Goal: Task Accomplishment & Management: Manage account settings

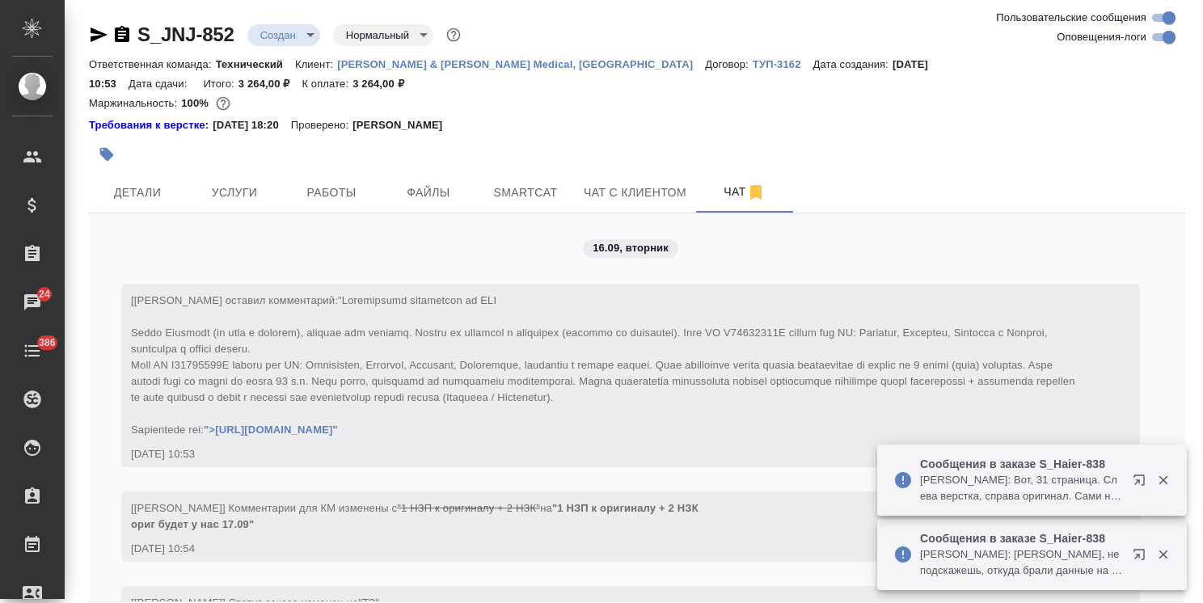
scroll to position [605, 0]
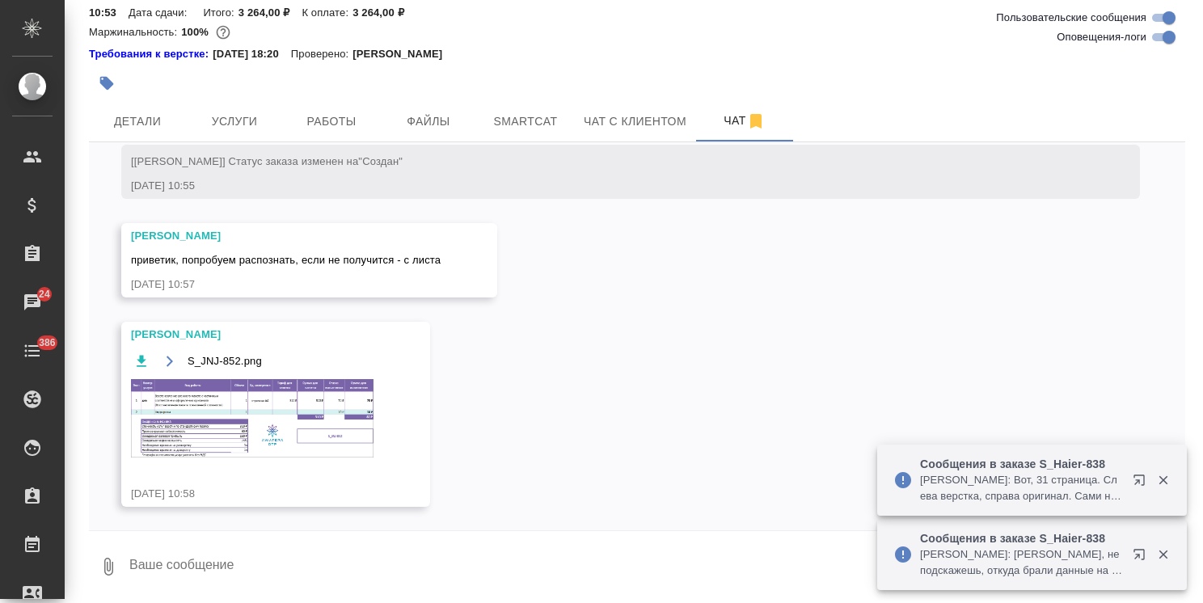
click at [275, 390] on img at bounding box center [252, 418] width 242 height 78
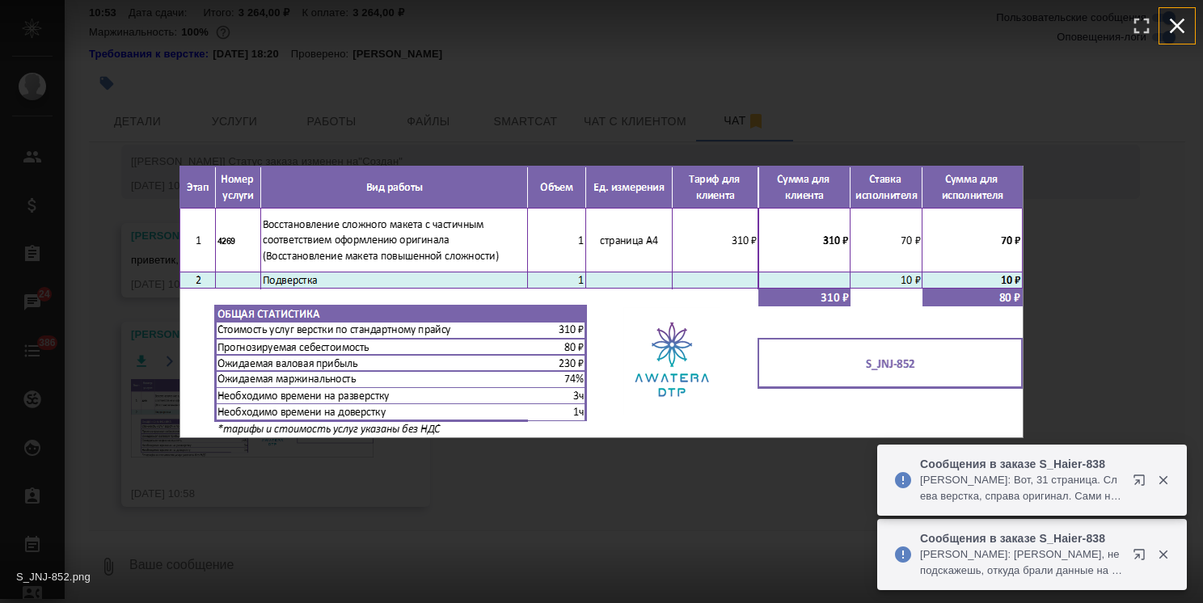
click at [1175, 22] on icon "button" at bounding box center [1177, 26] width 26 height 26
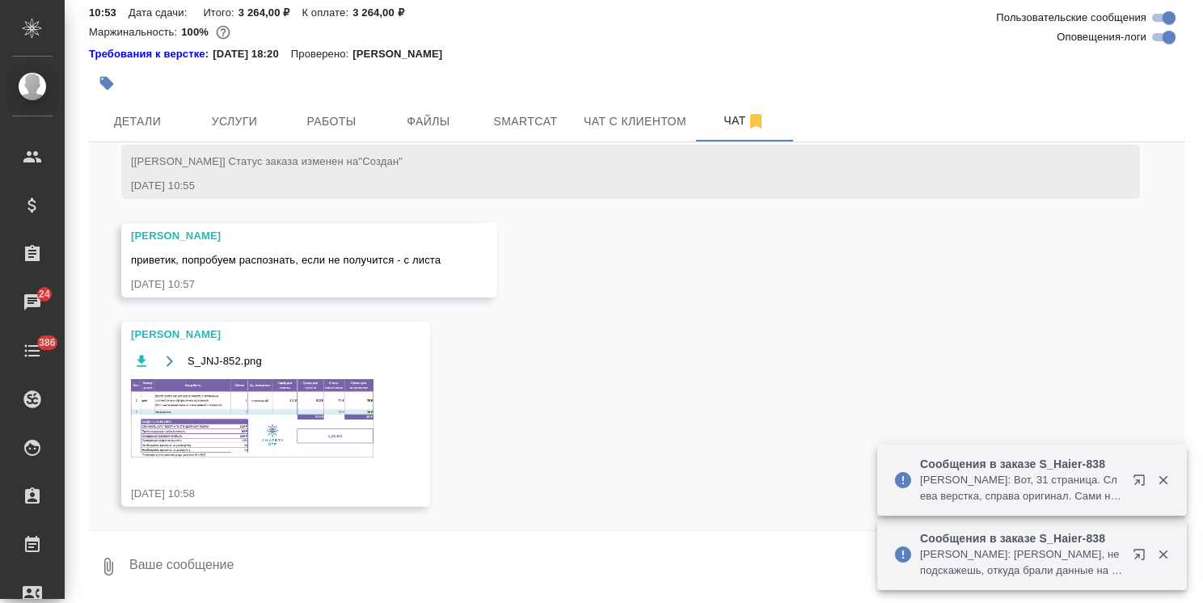
click at [239, 112] on span "Услуги" at bounding box center [235, 122] width 78 height 20
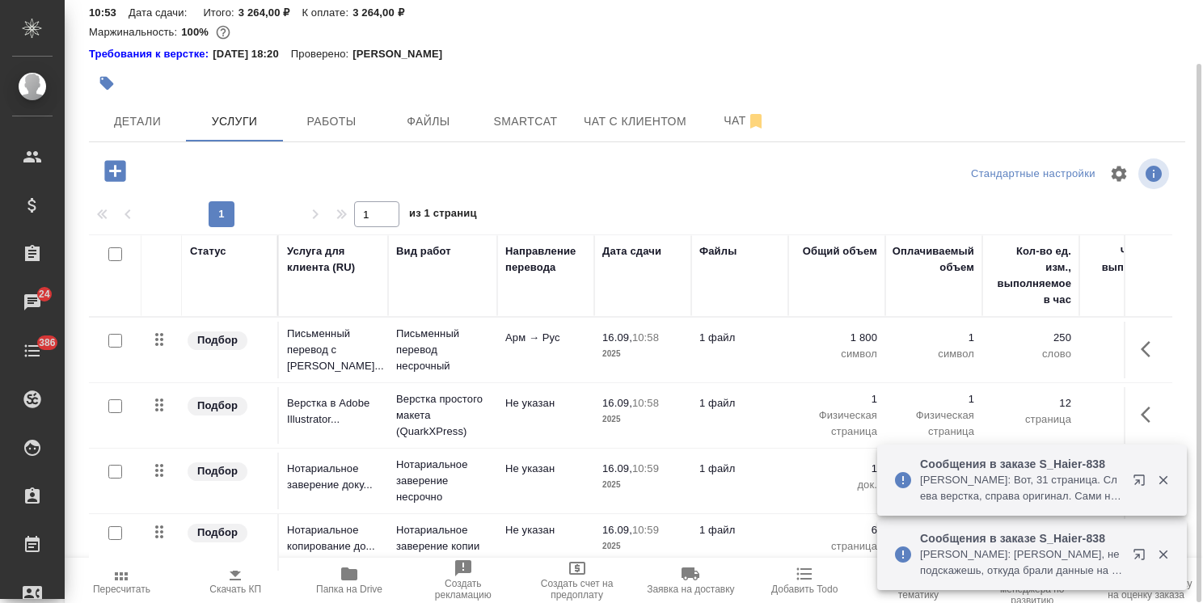
scroll to position [71, 0]
click at [1156, 487] on button "button" at bounding box center [1142, 483] width 39 height 39
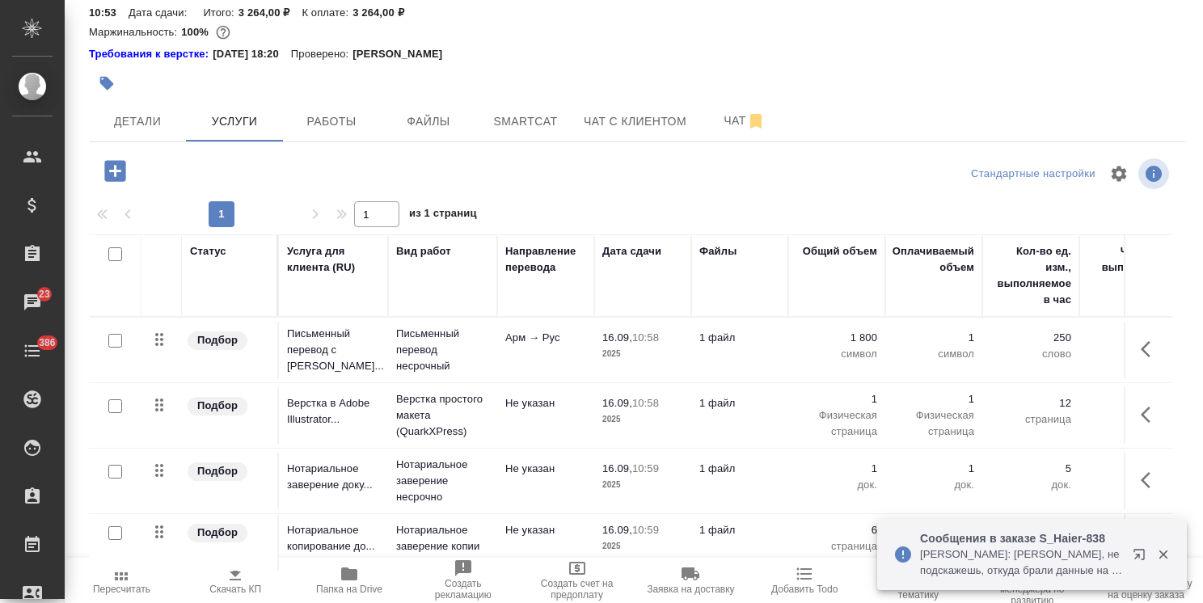
click at [1160, 557] on icon "button" at bounding box center [1162, 554] width 9 height 9
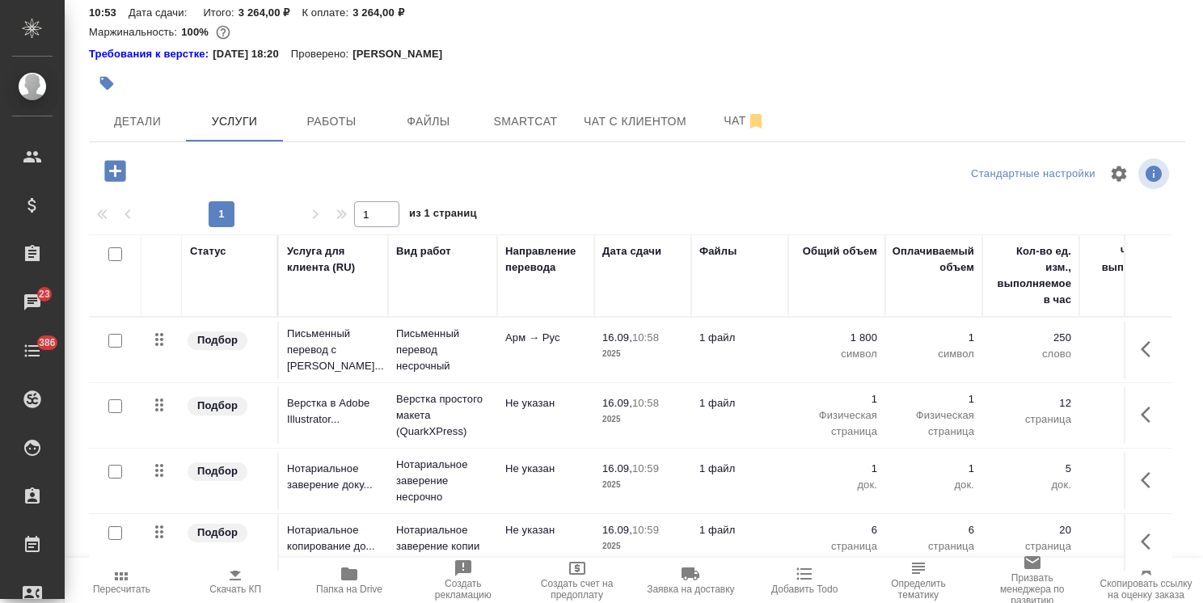
scroll to position [0, 0]
click at [133, 101] on button "Детали" at bounding box center [137, 121] width 97 height 40
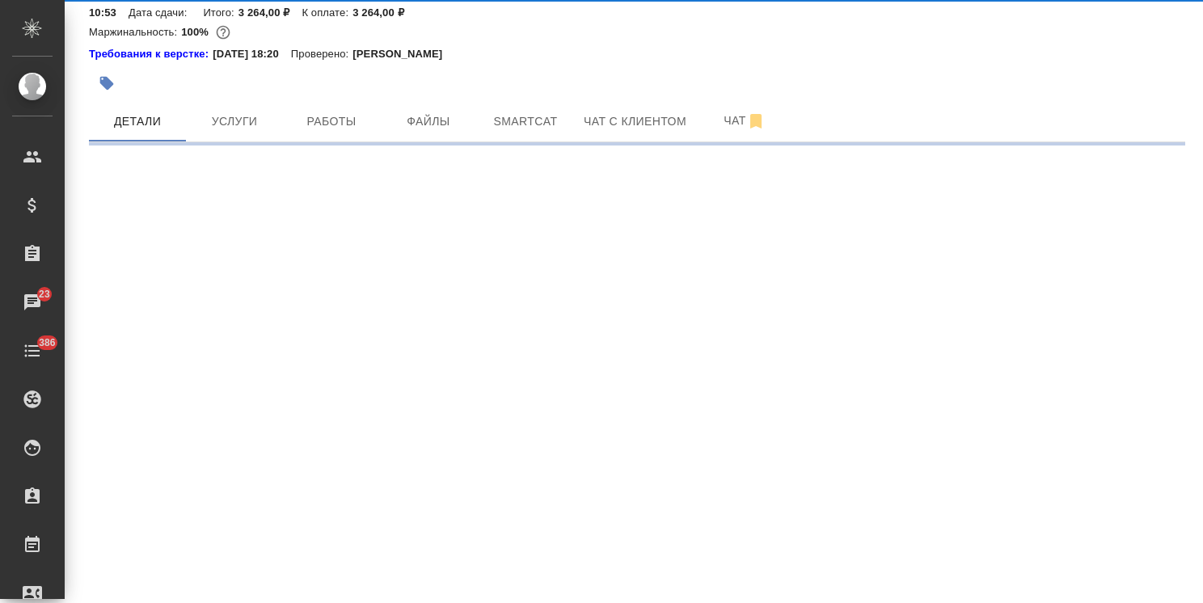
select select "RU"
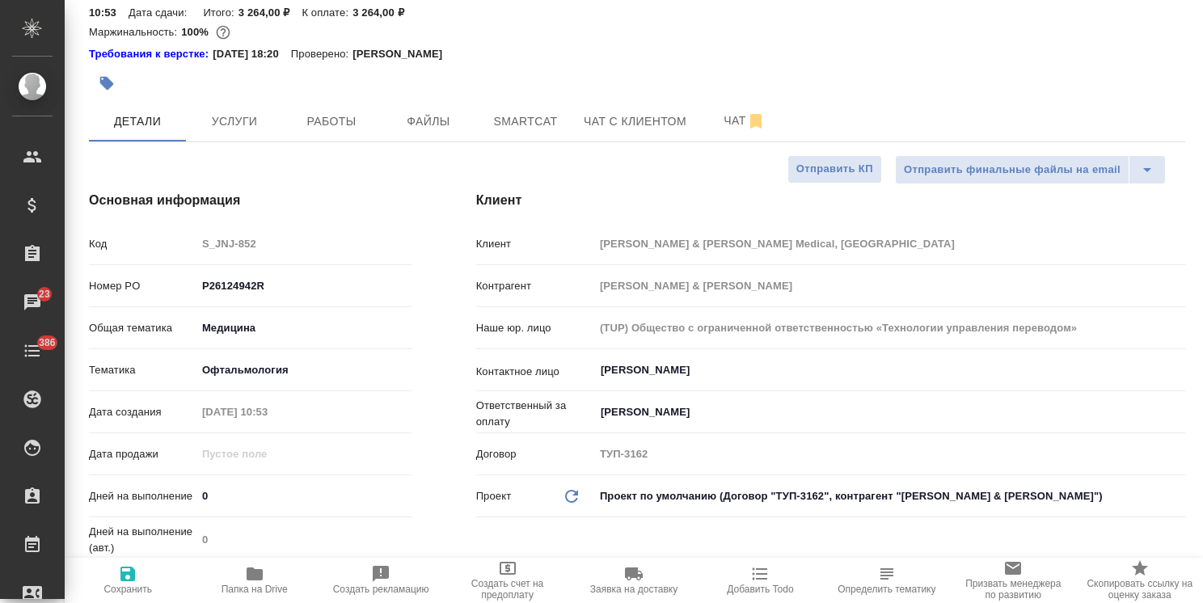
type textarea "x"
drag, startPoint x: 158, startPoint y: 478, endPoint x: 133, endPoint y: 478, distance: 24.3
click at [133, 482] on div "Дней на выполнение 0" at bounding box center [250, 496] width 322 height 28
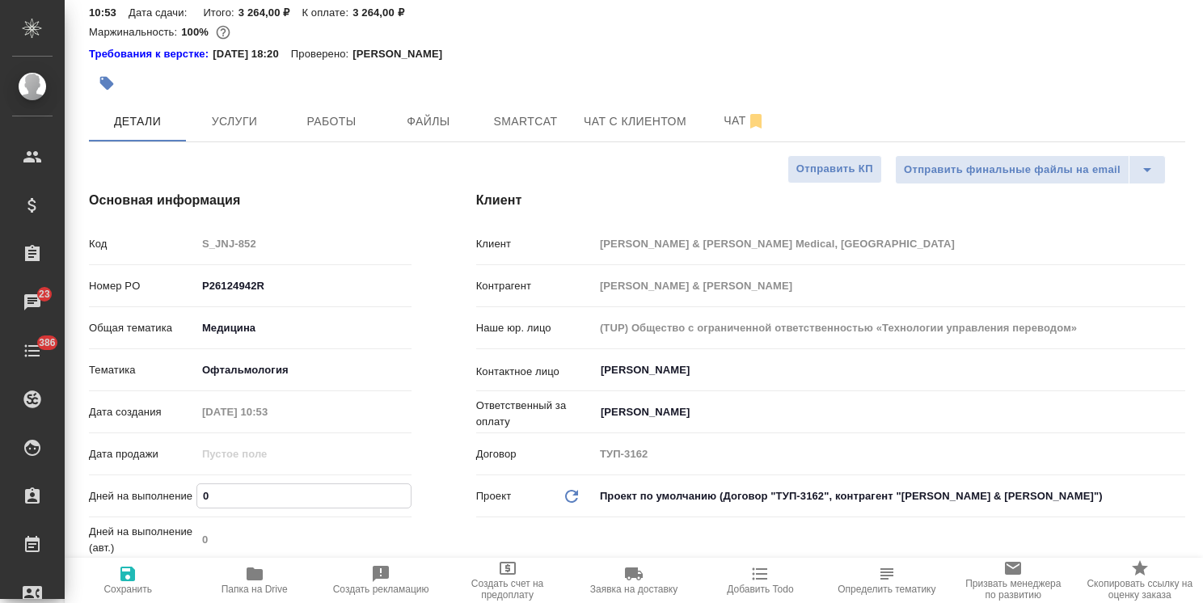
type input "3"
type textarea "x"
type input "3"
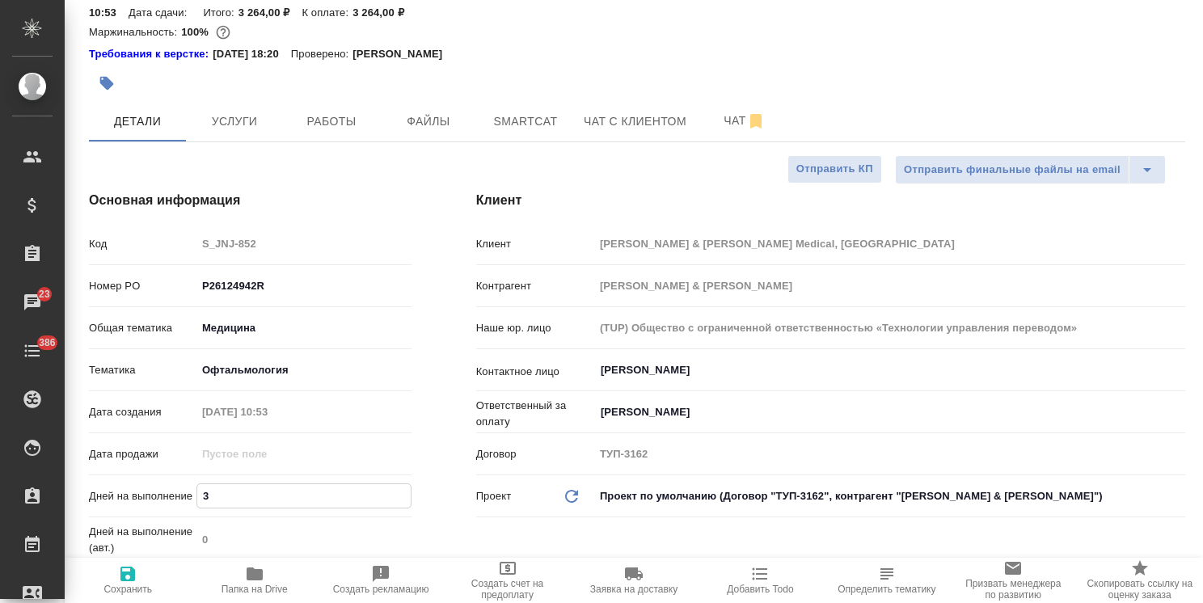
click at [133, 577] on icon "button" at bounding box center [127, 574] width 15 height 15
type textarea "x"
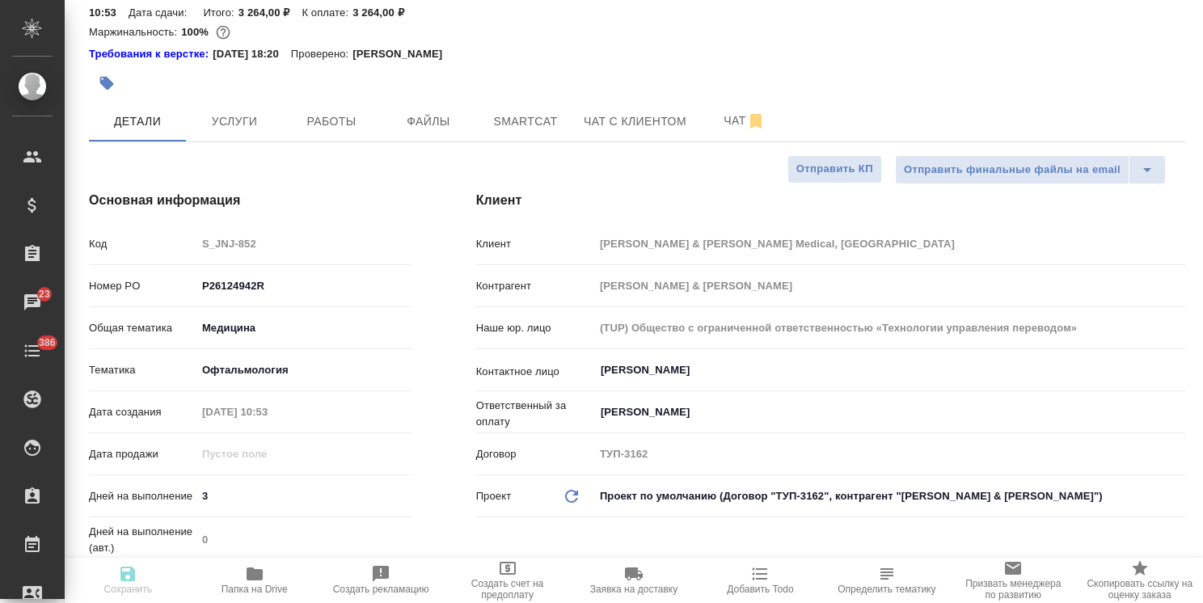
type textarea "x"
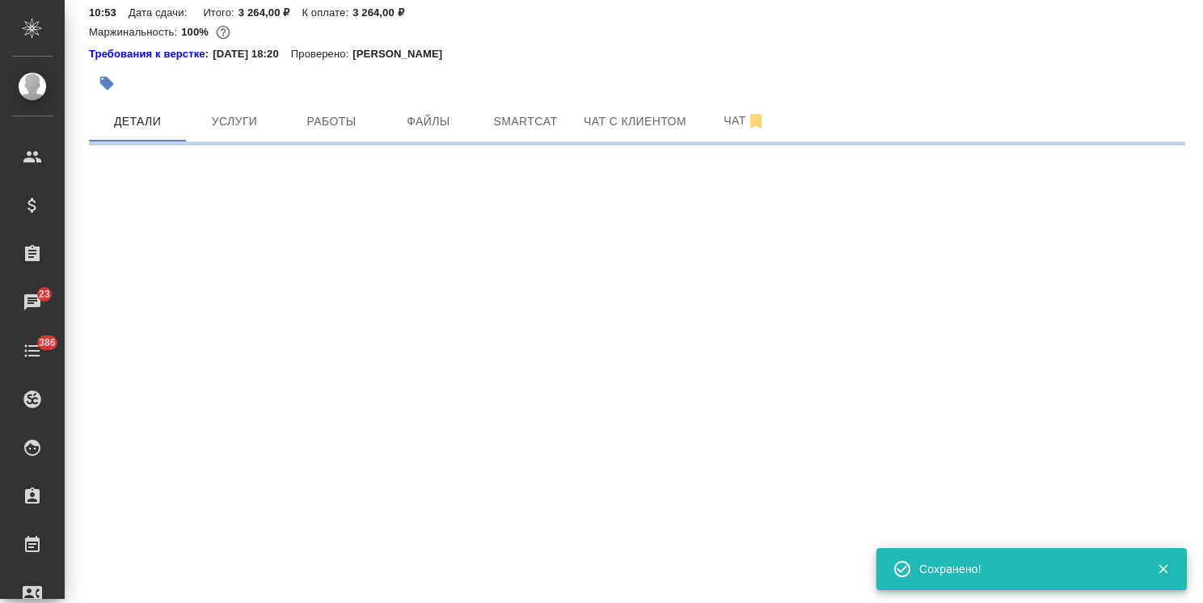
select select "RU"
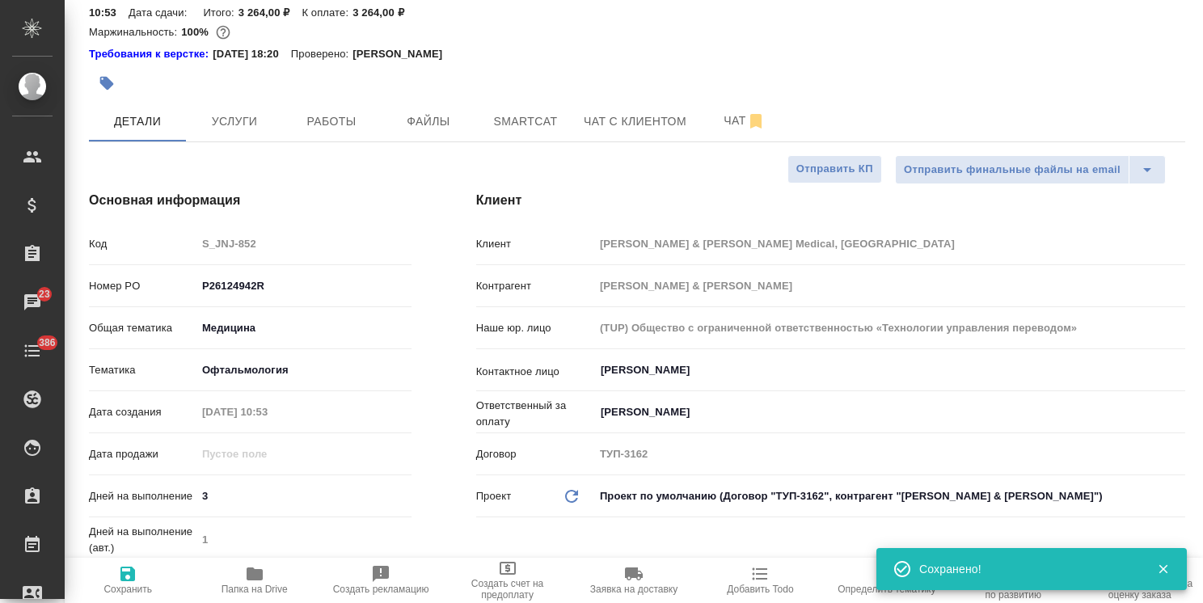
type textarea "x"
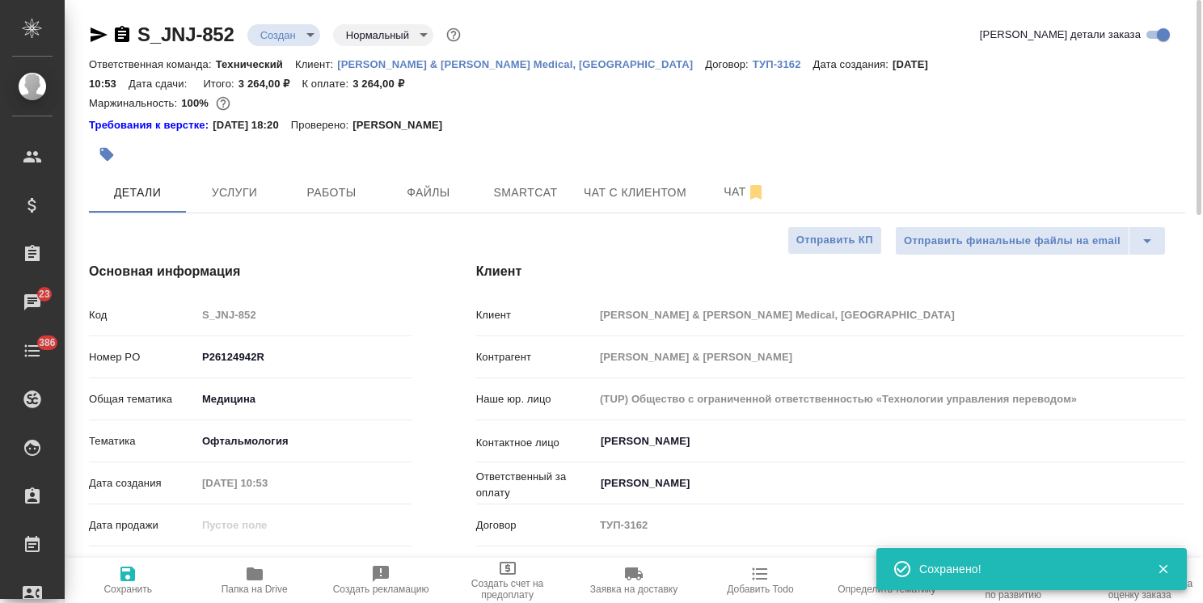
click at [300, 27] on body ".cls-1 fill:#fff; AWATERA Usmanova Olga Клиенты Спецификации Заказы 23 Чаты 386…" at bounding box center [601, 301] width 1203 height 603
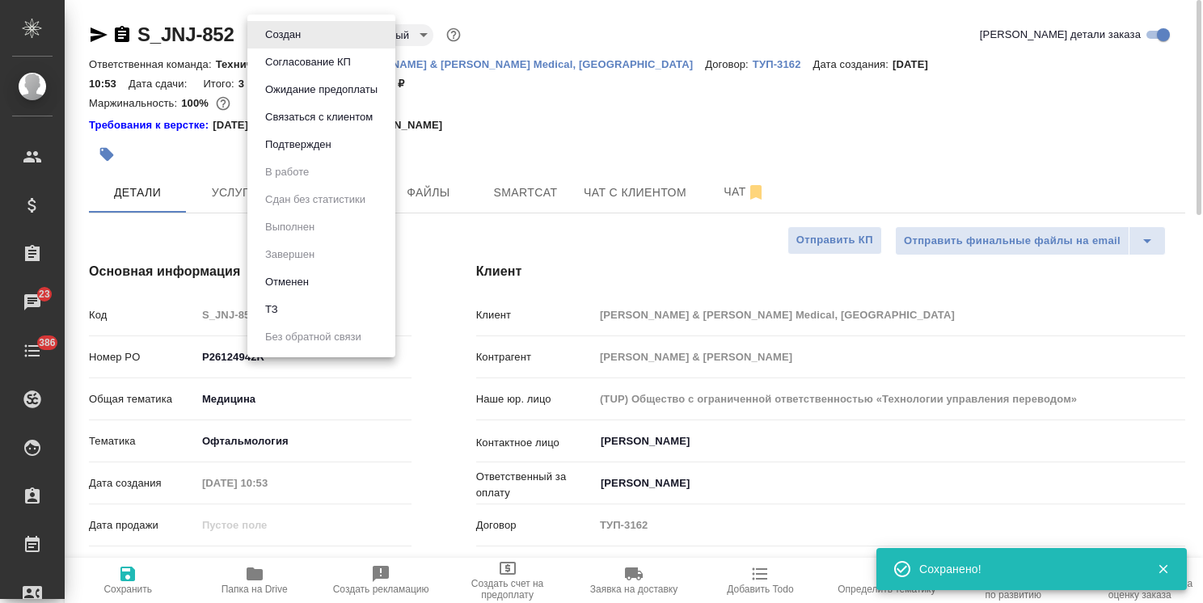
click at [322, 60] on button "Согласование КП" at bounding box center [307, 62] width 95 height 18
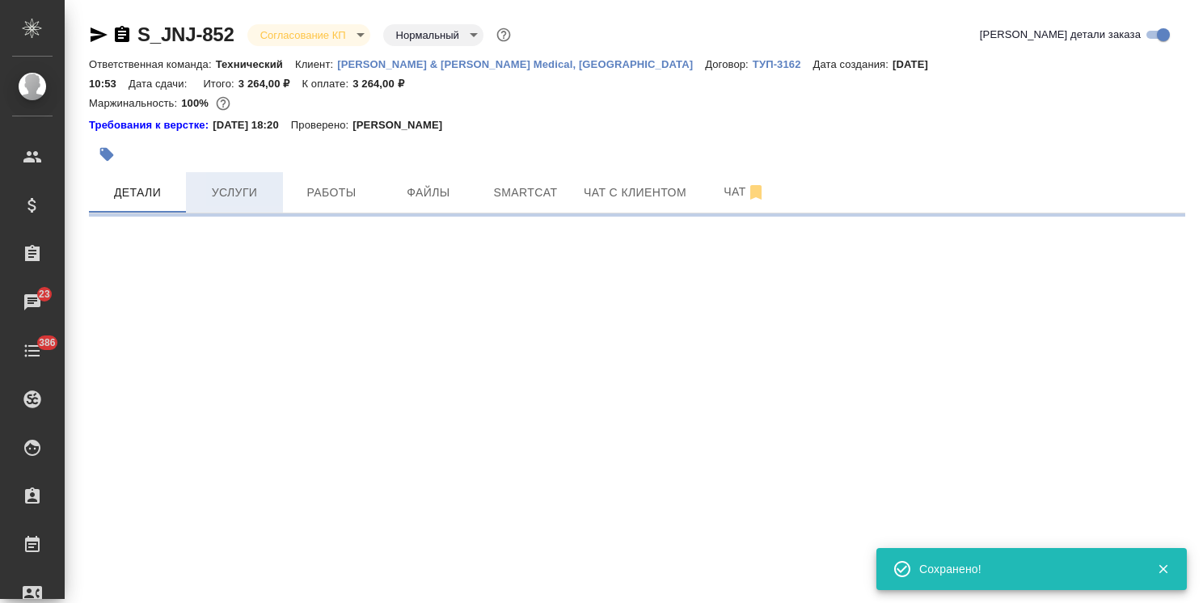
select select "RU"
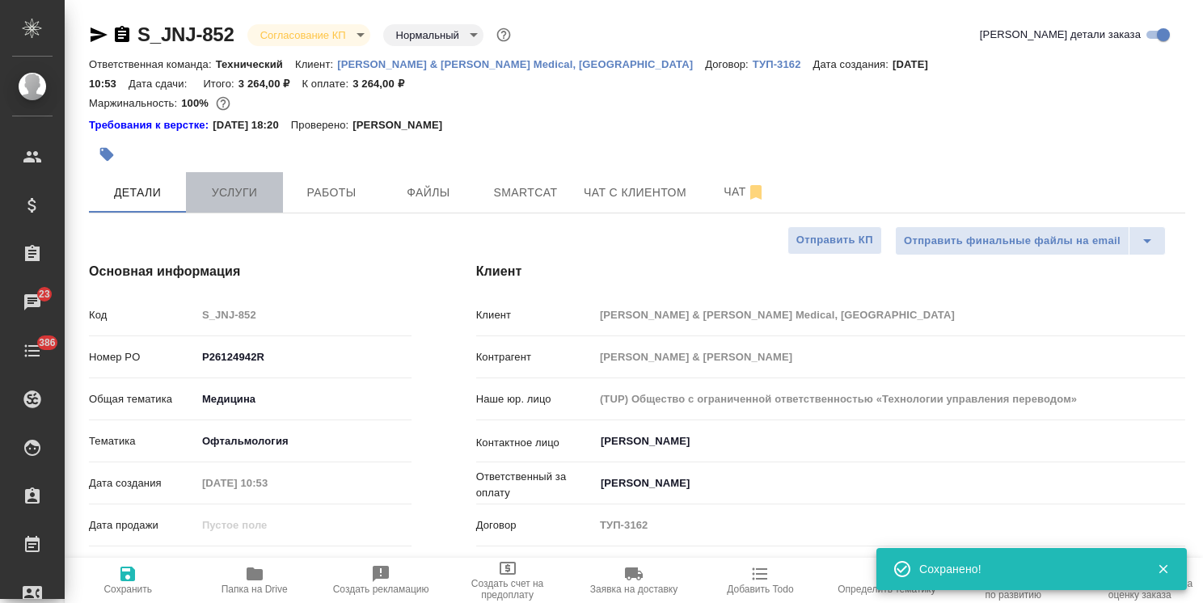
click at [242, 183] on span "Услуги" at bounding box center [235, 193] width 78 height 20
type textarea "x"
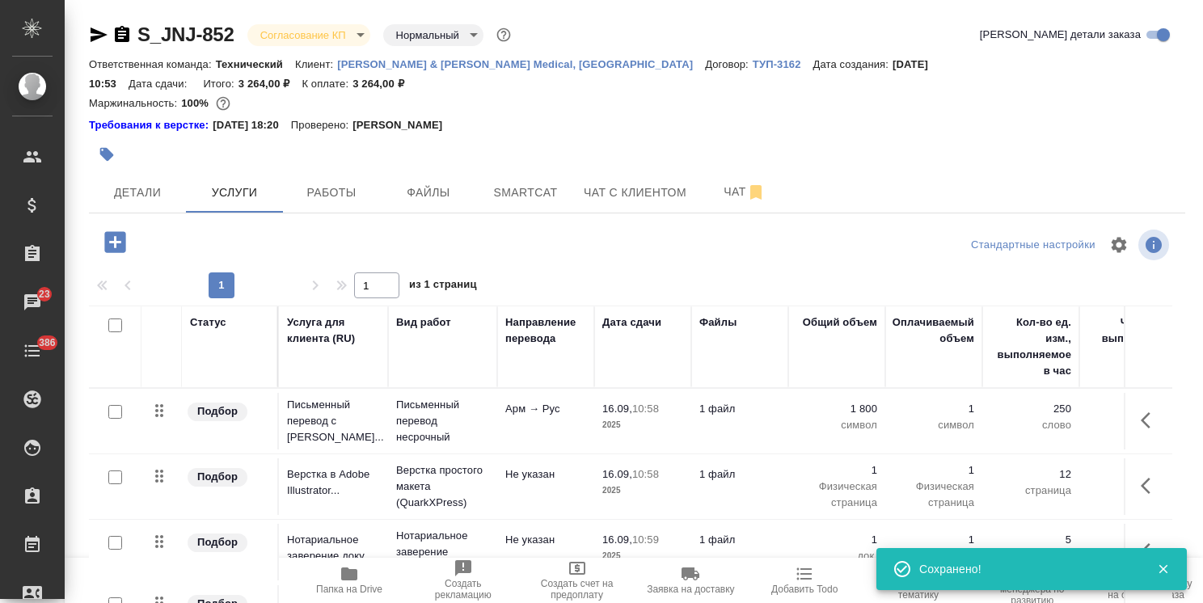
scroll to position [71, 0]
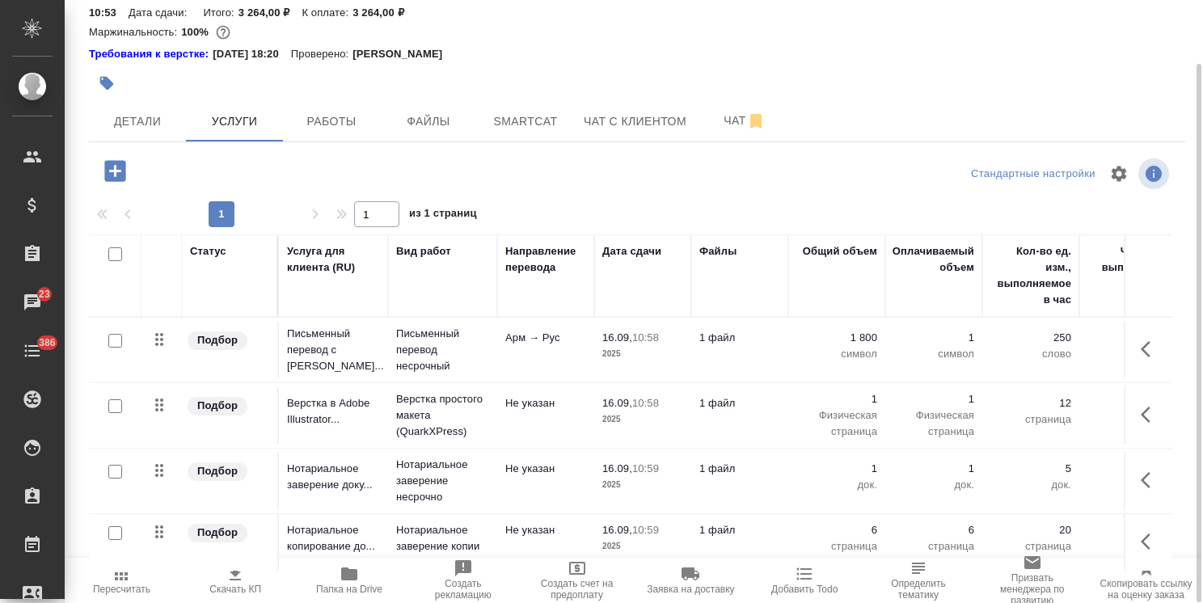
click at [222, 584] on span "Скачать КП" at bounding box center [235, 589] width 52 height 11
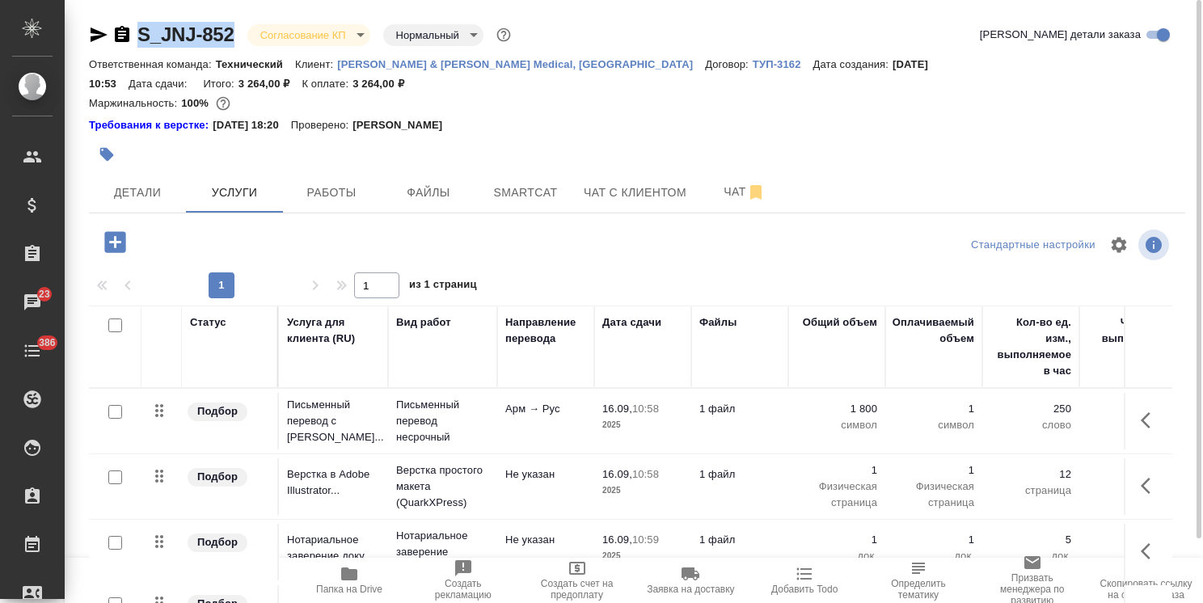
drag, startPoint x: 225, startPoint y: 21, endPoint x: 123, endPoint y: 24, distance: 102.7
click at [123, 24] on div "S_JNJ-852 Согласование КП kpNegotiation Нормальный normal Кратко детали заказа …" at bounding box center [637, 347] width 1114 height 694
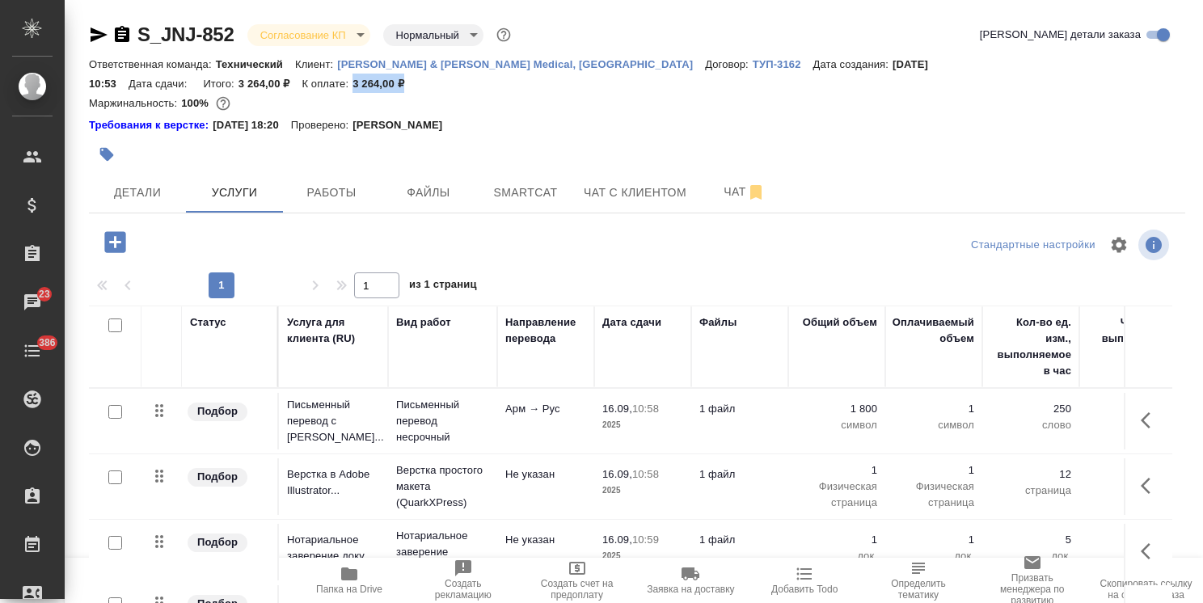
drag, startPoint x: 1118, startPoint y: 61, endPoint x: 1044, endPoint y: 66, distance: 73.7
click at [1044, 66] on div "Ответственная команда: Технический Клиент: Johnson & Johnson Medical, Russia До…" at bounding box center [637, 73] width 1096 height 39
copy p "3 264,00 ₽"
click at [145, 183] on span "Детали" at bounding box center [138, 193] width 78 height 20
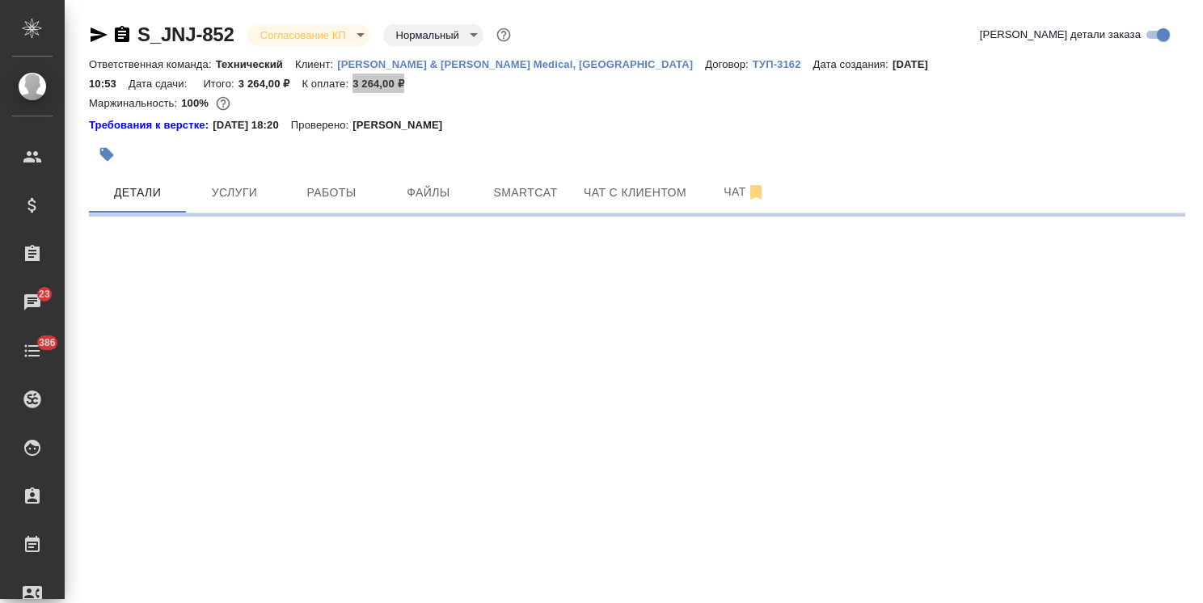
select select "RU"
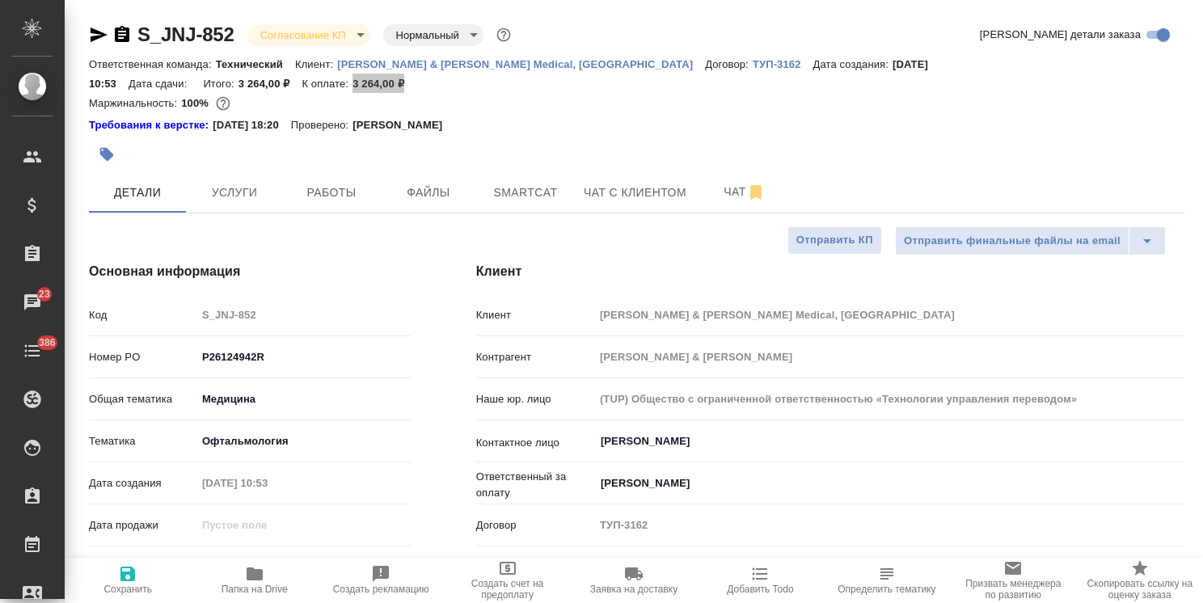
type textarea "x"
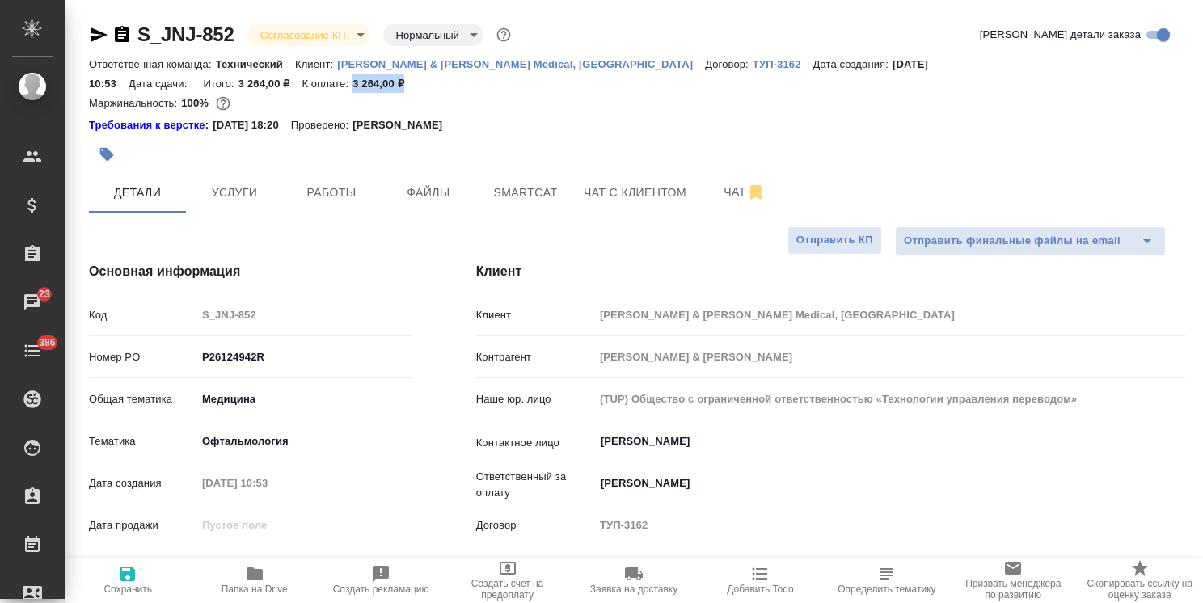
type textarea "x"
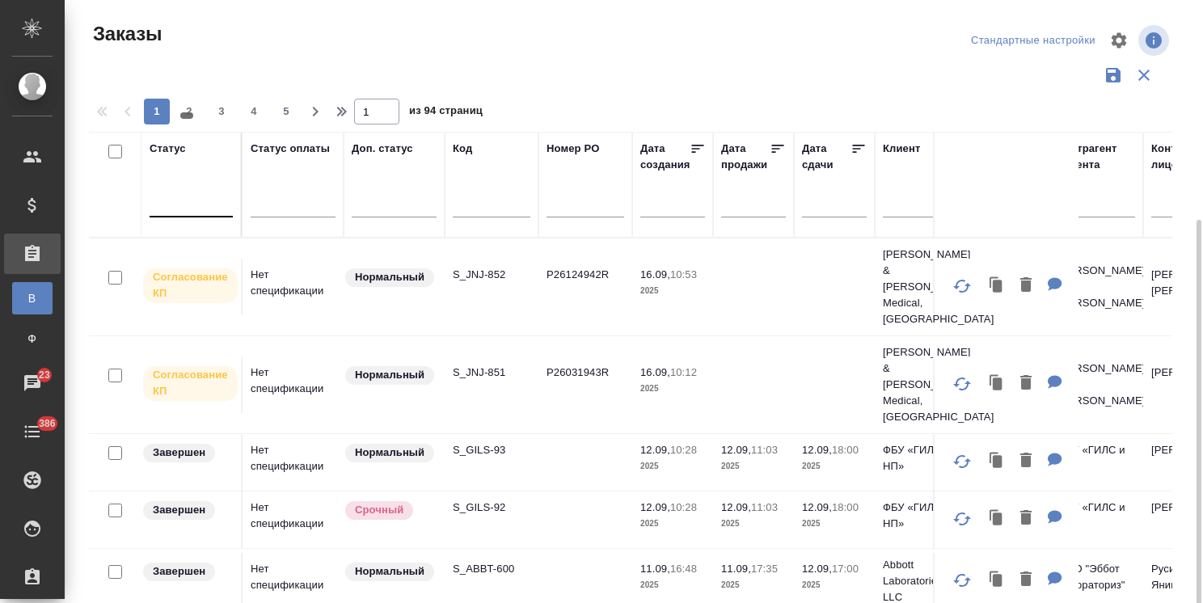
scroll to position [120, 0]
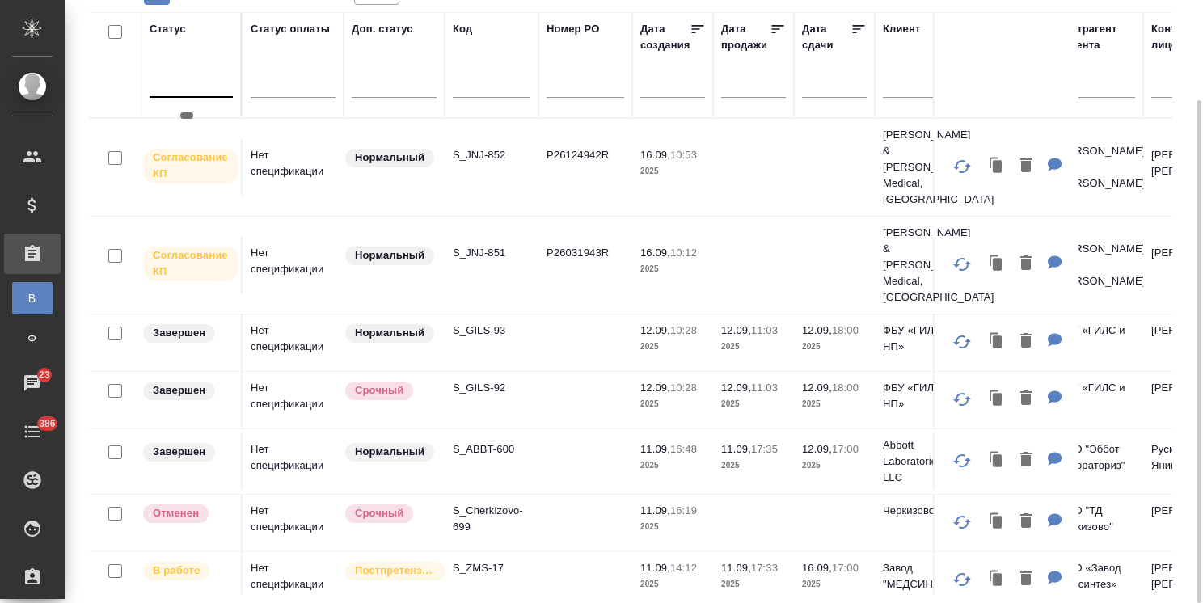
click at [213, 82] on div at bounding box center [191, 81] width 83 height 23
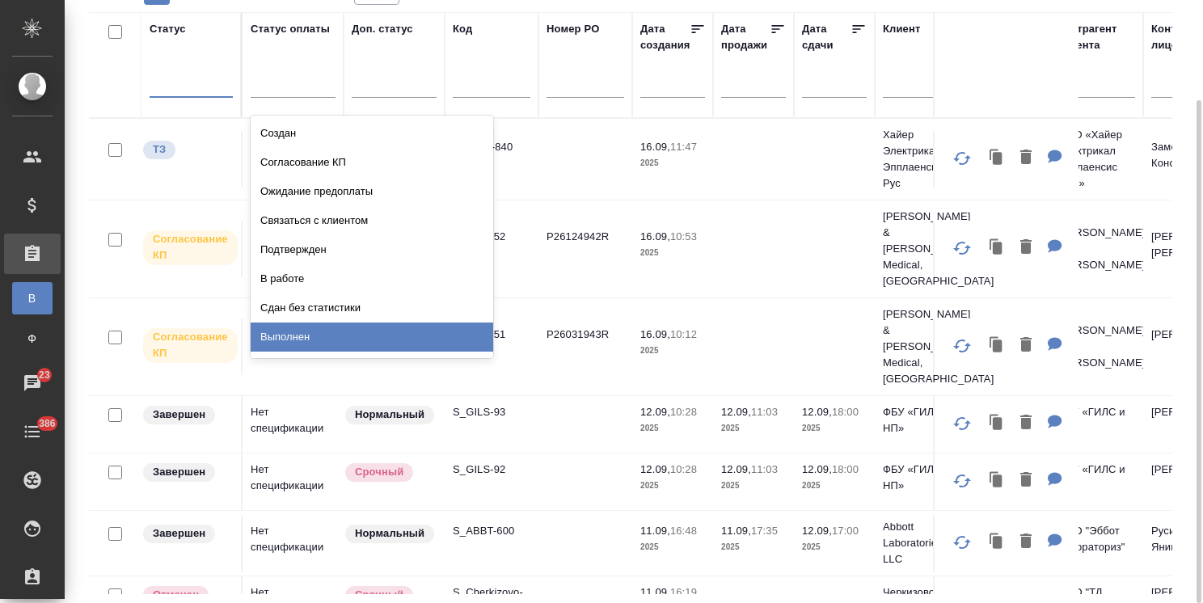
click at [291, 333] on div "Выполнен" at bounding box center [372, 336] width 242 height 29
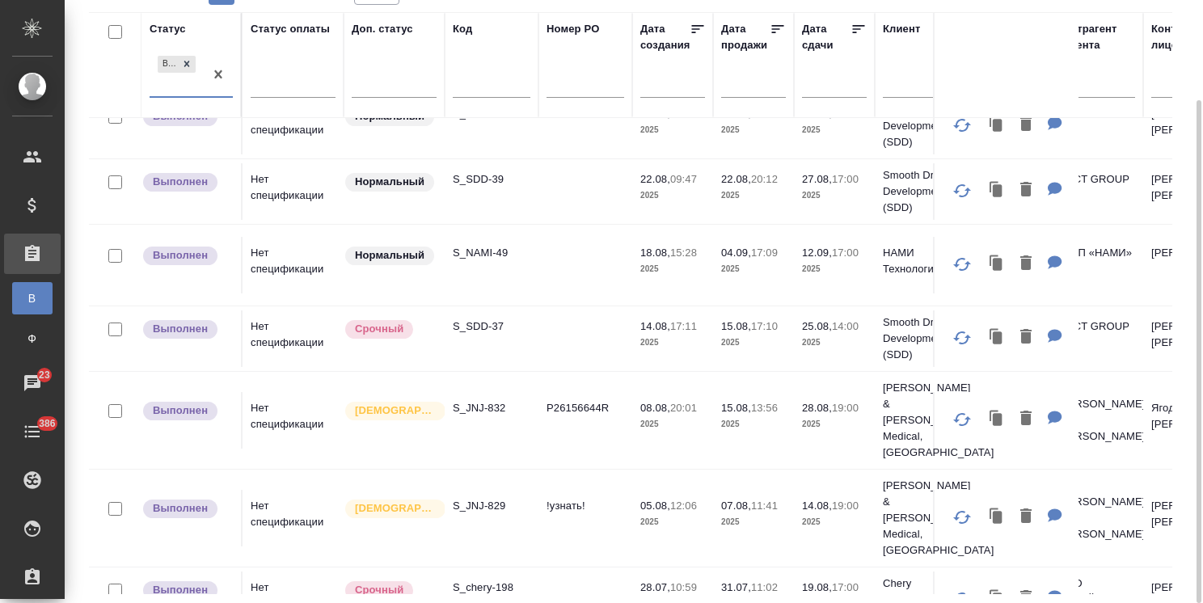
scroll to position [352, 0]
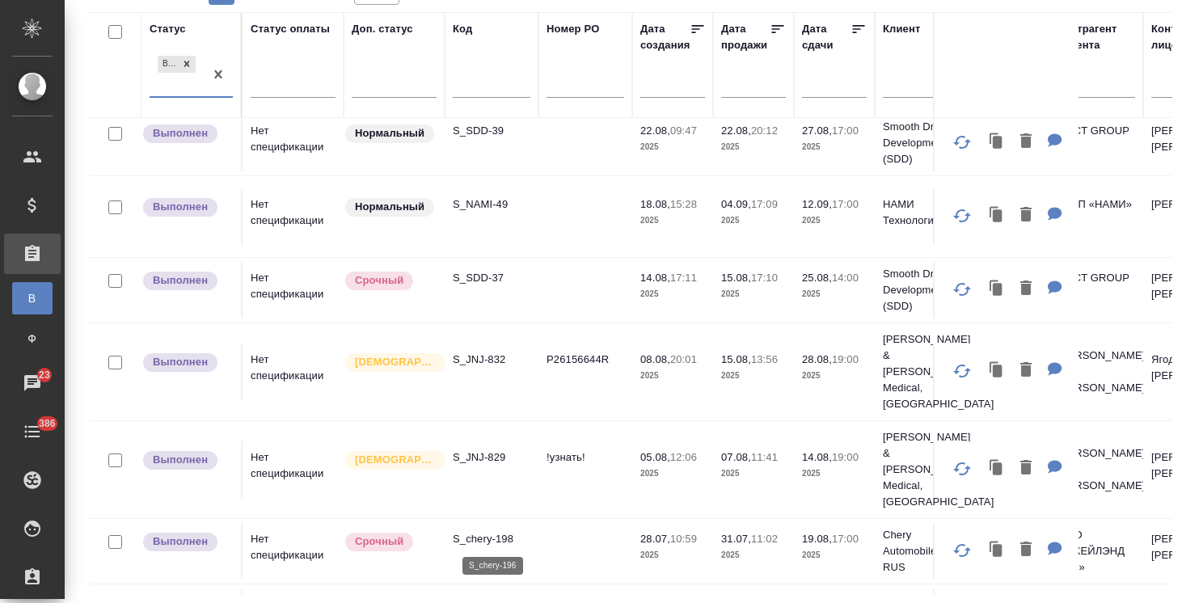
click at [484, 596] on p "S_chery-196" at bounding box center [492, 604] width 78 height 16
click at [478, 531] on p "S_chery-198" at bounding box center [492, 539] width 78 height 16
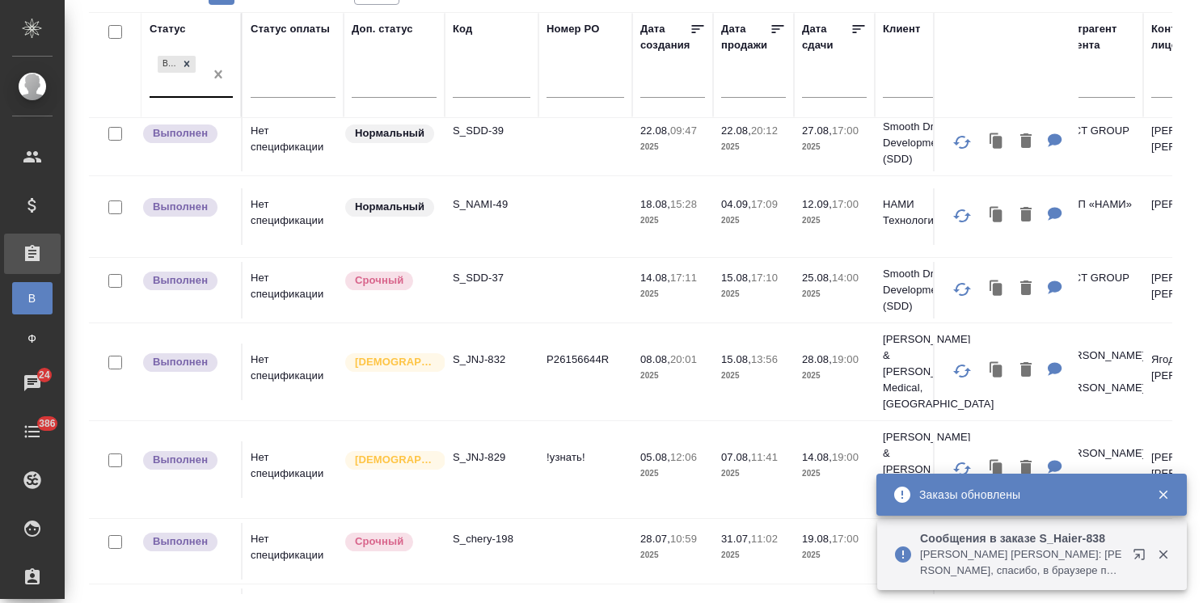
drag, startPoint x: 489, startPoint y: 89, endPoint x: 222, endPoint y: 87, distance: 266.7
click at [489, 89] on input "text" at bounding box center [492, 87] width 78 height 20
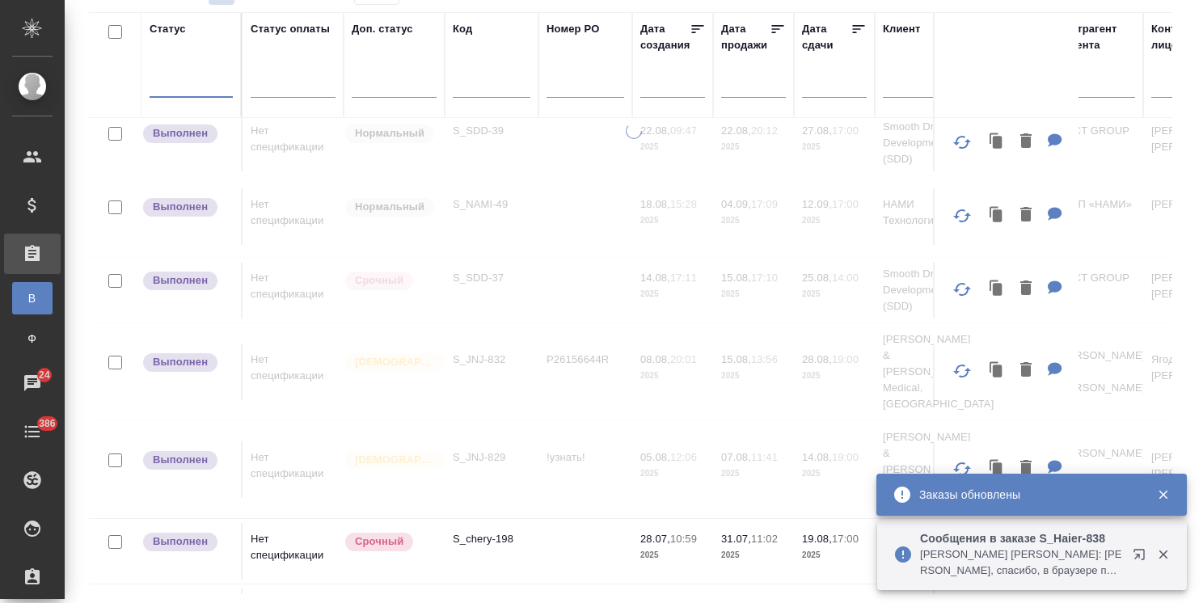
click at [482, 86] on input "text" at bounding box center [492, 87] width 78 height 20
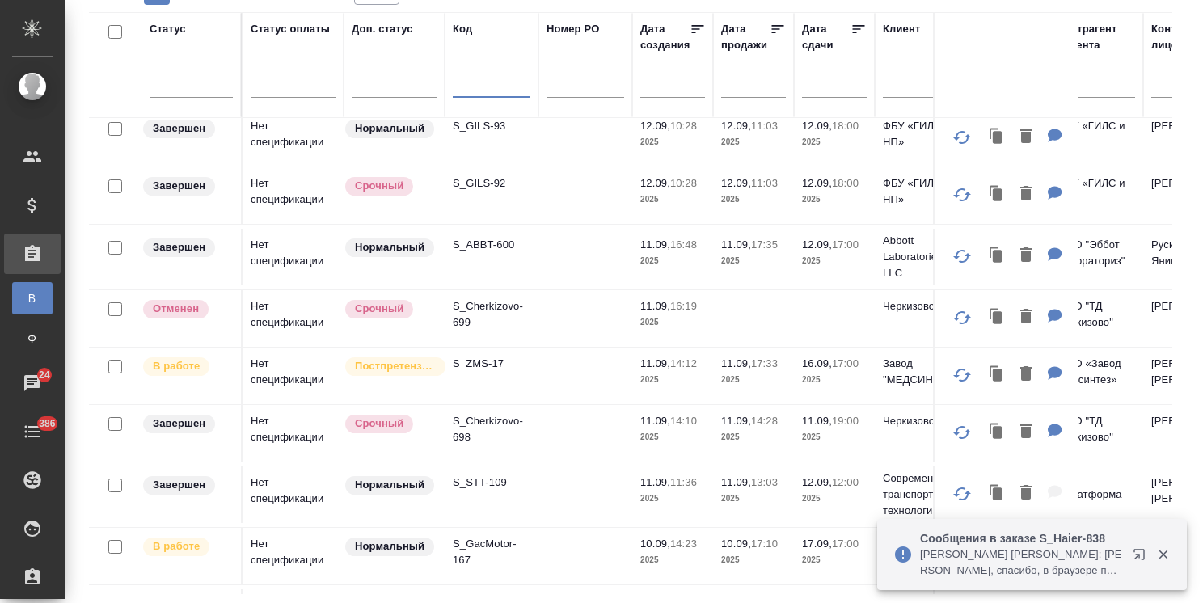
paste input "S_JNJ-852"
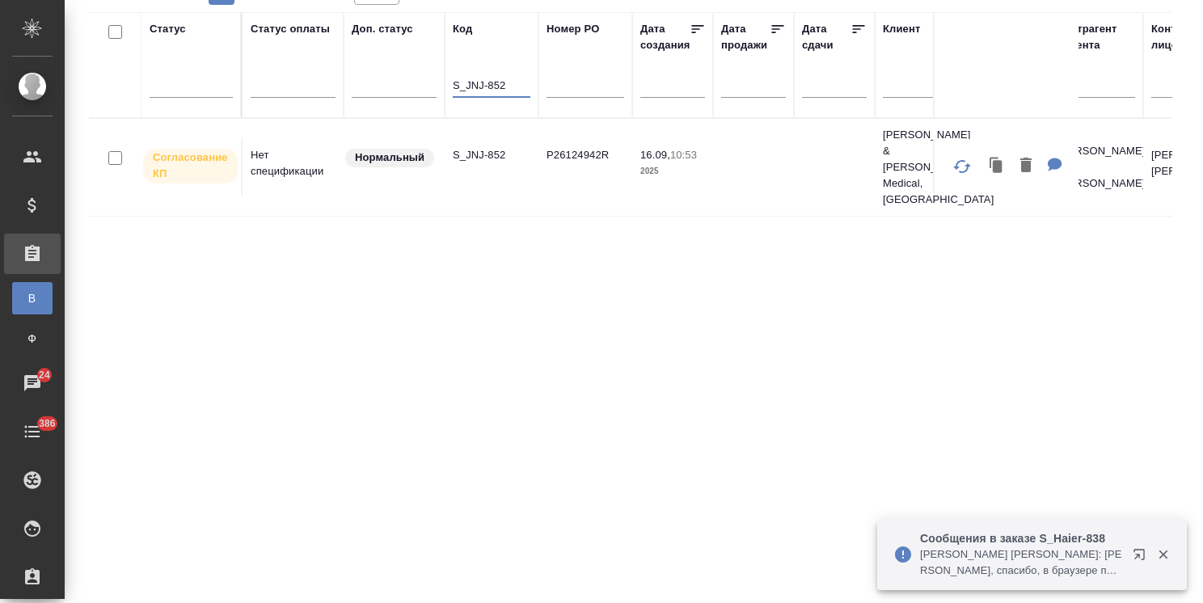
scroll to position [0, 0]
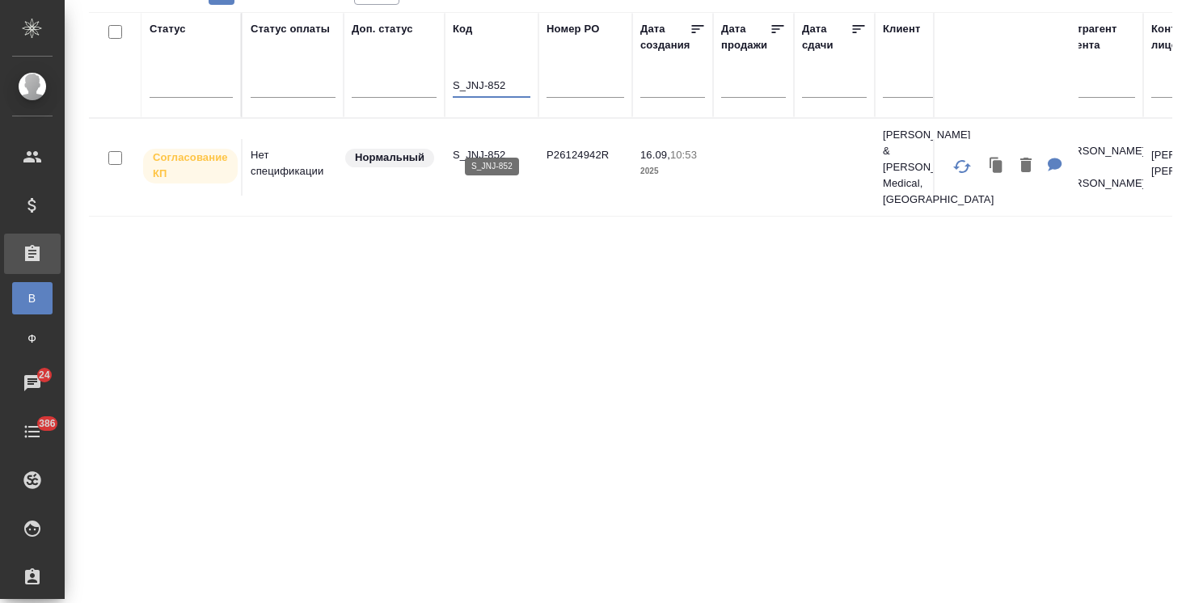
click at [487, 147] on p "S_JNJ-852" at bounding box center [492, 155] width 78 height 16
drag, startPoint x: 510, startPoint y: 89, endPoint x: 360, endPoint y: 85, distance: 150.4
paste input "Haier-840"
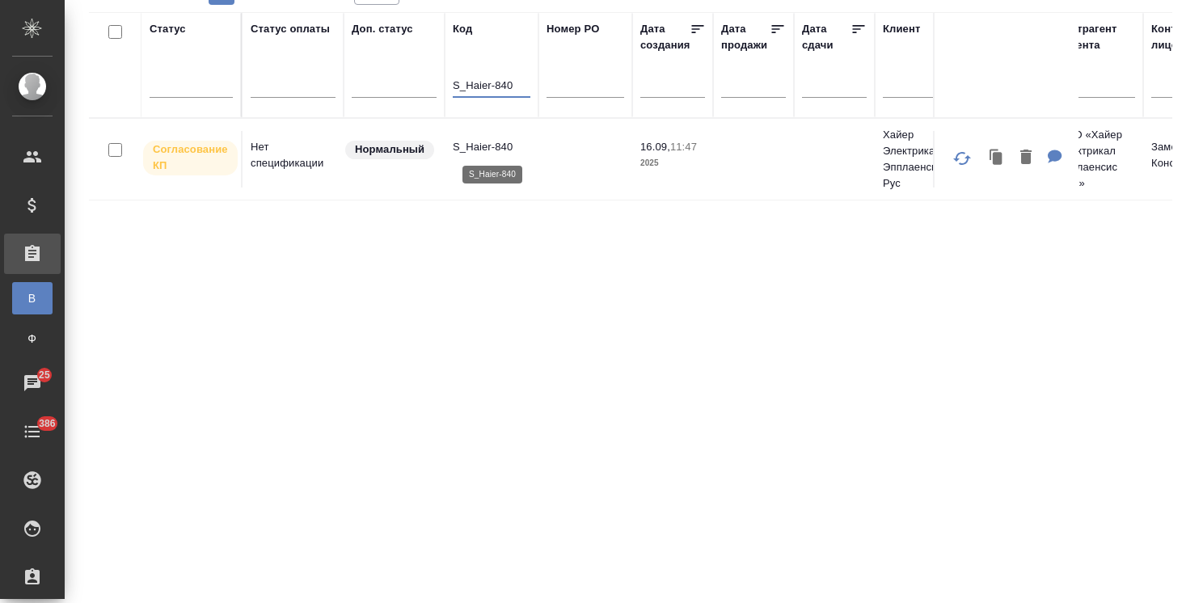
type input "S_Haier-840"
click at [467, 147] on p "S_Haier-840" at bounding box center [492, 147] width 78 height 16
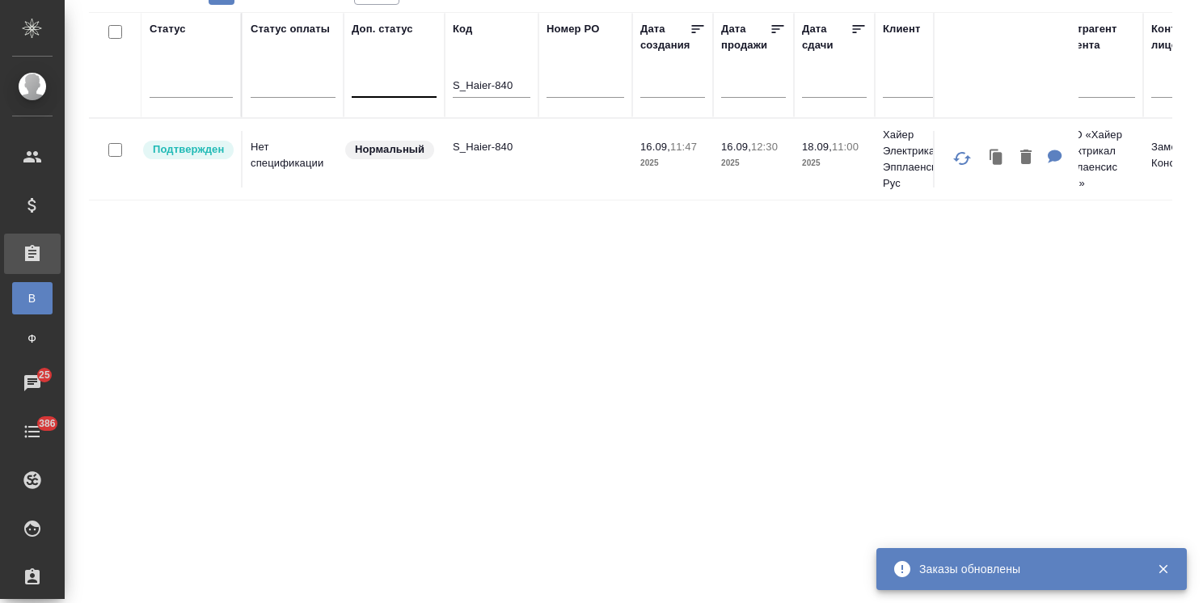
drag, startPoint x: 514, startPoint y: 88, endPoint x: 409, endPoint y: 91, distance: 105.1
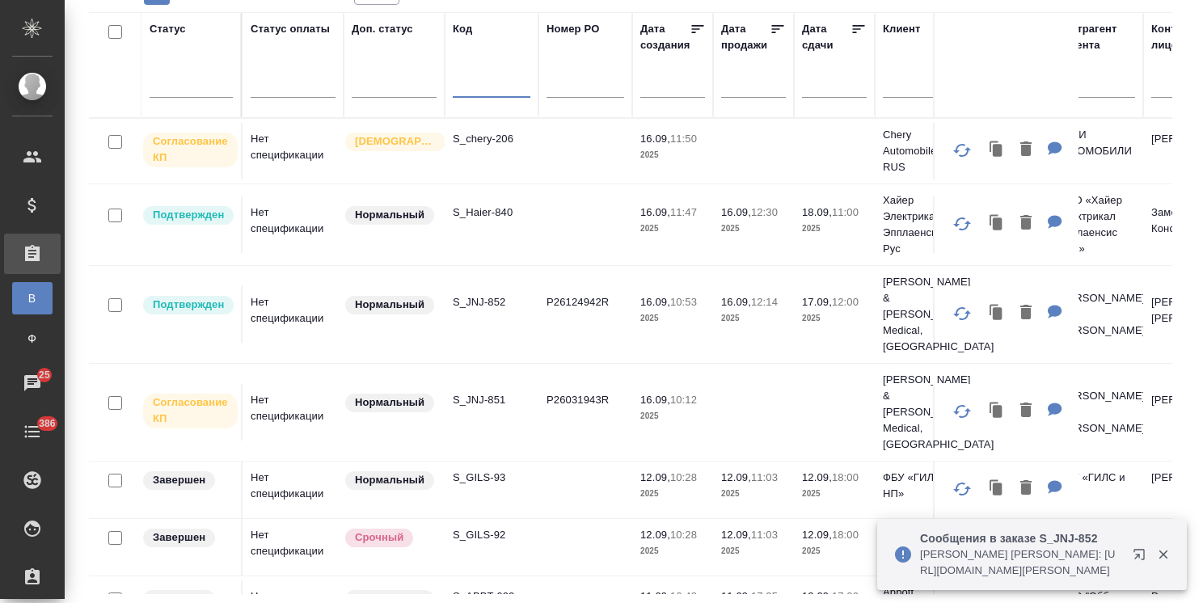
click at [494, 131] on p "S_chery-206" at bounding box center [492, 139] width 78 height 16
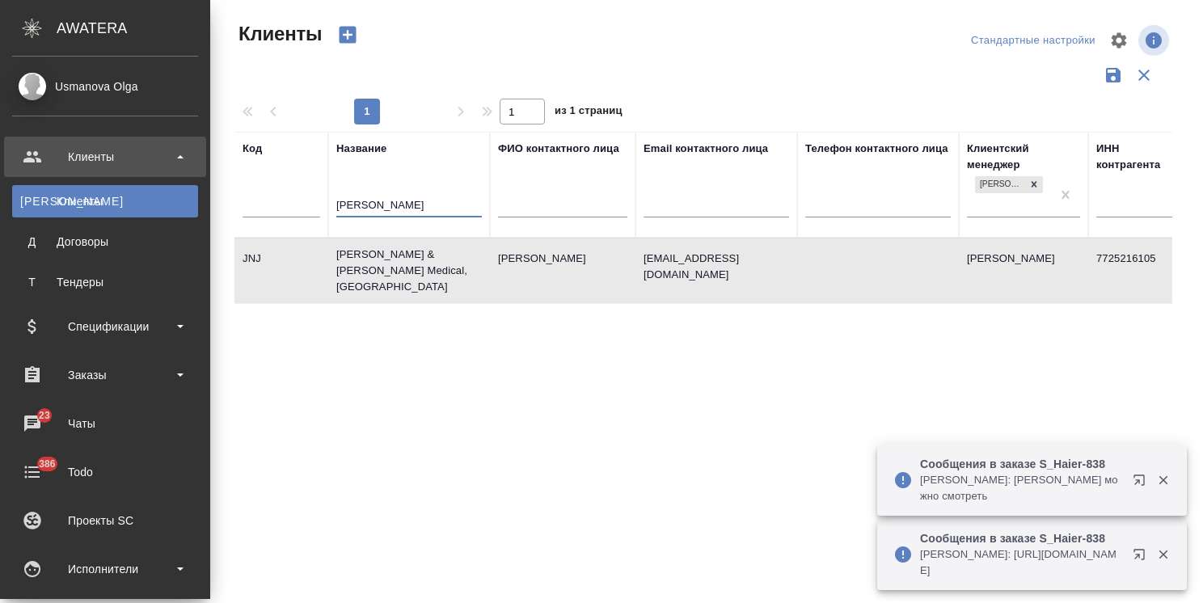
select select "RU"
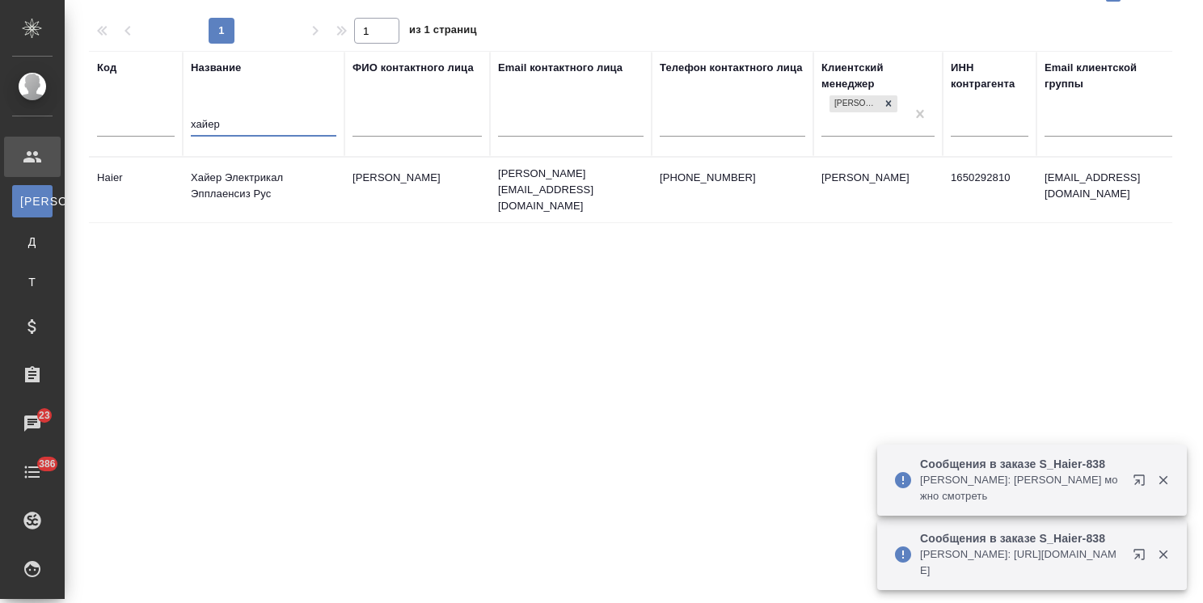
click at [225, 181] on td "Хайер Электрикал Эпплаенсиз Рус" at bounding box center [264, 190] width 162 height 57
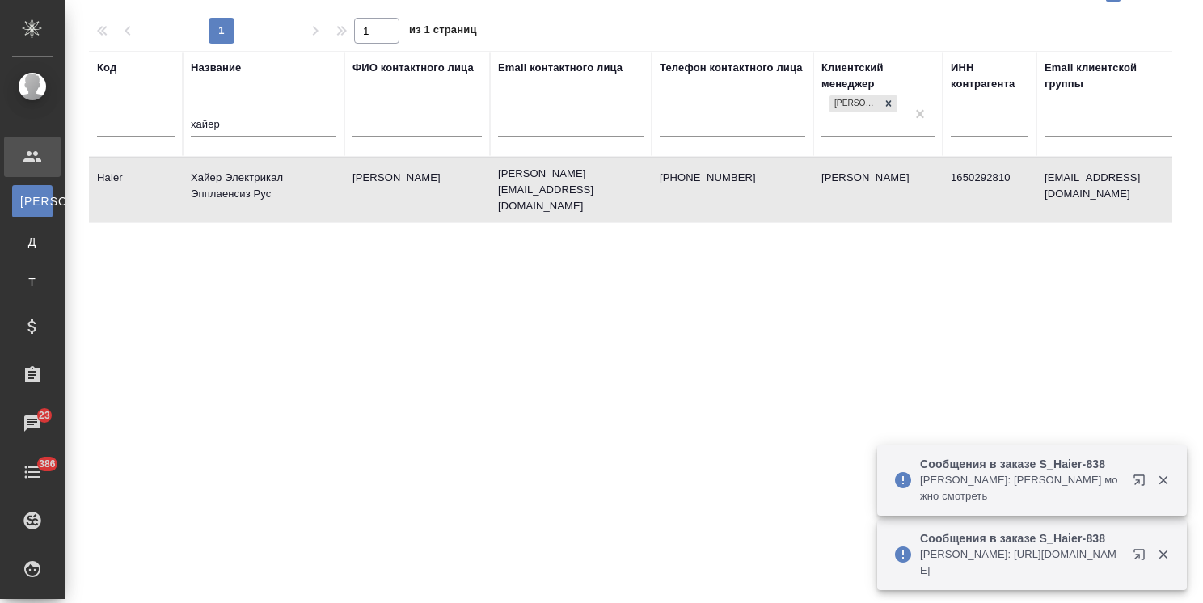
click at [173, 124] on tr "Код Название хайер ФИО контактного лица Email контактного лица Телефон контактн…" at bounding box center [700, 104] width 1222 height 106
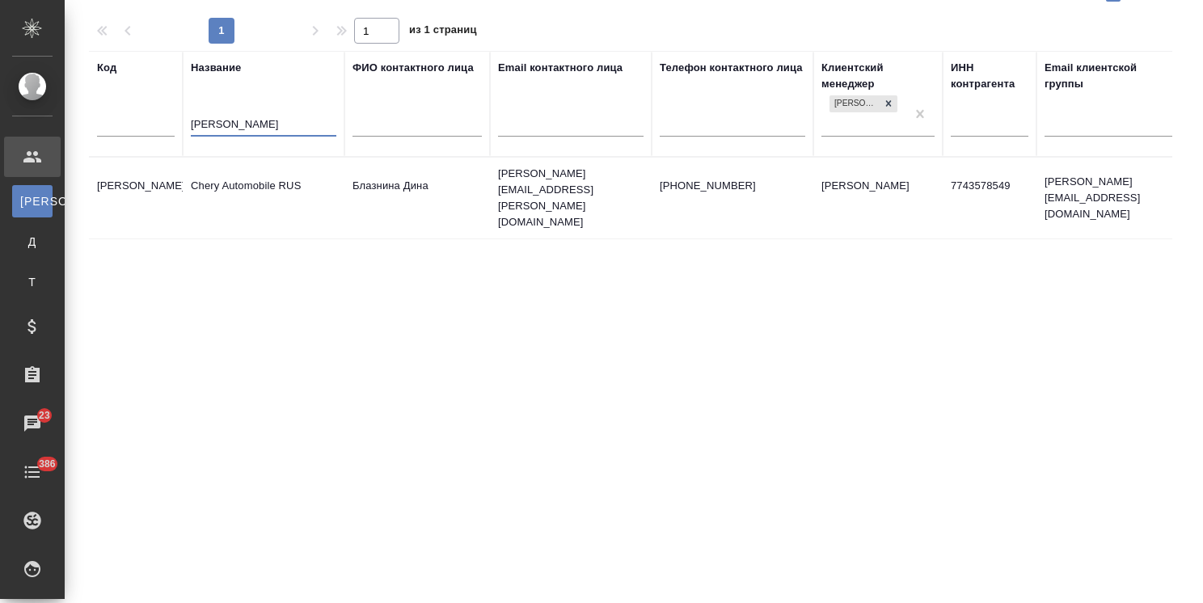
type input "chery"
click at [191, 178] on td "Chery Automobile RUS" at bounding box center [264, 198] width 162 height 57
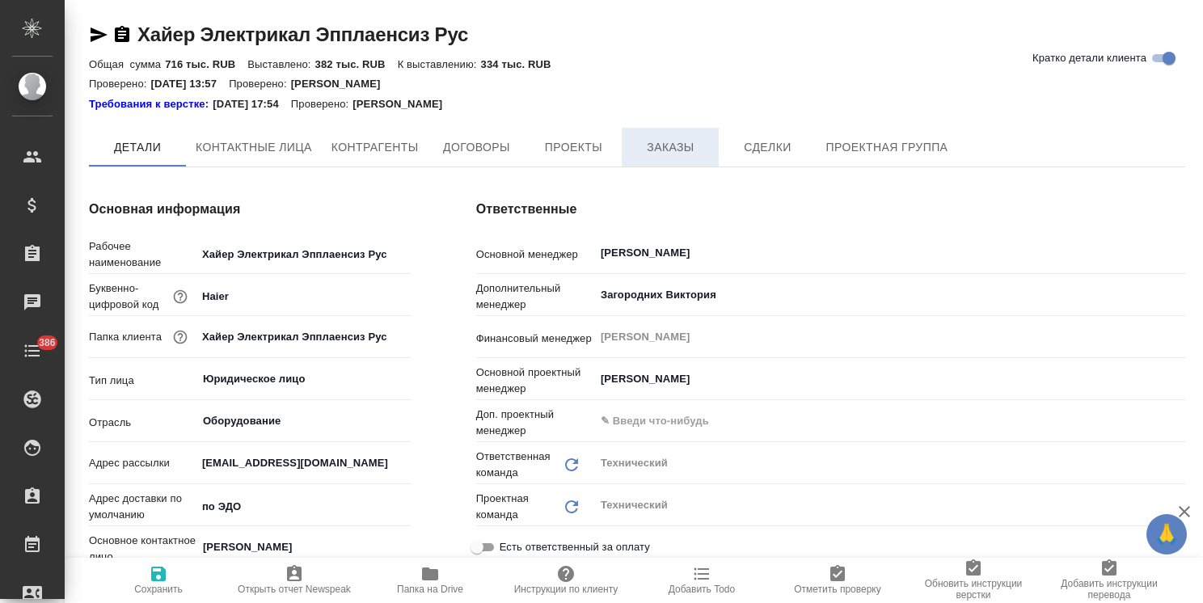
click at [683, 144] on span "Заказы" at bounding box center [670, 147] width 78 height 20
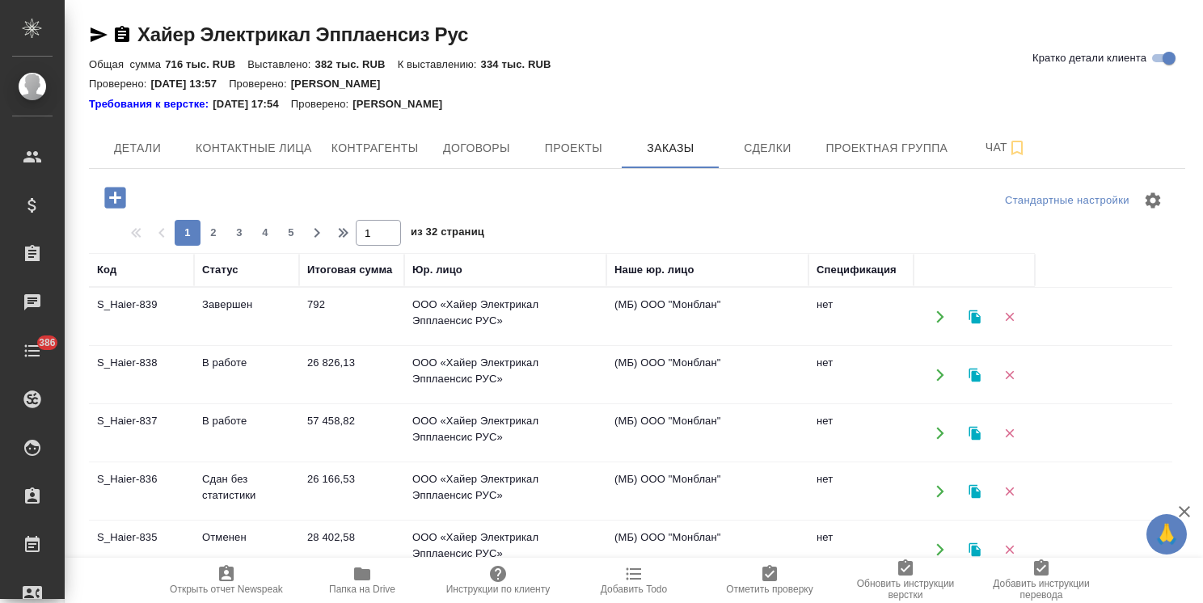
click at [113, 200] on icon "button" at bounding box center [114, 197] width 21 height 21
click at [620, 280] on span "Проект по умолчанию" at bounding box center [586, 284] width 391 height 16
click at [110, 200] on icon "button" at bounding box center [114, 197] width 21 height 21
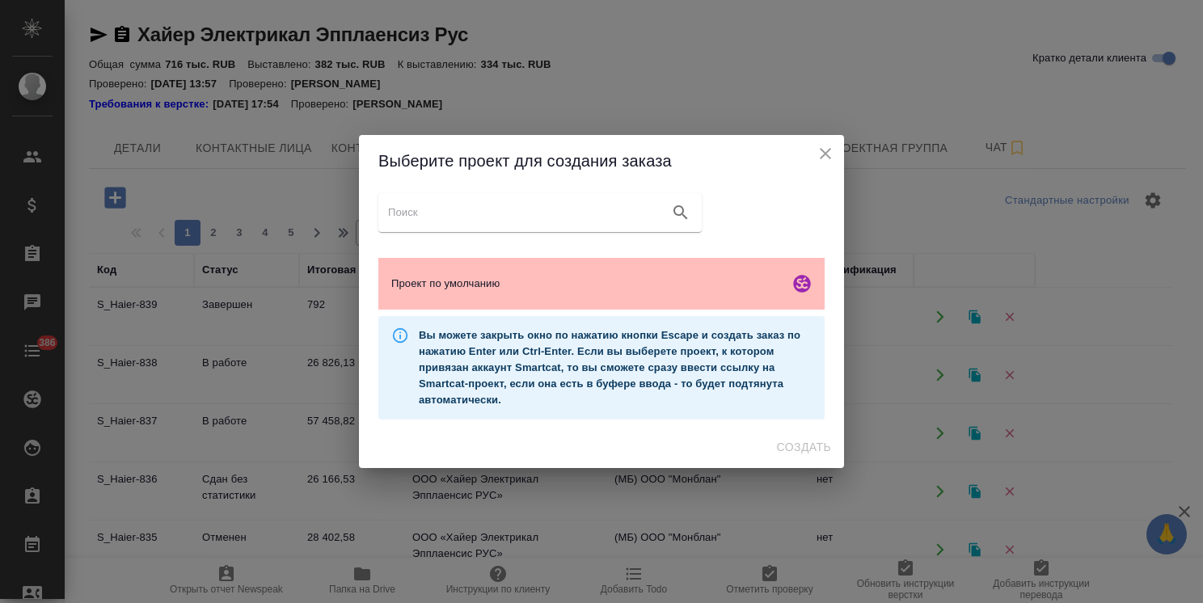
click at [562, 290] on span "Проект по умолчанию" at bounding box center [586, 284] width 391 height 16
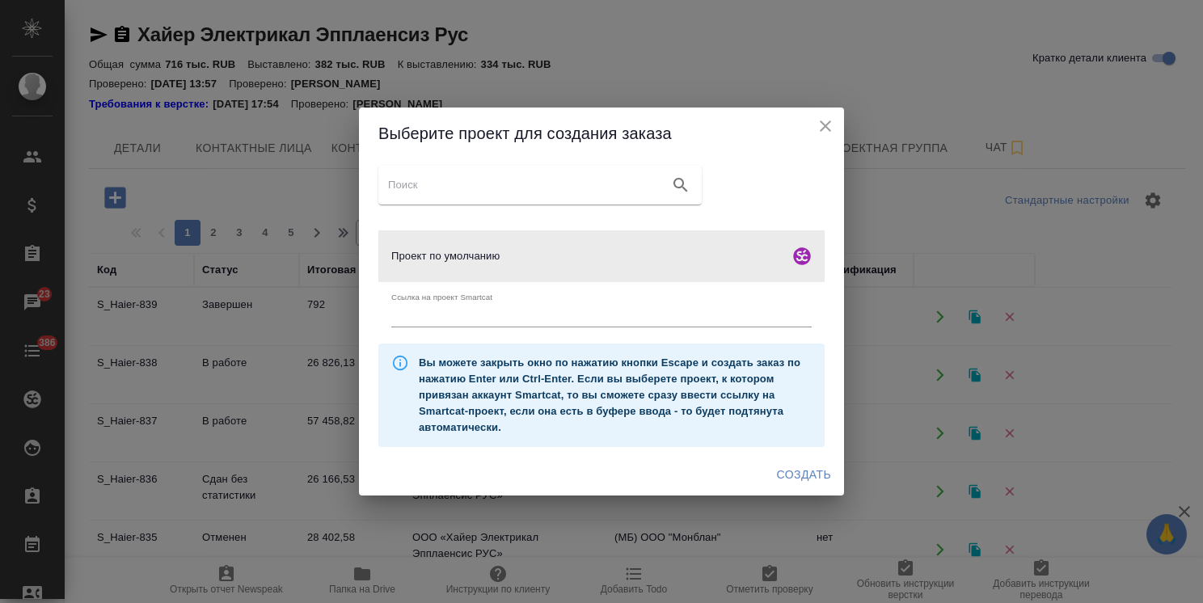
click at [793, 470] on span "Создать" at bounding box center [804, 475] width 54 height 20
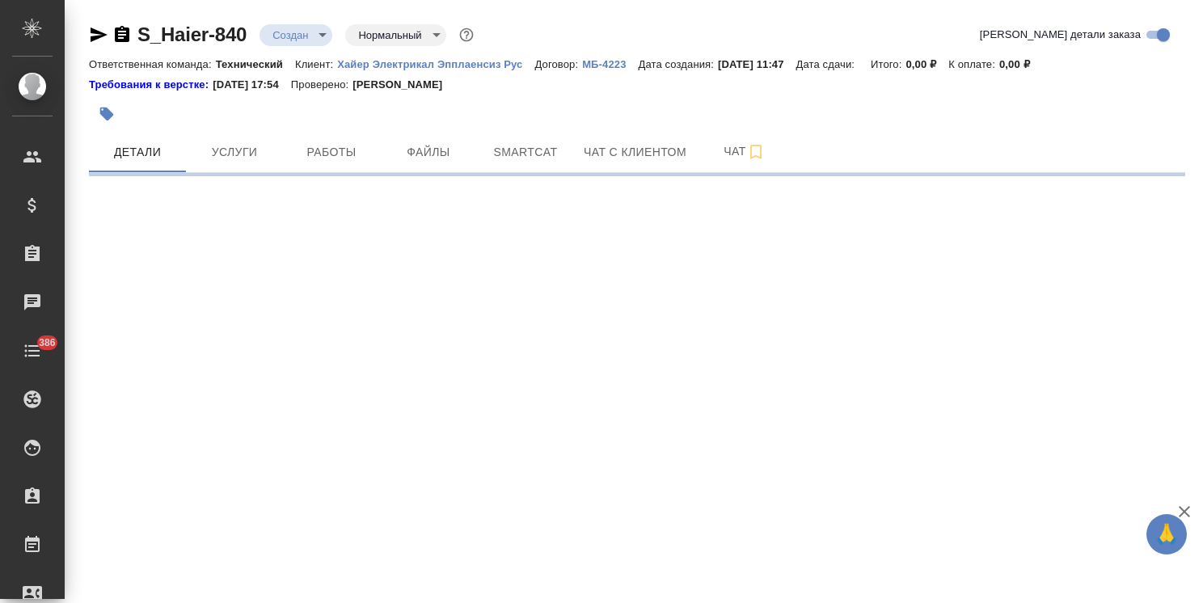
select select "RU"
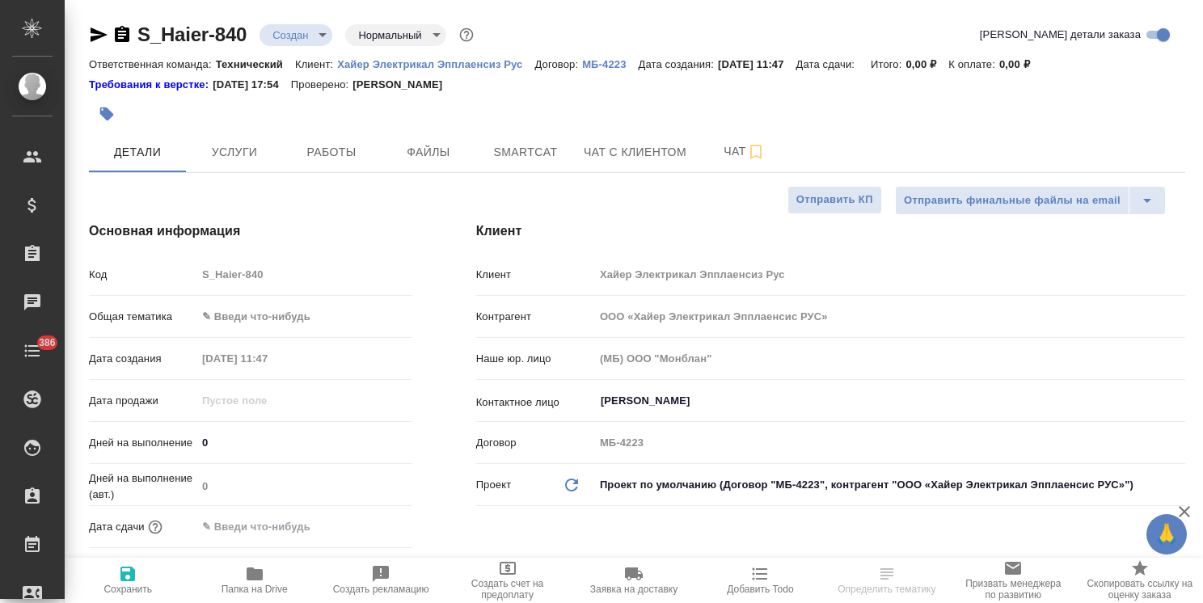
type textarea "x"
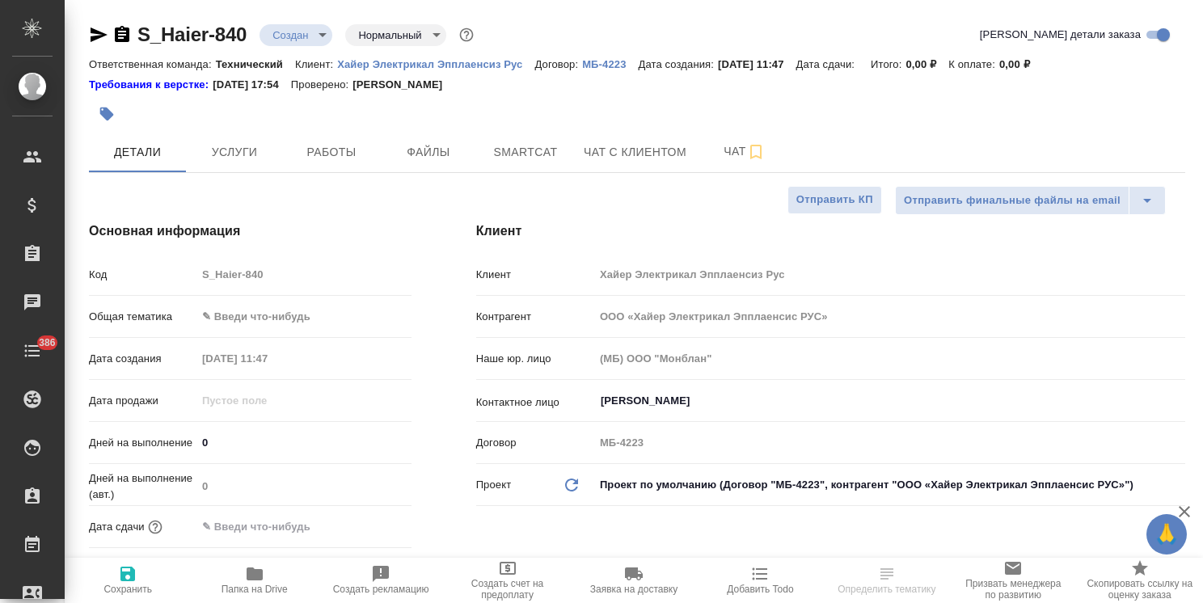
type textarea "x"
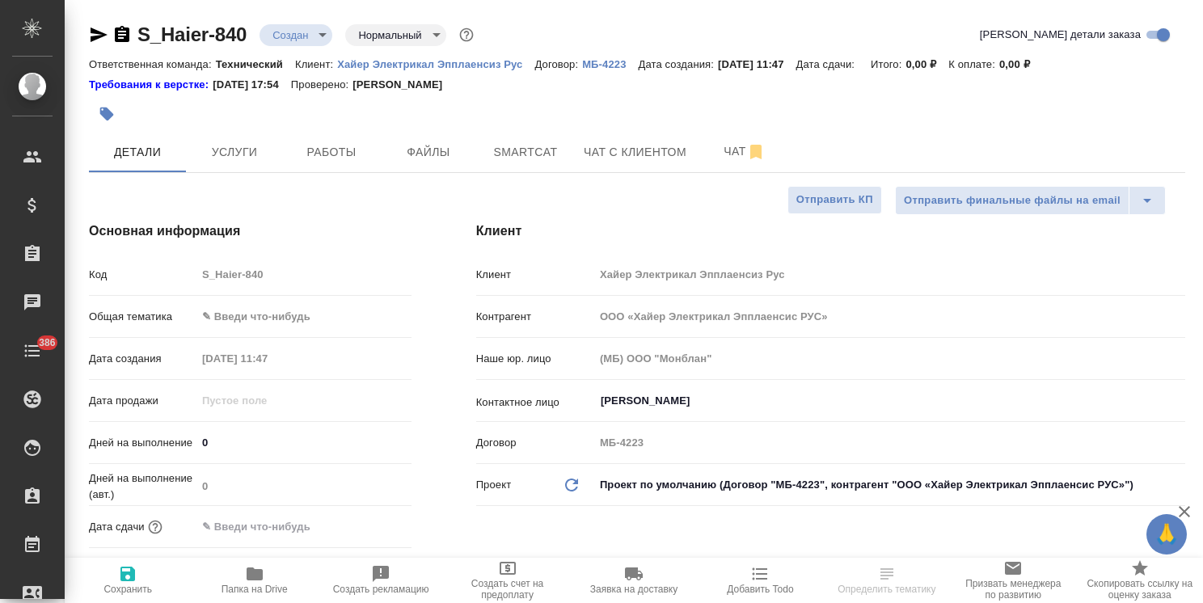
type textarea "x"
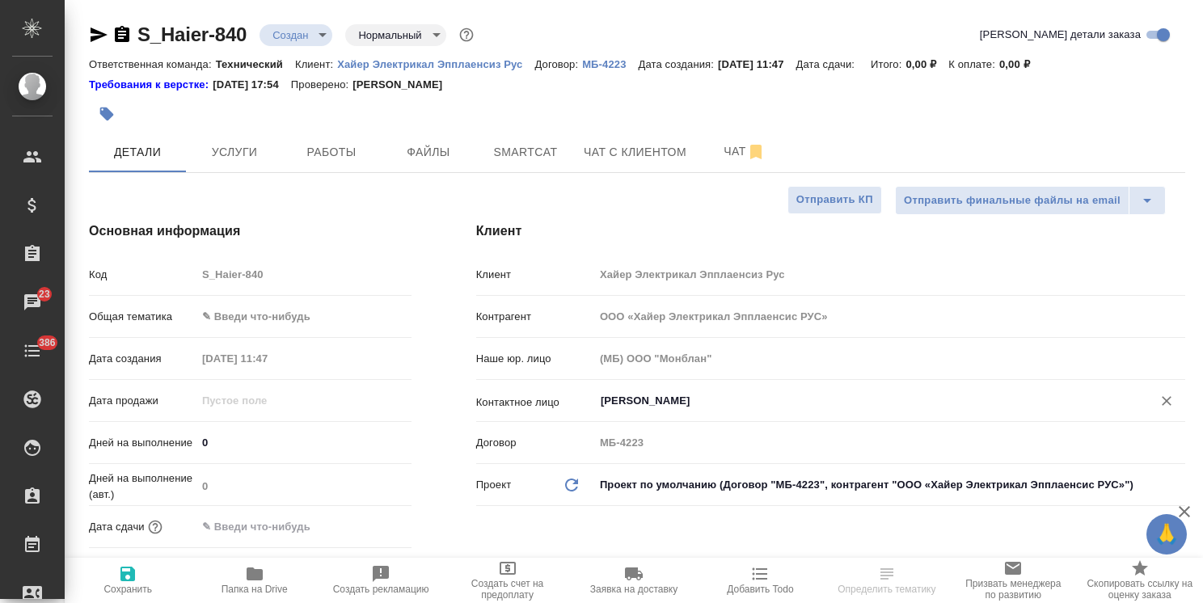
click at [667, 388] on div "Митрофанов Максим ​" at bounding box center [889, 400] width 591 height 29
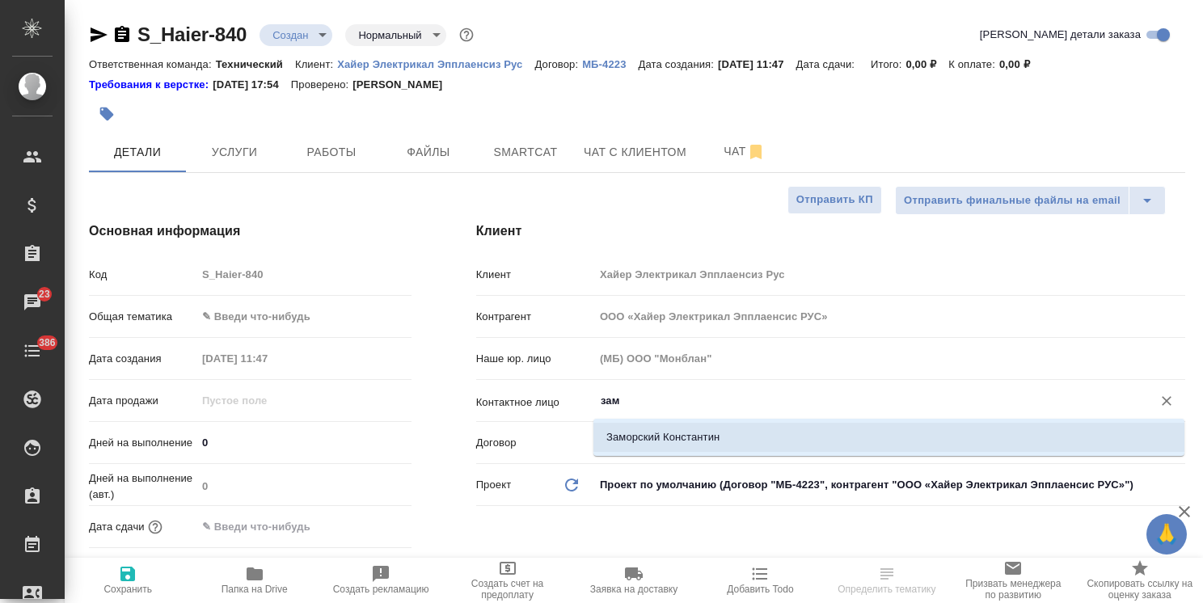
click at [647, 436] on li "Заморский Константин" at bounding box center [888, 437] width 591 height 29
type input "Заморский Константин"
type textarea "x"
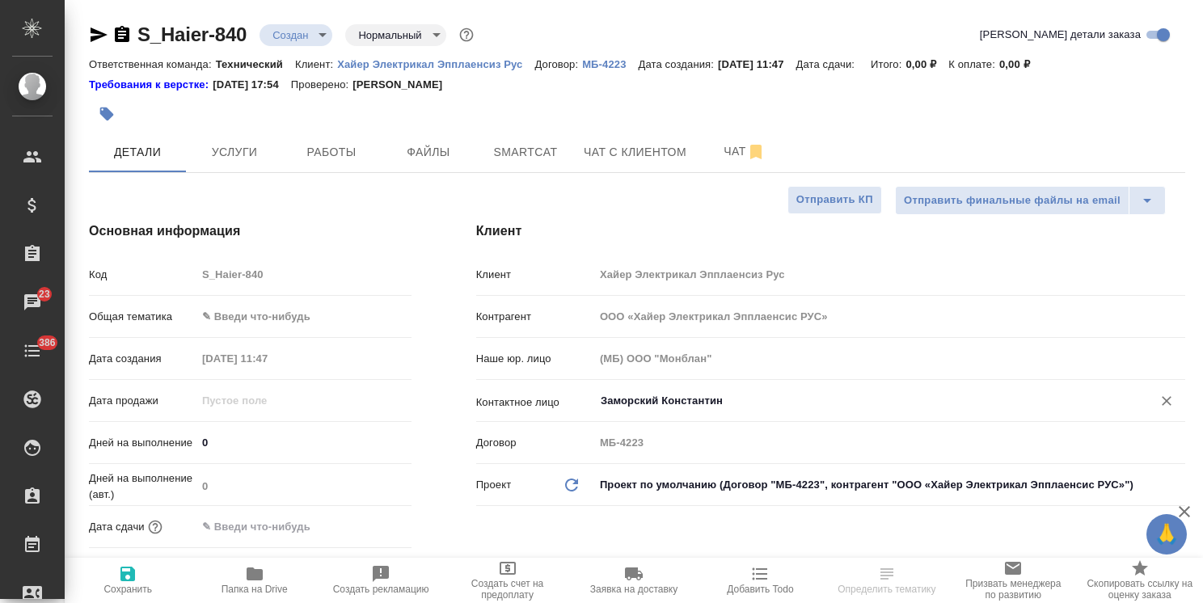
type input "Заморский Константин"
click at [126, 581] on icon "button" at bounding box center [127, 573] width 19 height 19
type textarea "x"
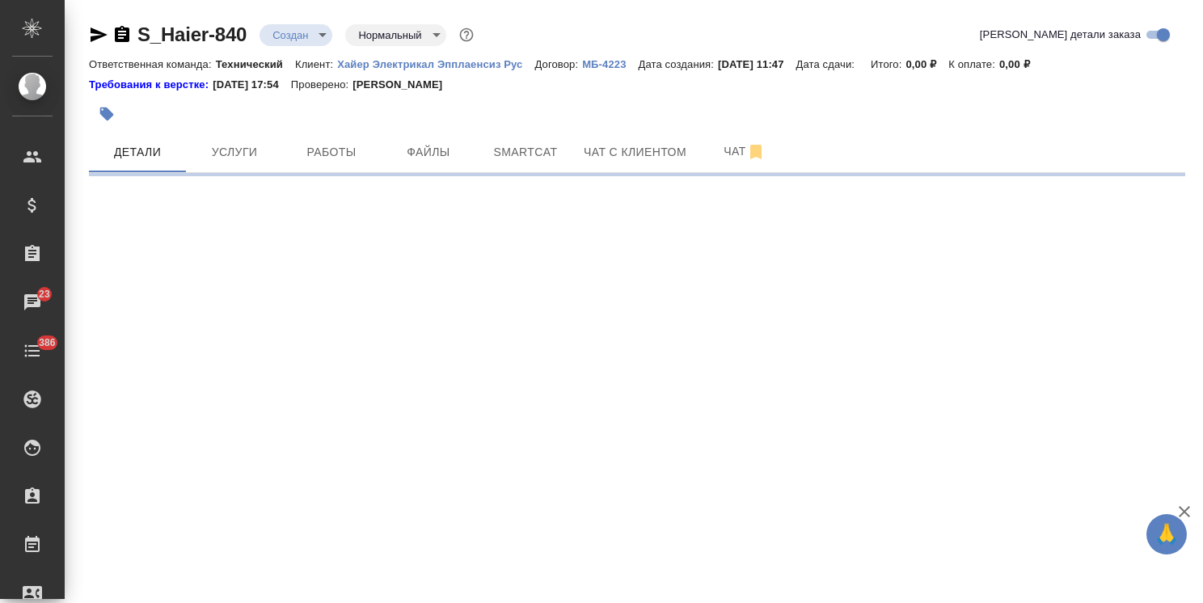
select select "RU"
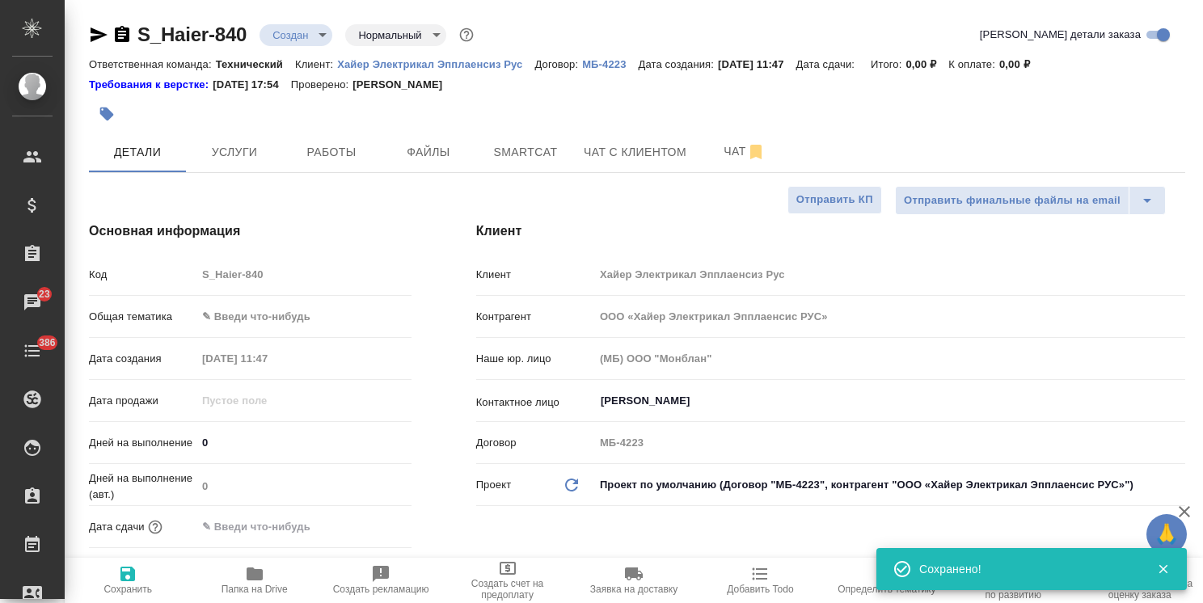
type input "Заморский Константин"
type textarea "x"
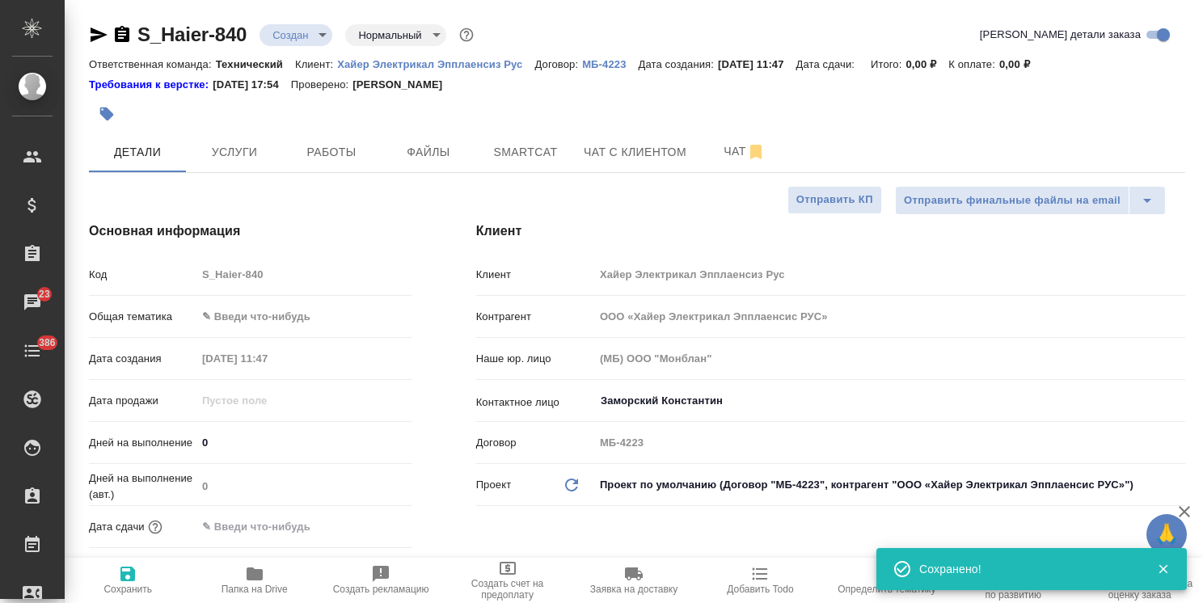
type textarea "x"
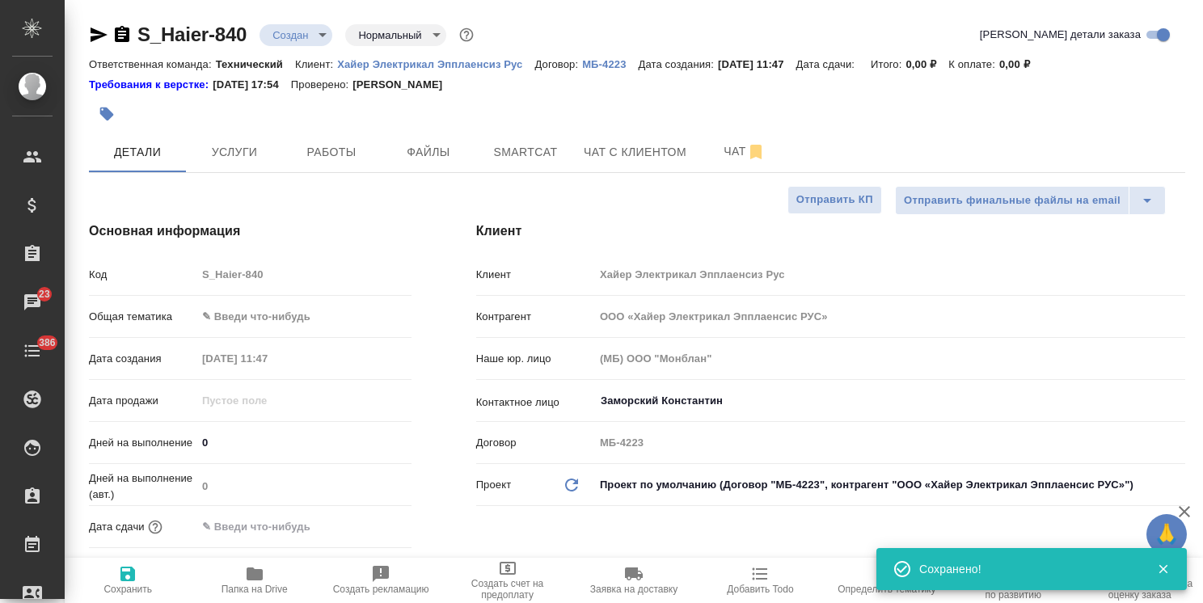
type textarea "x"
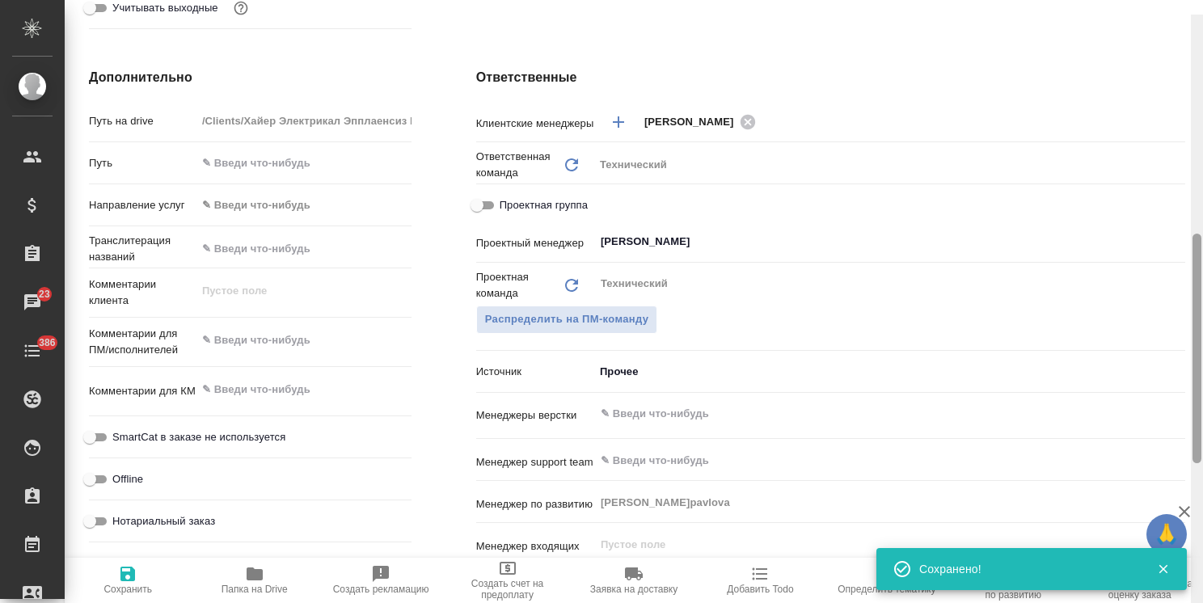
scroll to position [578, 0]
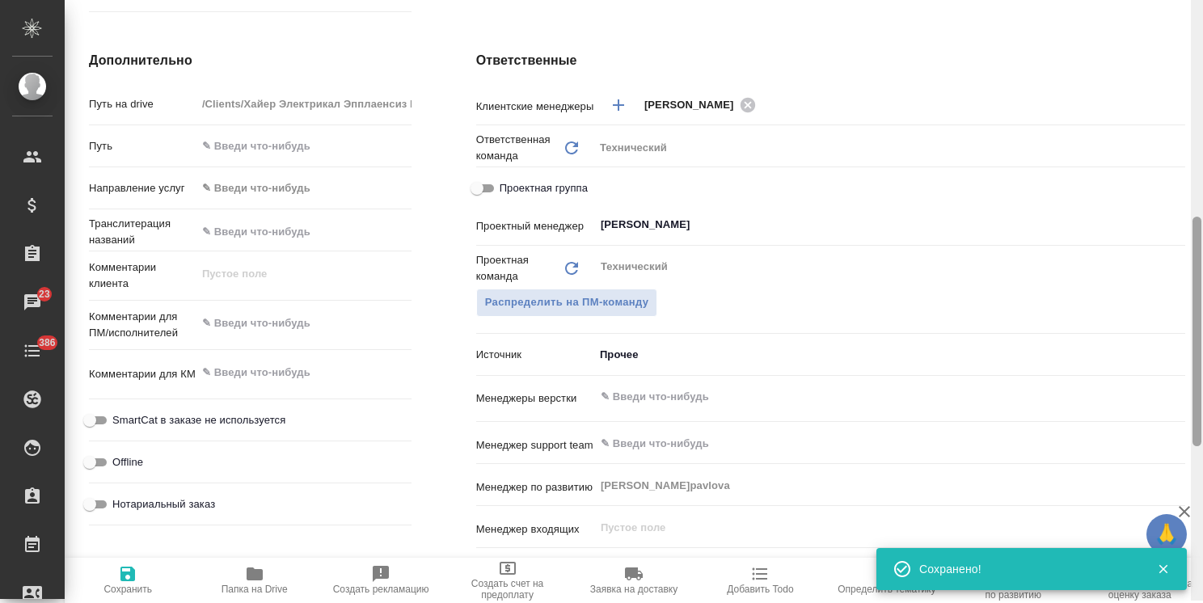
drag, startPoint x: 1196, startPoint y: 198, endPoint x: 1173, endPoint y: 419, distance: 221.8
click at [1176, 419] on div "S_Haier-840 Создан new Нормальный normal Кратко детали заказа Ответственная ком…" at bounding box center [634, 301] width 1138 height 603
type textarea "x"
click at [318, 321] on textarea at bounding box center [303, 323] width 213 height 27
paste textarea "Какие условия перевода на русский и казахский приложенной инструкции? Нужно сох…"
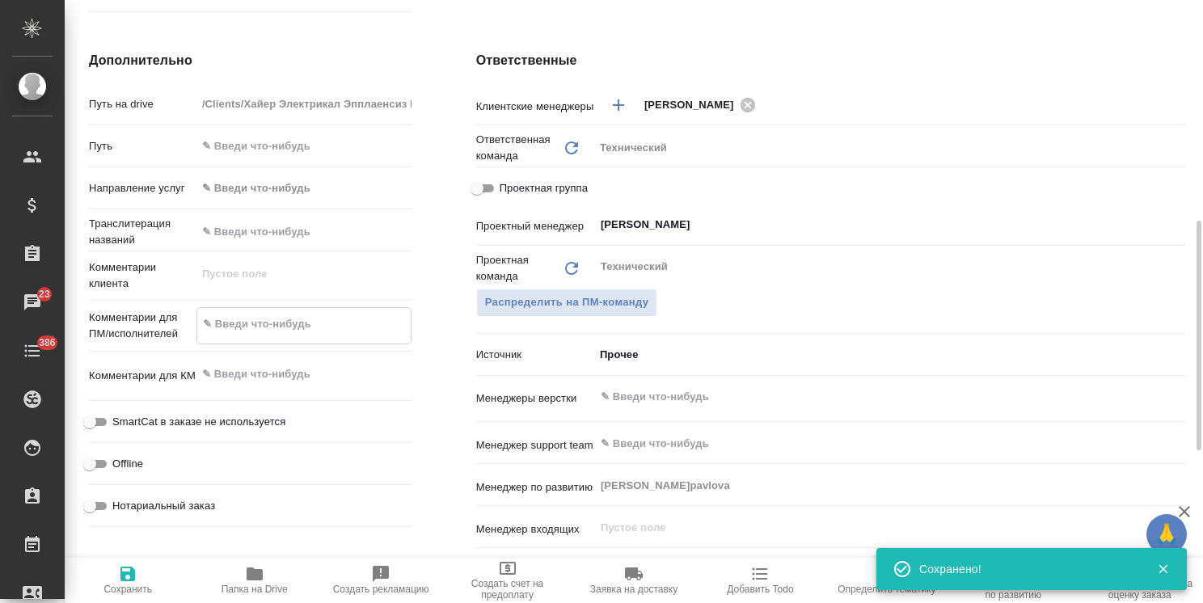
type textarea "x"
type textarea "Какие условия перевода на русский и казахский приложенной инструкции? Нужно сох…"
type textarea "x"
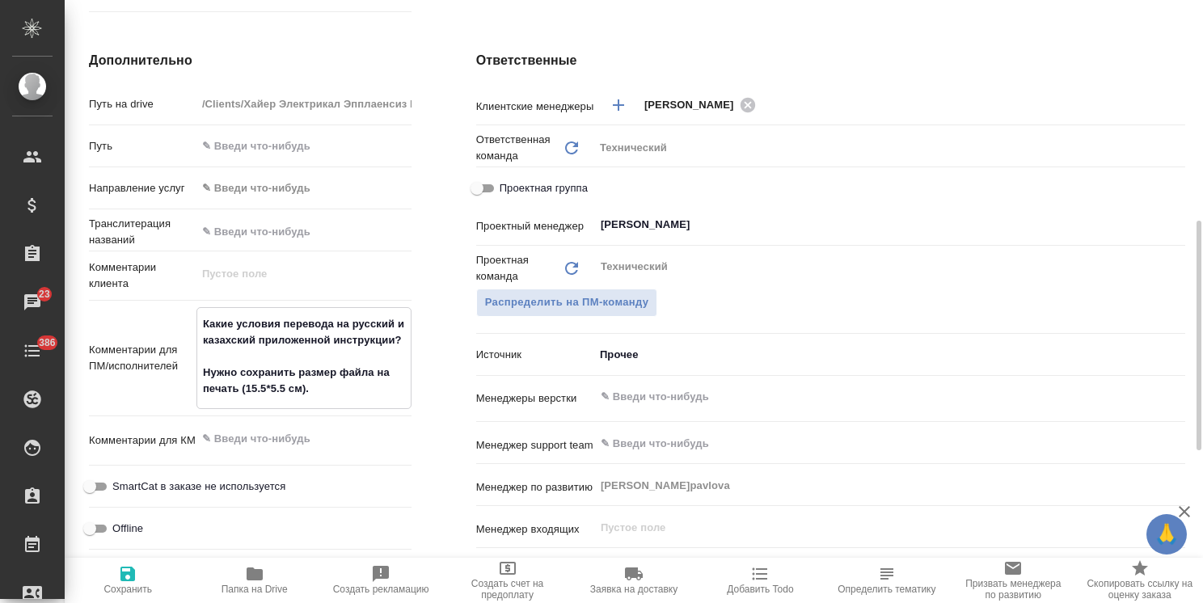
type textarea "Какие условия перевода на русский и казахский приложенной инструкции? Нужно сох…"
type textarea "x"
click at [130, 589] on span "Сохранить" at bounding box center [127, 589] width 48 height 11
type textarea "x"
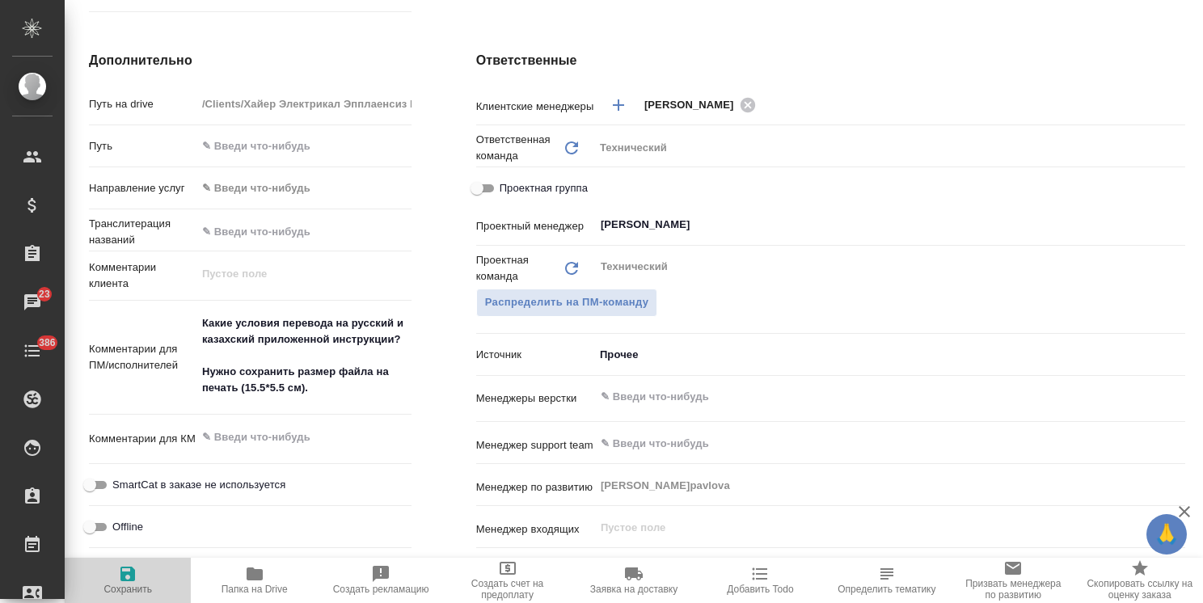
type textarea "x"
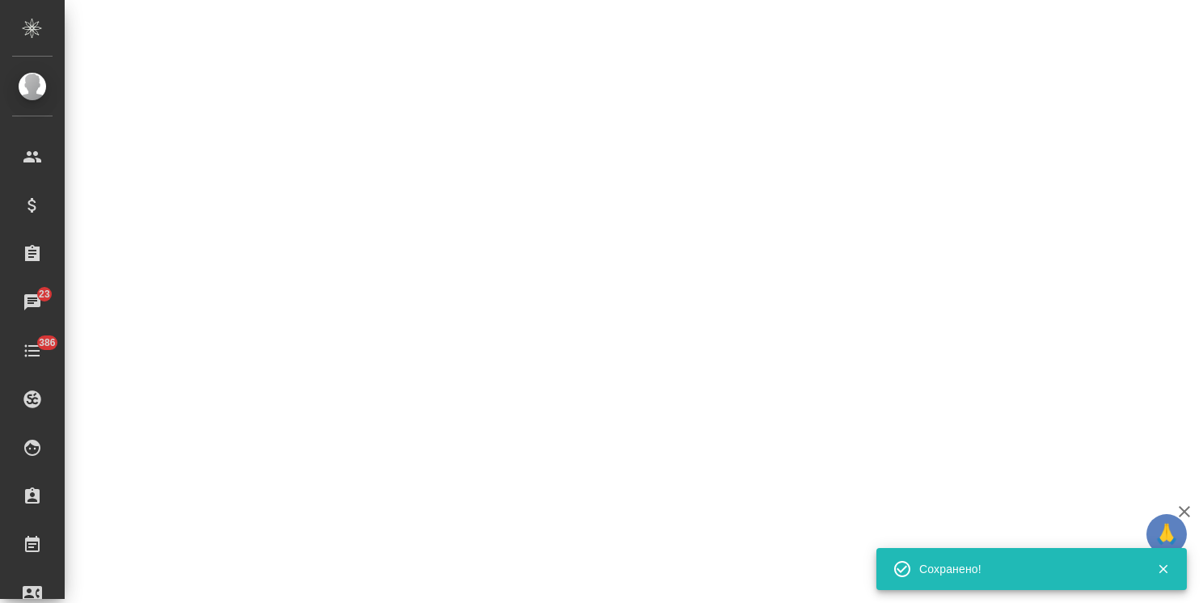
select select "RU"
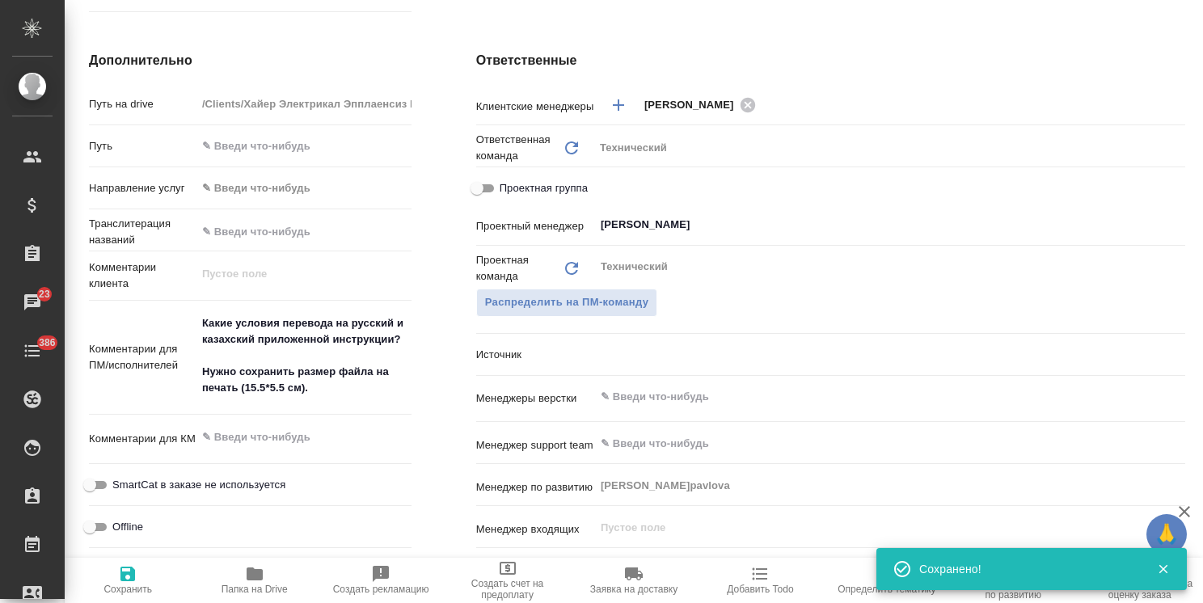
type textarea "x"
click at [1184, 514] on icon "button" at bounding box center [1183, 511] width 19 height 19
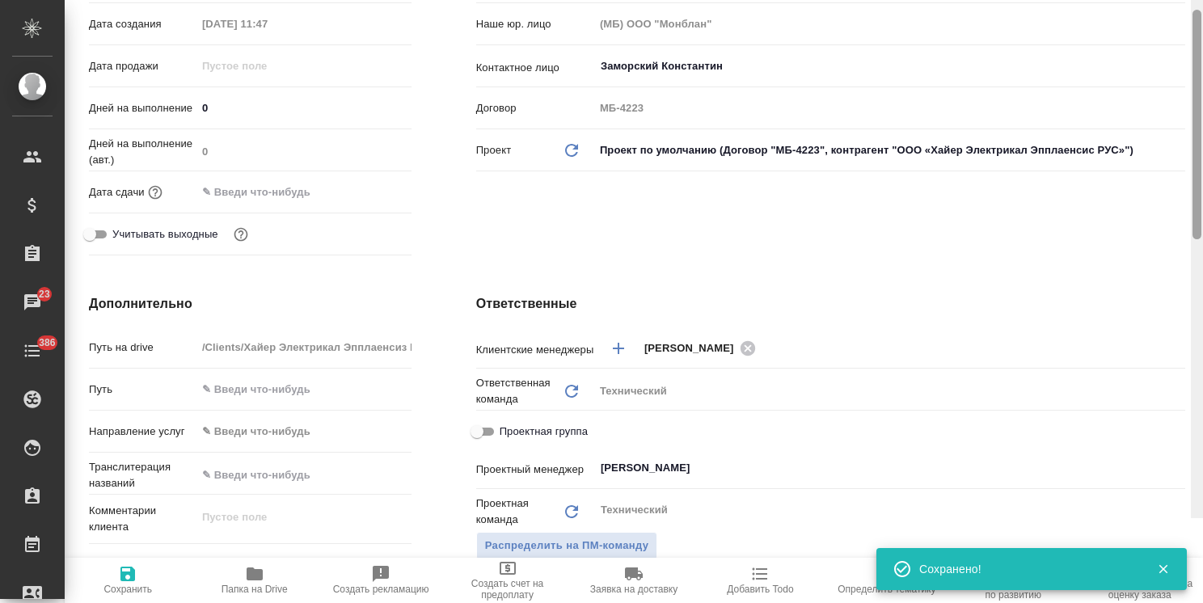
scroll to position [0, 0]
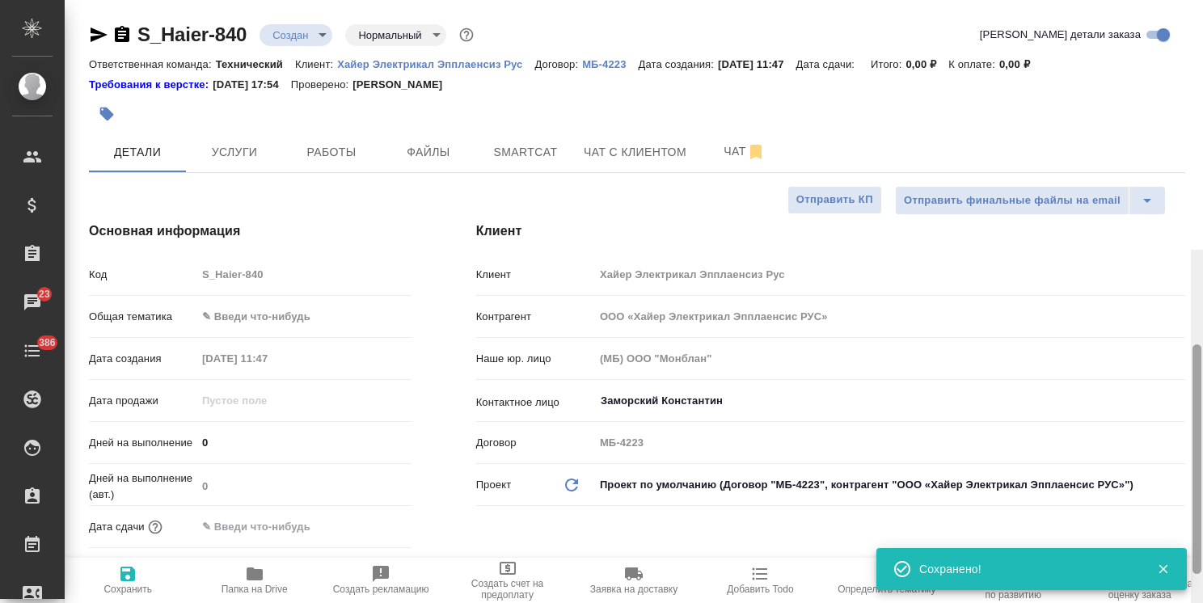
drag, startPoint x: 1194, startPoint y: 417, endPoint x: 991, endPoint y: 152, distance: 334.3
click at [1177, 151] on div "S_Haier-840 Создан new Нормальный normal Кратко детали заказа Ответственная ком…" at bounding box center [634, 301] width 1138 height 603
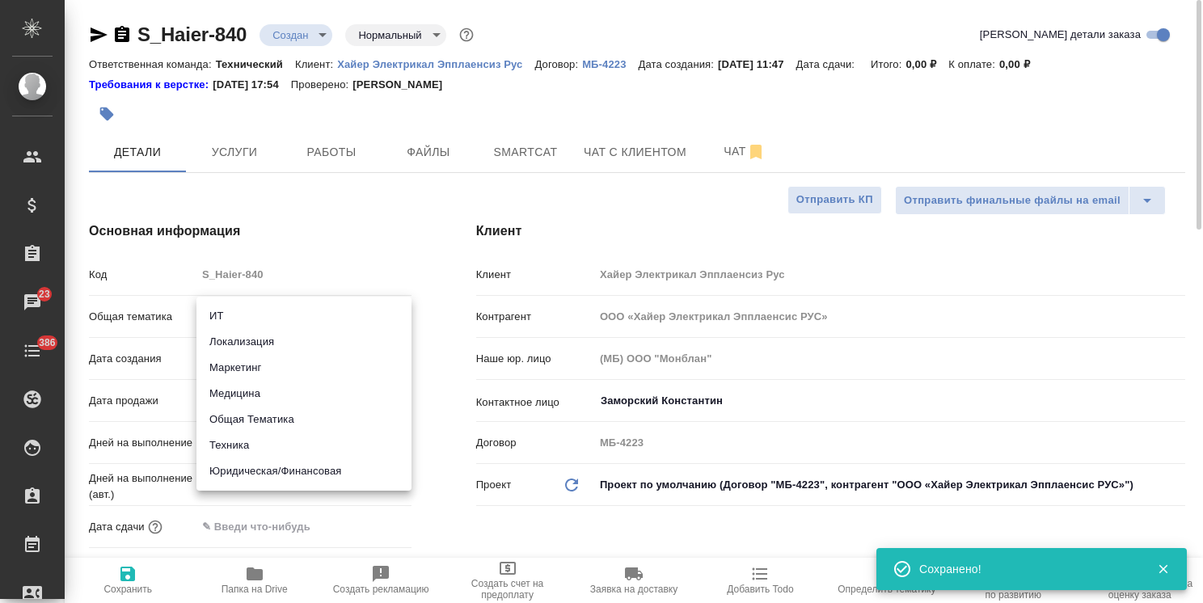
click at [311, 322] on body ".cls-1 fill:#fff; AWATERA Usmanova Olga Клиенты Спецификации Заказы 23 Чаты 386…" at bounding box center [601, 301] width 1203 height 603
click at [253, 445] on li "Техника" at bounding box center [303, 445] width 215 height 26
type input "tech"
type textarea "x"
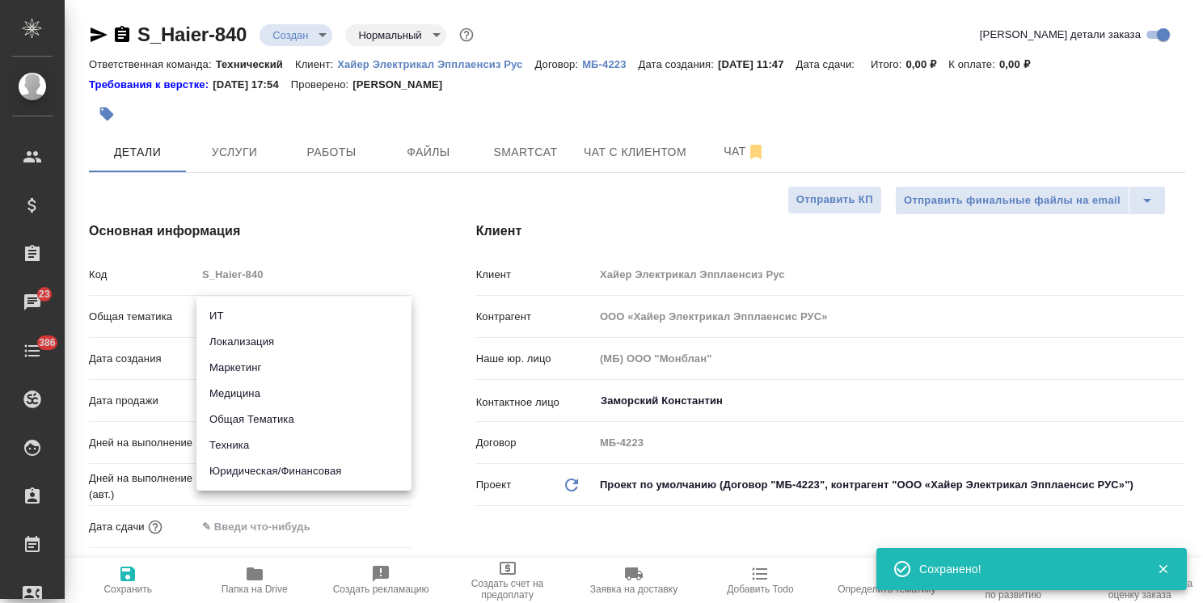
type textarea "x"
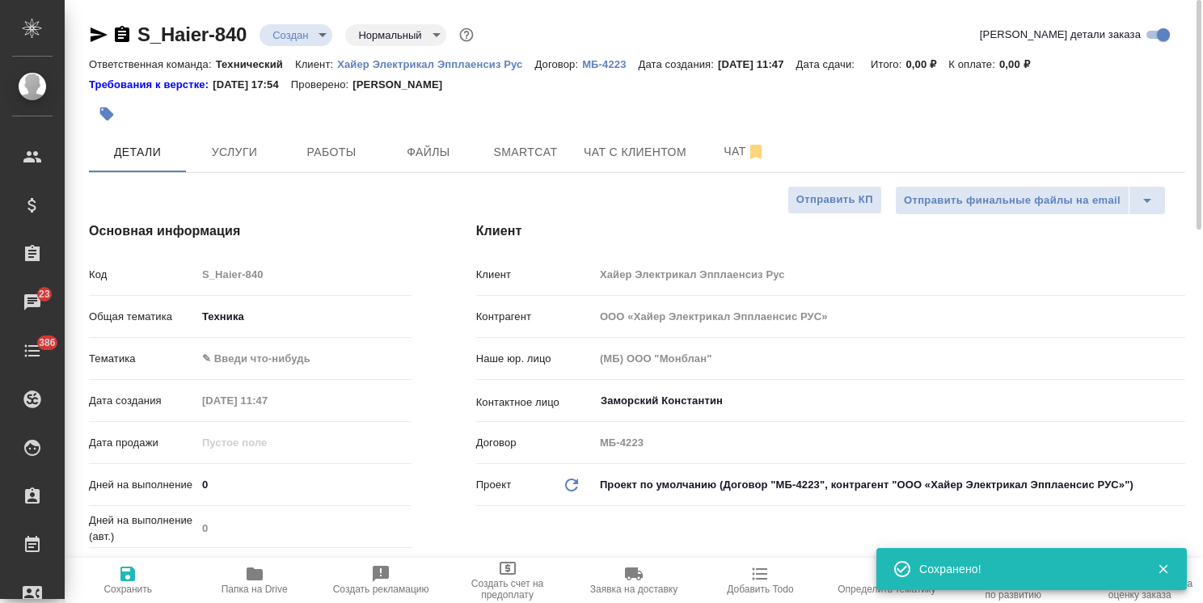
click at [263, 364] on body ".cls-1 fill:#fff; AWATERA Usmanova Olga Клиенты Спецификации Заказы 23 Чаты 386…" at bounding box center [601, 301] width 1203 height 603
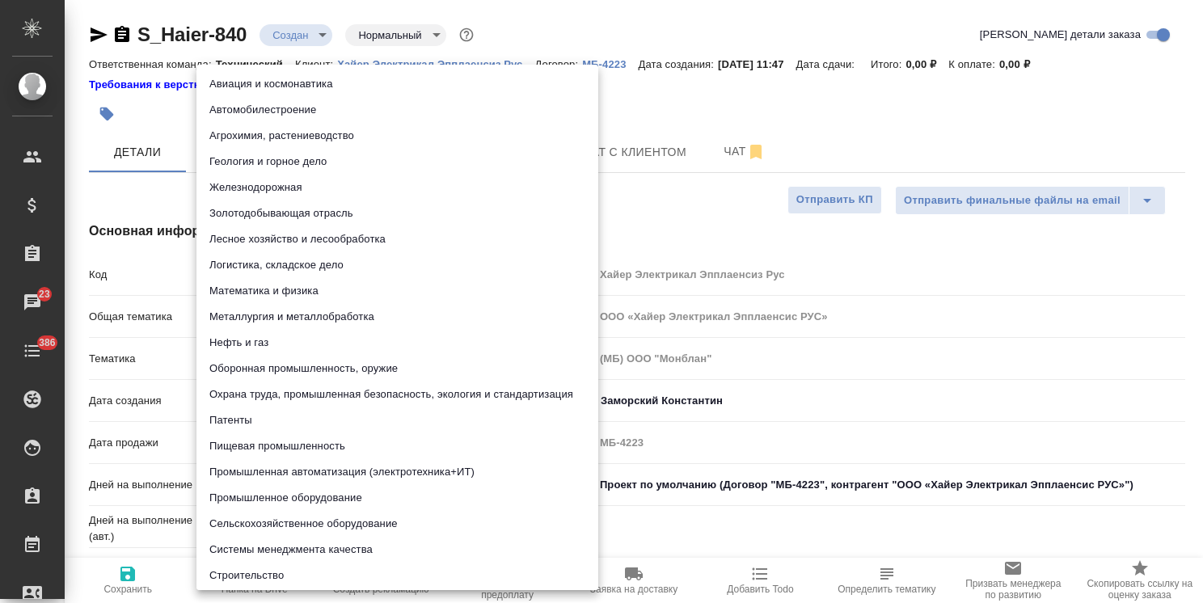
drag, startPoint x: 258, startPoint y: 495, endPoint x: 227, endPoint y: 525, distance: 42.9
click at [257, 496] on li "Промышленное оборудование" at bounding box center [397, 498] width 402 height 26
type textarea "x"
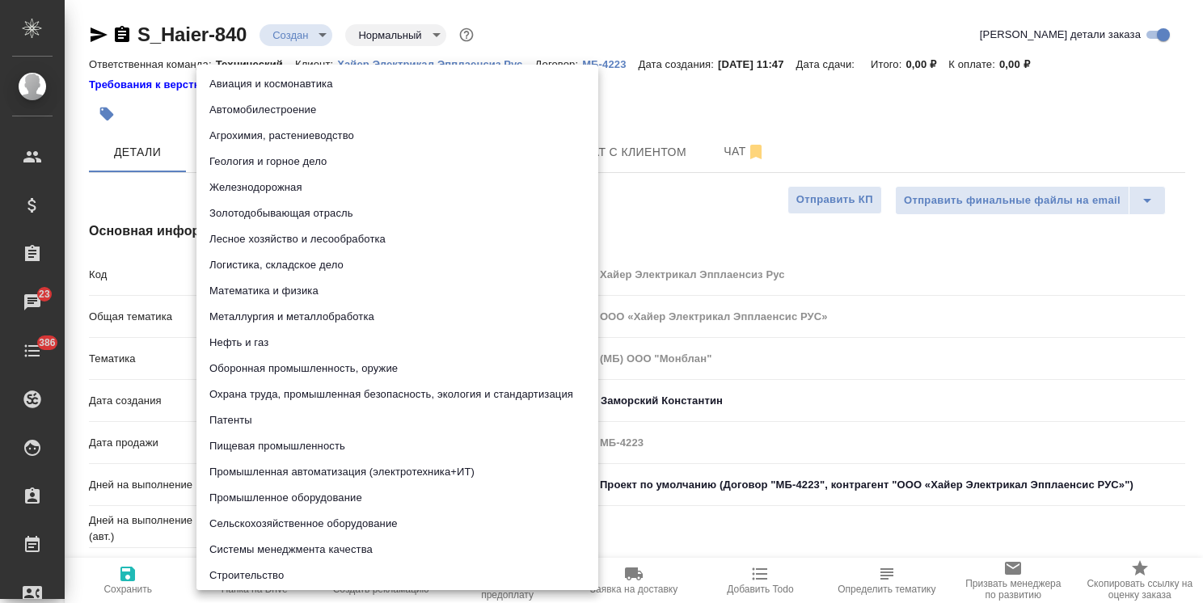
type input "5f647205b73bc97568ca66bc"
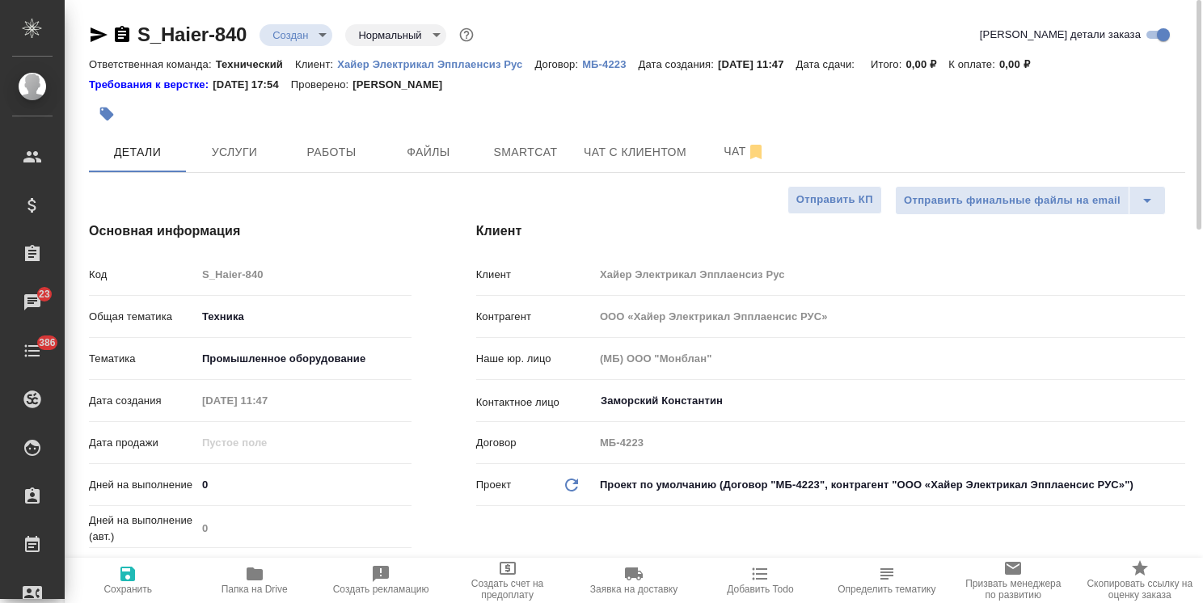
click at [137, 585] on span "Сохранить" at bounding box center [127, 589] width 48 height 11
type textarea "x"
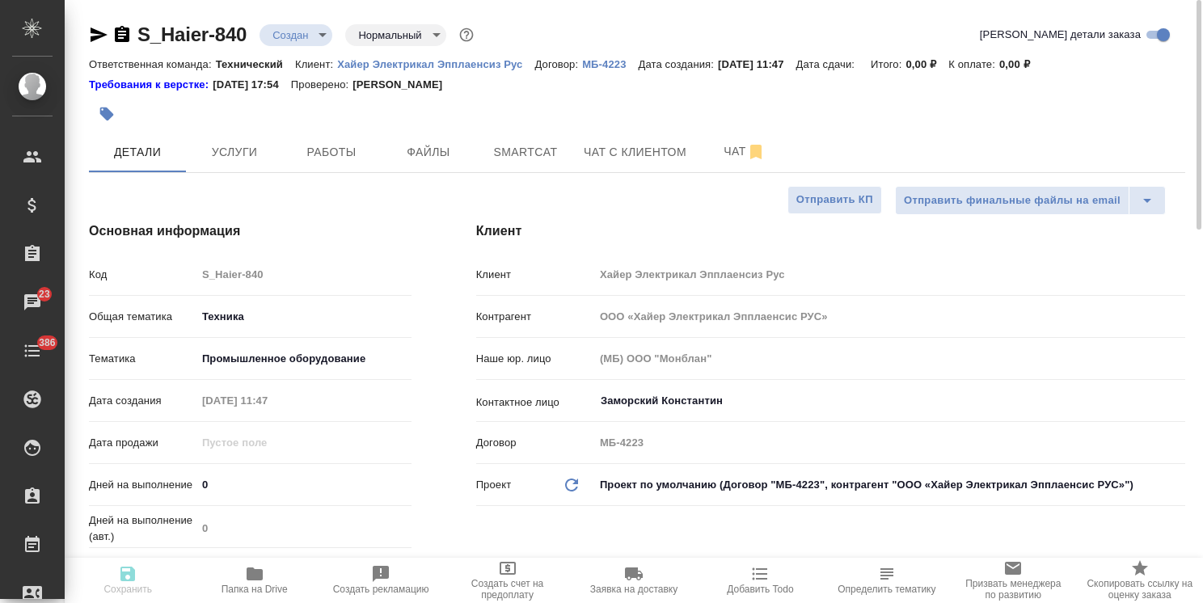
type textarea "x"
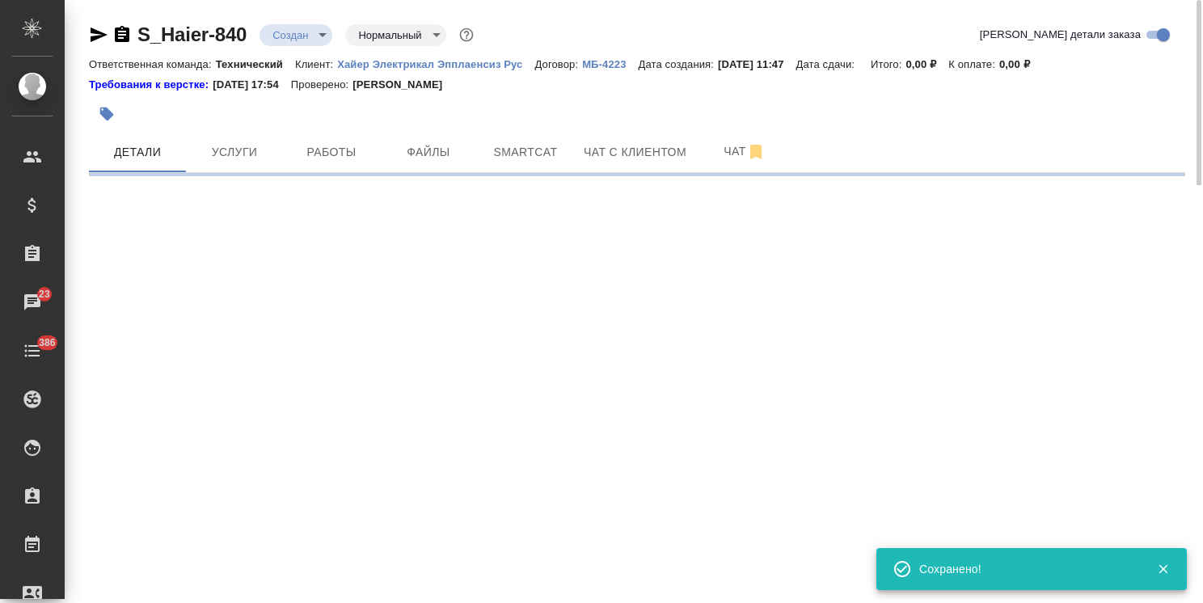
select select "RU"
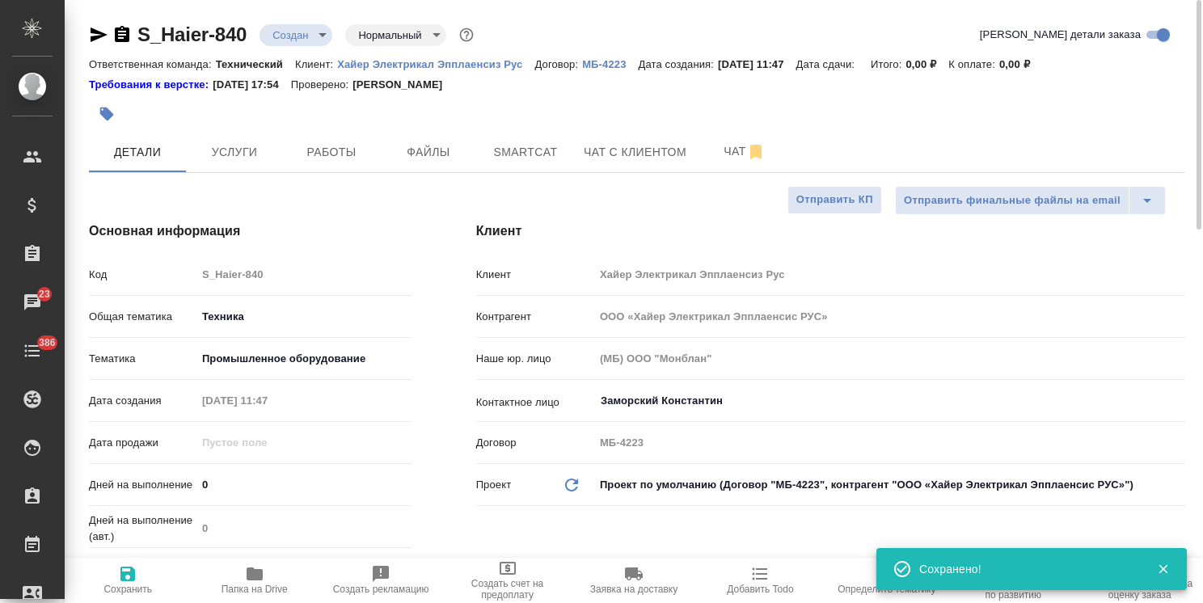
type textarea "x"
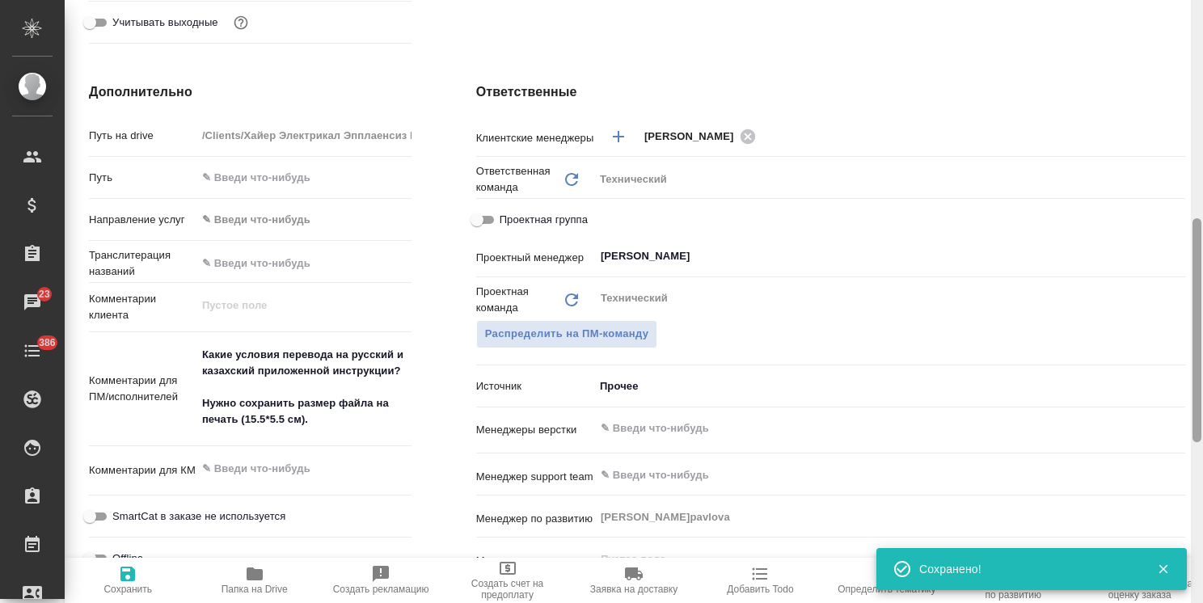
scroll to position [590, 0]
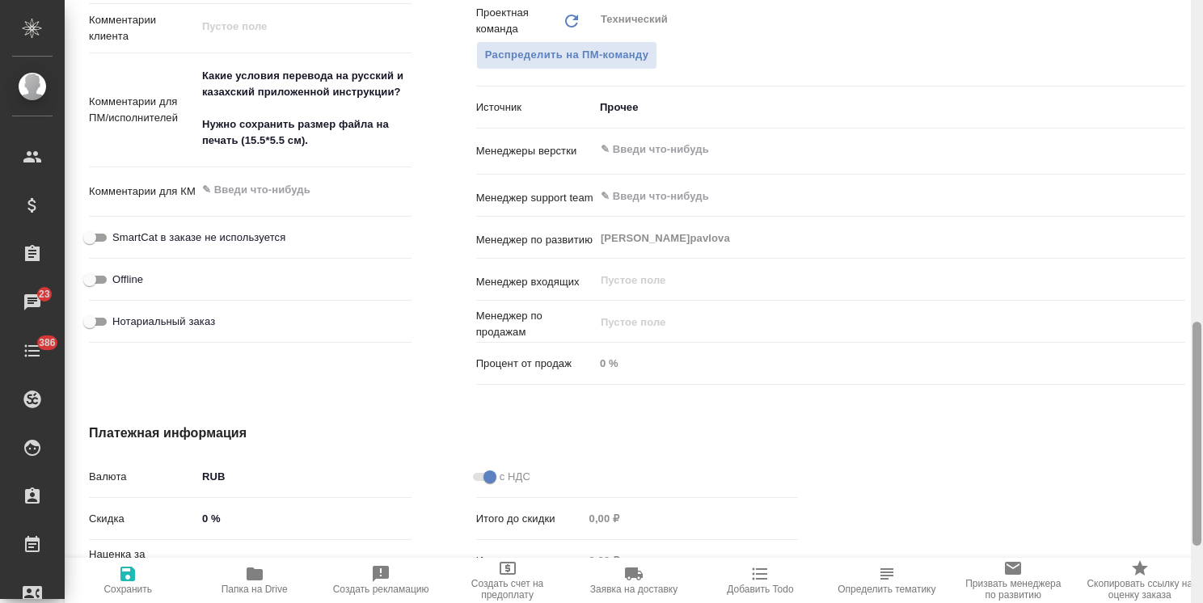
drag, startPoint x: 1194, startPoint y: 179, endPoint x: 1009, endPoint y: 507, distance: 376.7
click at [1145, 512] on div "S_Haier-840 Создан new Нормальный normal Кратко детали заказа Ответственная ком…" at bounding box center [634, 301] width 1138 height 603
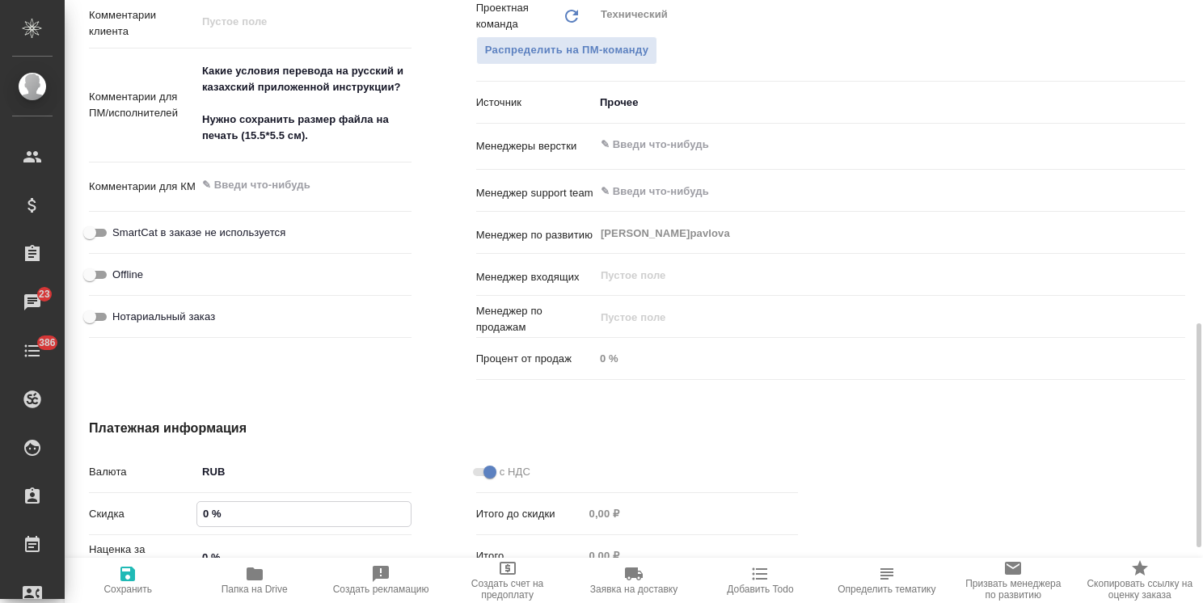
drag, startPoint x: 210, startPoint y: 512, endPoint x: 196, endPoint y: 514, distance: 14.6
click at [196, 514] on div "0 %" at bounding box center [303, 513] width 215 height 25
drag, startPoint x: 206, startPoint y: 512, endPoint x: 196, endPoint y: 513, distance: 10.5
click at [196, 513] on div "0 %" at bounding box center [303, 513] width 215 height 25
type textarea "x"
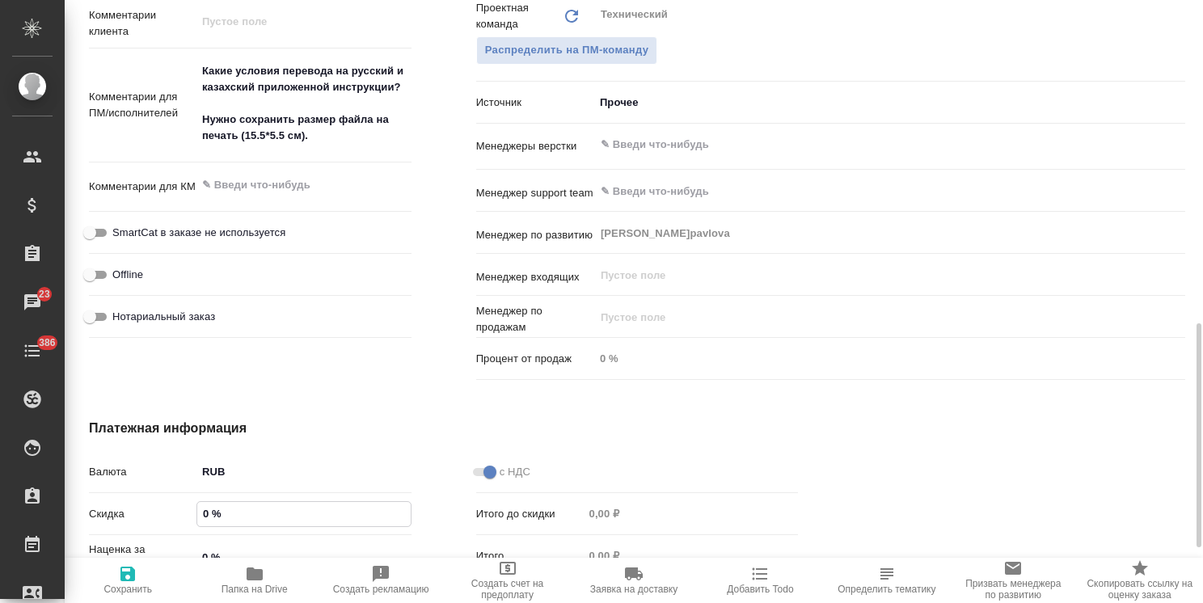
type textarea "x"
type input "2 %"
type textarea "x"
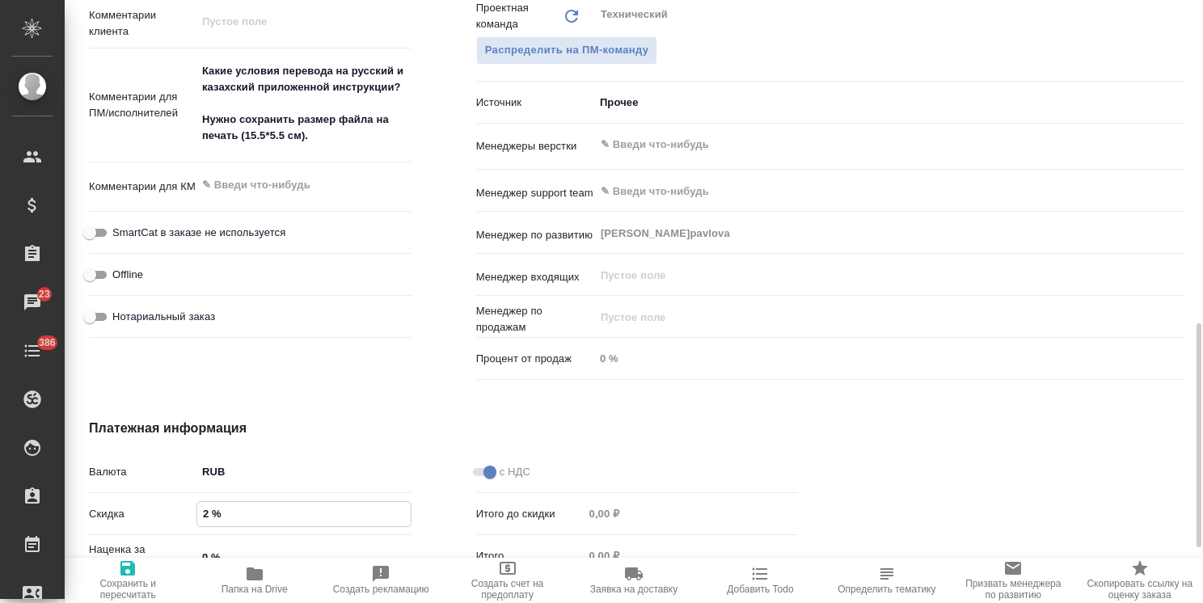
type textarea "x"
type input "22 %"
click at [133, 572] on icon "button" at bounding box center [127, 568] width 15 height 15
type textarea "x"
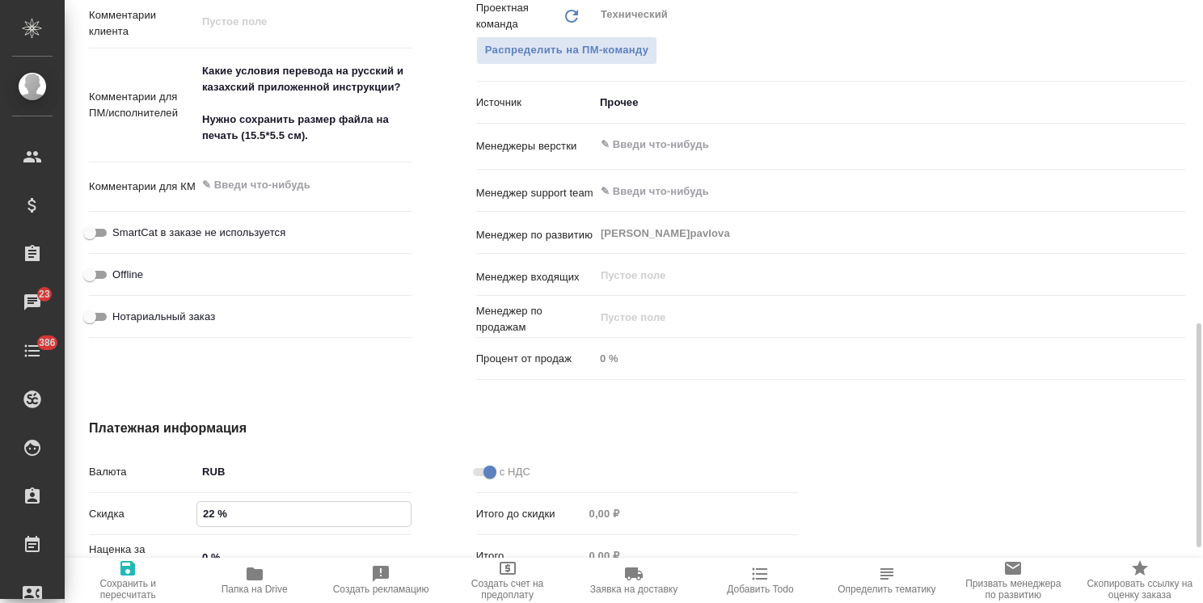
type textarea "x"
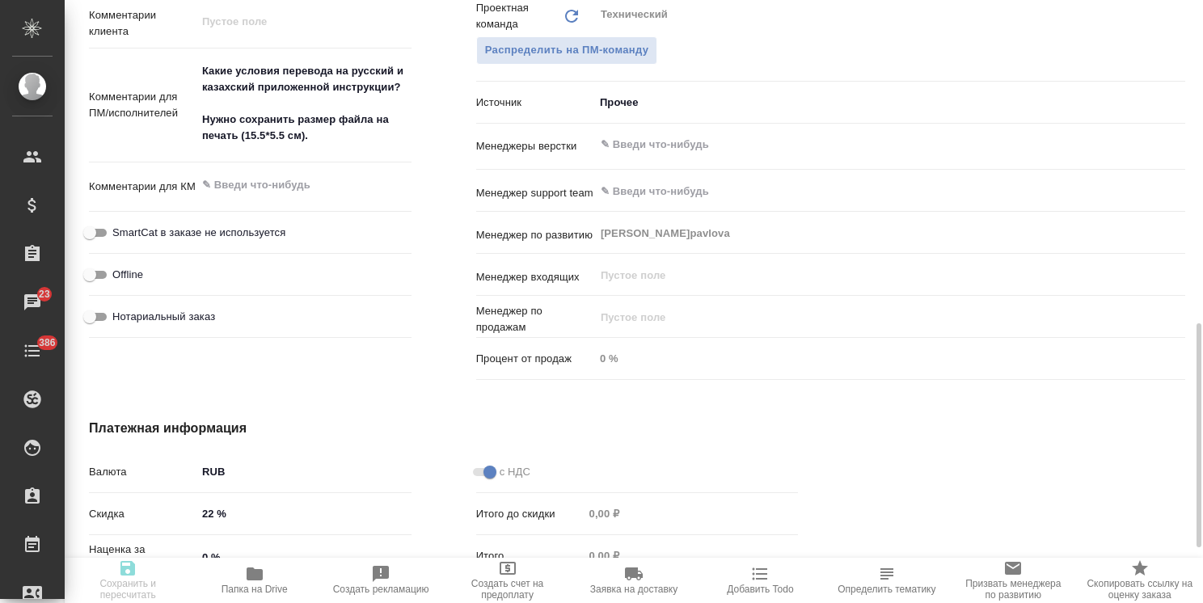
type textarea "x"
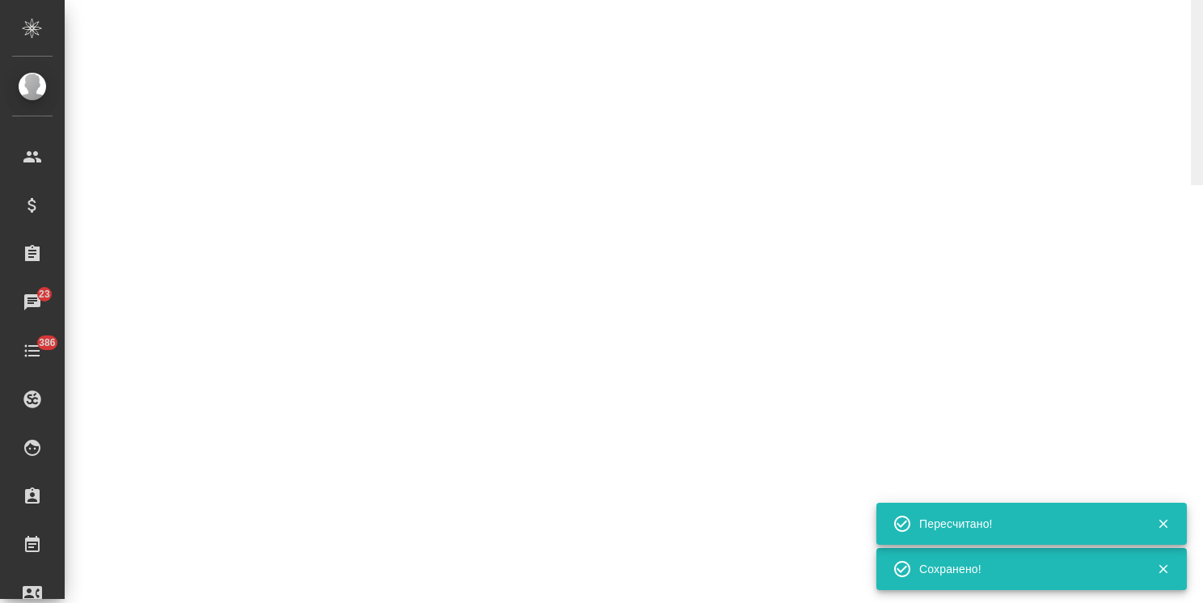
select select "RU"
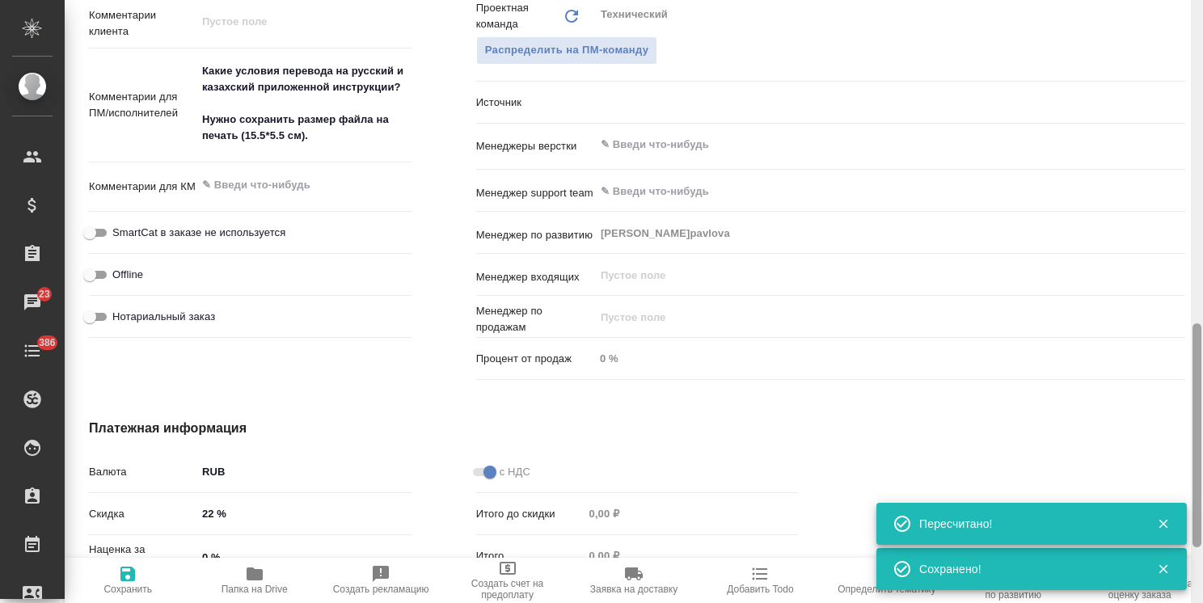
type textarea "x"
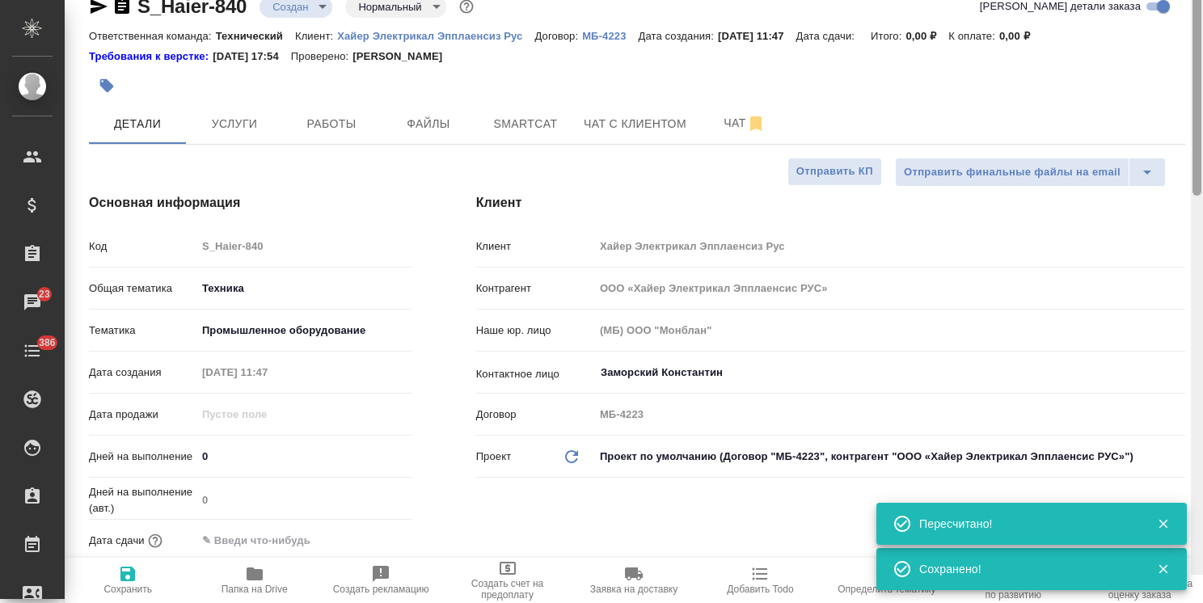
scroll to position [0, 0]
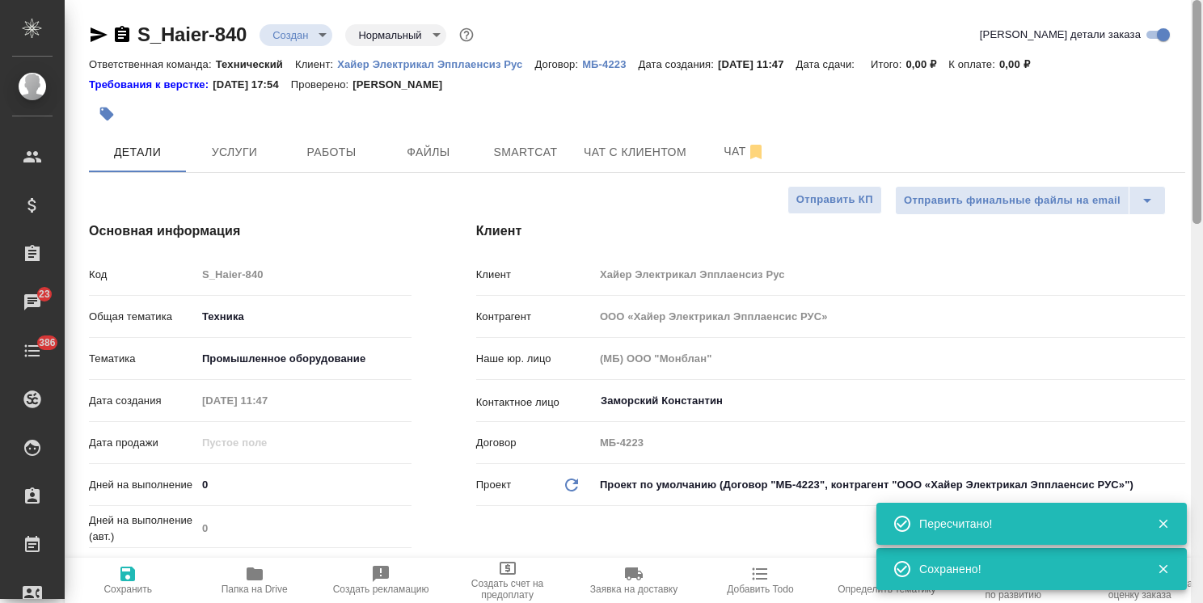
drag, startPoint x: 1194, startPoint y: 451, endPoint x: 1148, endPoint y: 16, distance: 437.2
click at [1202, 8] on html ".cls-1 fill:#fff; AWATERA Usmanova Olga Клиенты Спецификации Заказы 23 Чаты 386…" at bounding box center [601, 301] width 1203 height 603
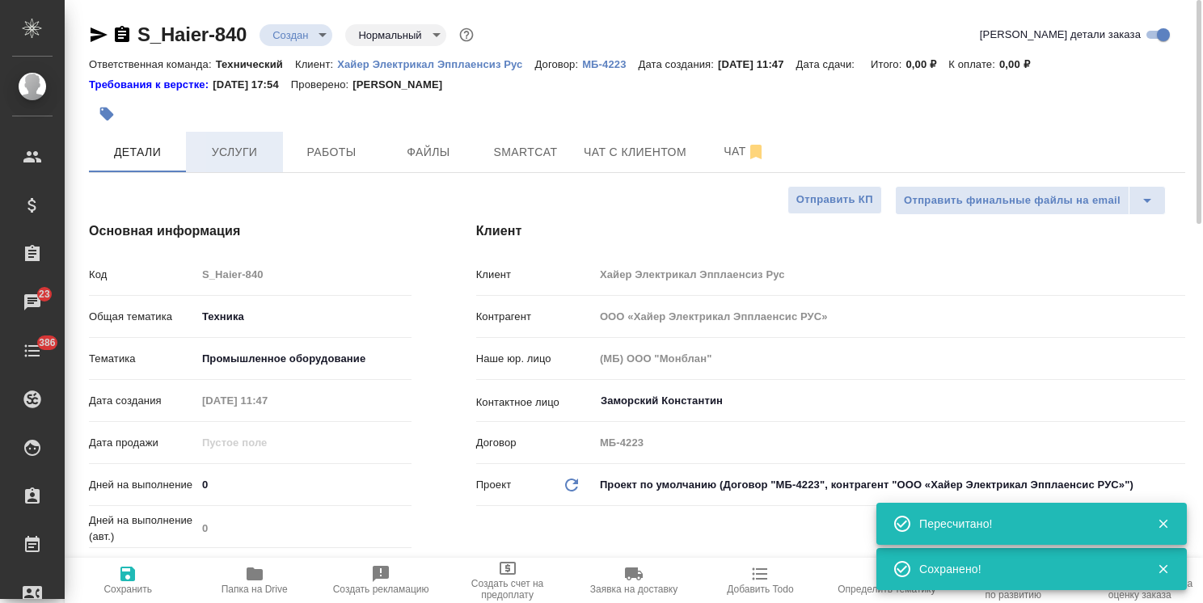
click at [226, 146] on span "Услуги" at bounding box center [235, 152] width 78 height 20
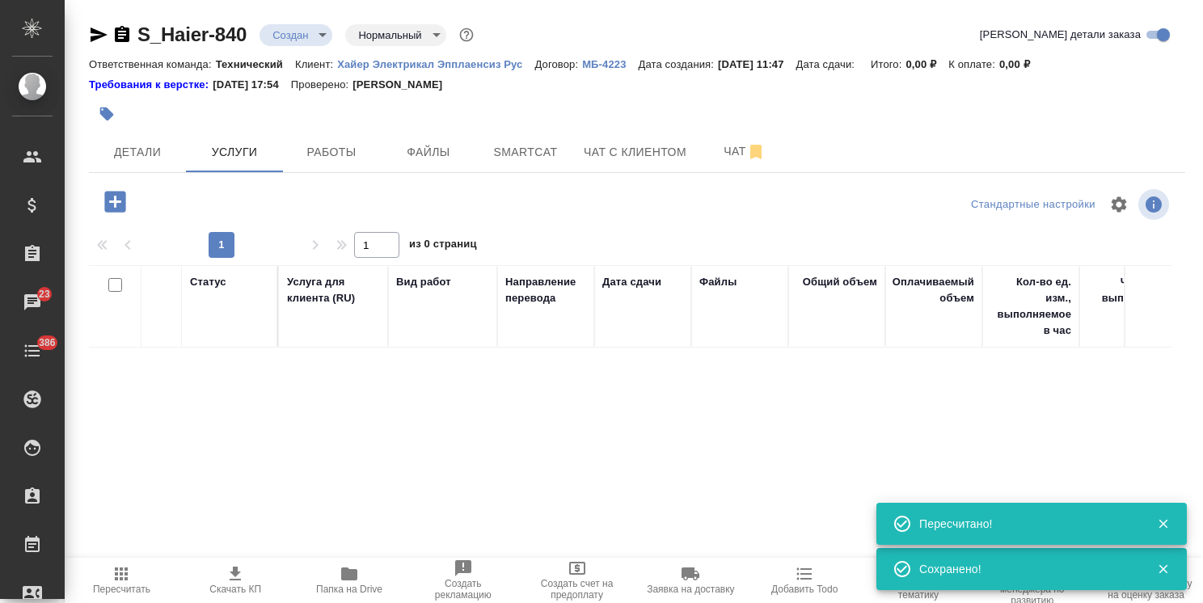
click at [120, 209] on icon "button" at bounding box center [114, 201] width 21 height 21
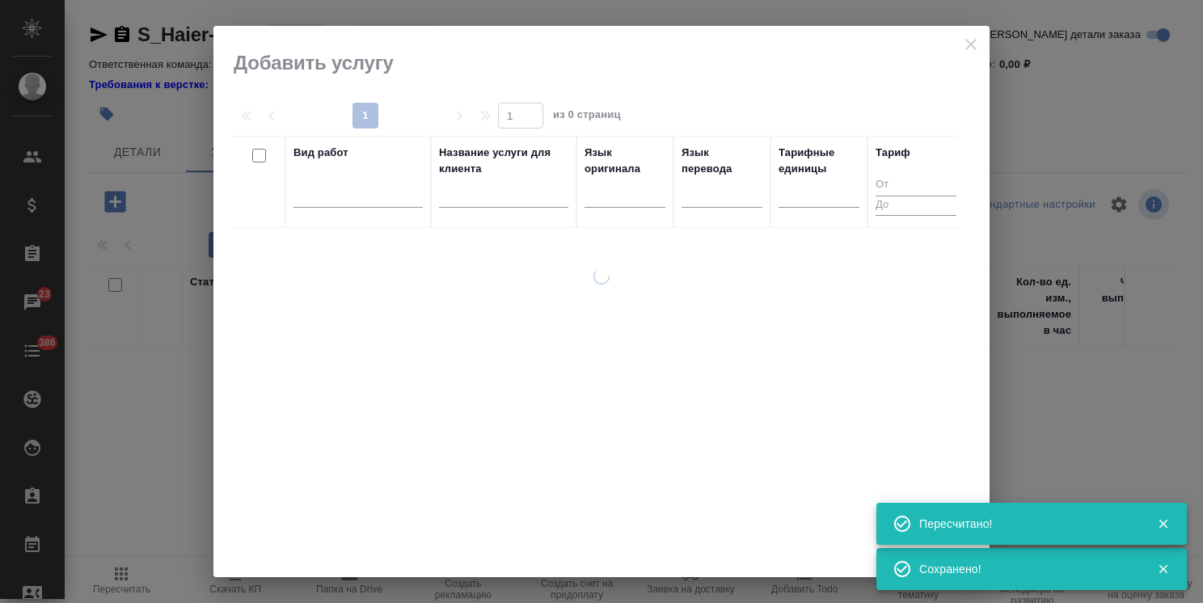
click at [493, 203] on input "text" at bounding box center [503, 197] width 129 height 20
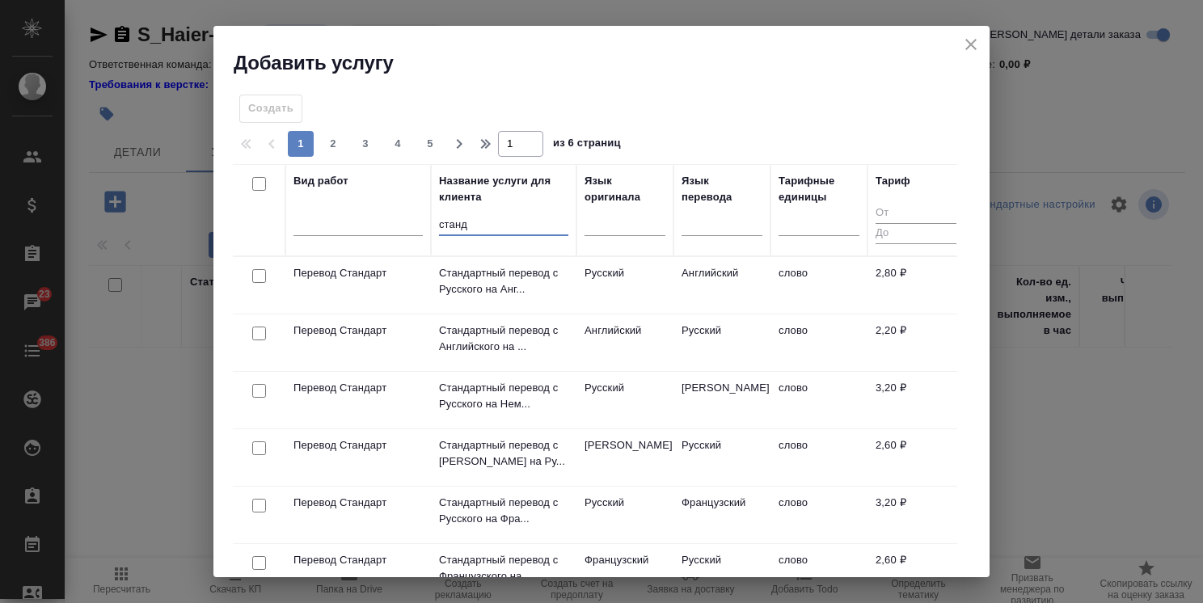
type input "станд"
click at [576, 241] on div at bounding box center [576, 210] width 2 height 91
click at [595, 232] on div at bounding box center [624, 220] width 81 height 31
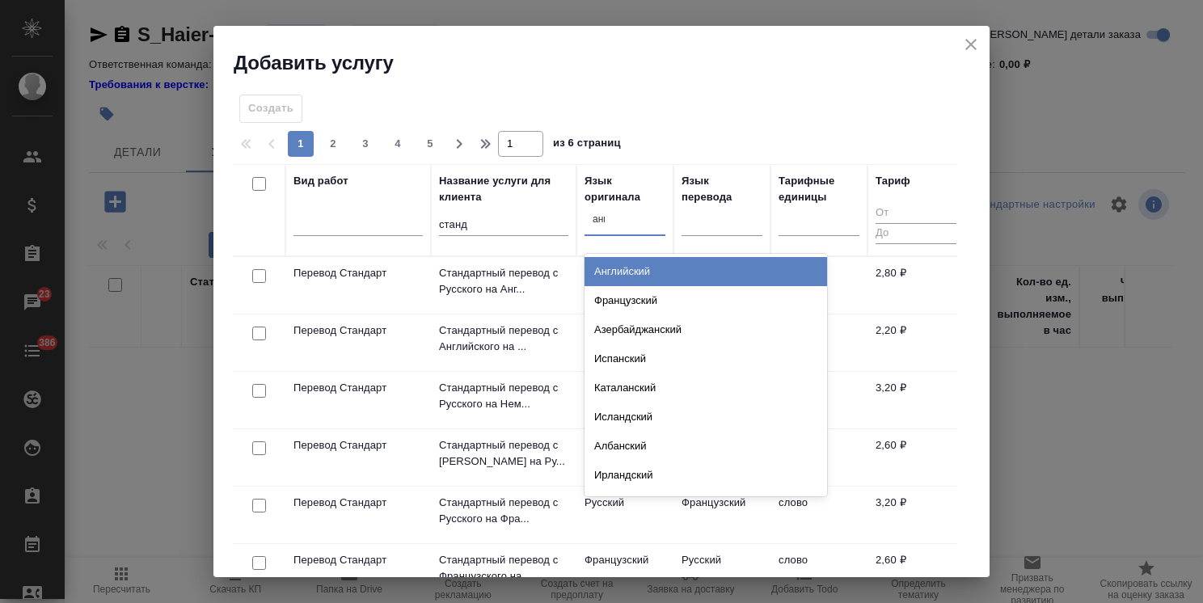
type input "англ"
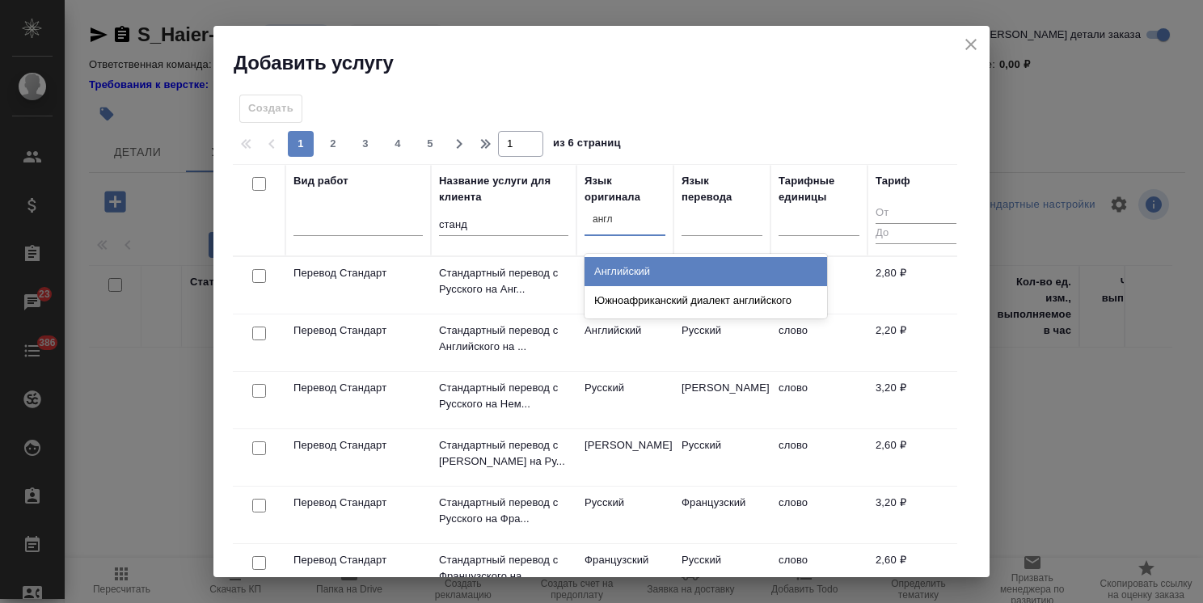
click at [623, 283] on div "Английский" at bounding box center [705, 271] width 242 height 29
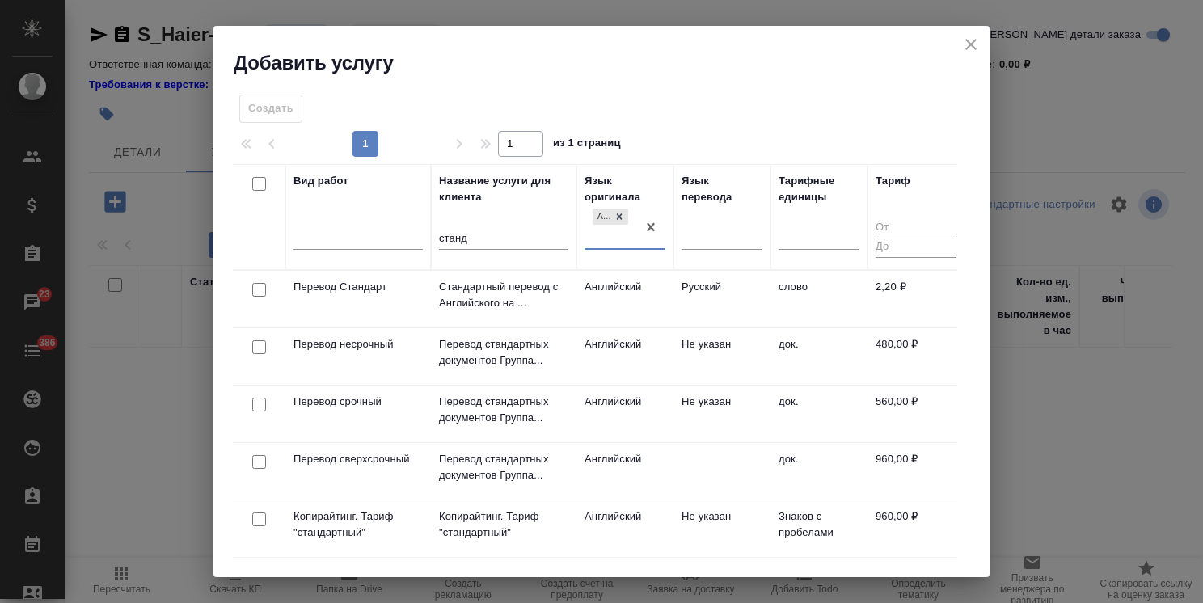
click at [257, 285] on input "checkbox" at bounding box center [259, 290] width 14 height 14
checkbox input "true"
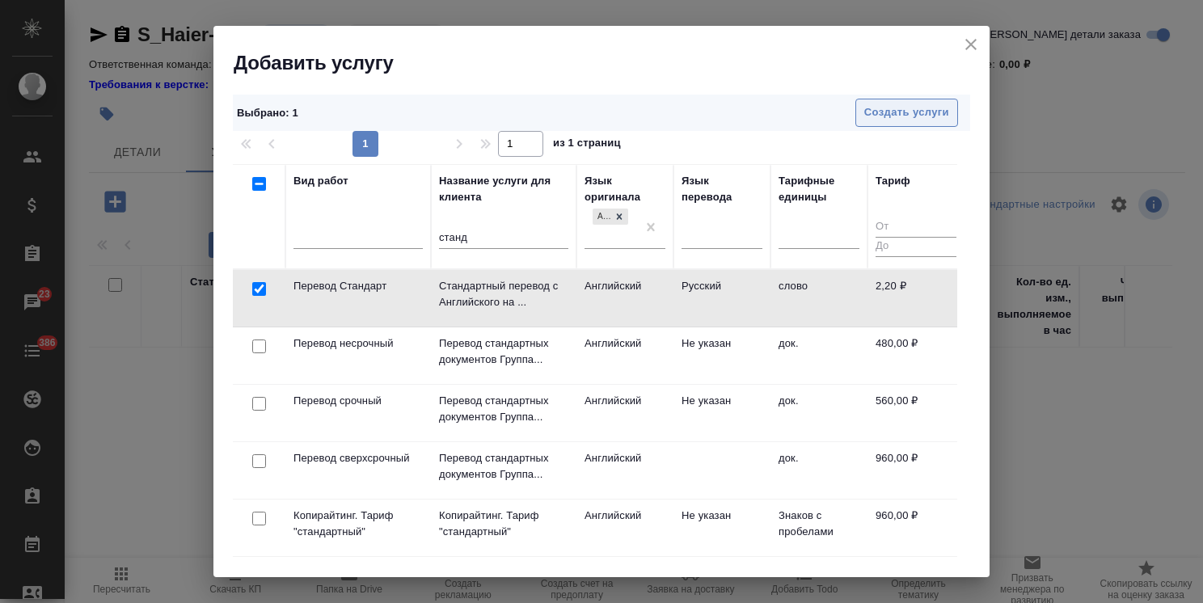
click at [870, 115] on span "Создать услуги" at bounding box center [906, 112] width 85 height 19
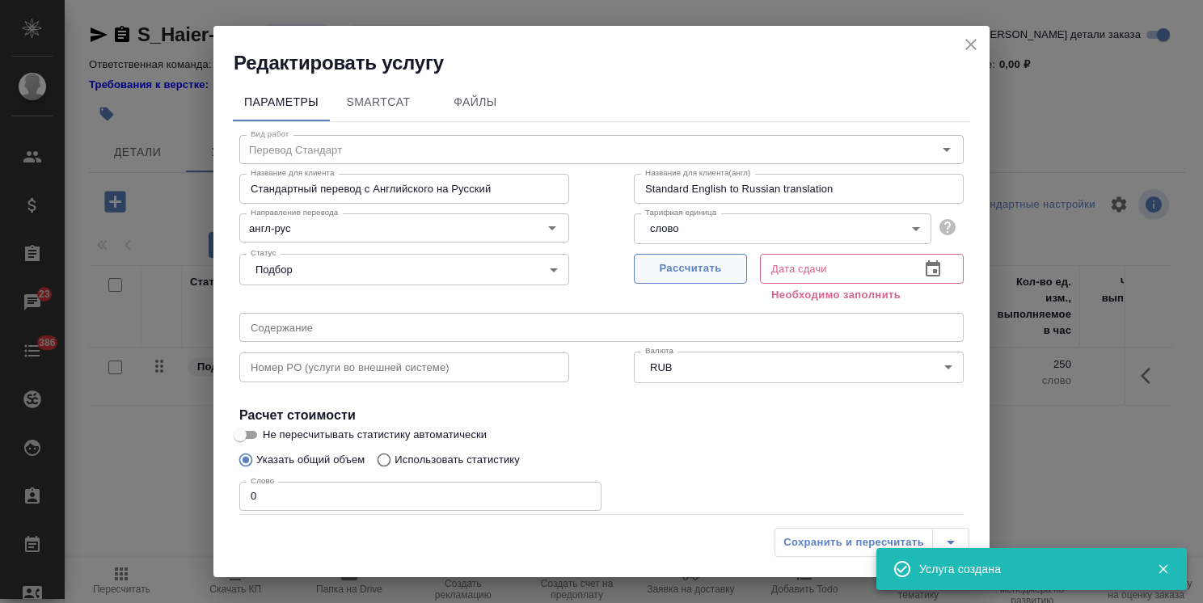
click at [659, 272] on span "Рассчитать" at bounding box center [690, 268] width 95 height 19
type input "16.09.2025 11:48"
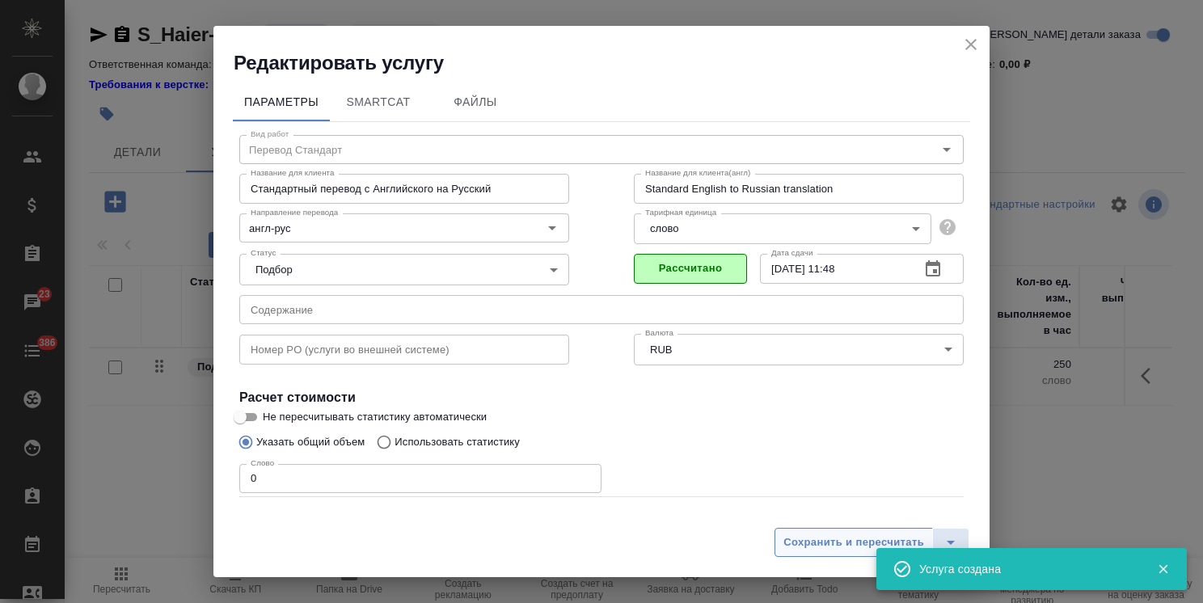
click at [832, 544] on span "Сохранить и пересчитать" at bounding box center [853, 542] width 141 height 19
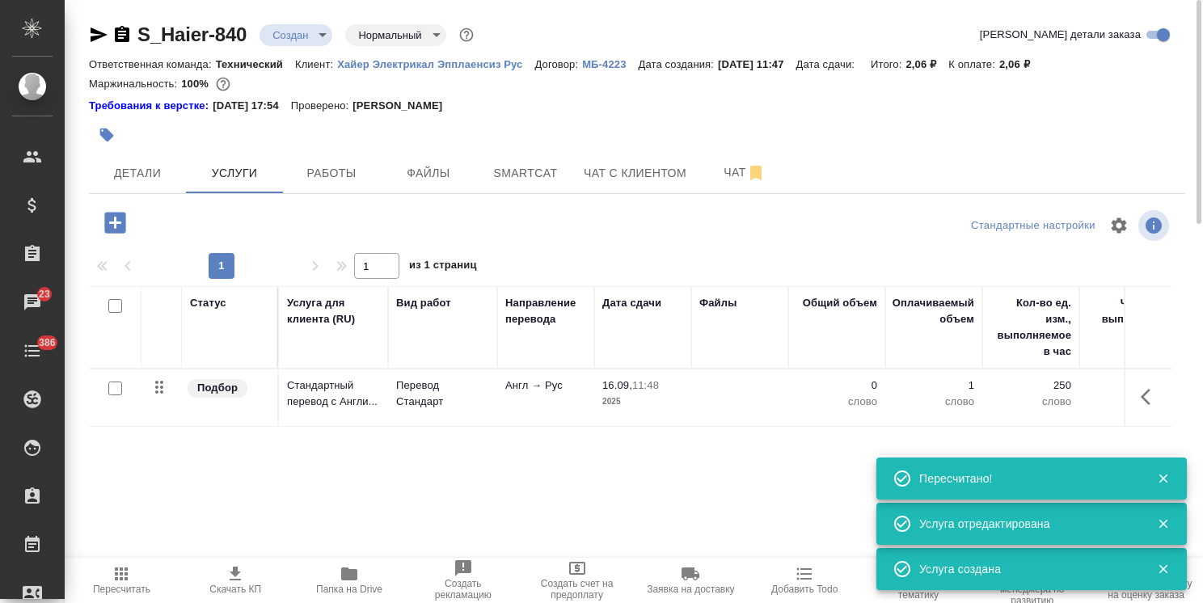
click at [119, 202] on div "S_Haier-840 Создан new Нормальный normal Кратко детали заказа Ответственная ком…" at bounding box center [637, 337] width 1114 height 675
click at [120, 220] on icon "button" at bounding box center [114, 222] width 21 height 21
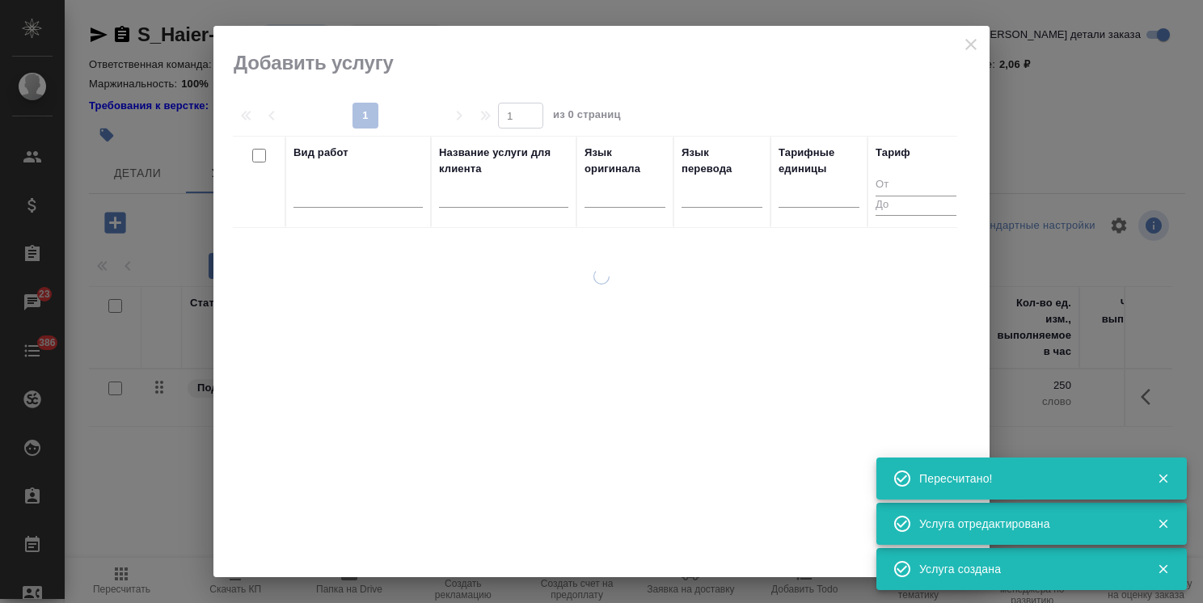
click at [459, 202] on input "text" at bounding box center [503, 197] width 129 height 20
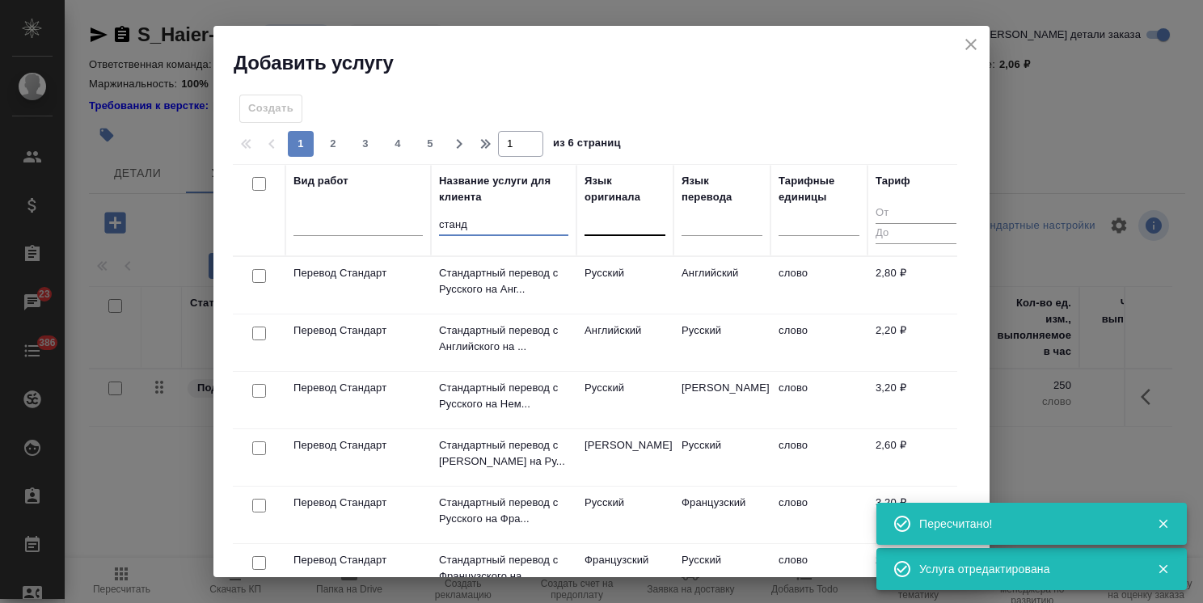
type input "станд"
click at [634, 225] on div at bounding box center [624, 219] width 81 height 23
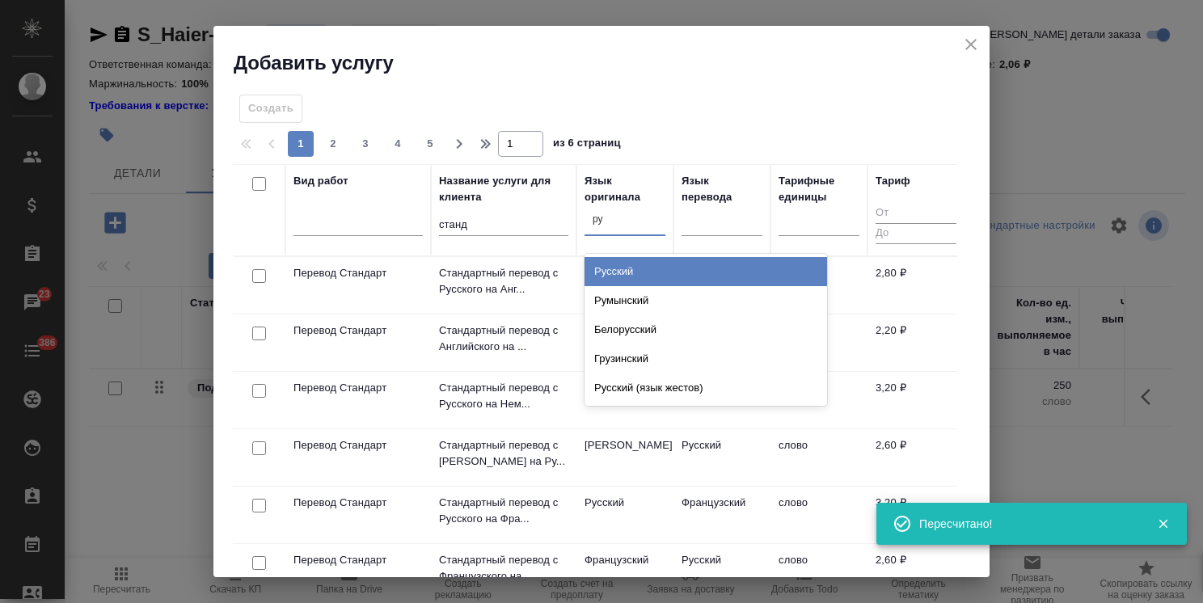
type input "рус"
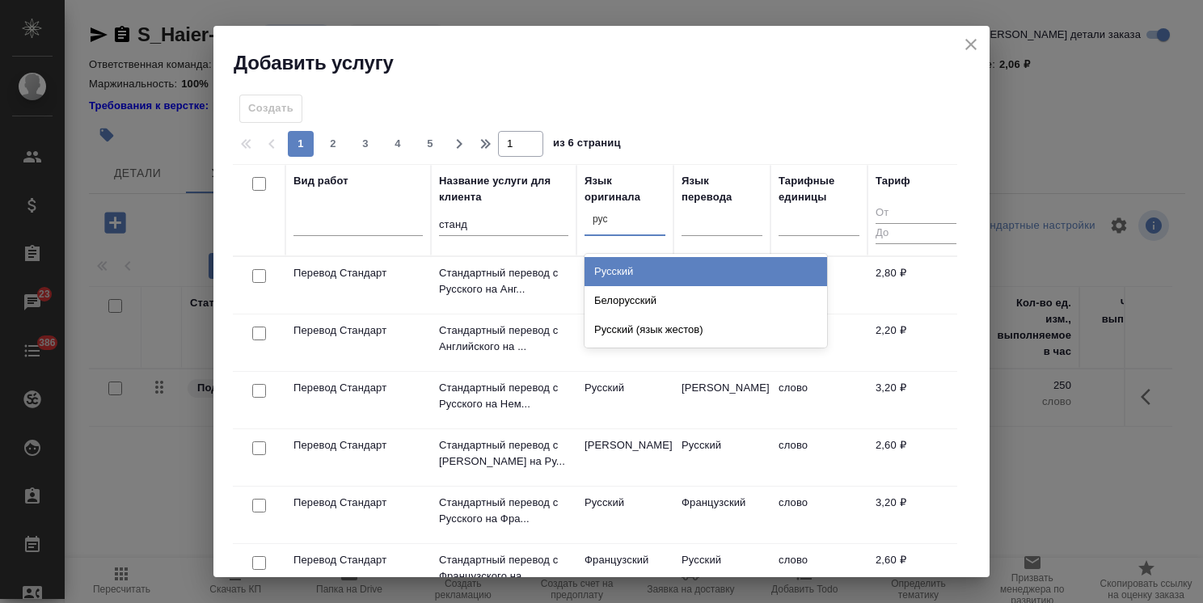
click at [662, 276] on div "Русский" at bounding box center [705, 271] width 242 height 29
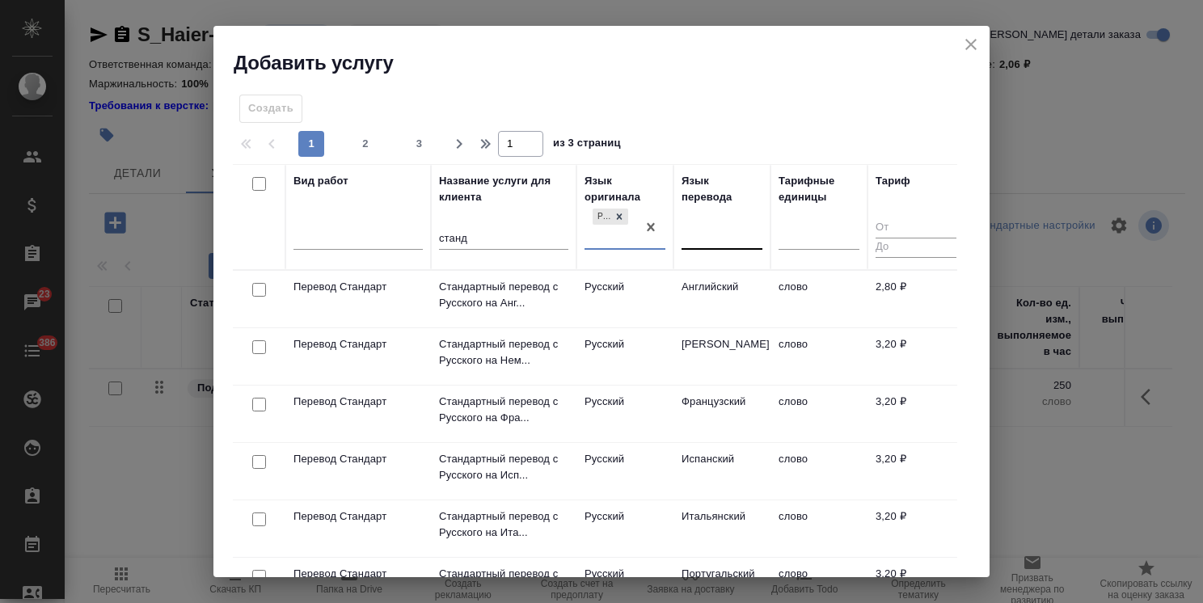
click at [708, 234] on div at bounding box center [721, 233] width 81 height 23
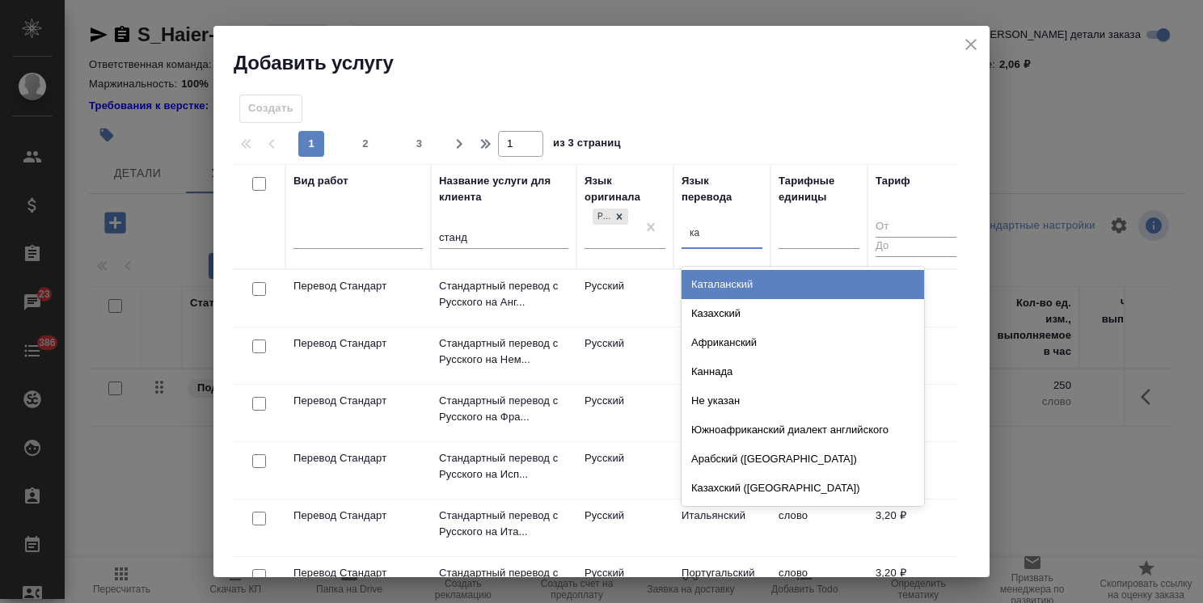
type input "каз"
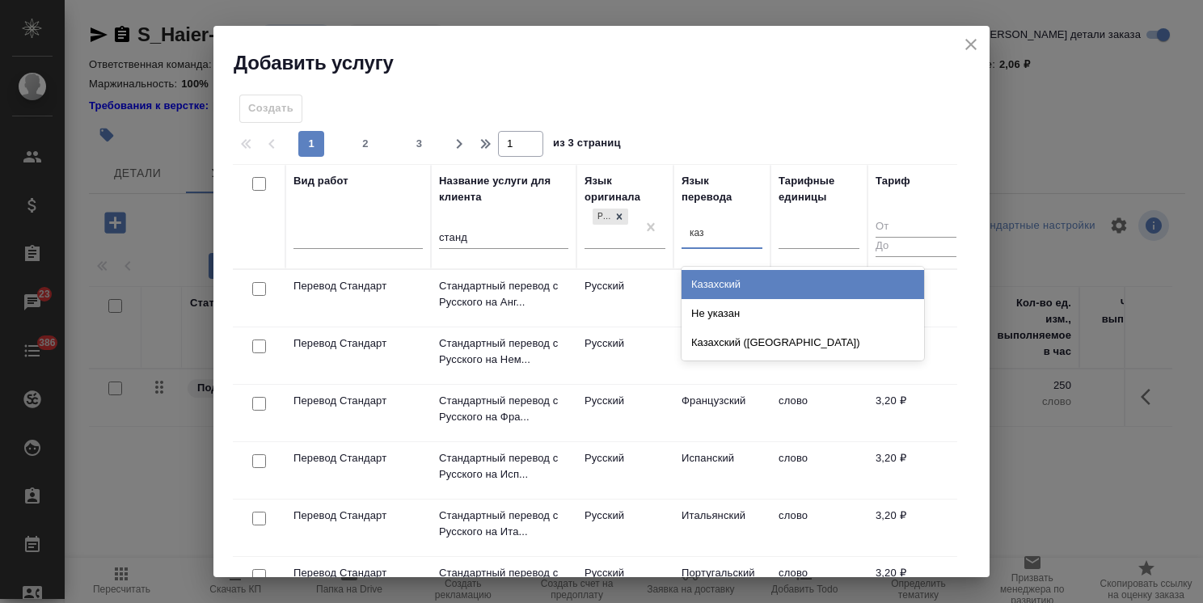
click at [719, 280] on div "Казахский" at bounding box center [802, 284] width 242 height 29
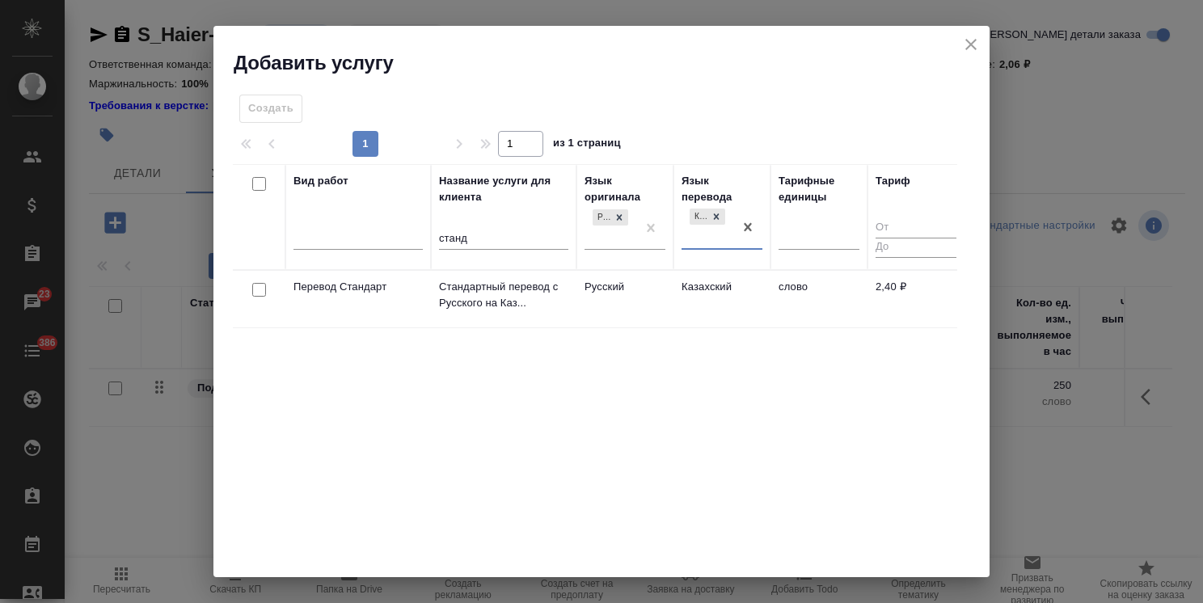
click at [259, 293] on input "checkbox" at bounding box center [259, 290] width 14 height 14
checkbox input "true"
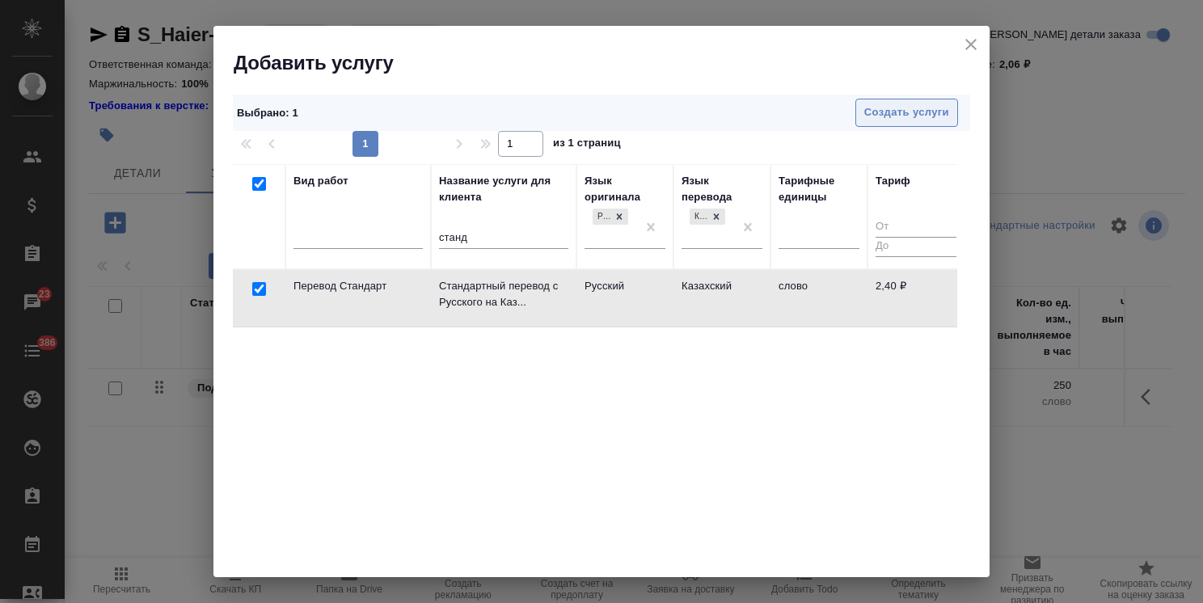
click at [905, 99] on button "Создать услуги" at bounding box center [906, 113] width 103 height 28
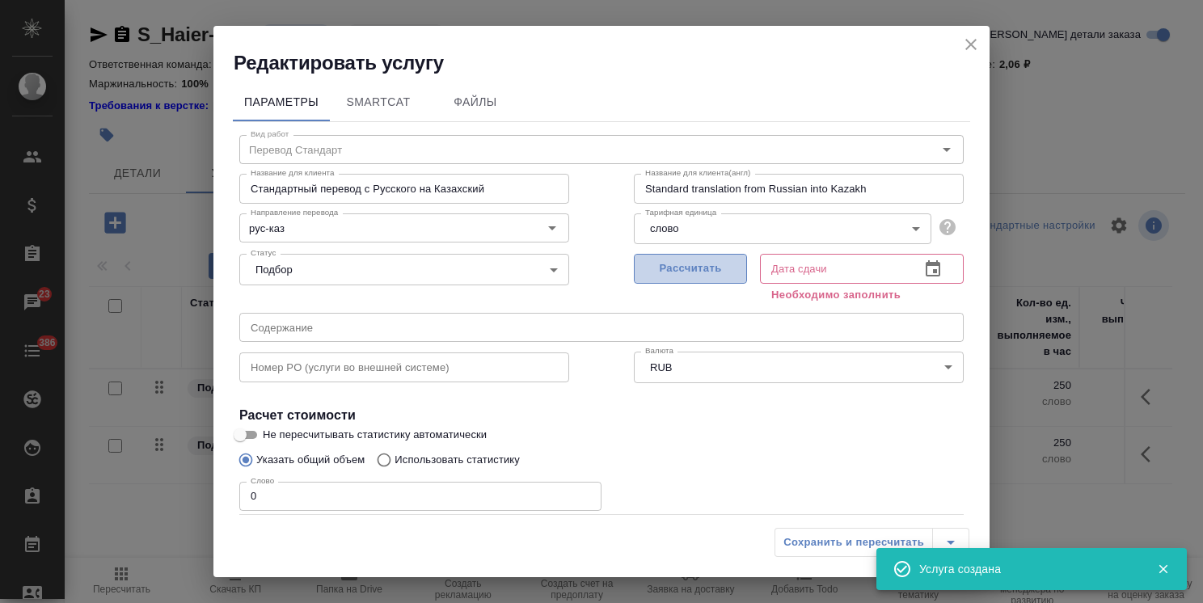
click at [702, 267] on span "Рассчитать" at bounding box center [690, 268] width 95 height 19
type input "16.09.2025 11:48"
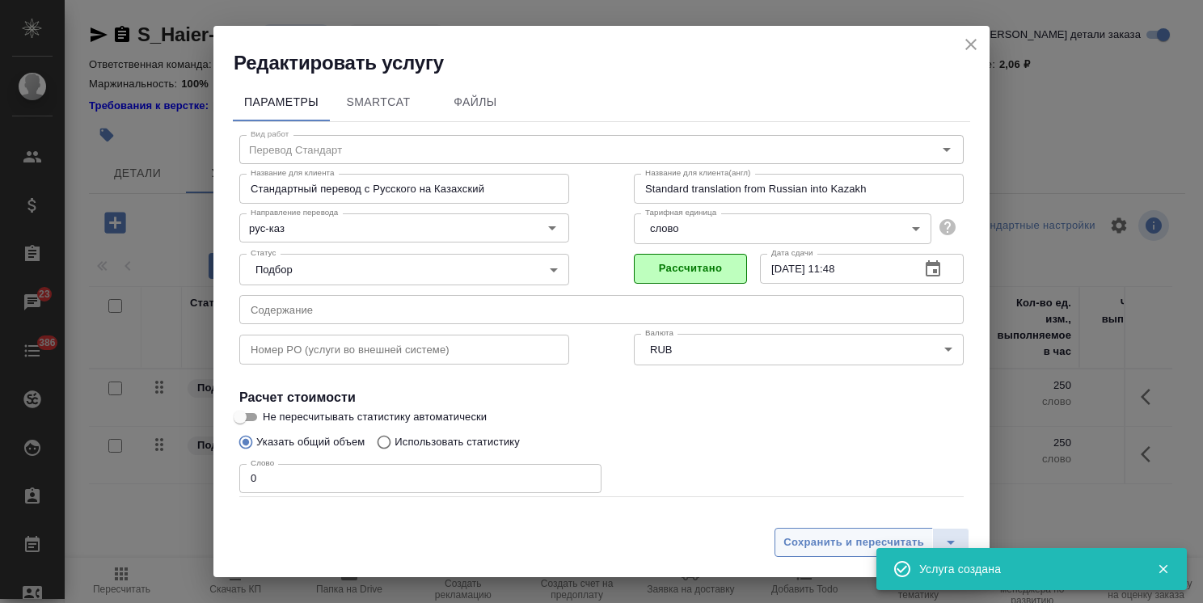
click at [805, 538] on span "Сохранить и пересчитать" at bounding box center [853, 542] width 141 height 19
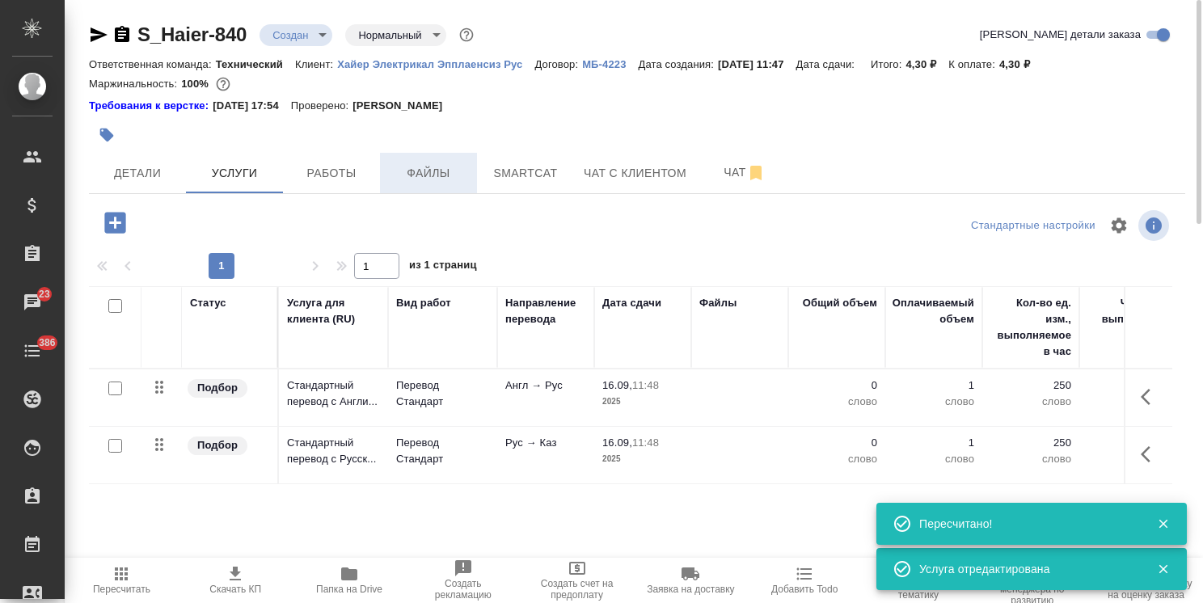
click at [436, 172] on span "Файлы" at bounding box center [429, 173] width 78 height 20
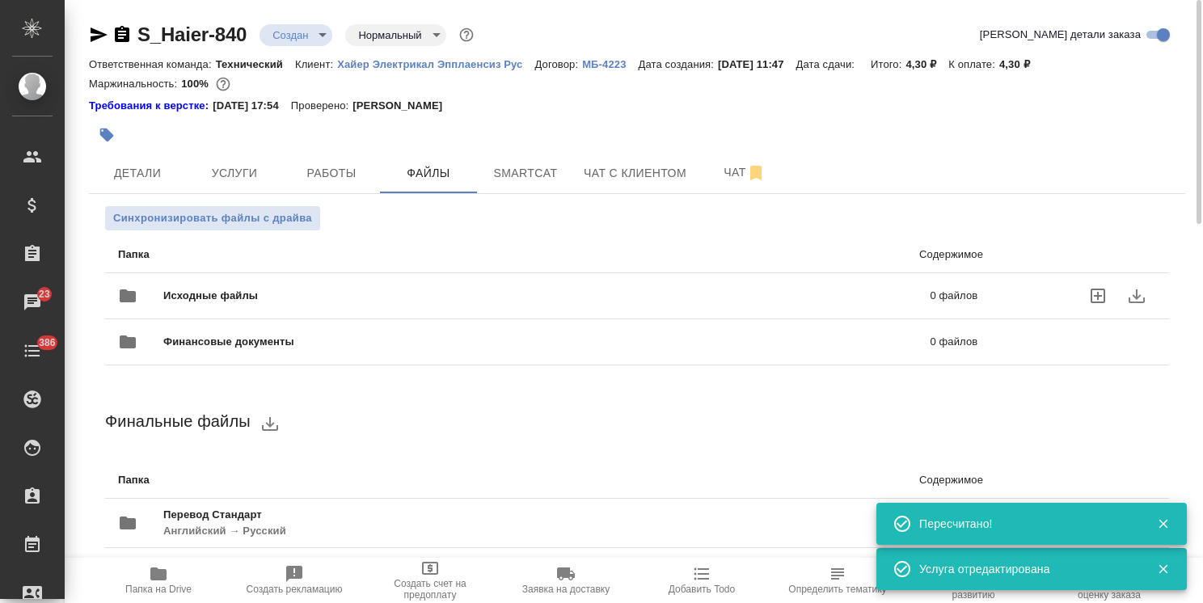
click at [245, 280] on div "Исходные файлы 0 файлов" at bounding box center [547, 295] width 859 height 39
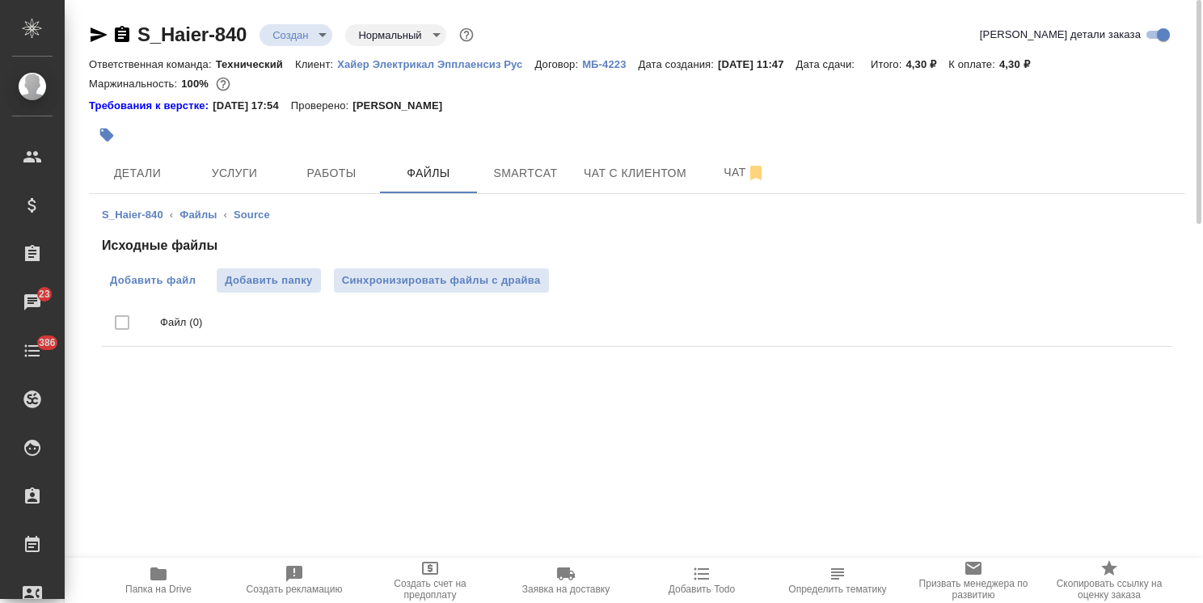
click at [158, 275] on span "Добавить файл" at bounding box center [153, 280] width 86 height 16
click at [0, 0] on input "Добавить файл" at bounding box center [0, 0] width 0 height 0
click at [160, 279] on span "Добавить файл" at bounding box center [153, 280] width 86 height 16
click at [0, 0] on input "Добавить файл" at bounding box center [0, 0] width 0 height 0
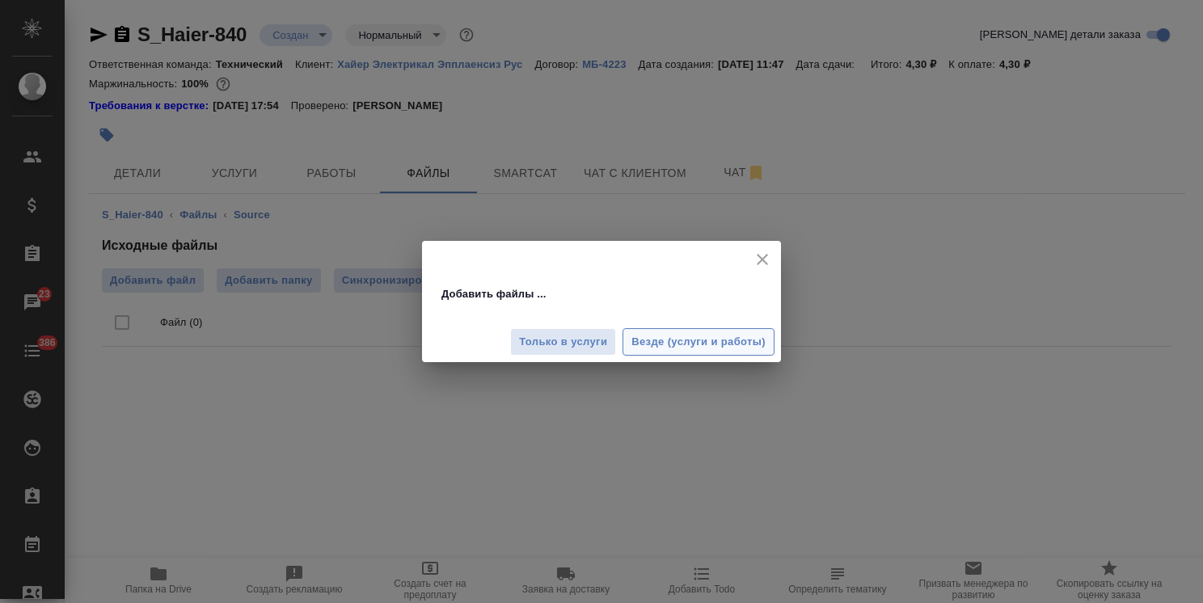
click at [691, 335] on span "Везде (услуги и работы)" at bounding box center [698, 342] width 134 height 19
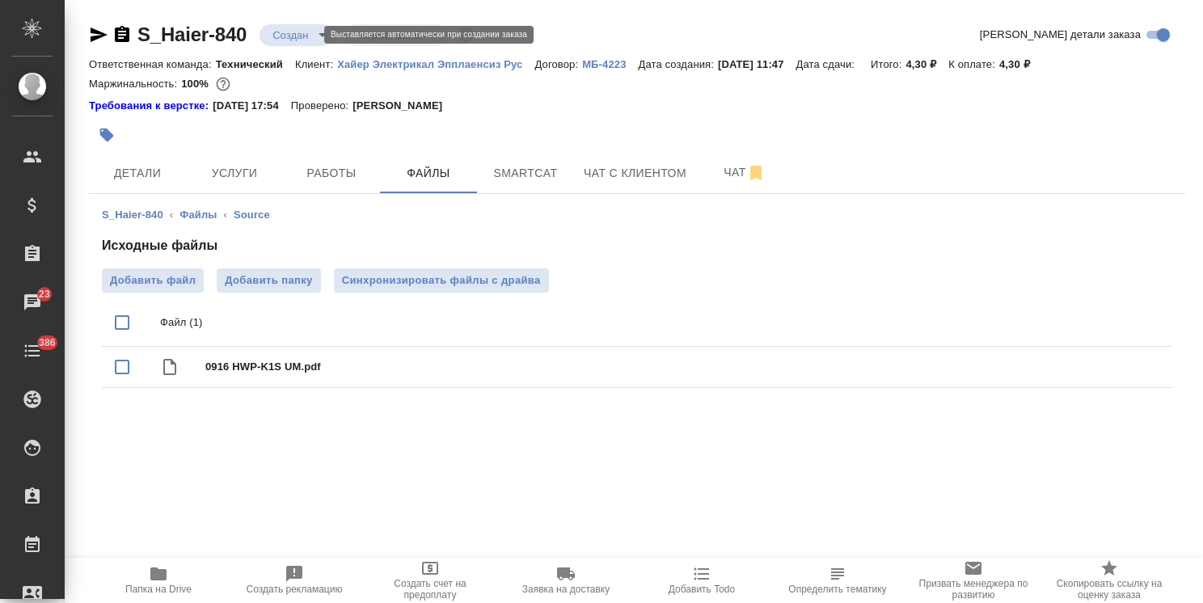
click at [299, 32] on body ".cls-1 fill:#fff; AWATERA Usmanova Olga Клиенты Спецификации Заказы 23 Чаты 386…" at bounding box center [601, 301] width 1203 height 603
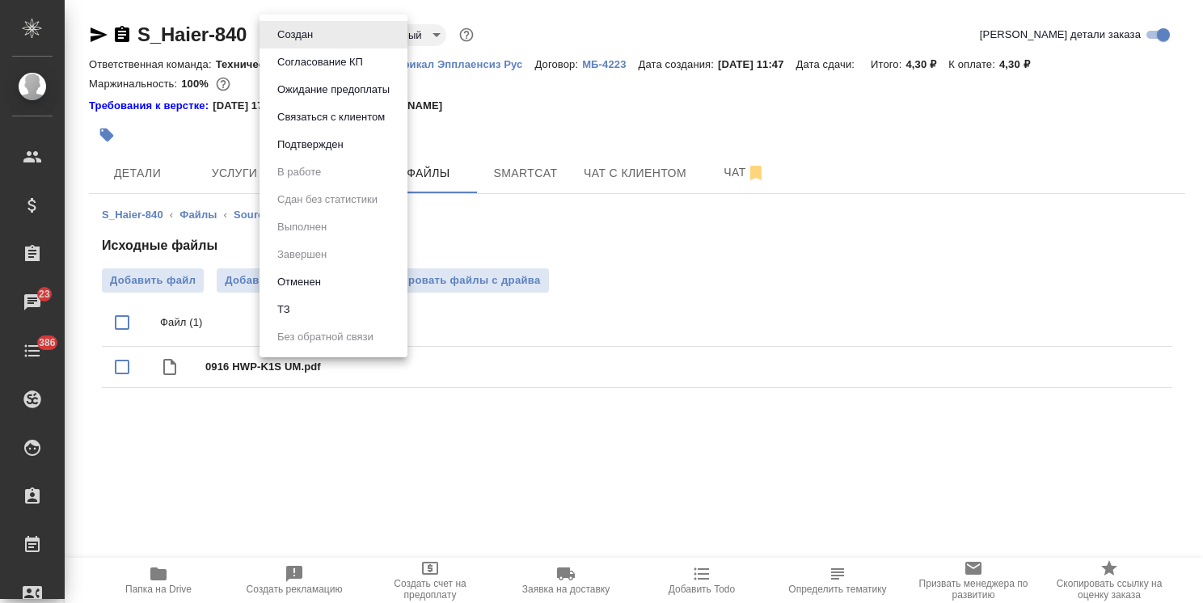
drag, startPoint x: 302, startPoint y: 305, endPoint x: 322, endPoint y: 308, distance: 19.5
click at [301, 307] on li "ТЗ" at bounding box center [333, 309] width 148 height 27
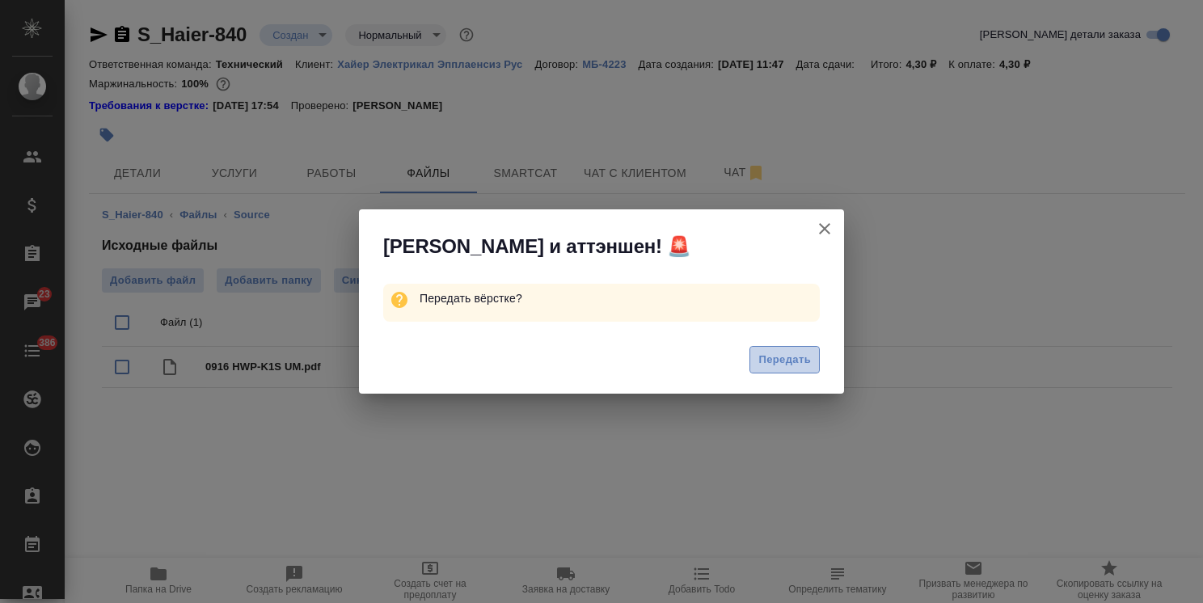
click at [798, 370] on button "Передать" at bounding box center [784, 360] width 70 height 28
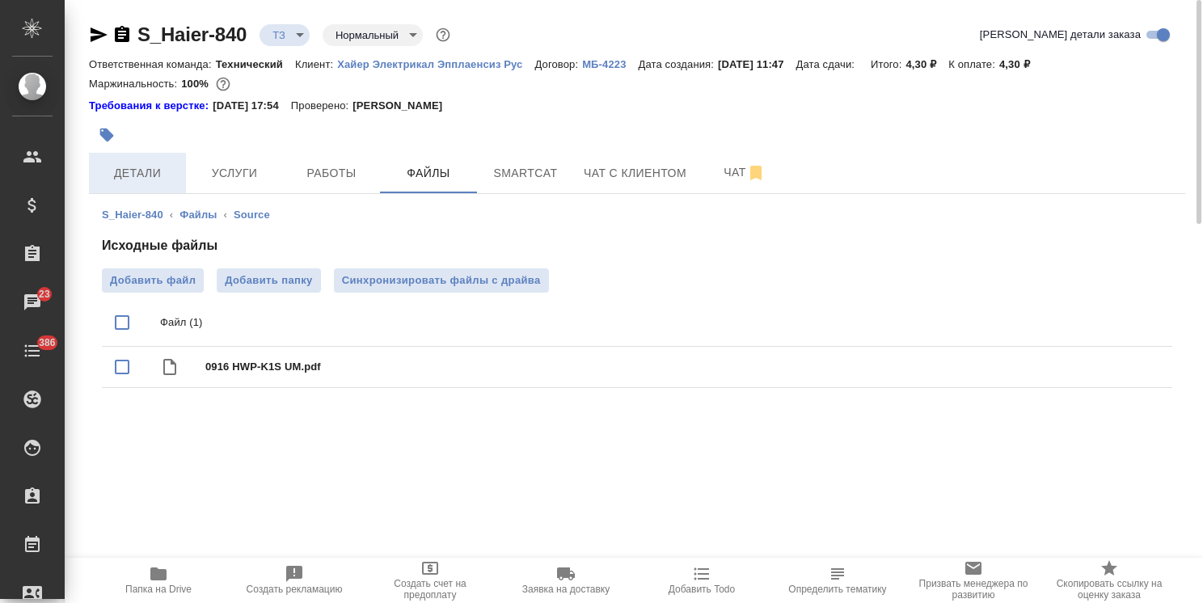
click at [137, 172] on span "Детали" at bounding box center [138, 173] width 78 height 20
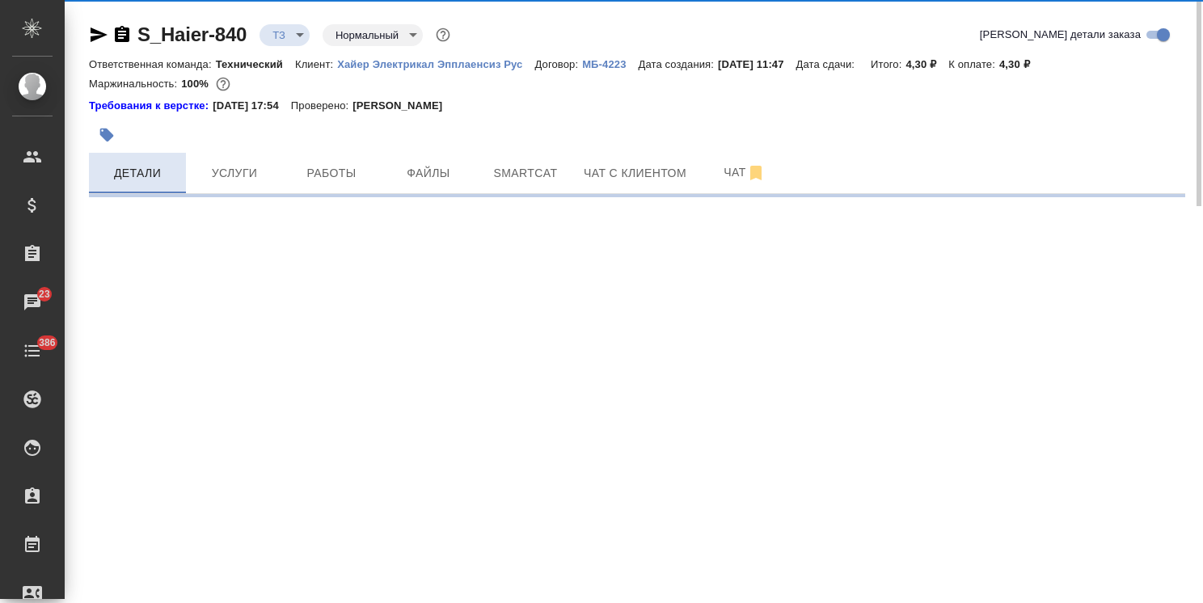
select select "RU"
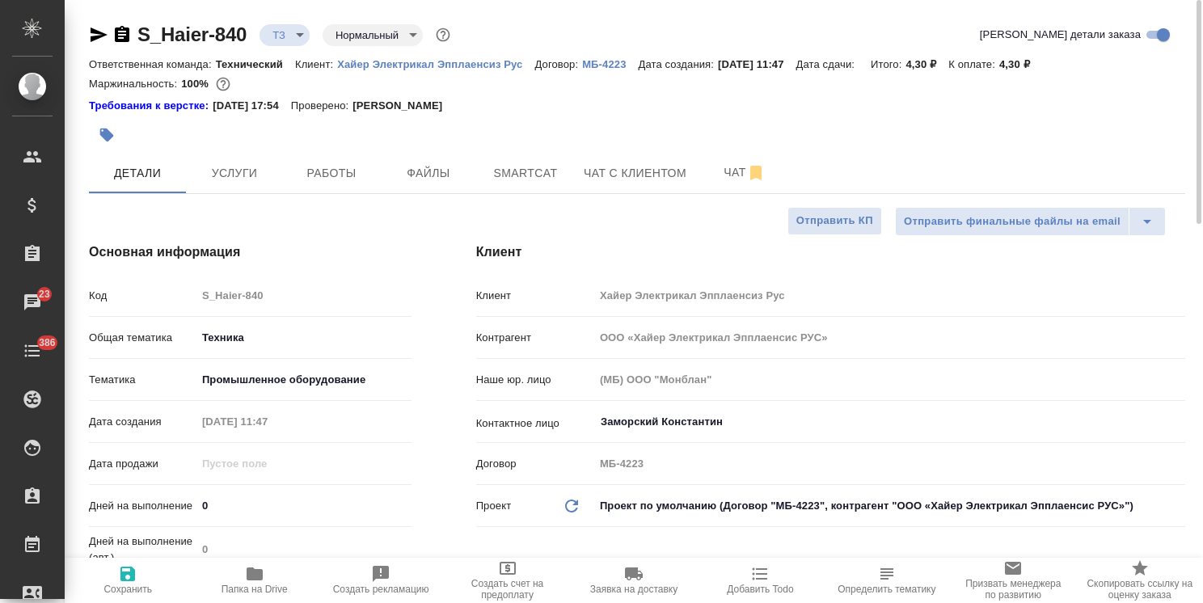
type textarea "x"
drag, startPoint x: 1200, startPoint y: 188, endPoint x: 1203, endPoint y: 65, distance: 122.9
click at [1202, 65] on html ".cls-1 fill:#fff; AWATERA Usmanova Olga Клиенты Спецификации Заказы 23 Чаты 386…" at bounding box center [601, 301] width 1203 height 603
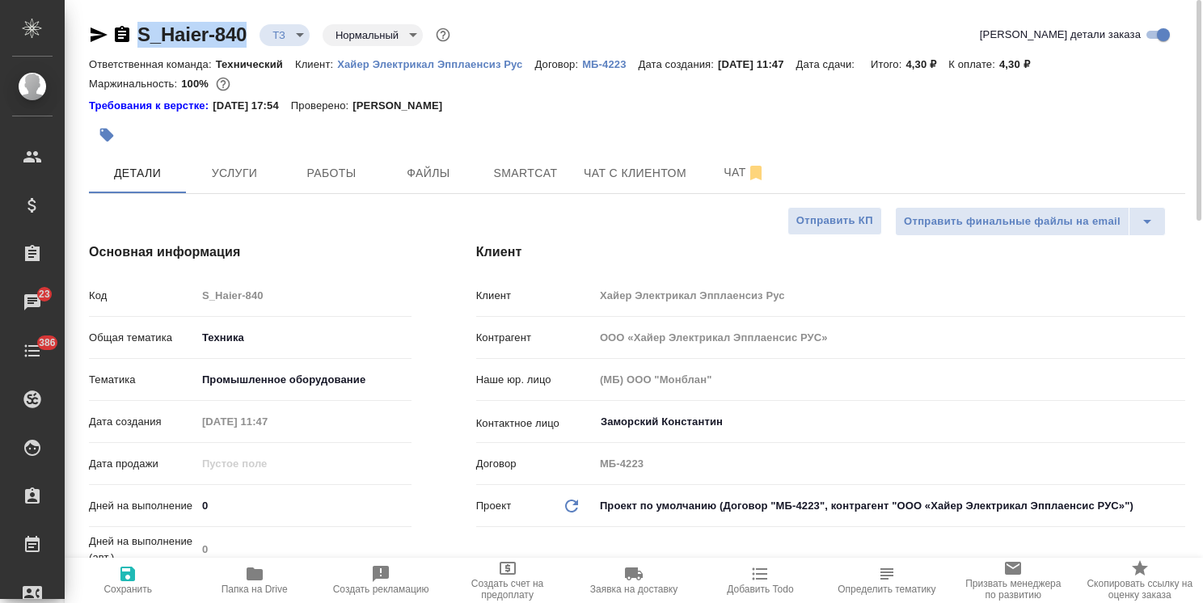
drag, startPoint x: 255, startPoint y: 24, endPoint x: 123, endPoint y: 27, distance: 131.8
click at [123, 27] on div "S_Haier-840 ТЗ tz Нормальный normal" at bounding box center [271, 35] width 364 height 26
type textarea "x"
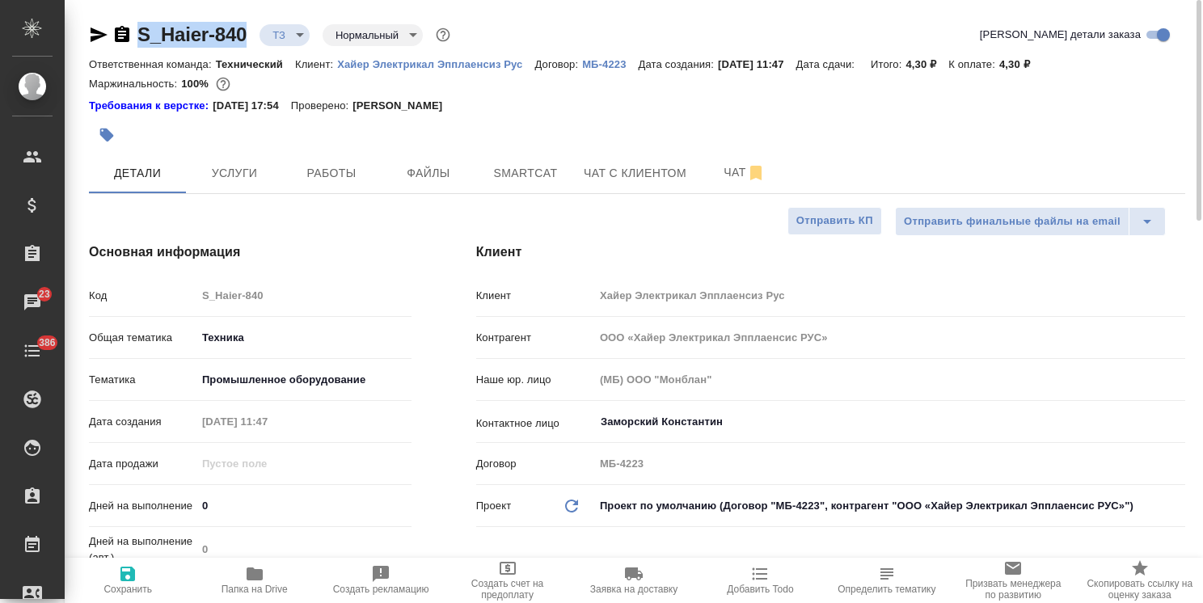
type textarea "x"
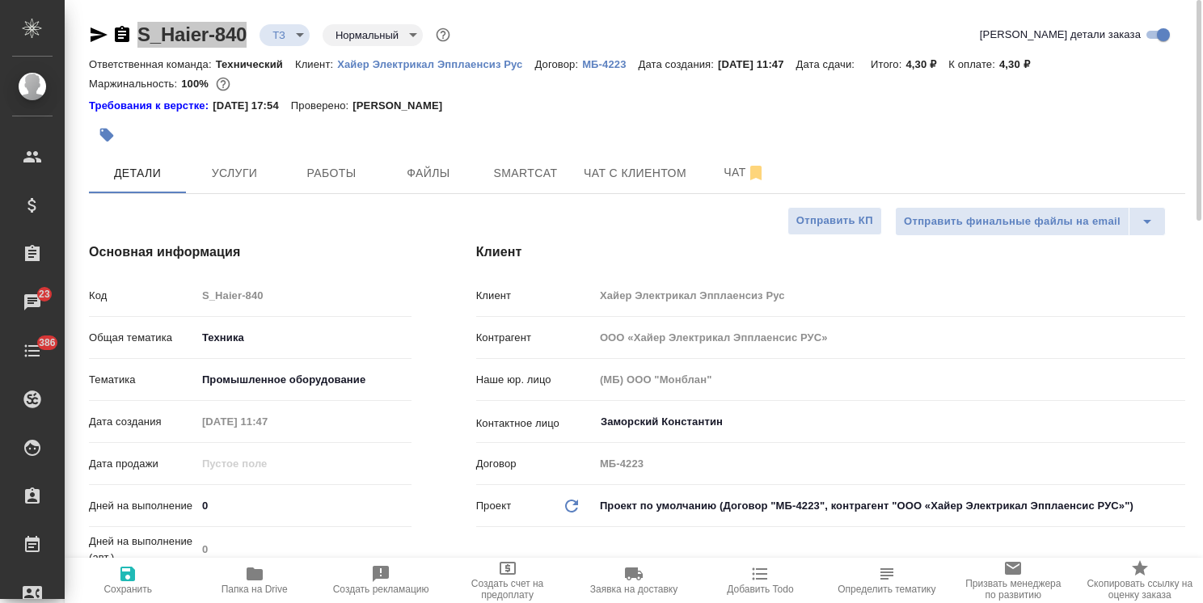
type textarea "x"
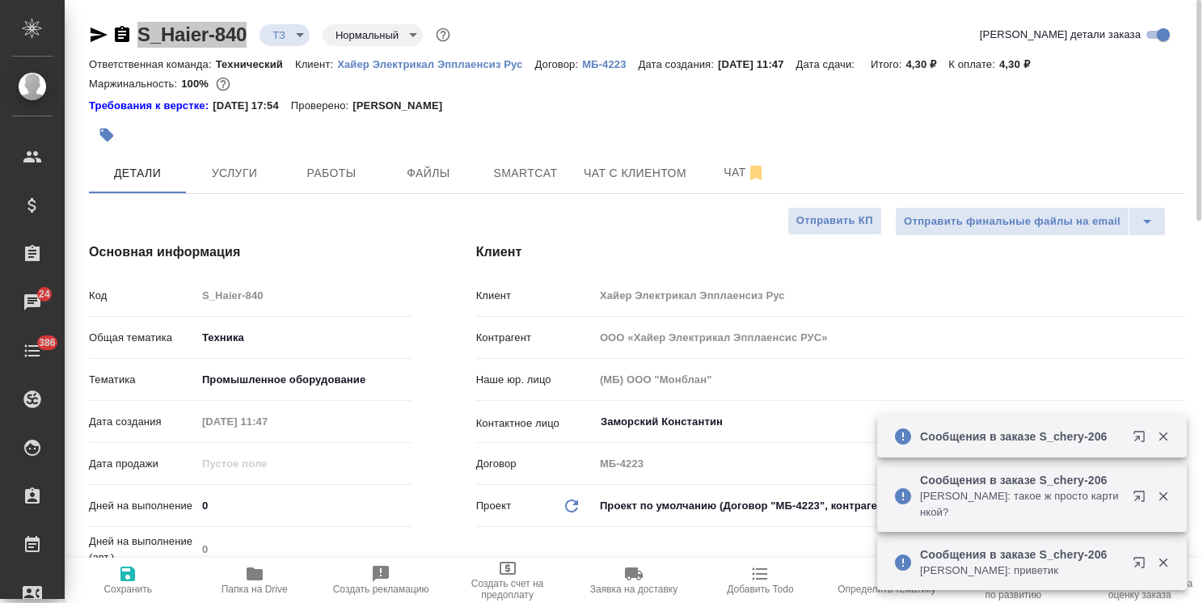
type textarea "x"
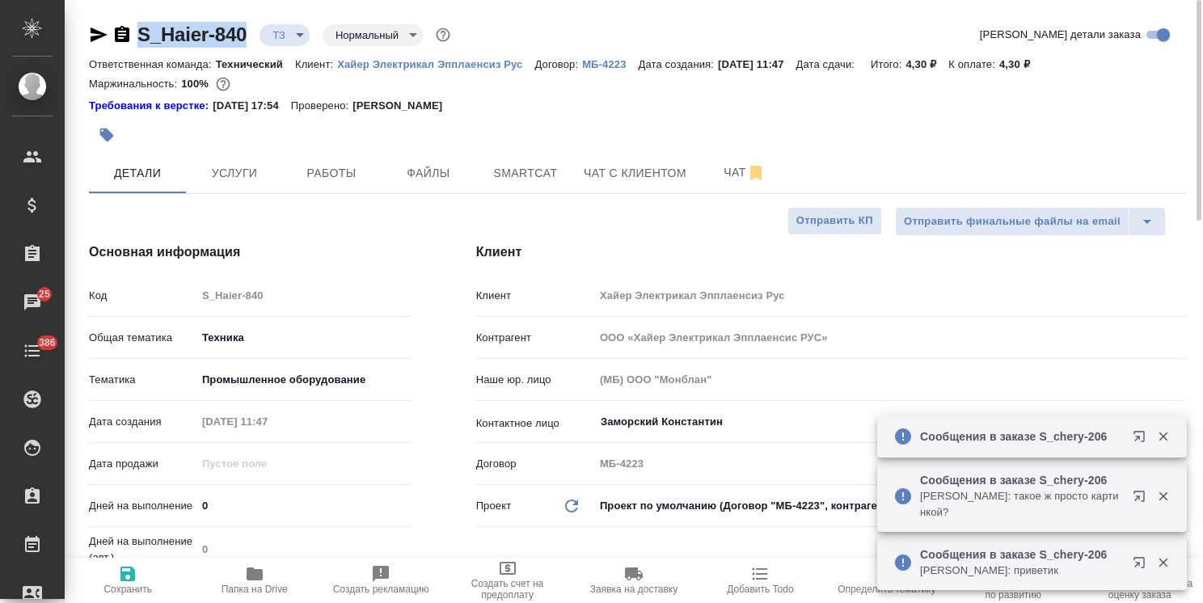
type textarea "x"
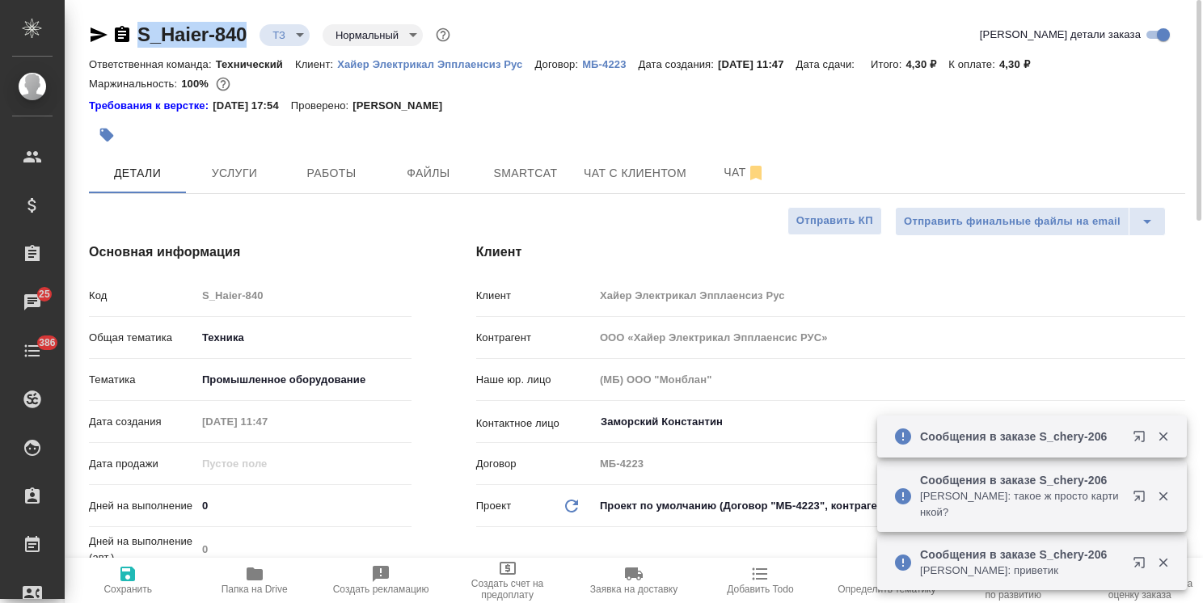
type textarea "x"
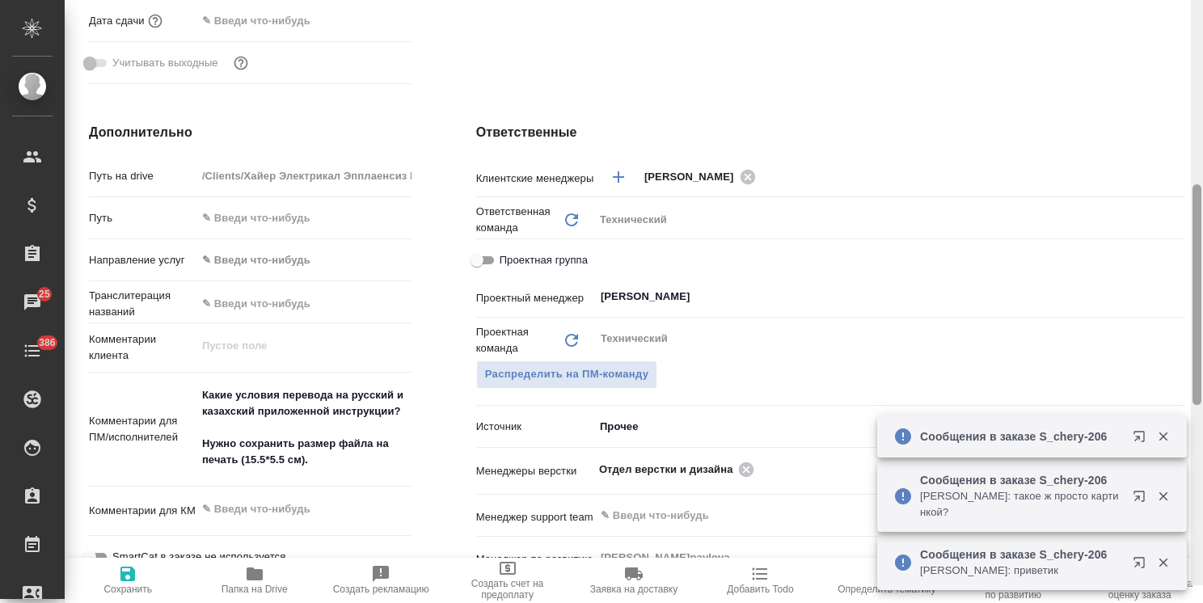
scroll to position [588, 0]
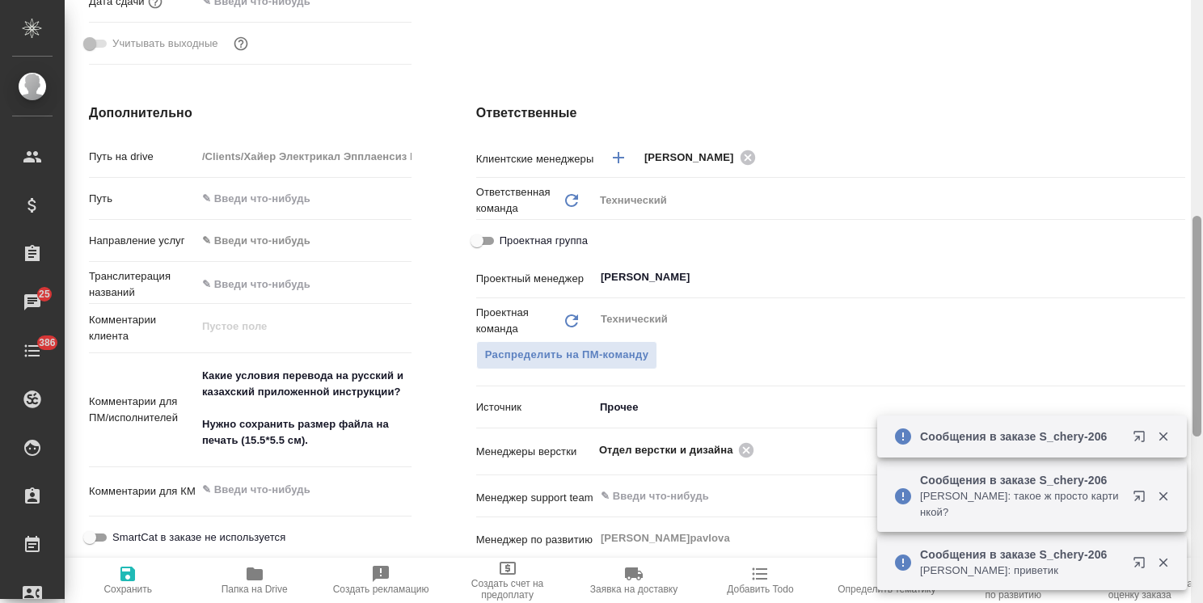
drag, startPoint x: 1197, startPoint y: 194, endPoint x: 1184, endPoint y: 351, distance: 157.3
click at [1184, 351] on div "S_Haier-840 ТЗ tz Нормальный normal Кратко детали заказа Ответственная команда:…" at bounding box center [634, 301] width 1138 height 603
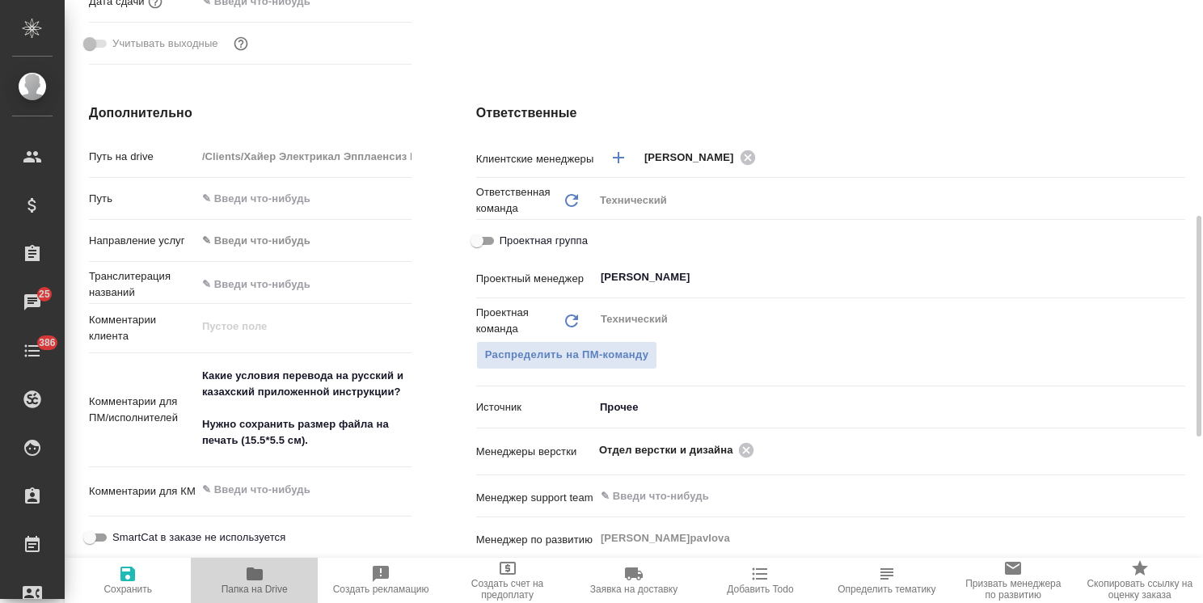
click at [245, 583] on icon "button" at bounding box center [254, 573] width 19 height 19
type textarea "x"
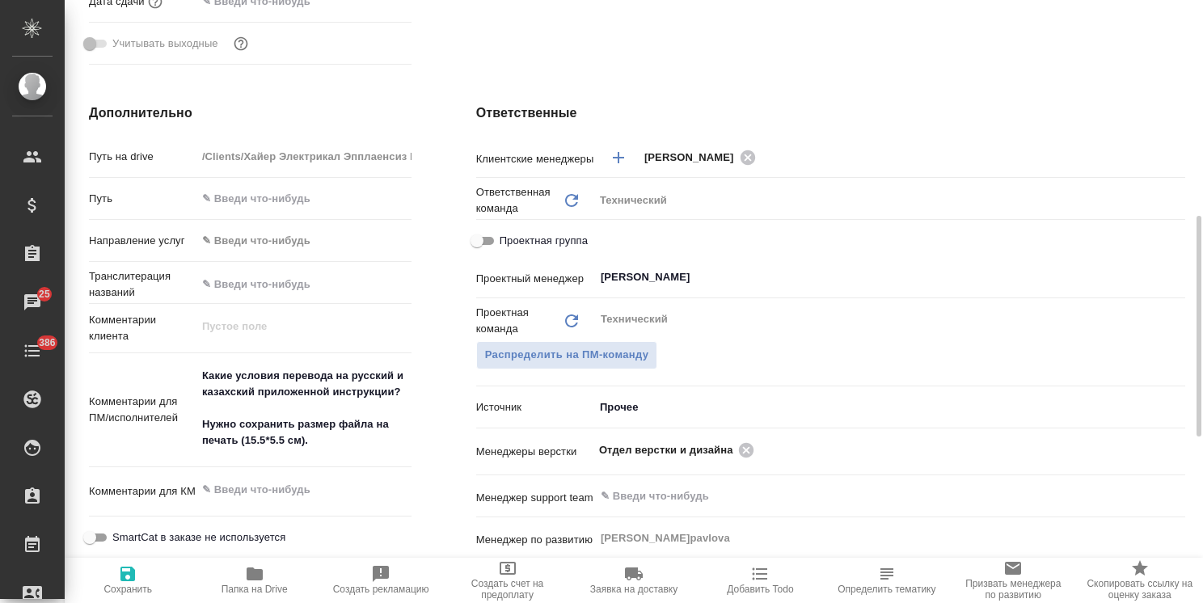
type textarea "x"
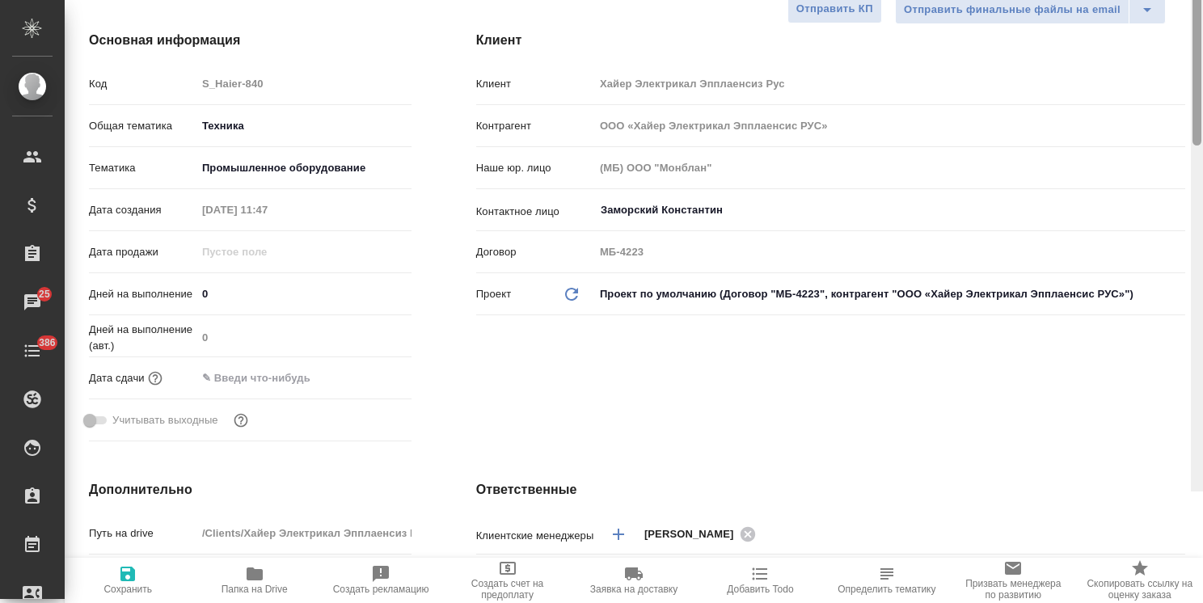
scroll to position [0, 0]
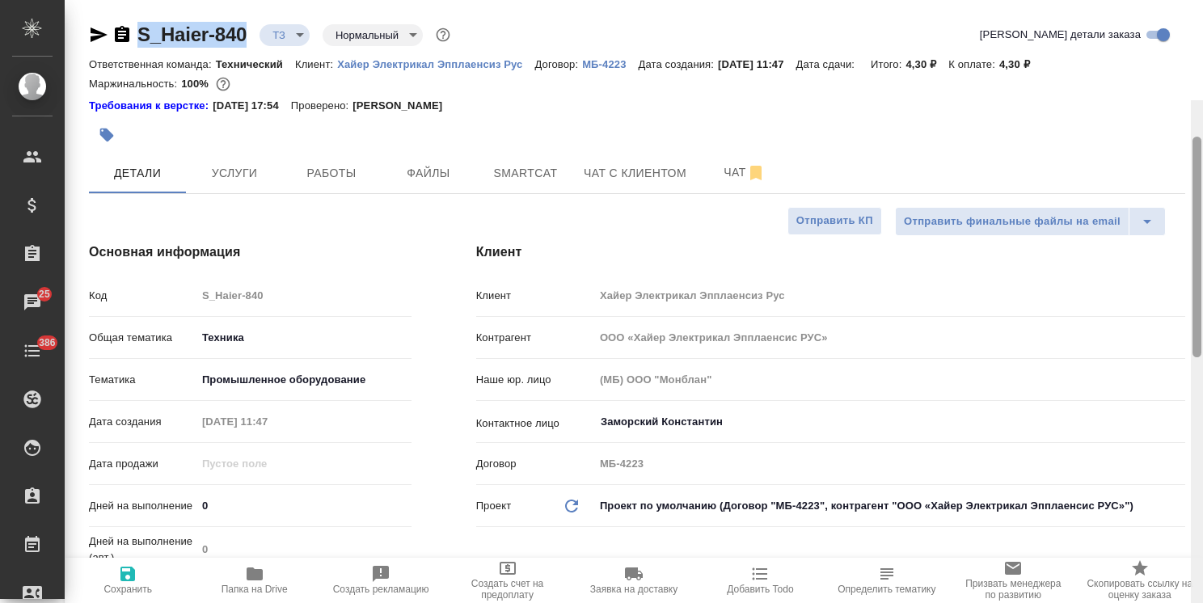
drag, startPoint x: 1200, startPoint y: 346, endPoint x: 1181, endPoint y: 112, distance: 235.2
click at [1190, 108] on div "S_Haier-840 ТЗ tz Нормальный normal Кратко детали заказа Ответственная команда:…" at bounding box center [634, 301] width 1138 height 603
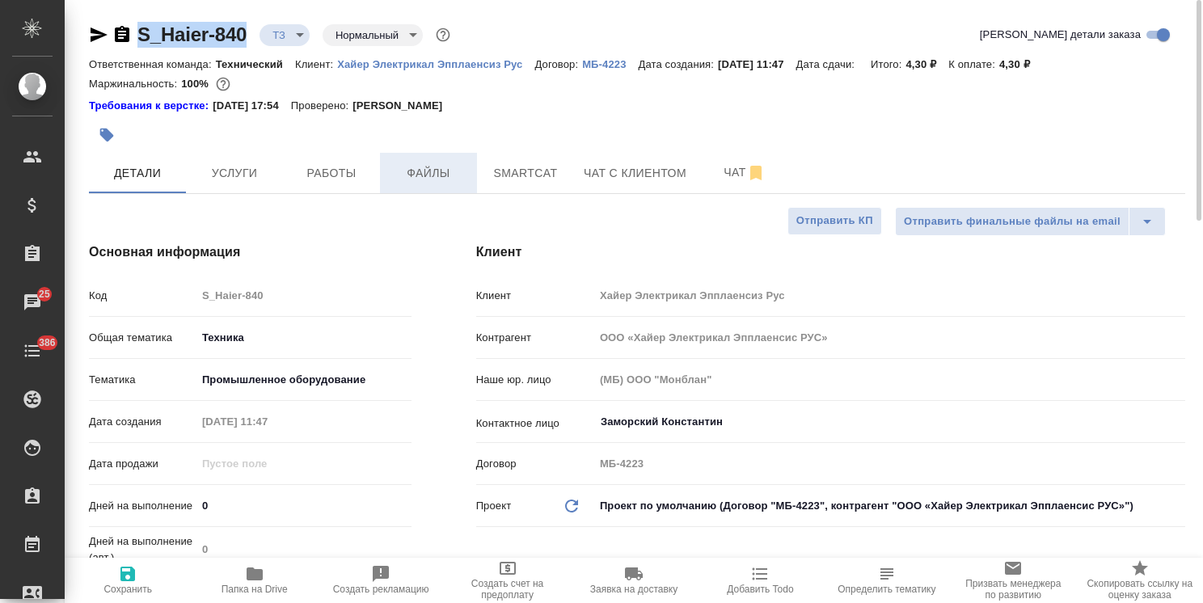
click at [453, 175] on span "Файлы" at bounding box center [429, 173] width 78 height 20
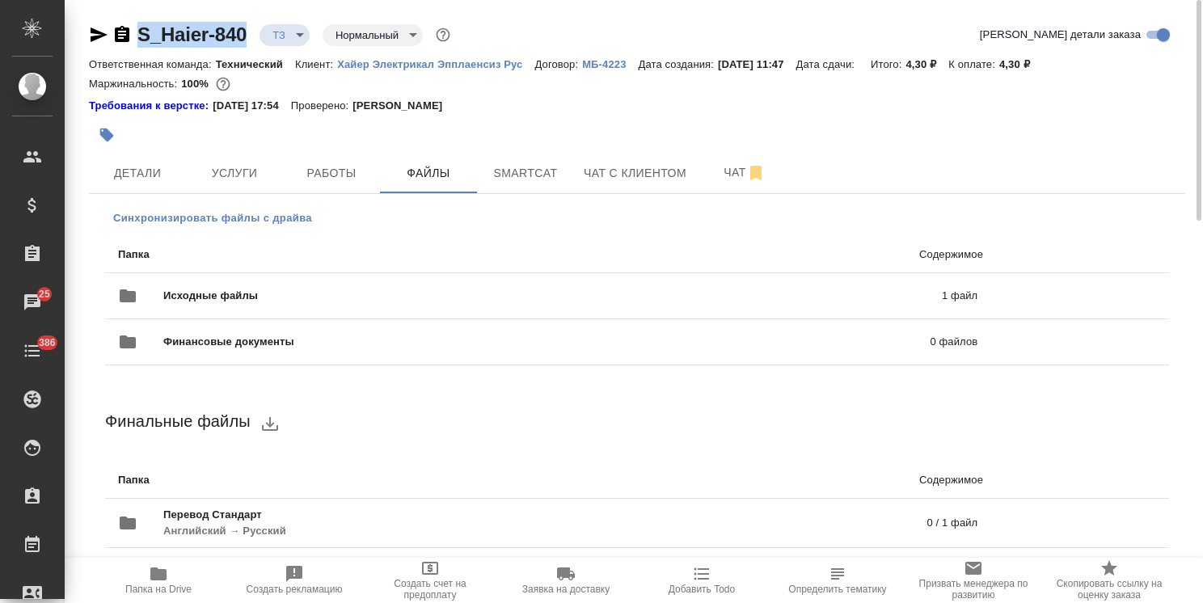
click at [274, 218] on span "Синхронизировать файлы с драйва" at bounding box center [212, 218] width 199 height 16
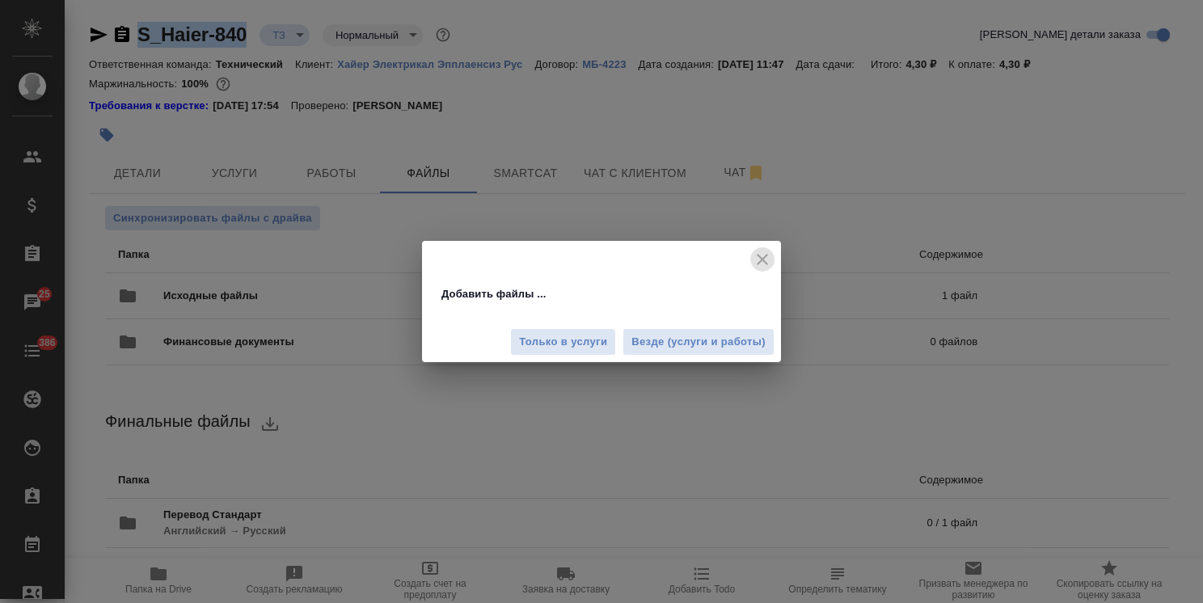
click at [763, 259] on icon "close" at bounding box center [761, 259] width 19 height 19
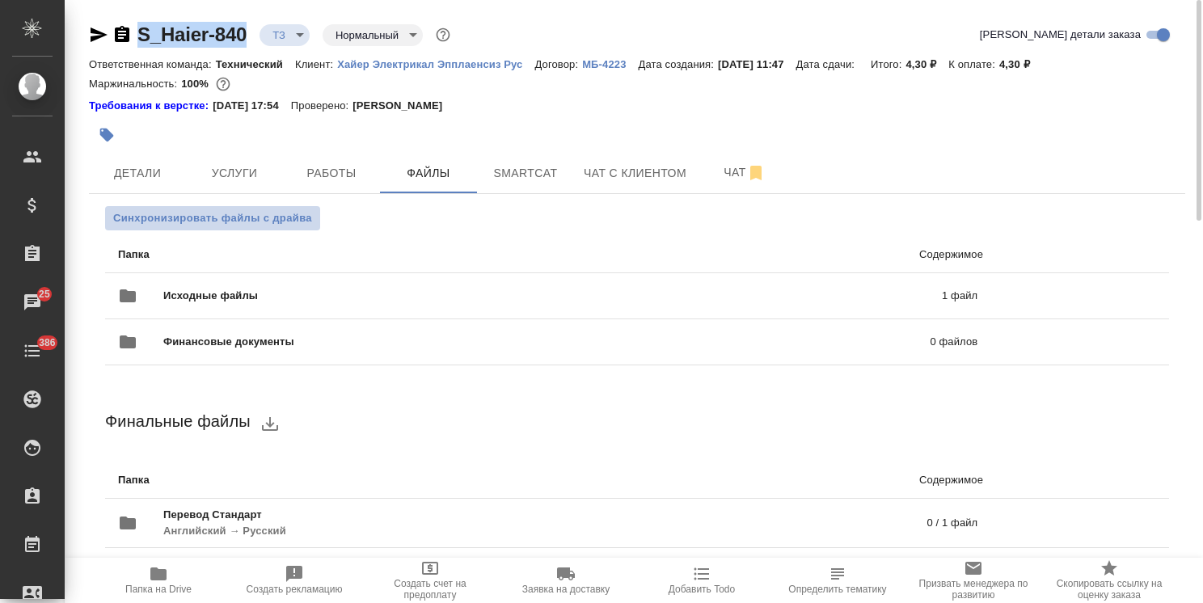
click at [262, 221] on span "Синхронизировать файлы с драйва" at bounding box center [212, 218] width 199 height 16
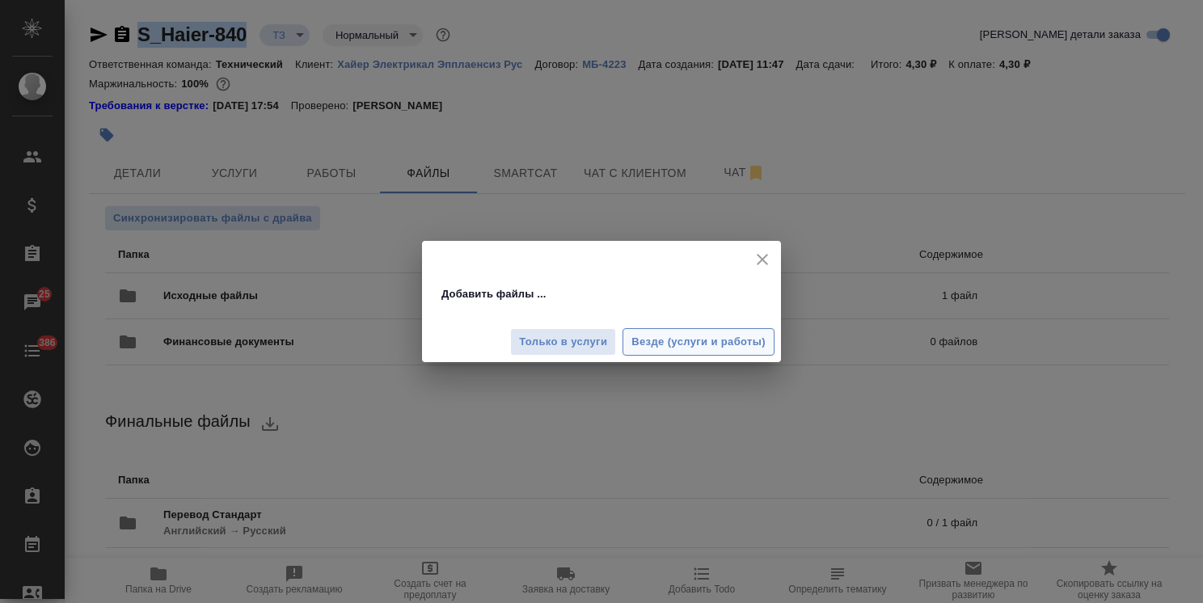
click at [697, 344] on span "Везде (услуги и работы)" at bounding box center [698, 342] width 134 height 19
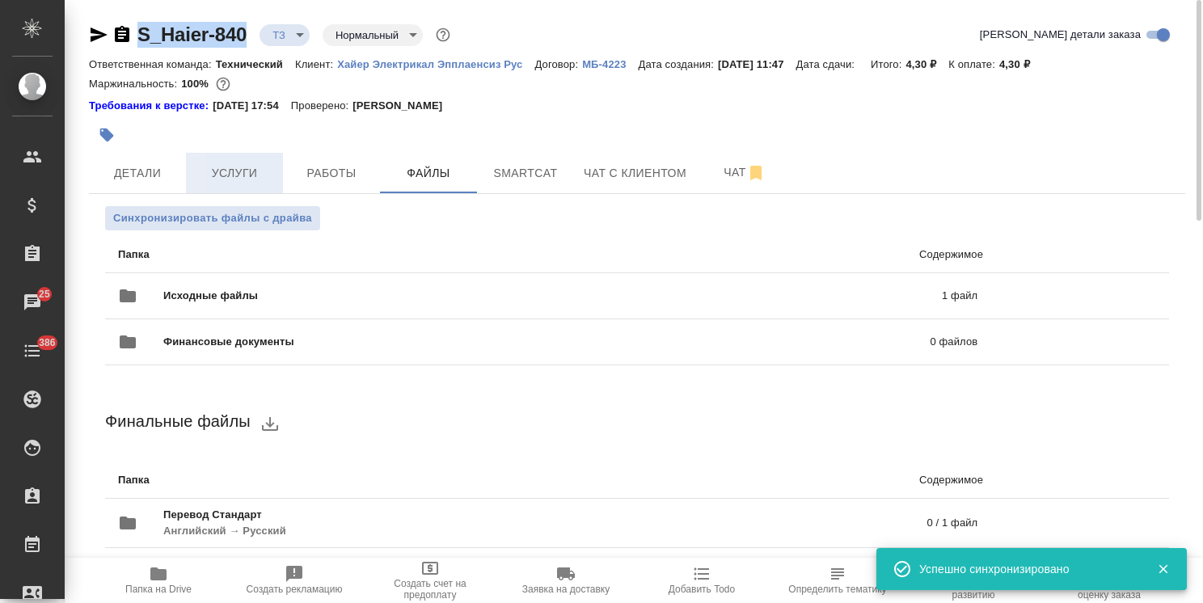
click at [257, 173] on span "Услуги" at bounding box center [235, 173] width 78 height 20
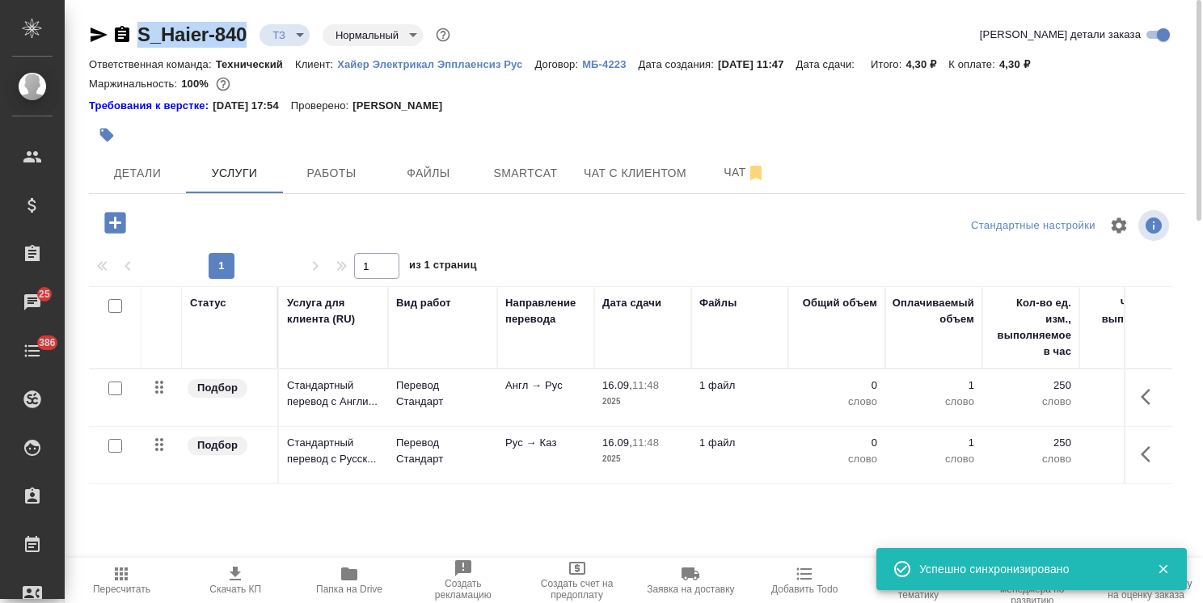
click at [120, 387] on input "checkbox" at bounding box center [115, 388] width 14 height 14
checkbox input "true"
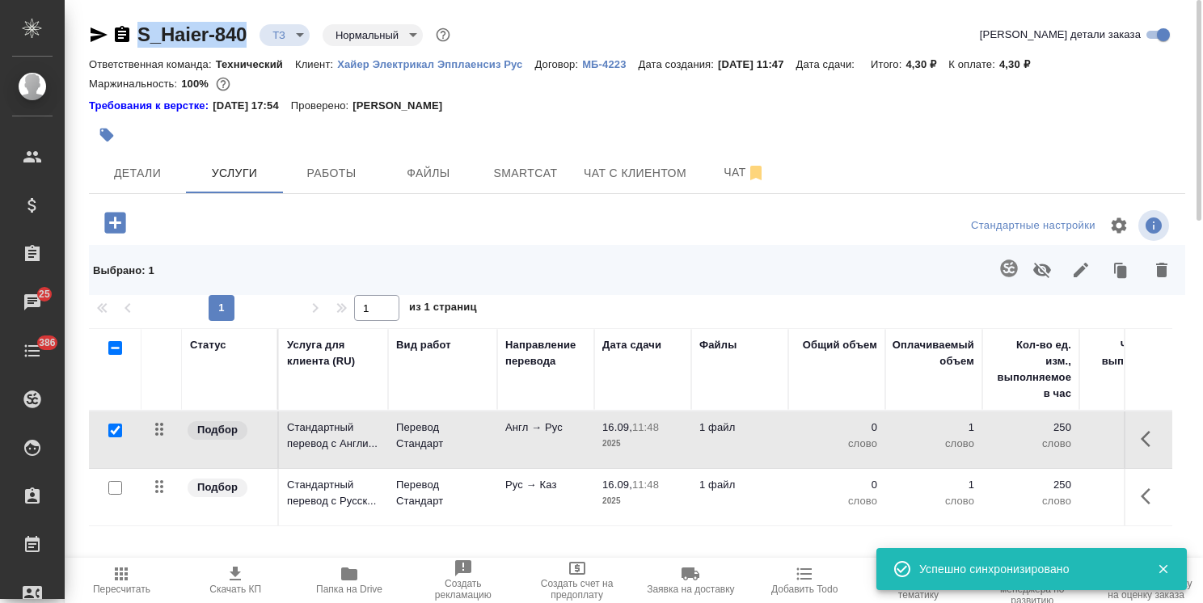
click at [1001, 267] on icon "button" at bounding box center [1008, 267] width 17 height 17
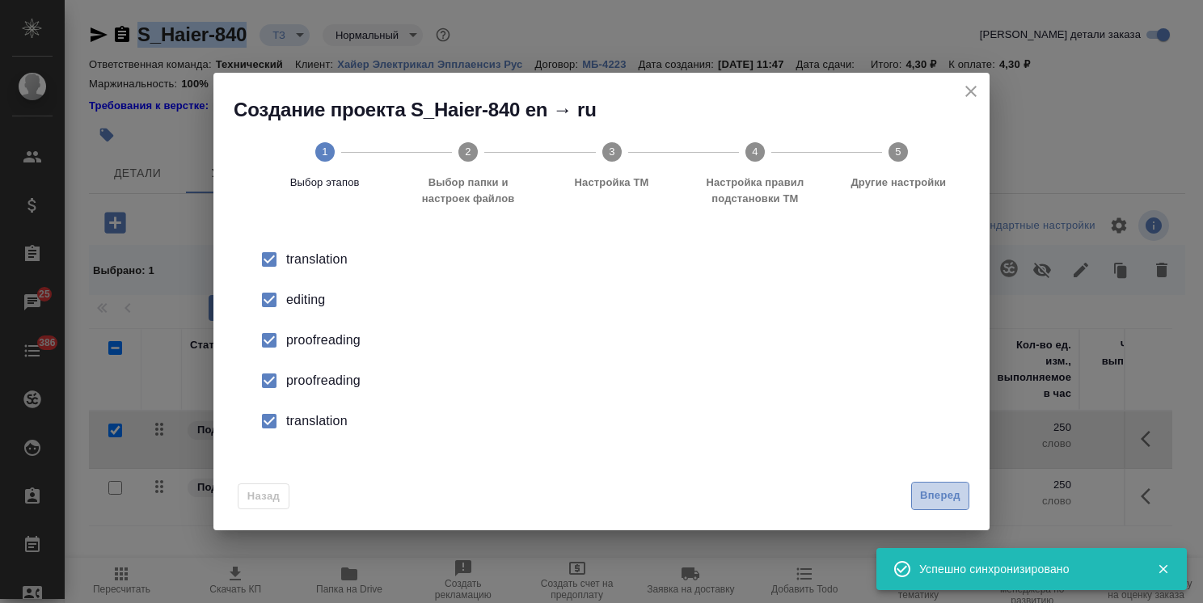
click at [939, 503] on span "Вперед" at bounding box center [940, 496] width 40 height 19
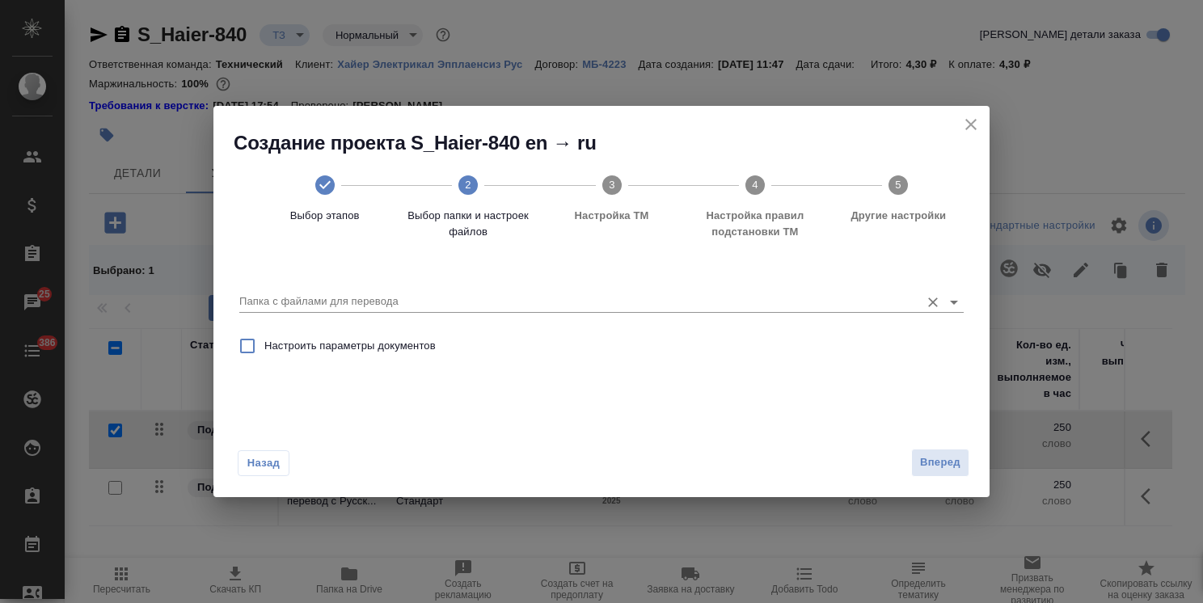
click at [356, 301] on input "Папка с файлами для перевода" at bounding box center [575, 301] width 672 height 19
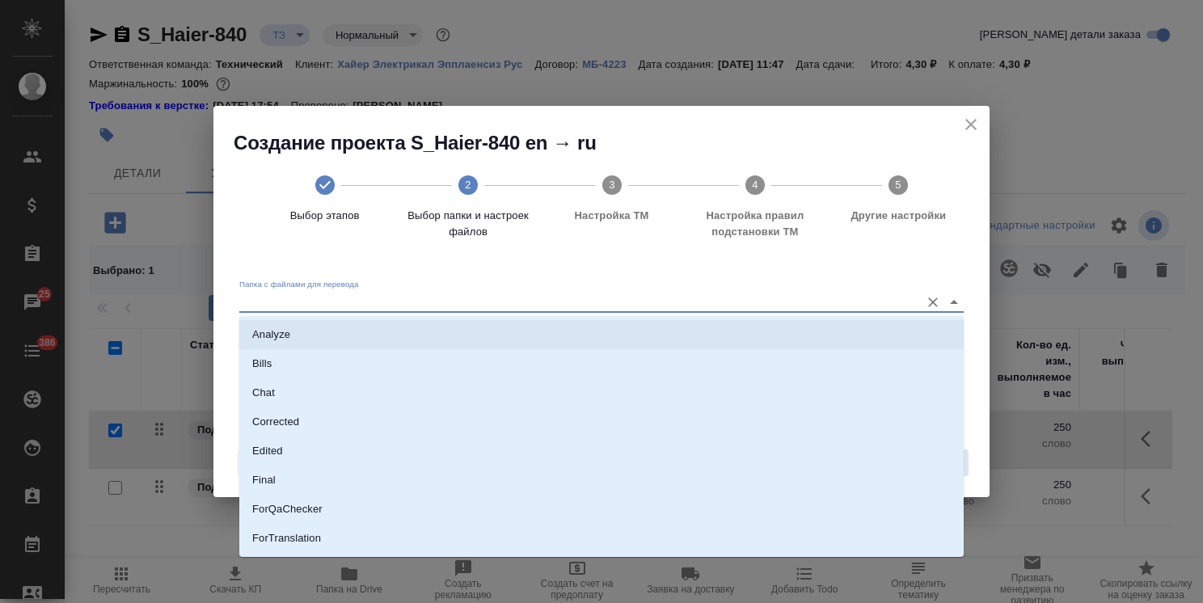
click at [335, 331] on li "Analyze" at bounding box center [601, 334] width 724 height 29
type input "Analyze"
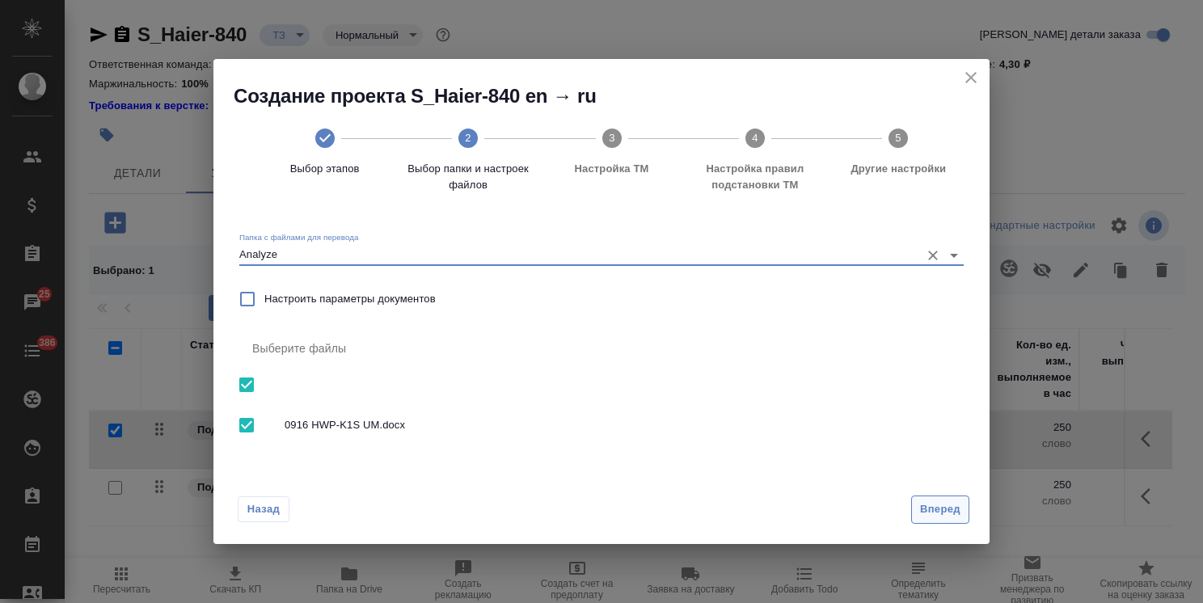
click at [945, 506] on span "Вперед" at bounding box center [940, 509] width 40 height 19
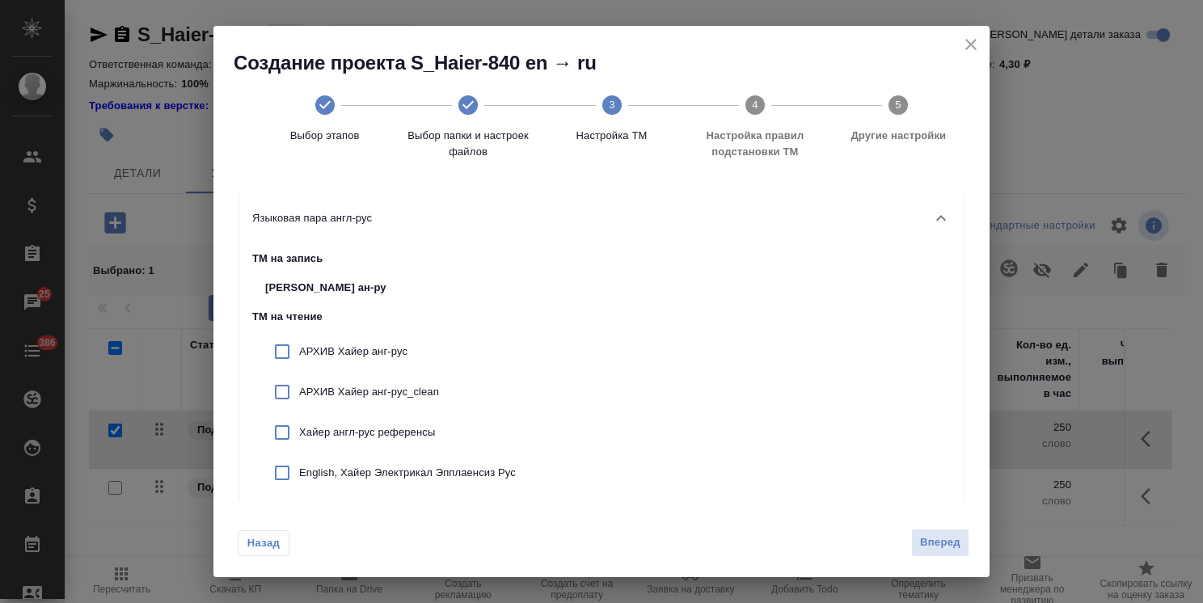
click at [356, 346] on p "АРХИВ Хайер анг-рус" at bounding box center [407, 351] width 217 height 16
checkbox input "true"
click at [356, 386] on p "АРХИВ Хайер анг-рус_clean" at bounding box center [407, 392] width 217 height 16
checkbox input "true"
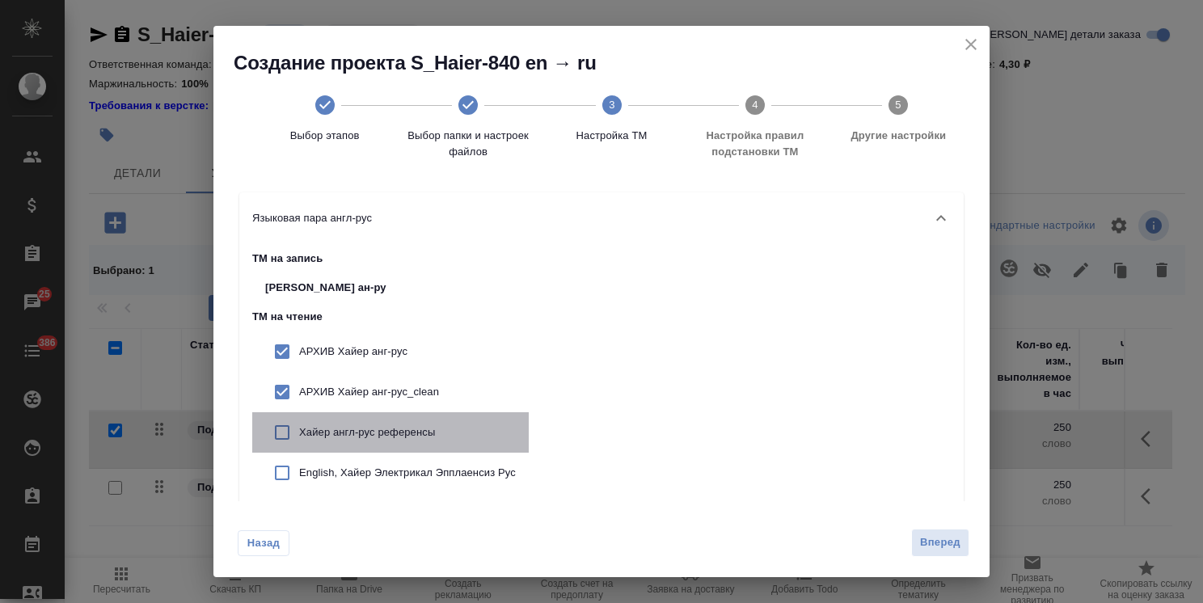
click at [357, 437] on p "Хайер англ-рус референсы" at bounding box center [407, 432] width 217 height 16
checkbox input "true"
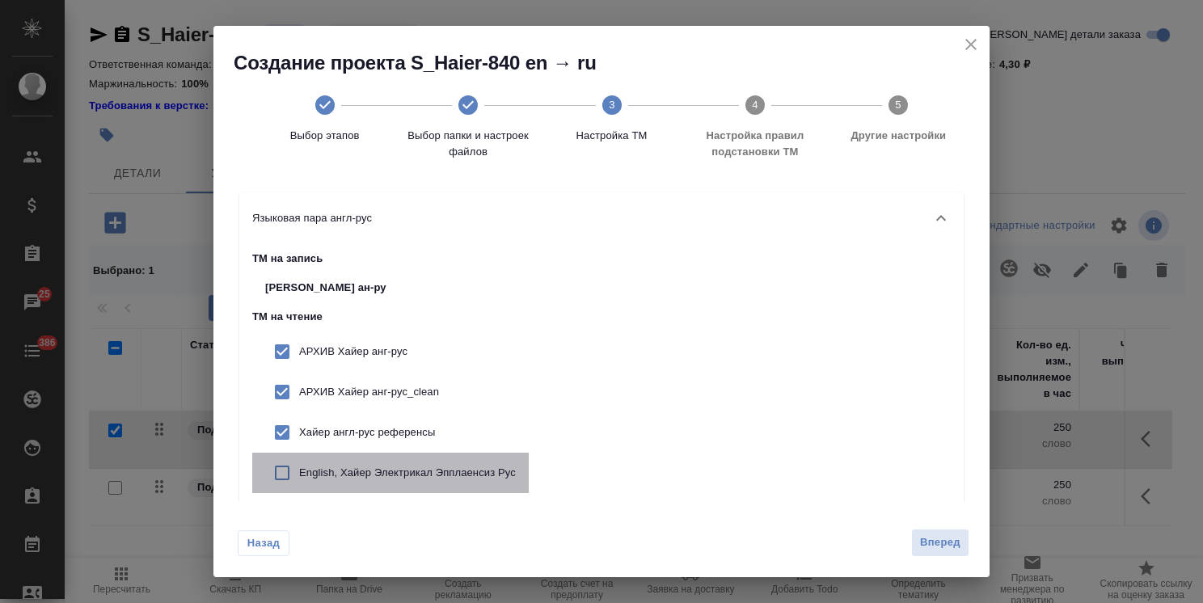
click at [360, 465] on p "English, Хайер Электрикал Эпплаенсиз Рус" at bounding box center [407, 473] width 217 height 16
checkbox input "true"
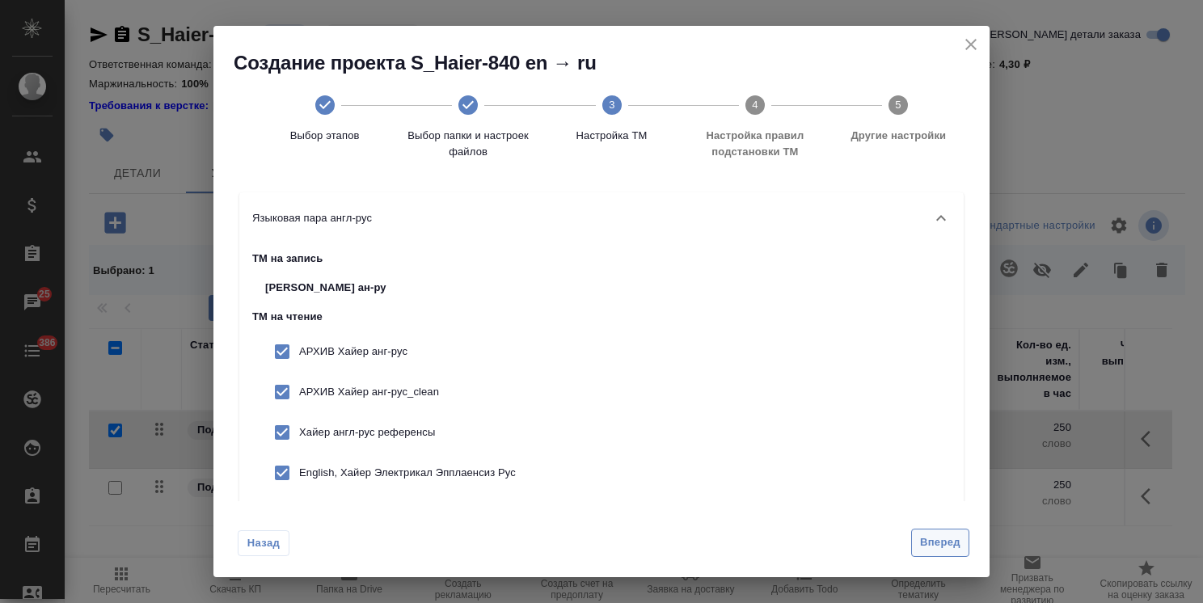
click at [929, 544] on span "Вперед" at bounding box center [940, 542] width 40 height 19
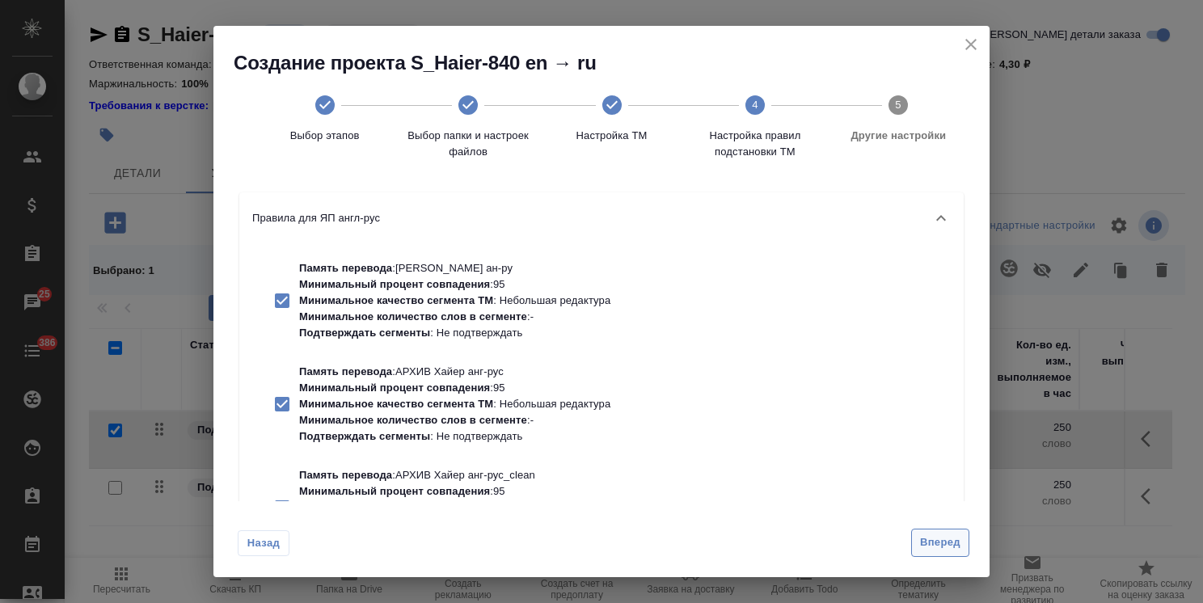
click at [929, 538] on span "Вперед" at bounding box center [940, 542] width 40 height 19
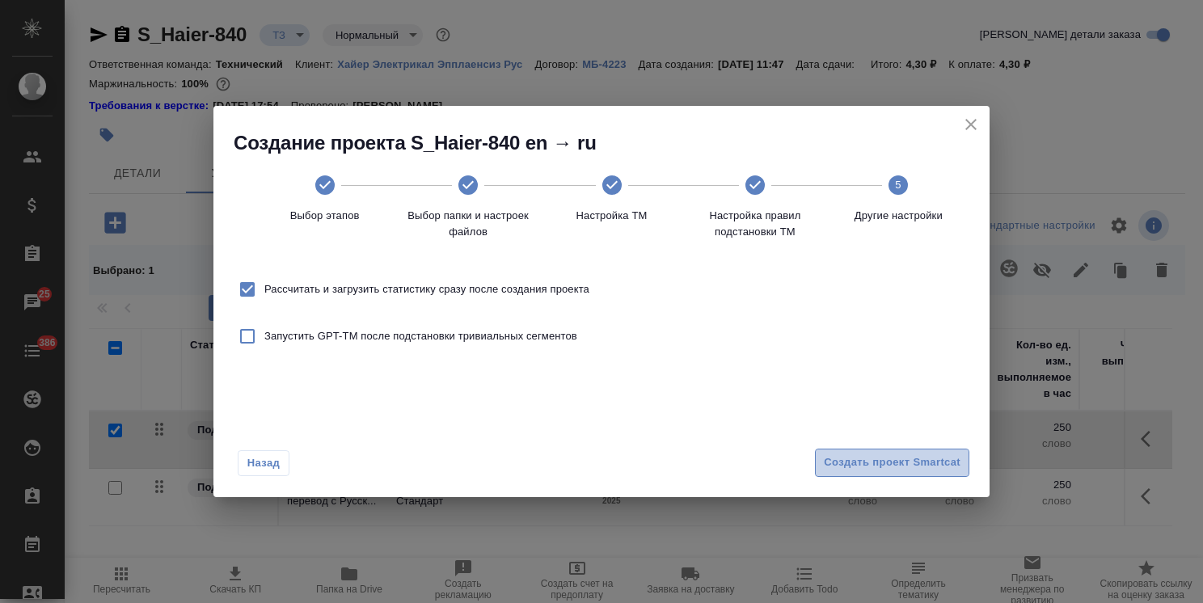
click at [916, 466] on span "Создать проект Smartcat" at bounding box center [892, 462] width 137 height 19
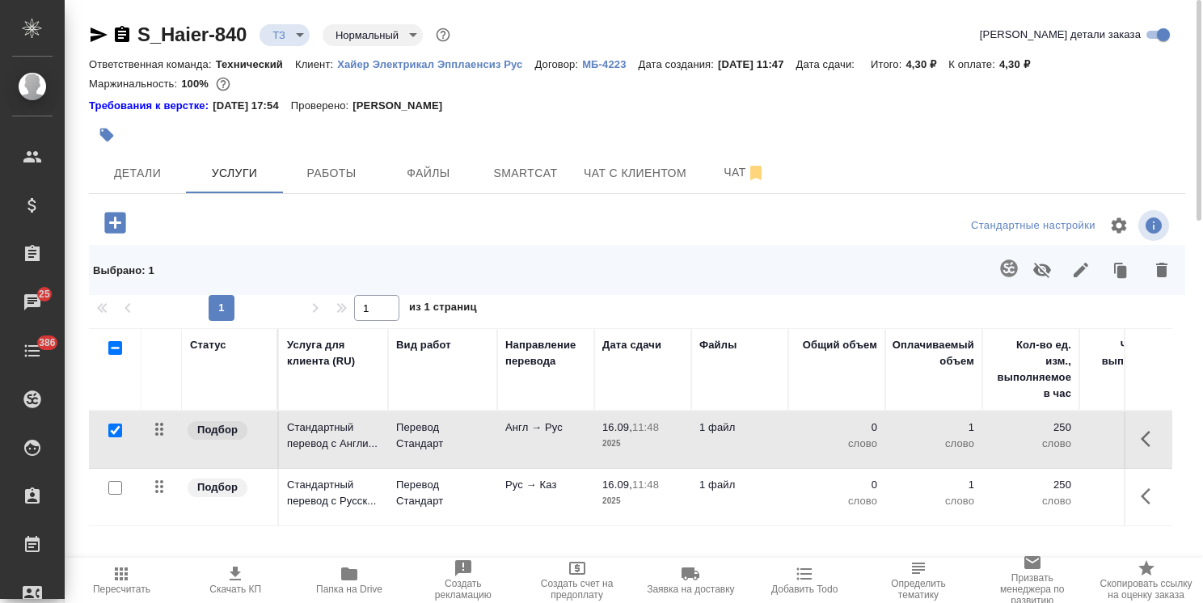
click at [113, 432] on input "checkbox" at bounding box center [115, 430] width 14 height 14
checkbox input "false"
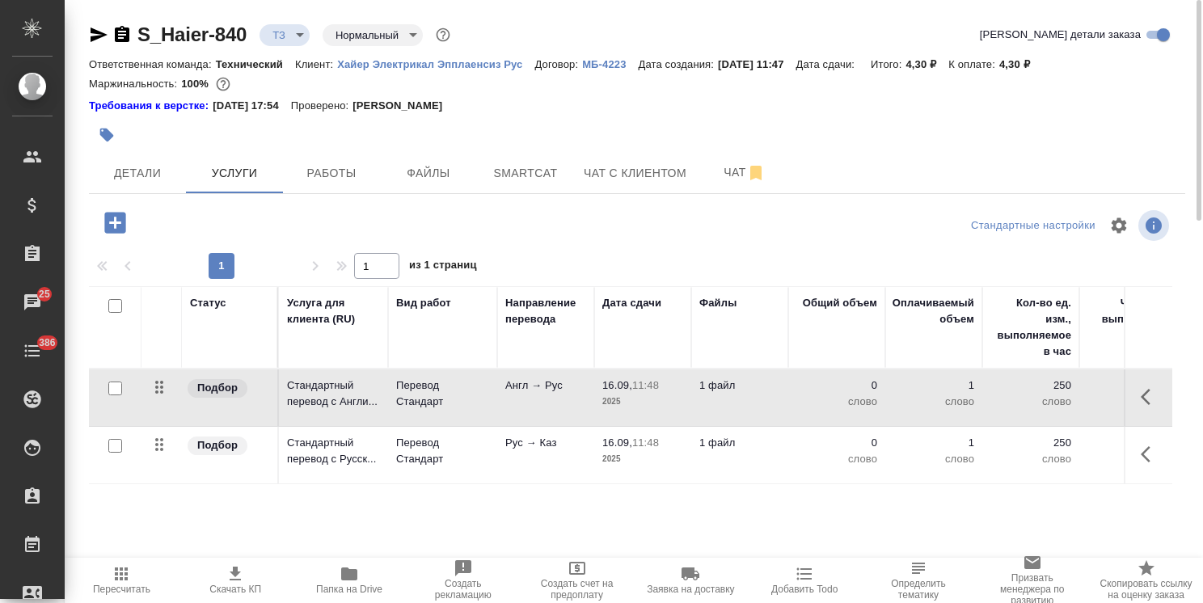
click at [113, 450] on input "checkbox" at bounding box center [115, 446] width 14 height 14
checkbox input "true"
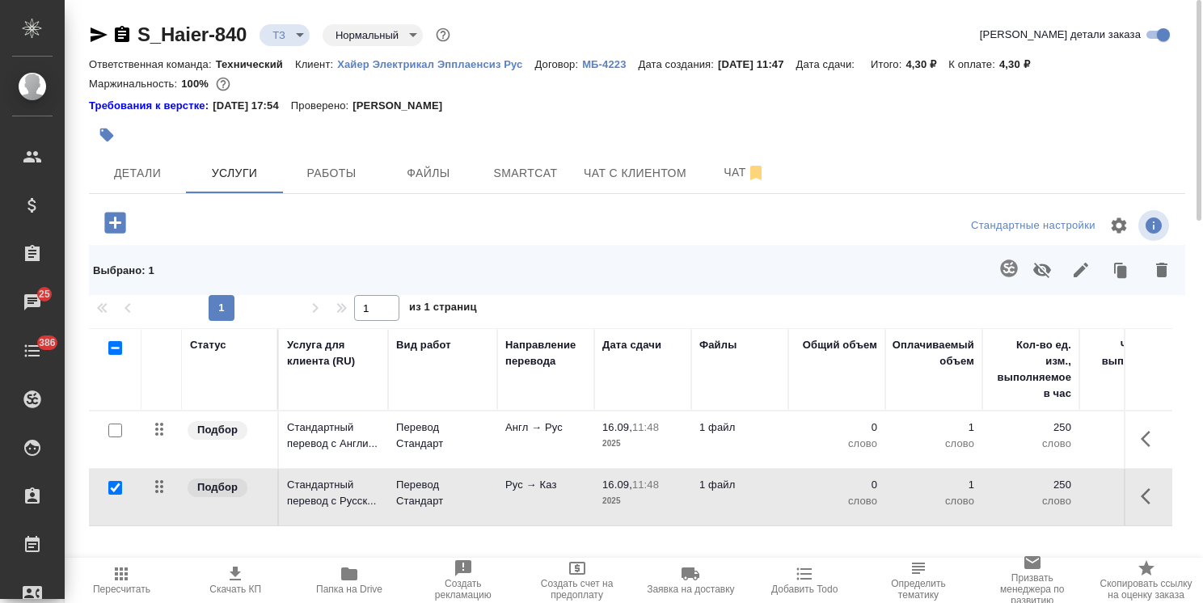
click at [1004, 273] on icon "button" at bounding box center [1008, 267] width 17 height 17
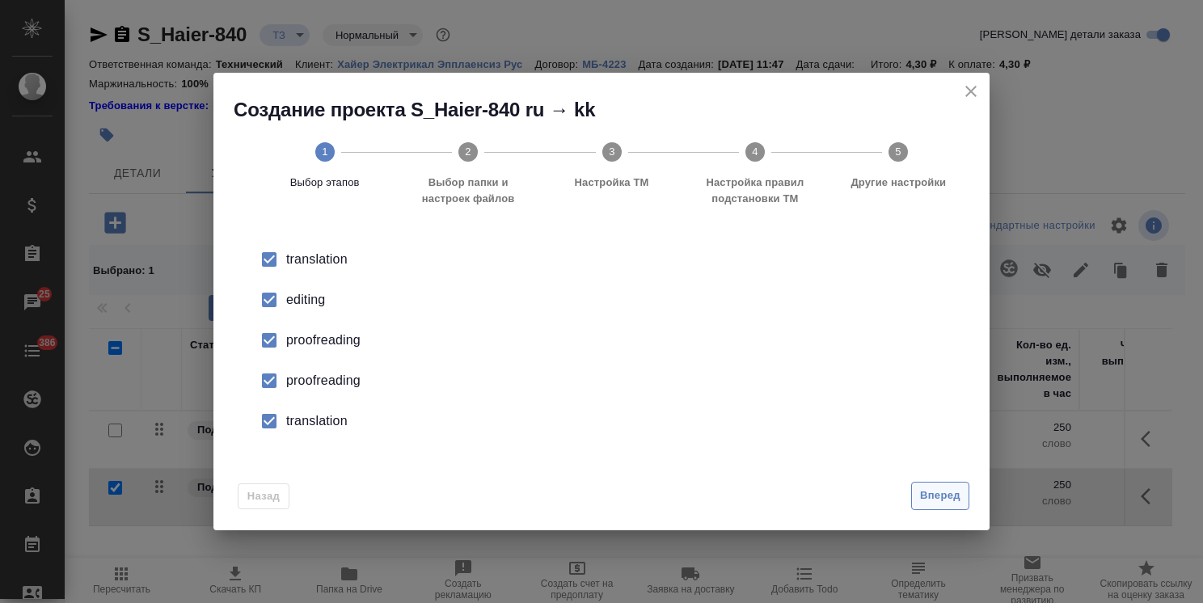
click at [937, 490] on span "Вперед" at bounding box center [940, 496] width 40 height 19
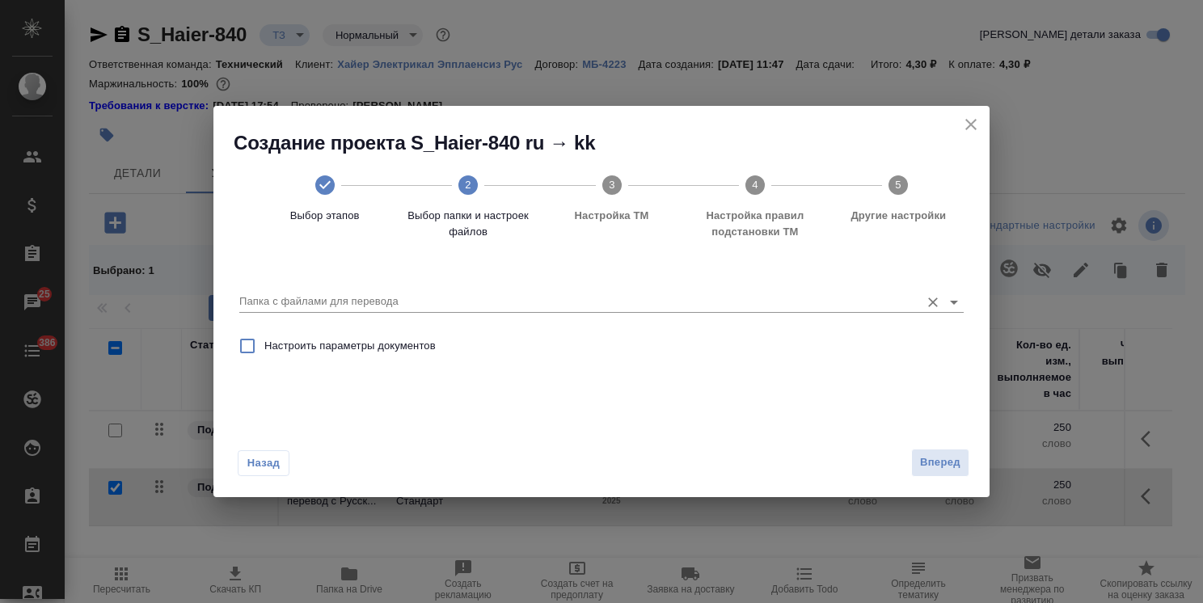
click at [433, 311] on input "Папка с файлами для перевода" at bounding box center [575, 301] width 672 height 19
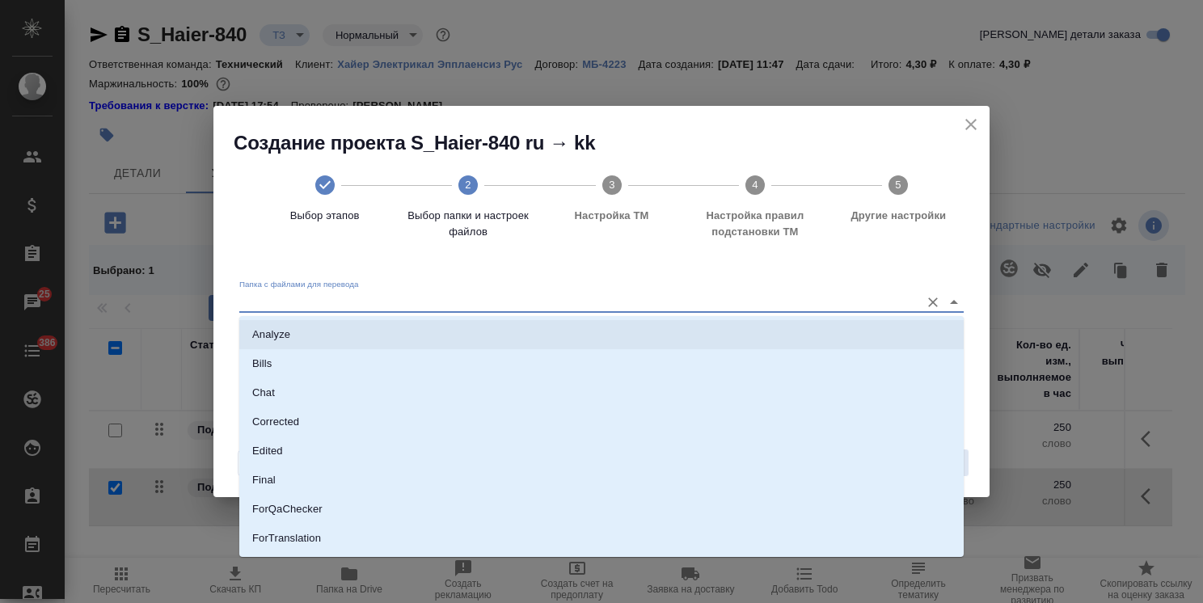
click at [406, 341] on li "Analyze" at bounding box center [601, 334] width 724 height 29
type input "Analyze"
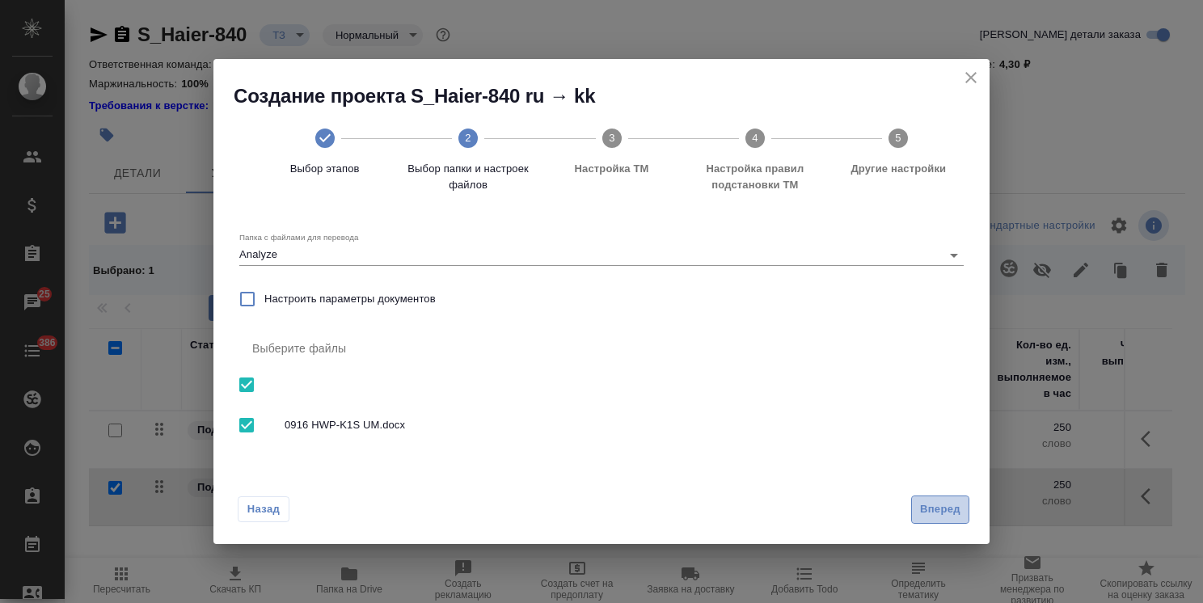
click at [939, 516] on span "Вперед" at bounding box center [940, 509] width 40 height 19
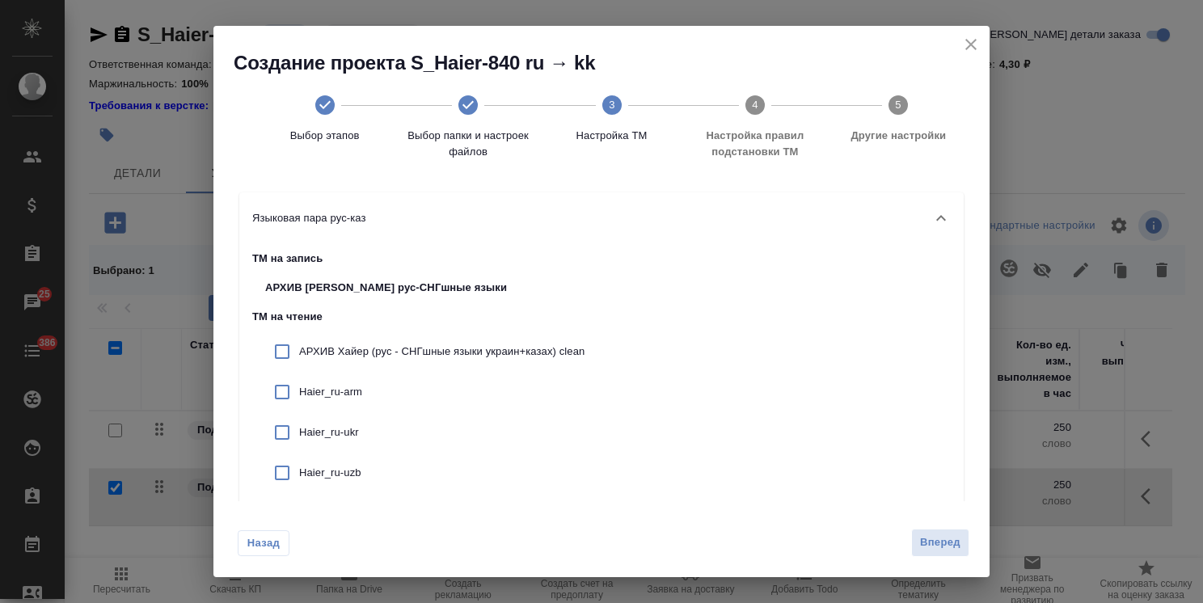
click at [411, 354] on p "АРХИВ Хайер (рус - СНГшные языки украин+казах) clean" at bounding box center [441, 351] width 285 height 16
checkbox input "true"
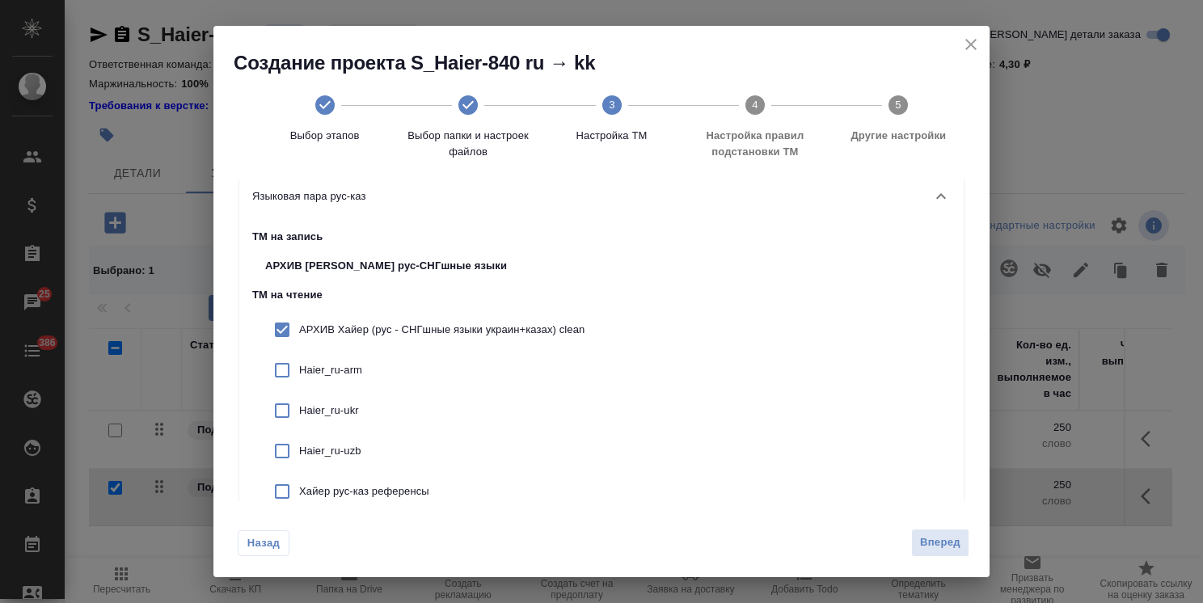
scroll to position [81, 0]
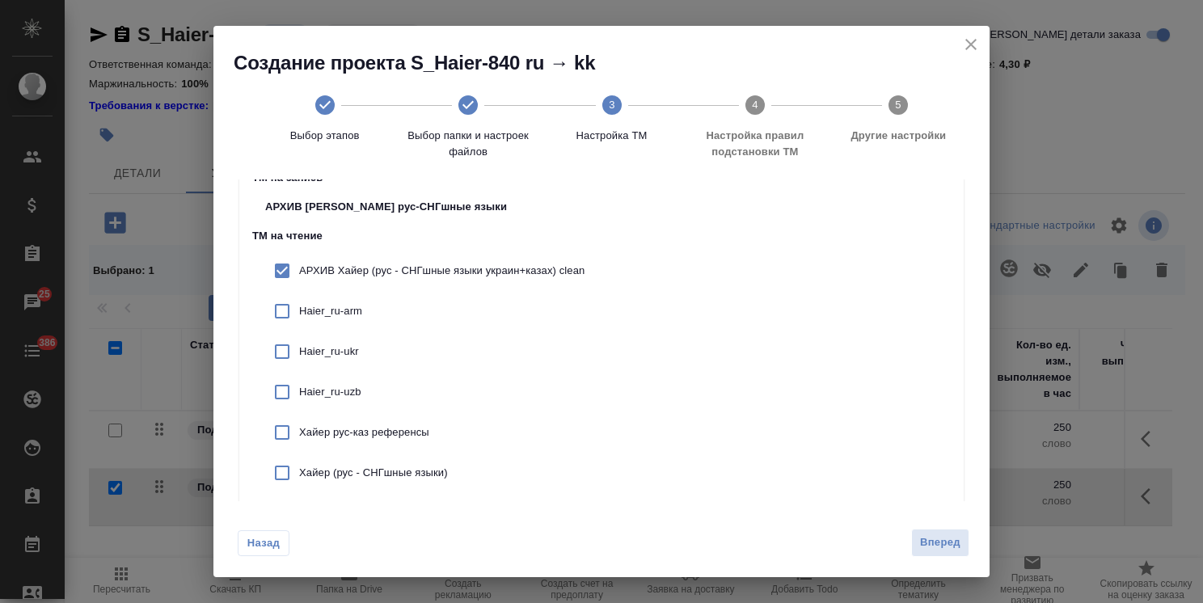
click at [394, 435] on p "Хайер рус-каз референсы" at bounding box center [441, 432] width 285 height 16
checkbox input "true"
click at [380, 467] on p "Хайер (рус - СНГшные языки)" at bounding box center [441, 473] width 285 height 16
checkbox input "true"
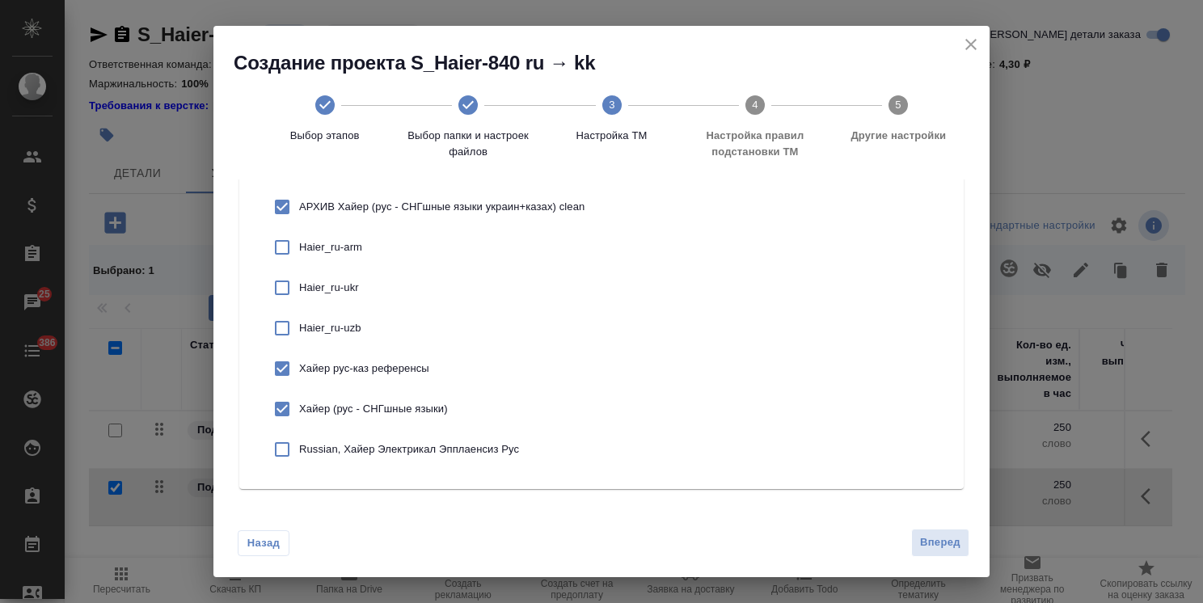
click at [454, 452] on p "Russian, Хайер Электрикал Эпплаенсиз Рус" at bounding box center [441, 449] width 285 height 16
checkbox input "true"
click at [932, 537] on span "Вперед" at bounding box center [940, 542] width 40 height 19
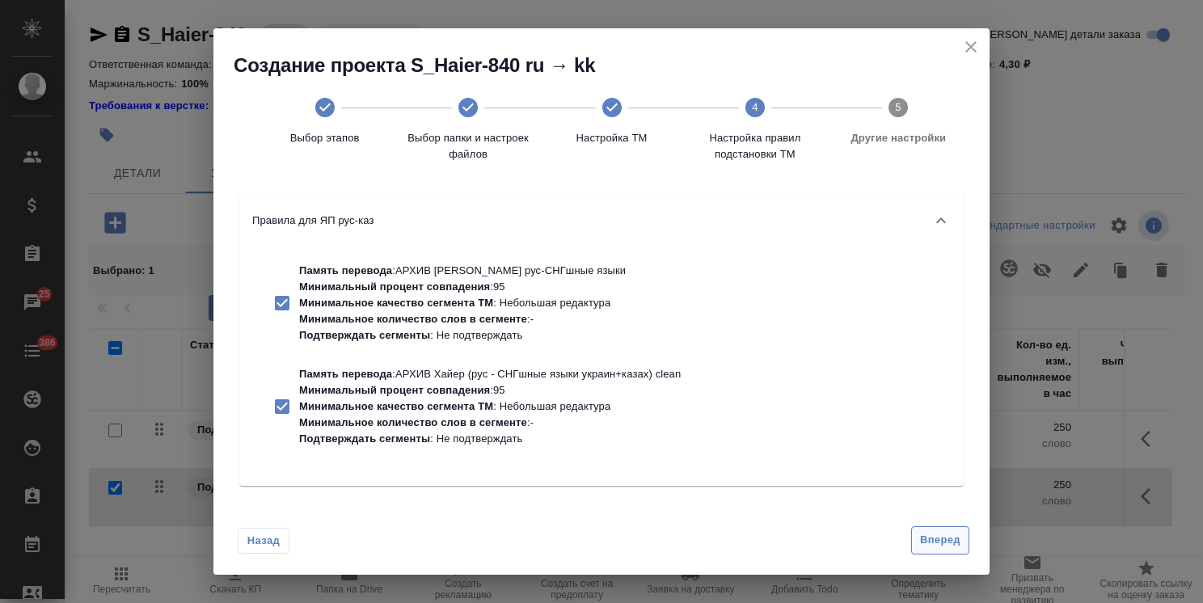
scroll to position [0, 0]
click at [933, 528] on button "Вперед" at bounding box center [940, 540] width 58 height 28
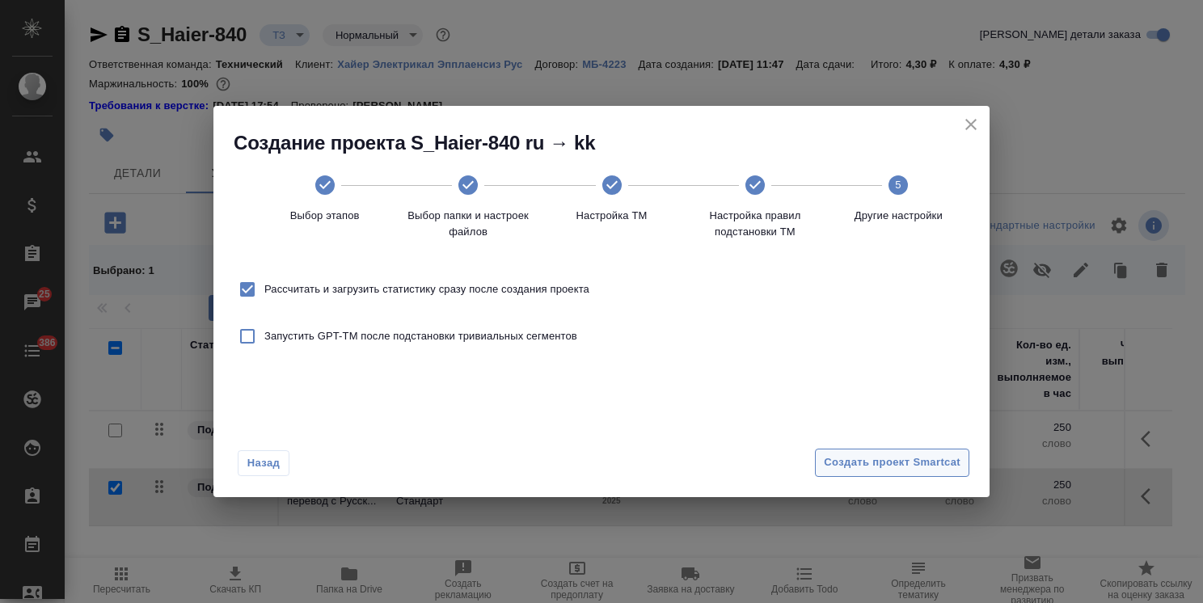
click at [916, 463] on span "Создать проект Smartcat" at bounding box center [892, 462] width 137 height 19
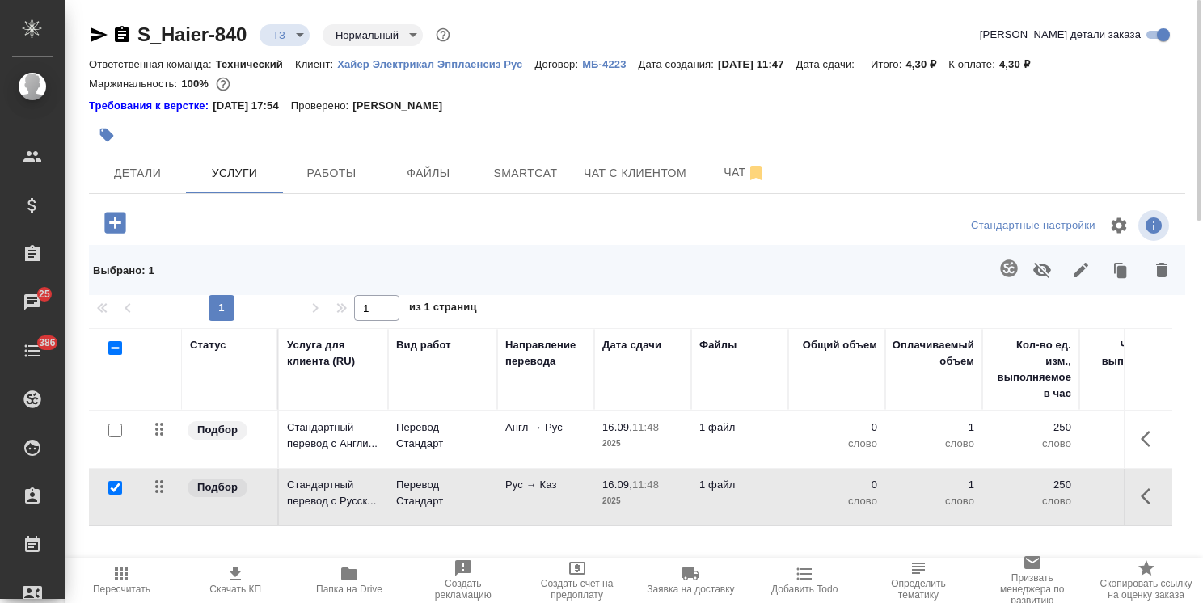
click at [113, 490] on input "checkbox" at bounding box center [115, 488] width 14 height 14
checkbox input "false"
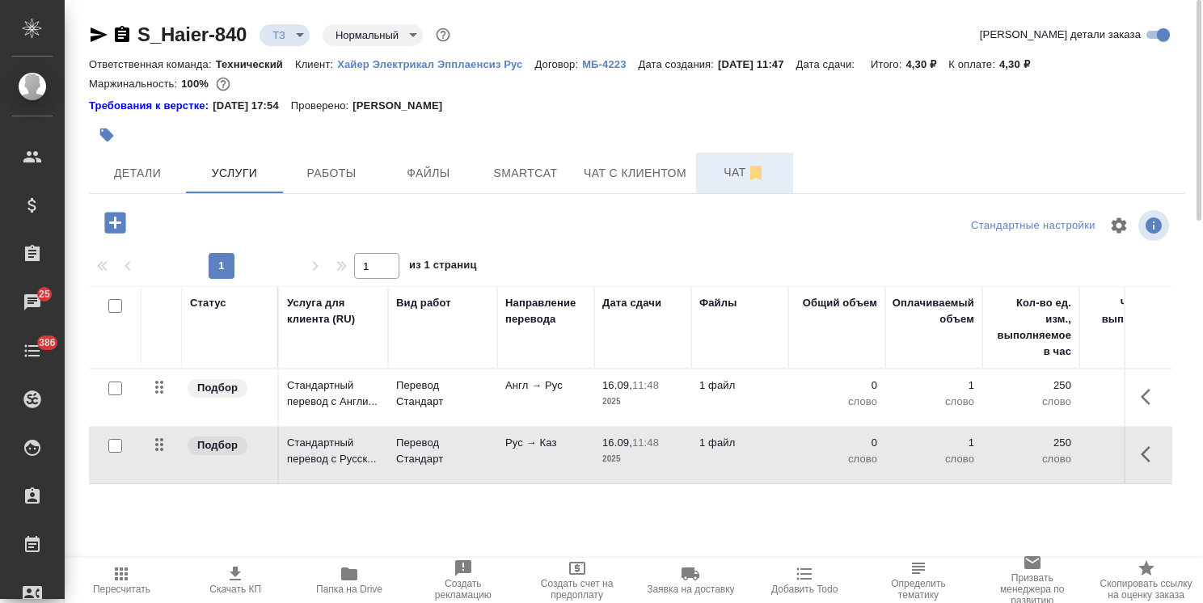
click at [721, 176] on span "Чат" at bounding box center [745, 172] width 78 height 20
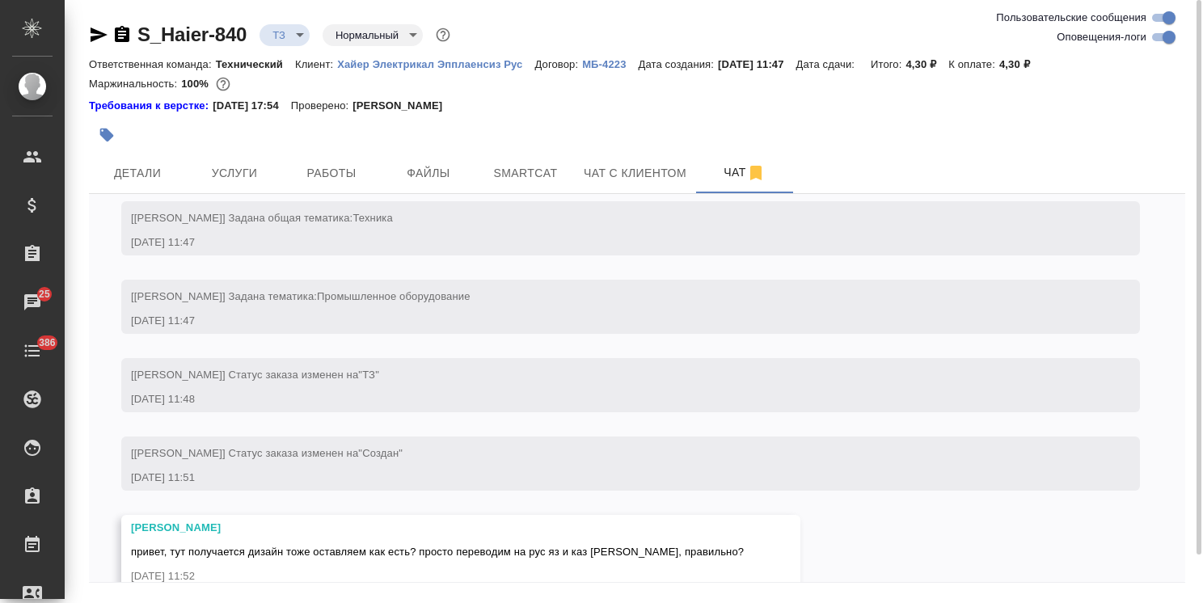
scroll to position [397, 0]
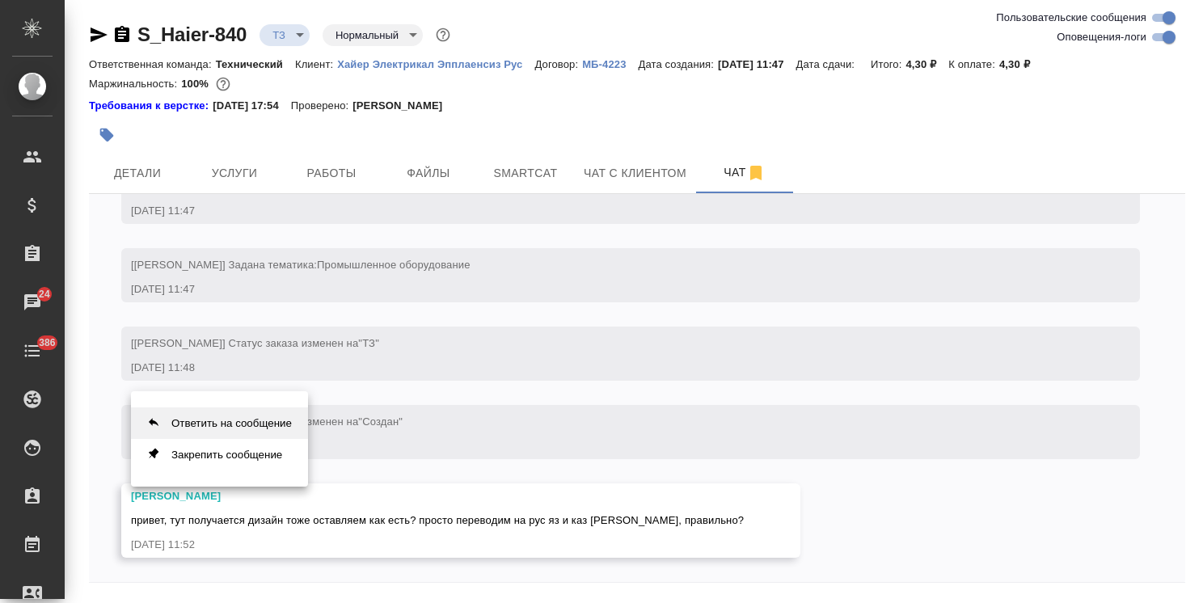
click at [210, 425] on button "Ответить на сообщение" at bounding box center [219, 423] width 177 height 32
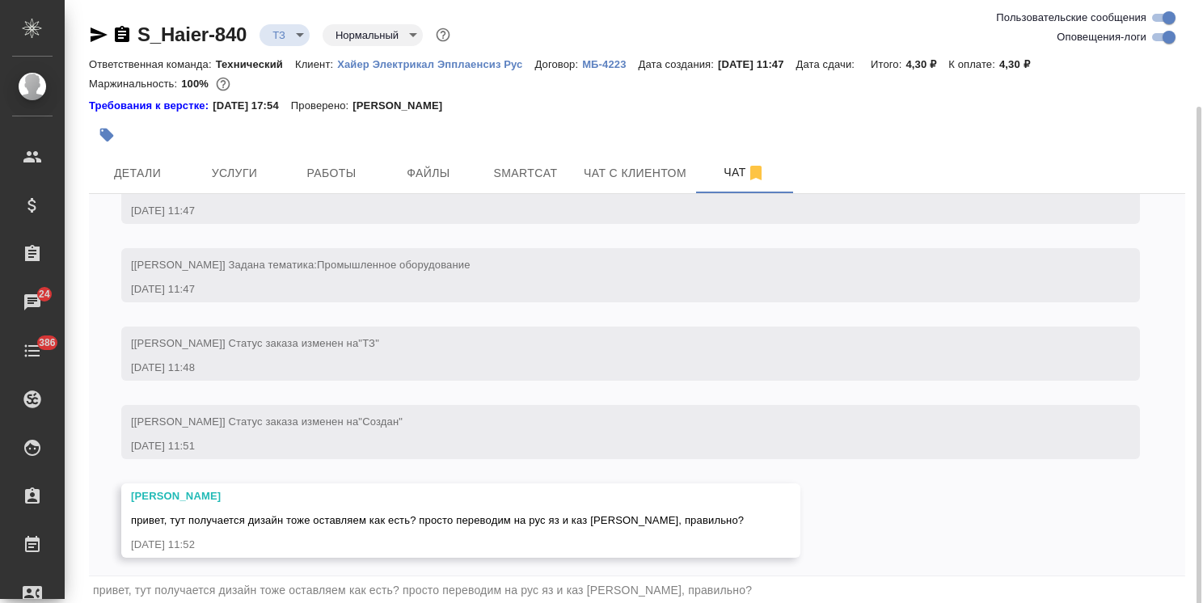
scroll to position [56, 0]
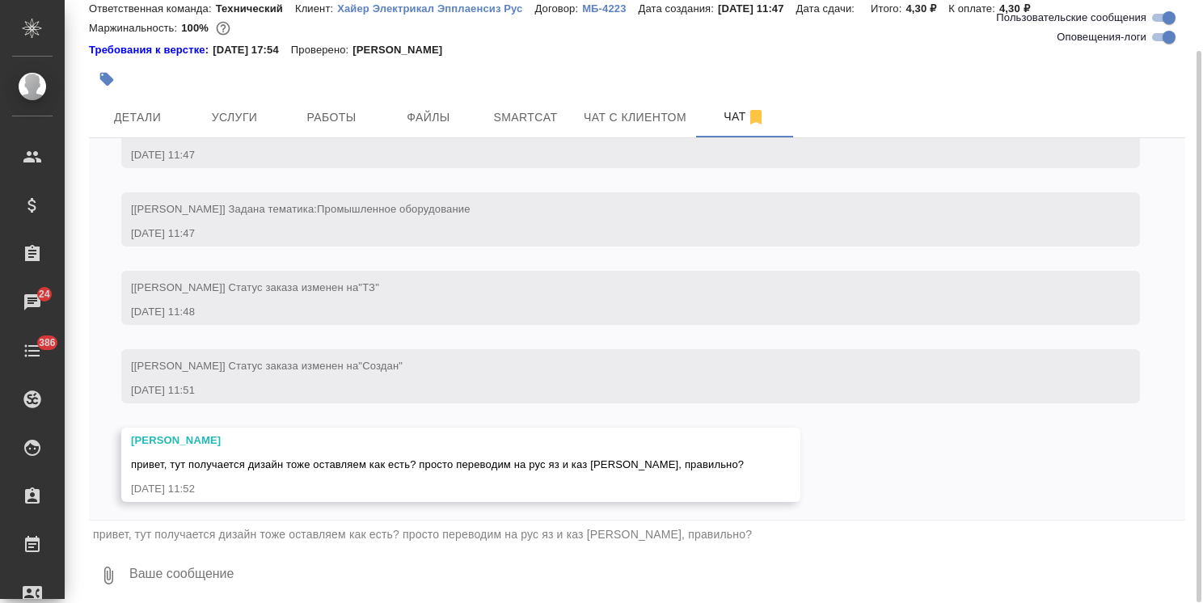
click at [183, 583] on textarea at bounding box center [656, 575] width 1057 height 55
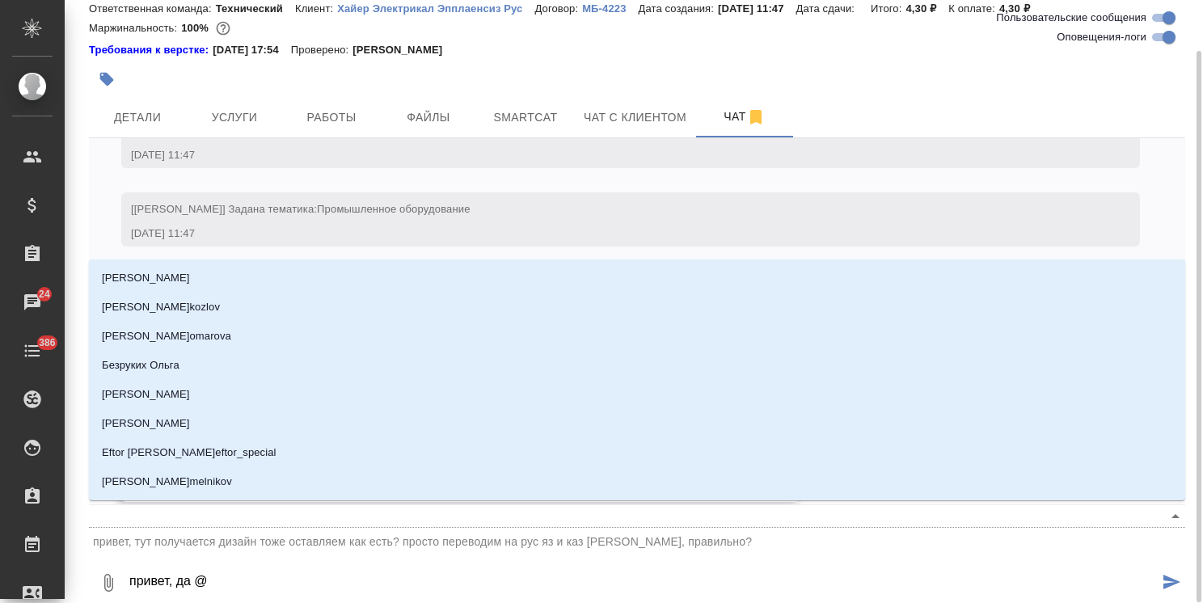
type textarea "привет, да @а"
type input "а"
type textarea "привет, да @ар"
type input "ар"
type textarea "привет, да @арс"
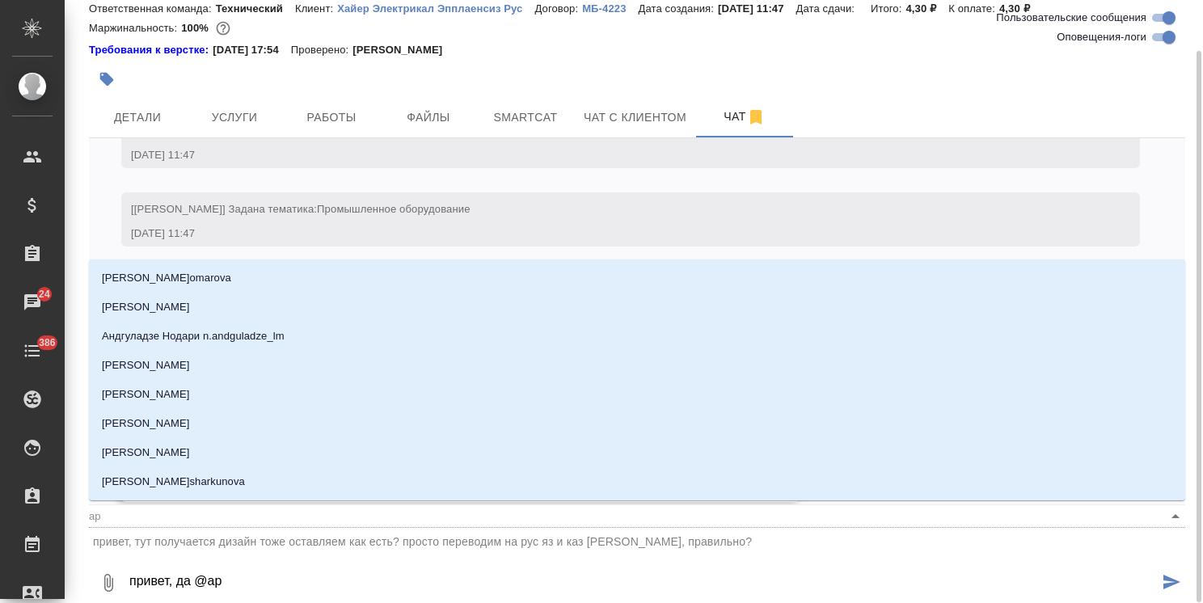
type input "арс"
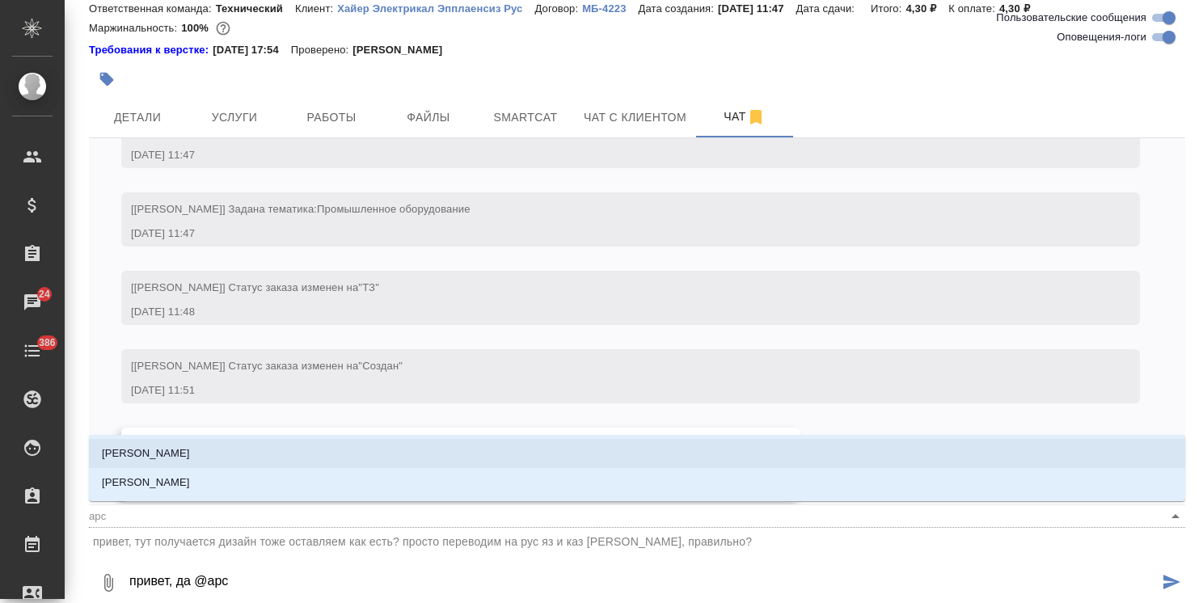
click at [151, 449] on p "Арсеньева Вера" at bounding box center [146, 453] width 88 height 16
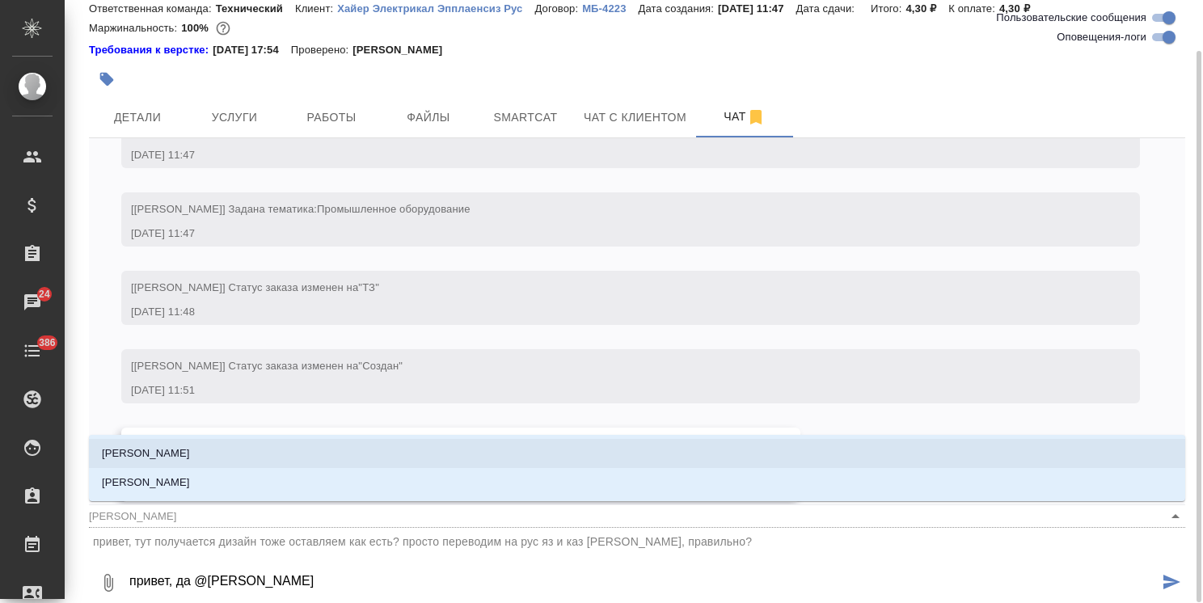
type textarea "привет, да @Арсеньева Вера"
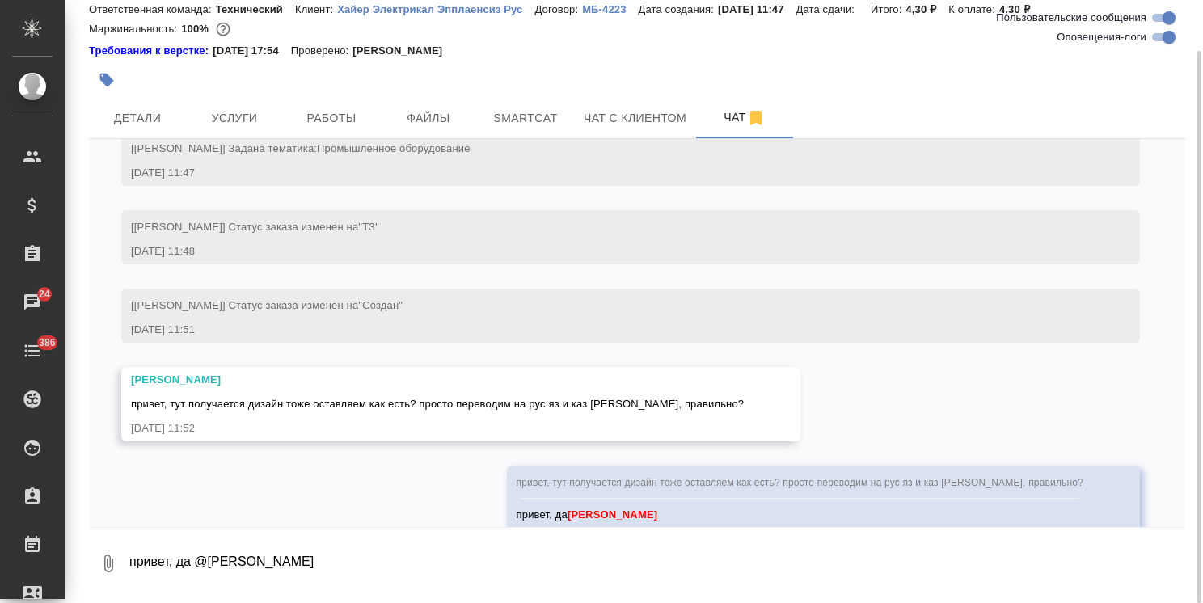
scroll to position [508, 0]
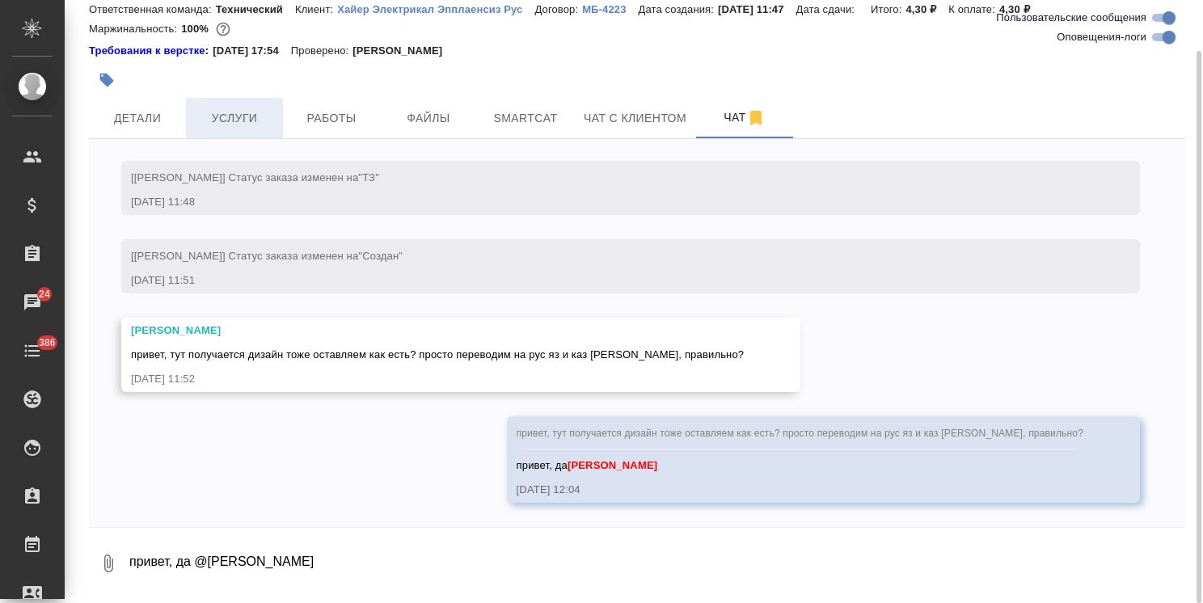
click at [242, 120] on span "Услуги" at bounding box center [235, 118] width 78 height 20
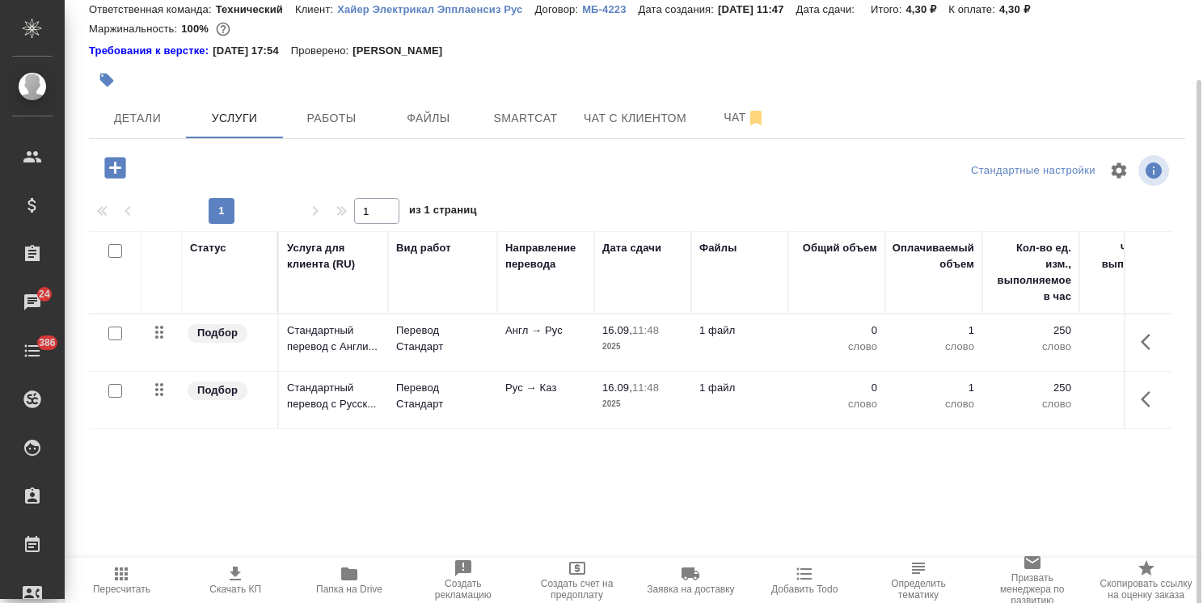
scroll to position [71, 0]
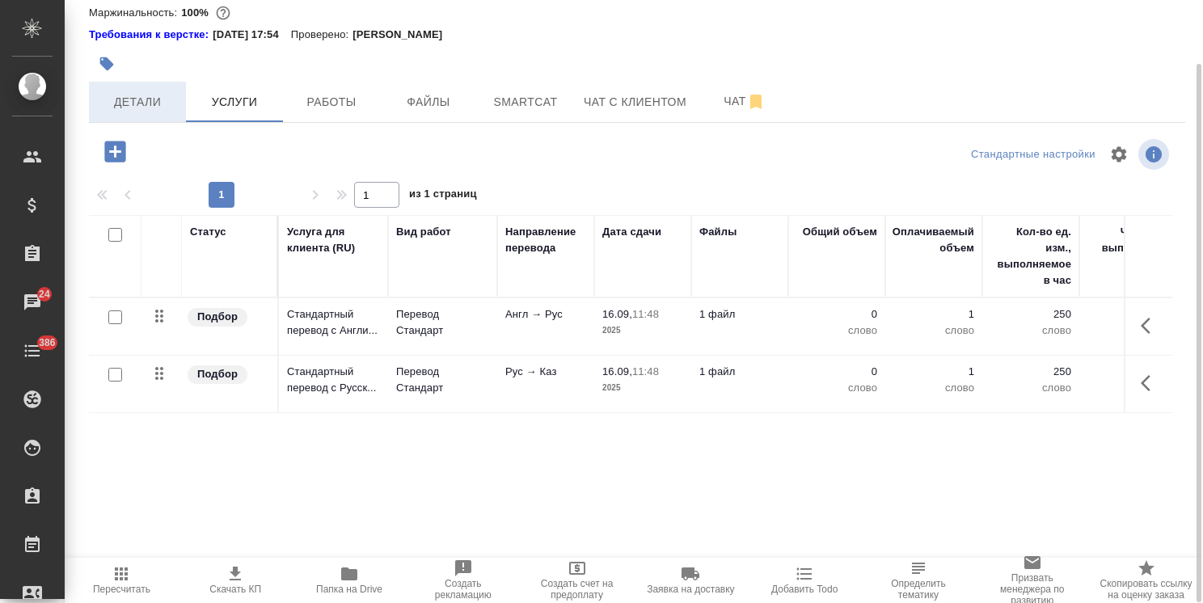
click at [148, 99] on span "Детали" at bounding box center [138, 102] width 78 height 20
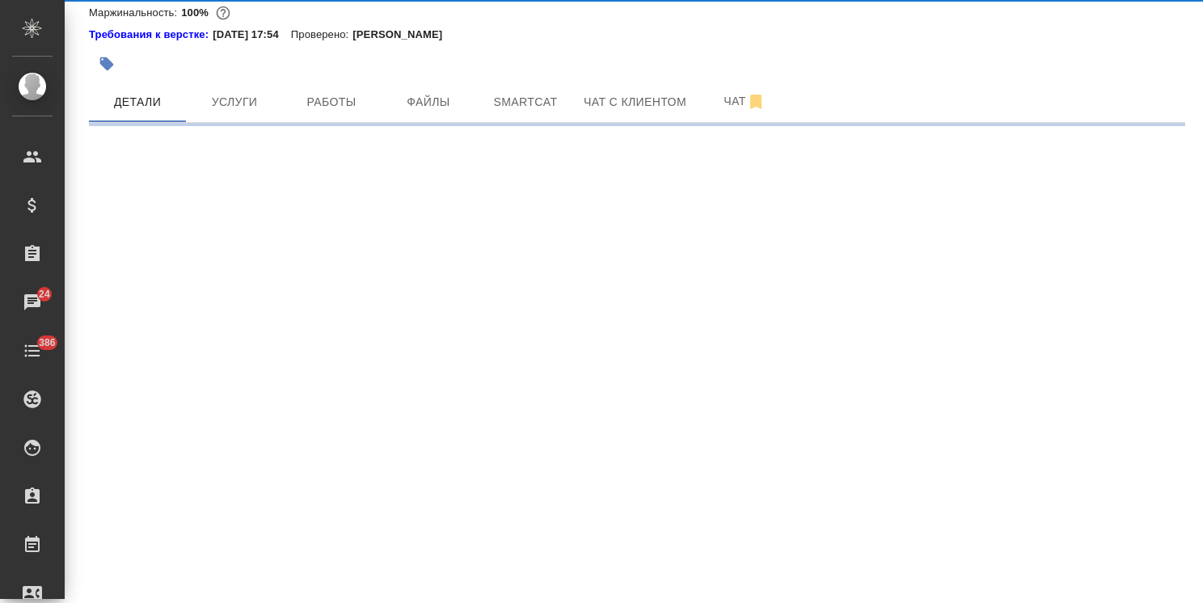
select select "RU"
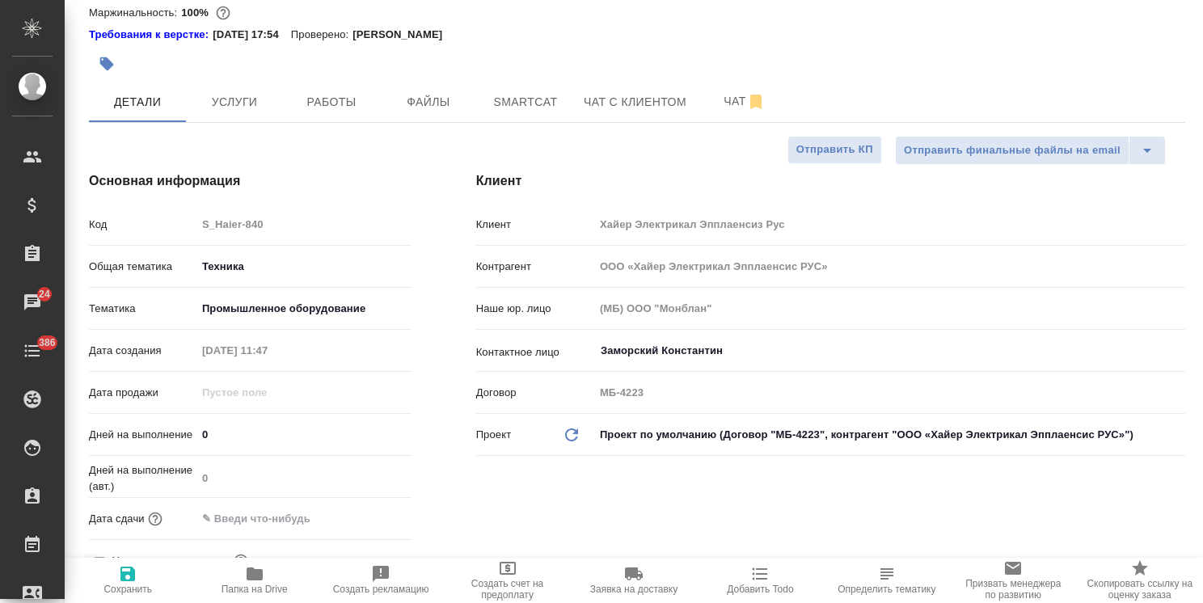
type textarea "x"
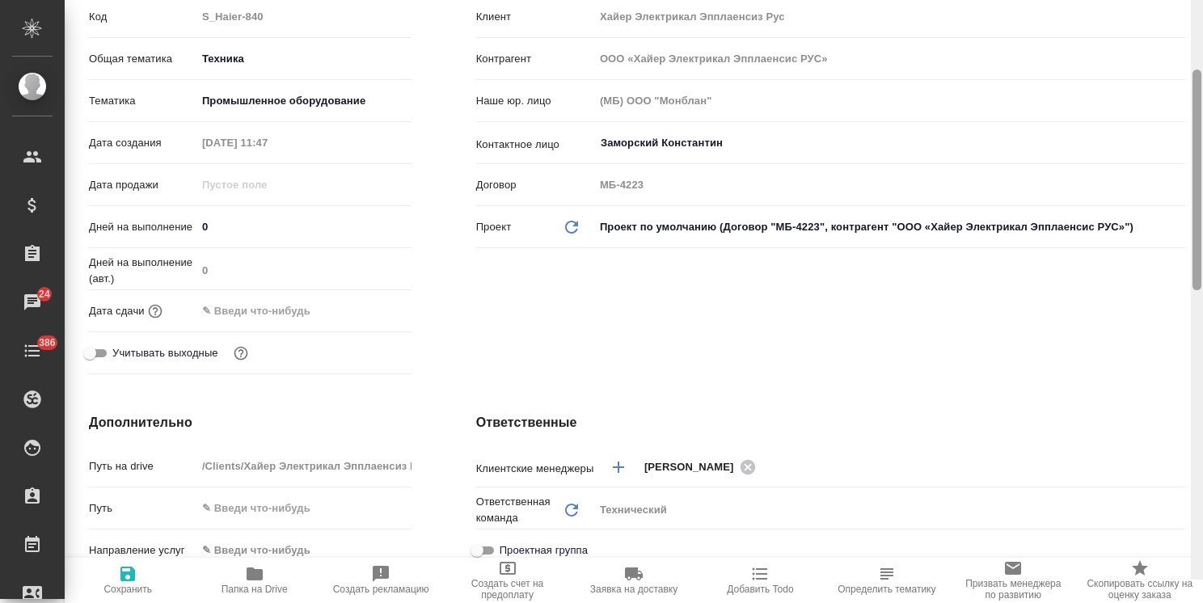
drag, startPoint x: 1197, startPoint y: 268, endPoint x: 1165, endPoint y: 419, distance: 154.5
click at [1157, 453] on div "S_Haier-840 ТЗ tz Нормальный normal Кратко детали заказа Ответственная команда:…" at bounding box center [634, 301] width 1138 height 603
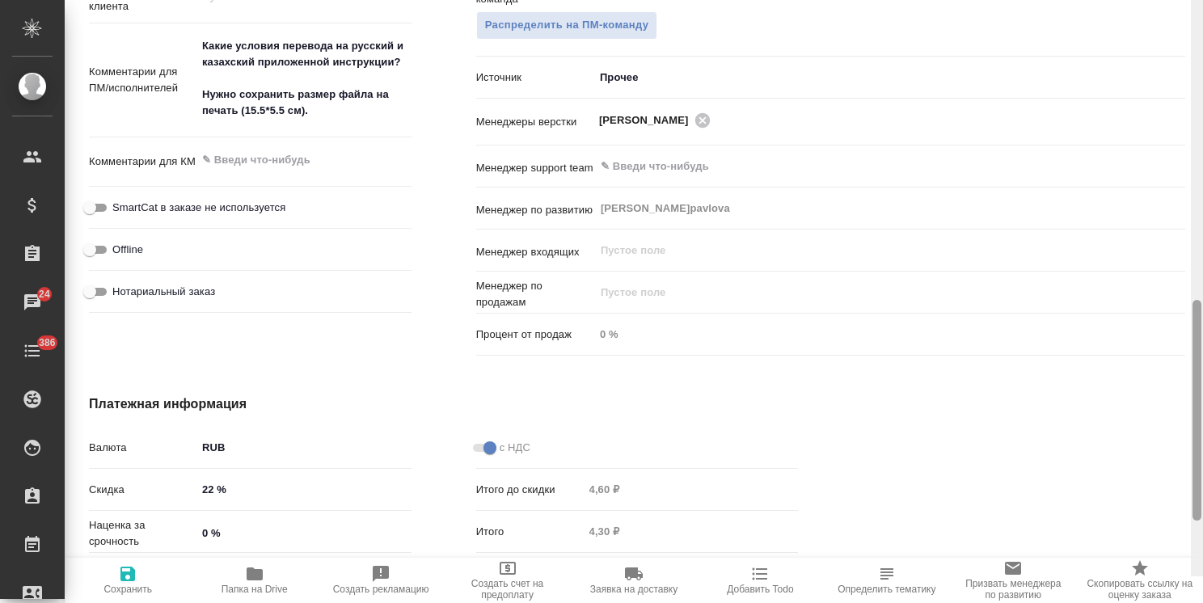
scroll to position [1041, 0]
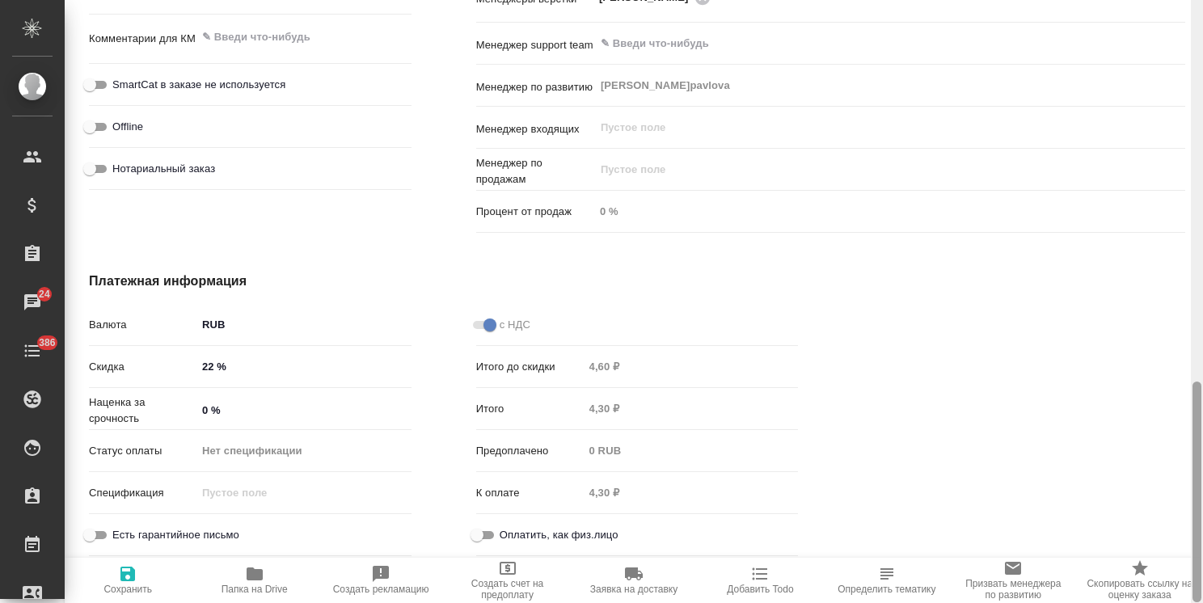
drag, startPoint x: 1196, startPoint y: 277, endPoint x: 1155, endPoint y: 571, distance: 296.3
click at [1155, 571] on div "S_Haier-840 ТЗ tz Нормальный normal Кратко детали заказа Ответственная команда:…" at bounding box center [634, 301] width 1138 height 603
drag, startPoint x: 1199, startPoint y: 521, endPoint x: 1195, endPoint y: 546, distance: 25.4
click at [1195, 546] on div at bounding box center [1196, 491] width 9 height 221
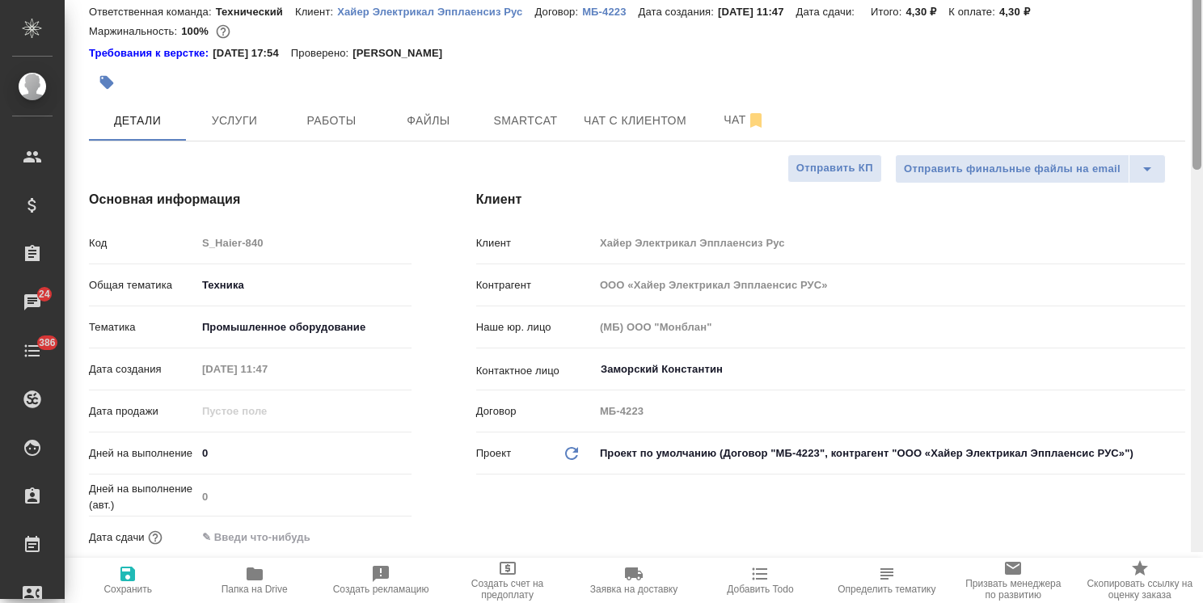
scroll to position [2, 0]
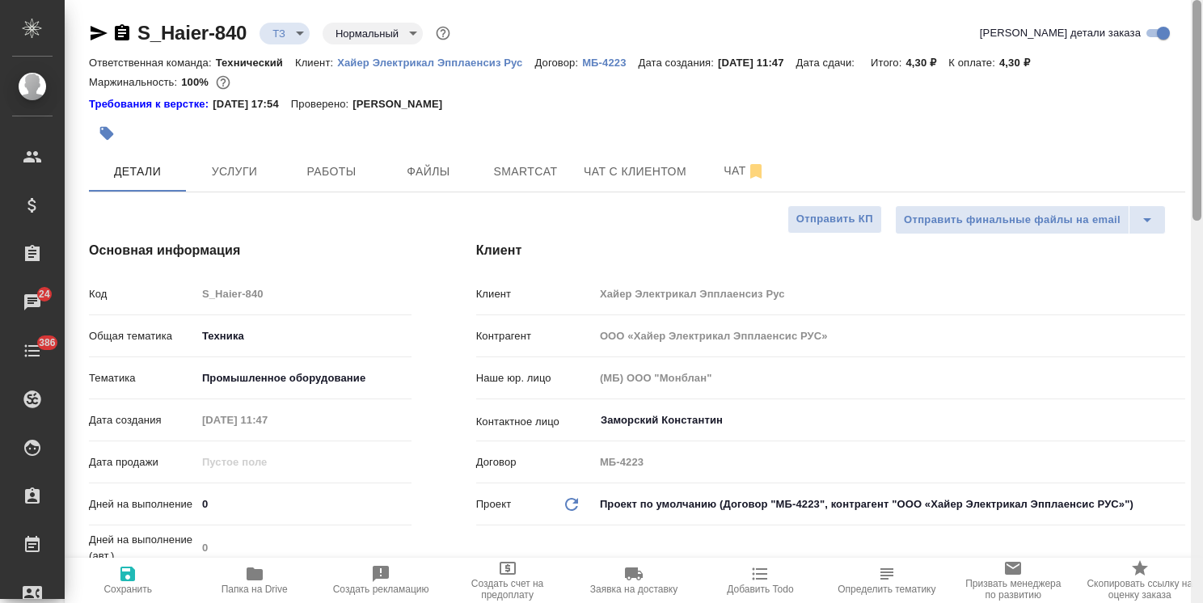
drag, startPoint x: 1194, startPoint y: 541, endPoint x: 1200, endPoint y: 159, distance: 381.5
click at [1200, 159] on div at bounding box center [1196, 110] width 9 height 221
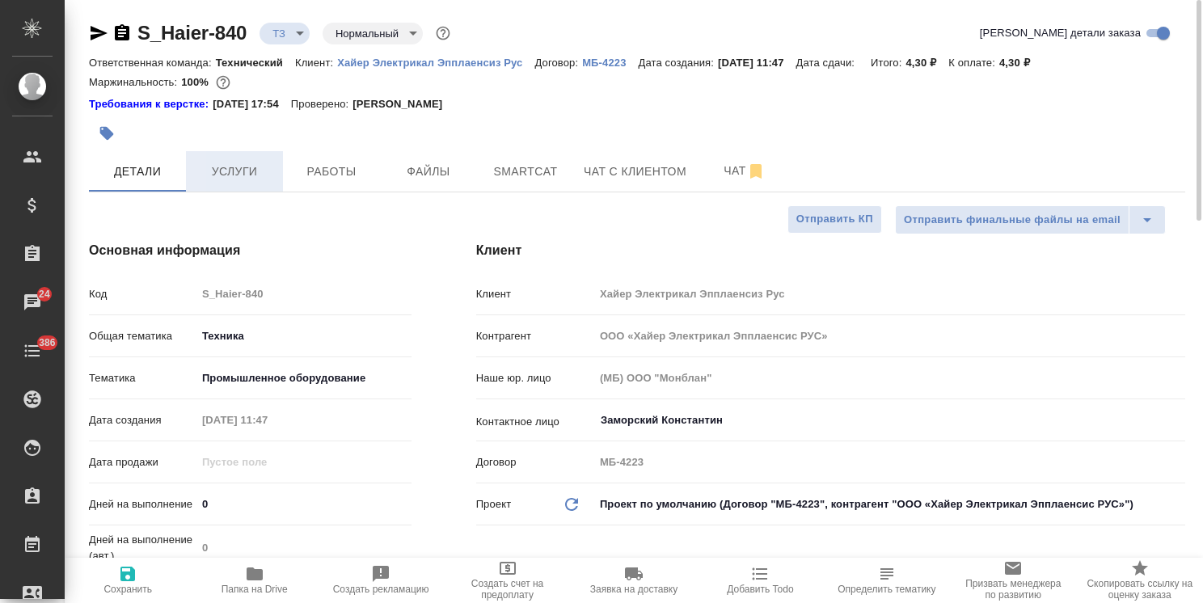
click at [212, 187] on button "Услуги" at bounding box center [234, 171] width 97 height 40
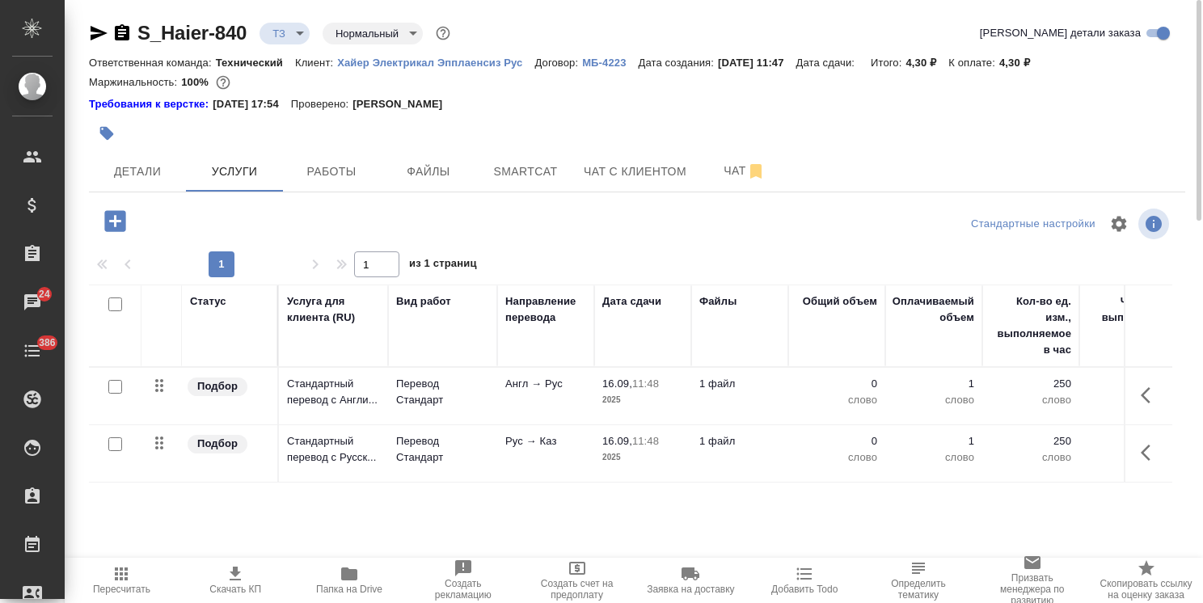
click at [124, 566] on icon "button" at bounding box center [121, 573] width 19 height 19
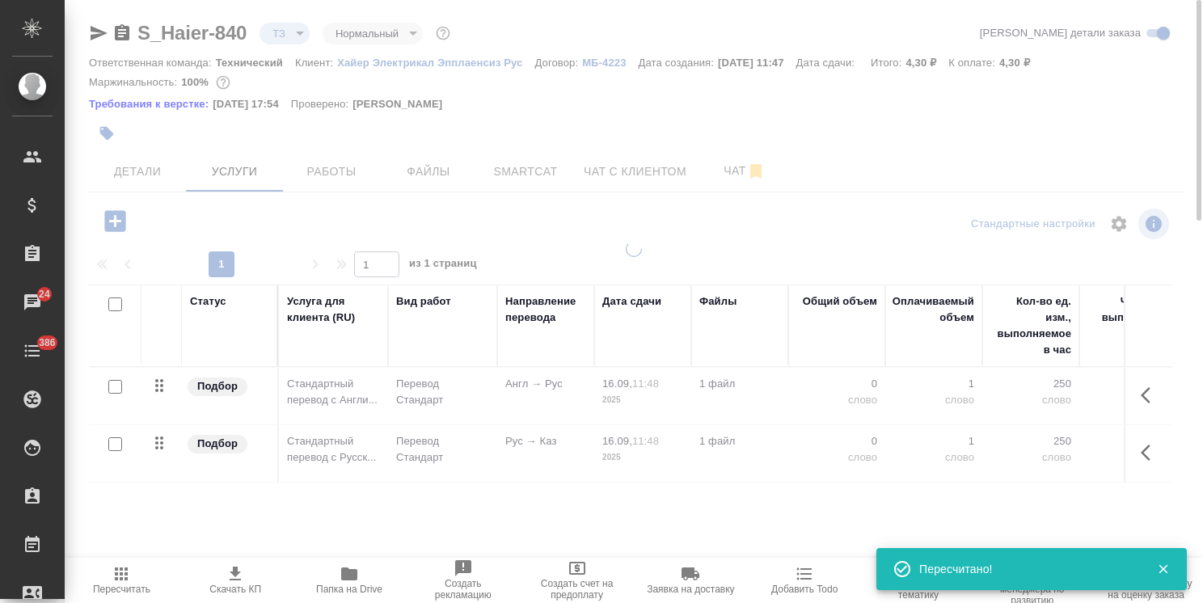
type input "new"
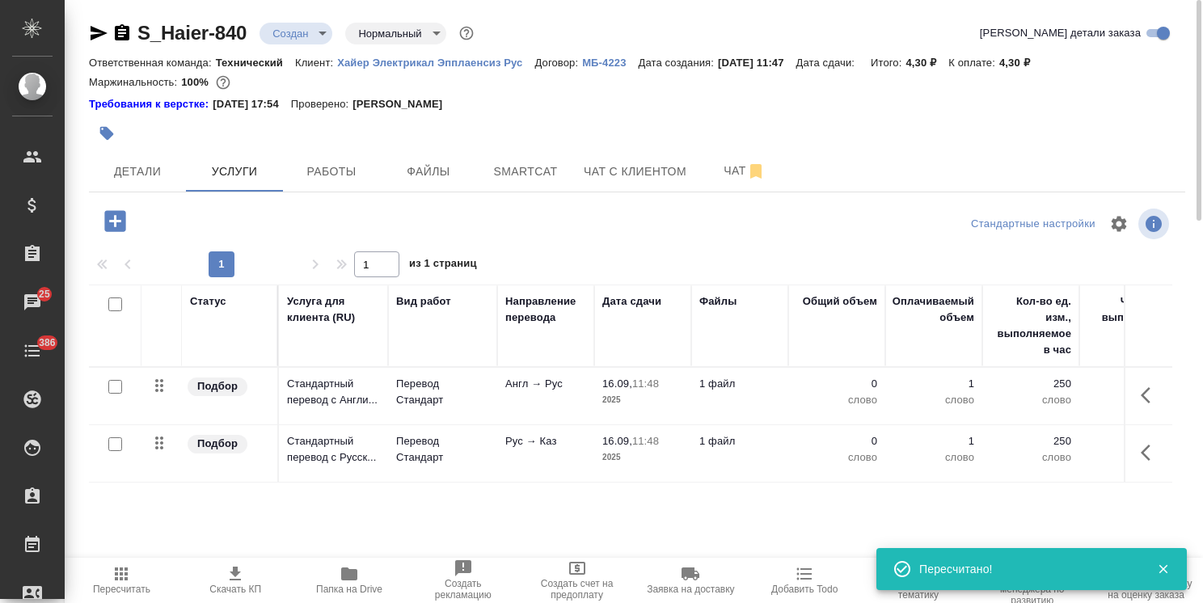
click at [133, 581] on span "Пересчитать" at bounding box center [121, 579] width 95 height 31
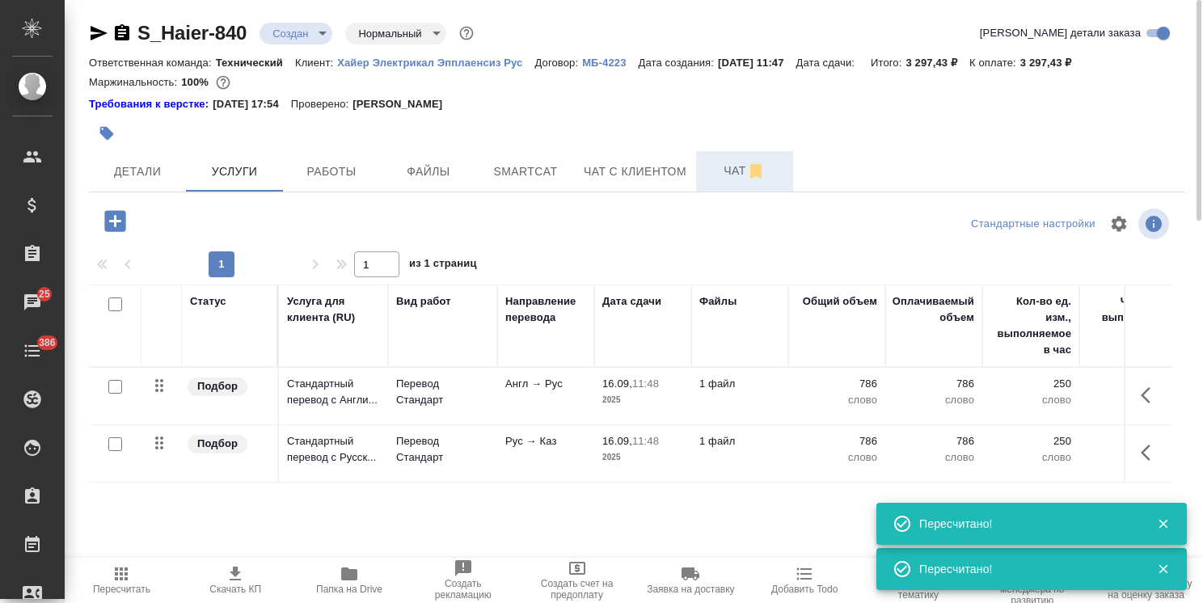
click at [722, 170] on span "Чат" at bounding box center [745, 171] width 78 height 20
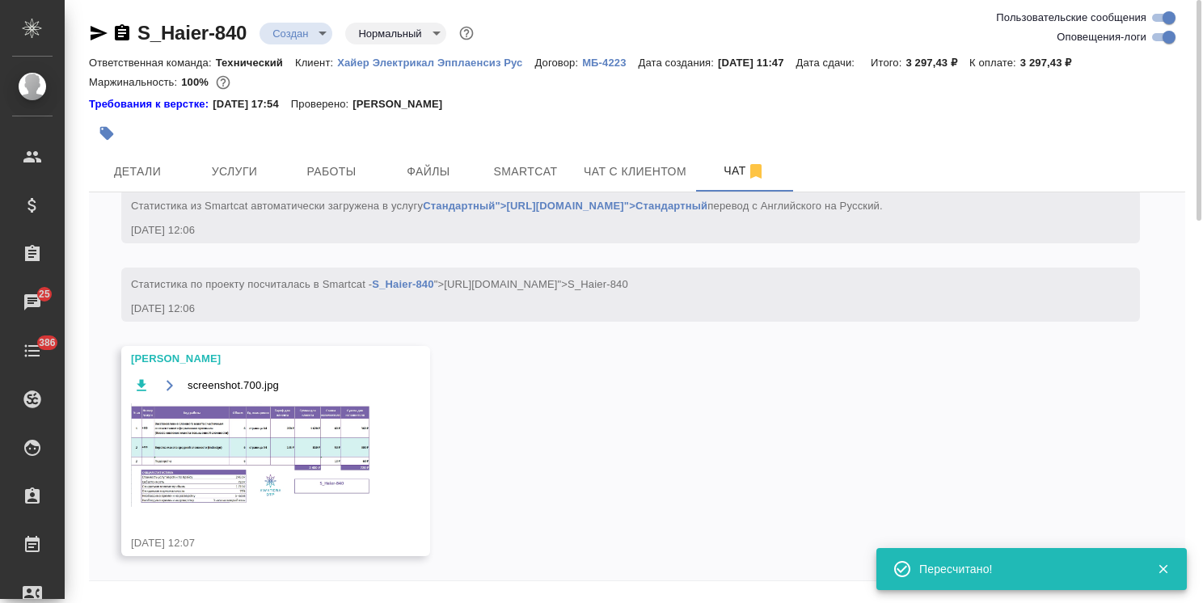
scroll to position [1087, 0]
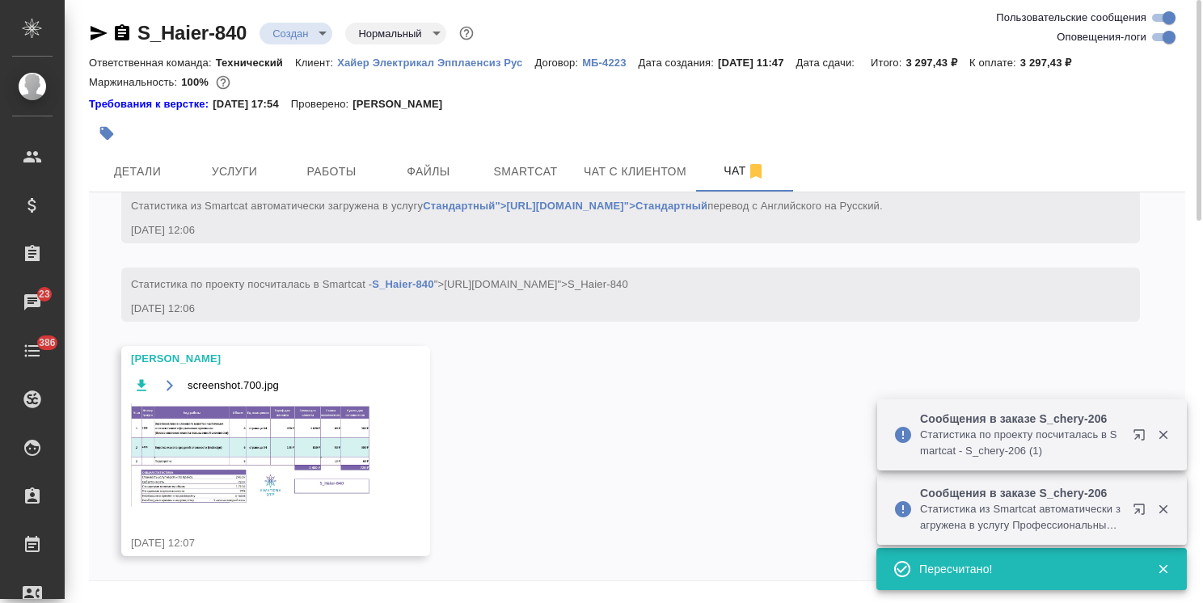
click at [239, 429] on img at bounding box center [252, 454] width 242 height 103
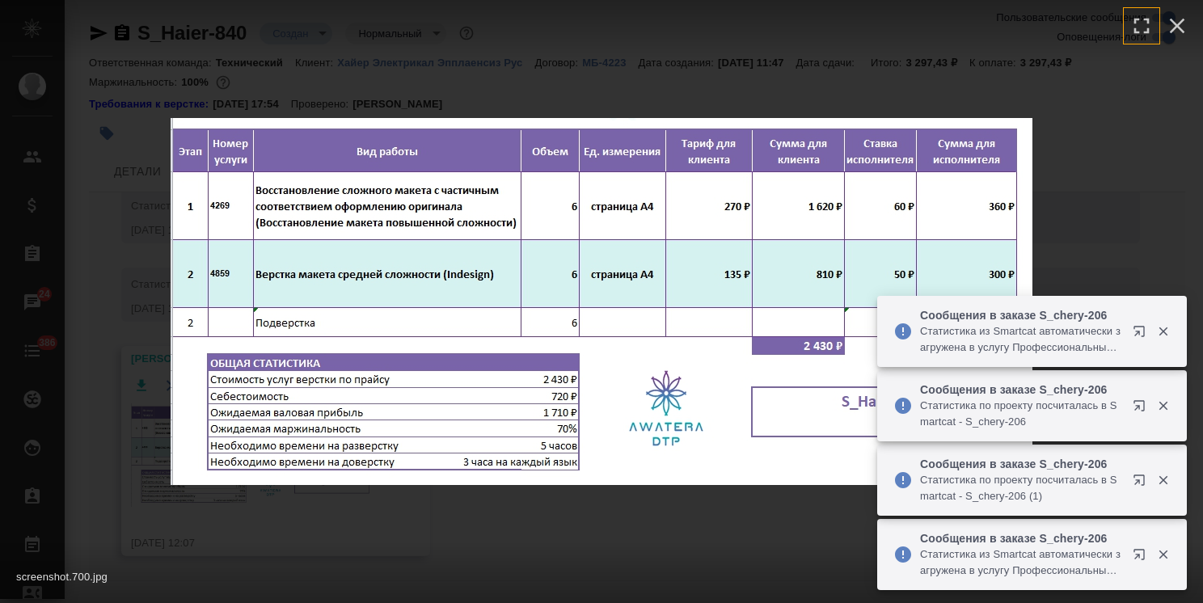
click at [1162, 327] on icon "button" at bounding box center [1163, 331] width 15 height 15
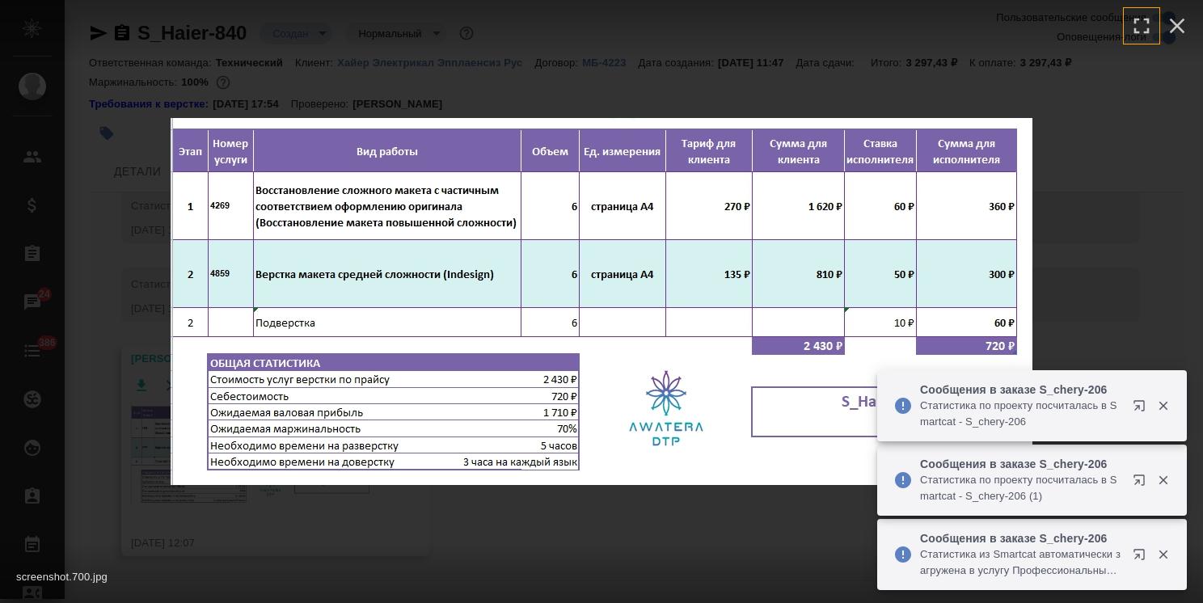
click at [1156, 411] on icon "button" at bounding box center [1163, 405] width 15 height 15
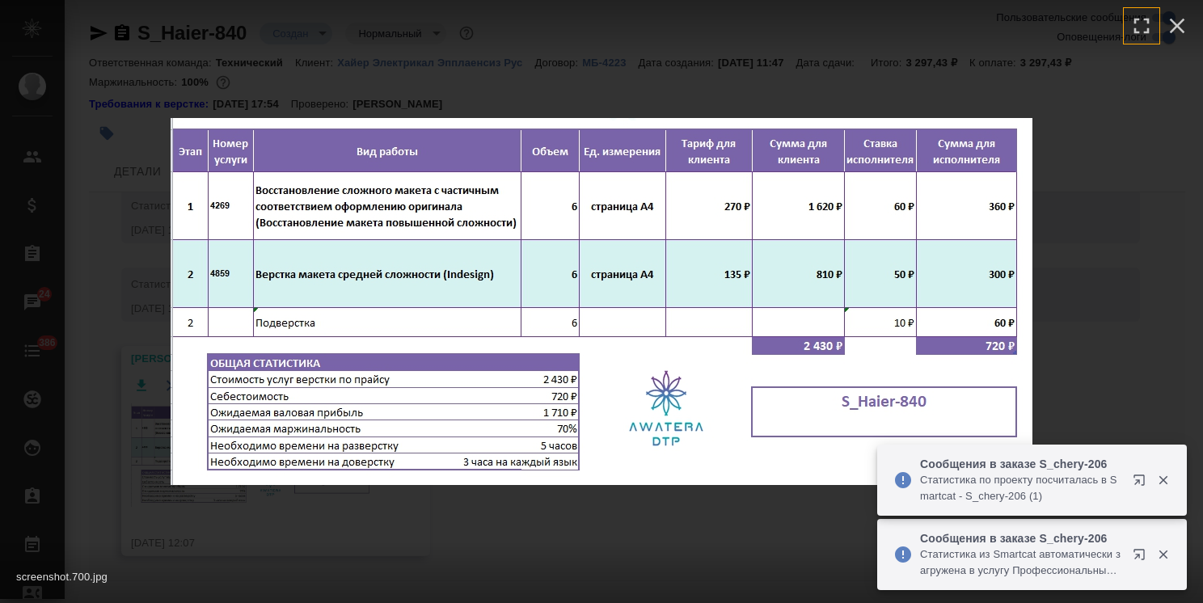
click at [1155, 470] on button "button" at bounding box center [1142, 483] width 39 height 39
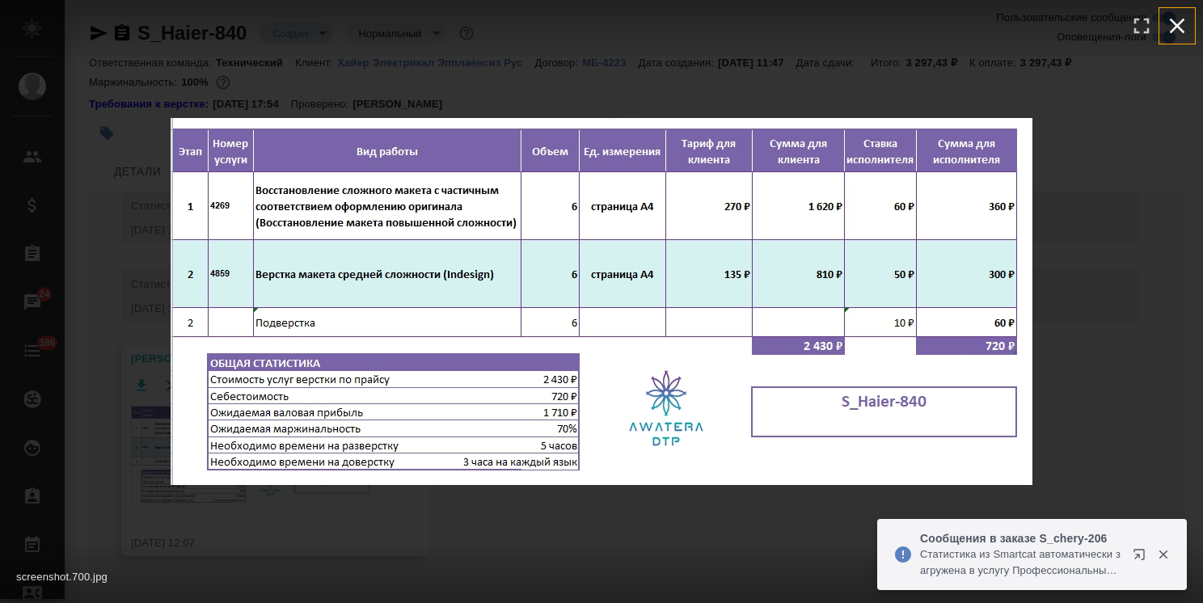
click at [1182, 23] on icon "button" at bounding box center [1177, 26] width 26 height 26
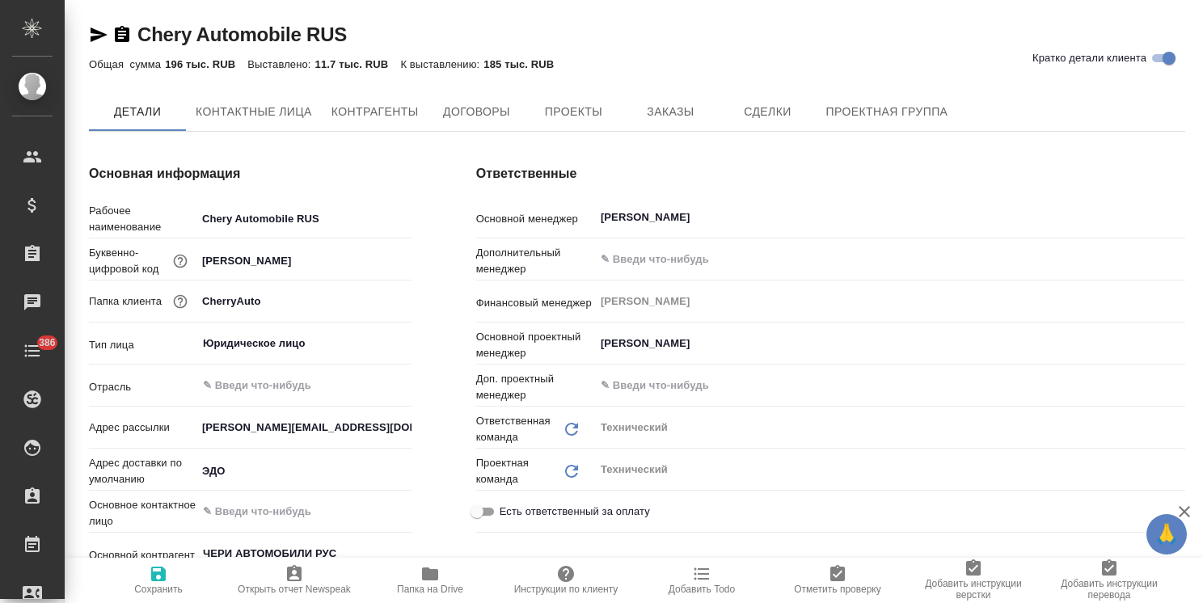
type textarea "x"
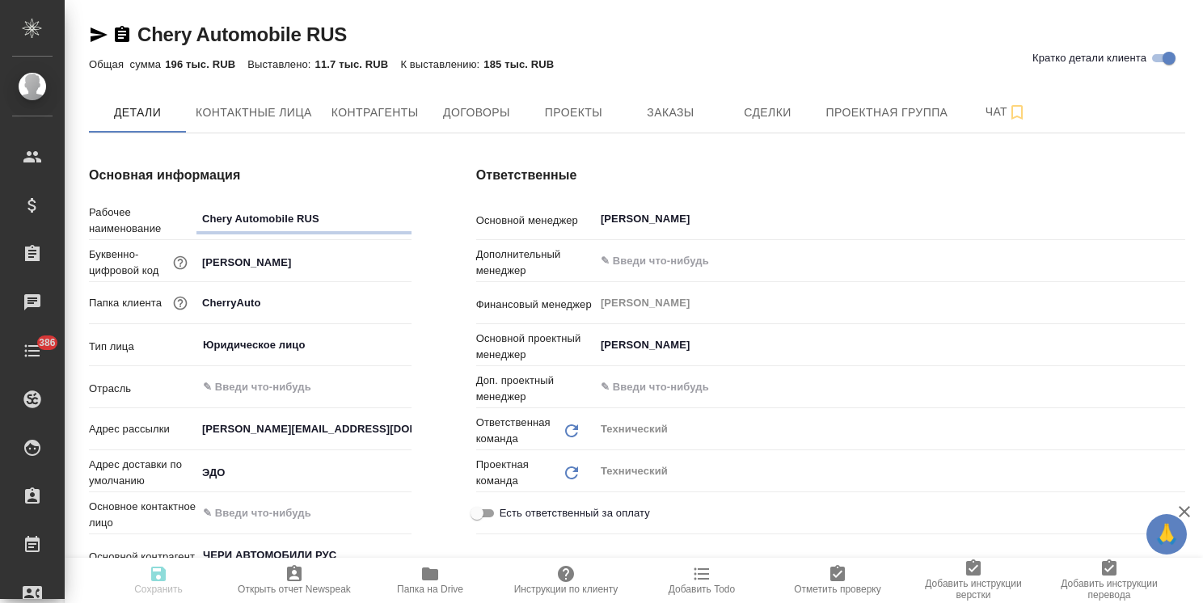
type textarea "x"
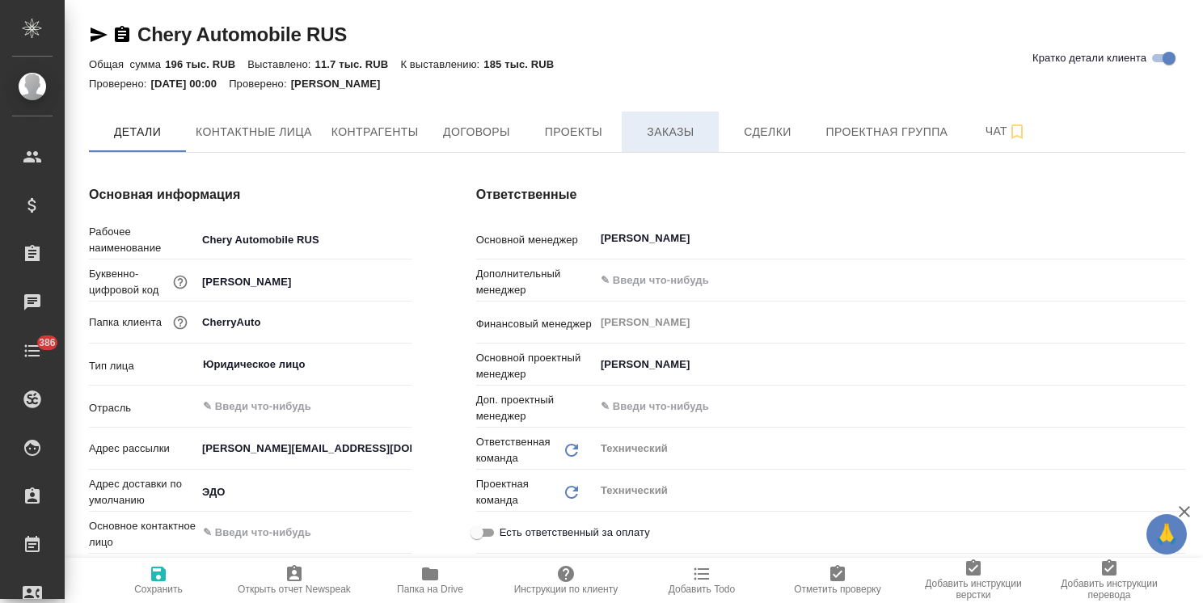
click at [673, 124] on span "Заказы" at bounding box center [670, 132] width 78 height 20
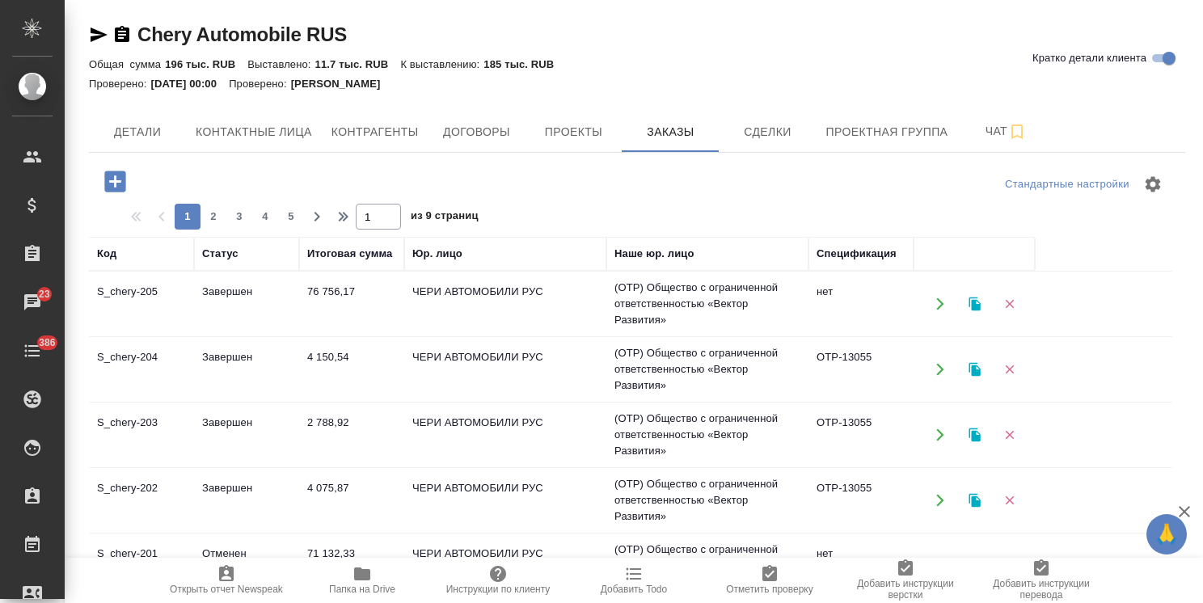
click at [110, 182] on icon "button" at bounding box center [115, 181] width 28 height 28
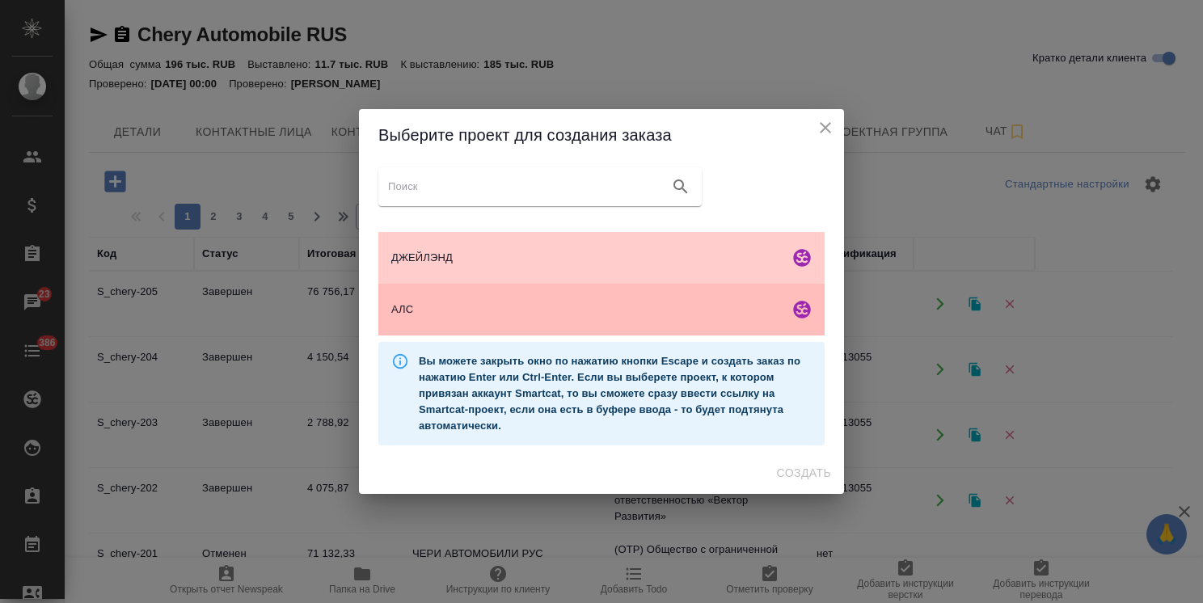
click at [527, 309] on span "АЛС" at bounding box center [586, 309] width 391 height 16
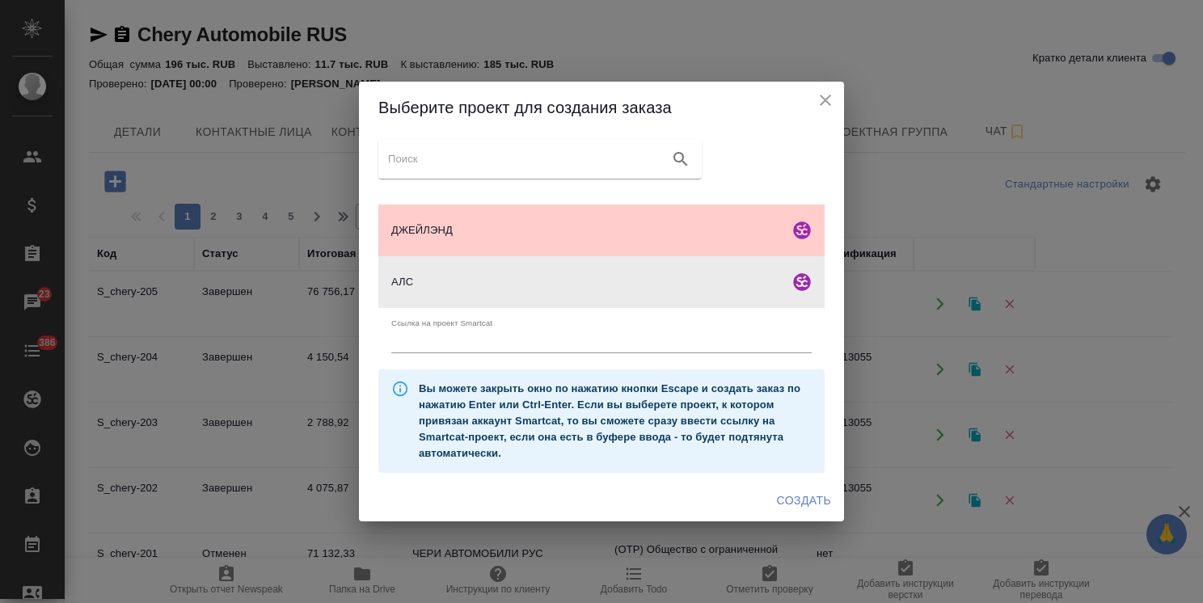
click at [802, 500] on span "Создать" at bounding box center [804, 501] width 54 height 20
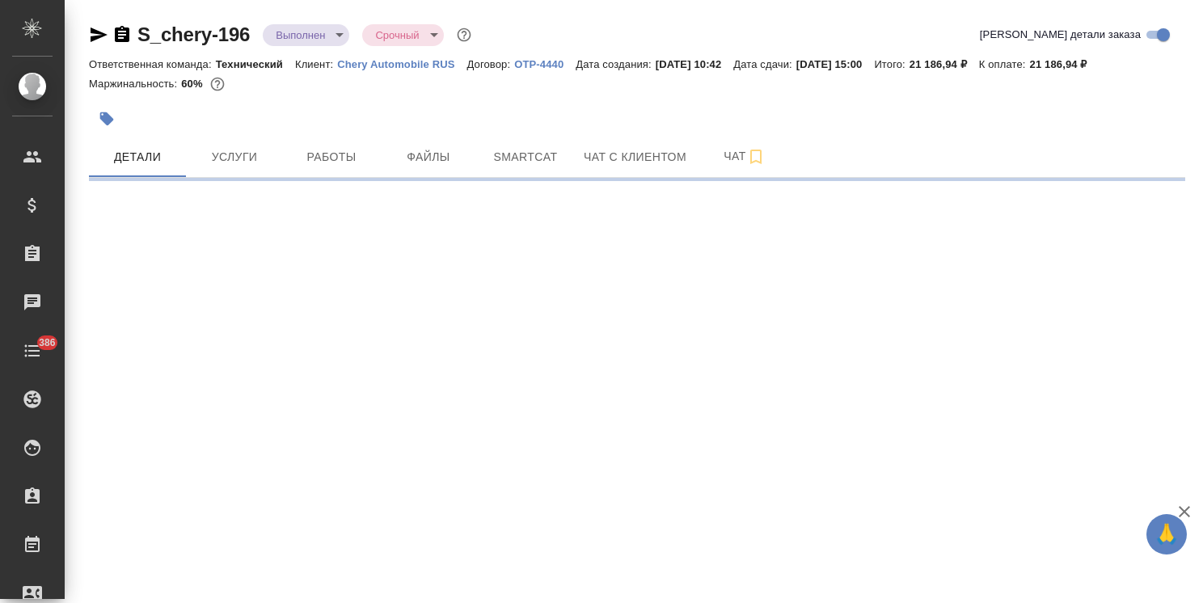
select select "RU"
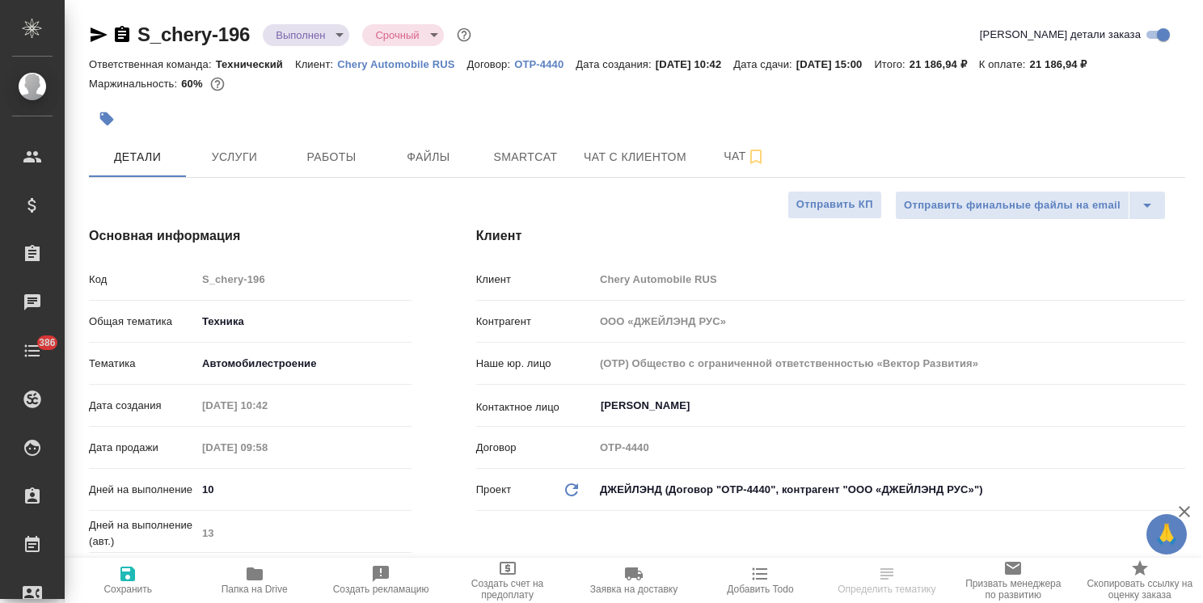
type textarea "x"
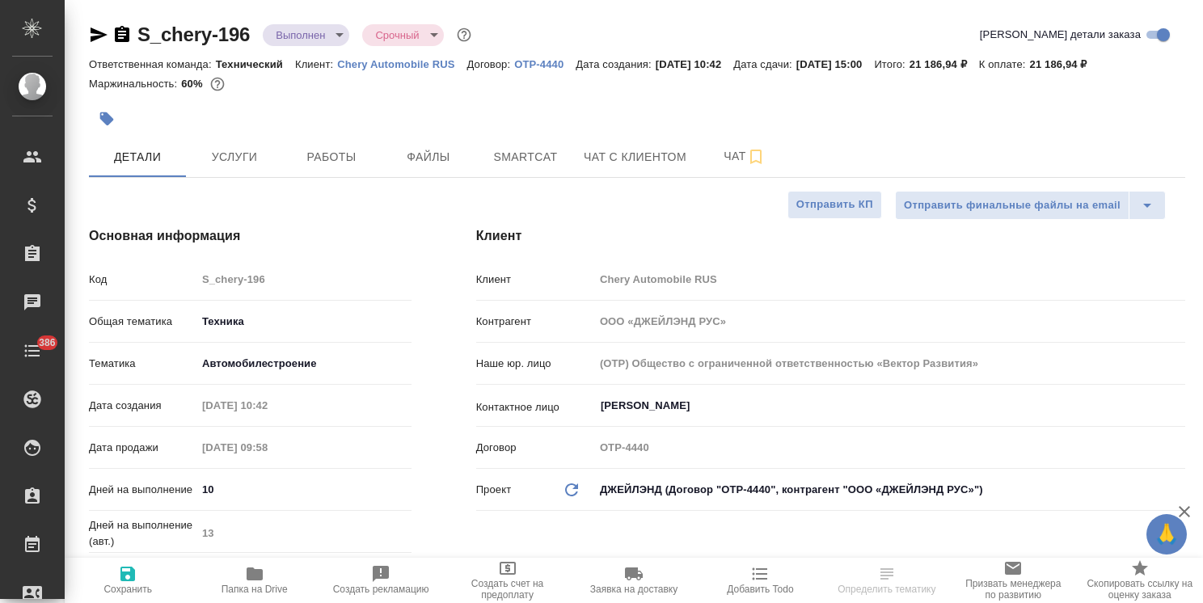
type textarea "x"
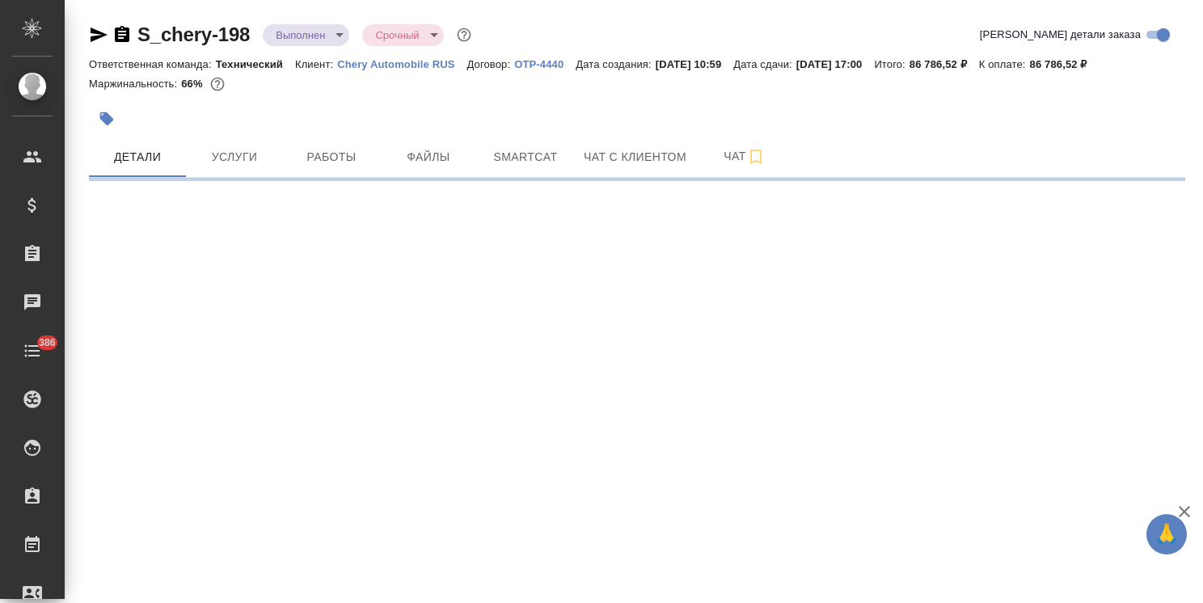
select select "RU"
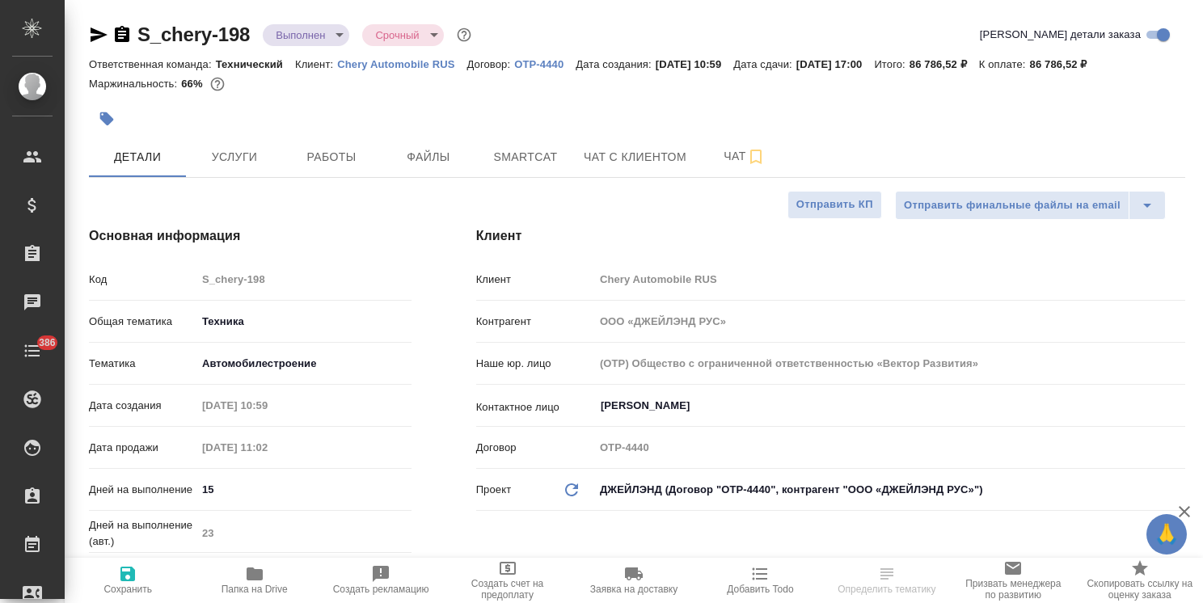
type textarea "x"
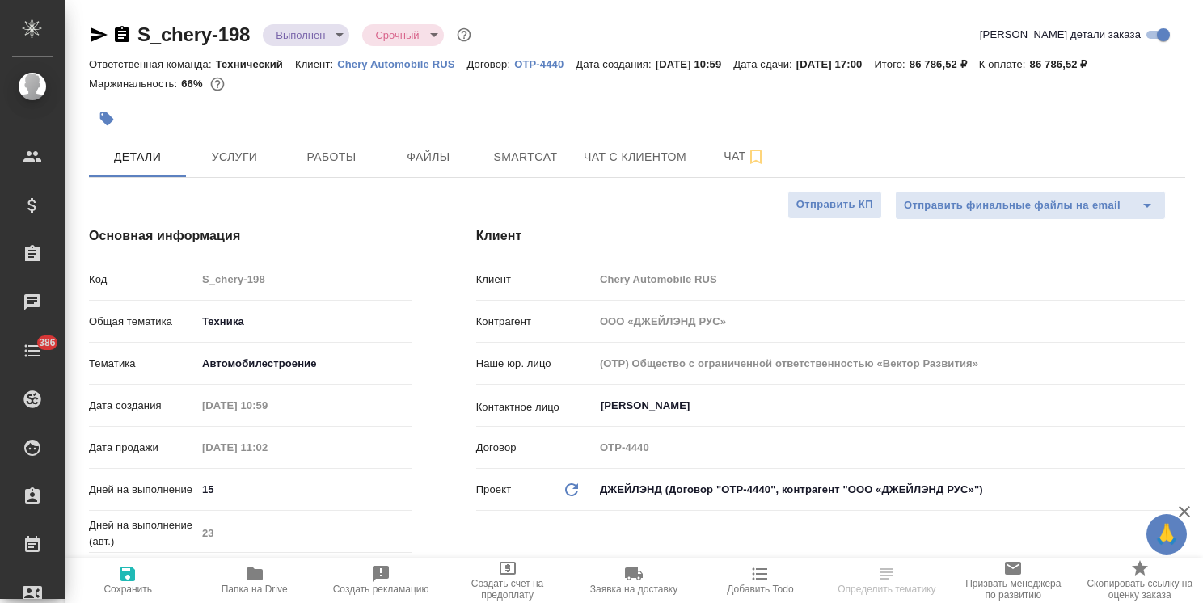
type textarea "x"
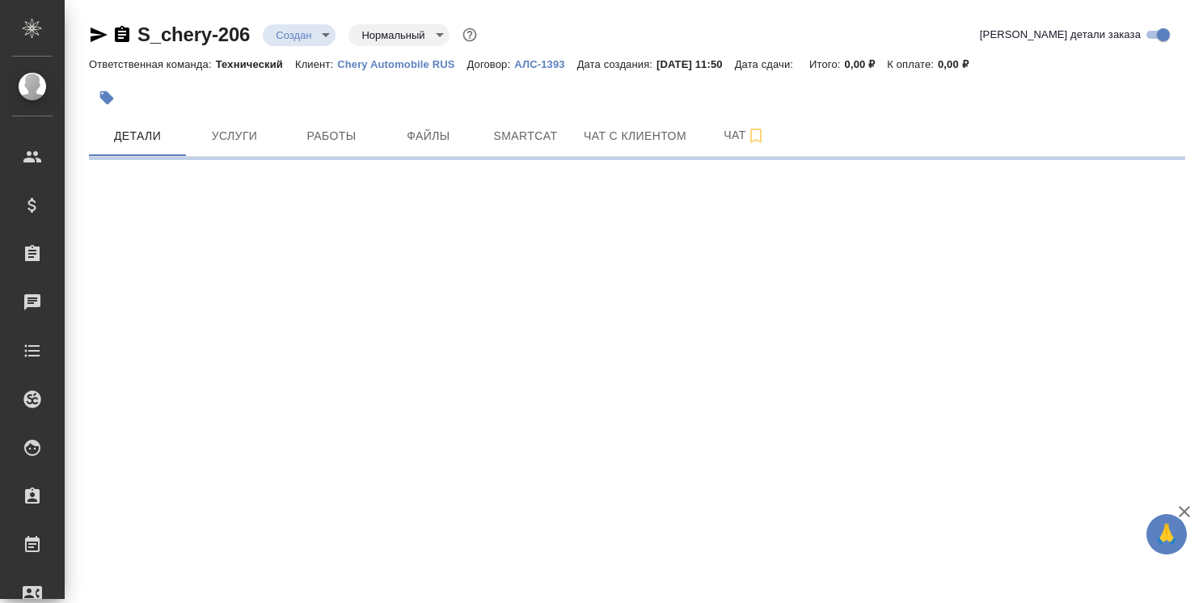
select select "RU"
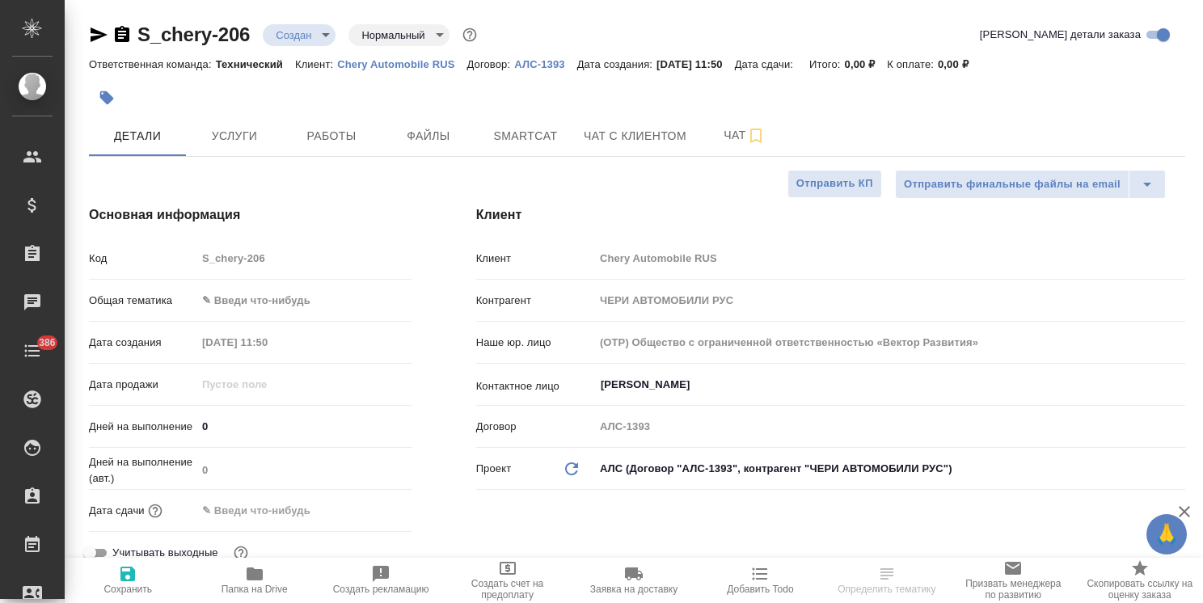
type textarea "x"
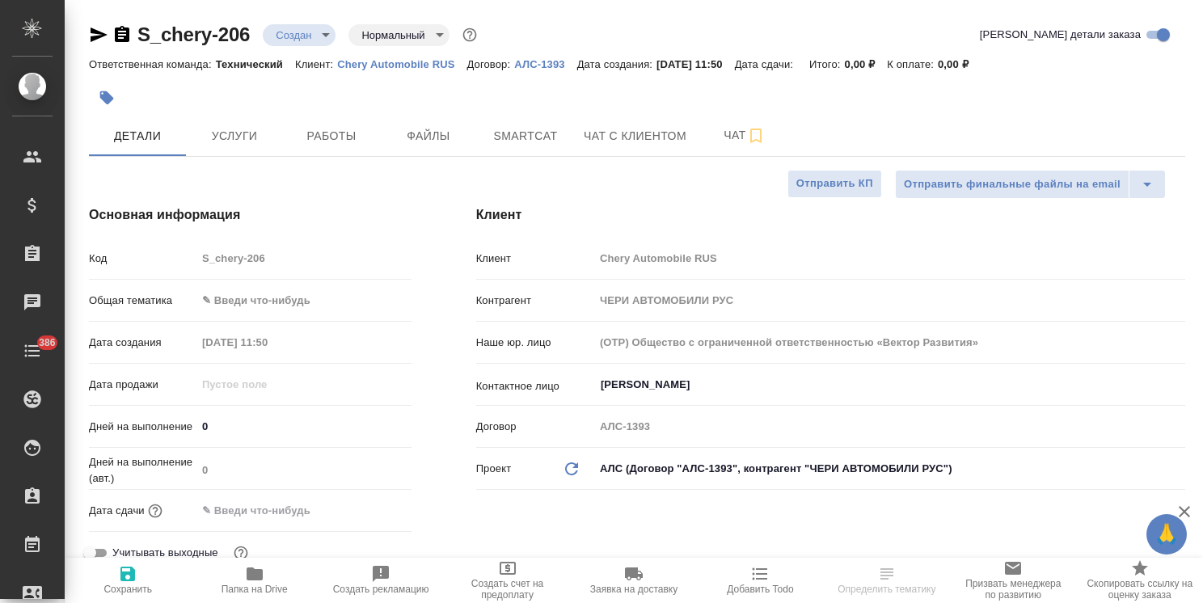
type textarea "x"
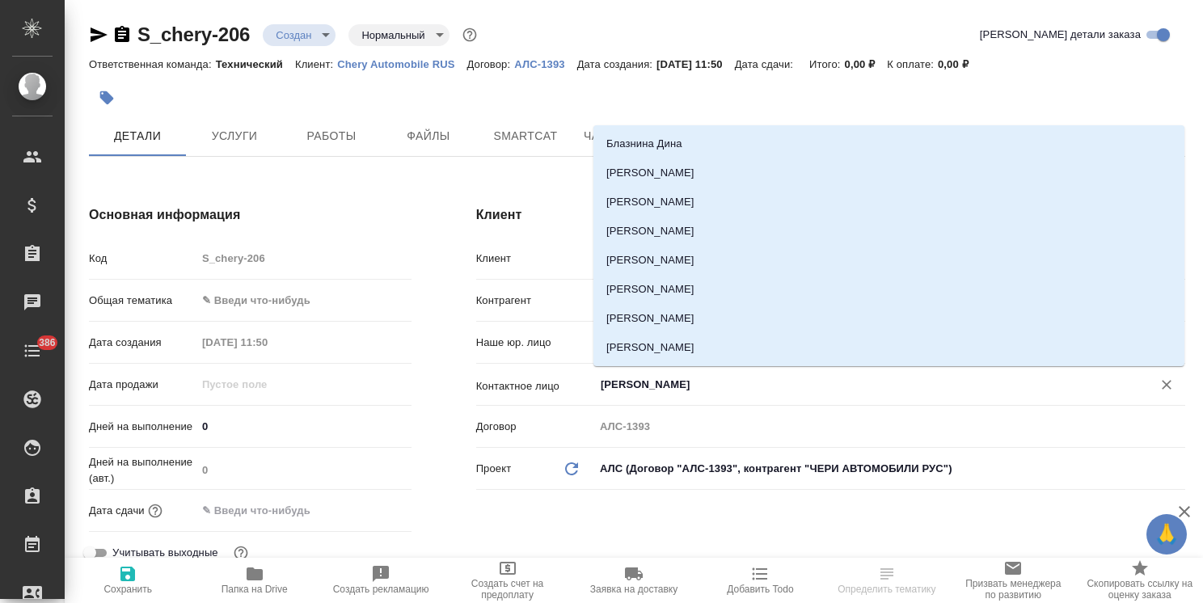
click at [643, 377] on input "[PERSON_NAME]" at bounding box center [862, 384] width 527 height 19
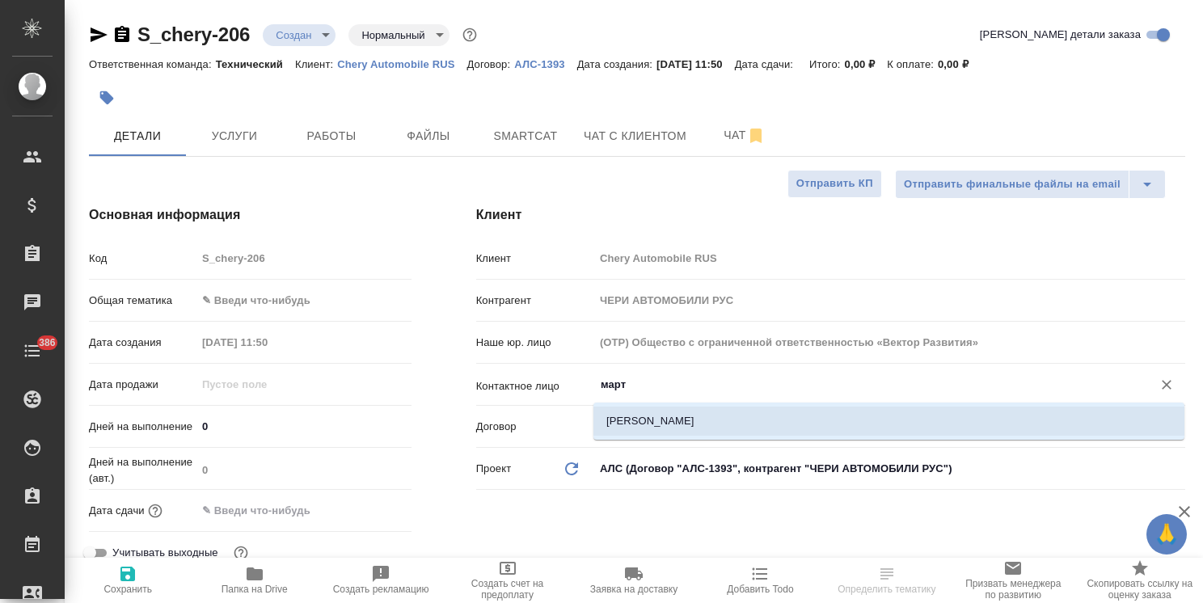
click at [648, 426] on li "[PERSON_NAME]" at bounding box center [888, 421] width 591 height 29
type input "[PERSON_NAME]"
type textarea "x"
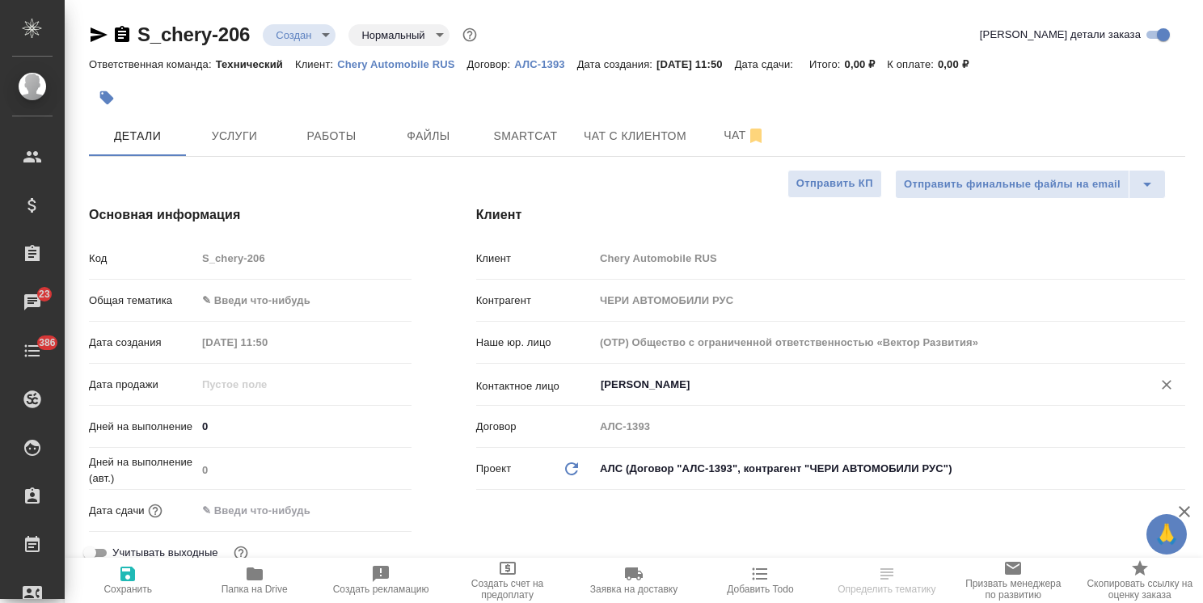
type input "[PERSON_NAME]"
click at [107, 580] on span "Сохранить" at bounding box center [127, 579] width 107 height 31
type textarea "x"
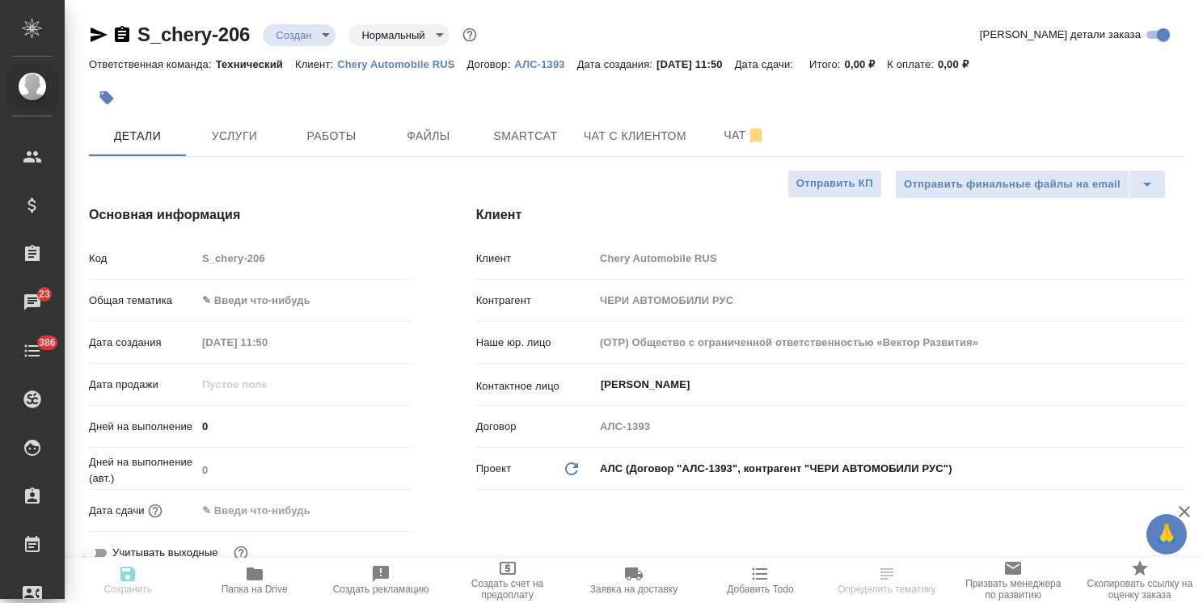
type textarea "x"
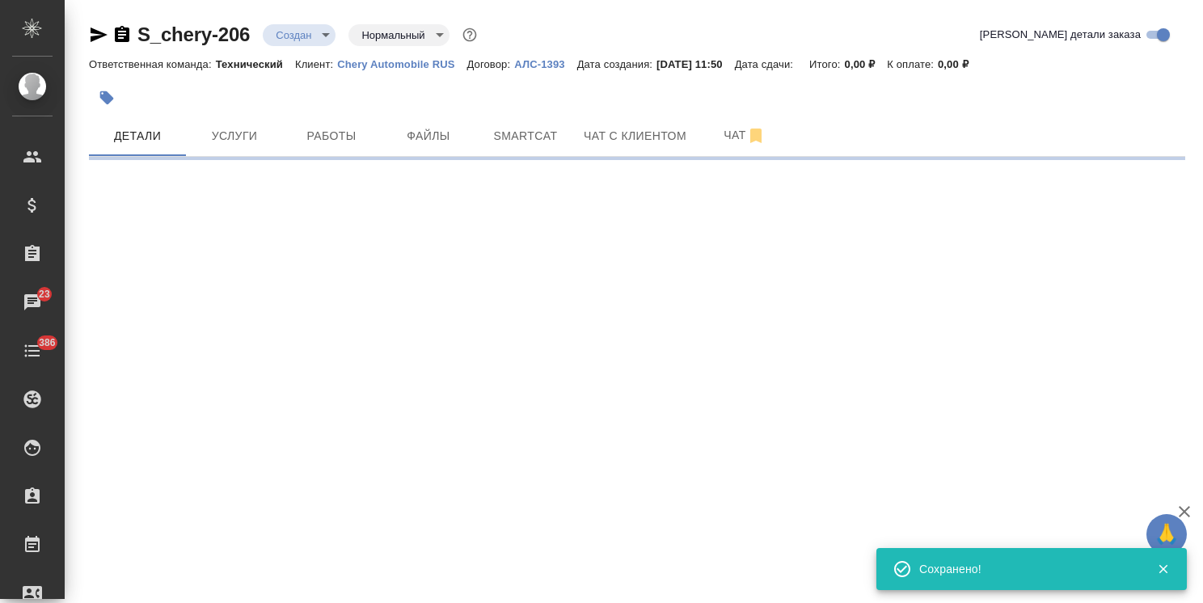
type input "holyTrinity"
select select "RU"
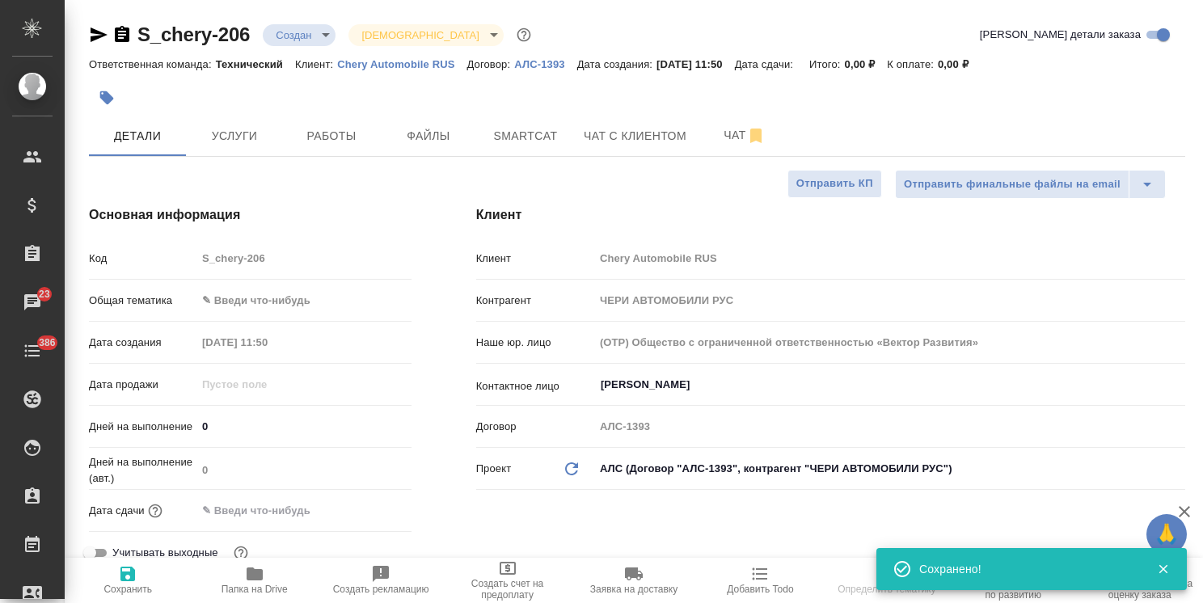
type textarea "x"
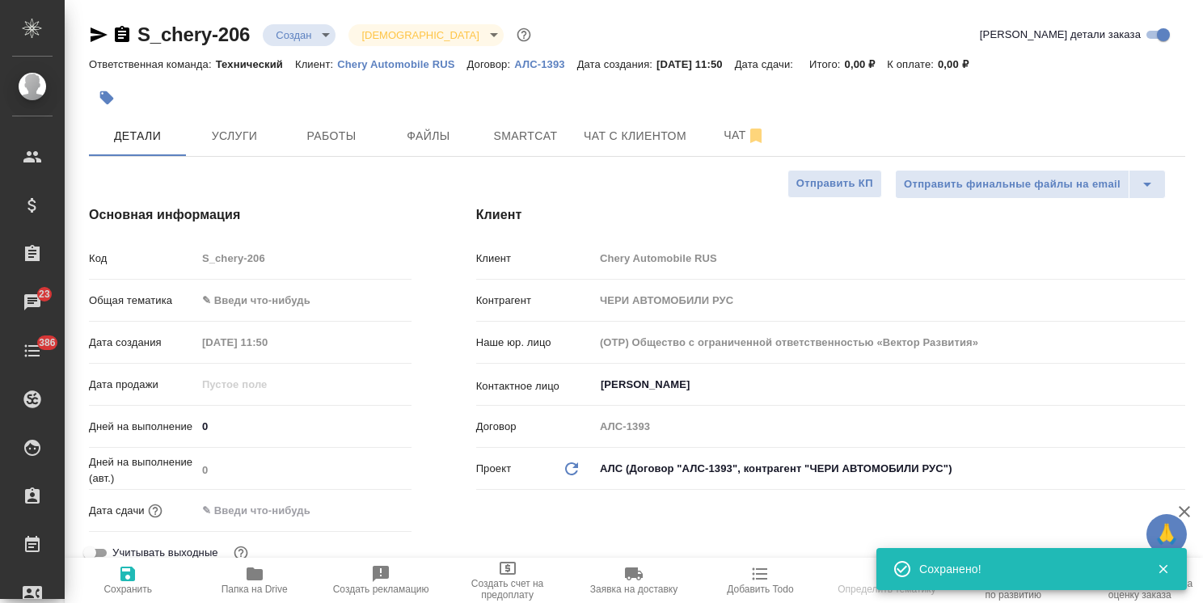
type textarea "x"
select select "RU"
type textarea "x"
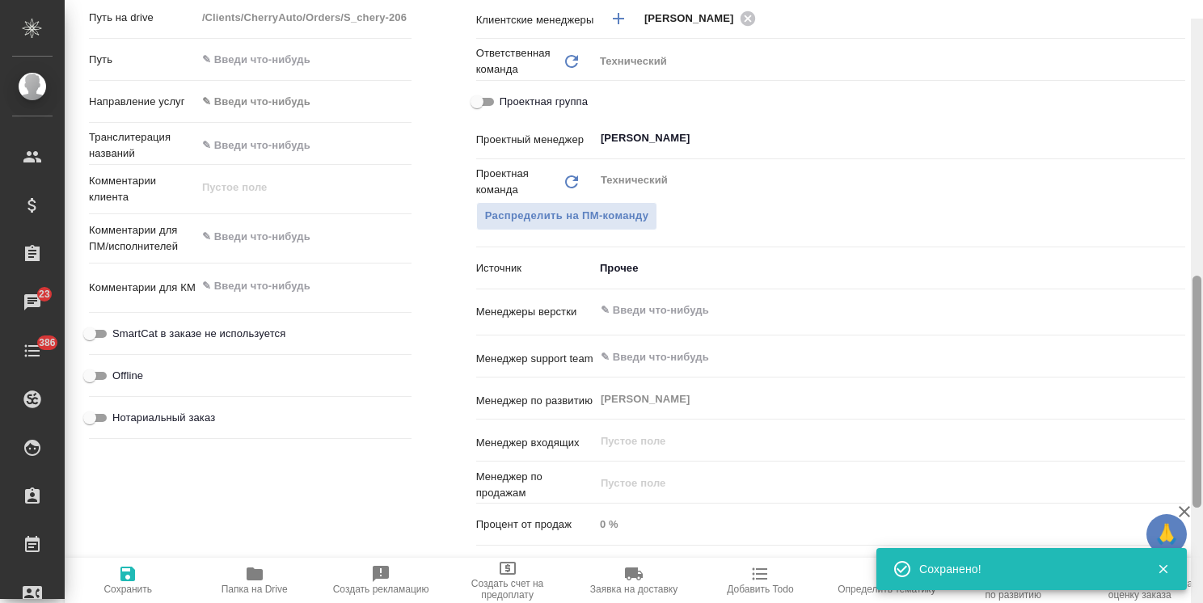
scroll to position [667, 0]
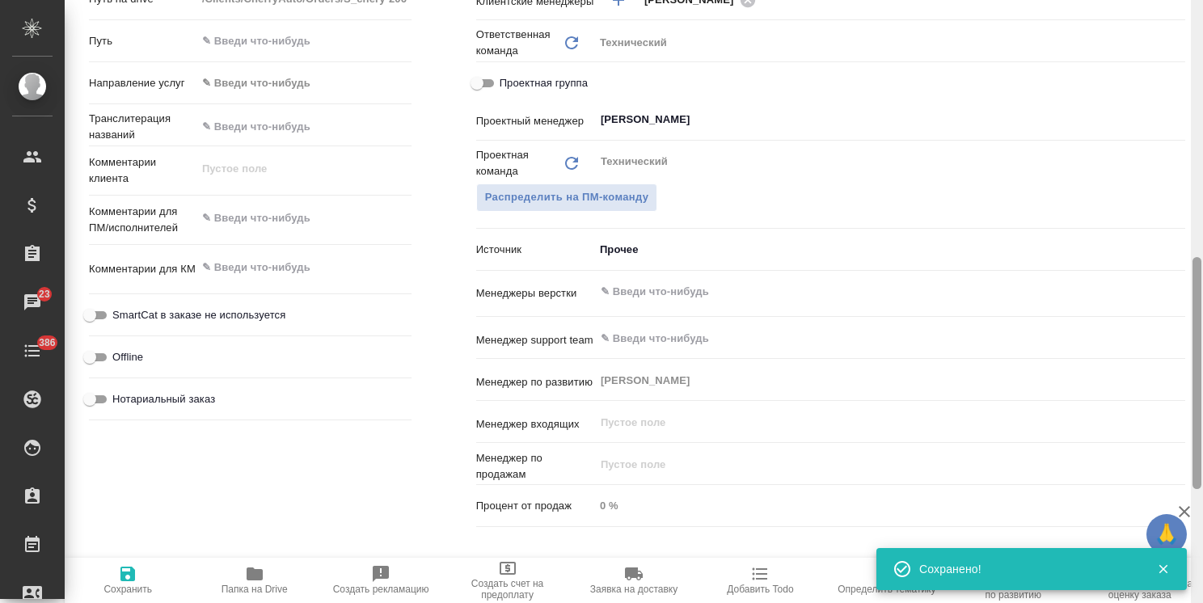
drag, startPoint x: 1195, startPoint y: 160, endPoint x: 1147, endPoint y: 386, distance: 231.4
click at [1147, 386] on div "S_chery-206 Создан new Святая троица holyTrinity Кратко детали заказа Ответстве…" at bounding box center [634, 301] width 1138 height 603
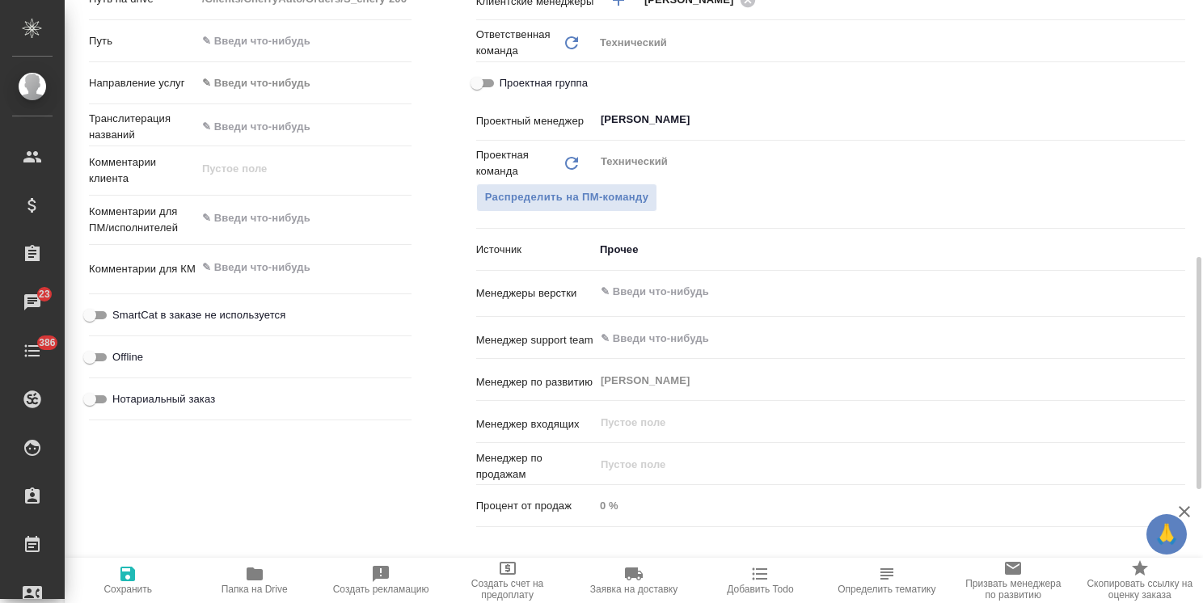
type textarea "x"
click at [280, 211] on textarea at bounding box center [303, 217] width 215 height 27
paste textarea "на русский язык"
type textarea "x"
type textarea "на русский язык"
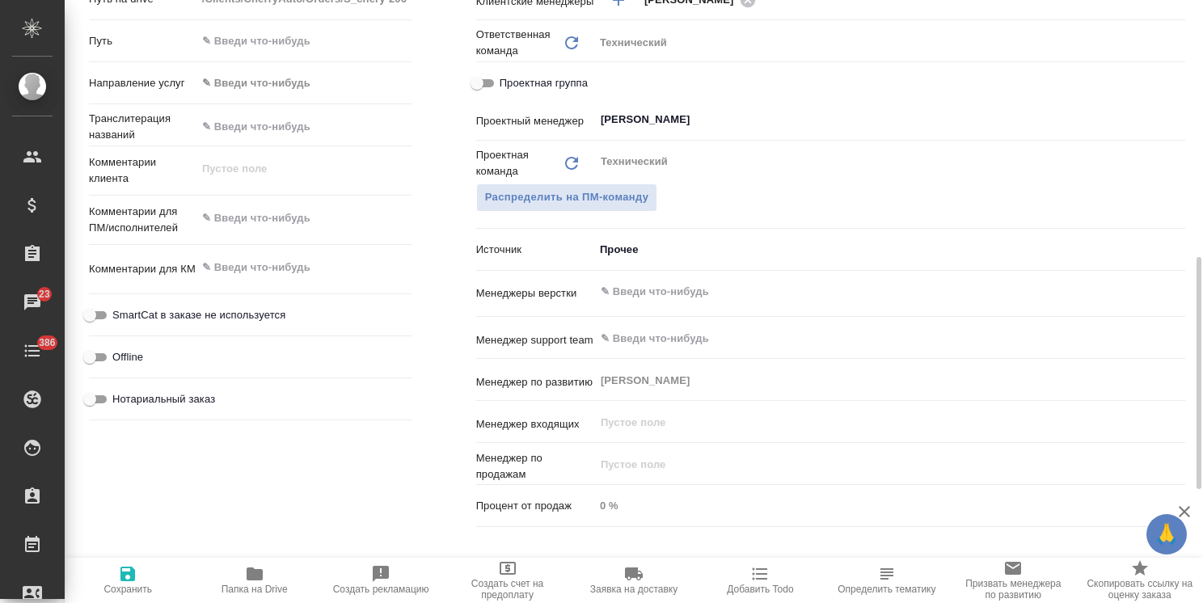
type textarea "x"
type textarea "на русский язык"
type textarea "x"
click at [131, 596] on button "Сохранить" at bounding box center [128, 580] width 126 height 45
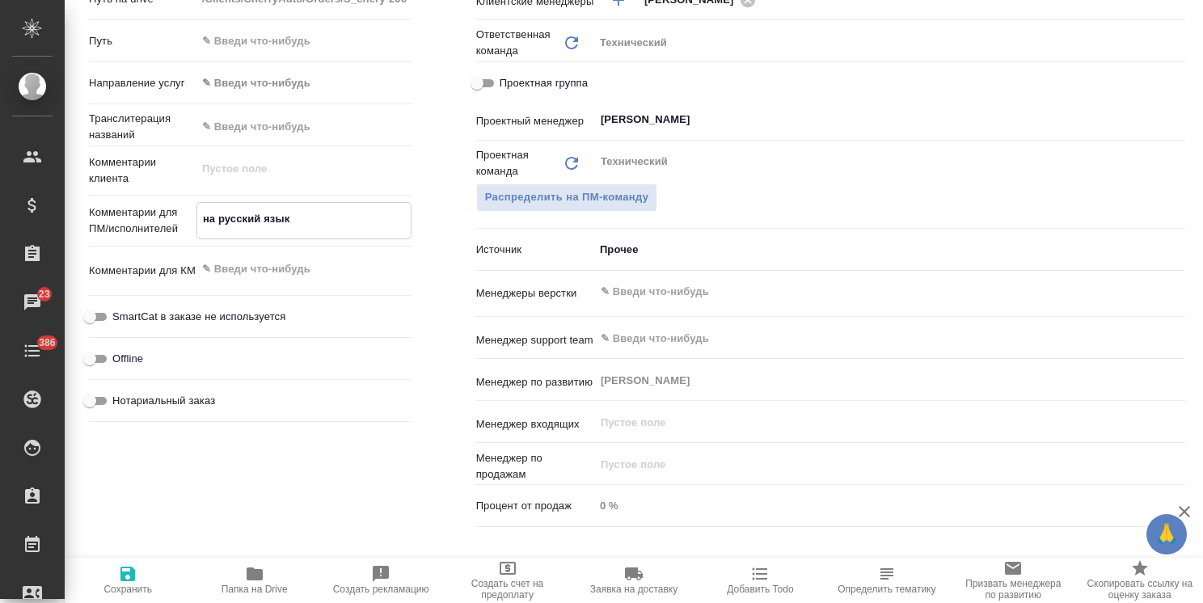
type textarea "x"
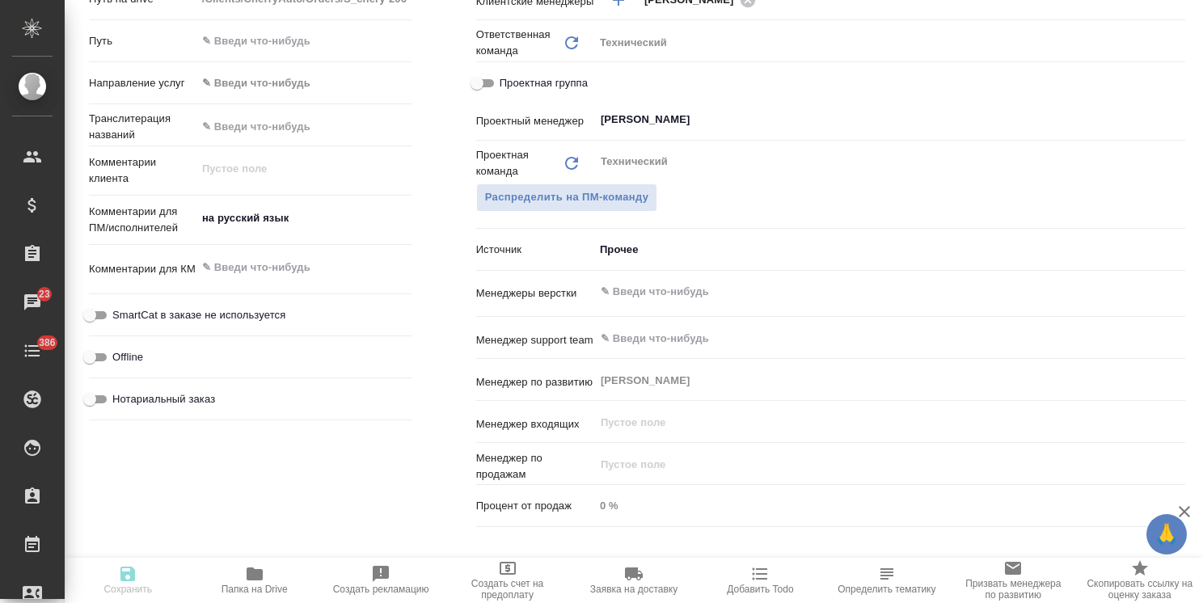
type textarea "x"
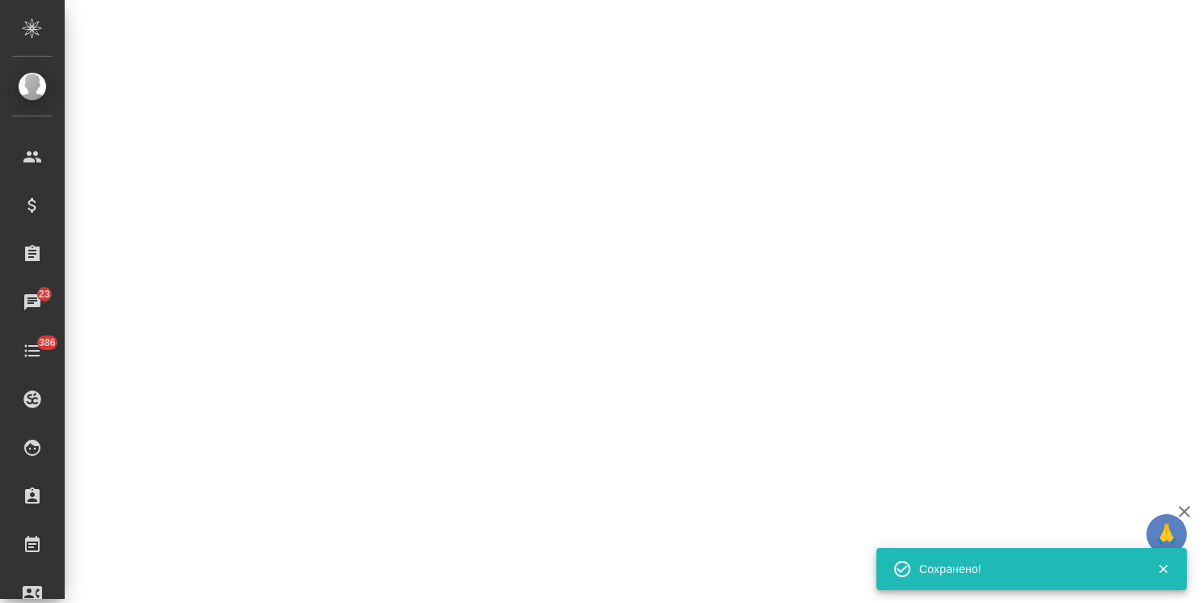
select select "RU"
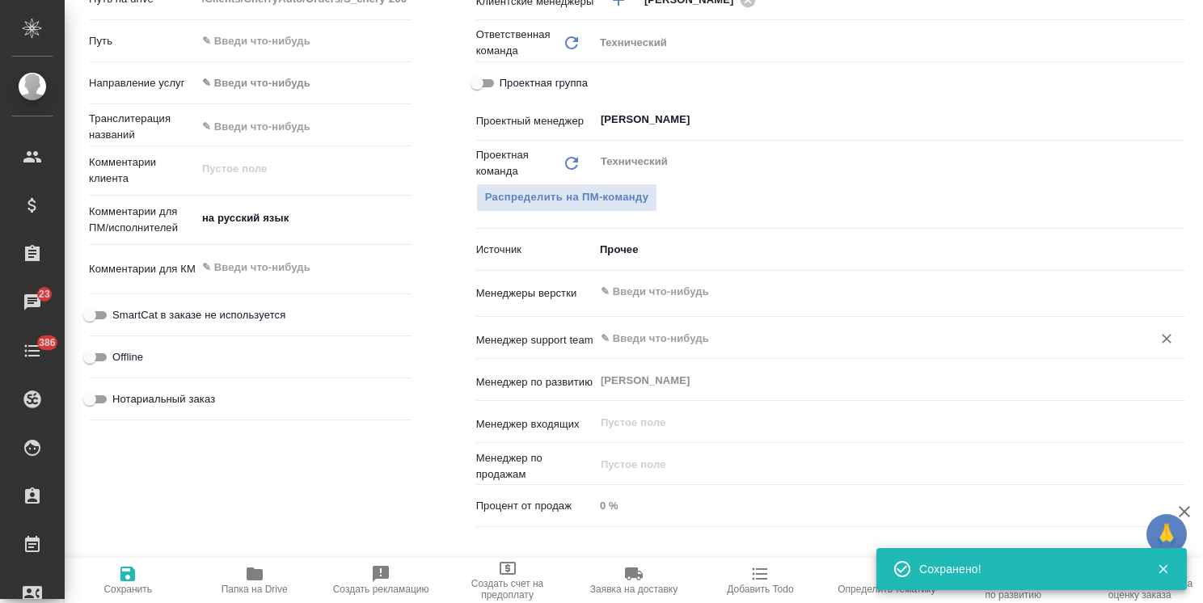
type textarea "x"
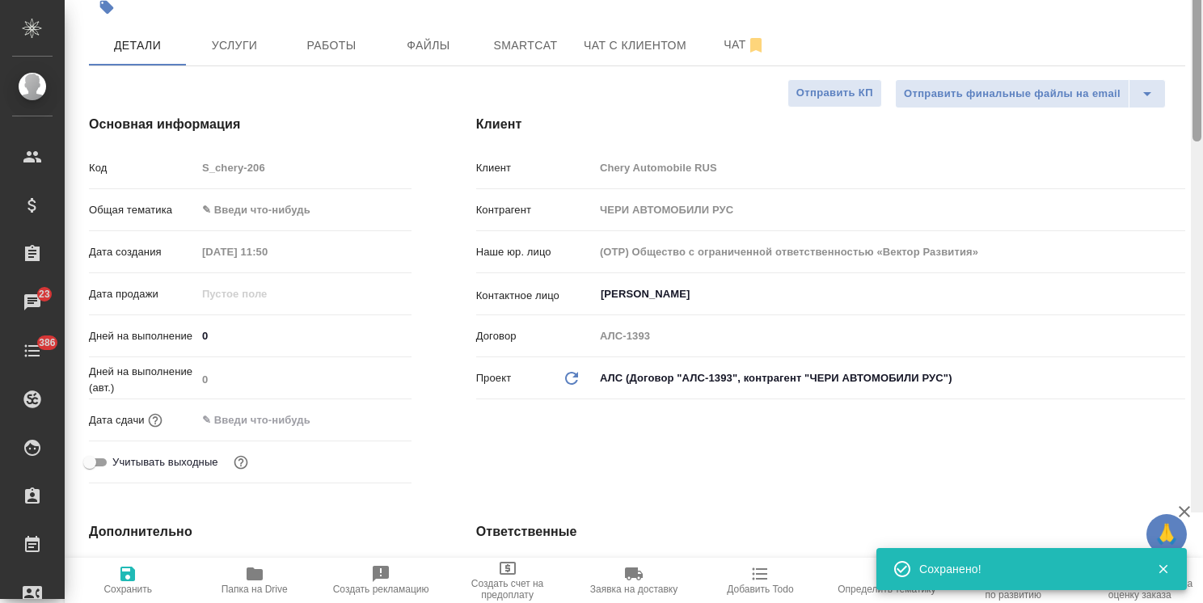
scroll to position [0, 0]
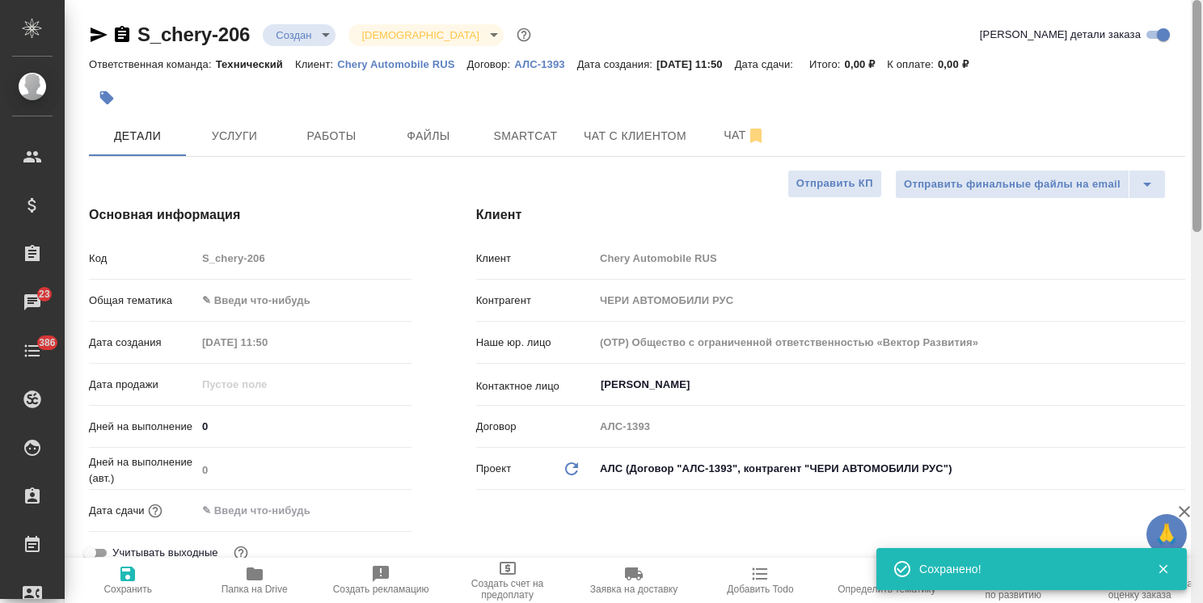
drag, startPoint x: 1196, startPoint y: 394, endPoint x: 1199, endPoint y: 107, distance: 286.9
click at [1202, 118] on div at bounding box center [1196, 301] width 12 height 603
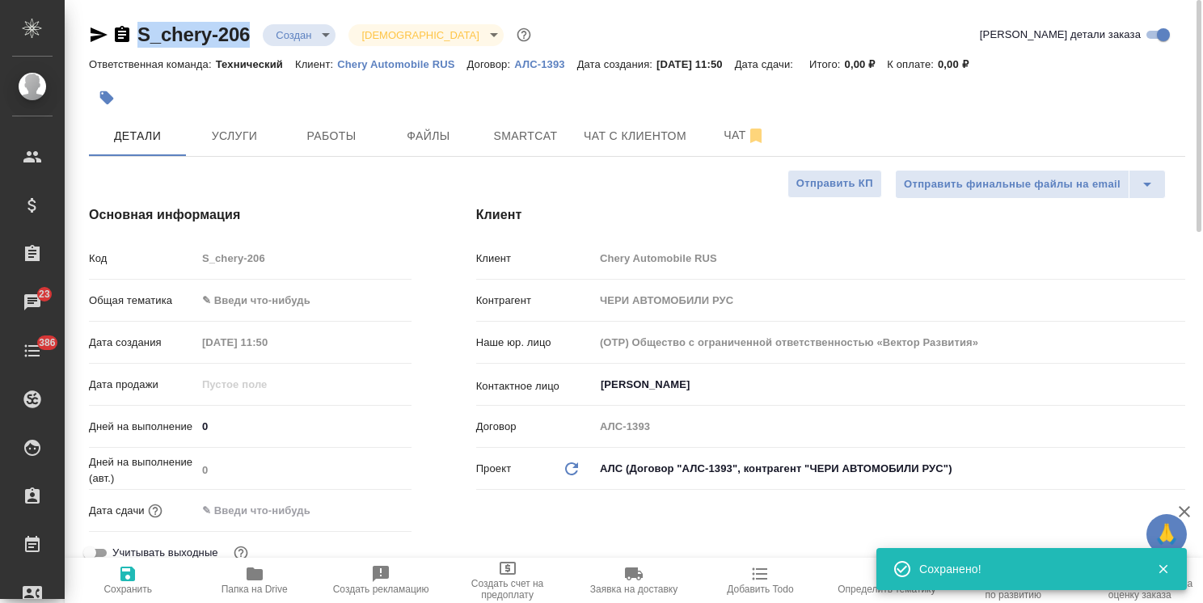
drag, startPoint x: 259, startPoint y: 15, endPoint x: 115, endPoint y: 32, distance: 144.8
copy link "S_chery-206"
type textarea "x"
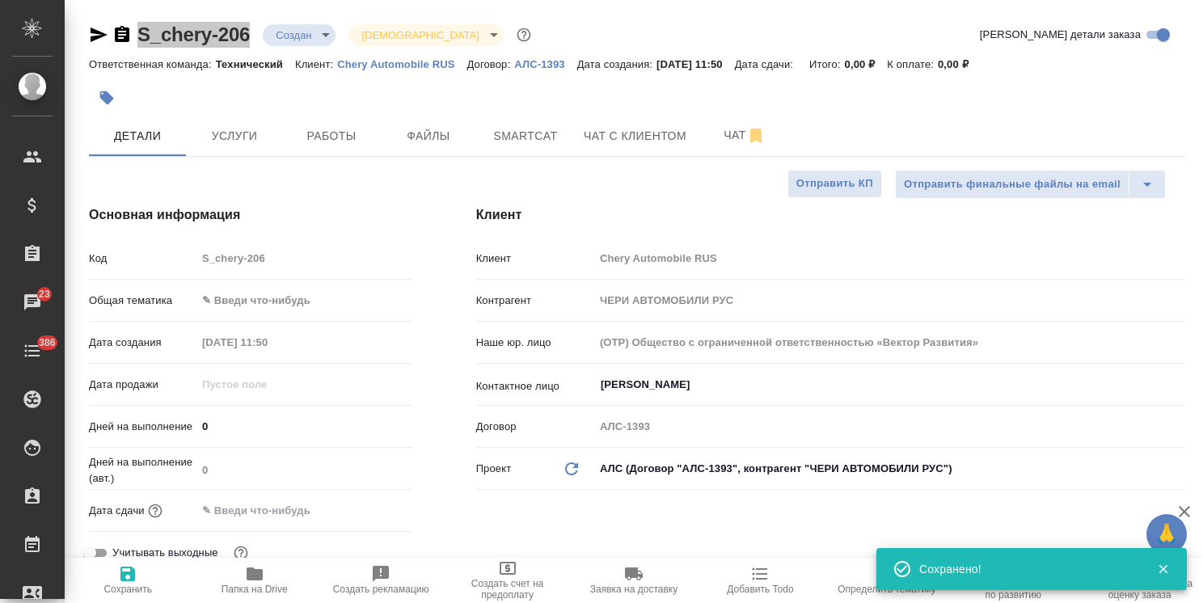
type textarea "x"
click at [414, 146] on button "Файлы" at bounding box center [428, 136] width 97 height 40
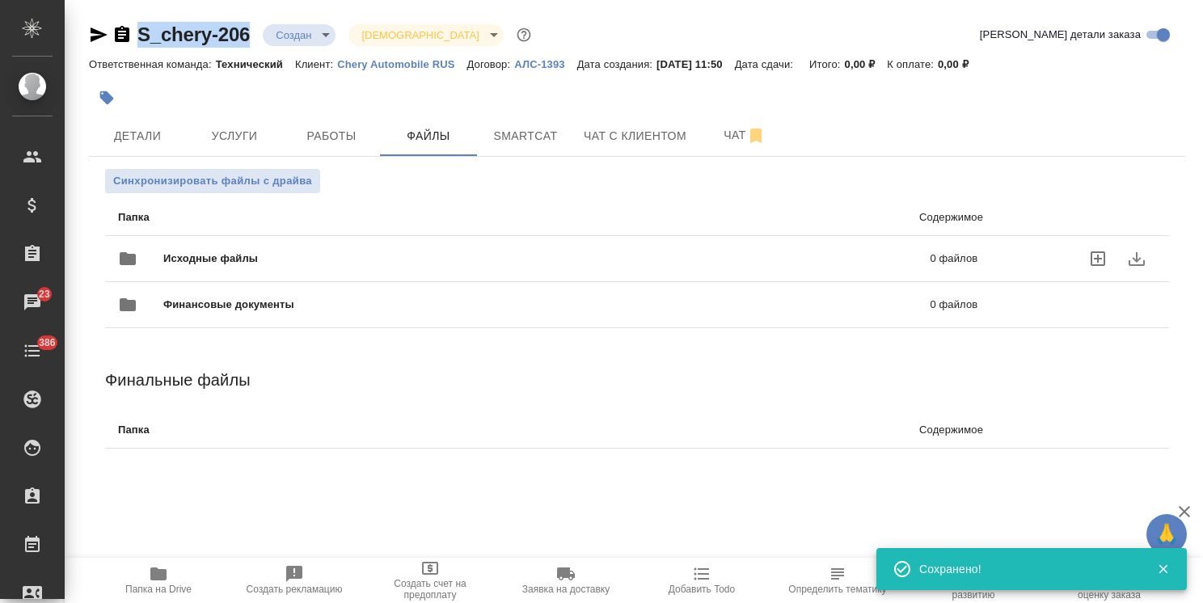
click at [222, 247] on div "Исходные файлы 0 файлов" at bounding box center [547, 258] width 859 height 39
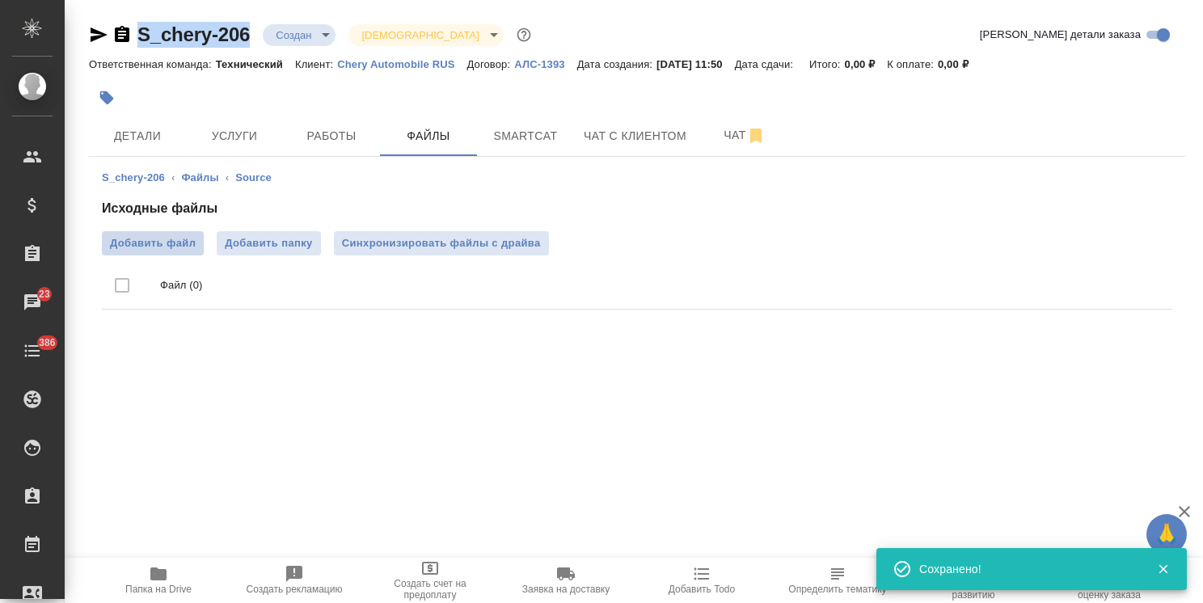
click at [171, 236] on span "Добавить файл" at bounding box center [153, 243] width 86 height 16
click at [0, 0] on input "Добавить файл" at bounding box center [0, 0] width 0 height 0
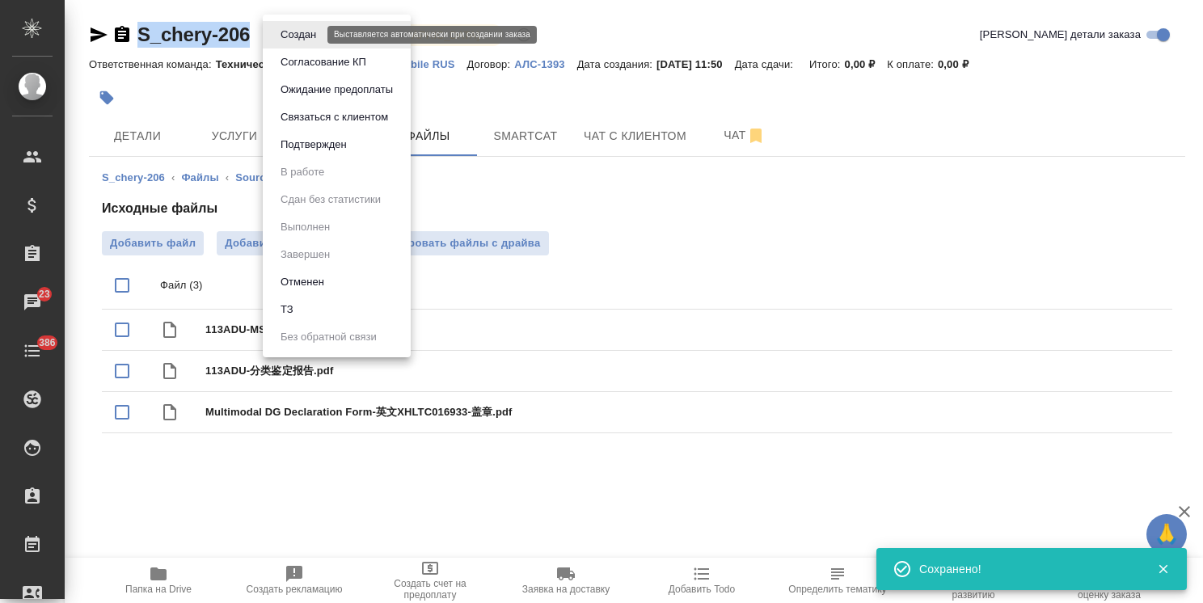
click at [294, 30] on body "🙏 .cls-1 fill:#fff; AWATERA Usmanova Olga Клиенты Спецификации Заказы 23 Чаты 3…" at bounding box center [601, 301] width 1203 height 603
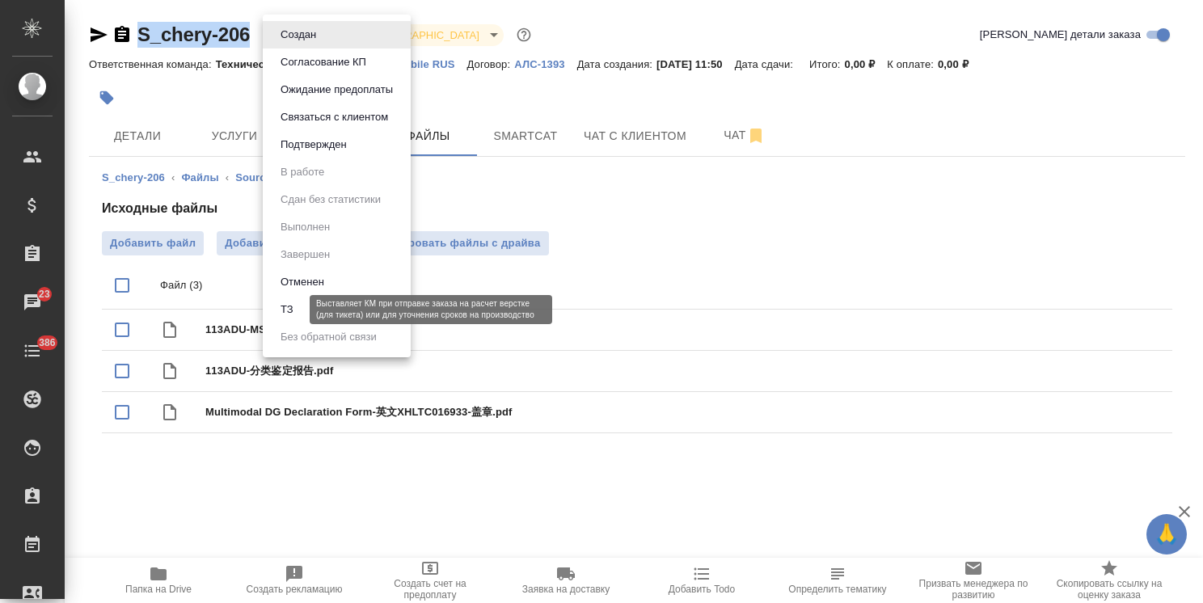
click at [290, 313] on button "ТЗ" at bounding box center [287, 310] width 23 height 18
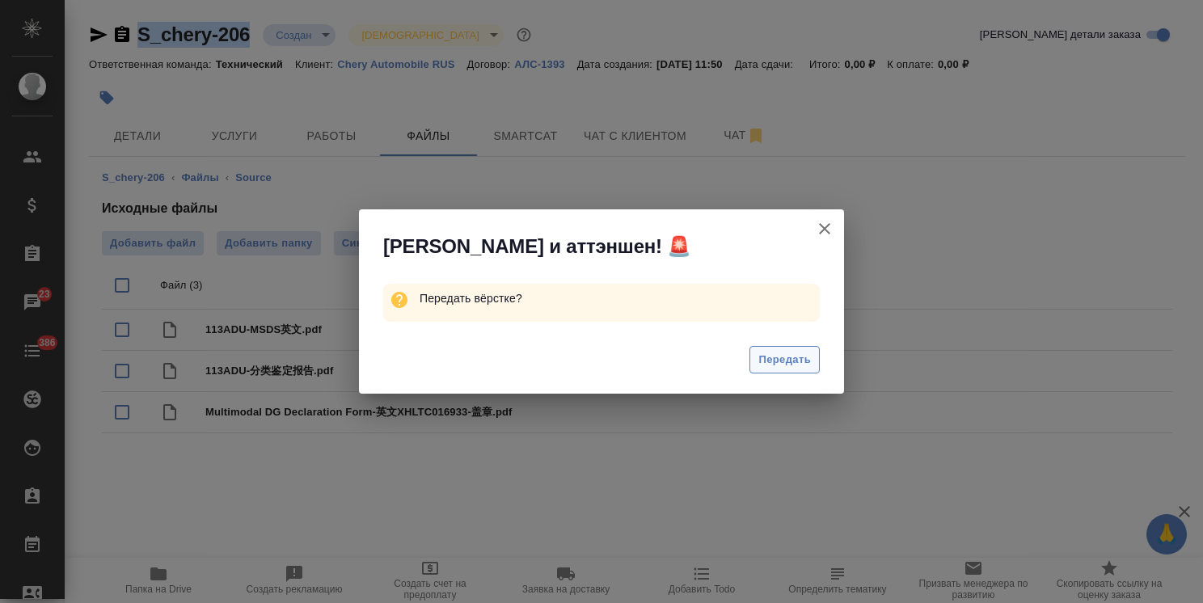
click at [767, 364] on span "Передать" at bounding box center [784, 360] width 53 height 19
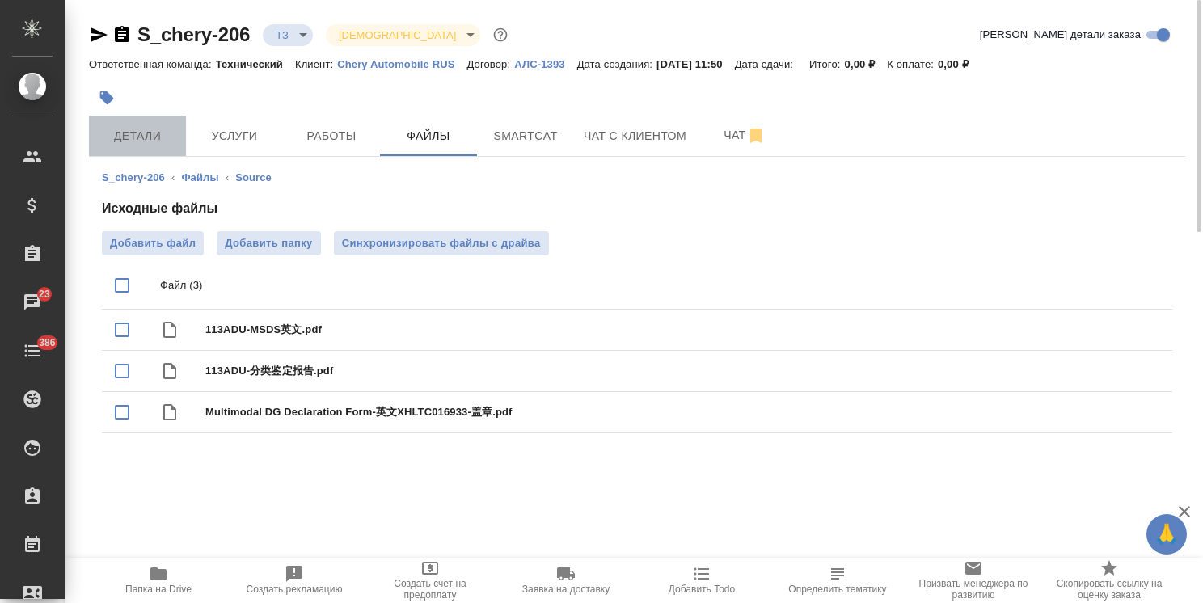
click at [149, 137] on span "Детали" at bounding box center [138, 136] width 78 height 20
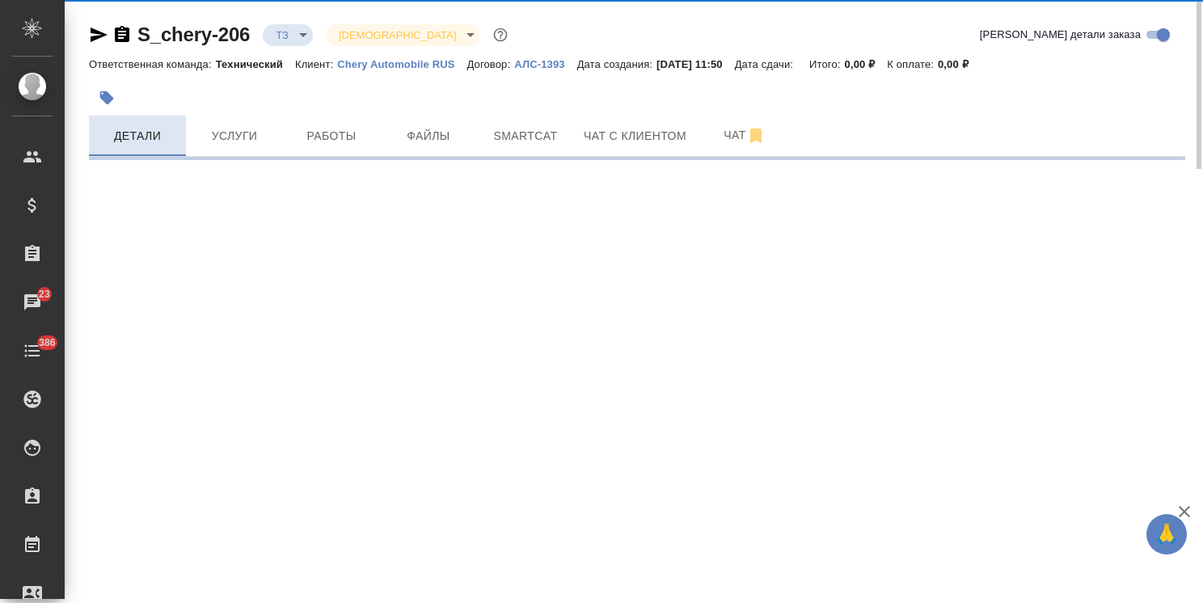
select select "RU"
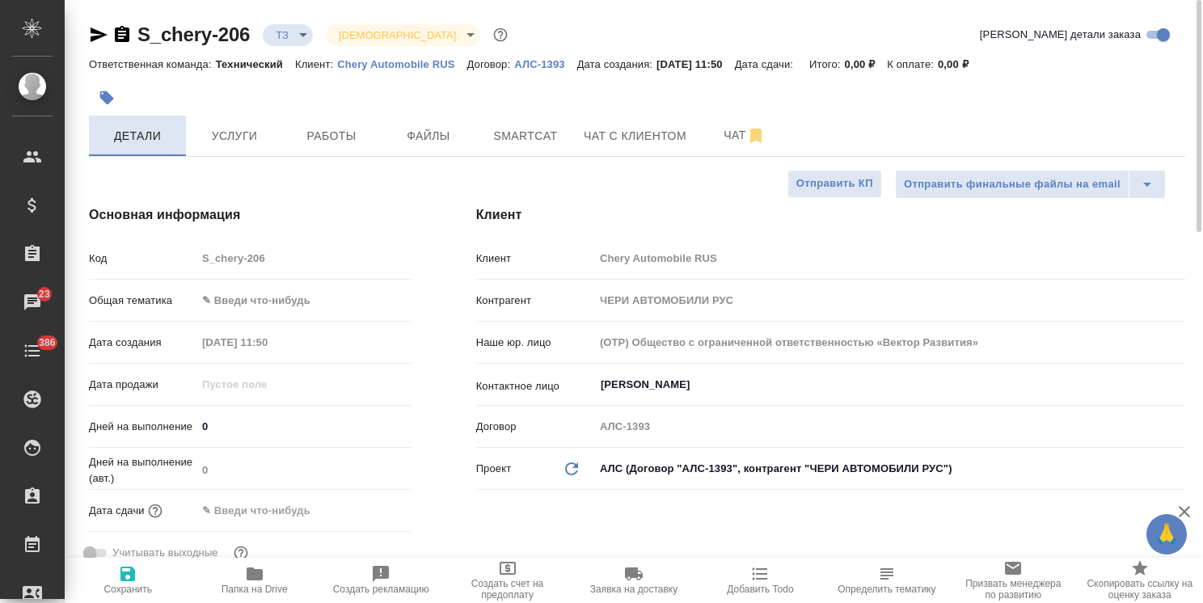
type textarea "x"
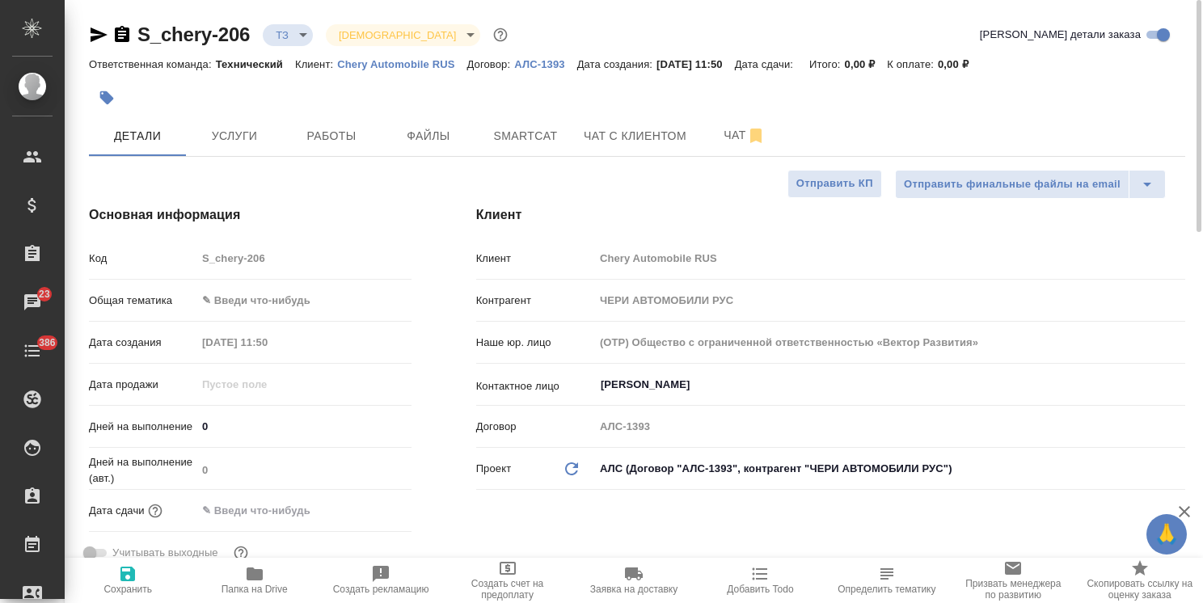
type textarea "x"
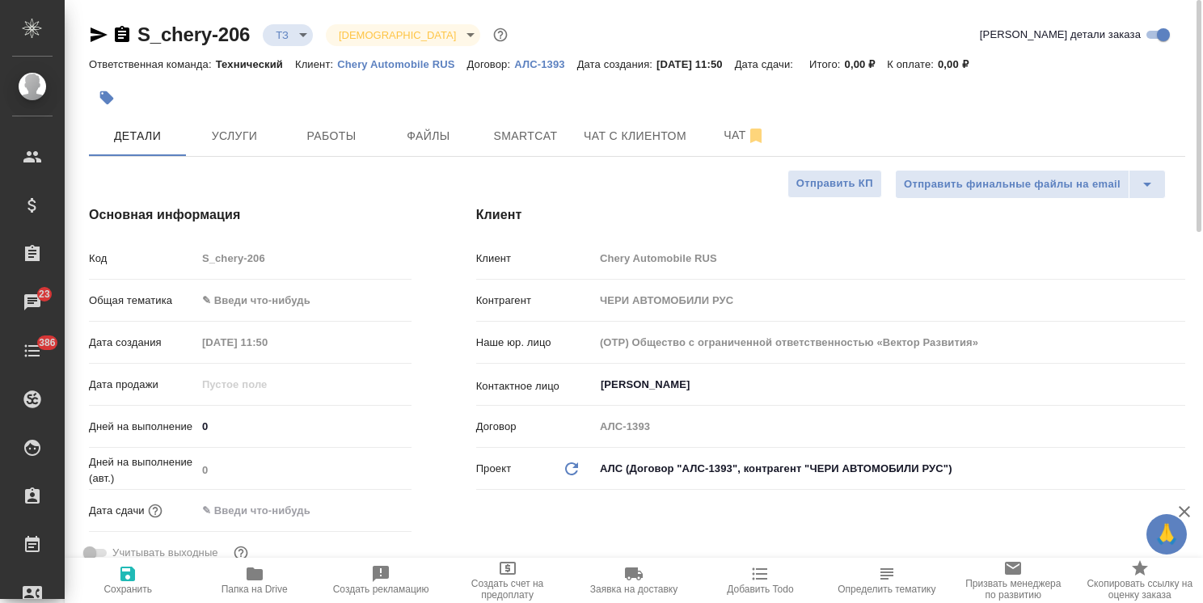
type textarea "x"
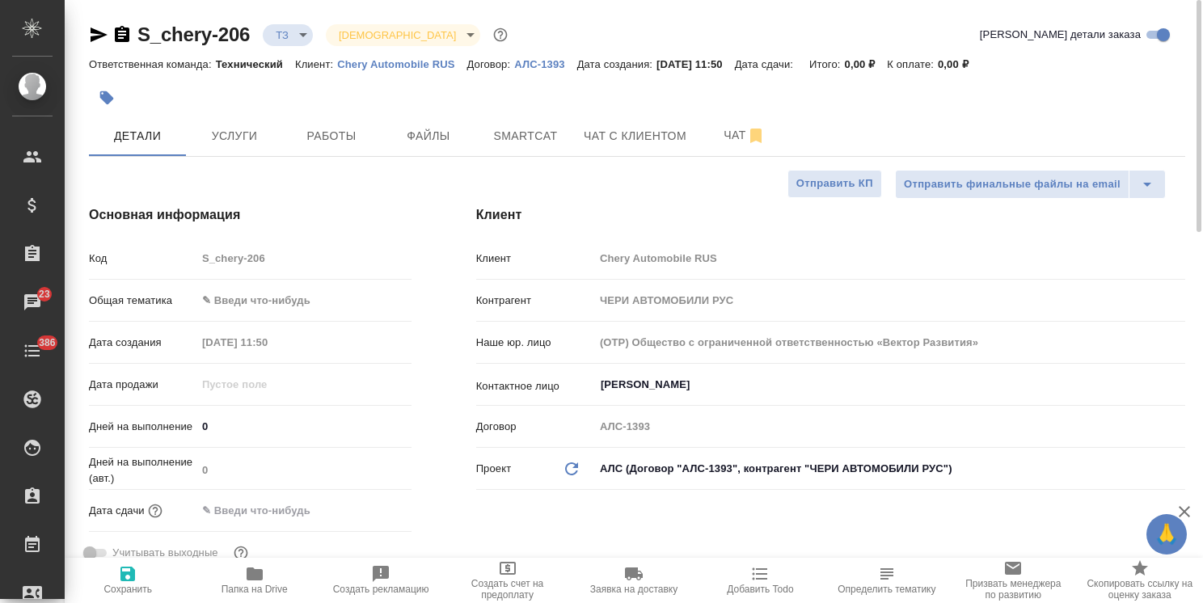
type textarea "x"
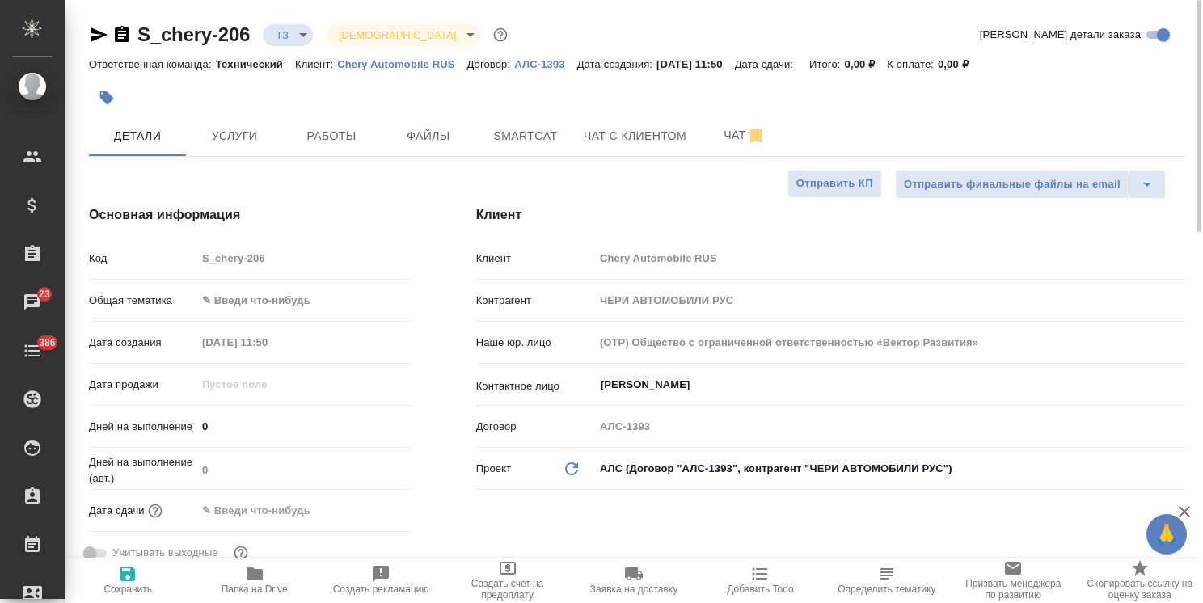
type textarea "x"
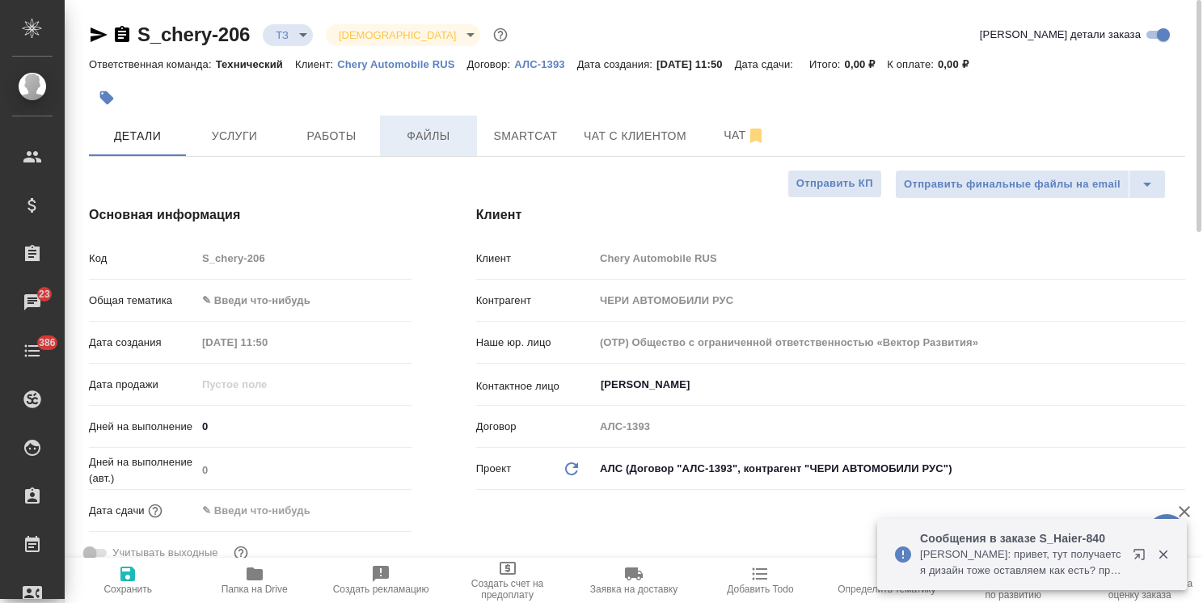
click at [429, 129] on span "Файлы" at bounding box center [429, 136] width 78 height 20
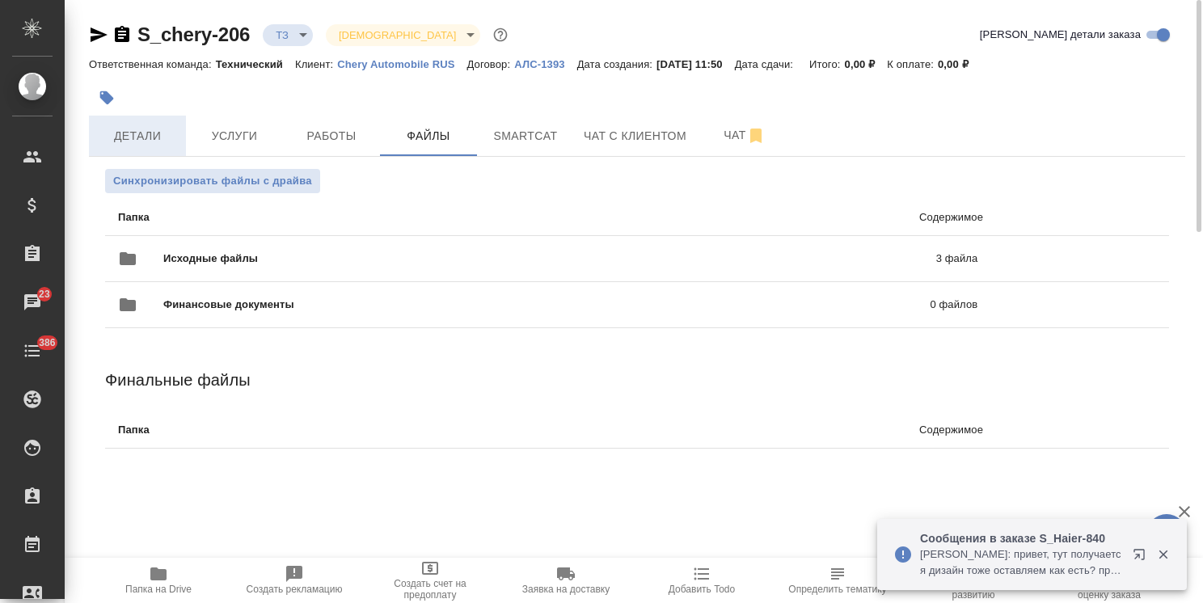
click at [176, 145] on button "Детали" at bounding box center [137, 136] width 97 height 40
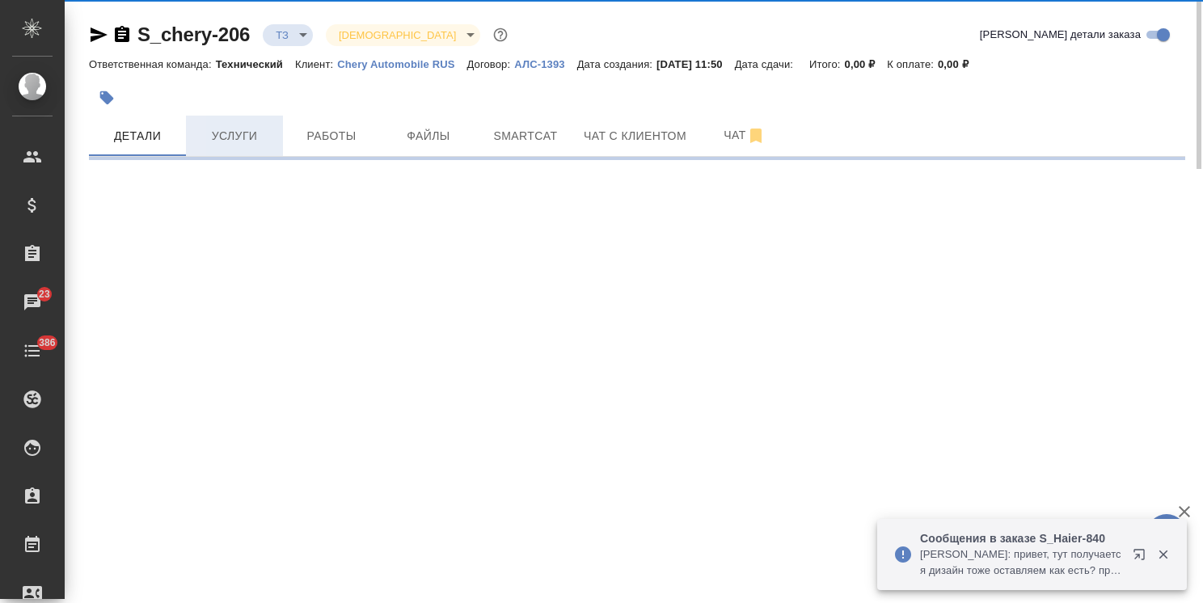
select select "RU"
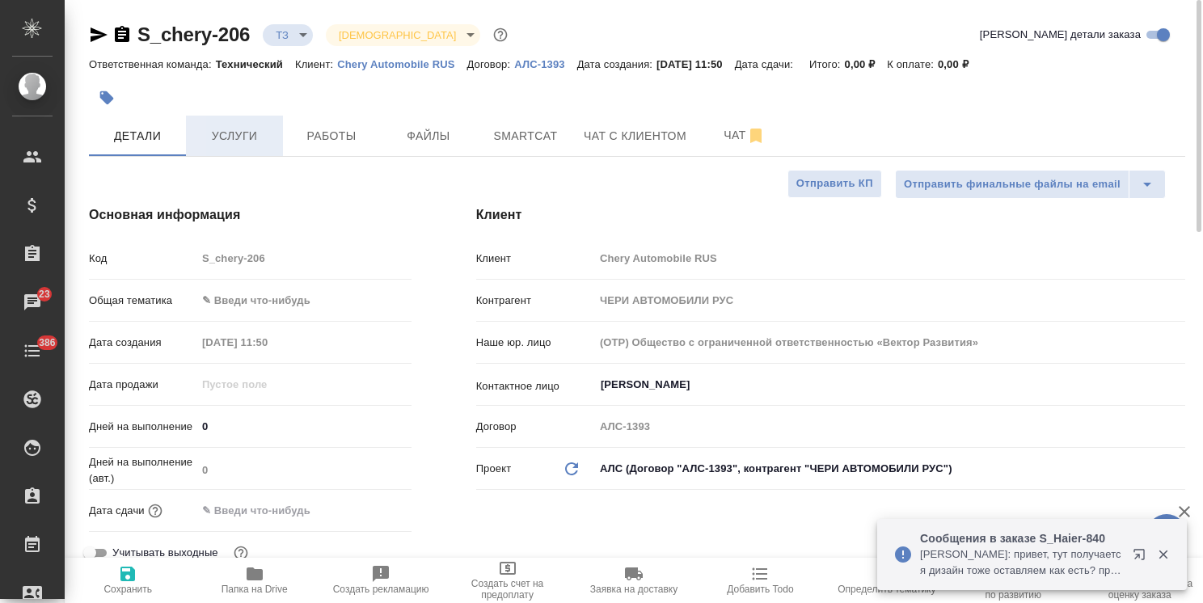
type textarea "x"
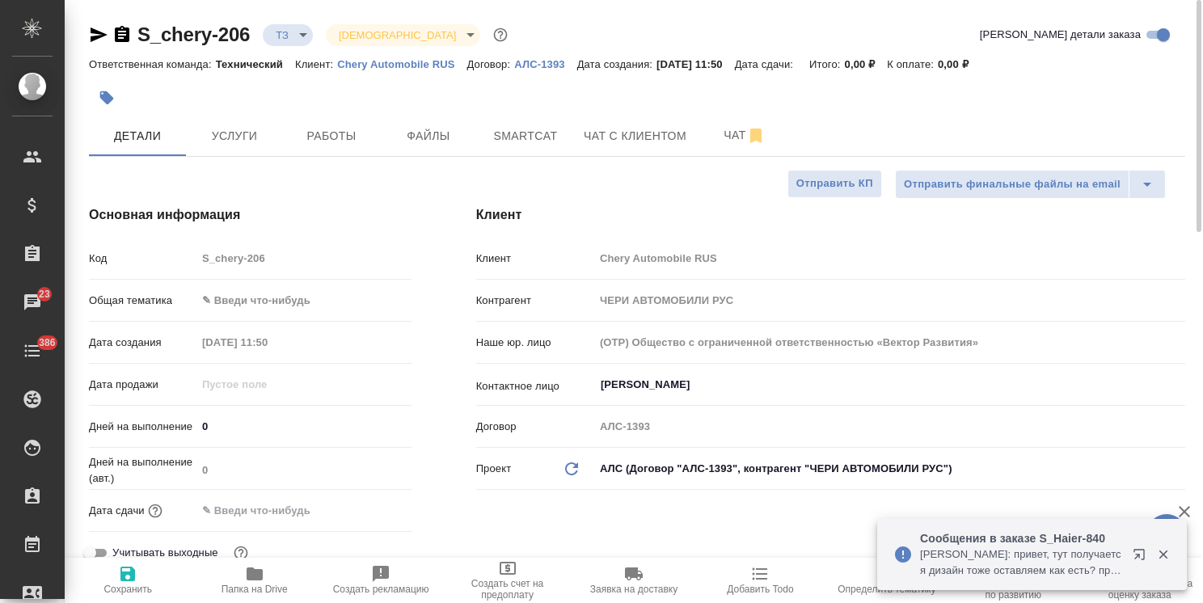
type textarea "x"
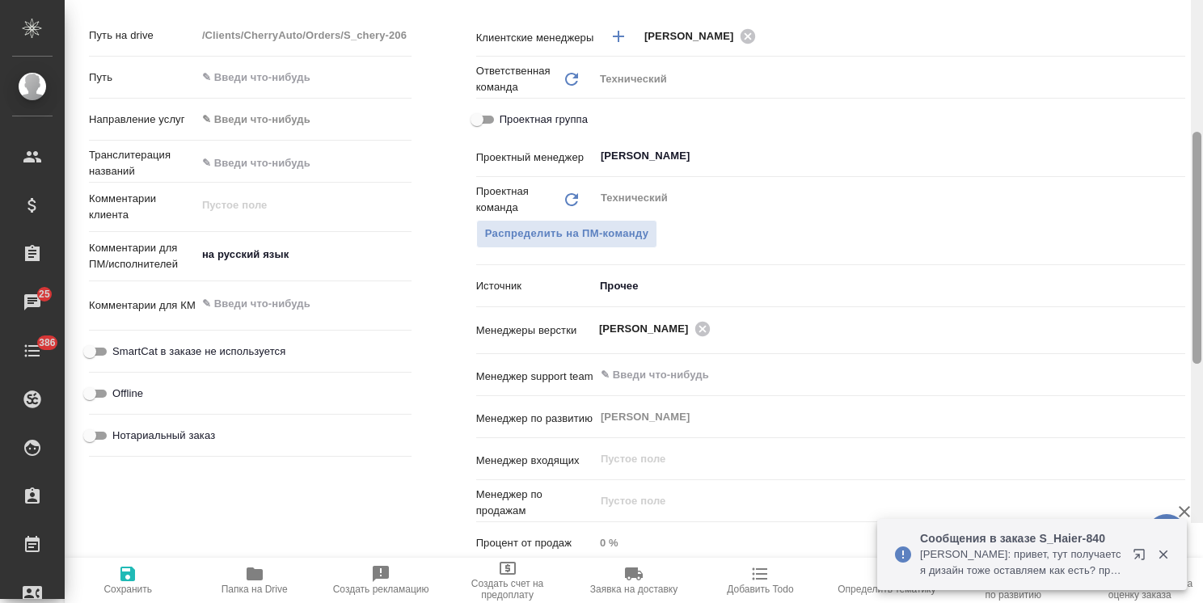
click at [1138, 452] on div "S_chery-206 ТЗ tz Святая троица holyTrinity Кратко детали заказа Ответственная …" at bounding box center [634, 301] width 1138 height 603
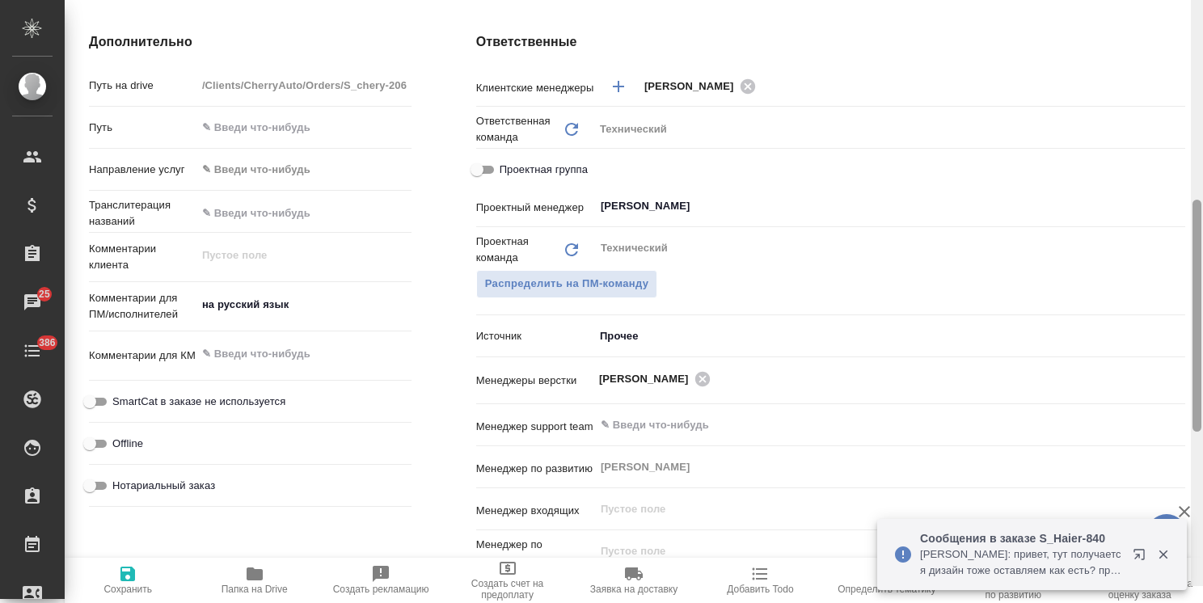
scroll to position [486, 0]
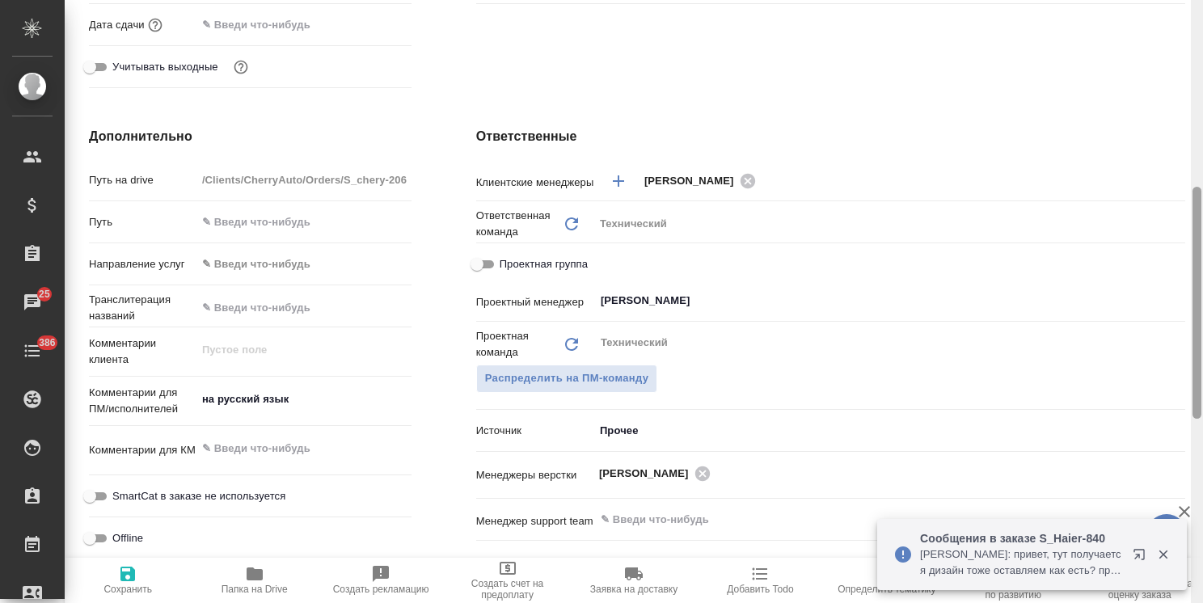
click at [280, 396] on textarea "на русский язык" at bounding box center [303, 399] width 215 height 27
type textarea "x"
click at [254, 440] on textarea at bounding box center [303, 449] width 215 height 27
type textarea "п"
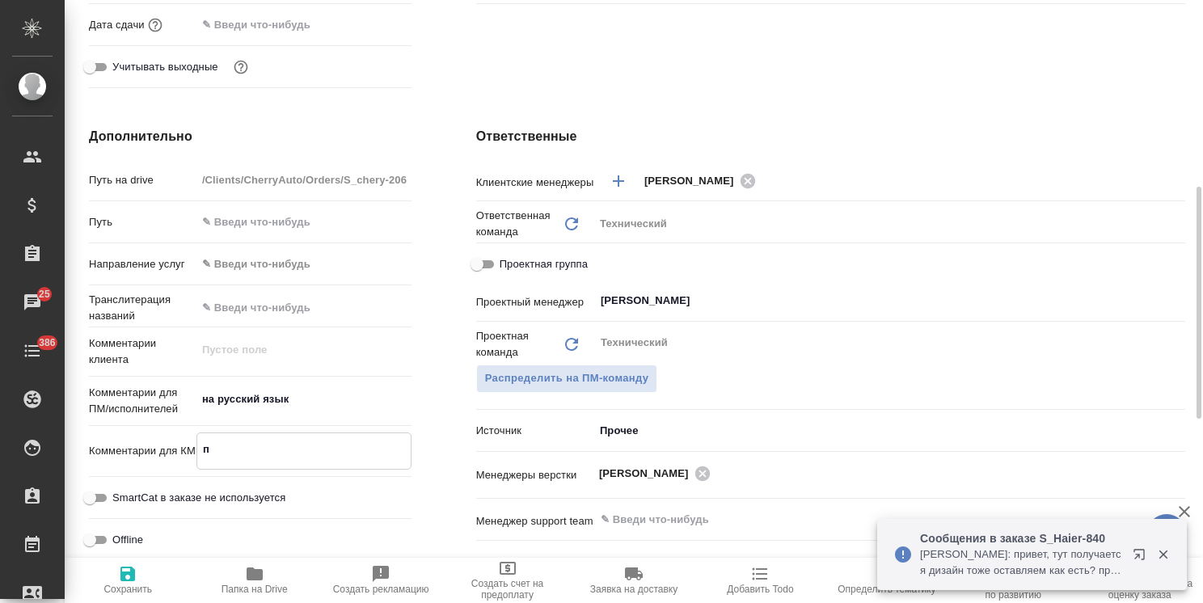
type textarea "x"
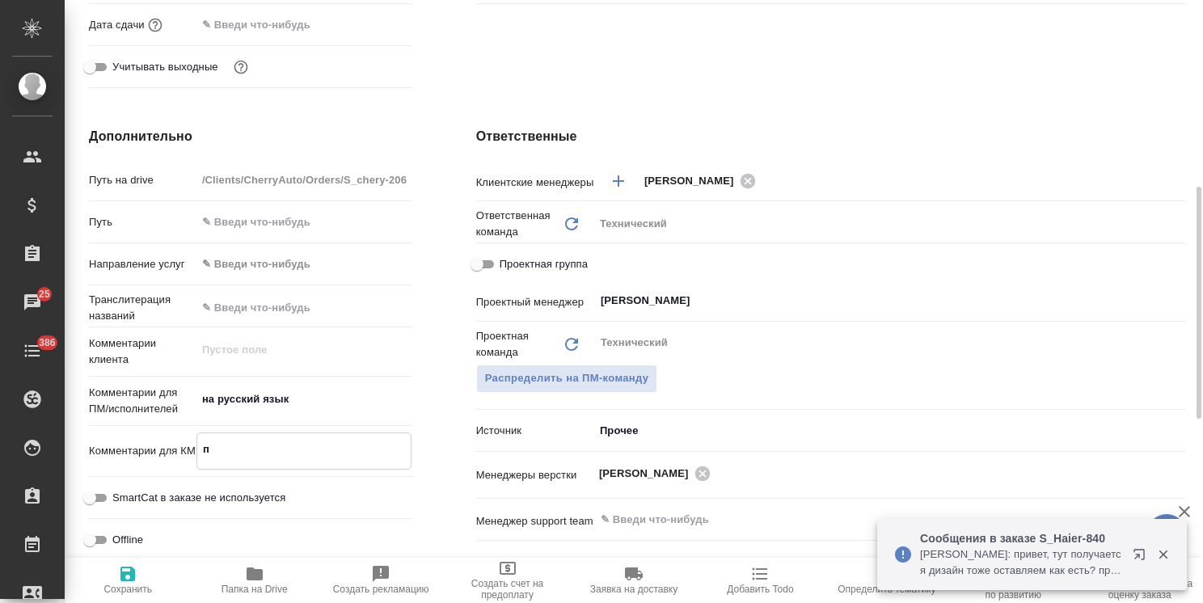
type textarea "по"
type textarea "x"
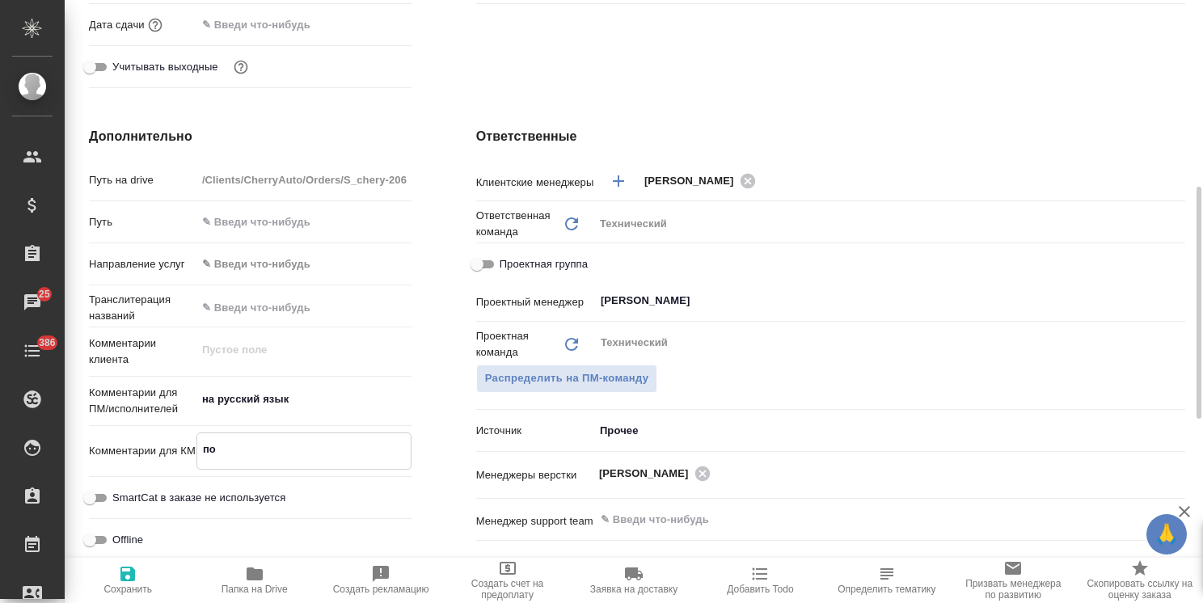
type textarea "x"
type textarea "по"
type textarea "x"
type textarea "по 1"
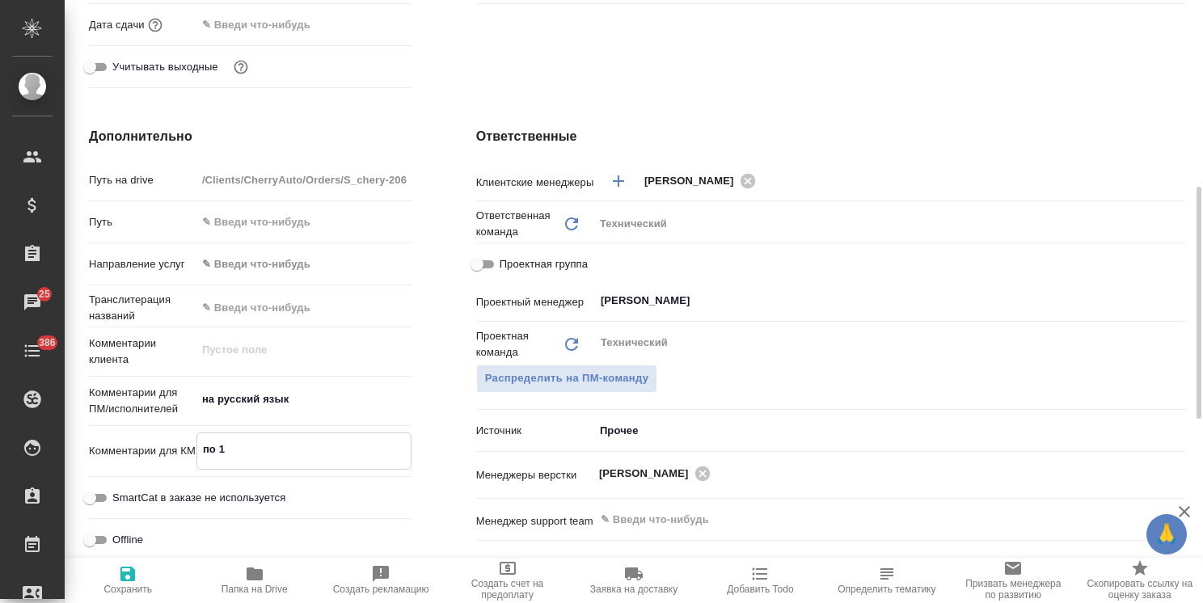
type textarea "x"
type textarea "по 1"
type textarea "x"
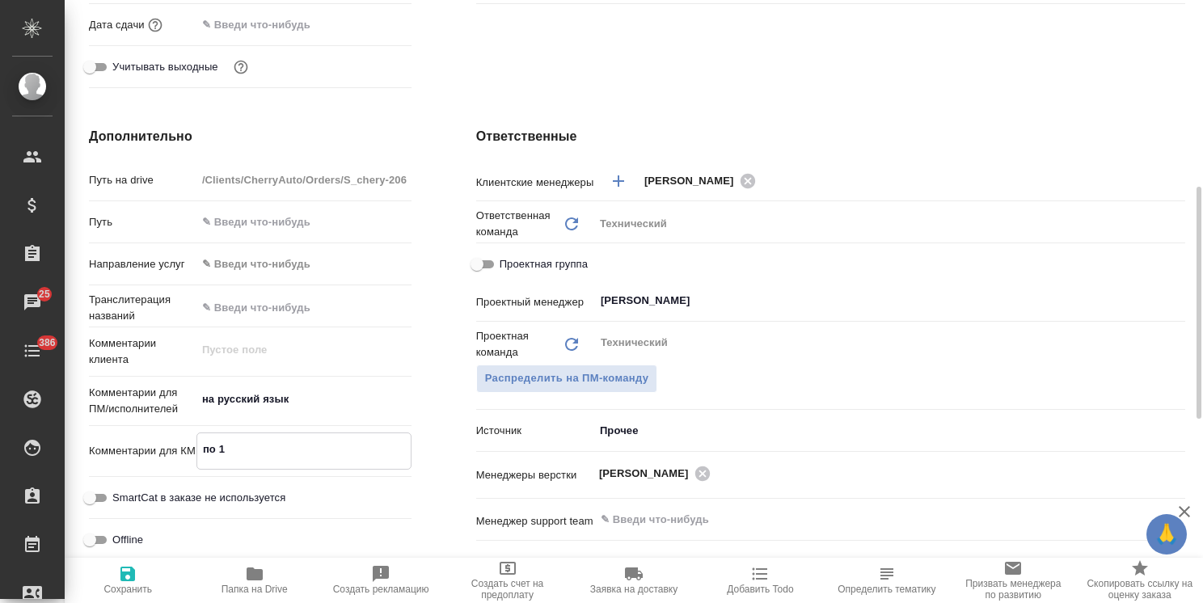
type textarea "x"
type textarea "по 1 З"
type textarea "x"
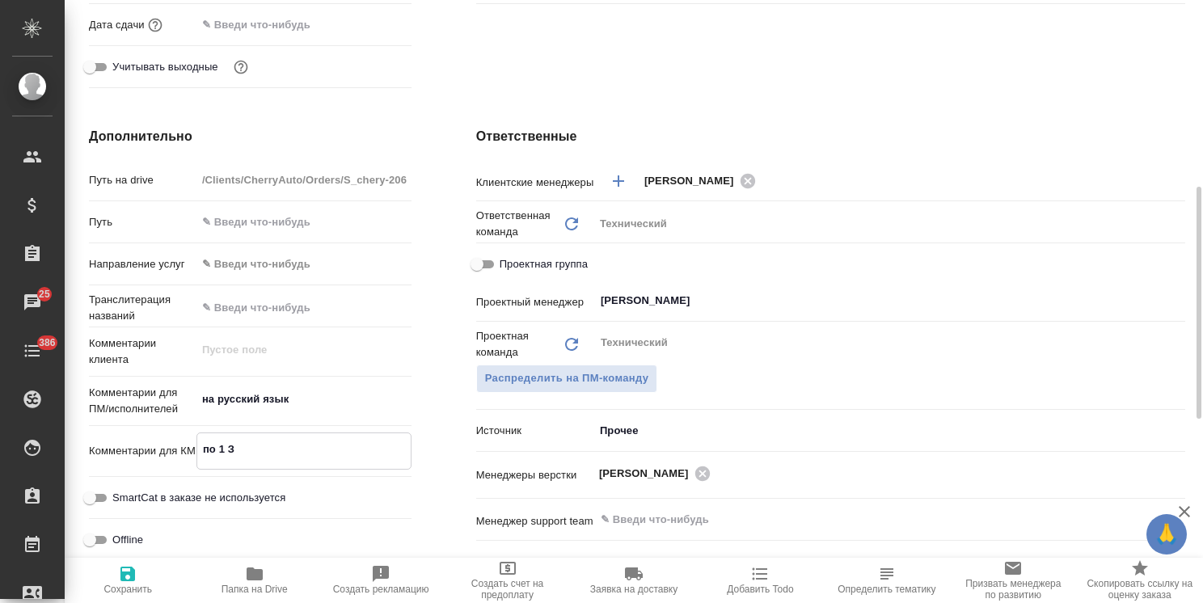
type textarea "x"
type textarea "по 1 ЗП"
type textarea "x"
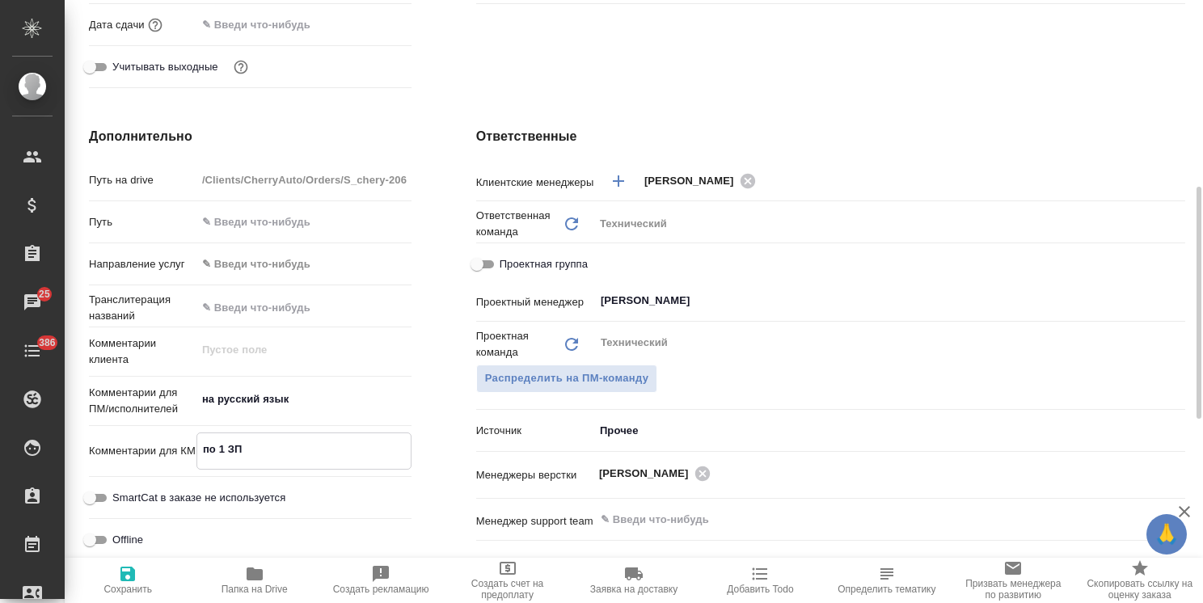
type textarea "по 1 ЗПК"
type textarea "x"
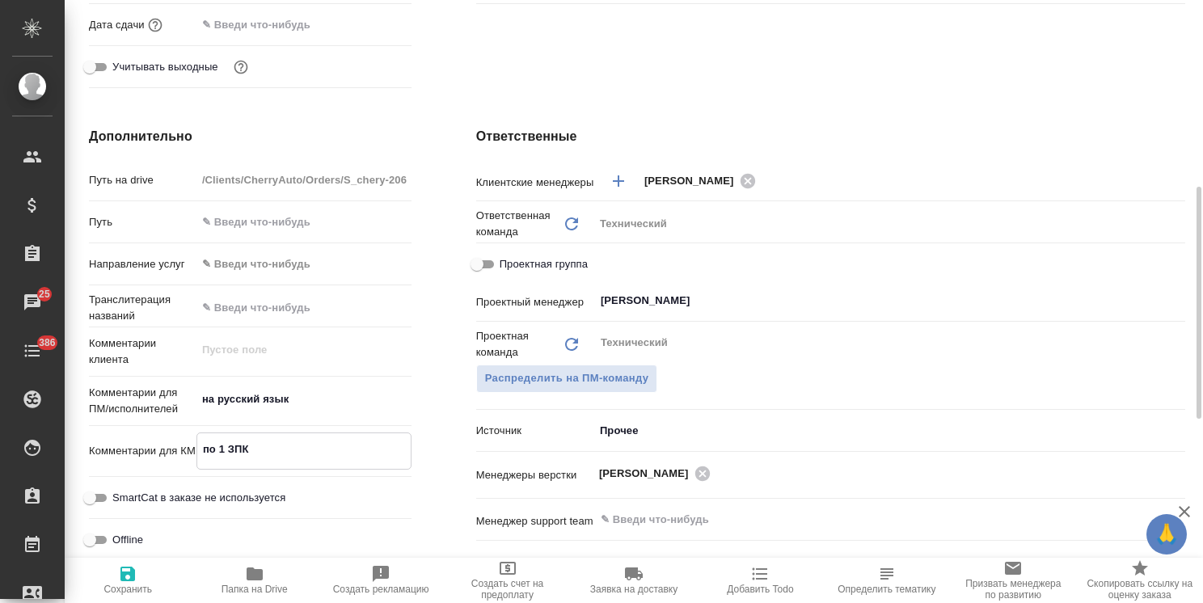
type textarea "x"
type textarea "по 1 ЗПК"
type textarea "x"
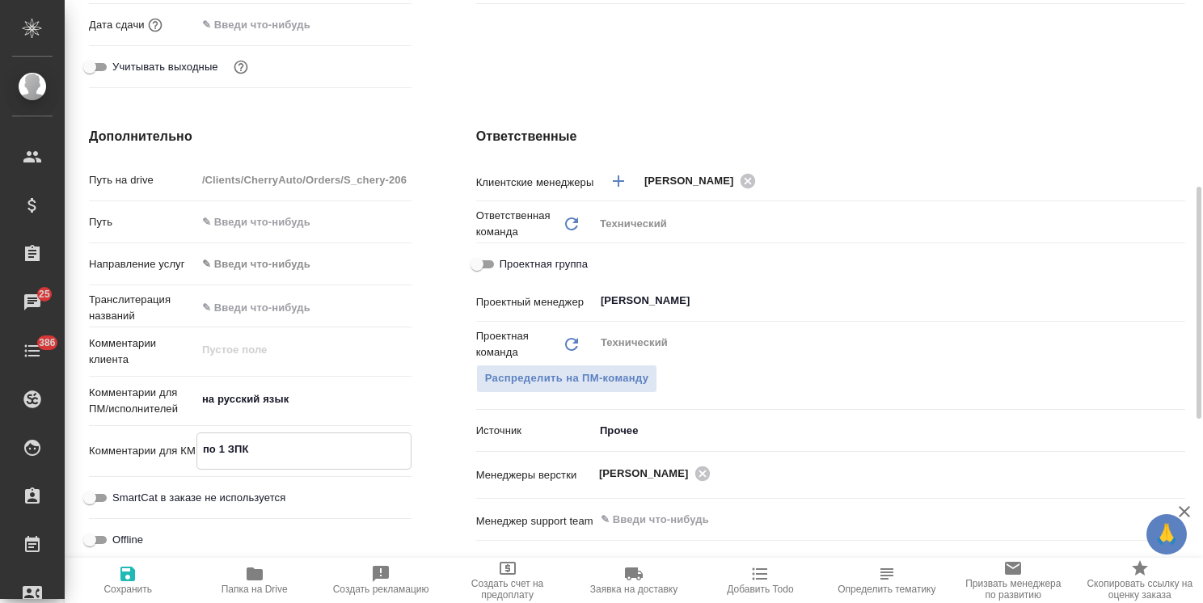
type textarea "по 1 ЗПК к"
type textarea "x"
type textarea "по 1 ЗПК к"
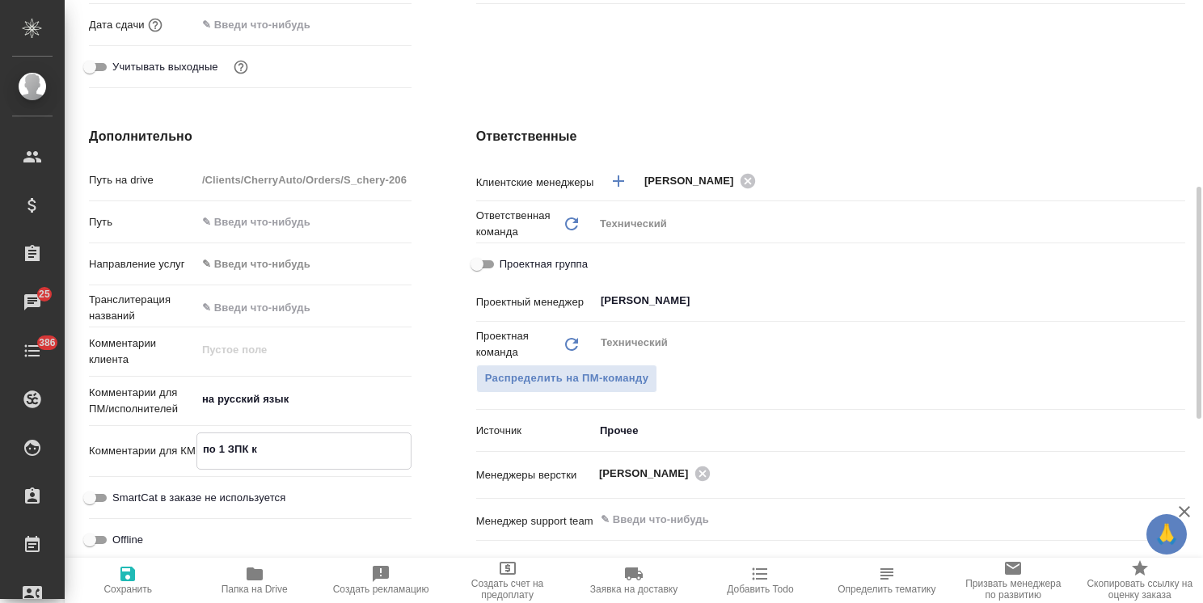
type textarea "x"
type textarea "по 1 ЗПК к с"
type textarea "x"
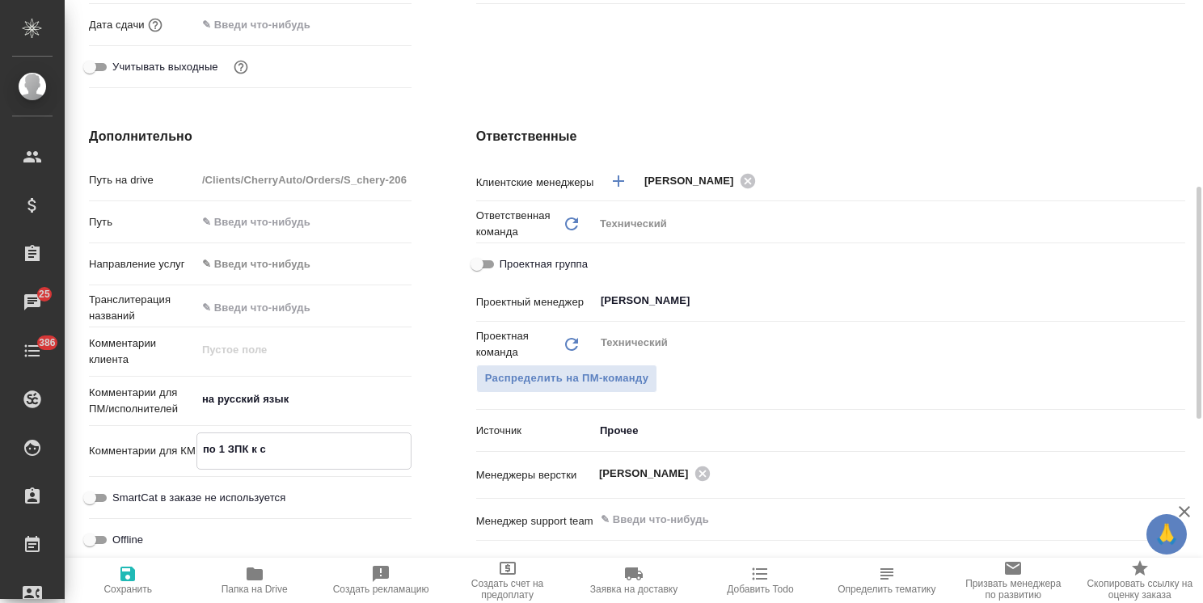
type textarea "x"
type textarea "по 1 ЗПК к ск"
type textarea "x"
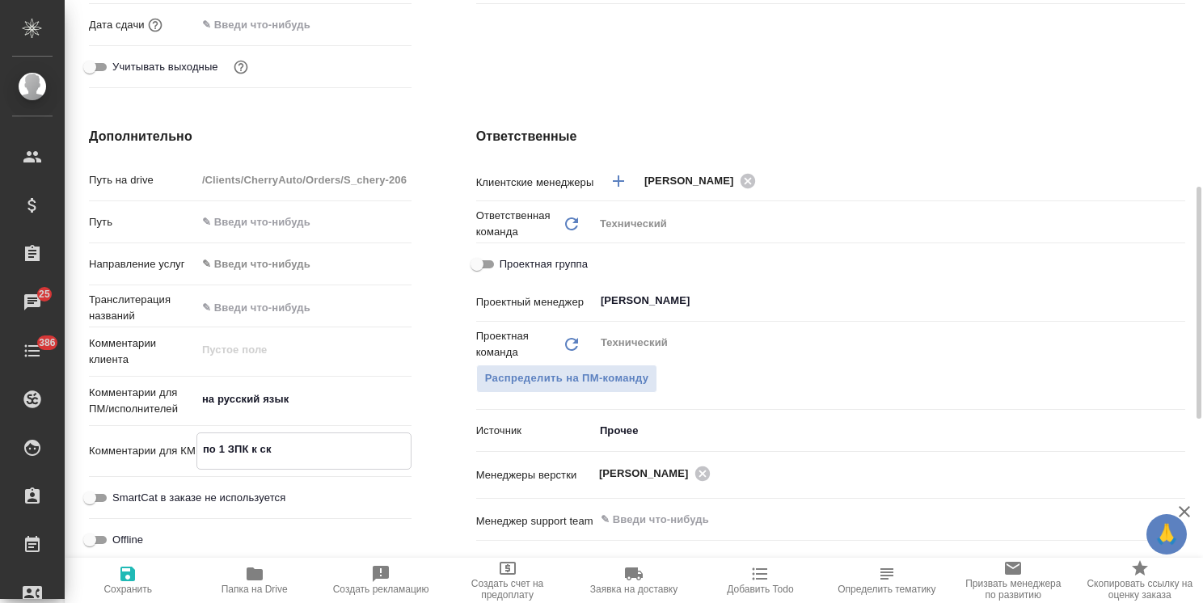
type textarea "x"
type textarea "по 1 ЗПК к ска"
type textarea "x"
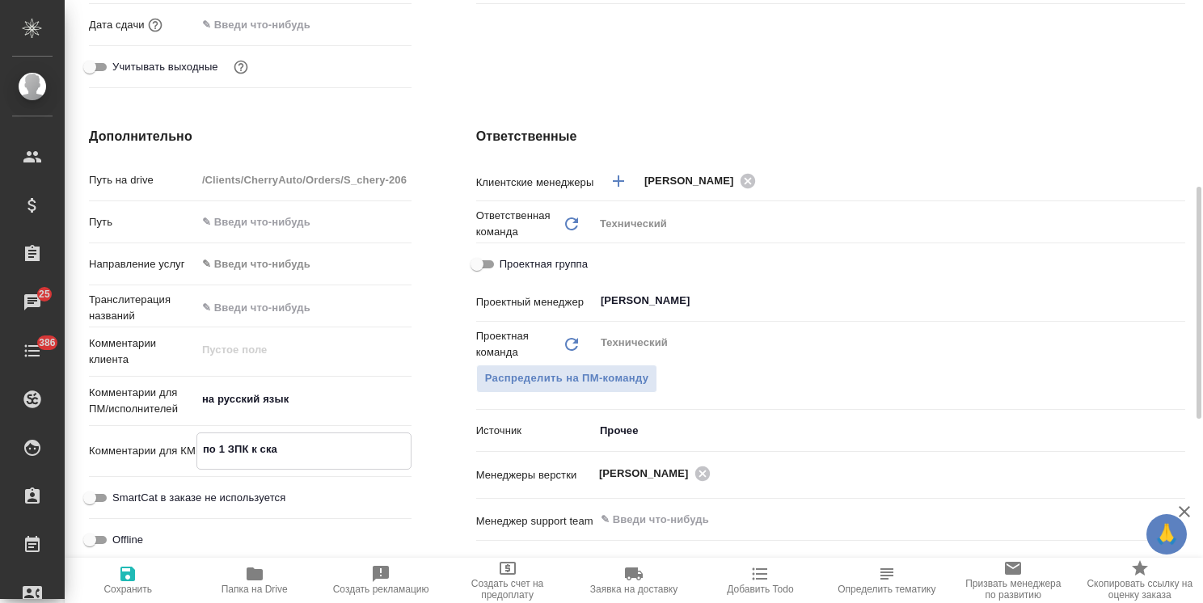
type textarea "по 1 ЗПК к скан"
type textarea "x"
type textarea "по 1 ЗПК к скана"
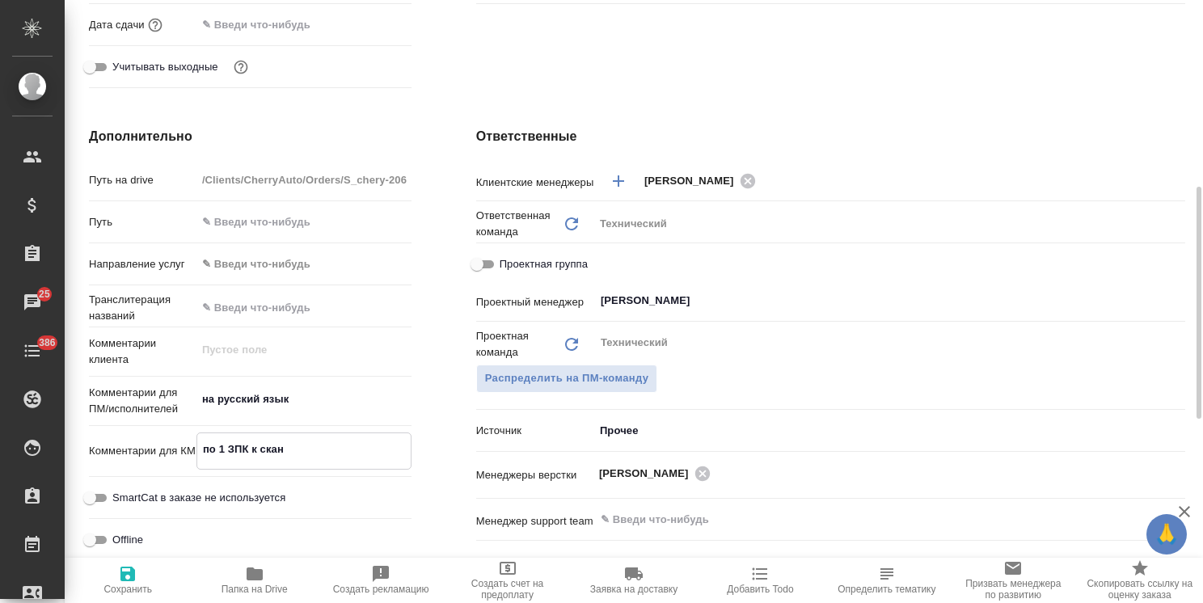
type textarea "x"
type textarea "по 1 ЗПК к сканам"
type textarea "x"
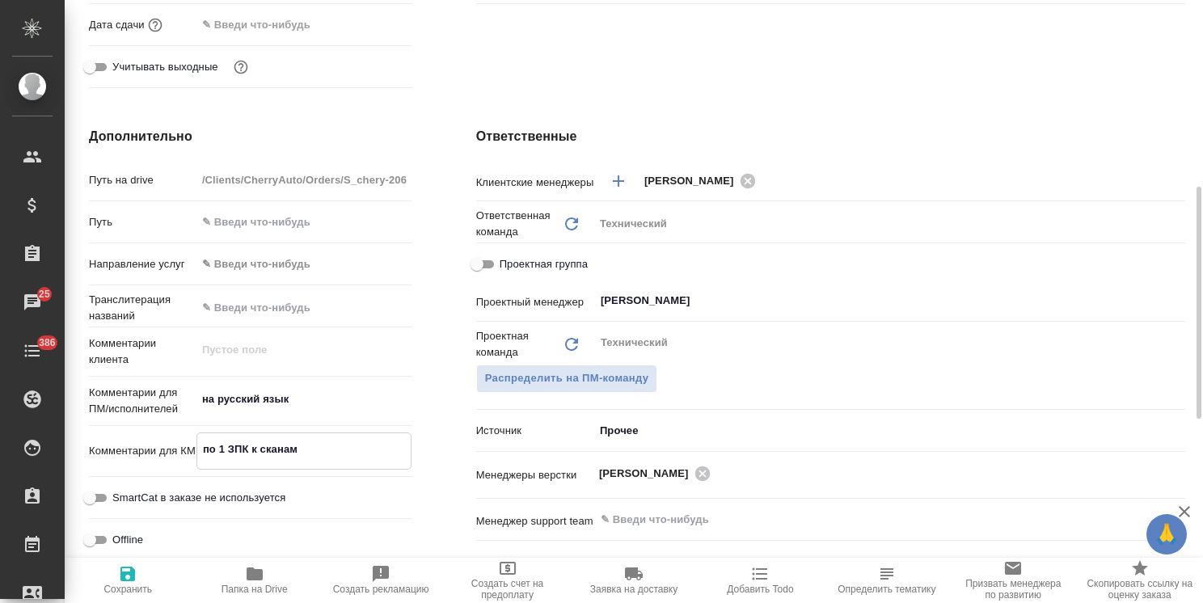
type textarea "x"
type textarea "по 1 ЗПК к сканам"
type textarea "x"
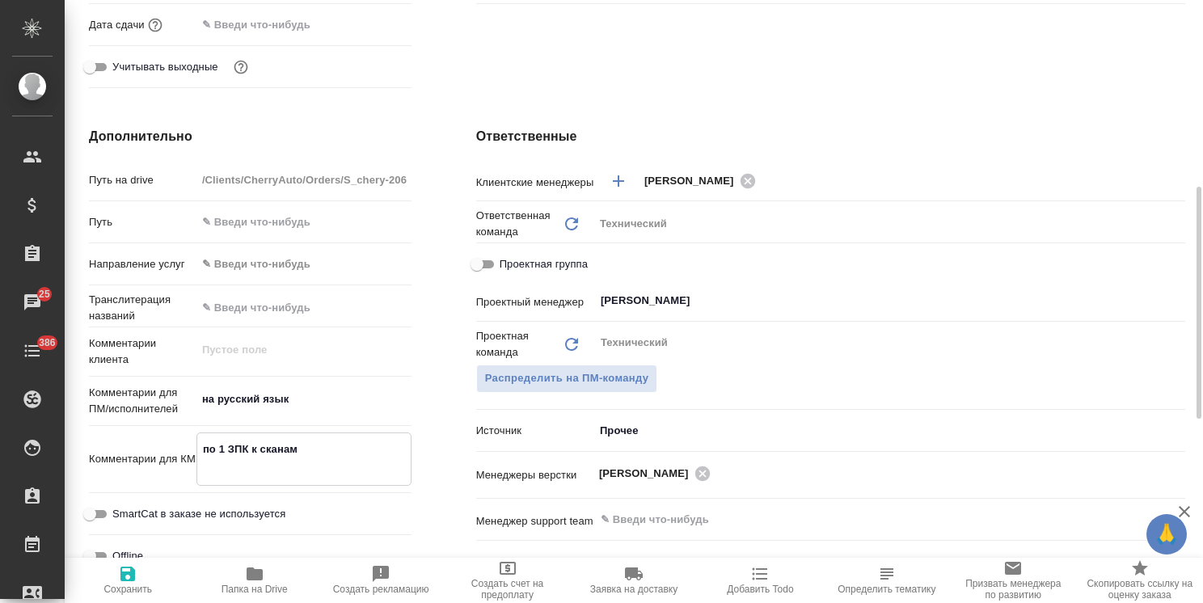
type textarea "x"
type textarea "по 1 ЗПК к сканам н"
type textarea "x"
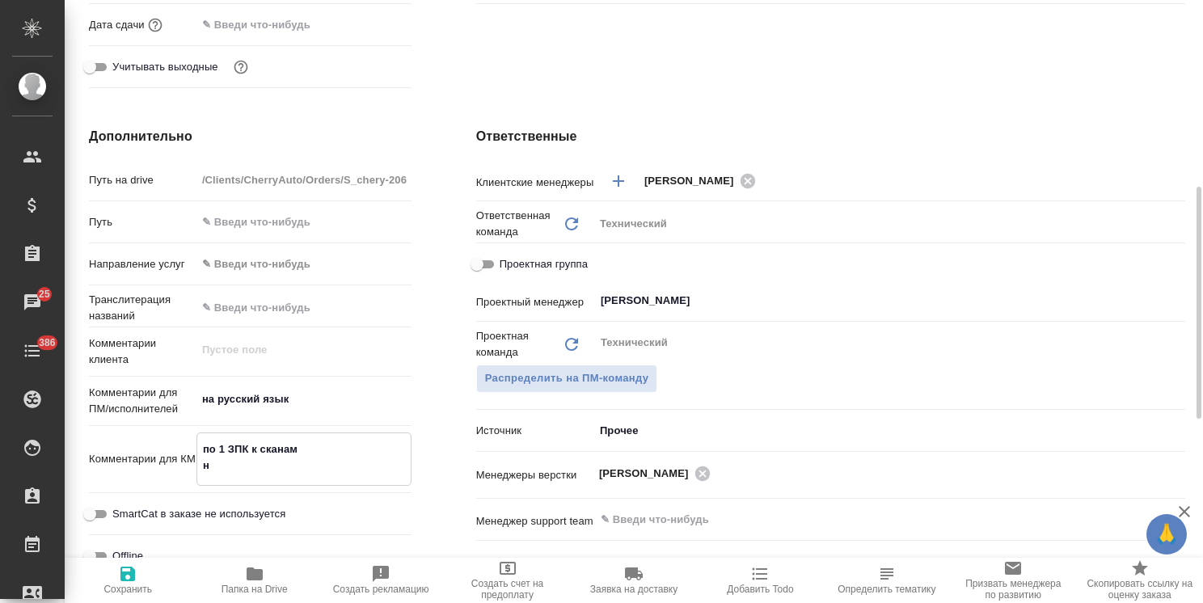
type textarea "x"
type textarea "по 1 ЗПК к сканам ну"
type textarea "x"
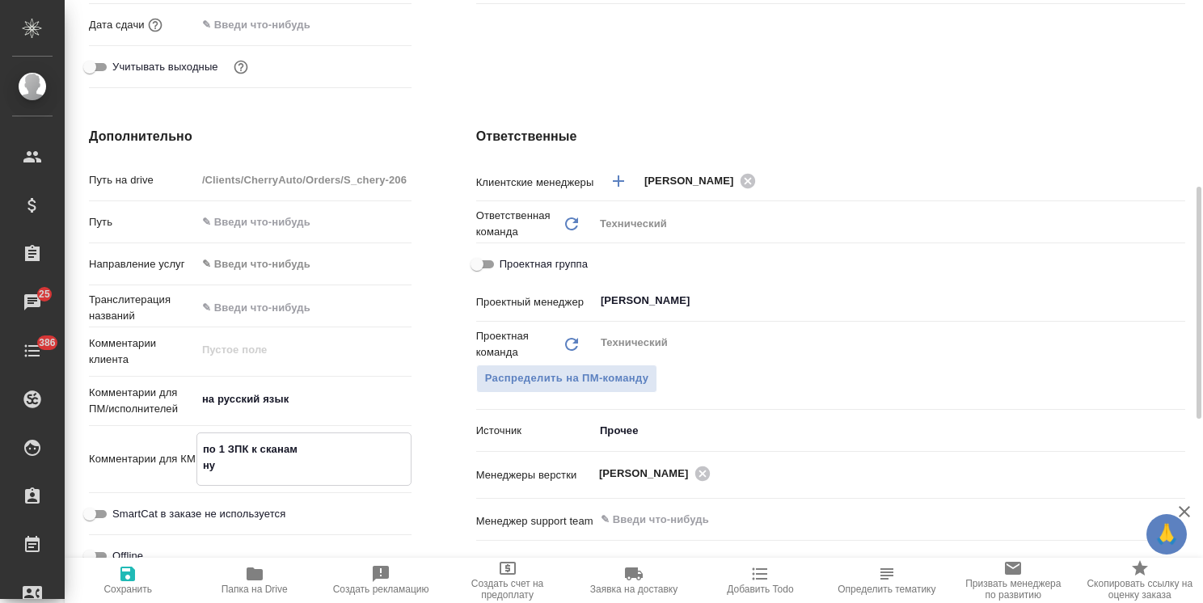
type textarea "по 1 ЗПК к сканам нун"
type textarea "x"
type textarea "по 1 ЗПК к сканам нуны"
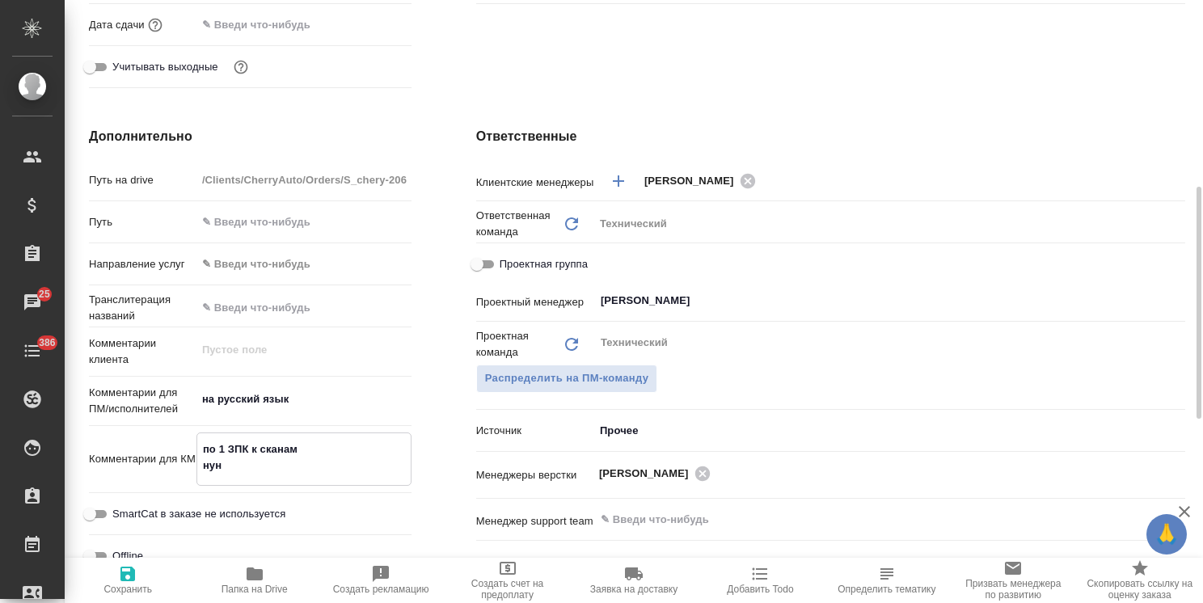
type textarea "x"
type textarea "по 1 ЗПК к сканам нун"
type textarea "x"
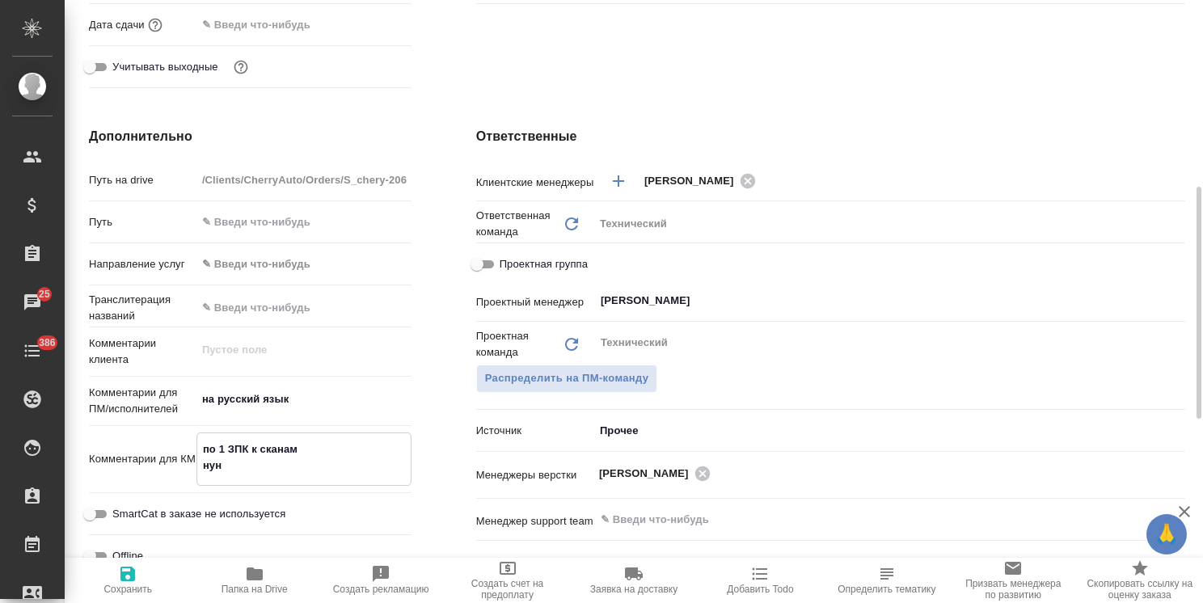
type textarea "x"
type textarea "по 1 ЗПК к сканам ну"
type textarea "x"
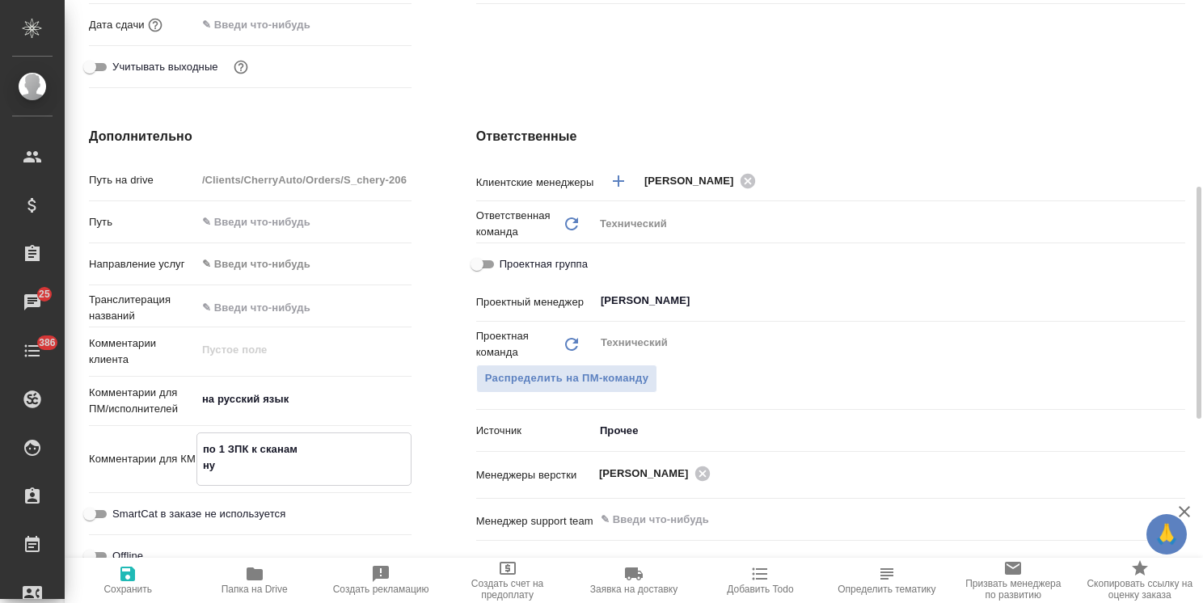
type textarea "x"
type textarea "по 1 ЗПК к сканам нуж"
type textarea "x"
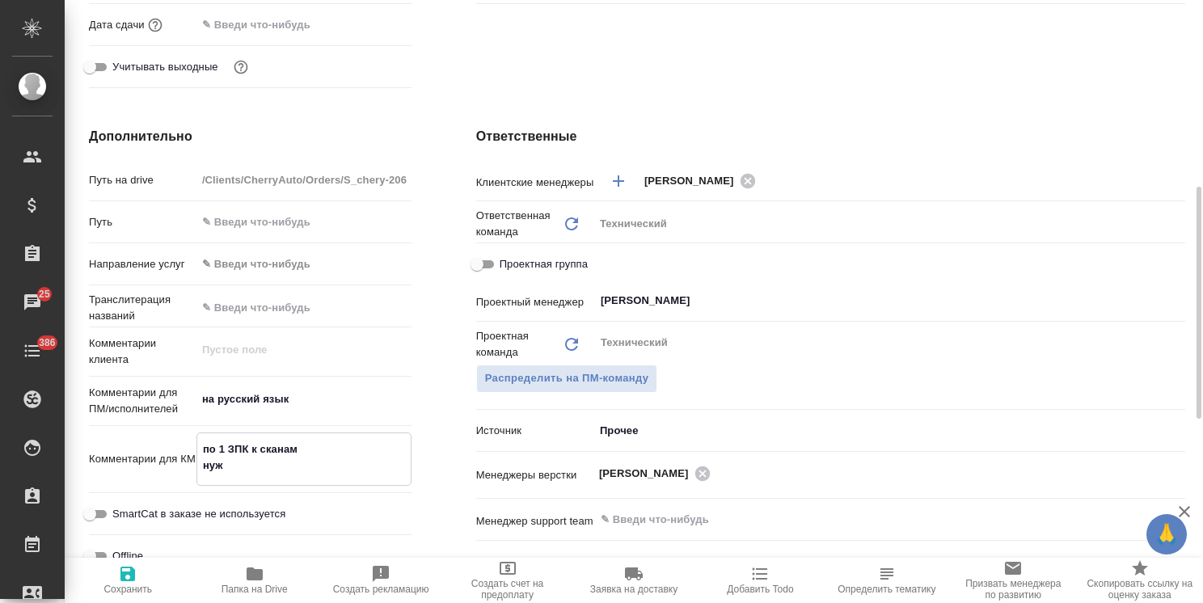
type textarea "по 1 ЗПК к сканам нужн"
type textarea "x"
type textarea "по 1 ЗПК к сканам нужны"
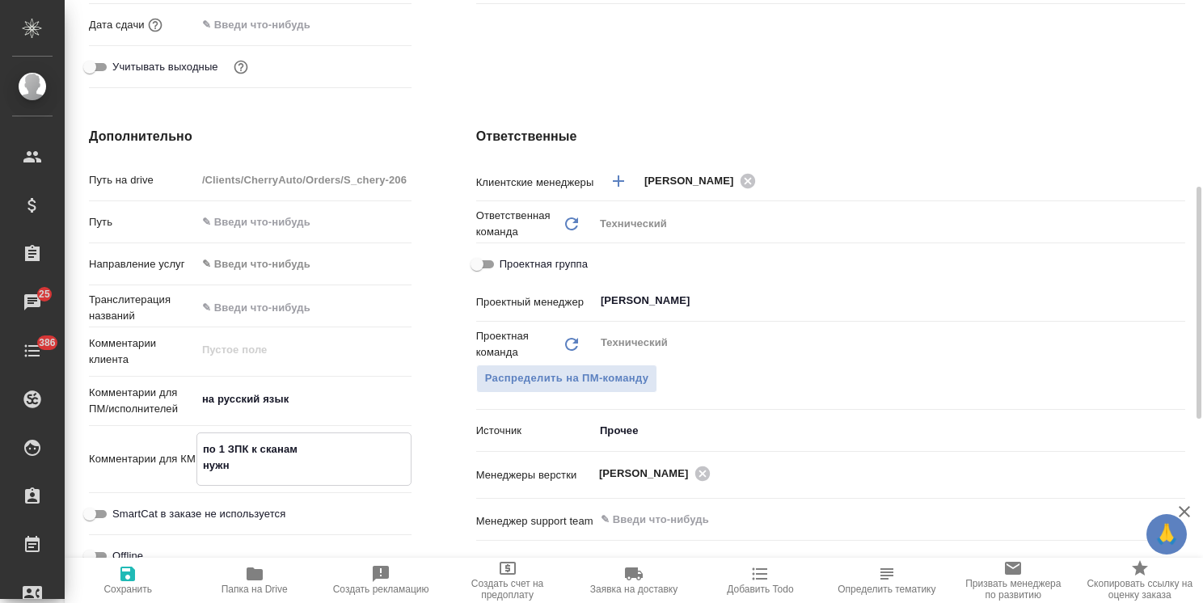
type textarea "x"
click at [133, 577] on icon "button" at bounding box center [127, 574] width 15 height 15
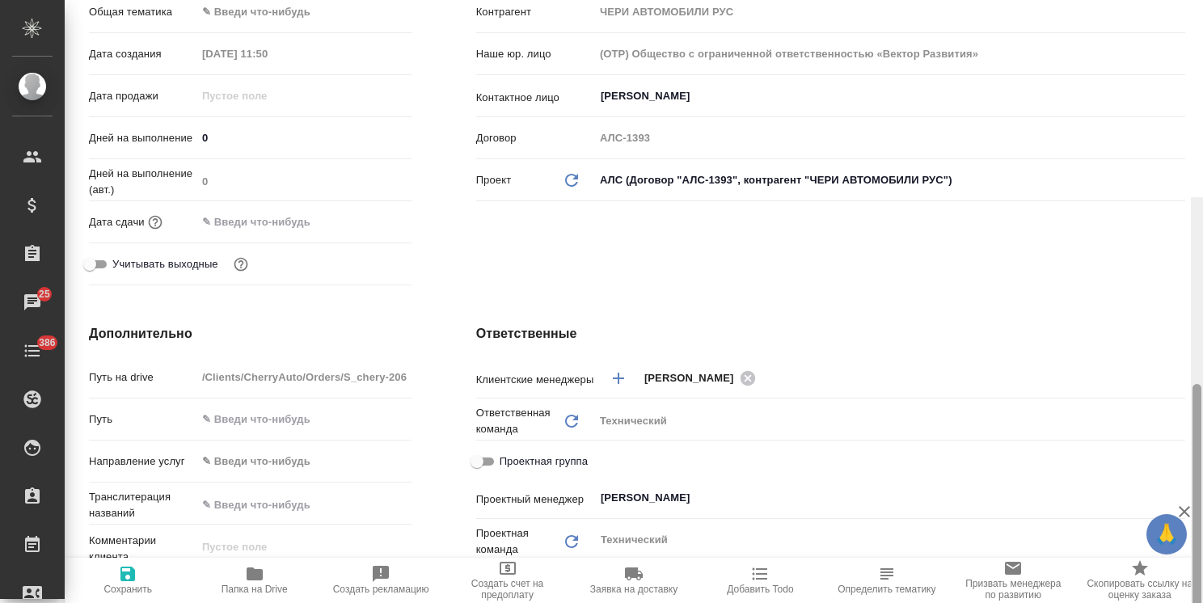
scroll to position [0, 0]
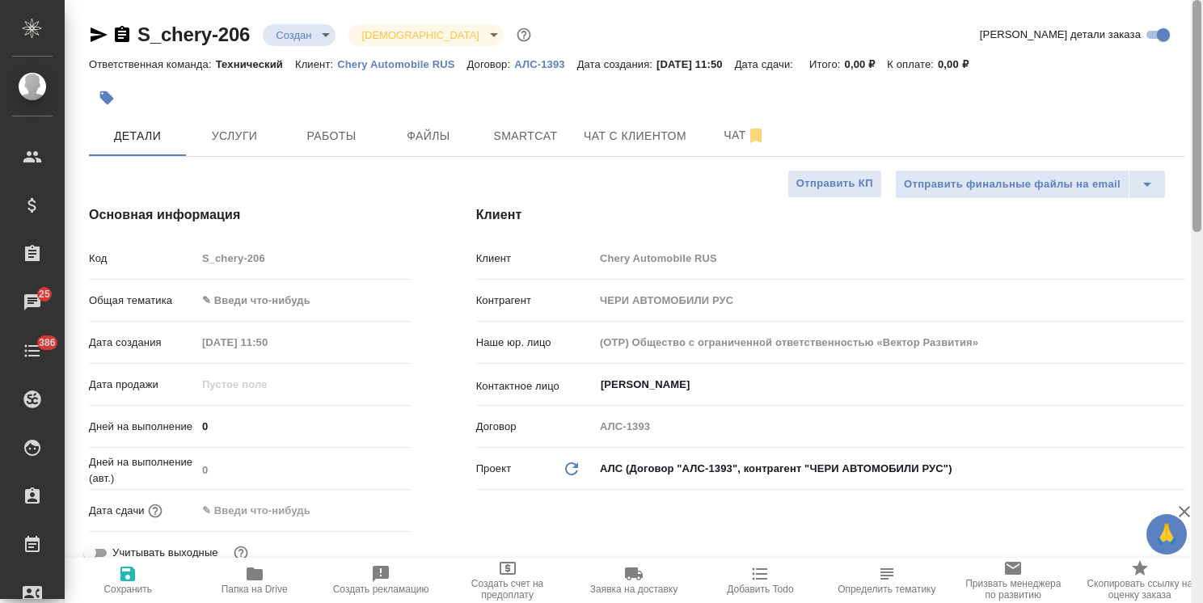
drag, startPoint x: 1196, startPoint y: 376, endPoint x: 1188, endPoint y: 144, distance: 232.1
click at [1188, 144] on div "S_chery-206 Создан new Святая троица holyTrinity Кратко детали заказа Ответстве…" at bounding box center [634, 301] width 1138 height 603
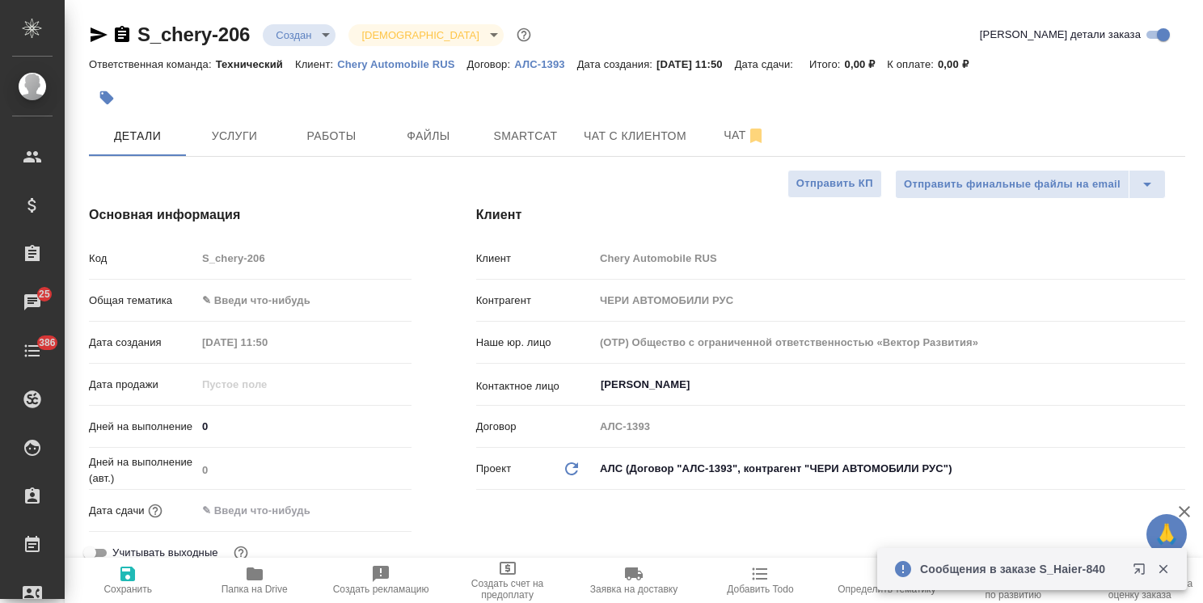
click at [291, 303] on body "🙏 .cls-1 fill:#fff; AWATERA Usmanova Olga Клиенты Спецификации Заказы 25 Чаты 3…" at bounding box center [601, 301] width 1203 height 603
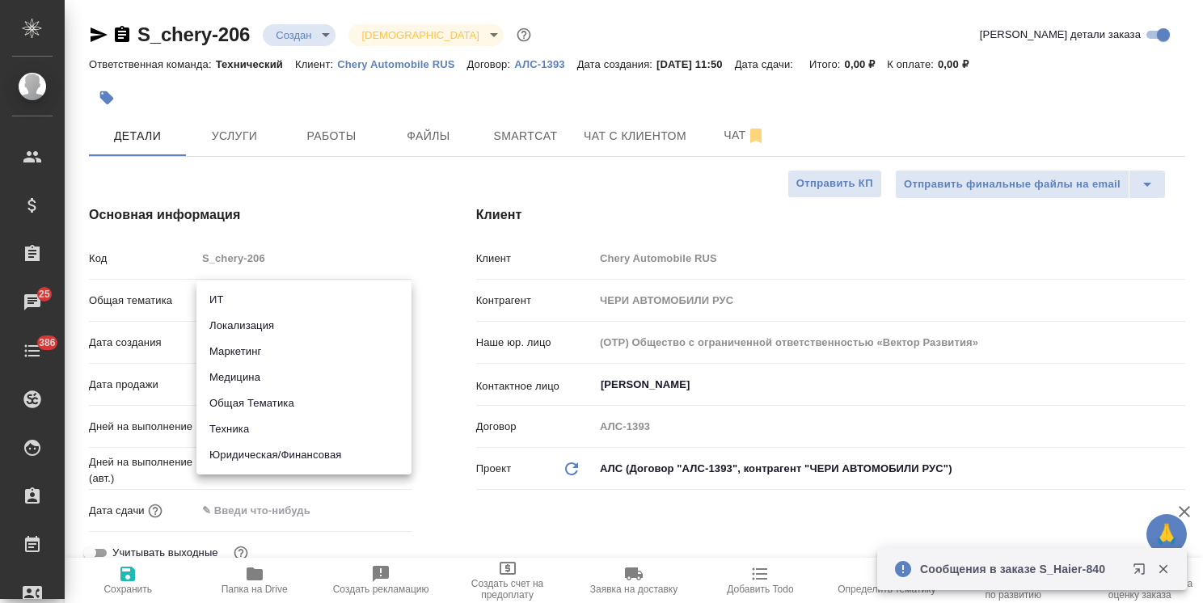
click at [246, 428] on li "Техника" at bounding box center [303, 429] width 215 height 26
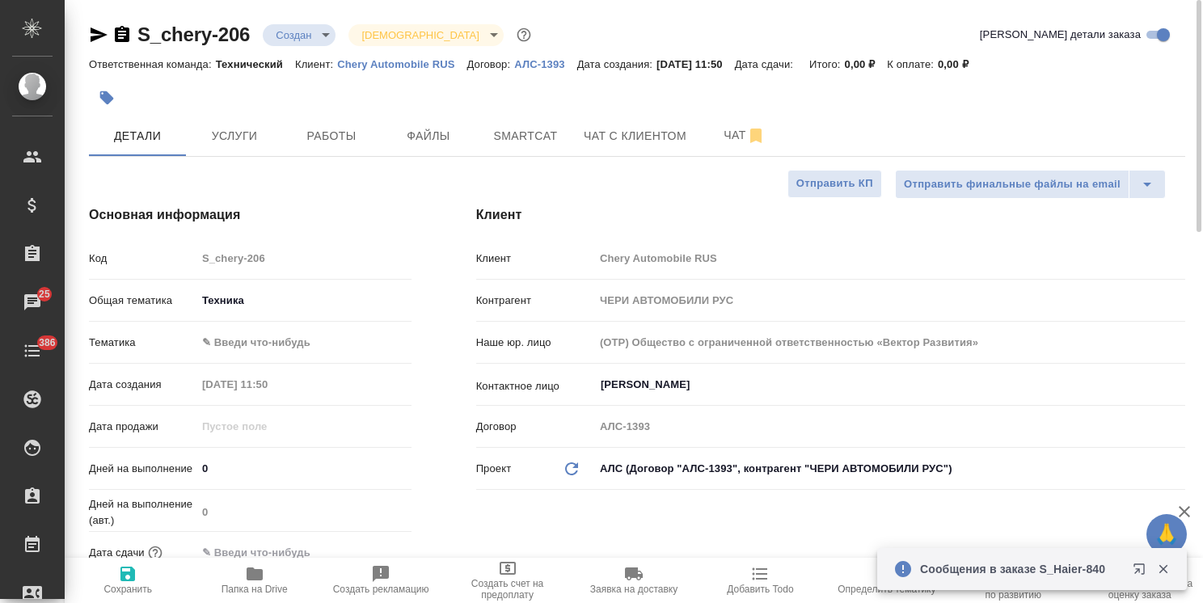
click at [280, 342] on body "🙏 .cls-1 fill:#fff; AWATERA Usmanova Olga Клиенты Спецификации Заказы 25 Чаты 3…" at bounding box center [601, 301] width 1203 height 603
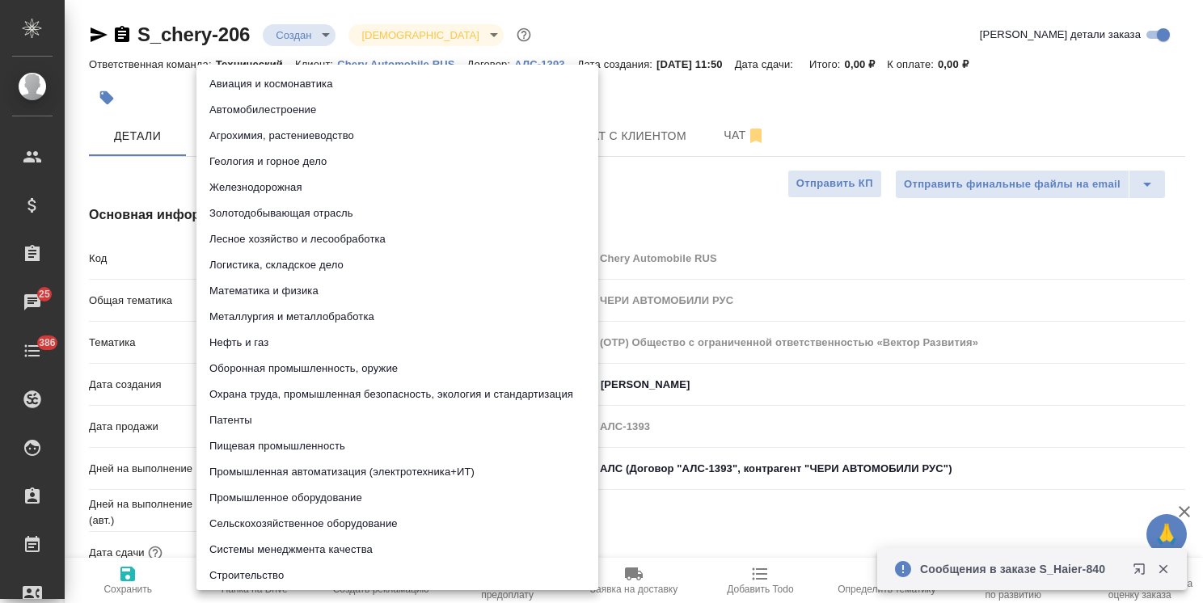
click at [257, 393] on li "Охрана труда, промышленная безопасность, экология и стандартизация" at bounding box center [397, 394] width 402 height 26
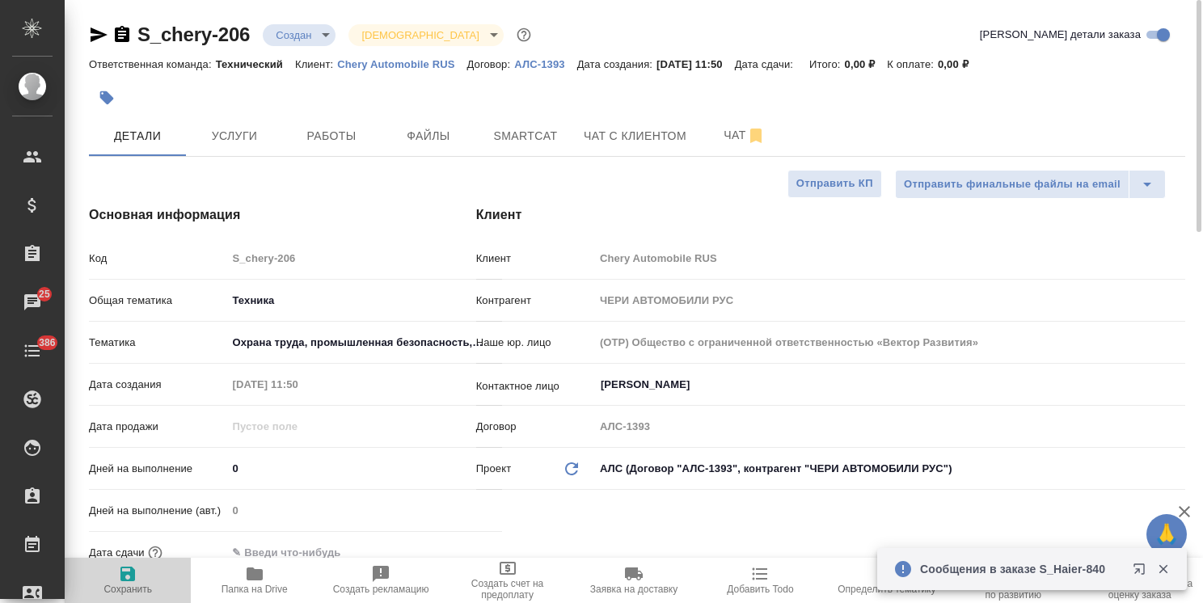
click at [137, 575] on icon "button" at bounding box center [127, 573] width 19 height 19
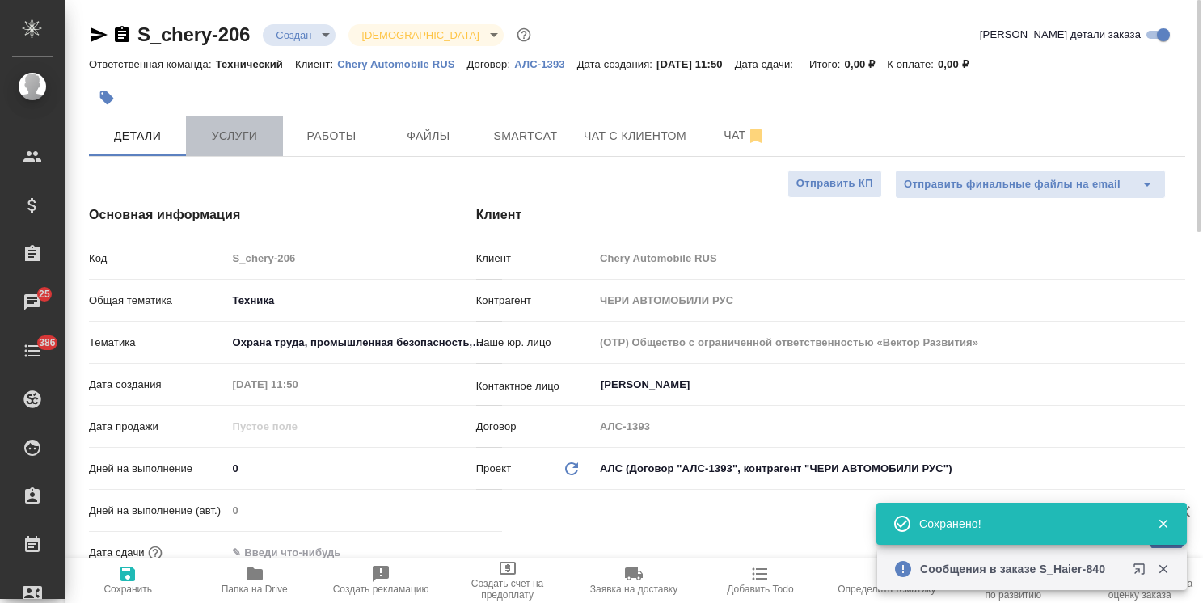
click at [223, 144] on span "Услуги" at bounding box center [235, 136] width 78 height 20
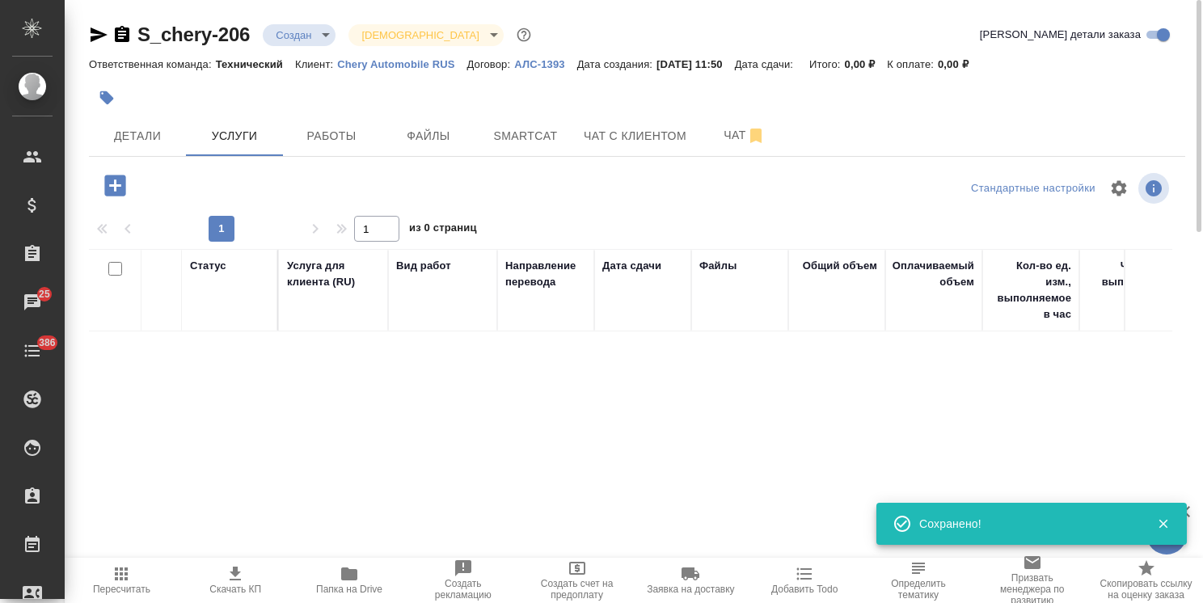
click at [116, 191] on icon "button" at bounding box center [114, 185] width 21 height 21
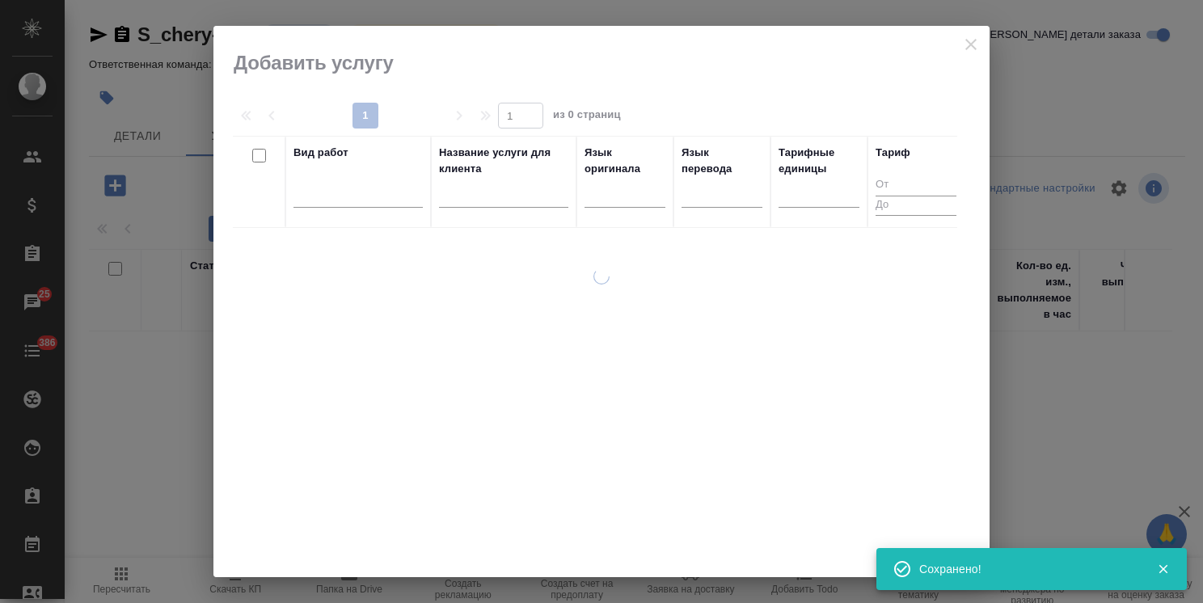
click at [529, 196] on input "text" at bounding box center [503, 197] width 129 height 20
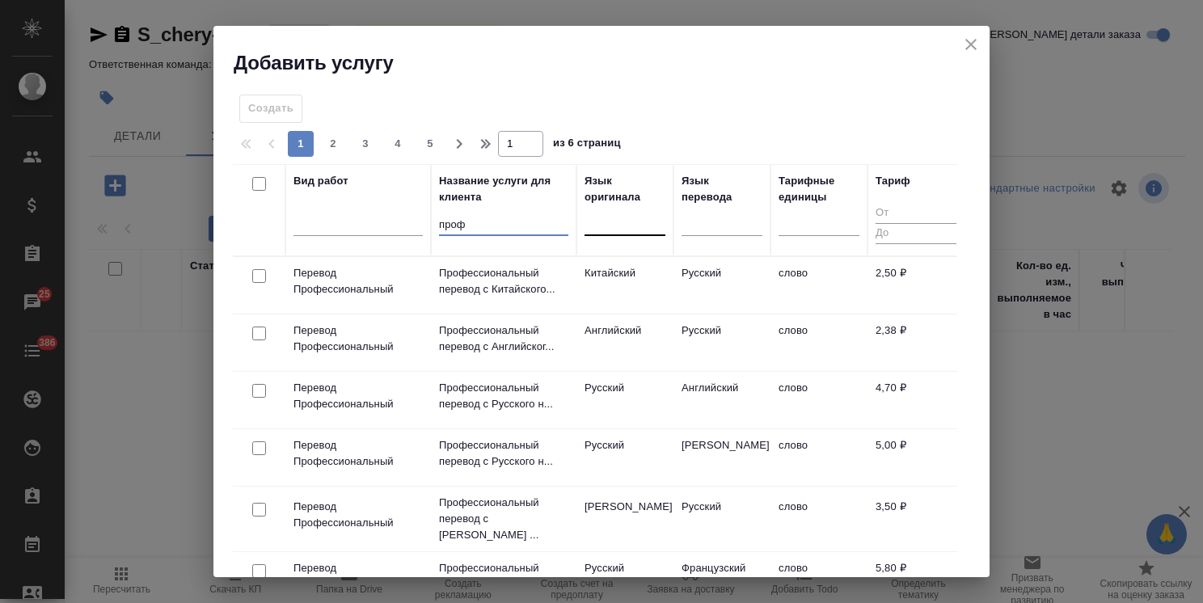
click at [619, 225] on div at bounding box center [624, 219] width 81 height 23
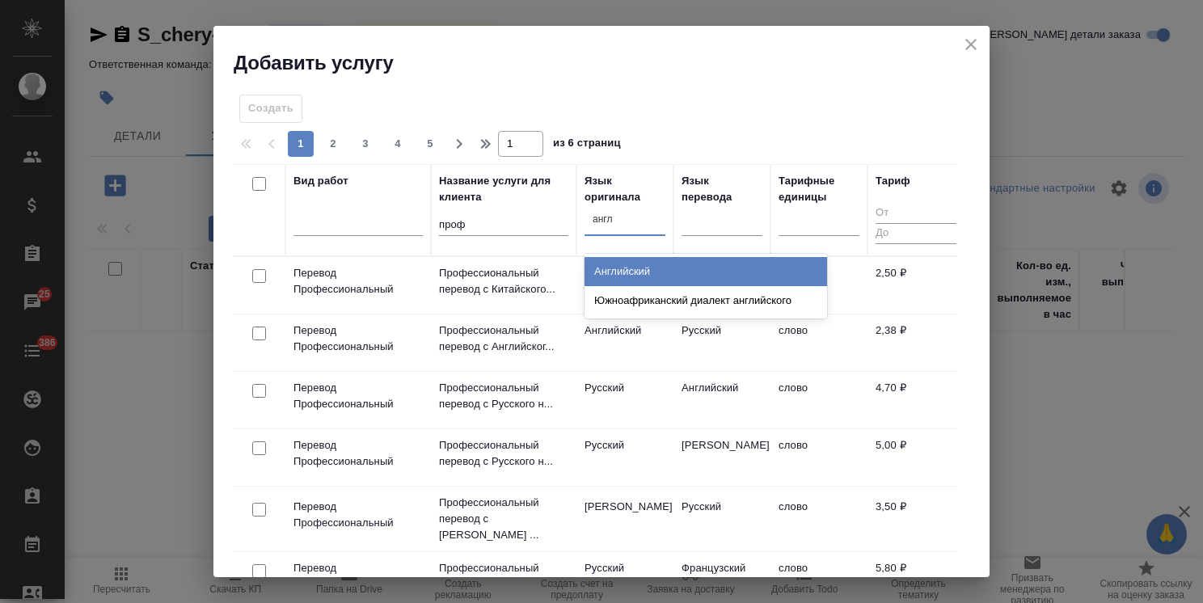
click at [620, 264] on div "Английский" at bounding box center [705, 271] width 242 height 29
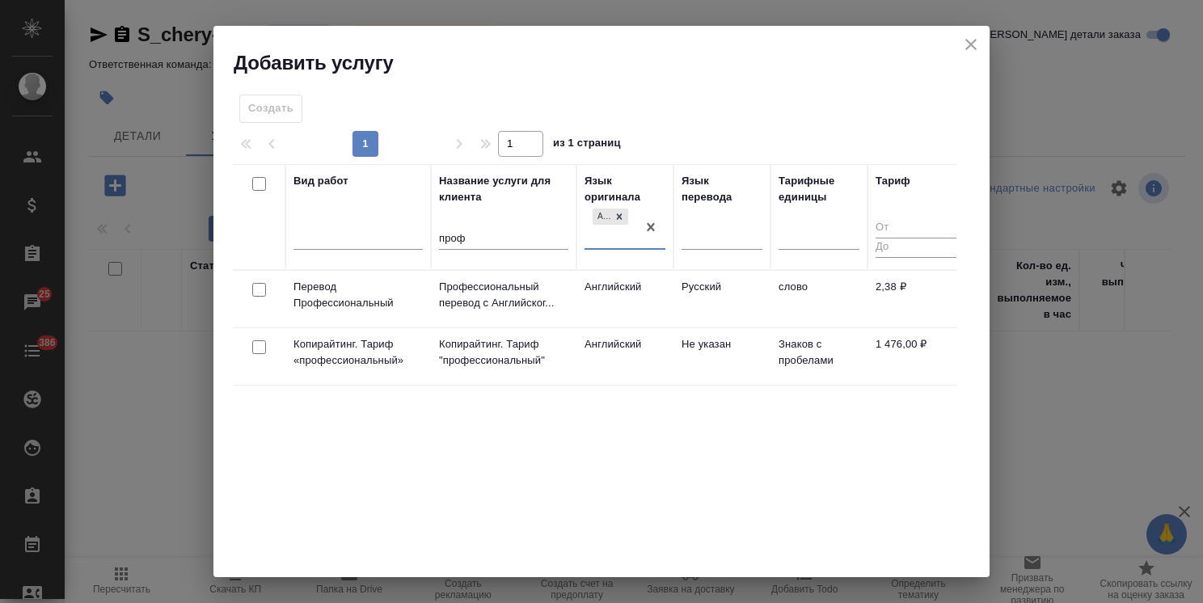
click at [259, 289] on input "checkbox" at bounding box center [259, 290] width 14 height 14
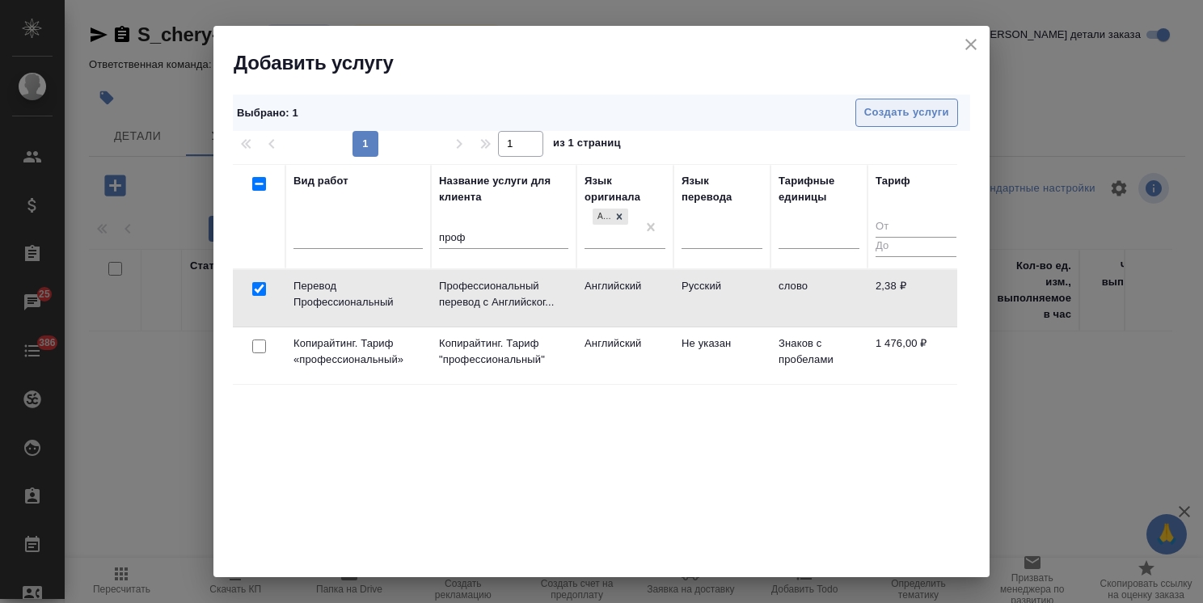
click at [908, 112] on span "Создать услуги" at bounding box center [906, 112] width 85 height 19
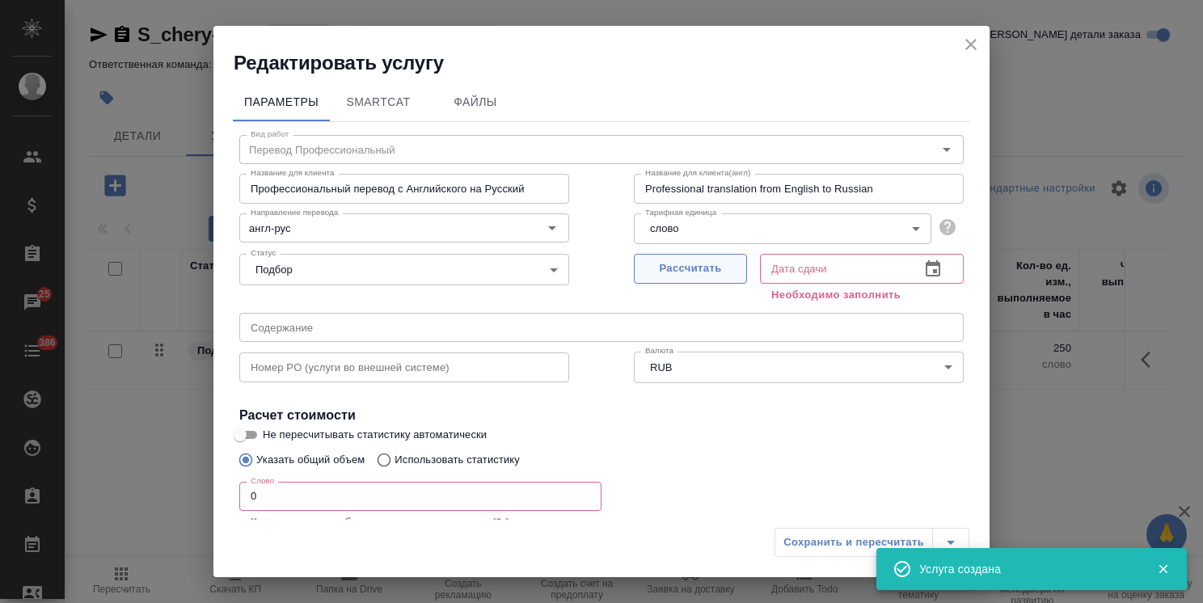
click at [665, 272] on span "Рассчитать" at bounding box center [690, 268] width 95 height 19
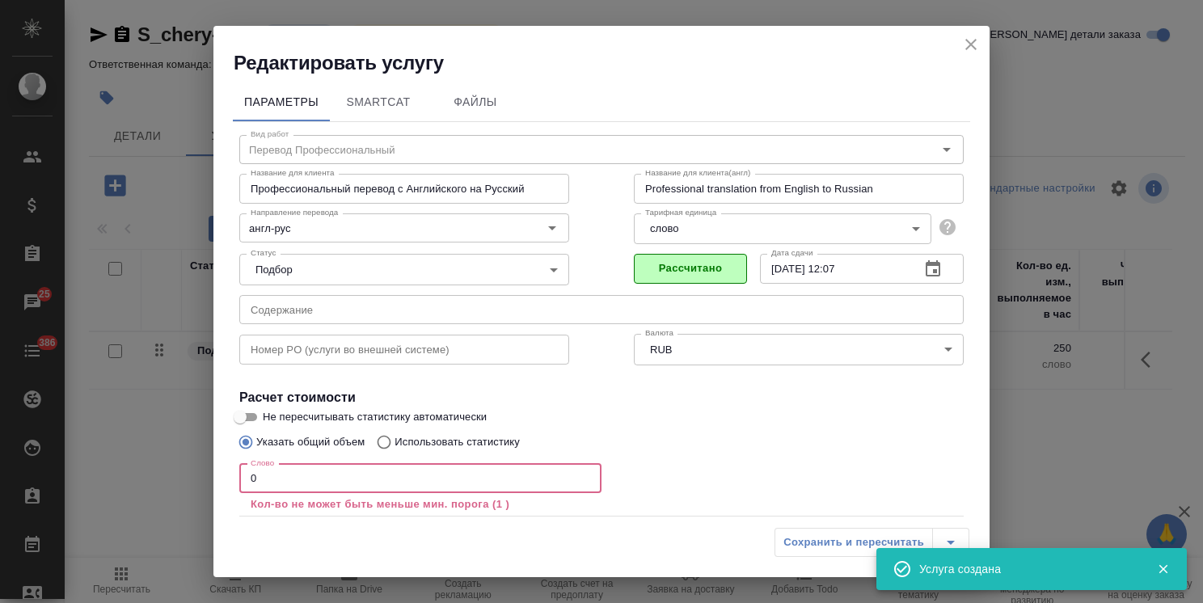
drag, startPoint x: 267, startPoint y: 470, endPoint x: 211, endPoint y: 477, distance: 56.1
click at [212, 477] on div "Редактировать услугу Параметры SmartCat Файлы Вид работ Перевод Профессиональны…" at bounding box center [601, 301] width 1203 height 603
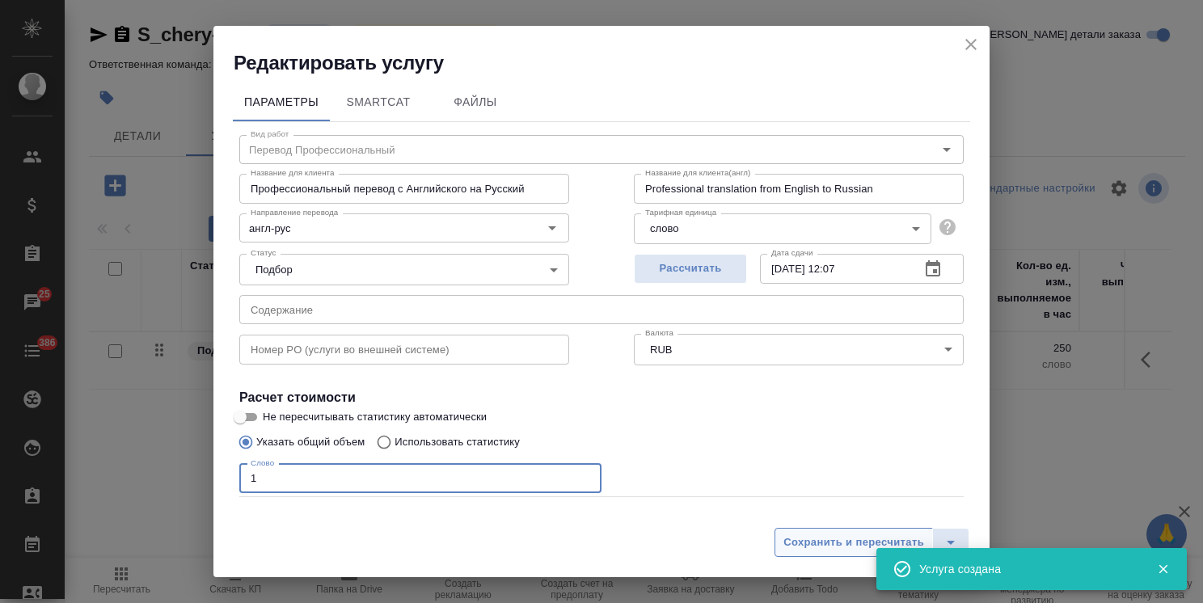
click at [820, 542] on span "Сохранить и пересчитать" at bounding box center [853, 542] width 141 height 19
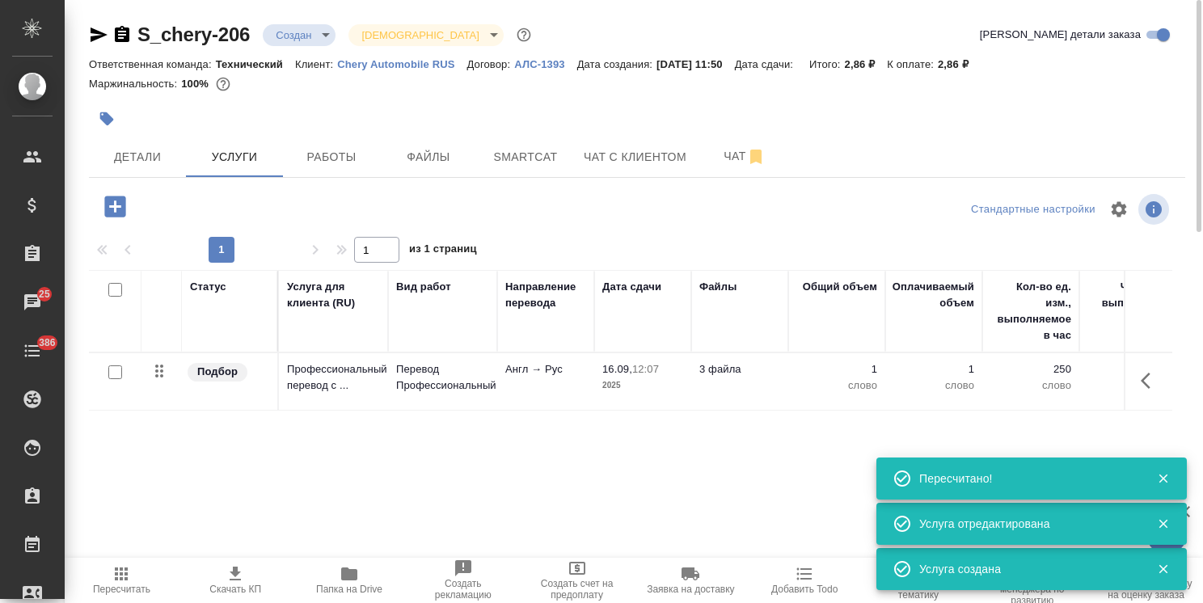
click at [111, 207] on icon "button" at bounding box center [115, 206] width 28 height 28
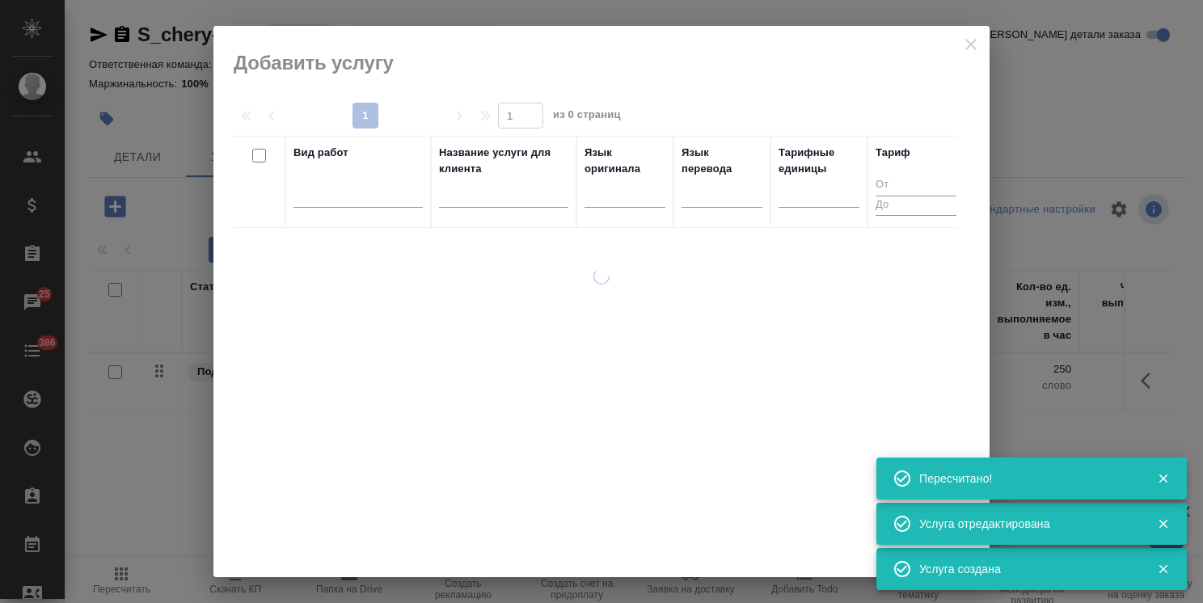
click at [476, 190] on input "text" at bounding box center [503, 197] width 129 height 20
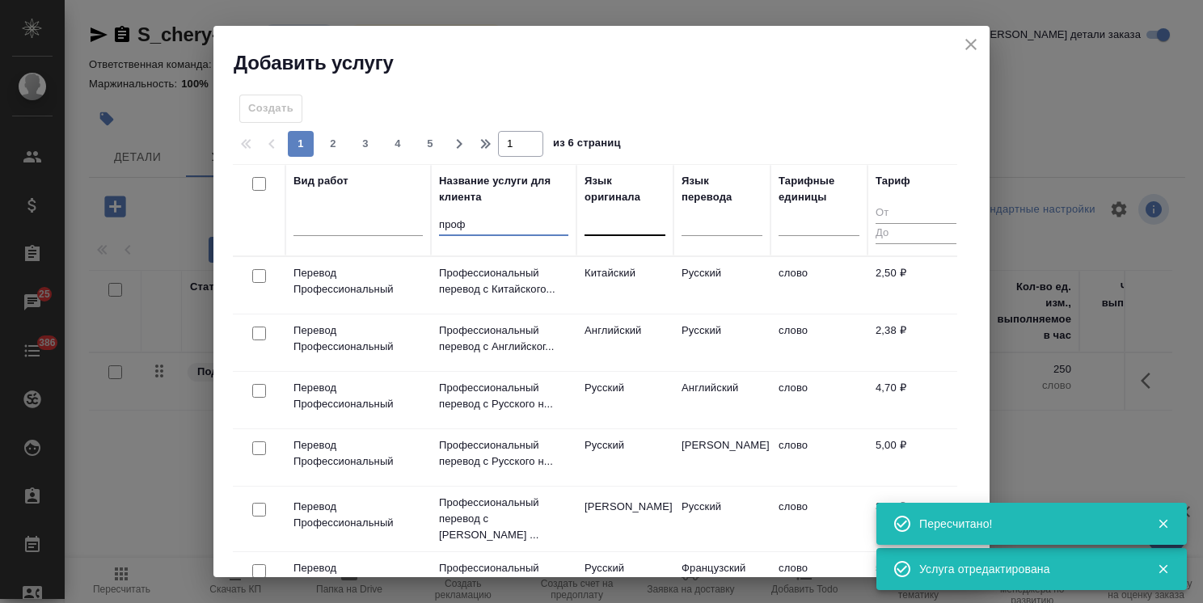
click at [626, 227] on div at bounding box center [624, 219] width 81 height 23
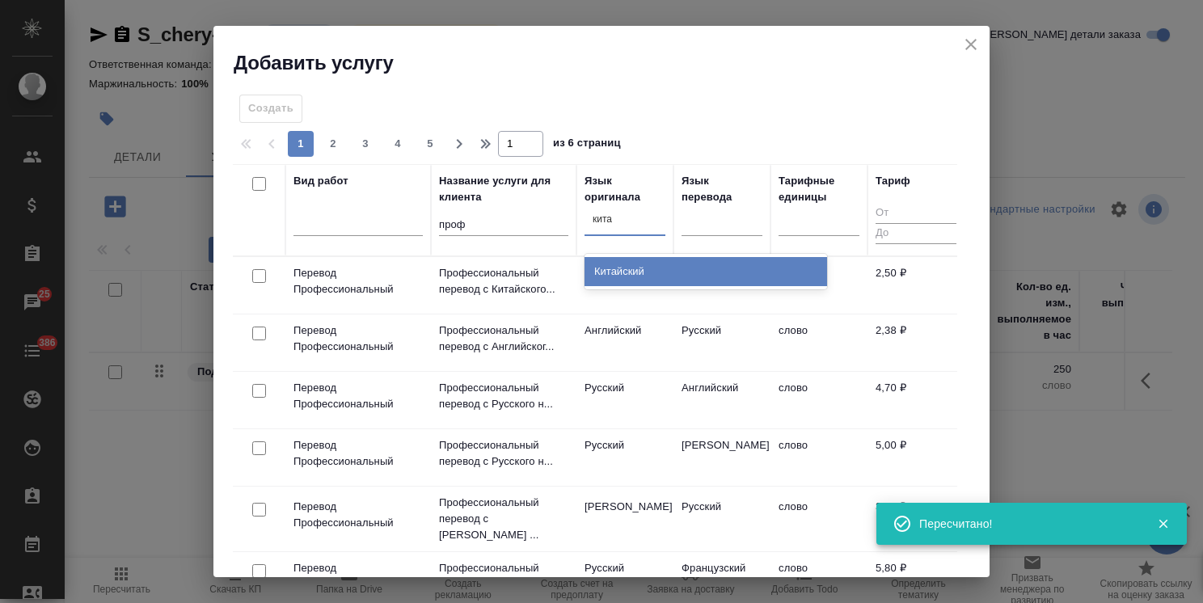
click at [621, 273] on div "Китайский" at bounding box center [705, 271] width 242 height 29
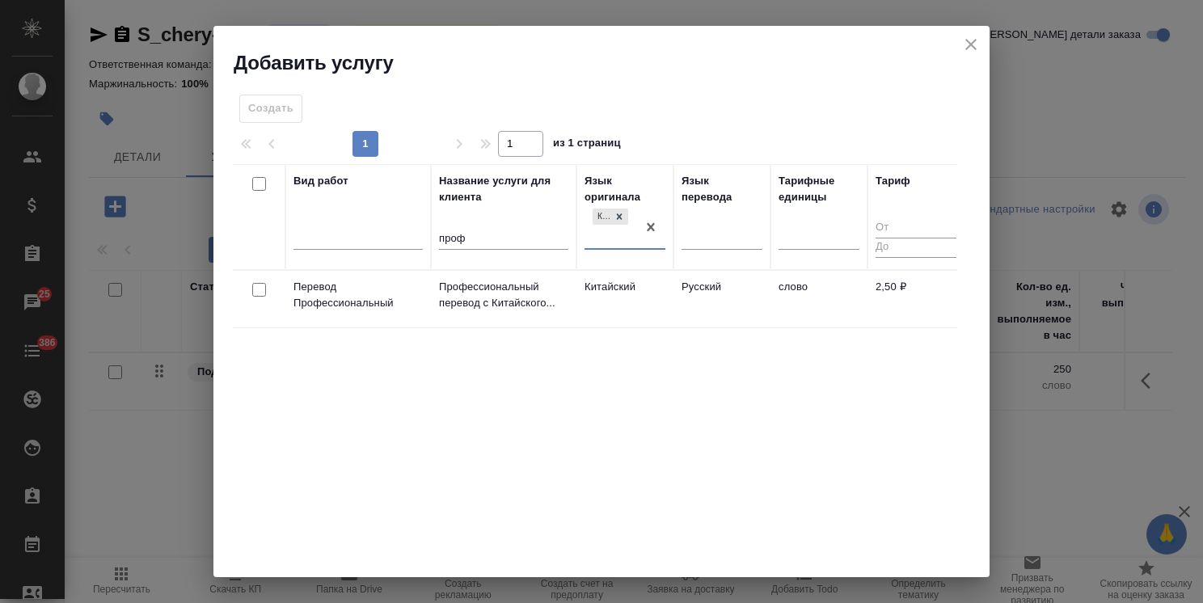
click at [259, 289] on input "checkbox" at bounding box center [259, 290] width 14 height 14
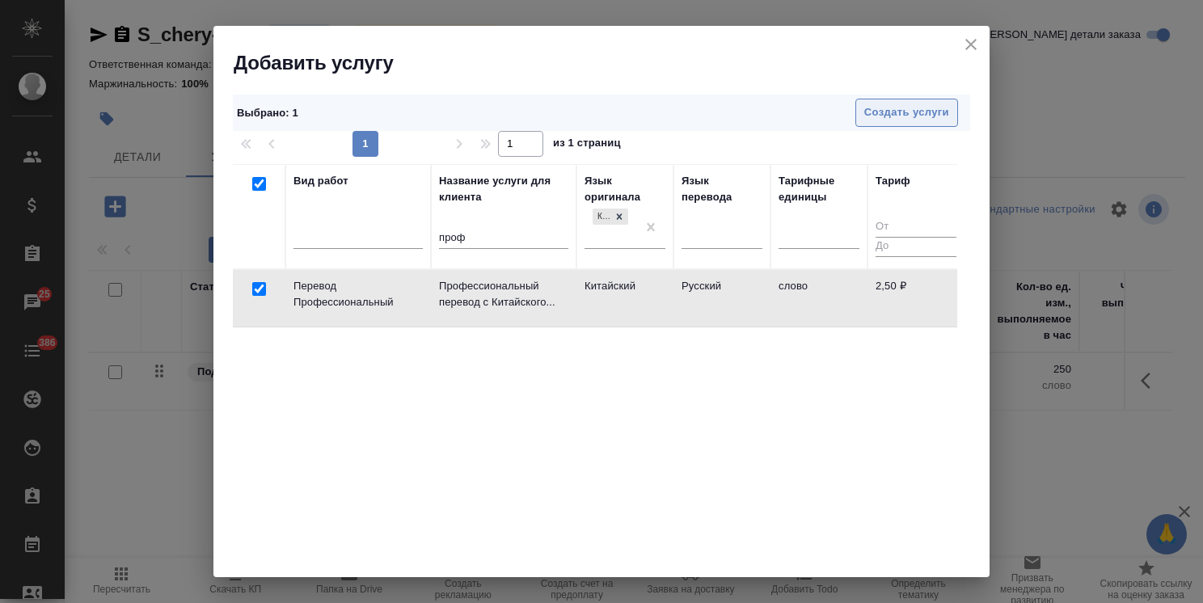
click at [902, 116] on span "Создать услуги" at bounding box center [906, 112] width 85 height 19
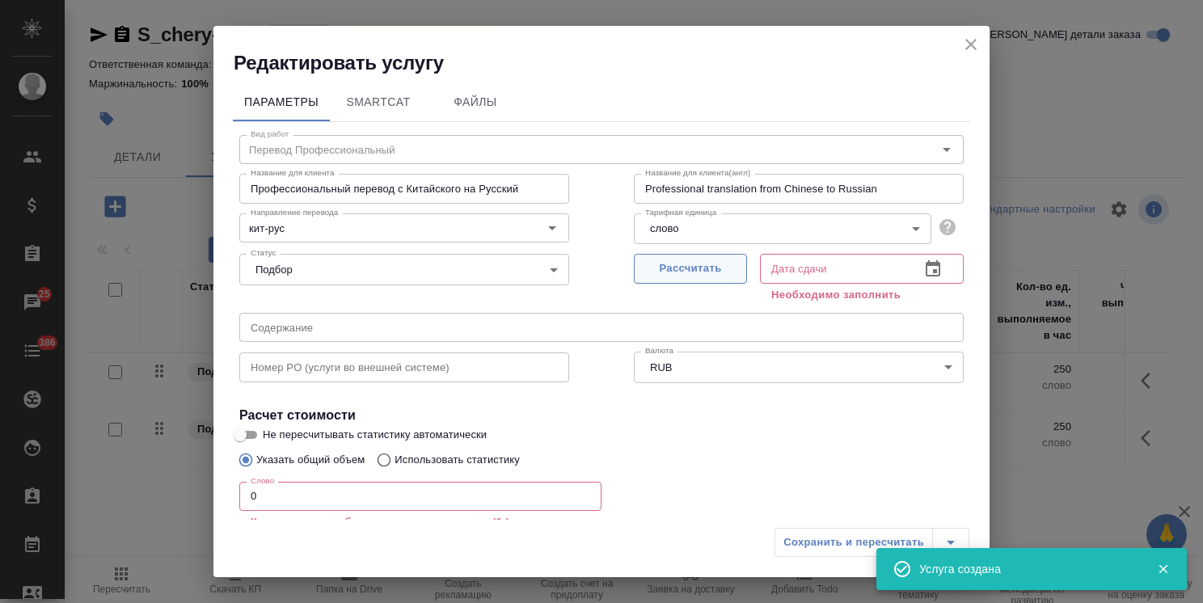
click at [656, 276] on span "Рассчитать" at bounding box center [690, 268] width 95 height 19
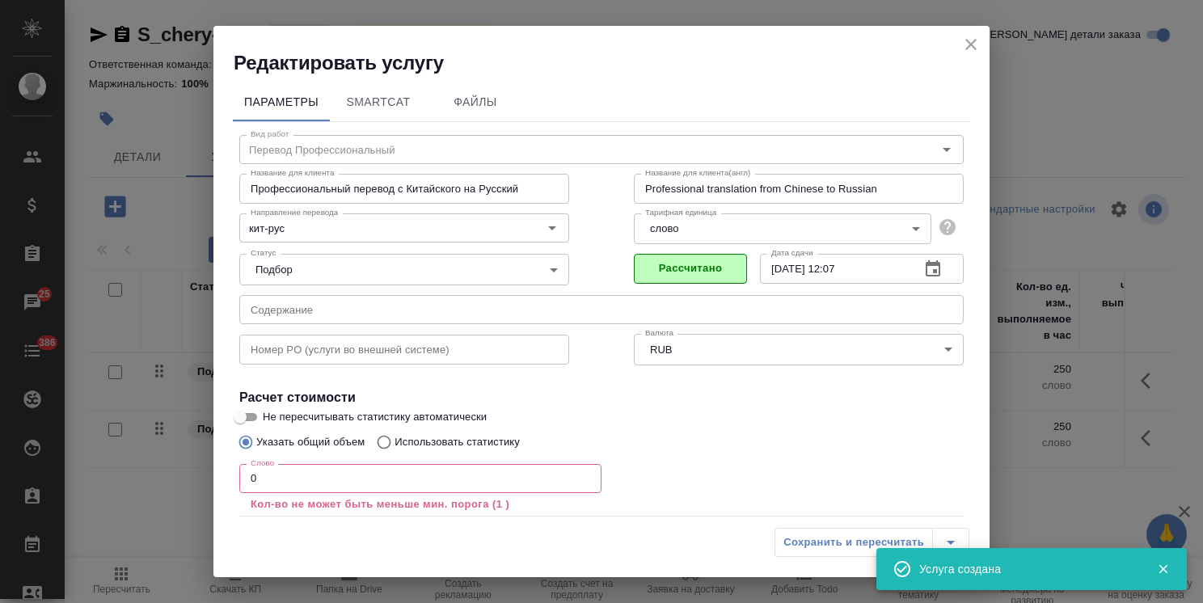
click at [209, 466] on div "Редактировать услугу Параметры SmartCat Файлы Вид работ Перевод Профессиональны…" at bounding box center [601, 301] width 1203 height 603
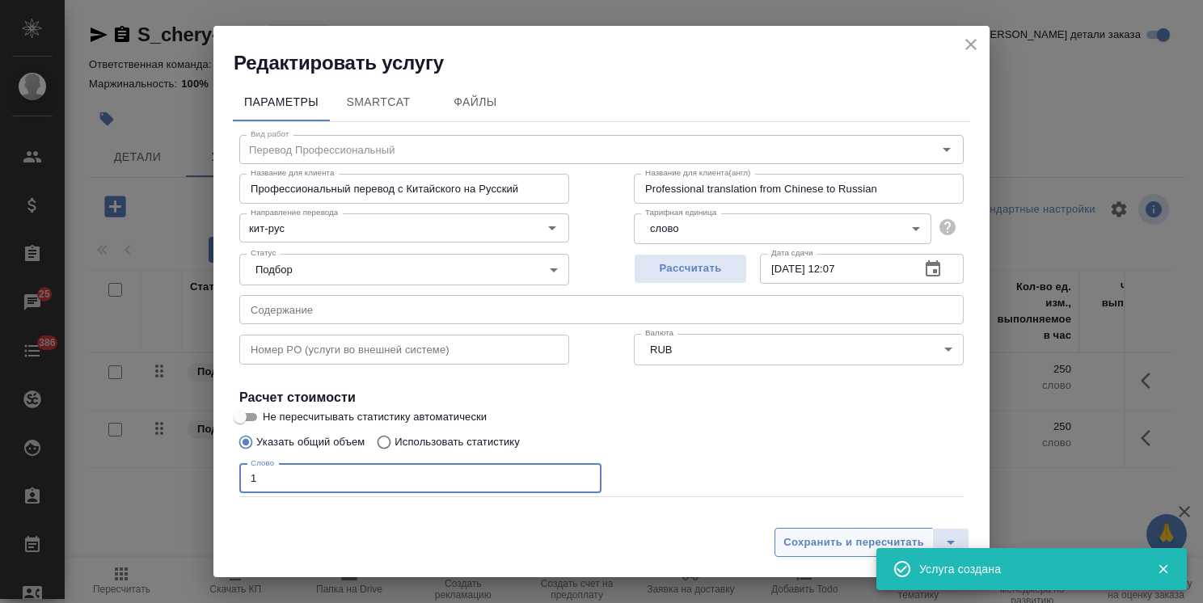
click at [834, 539] on span "Сохранить и пересчитать" at bounding box center [853, 542] width 141 height 19
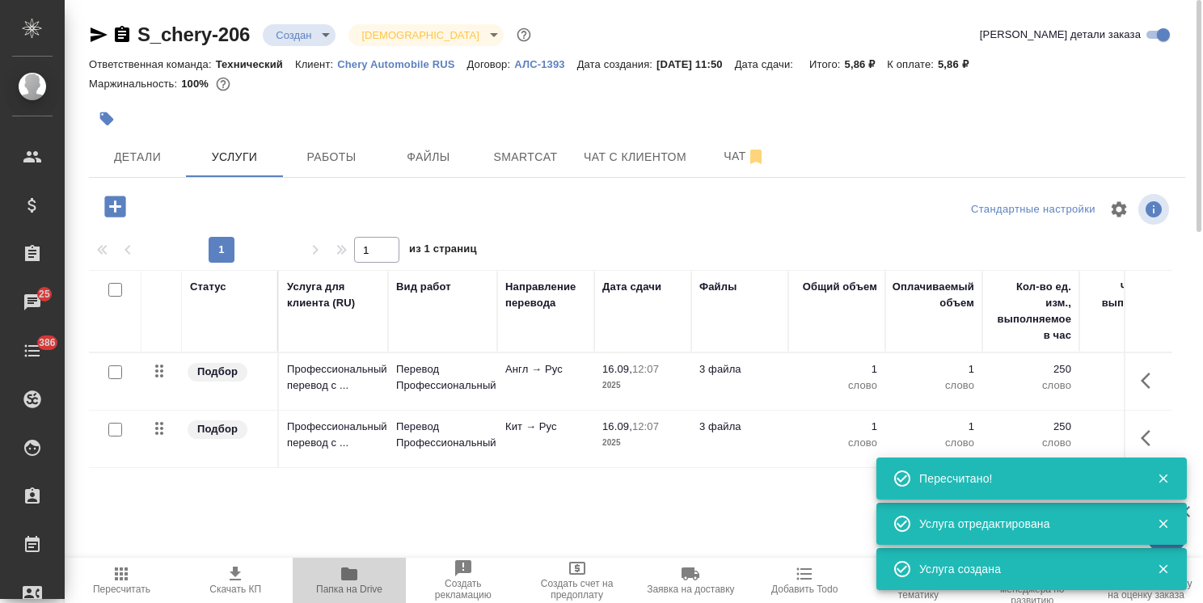
click at [332, 587] on span "Папка на Drive" at bounding box center [349, 589] width 66 height 11
click at [111, 372] on input "checkbox" at bounding box center [115, 372] width 14 height 14
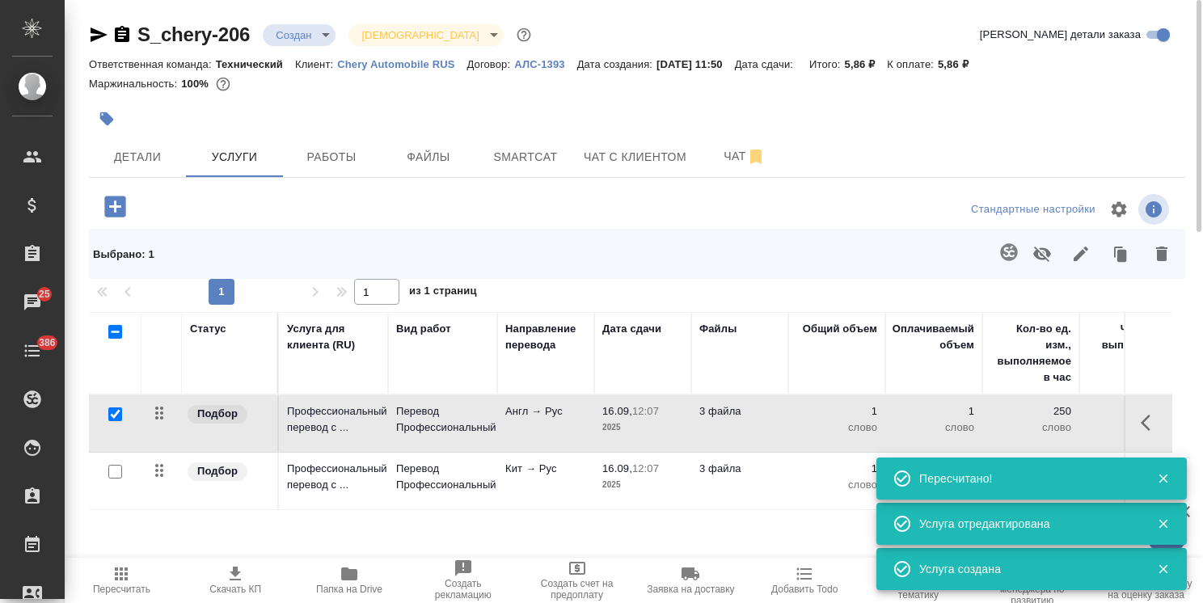
click at [1011, 249] on icon "button" at bounding box center [1008, 251] width 17 height 17
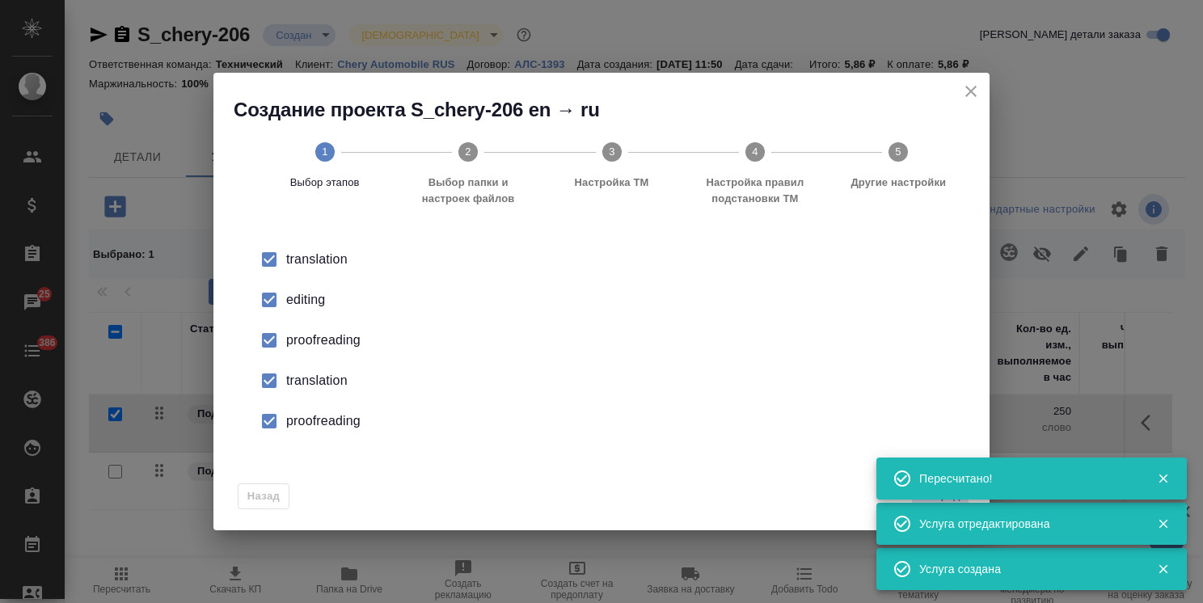
click at [1166, 482] on icon "button" at bounding box center [1162, 478] width 9 height 9
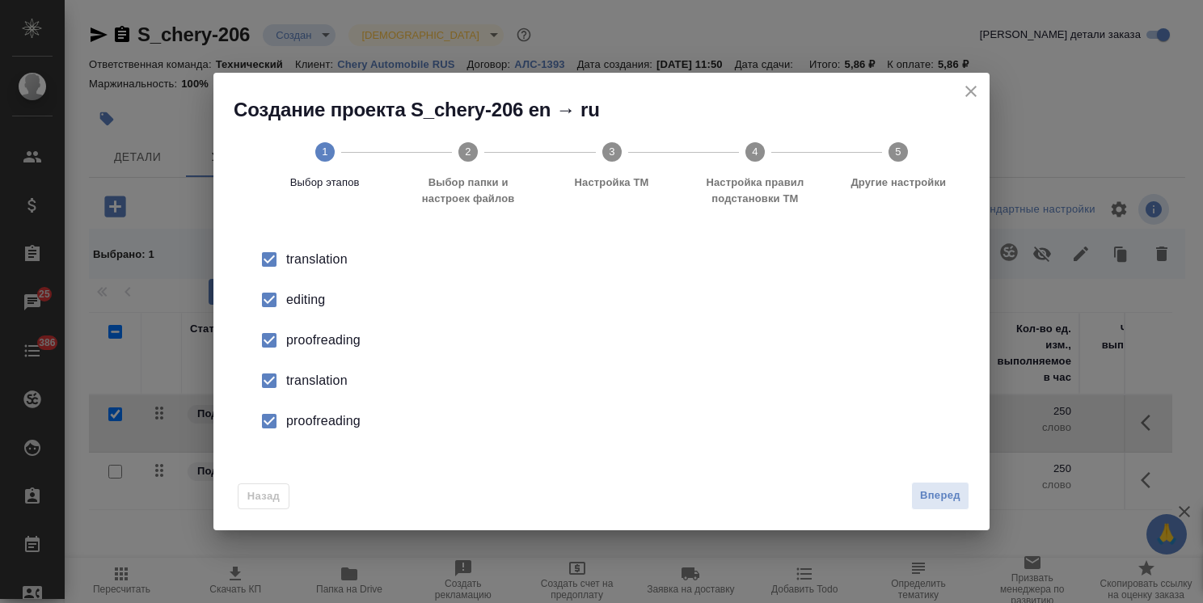
click at [943, 495] on span "Вперед" at bounding box center [940, 496] width 40 height 19
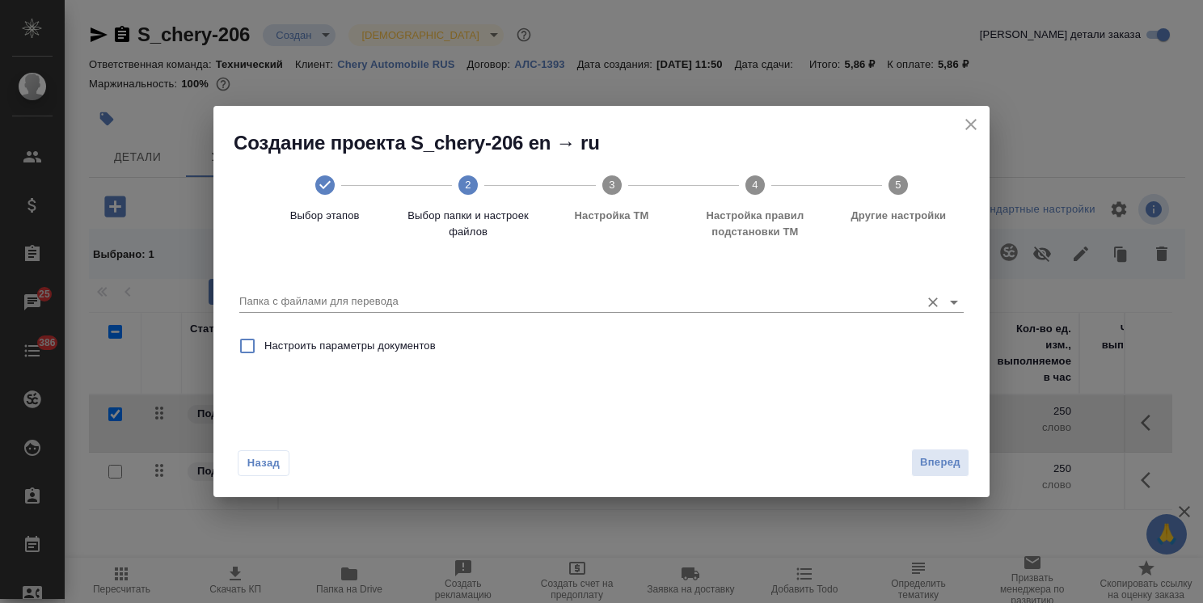
click at [434, 309] on input "Папка с файлами для перевода" at bounding box center [575, 301] width 672 height 19
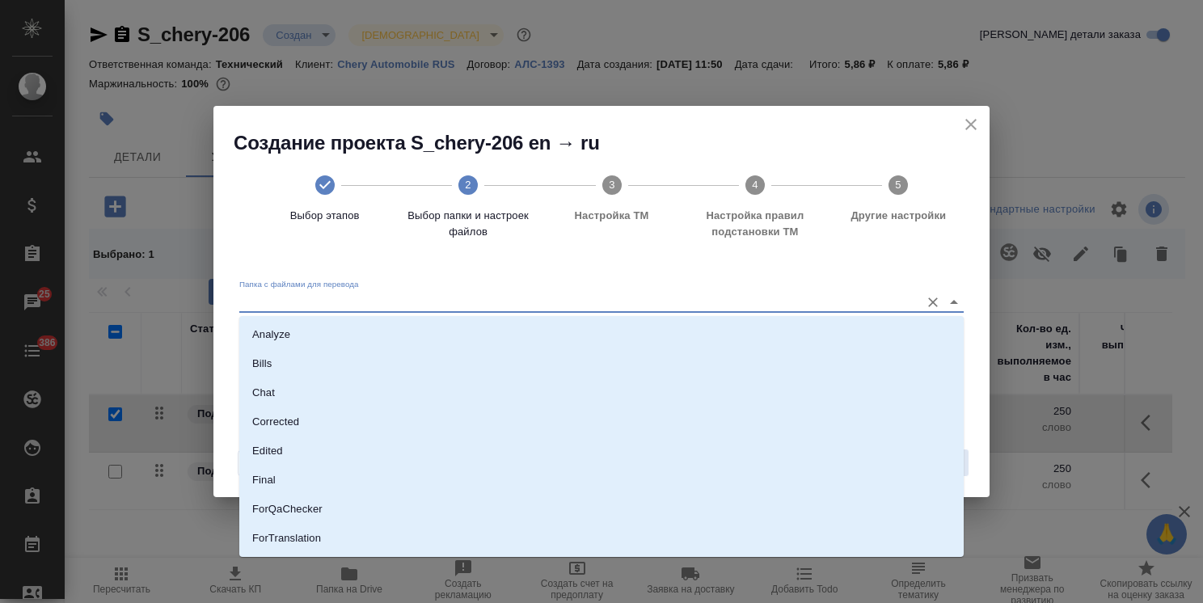
click at [387, 331] on li "Analyze" at bounding box center [601, 334] width 724 height 29
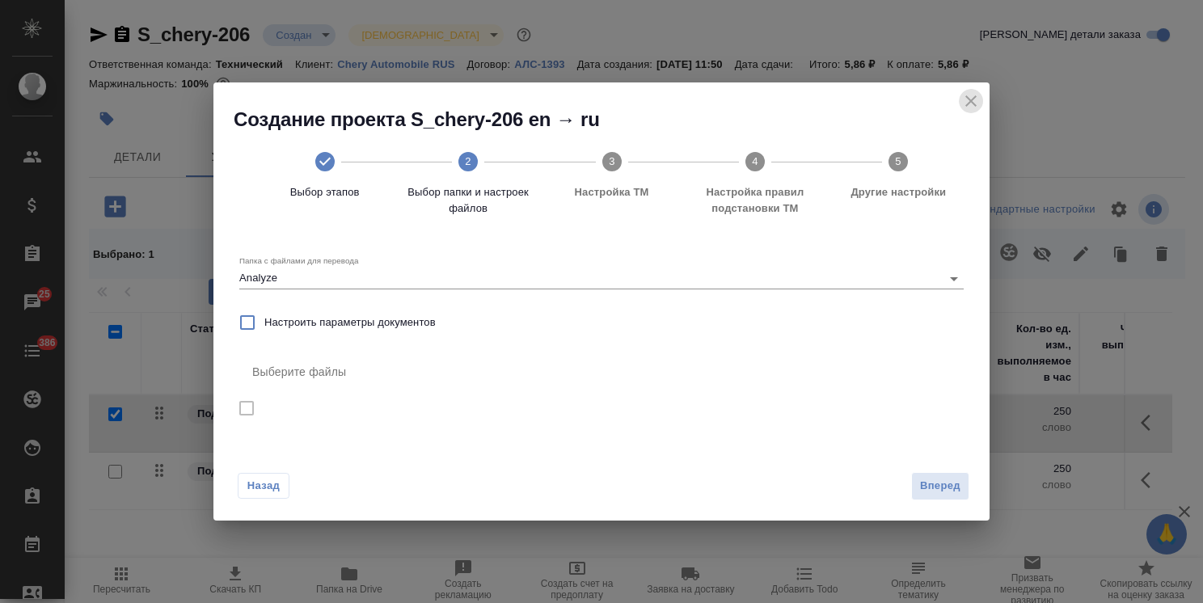
click at [963, 102] on icon "close" at bounding box center [970, 100] width 19 height 19
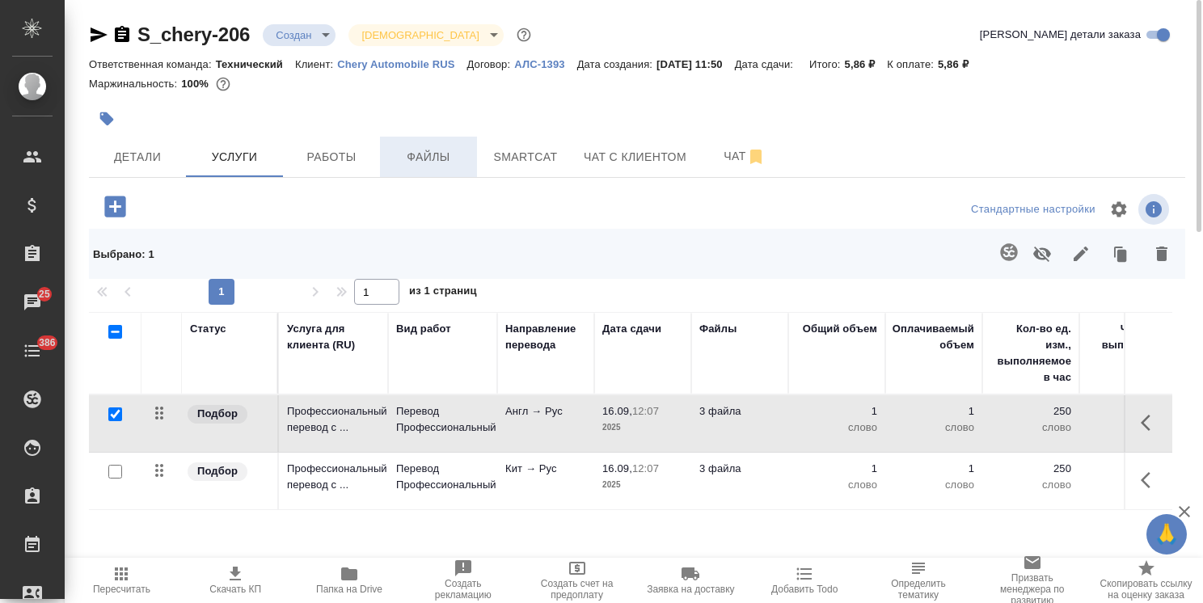
click at [429, 160] on span "Файлы" at bounding box center [429, 157] width 78 height 20
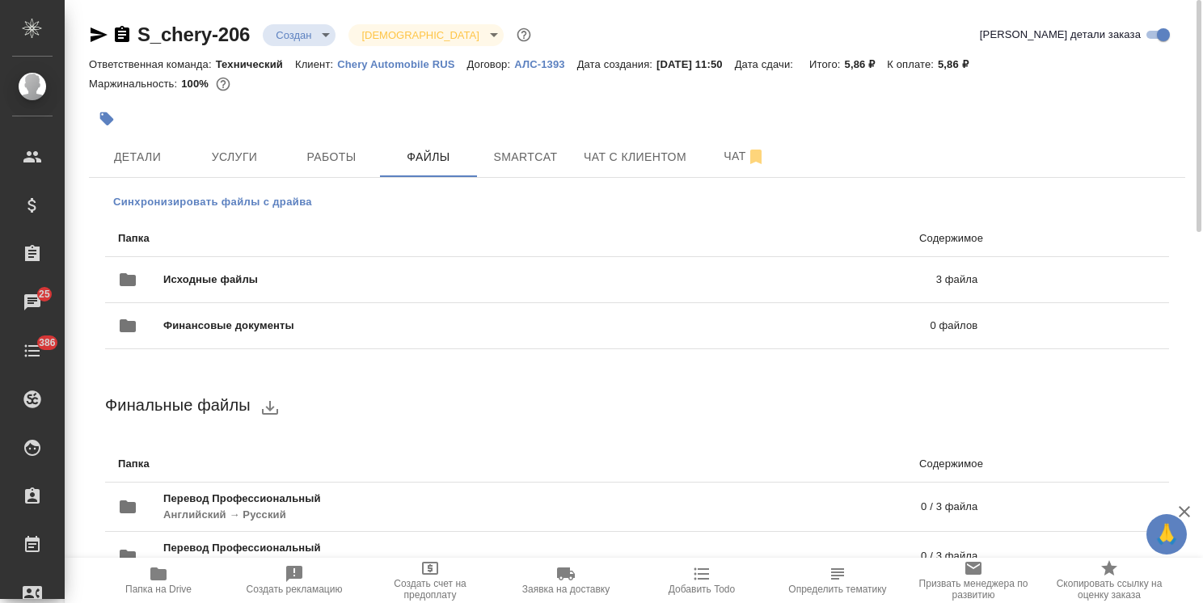
click at [207, 199] on span "Синхронизировать файлы с драйва" at bounding box center [212, 202] width 199 height 16
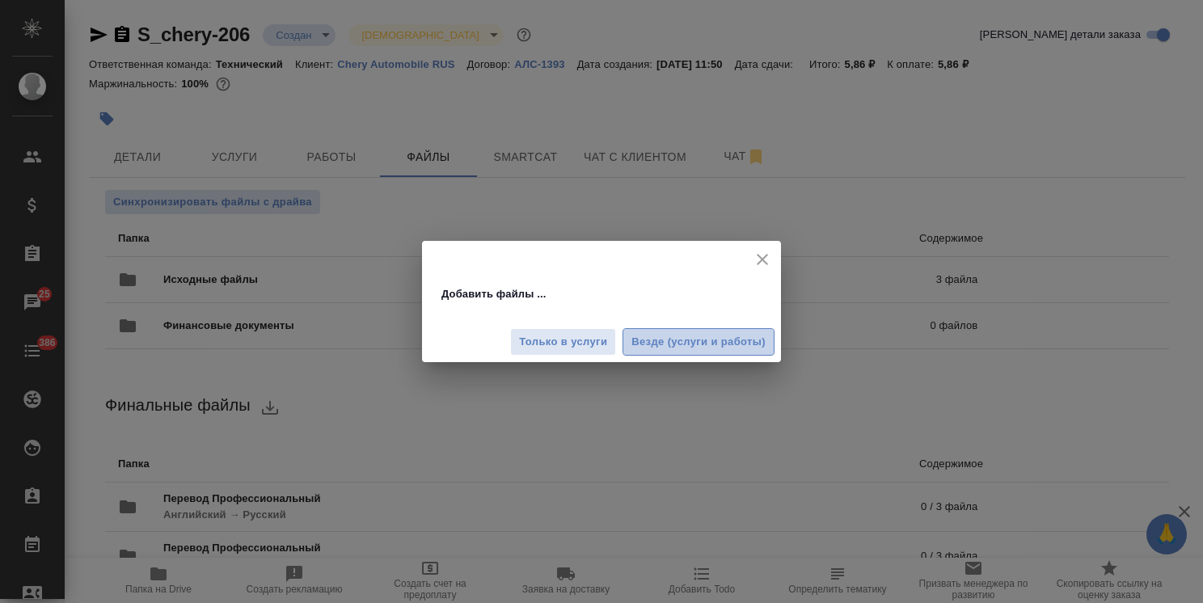
click at [762, 341] on span "Везде (услуги и работы)" at bounding box center [698, 342] width 134 height 19
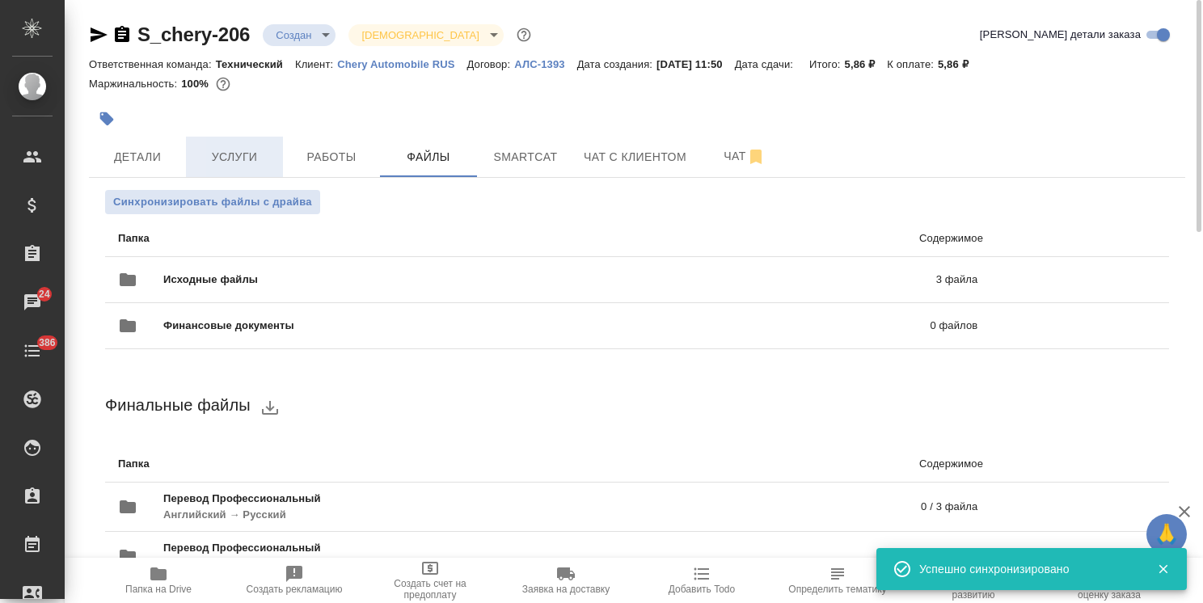
click at [268, 162] on span "Услуги" at bounding box center [235, 157] width 78 height 20
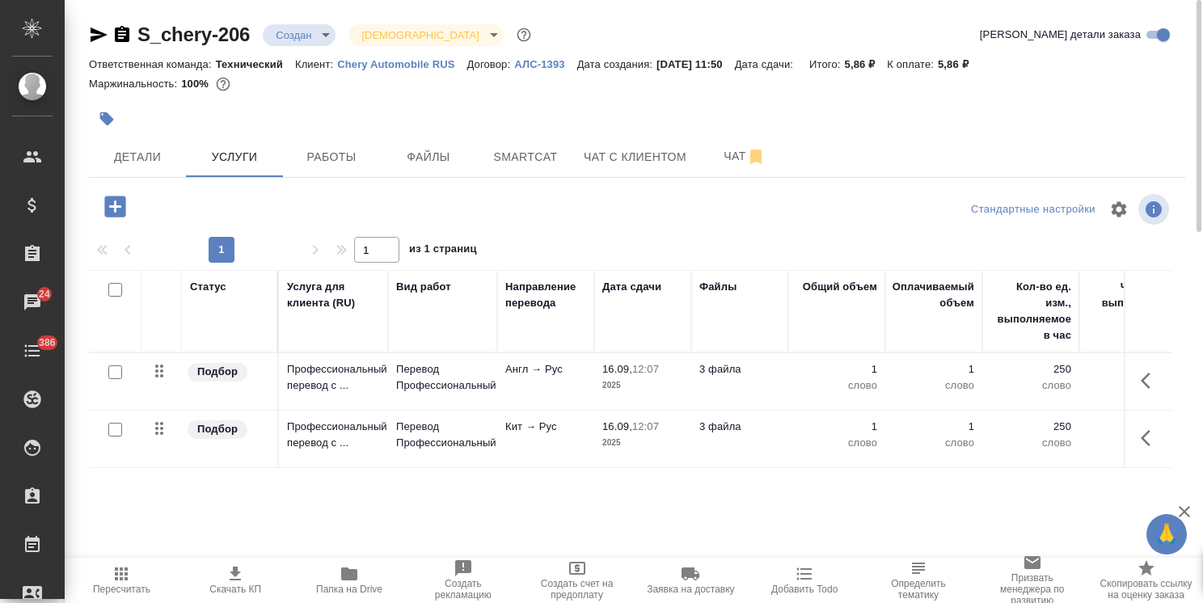
click at [118, 372] on input "checkbox" at bounding box center [115, 372] width 14 height 14
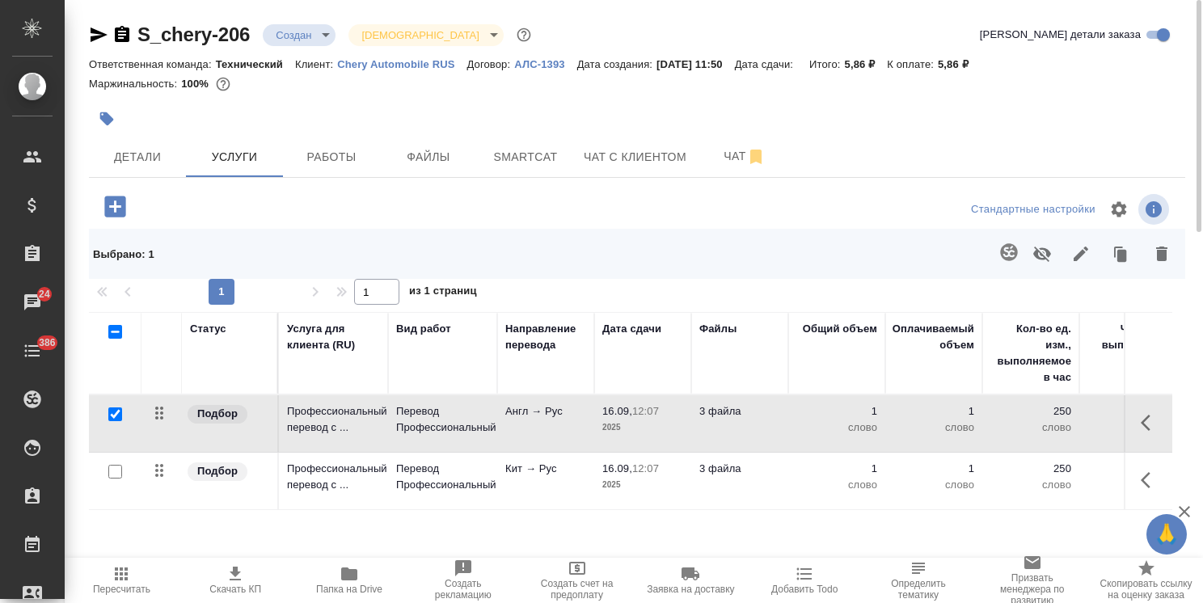
click at [999, 261] on icon "button" at bounding box center [1008, 251] width 19 height 19
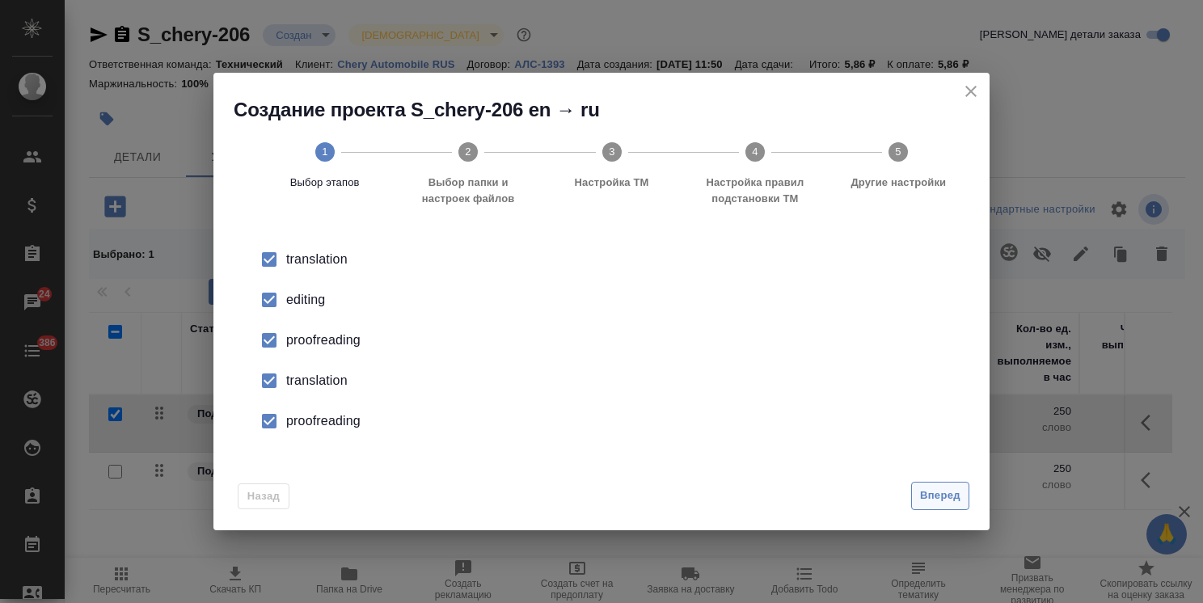
click at [934, 492] on span "Вперед" at bounding box center [940, 496] width 40 height 19
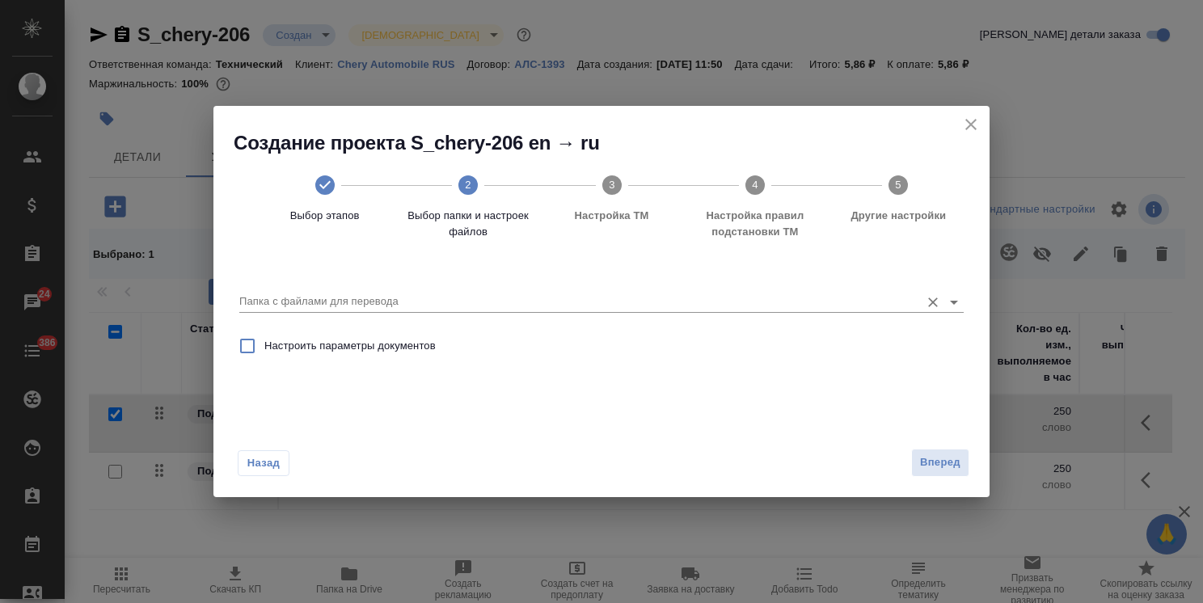
click at [322, 294] on input "Папка с файлами для перевода" at bounding box center [575, 301] width 672 height 19
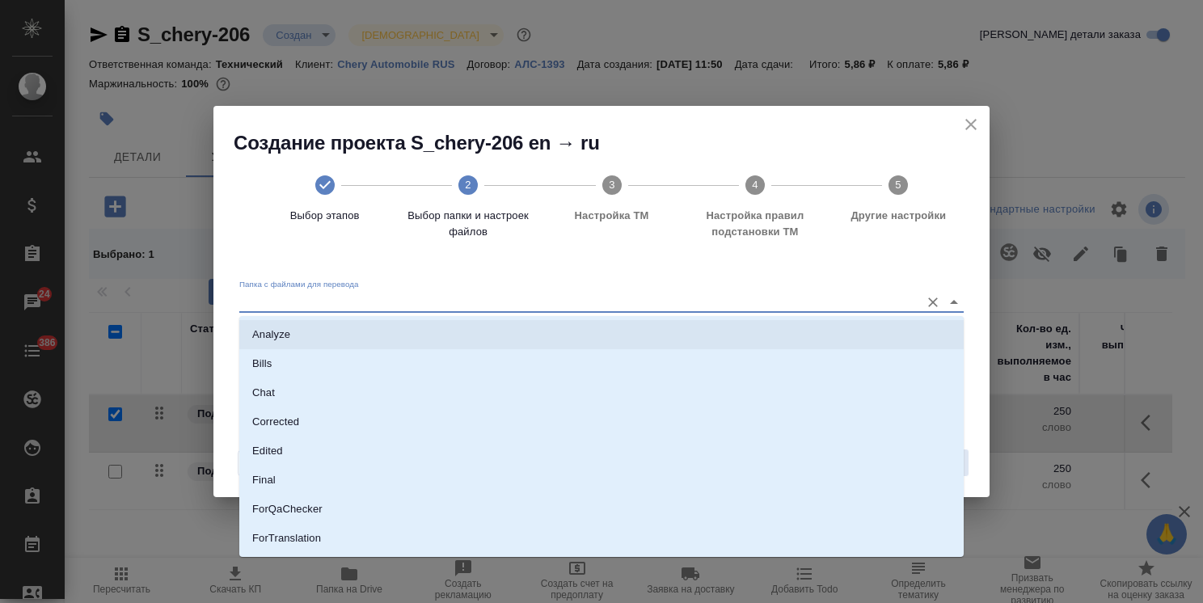
click at [302, 333] on li "Analyze" at bounding box center [601, 334] width 724 height 29
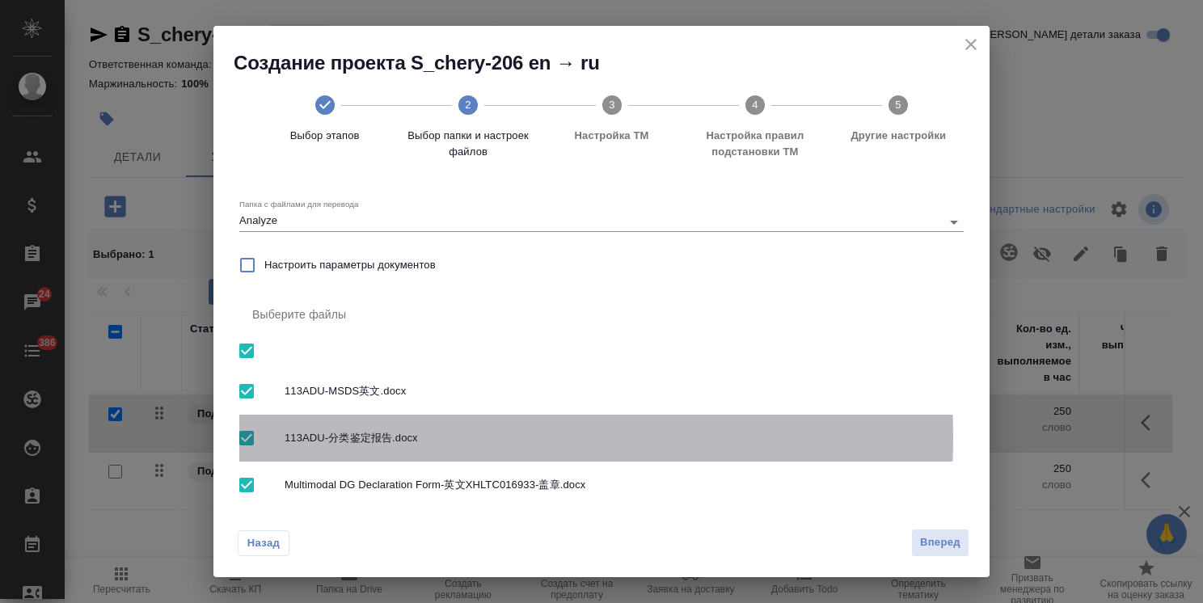
click at [242, 437] on input "checkbox" at bounding box center [247, 438] width 34 height 34
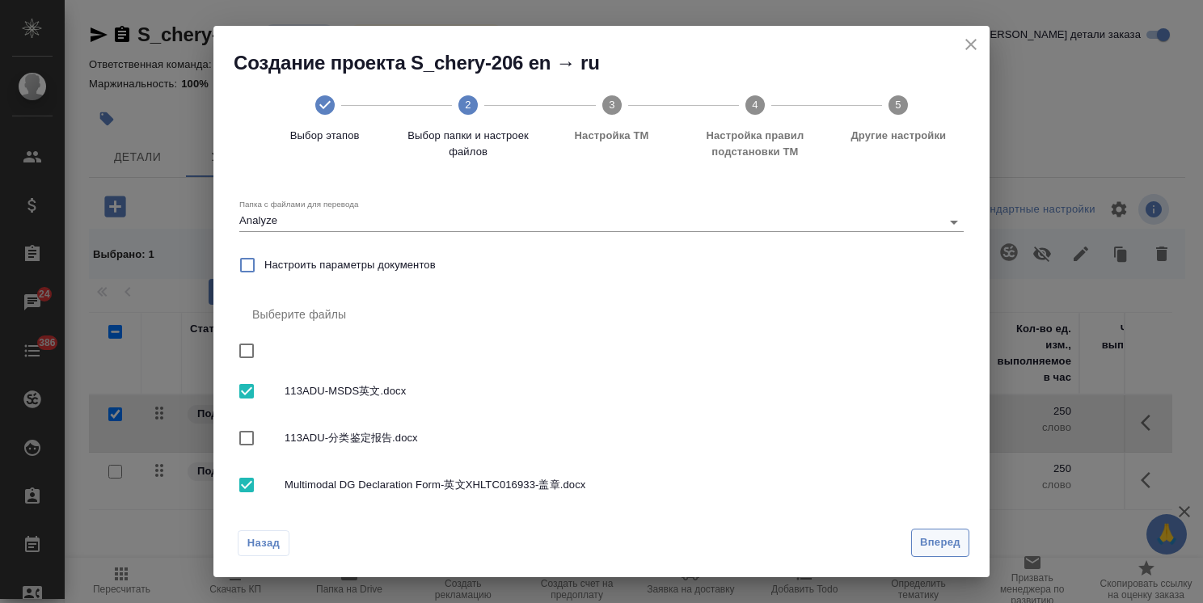
click at [946, 547] on span "Вперед" at bounding box center [940, 542] width 40 height 19
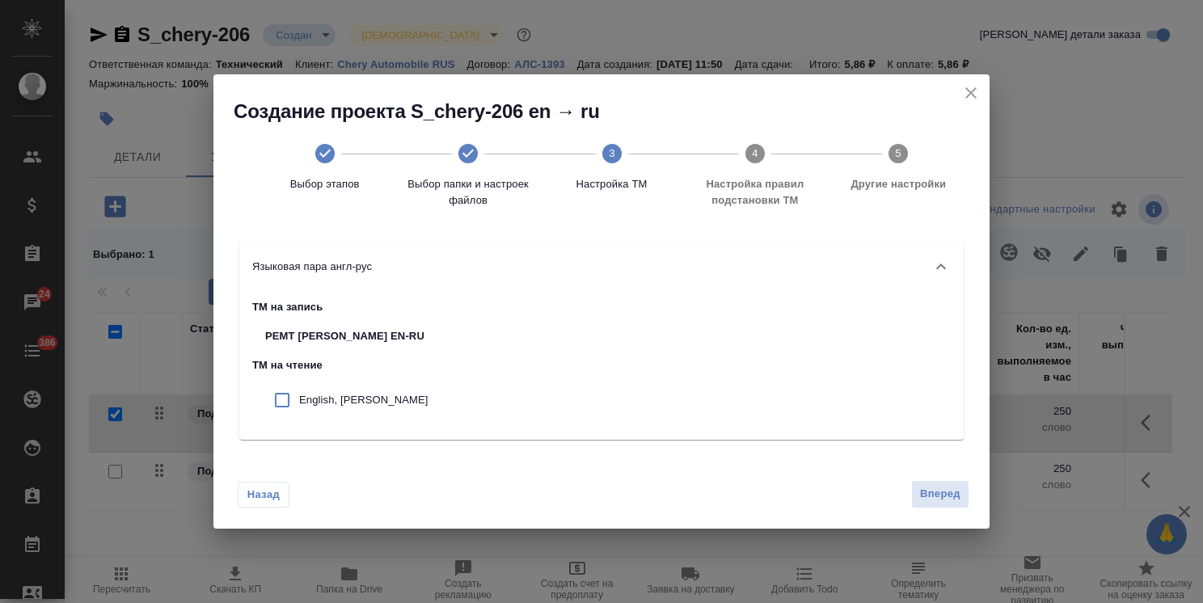
click at [355, 402] on p "English, chery" at bounding box center [363, 400] width 129 height 16
click at [934, 496] on span "Вперед" at bounding box center [940, 494] width 40 height 19
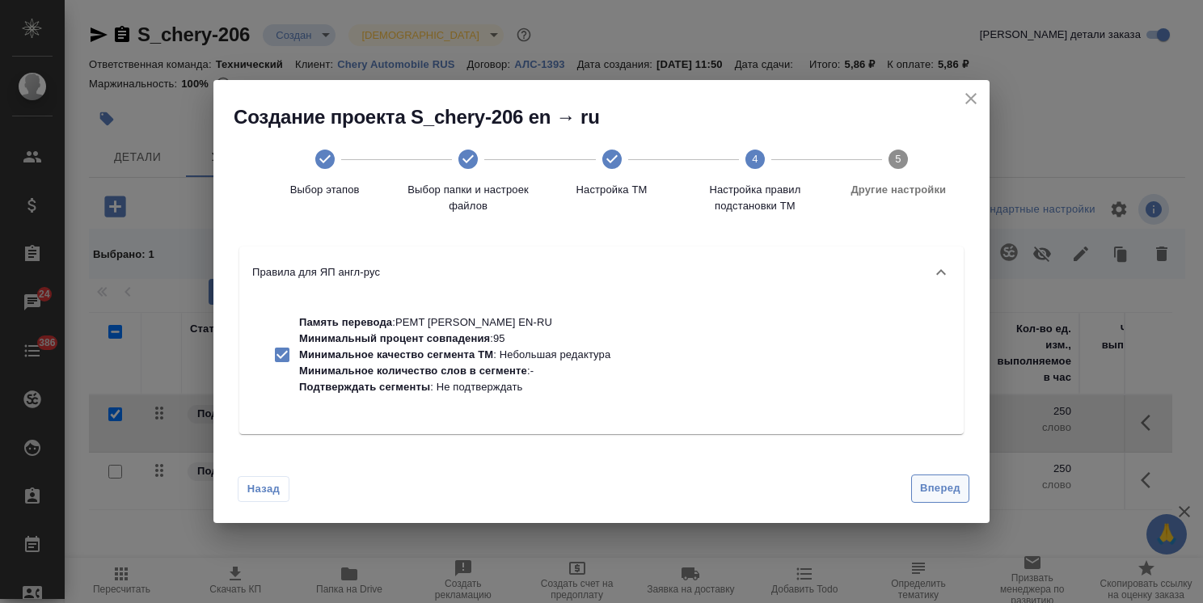
click at [921, 484] on span "Вперед" at bounding box center [940, 488] width 40 height 19
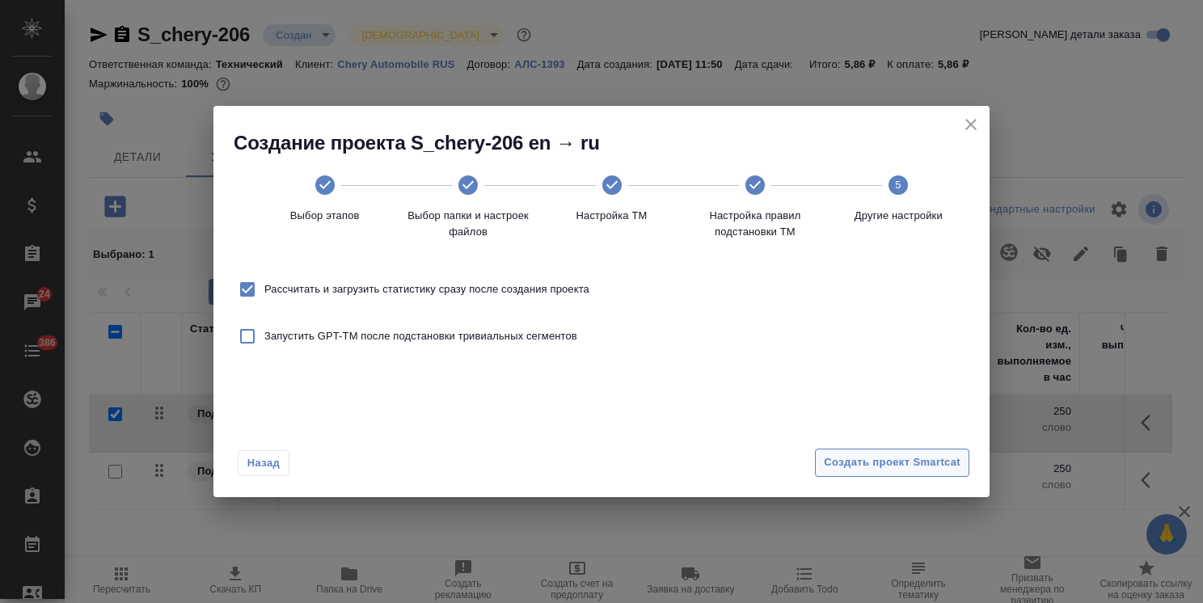
click at [933, 453] on button "Создать проект Smartcat" at bounding box center [892, 463] width 154 height 28
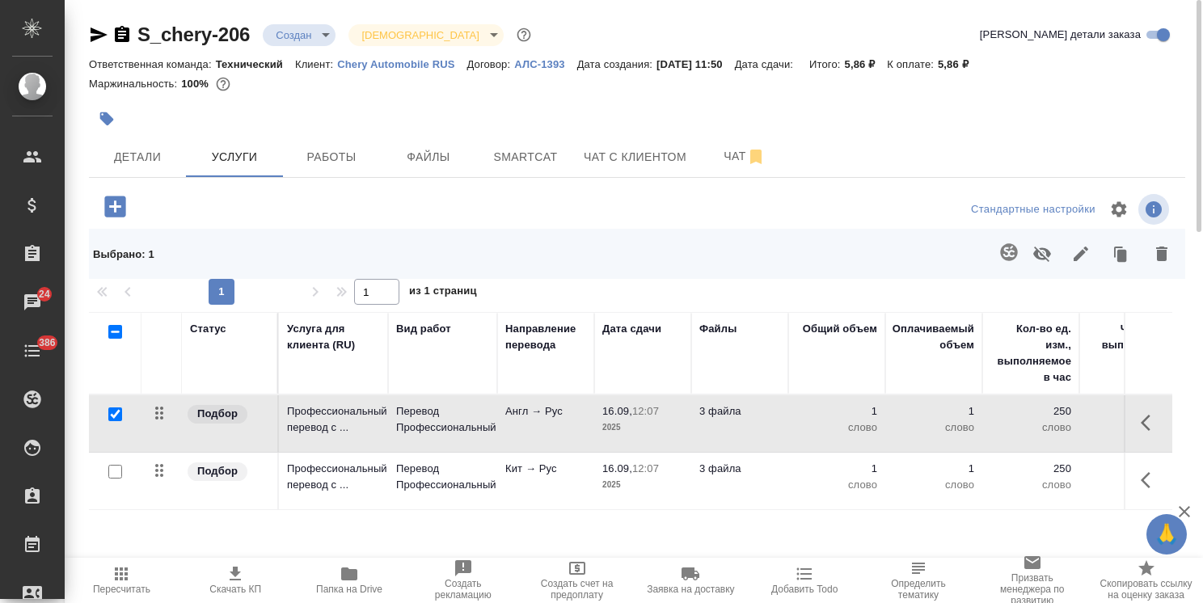
click at [113, 416] on input "checkbox" at bounding box center [115, 414] width 14 height 14
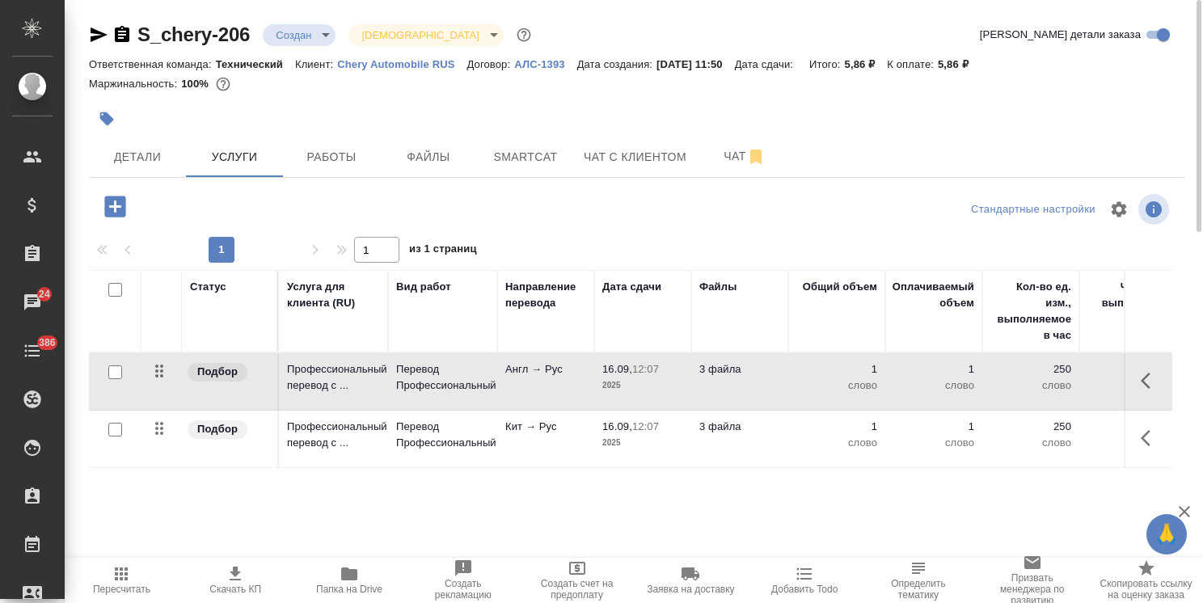
click at [117, 429] on input "checkbox" at bounding box center [115, 430] width 14 height 14
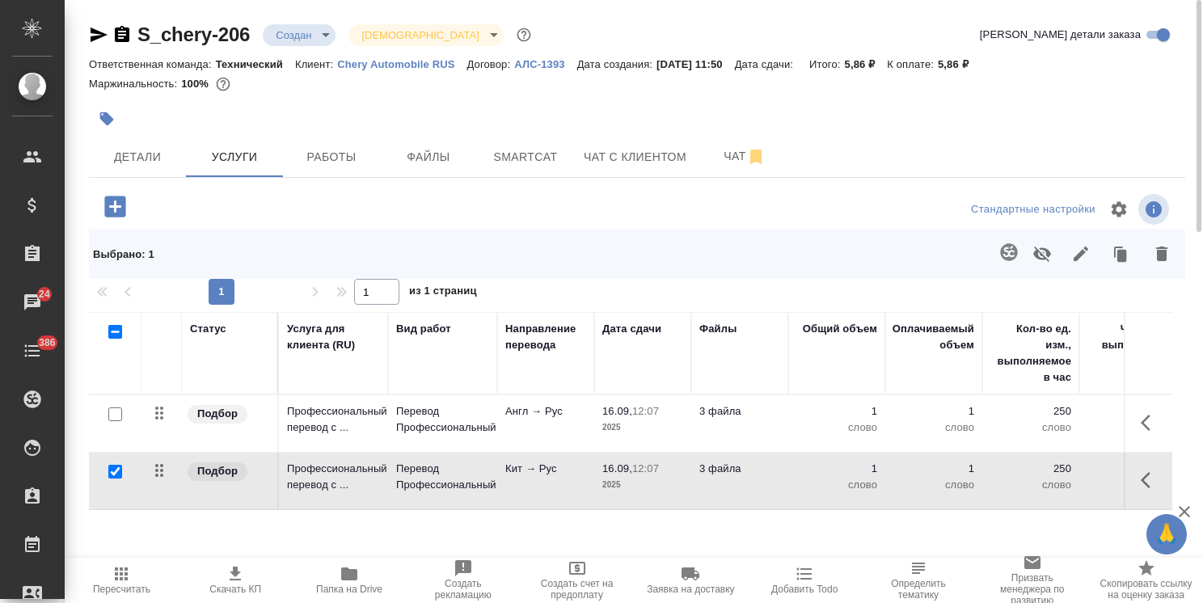
click at [1017, 251] on icon "button" at bounding box center [1008, 251] width 17 height 17
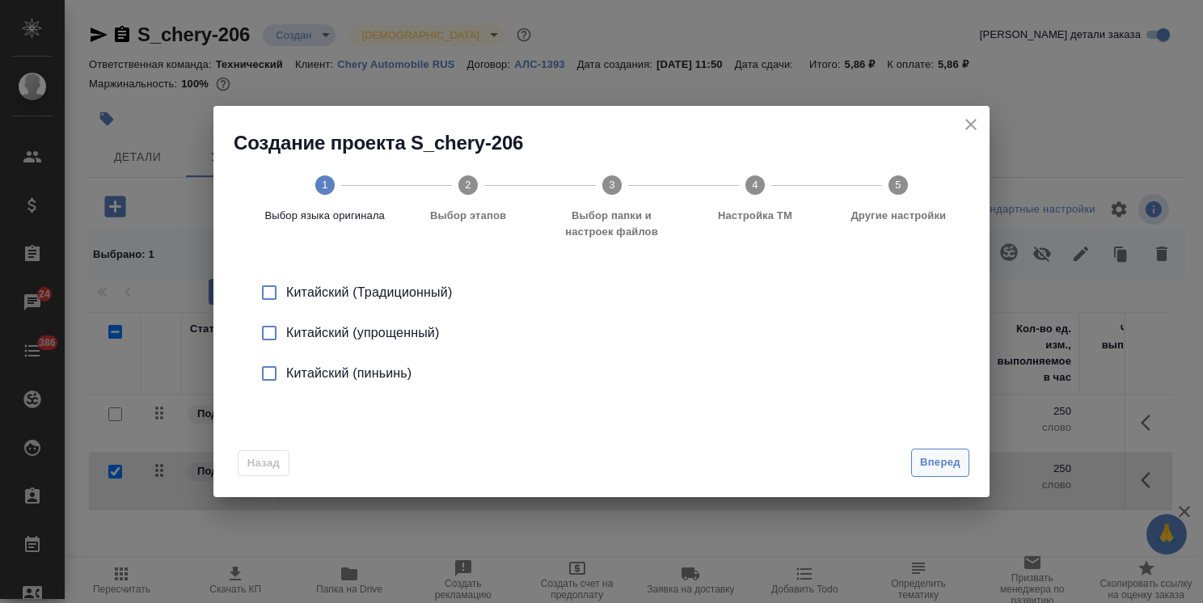
click at [928, 461] on span "Вперед" at bounding box center [940, 462] width 40 height 19
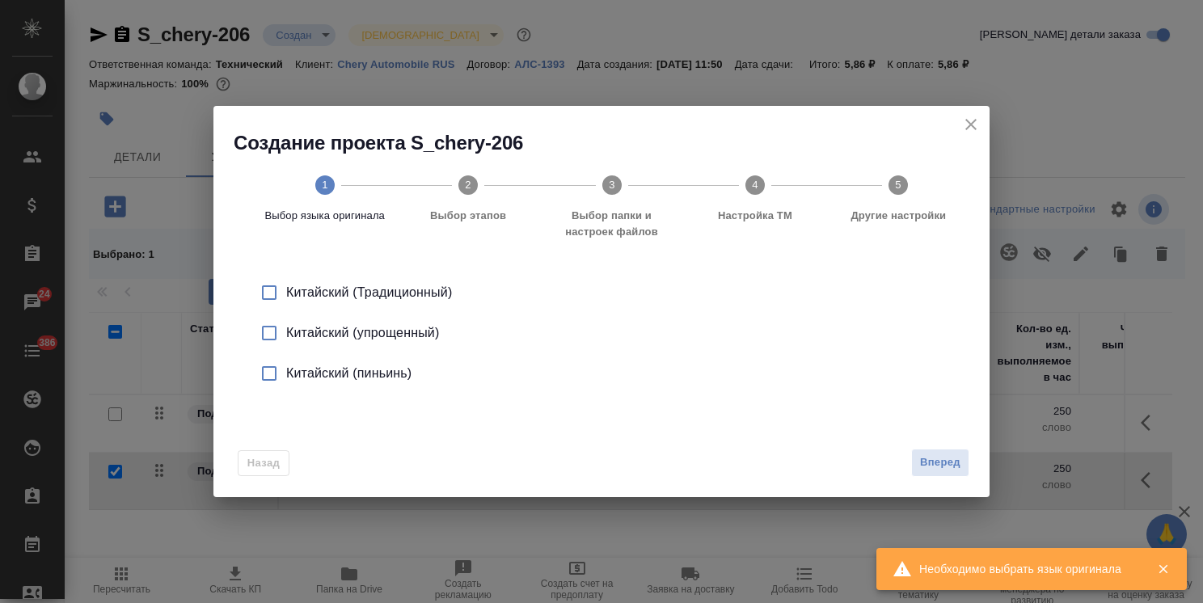
click at [389, 326] on div "Китайский (упрощенный)" at bounding box center [618, 332] width 664 height 19
click at [950, 462] on span "Вперед" at bounding box center [940, 462] width 40 height 19
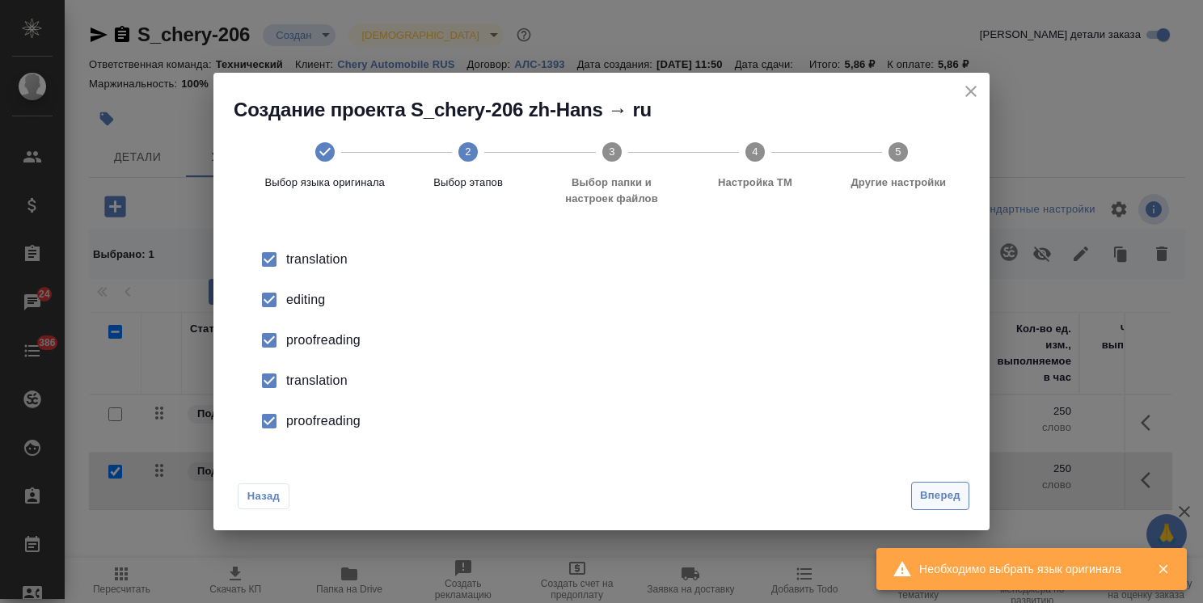
click at [934, 488] on span "Вперед" at bounding box center [940, 496] width 40 height 19
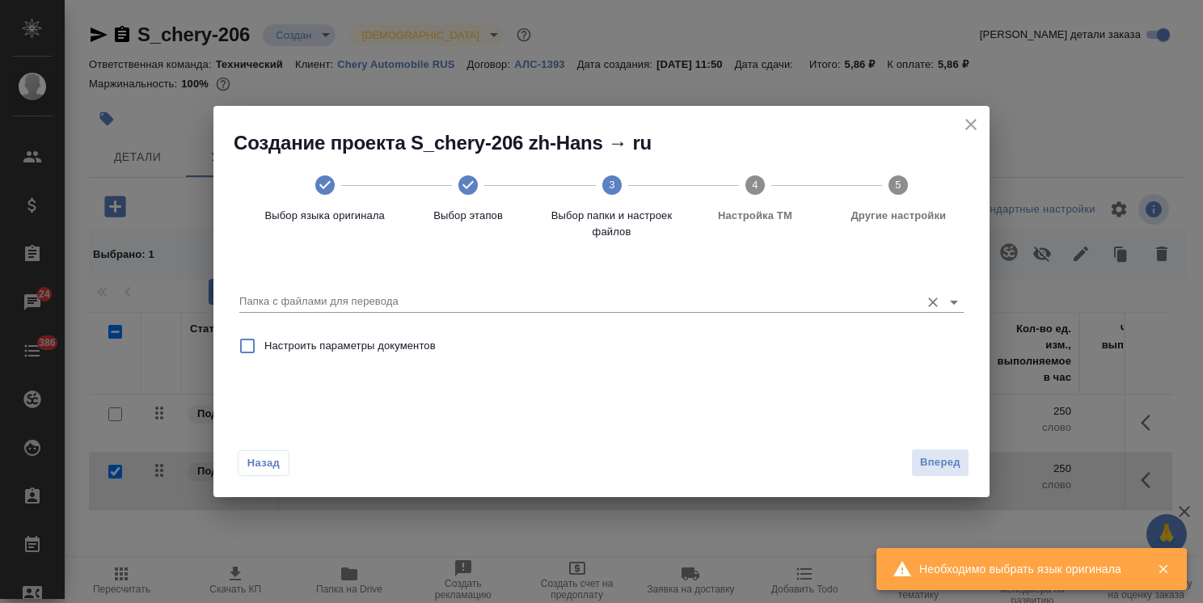
click at [441, 302] on input "Папка с файлами для перевода" at bounding box center [575, 301] width 672 height 19
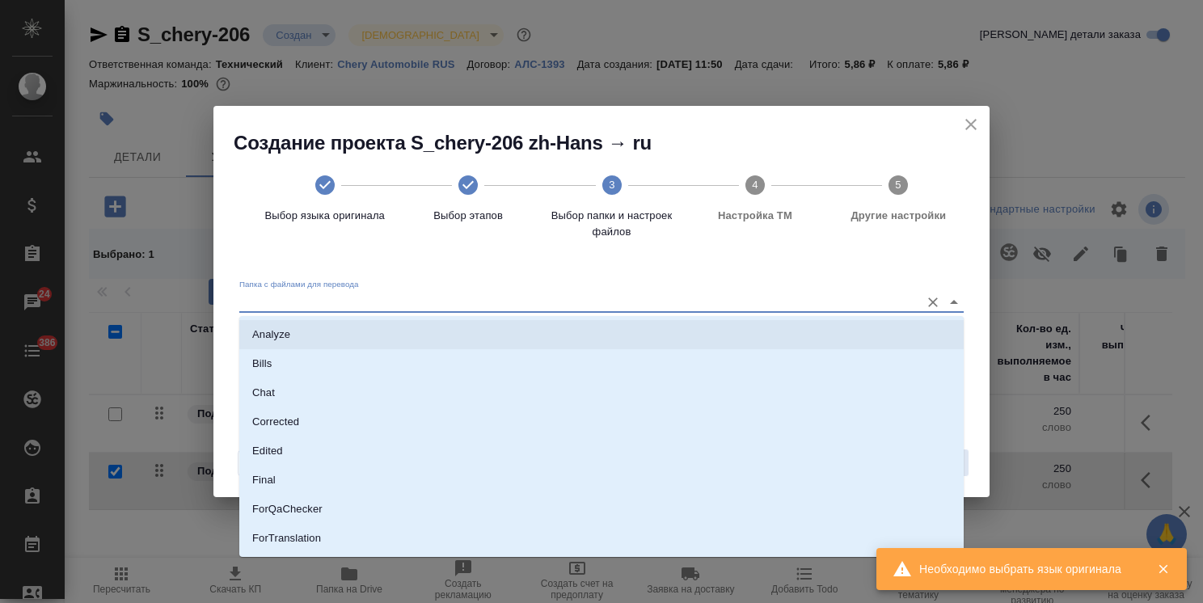
click at [399, 329] on li "Analyze" at bounding box center [601, 334] width 724 height 29
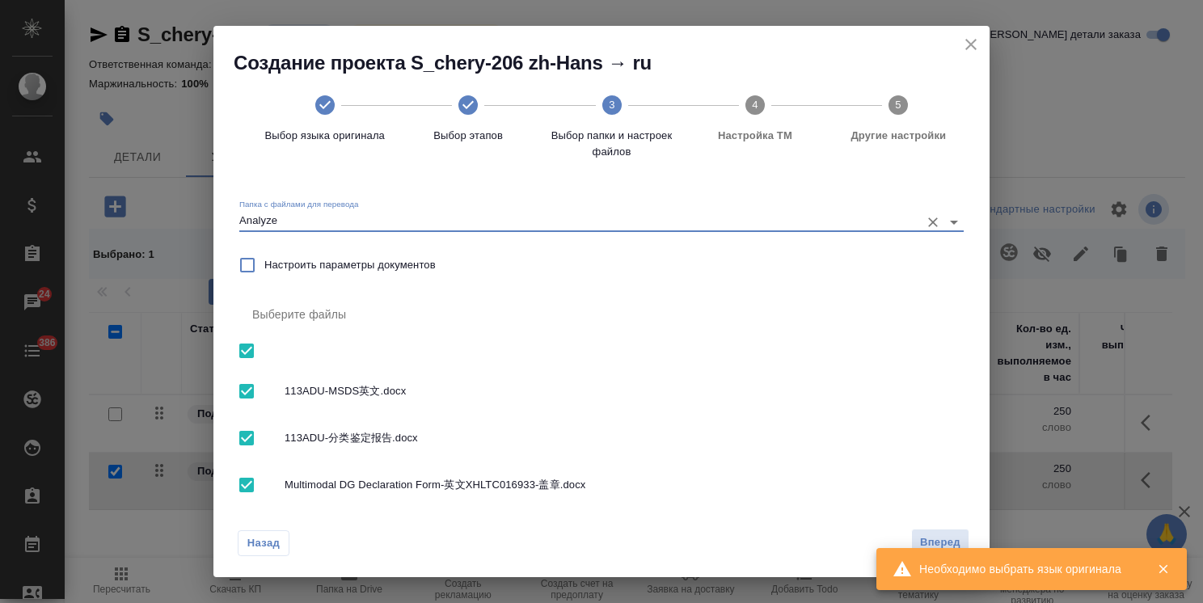
click at [246, 350] on input "checkbox" at bounding box center [247, 351] width 34 height 34
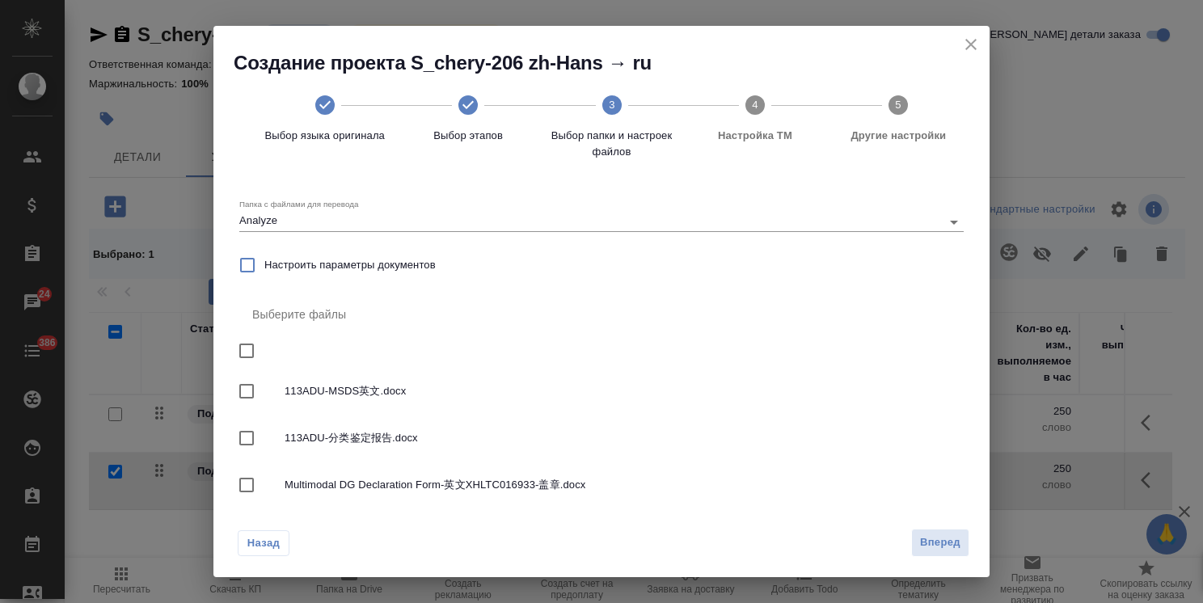
click at [238, 438] on input "checkbox" at bounding box center [247, 438] width 34 height 34
click at [954, 545] on span "Вперед" at bounding box center [940, 542] width 40 height 19
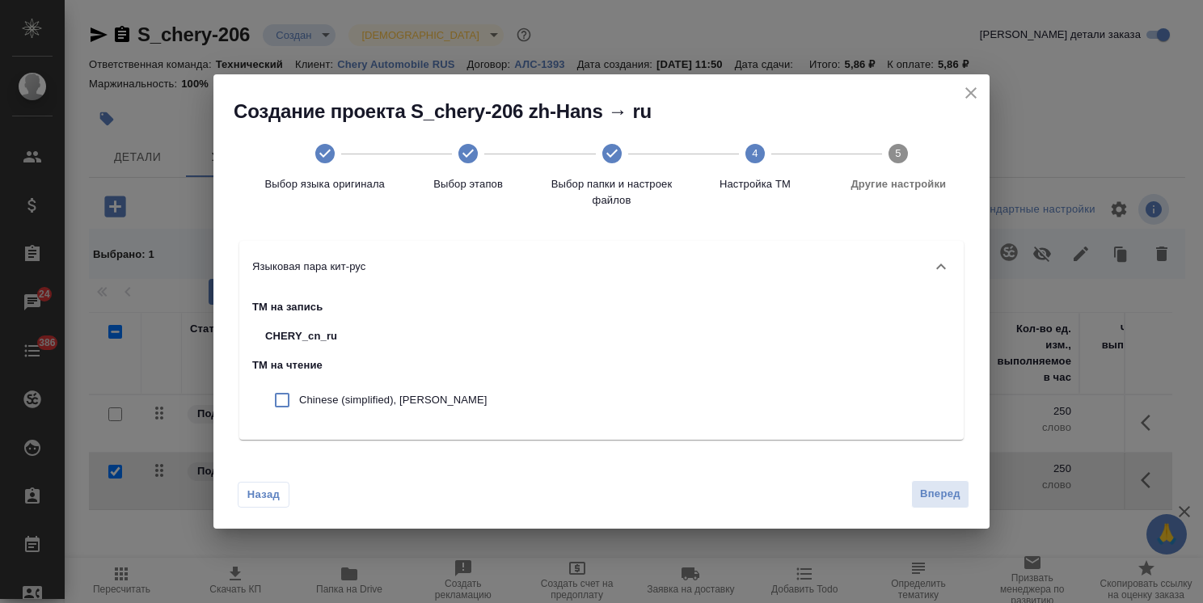
click at [362, 398] on p "Chinese (simplified), chery" at bounding box center [393, 400] width 188 height 16
click at [944, 499] on span "Вперед" at bounding box center [940, 494] width 40 height 19
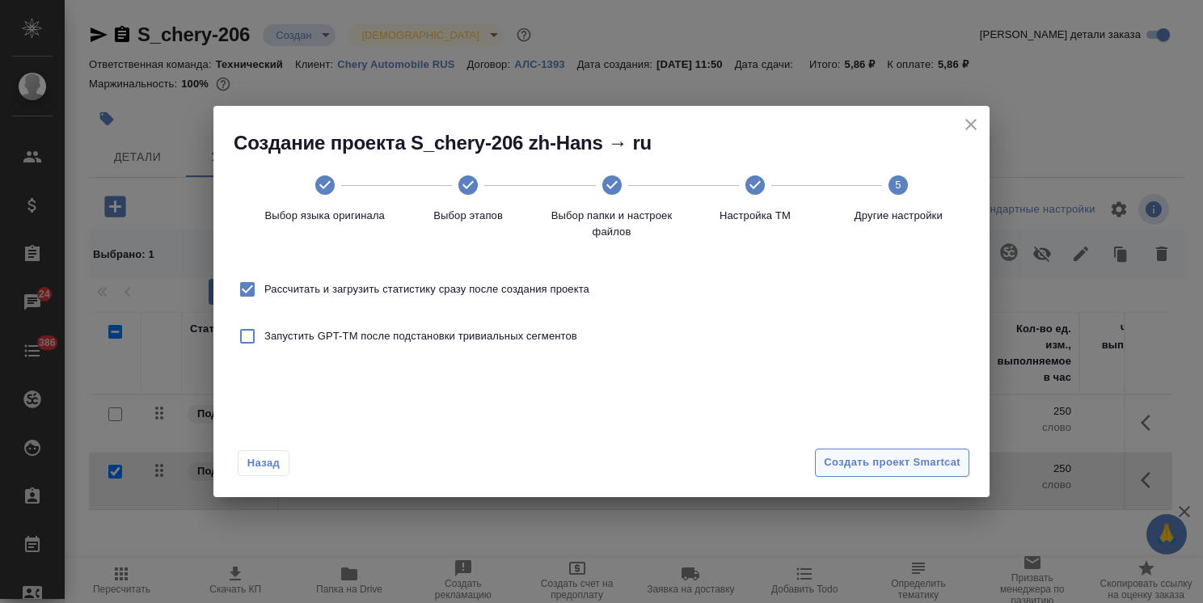
click at [892, 456] on span "Создать проект Smartcat" at bounding box center [892, 462] width 137 height 19
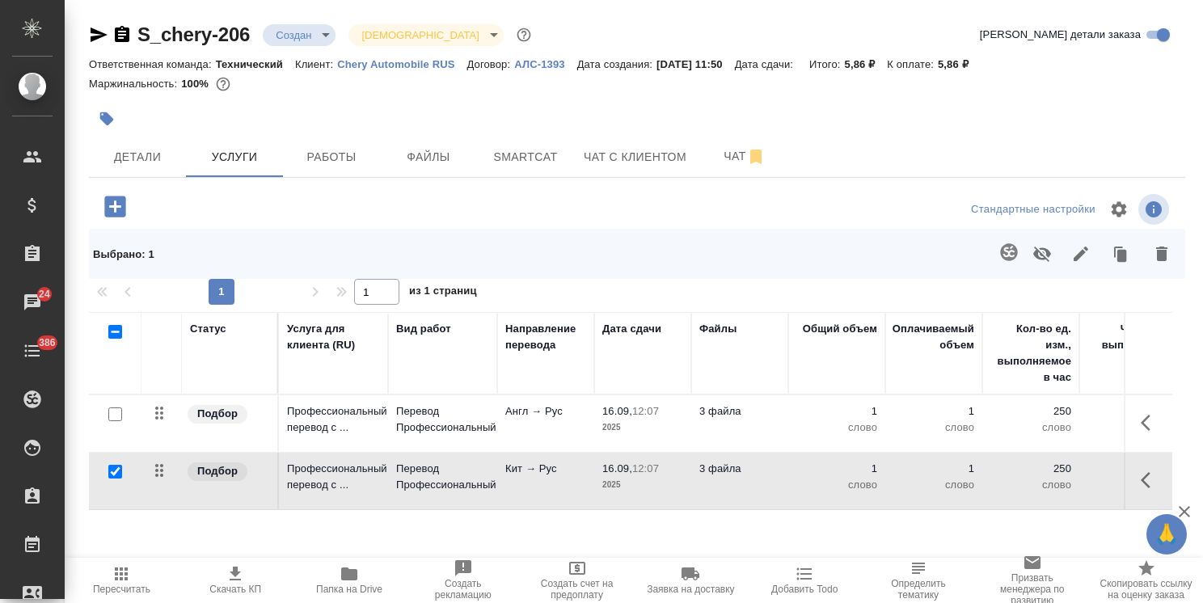
click at [116, 467] on input "checkbox" at bounding box center [115, 472] width 14 height 14
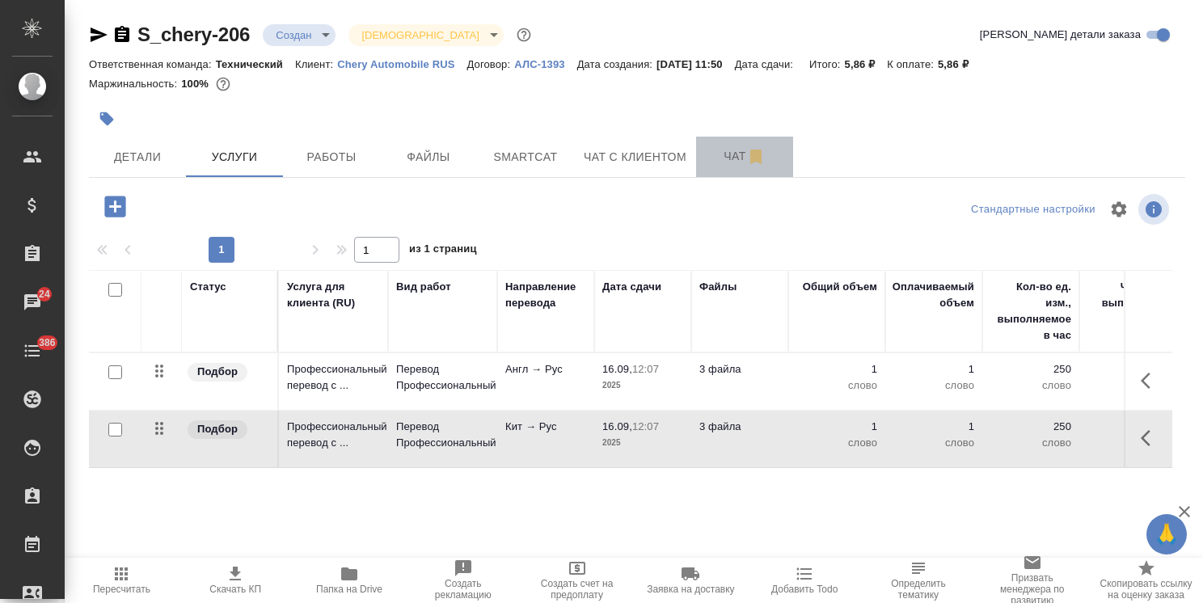
click at [716, 150] on span "Чат" at bounding box center [745, 156] width 78 height 20
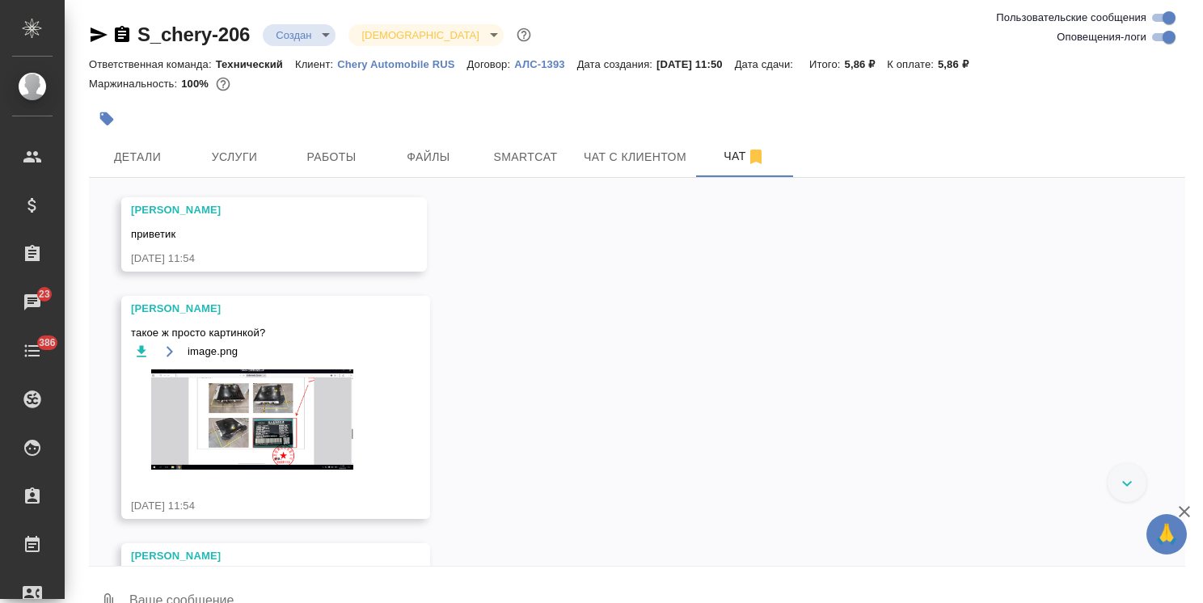
scroll to position [401, 0]
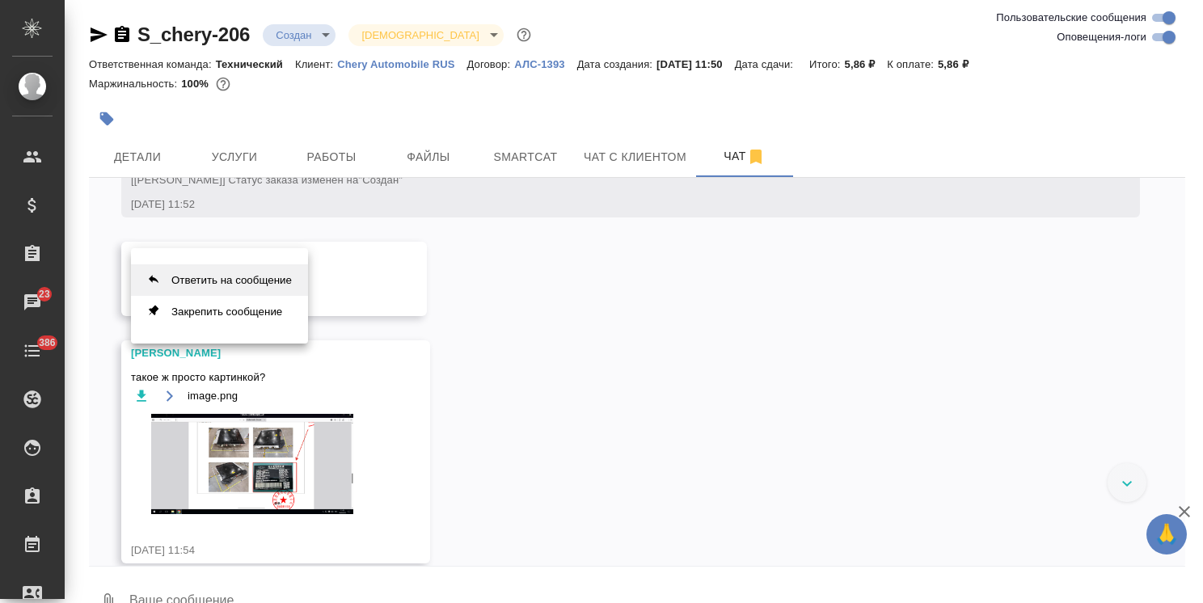
click at [171, 273] on button "Ответить на сообщение" at bounding box center [219, 280] width 177 height 32
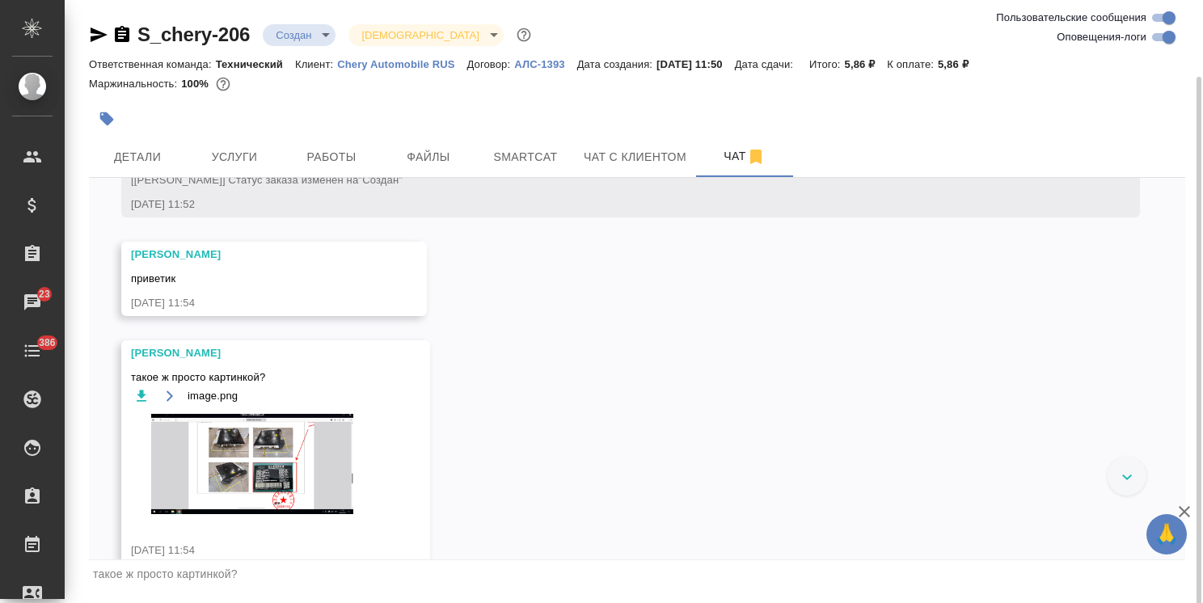
scroll to position [40, 0]
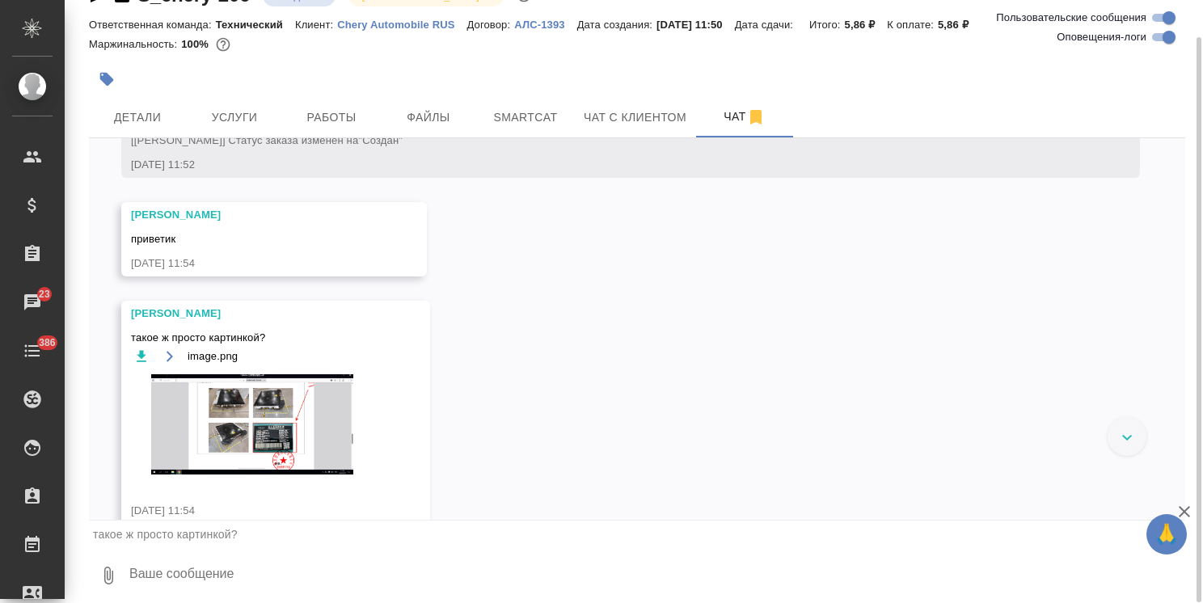
click at [226, 571] on textarea at bounding box center [656, 575] width 1057 height 55
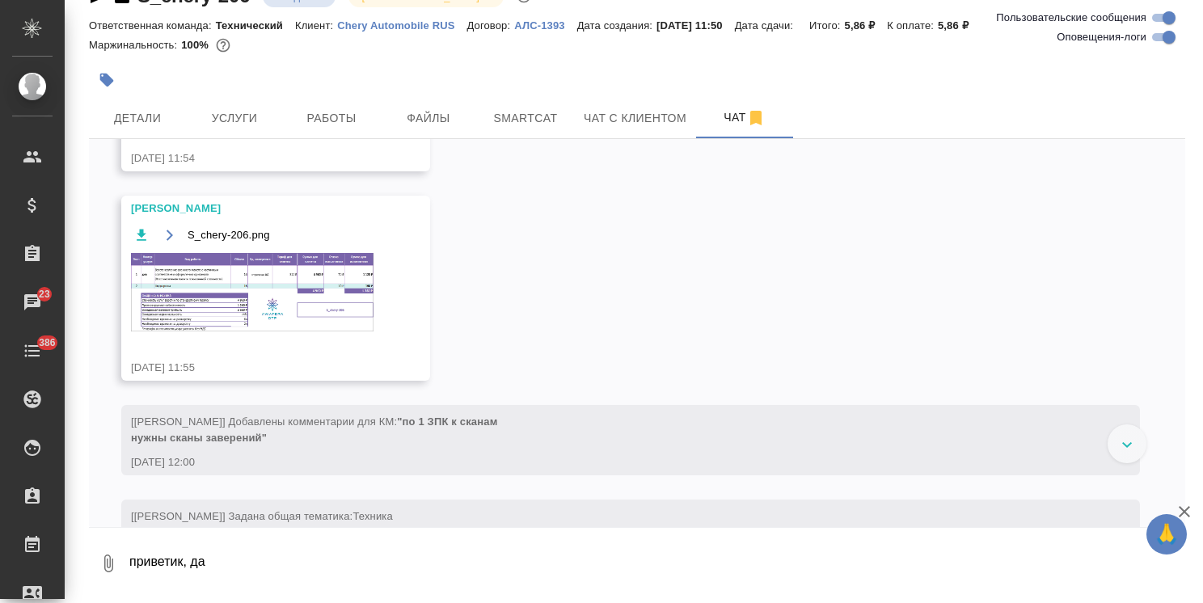
scroll to position [724, 0]
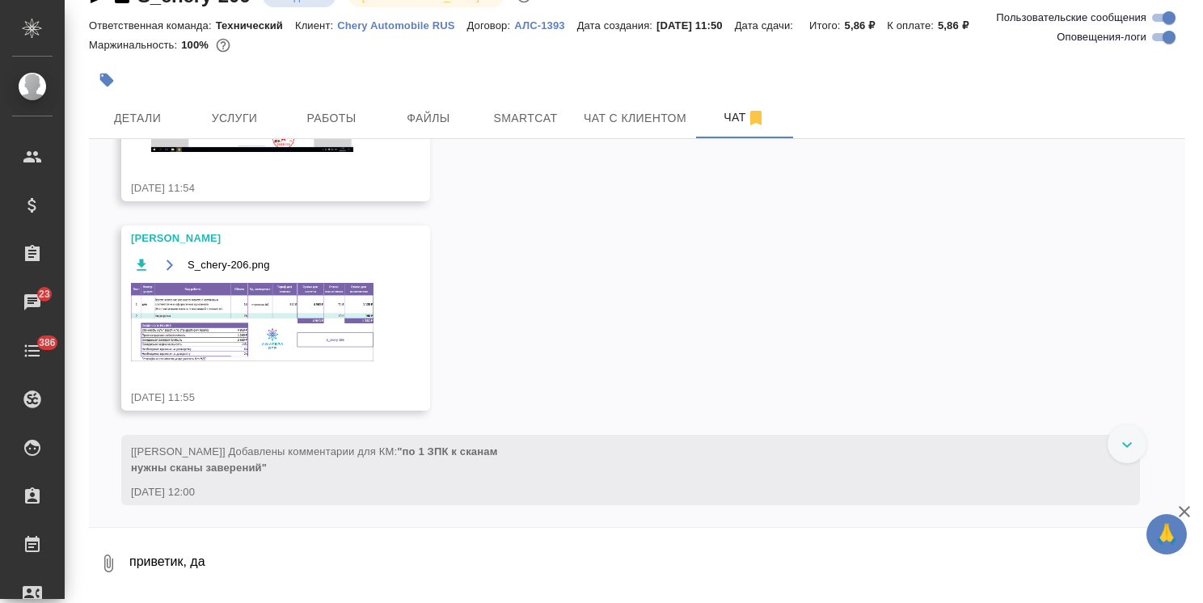
click at [273, 312] on img at bounding box center [252, 322] width 242 height 78
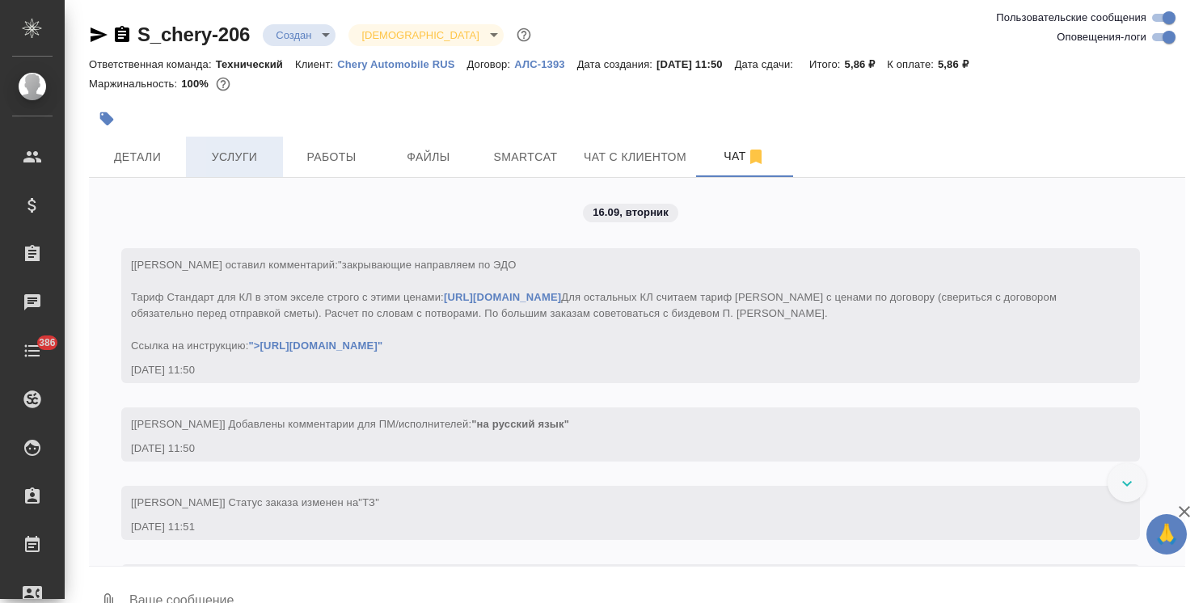
click at [255, 162] on span "Услуги" at bounding box center [235, 157] width 78 height 20
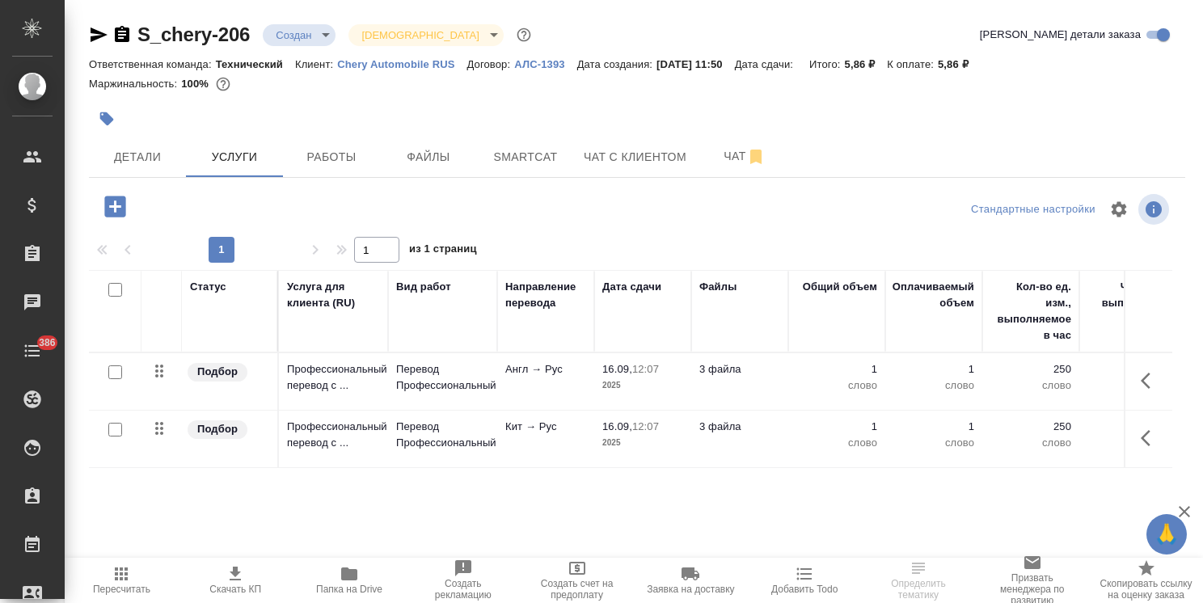
click at [126, 210] on icon "button" at bounding box center [115, 206] width 28 height 28
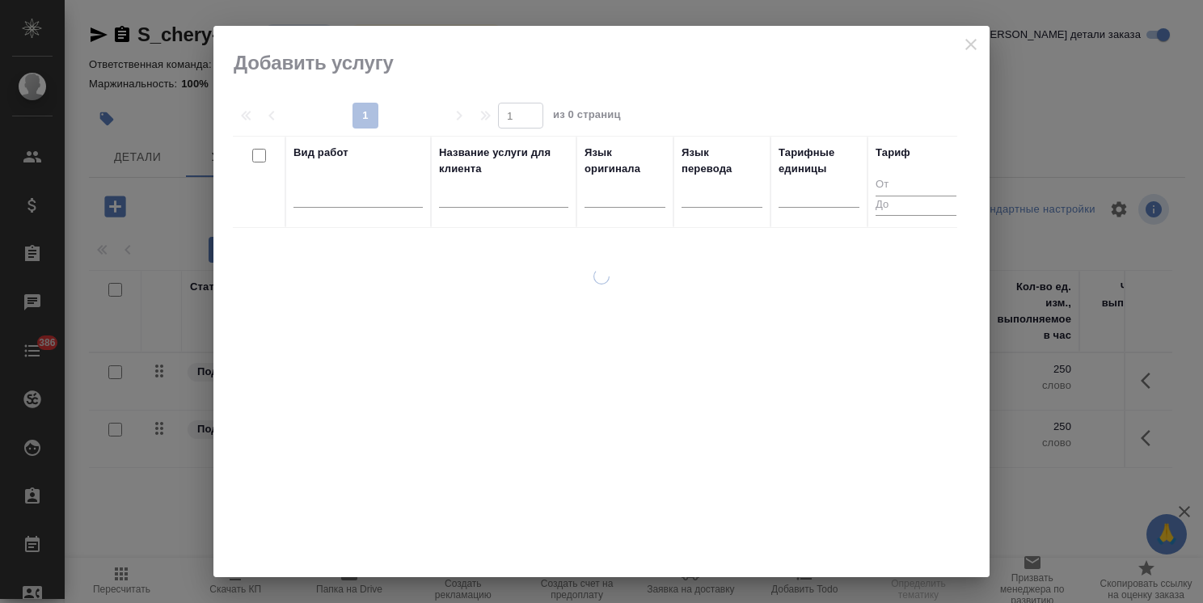
click at [465, 202] on input "text" at bounding box center [503, 197] width 129 height 20
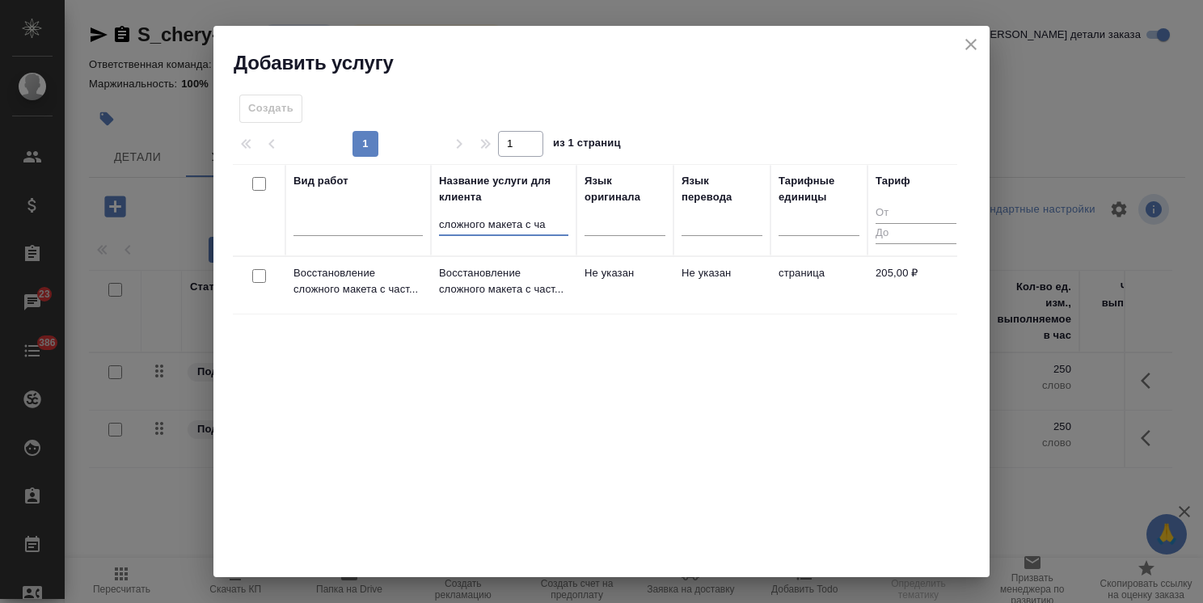
type input "сложного макета с ча"
click at [257, 273] on input "checkbox" at bounding box center [259, 276] width 14 height 14
checkbox input "true"
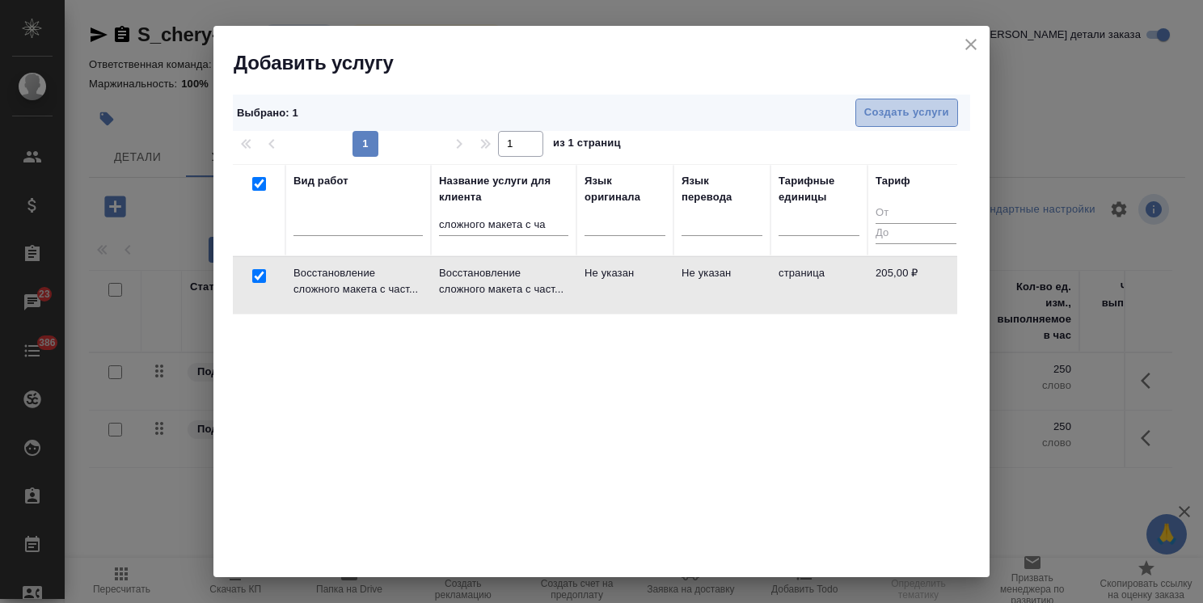
click at [864, 108] on span "Создать услуги" at bounding box center [906, 112] width 85 height 19
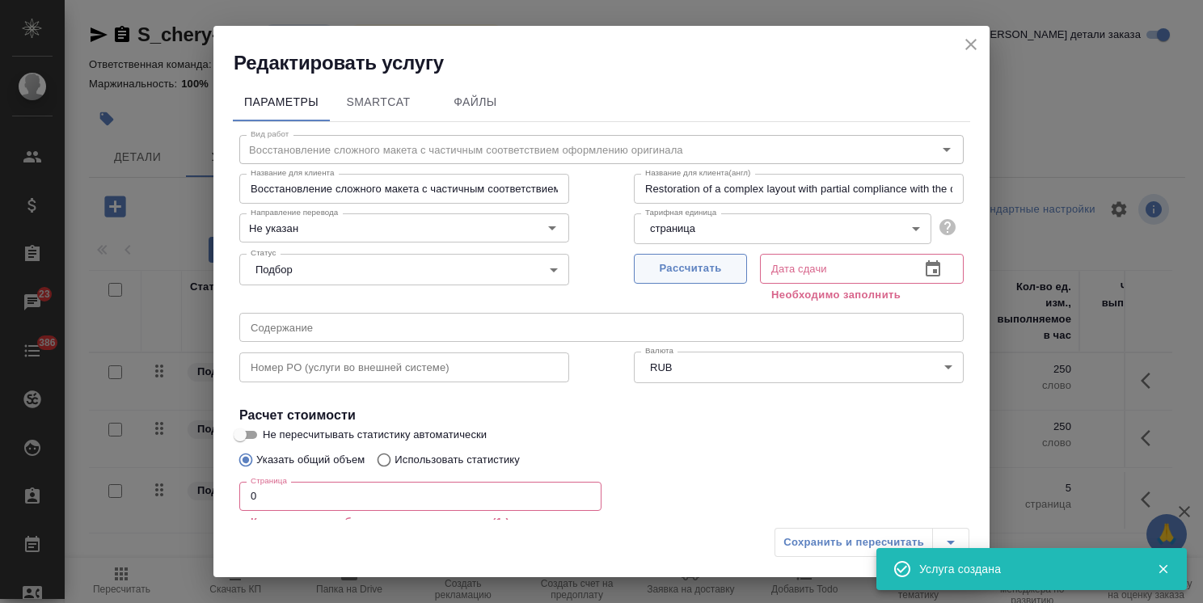
click at [680, 280] on button "Рассчитать" at bounding box center [690, 269] width 113 height 30
type input "[DATE] 12:10"
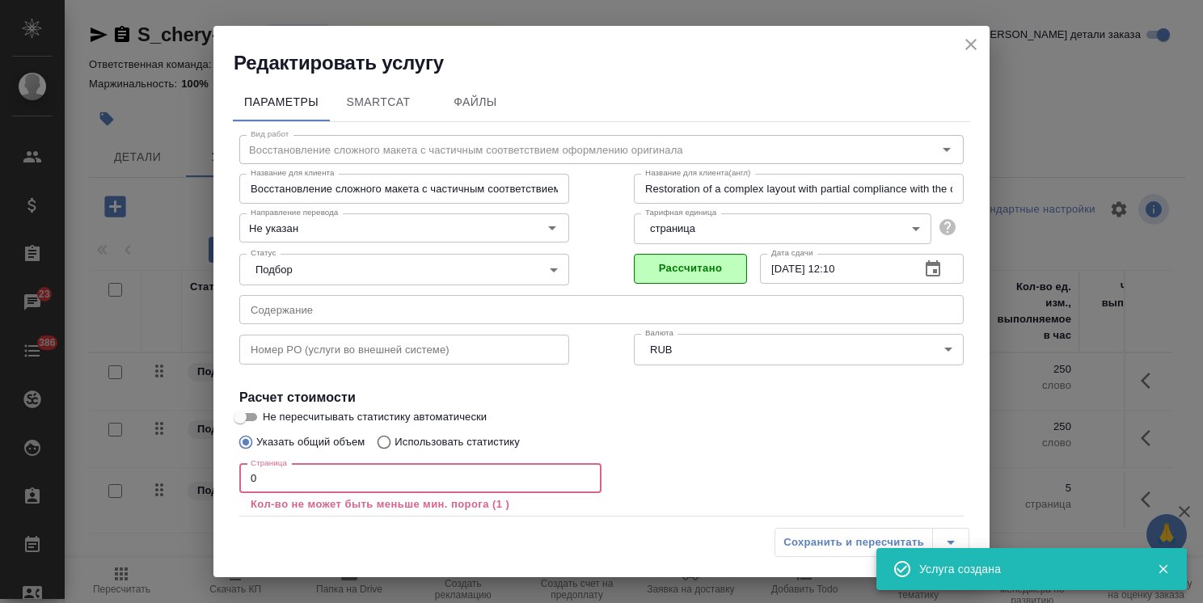
drag, startPoint x: 255, startPoint y: 487, endPoint x: 181, endPoint y: 479, distance: 74.7
click at [181, 479] on div "Редактировать услугу Параметры SmartCat Файлы Вид работ Восстановление сложного…" at bounding box center [601, 301] width 1203 height 603
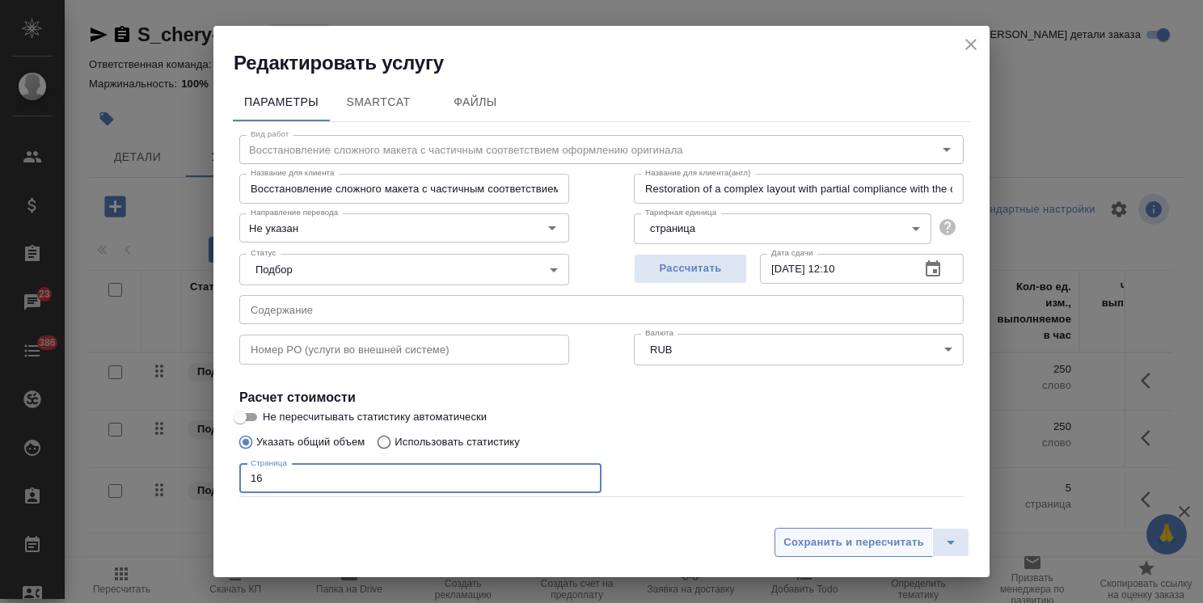
type input "16"
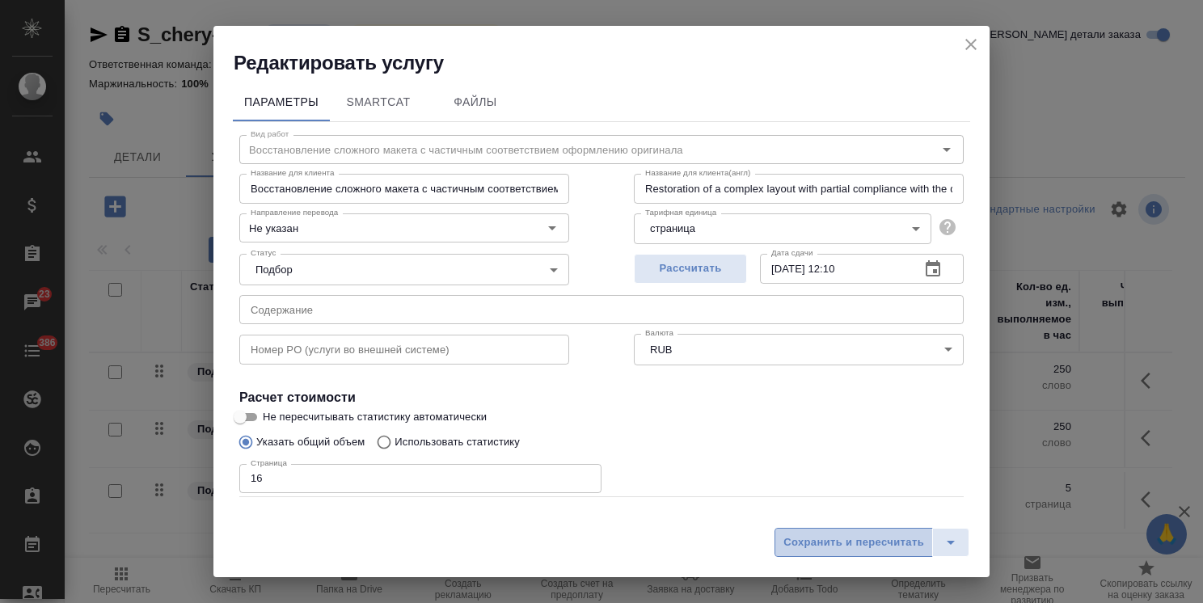
click at [821, 546] on span "Сохранить и пересчитать" at bounding box center [853, 542] width 141 height 19
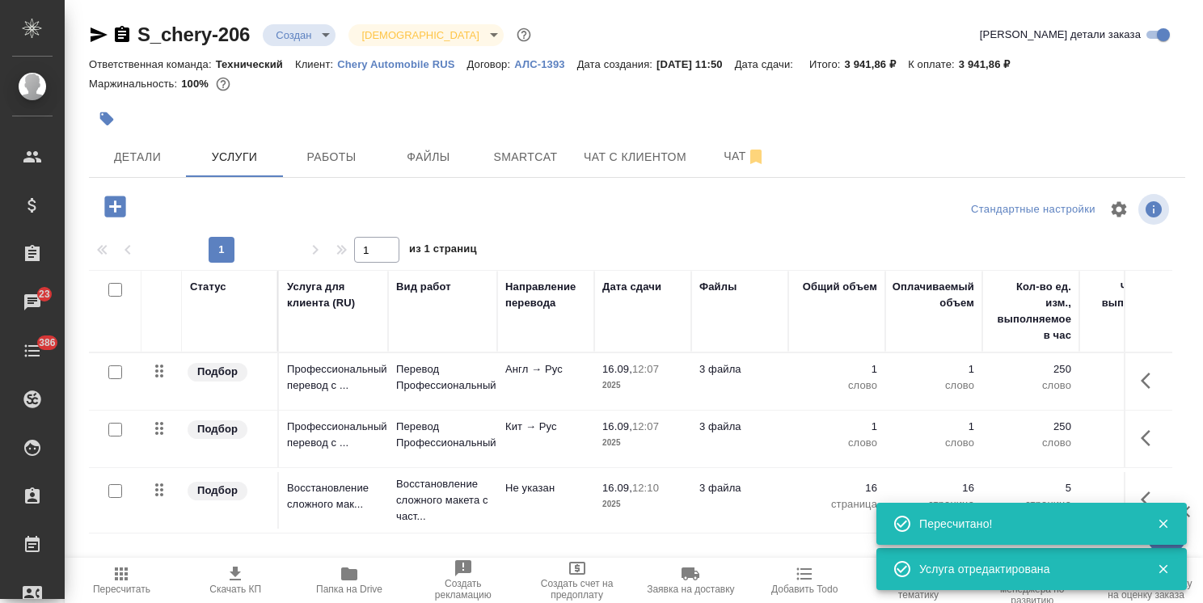
click at [113, 201] on icon "button" at bounding box center [114, 206] width 21 height 21
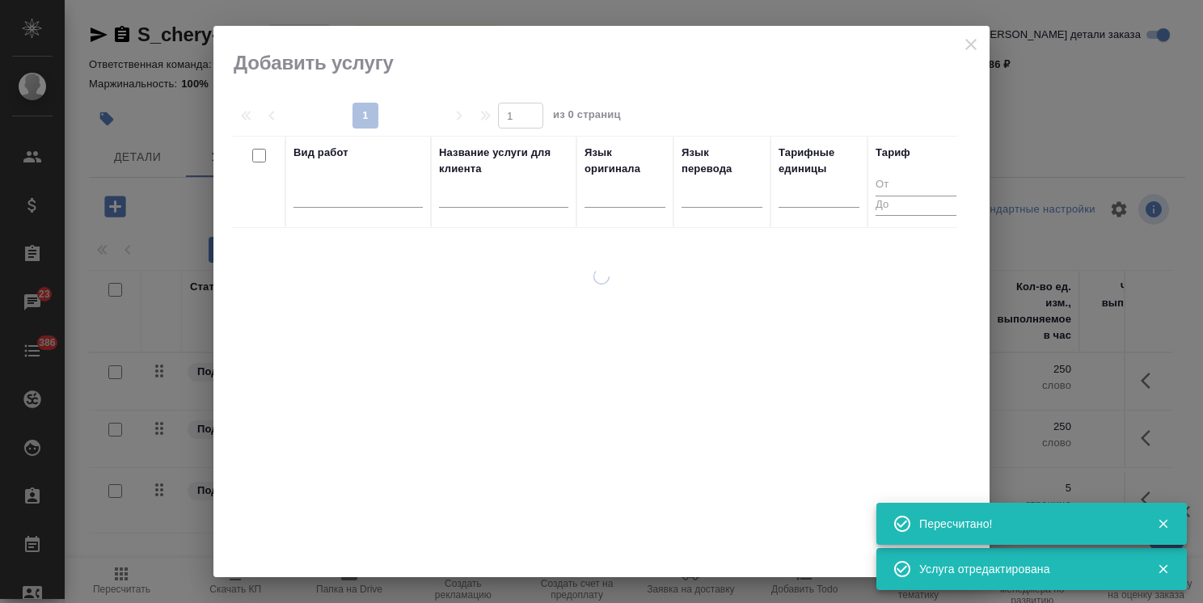
click at [527, 202] on input "text" at bounding box center [503, 197] width 129 height 20
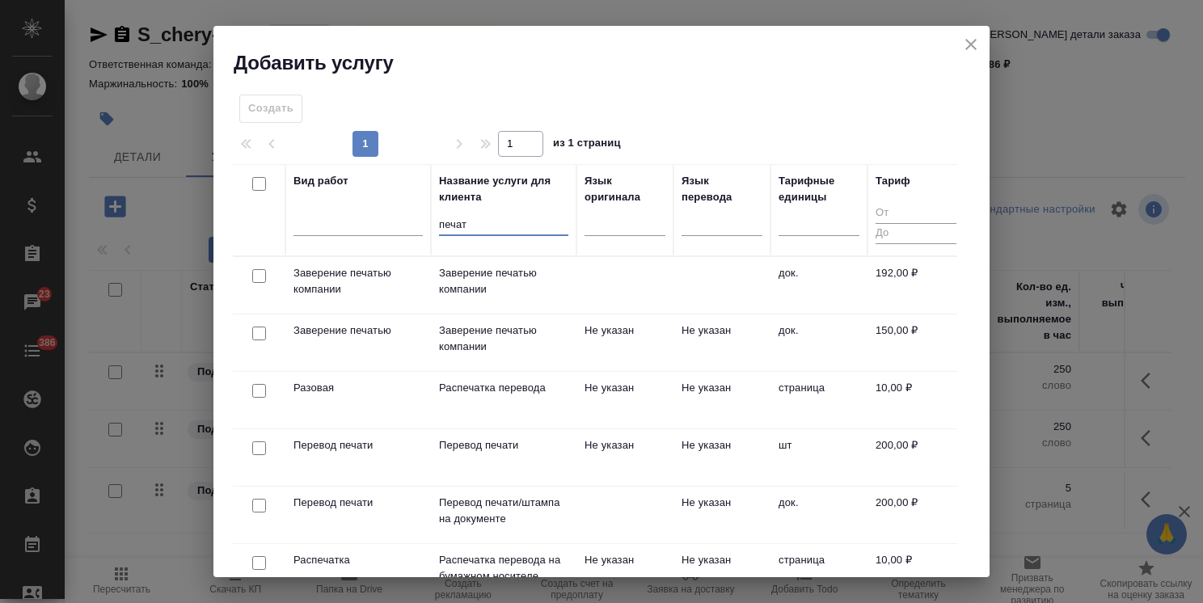
type input "печат"
click at [254, 272] on input "checkbox" at bounding box center [259, 276] width 14 height 14
checkbox input "true"
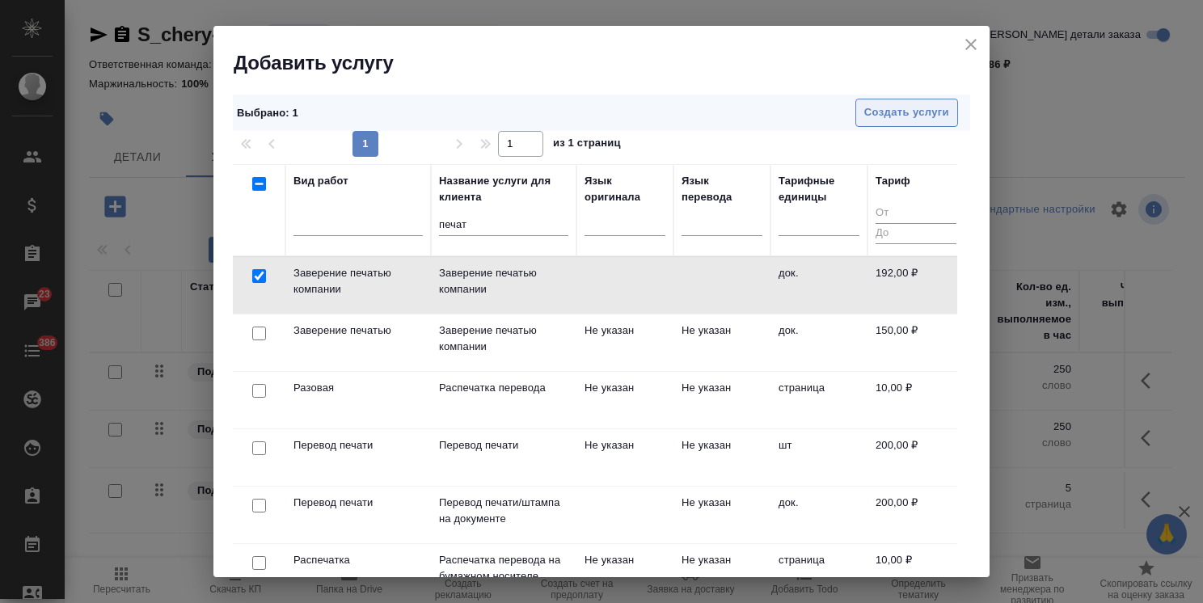
click at [855, 112] on button "Создать услуги" at bounding box center [906, 113] width 103 height 28
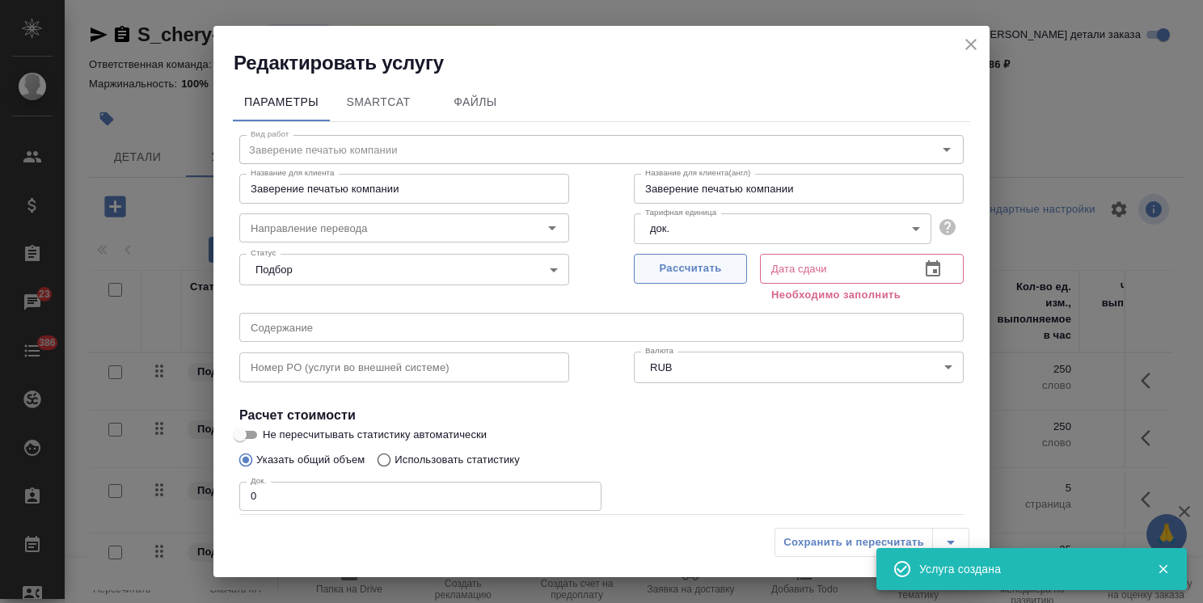
click at [687, 268] on span "Рассчитать" at bounding box center [690, 268] width 95 height 19
type input "[DATE] 12:10"
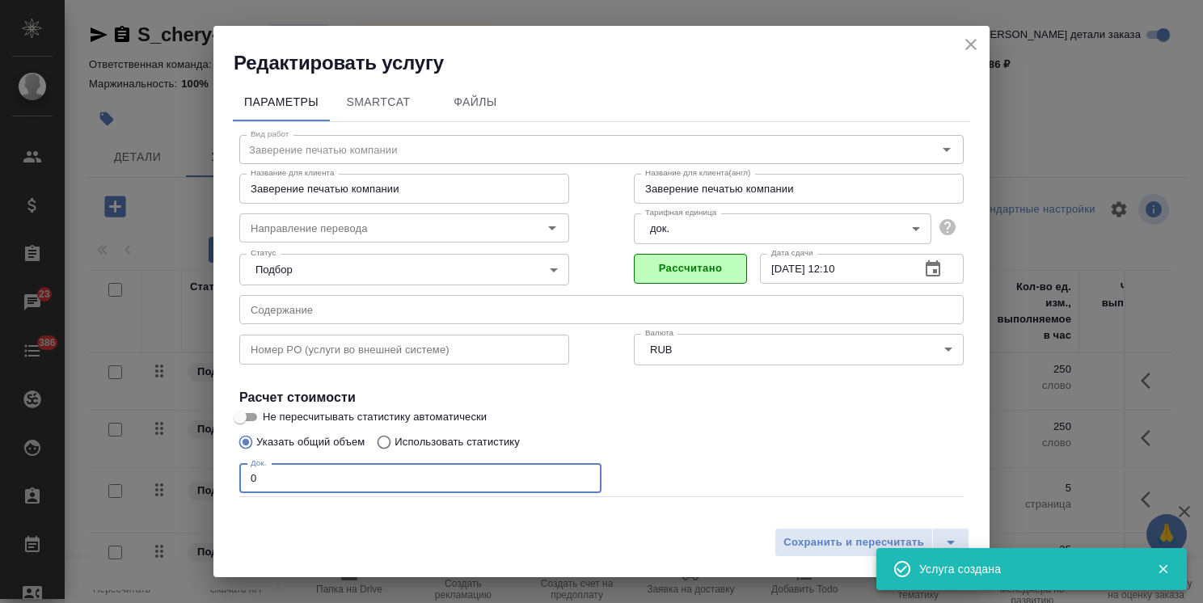
drag, startPoint x: 291, startPoint y: 487, endPoint x: 232, endPoint y: 485, distance: 59.0
click at [239, 485] on input "0" at bounding box center [420, 478] width 362 height 29
type input "3"
click at [803, 538] on span "Сохранить и пересчитать" at bounding box center [853, 542] width 141 height 19
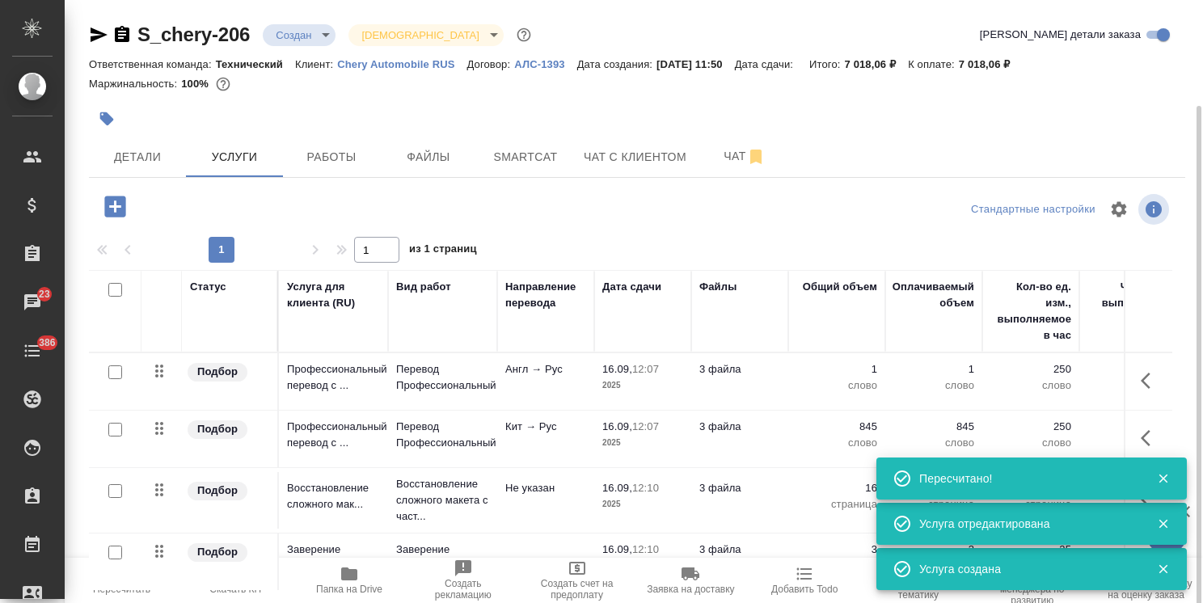
scroll to position [55, 0]
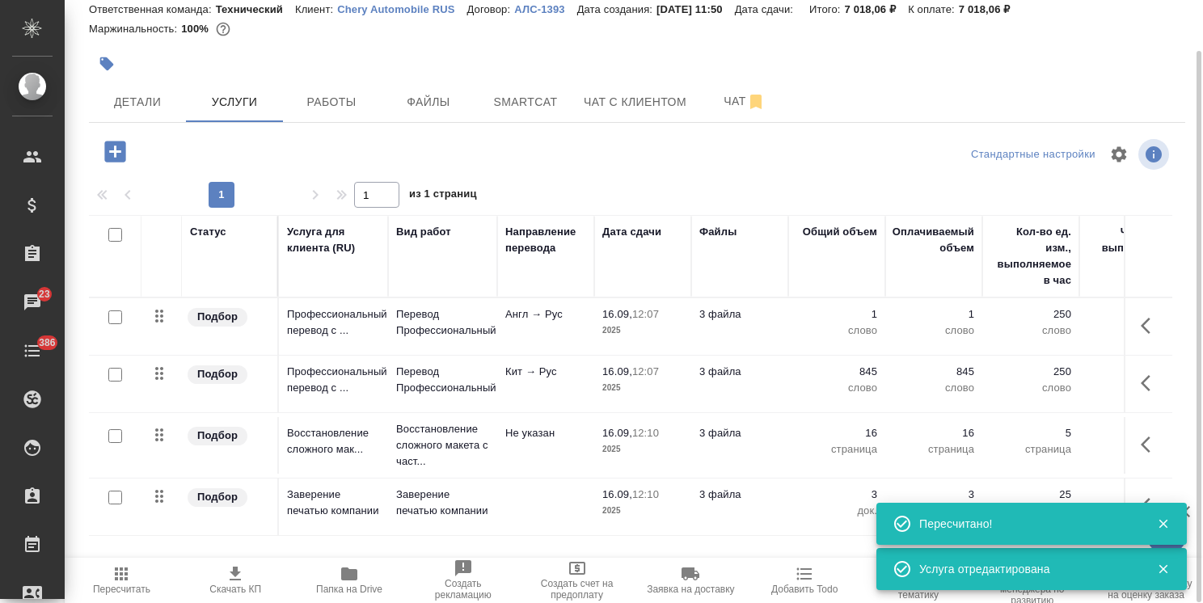
click at [129, 588] on span "Пересчитать" at bounding box center [121, 589] width 57 height 11
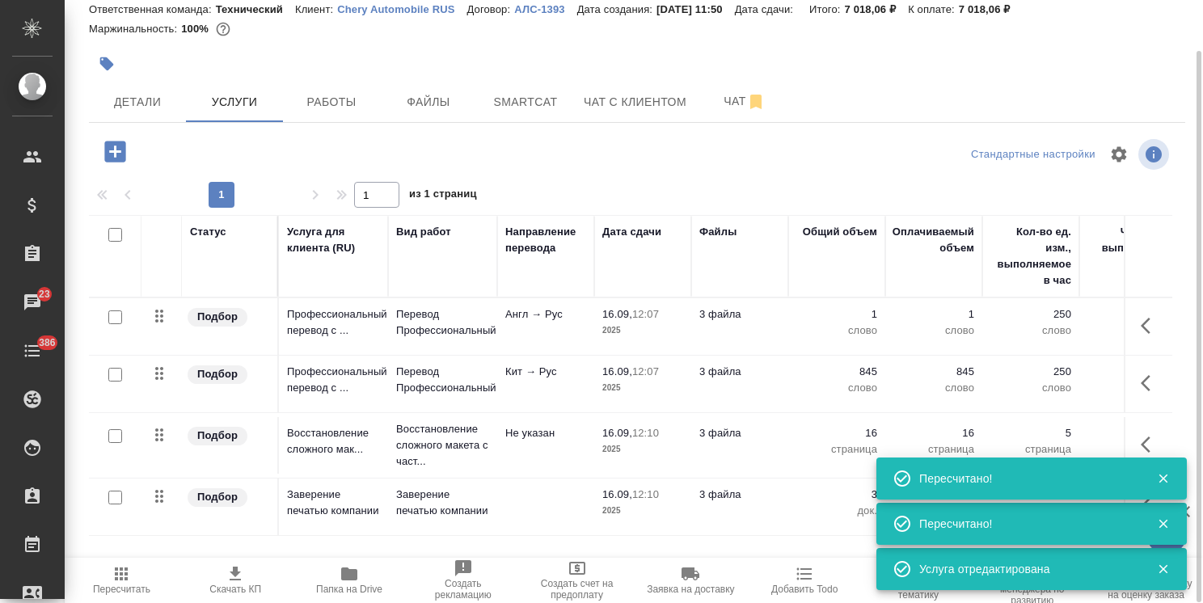
click at [121, 151] on icon "button" at bounding box center [114, 151] width 21 height 21
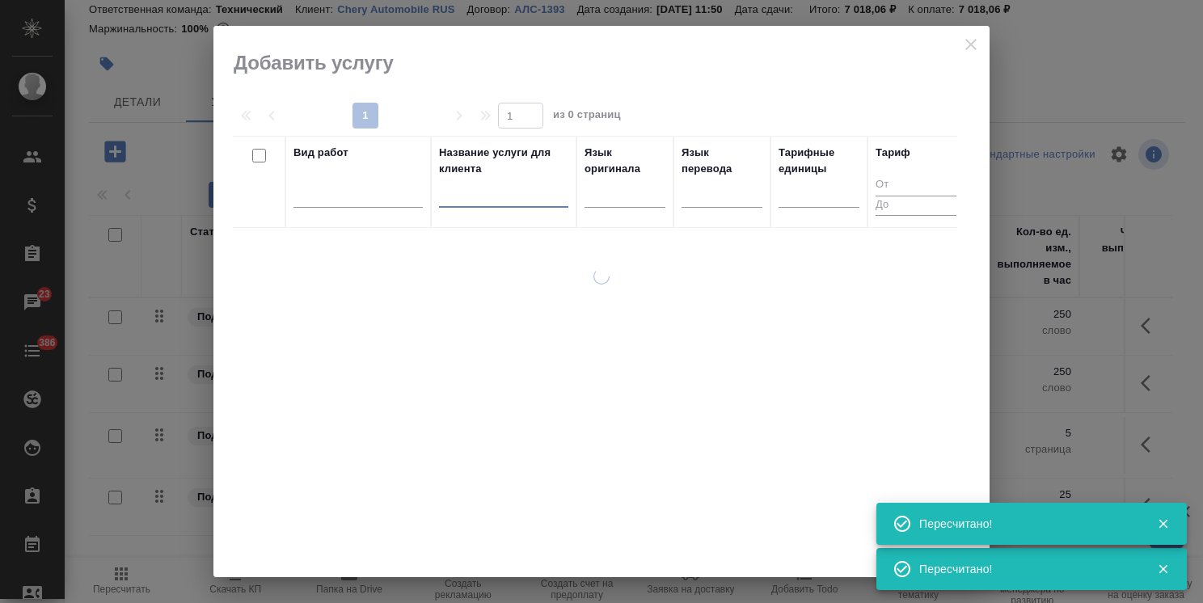
click at [511, 195] on input "text" at bounding box center [503, 197] width 129 height 20
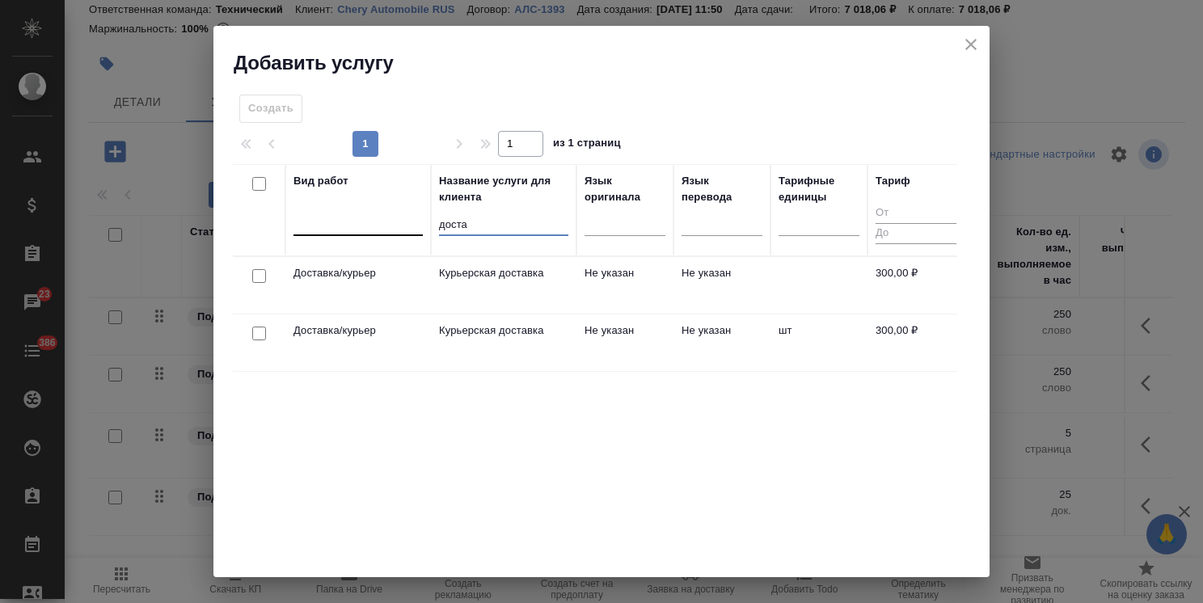
click at [359, 218] on tr "Вид работ Название услуги для клиента доста Язык оригинала Язык перевода Тарифн…" at bounding box center [598, 210] width 731 height 92
type input "вые"
click at [249, 270] on div at bounding box center [259, 276] width 36 height 23
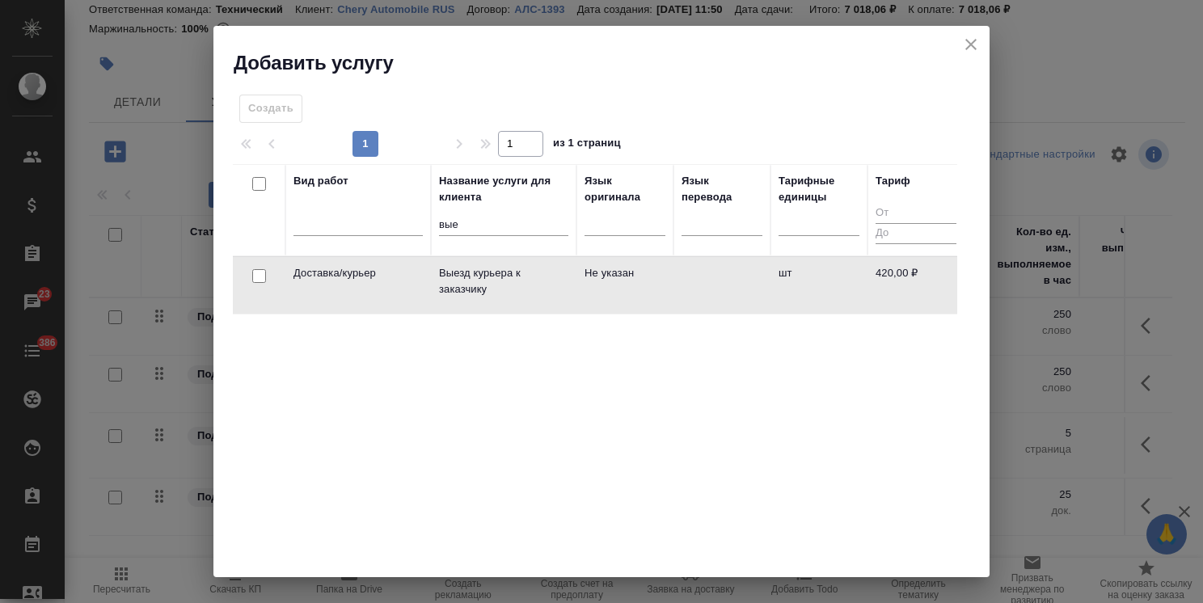
click at [262, 275] on input "checkbox" at bounding box center [259, 276] width 14 height 14
checkbox input "true"
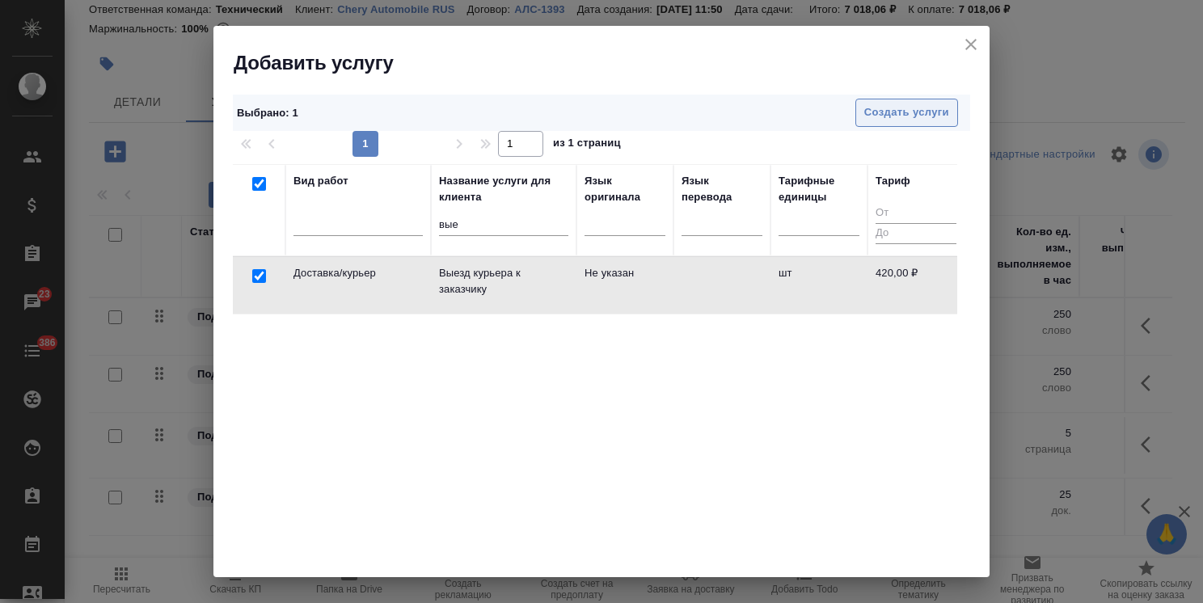
click at [875, 119] on span "Создать услуги" at bounding box center [906, 112] width 85 height 19
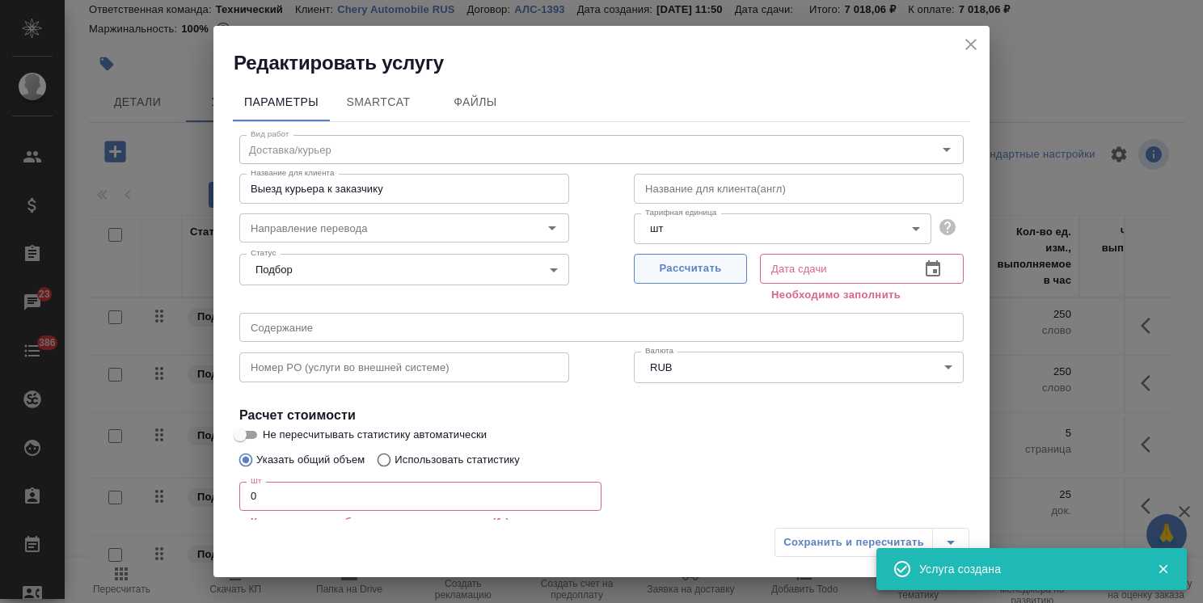
click at [654, 272] on span "Рассчитать" at bounding box center [690, 268] width 95 height 19
type input "[DATE] 12:10"
drag, startPoint x: 276, startPoint y: 483, endPoint x: 192, endPoint y: 476, distance: 84.4
click at [195, 476] on div "Редактировать услугу Параметры SmartCat Файлы Вид работ Доставка/курьер Вид раб…" at bounding box center [601, 301] width 1203 height 603
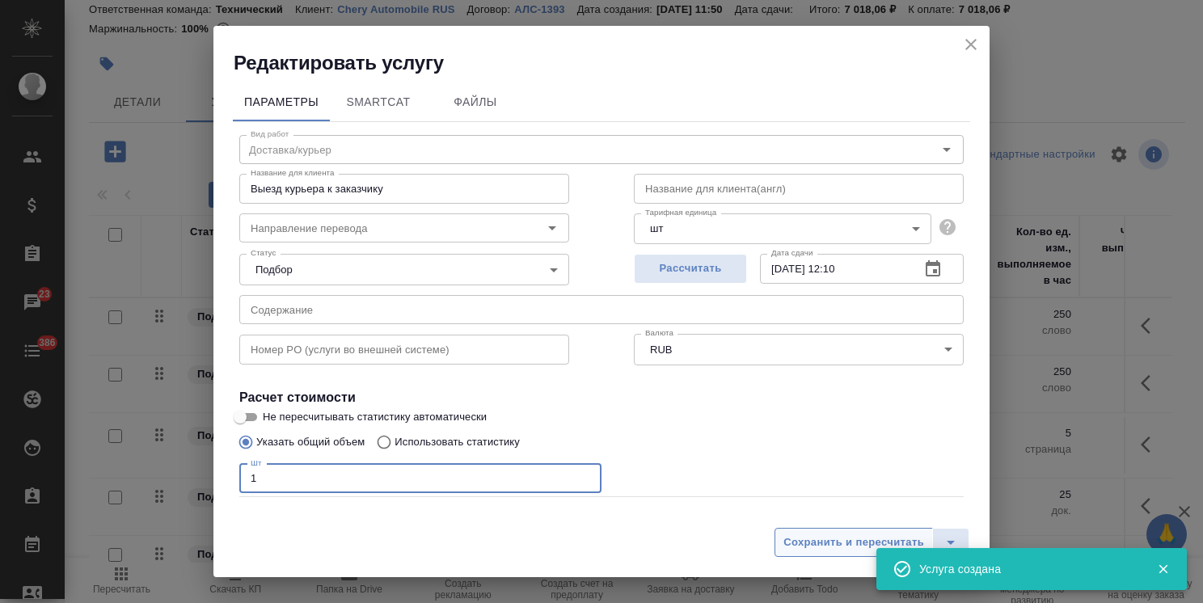
type input "1"
click at [815, 533] on span "Сохранить и пересчитать" at bounding box center [853, 542] width 141 height 19
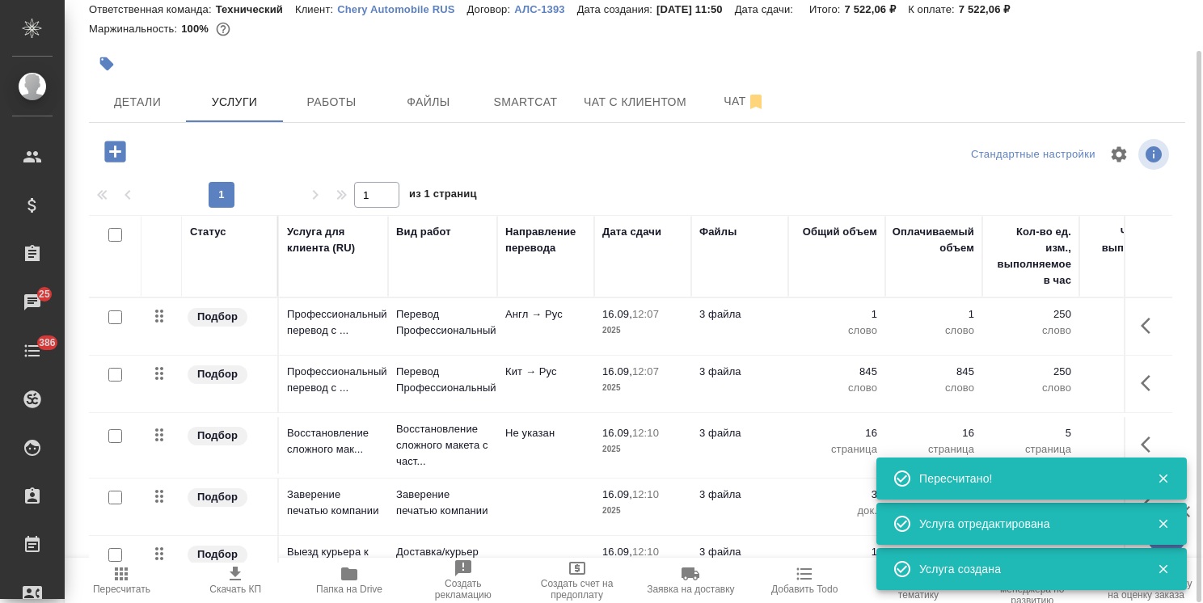
click at [145, 580] on span "Пересчитать" at bounding box center [121, 579] width 95 height 31
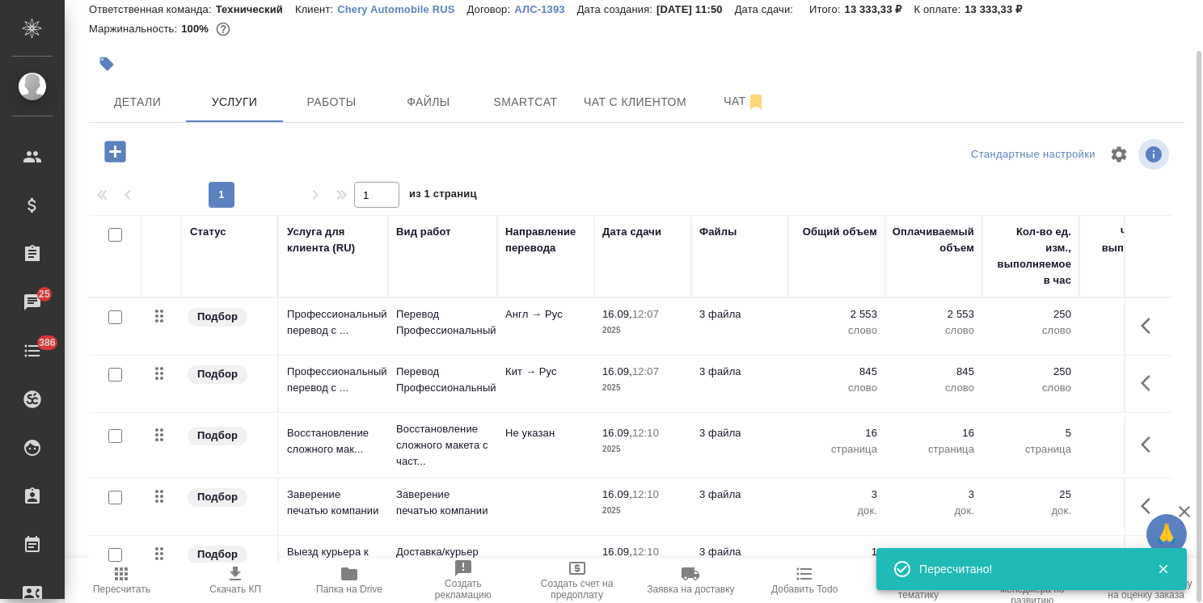
click at [1141, 325] on icon "button" at bounding box center [1149, 325] width 19 height 19
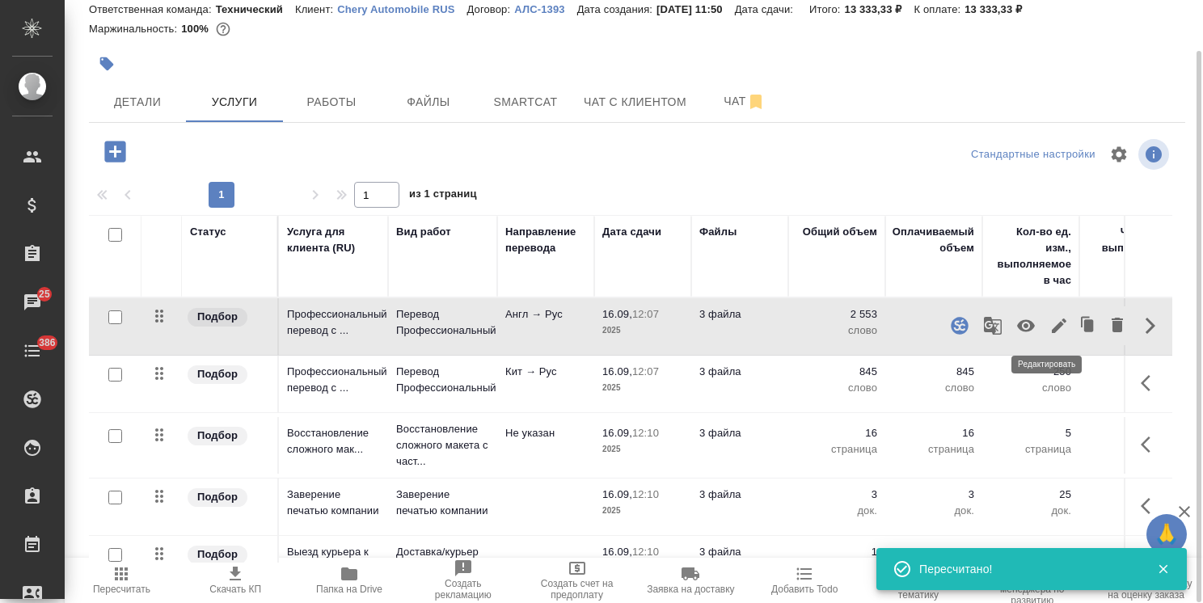
click at [1049, 322] on icon "button" at bounding box center [1058, 325] width 19 height 19
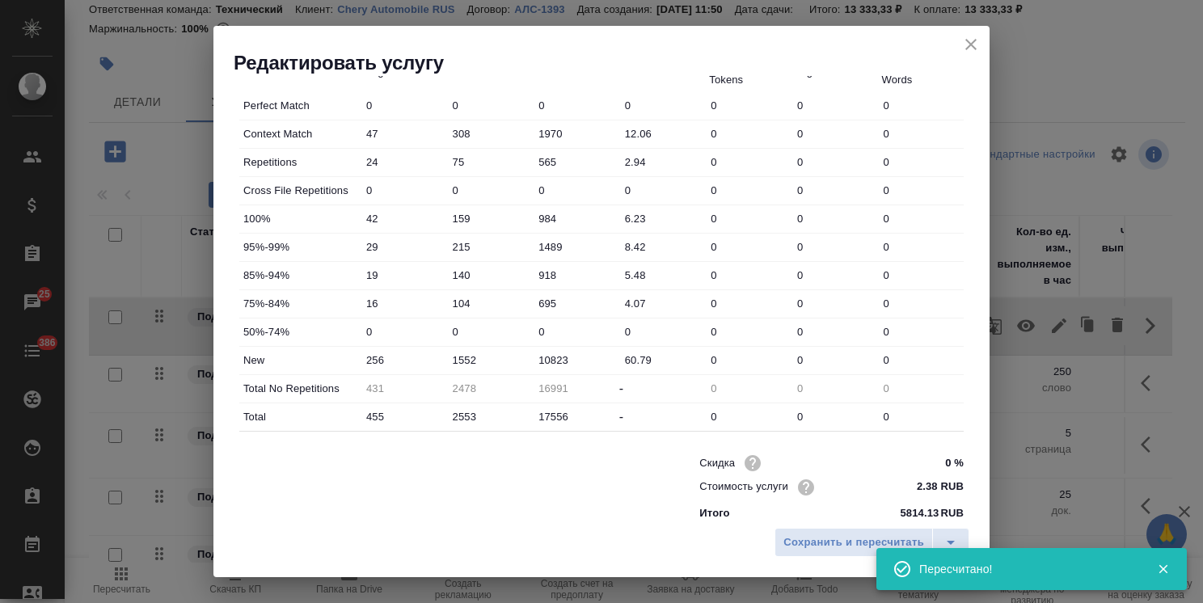
scroll to position [496, 0]
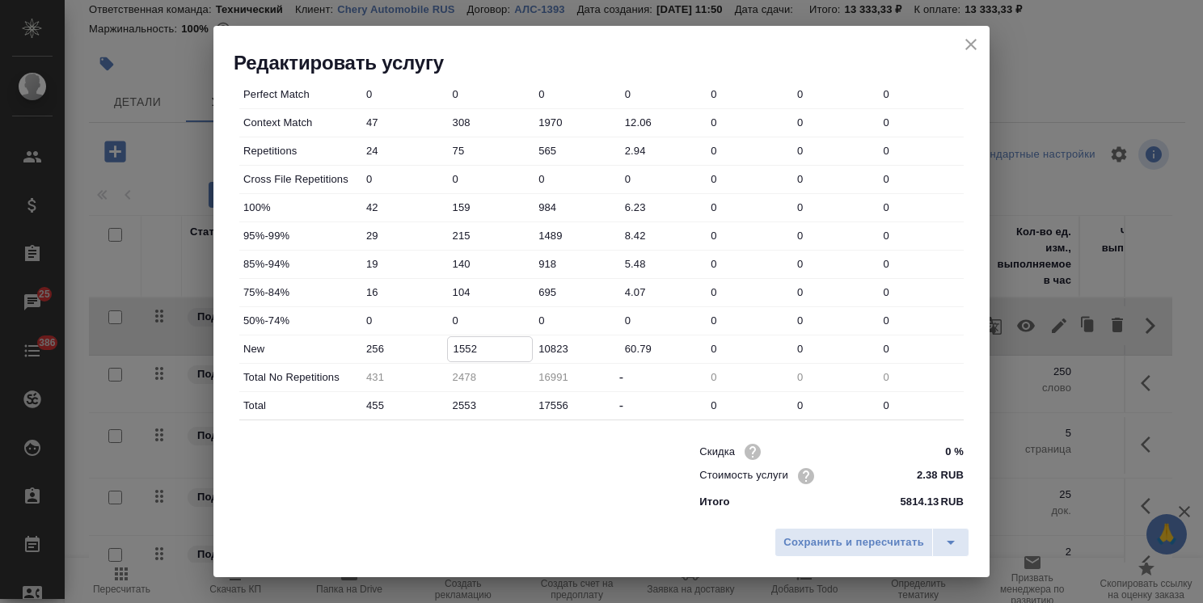
click at [457, 348] on input "1552" at bounding box center [490, 348] width 85 height 23
type input "1852"
click at [824, 537] on span "Сохранить и пересчитать" at bounding box center [853, 542] width 141 height 19
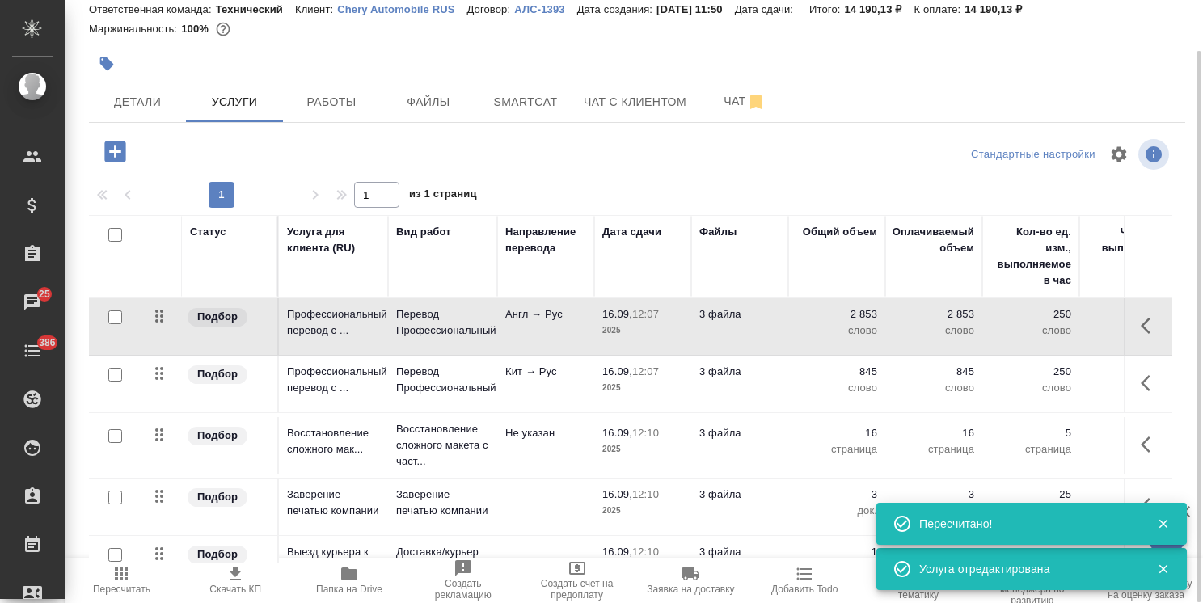
click at [94, 599] on button "Пересчитать" at bounding box center [122, 580] width 114 height 45
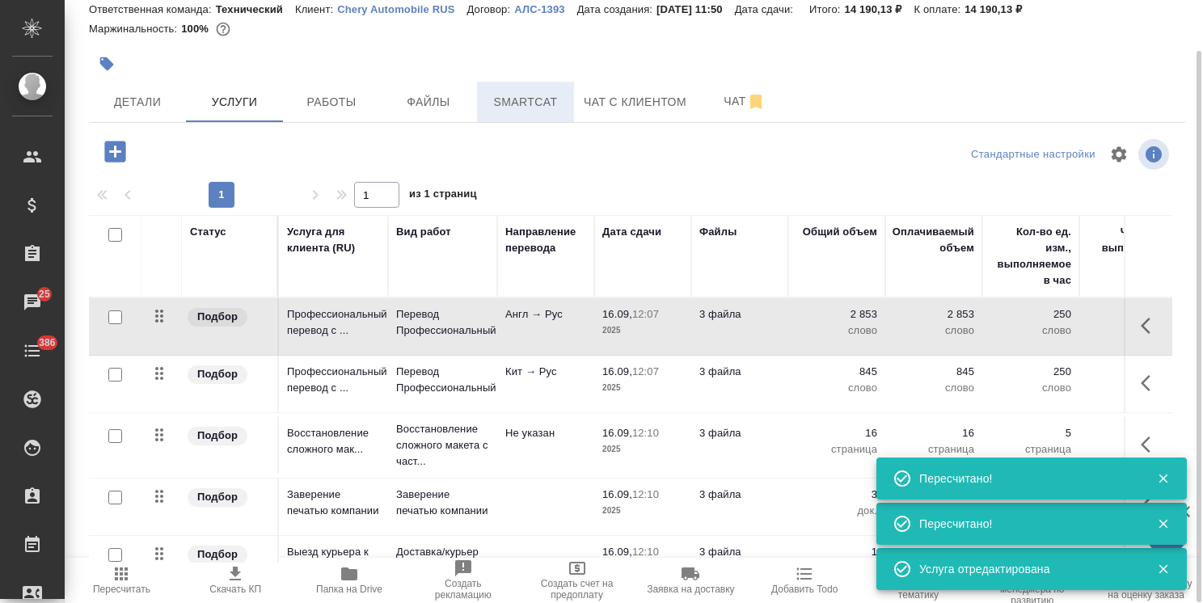
click at [537, 107] on span "Smartcat" at bounding box center [526, 102] width 78 height 20
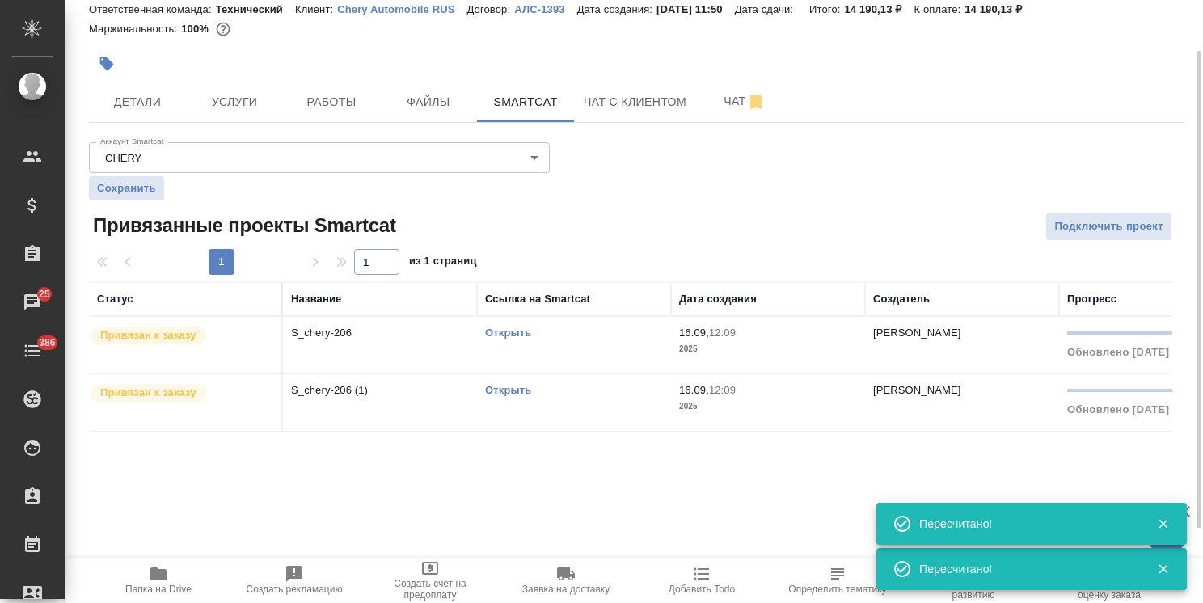
click at [226, 396] on div "Привязан к заказу" at bounding box center [181, 393] width 184 height 22
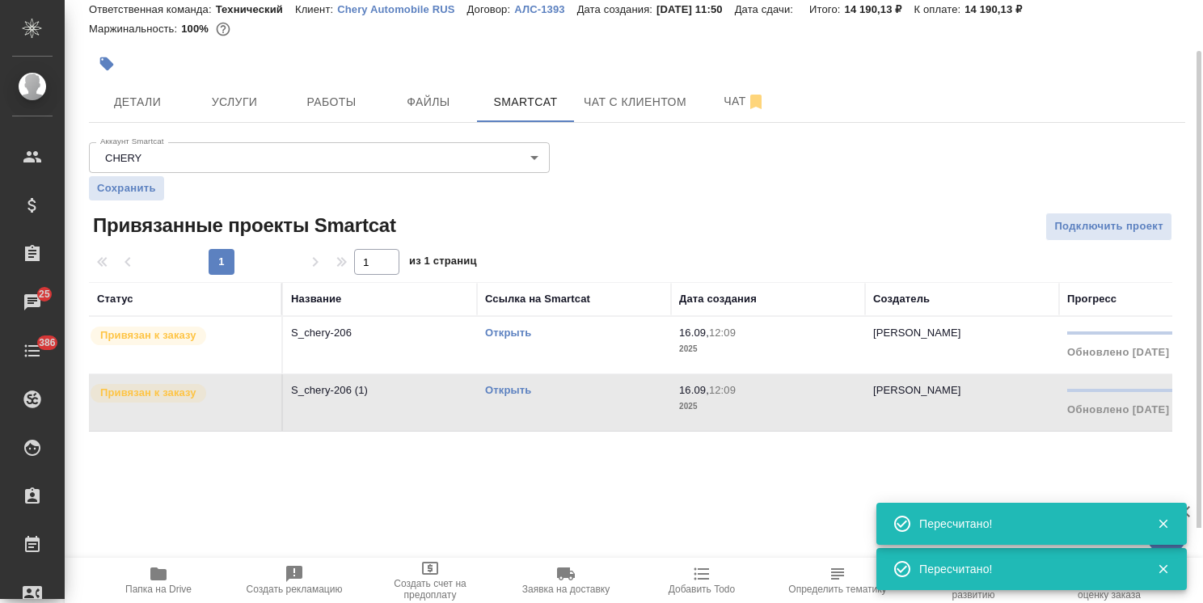
click at [226, 396] on div "Привязан к заказу" at bounding box center [181, 393] width 184 height 22
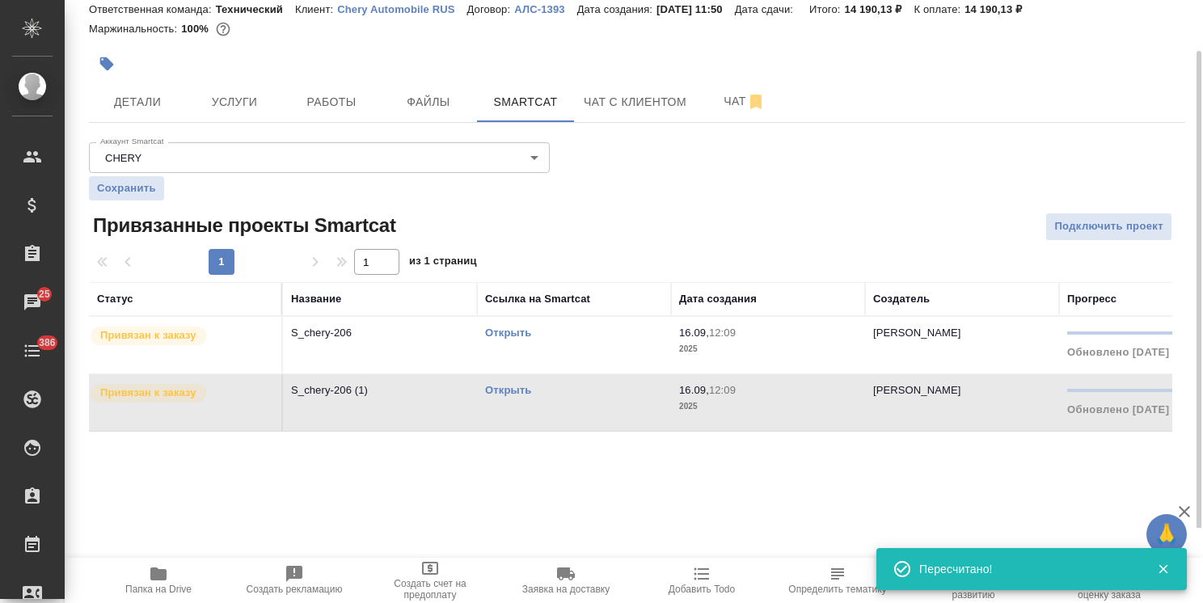
click at [517, 382] on div "Открыть" at bounding box center [574, 390] width 178 height 16
click at [510, 385] on link "Открыть" at bounding box center [508, 390] width 46 height 12
click at [507, 384] on link "Открыть" at bounding box center [508, 390] width 46 height 12
click at [219, 95] on span "Услуги" at bounding box center [235, 102] width 78 height 20
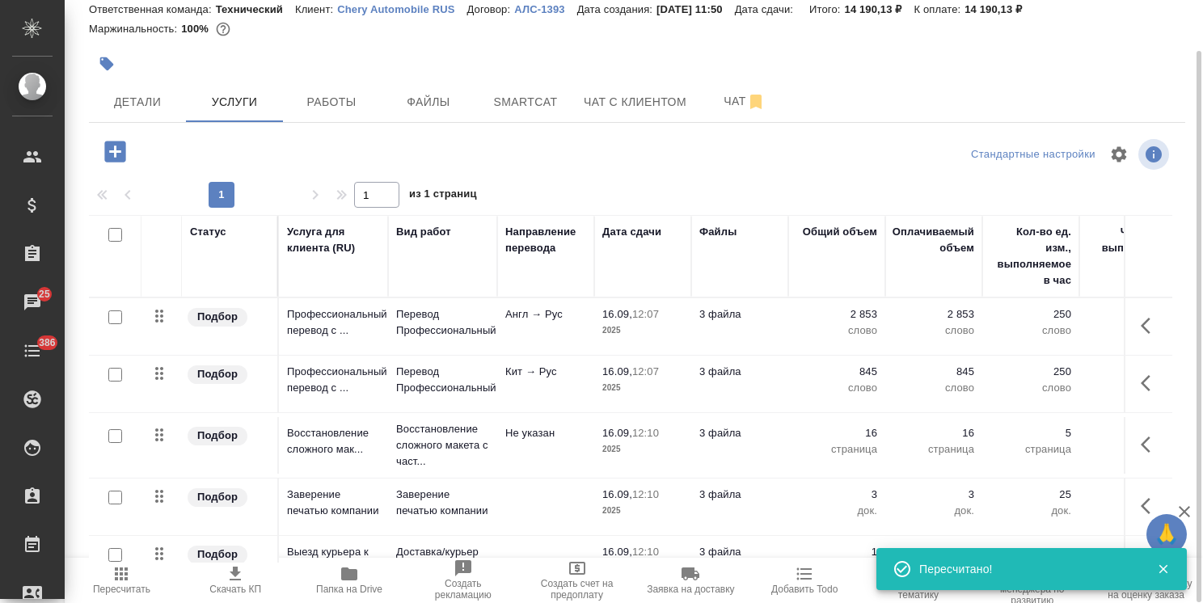
click at [765, 367] on p "3 файла" at bounding box center [739, 372] width 81 height 16
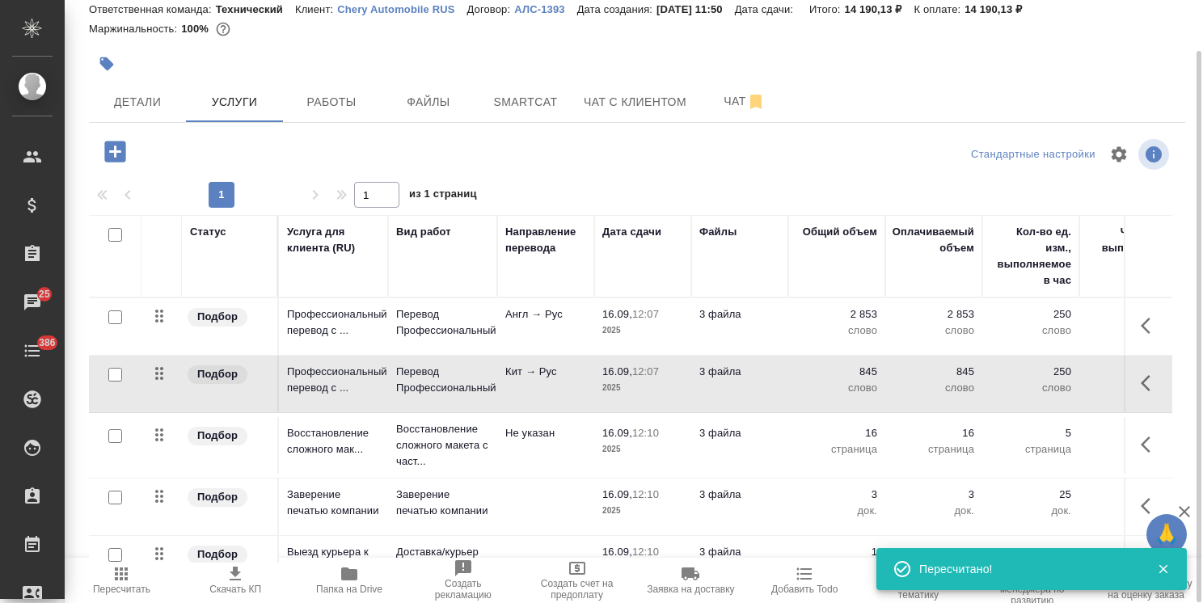
click at [765, 367] on p "3 файла" at bounding box center [739, 372] width 81 height 16
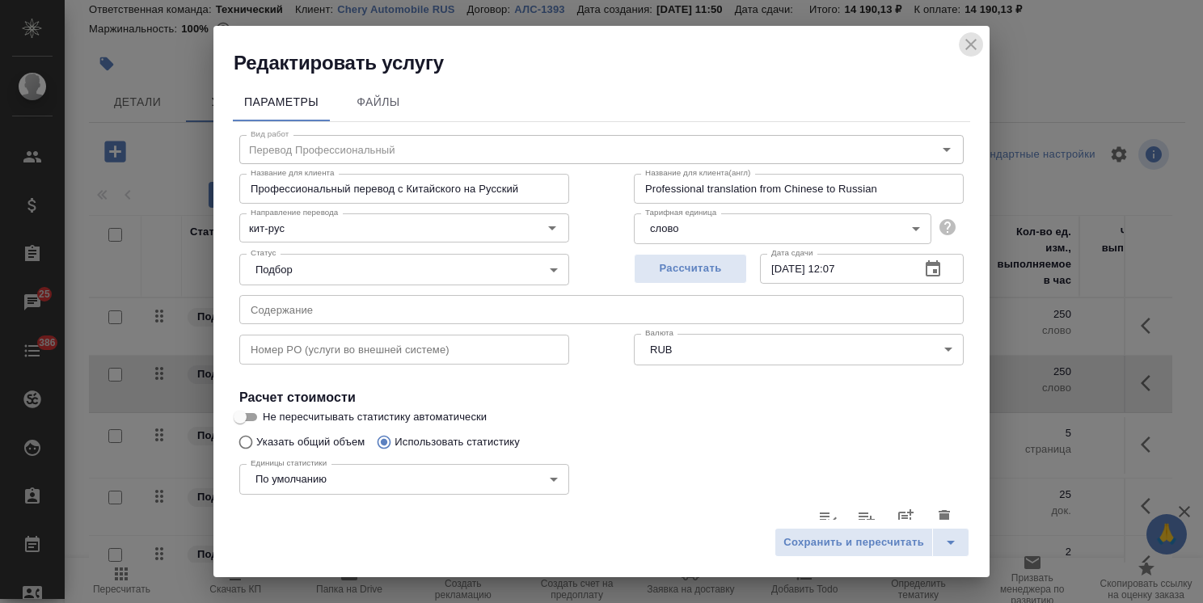
click at [973, 44] on icon "close" at bounding box center [970, 44] width 19 height 19
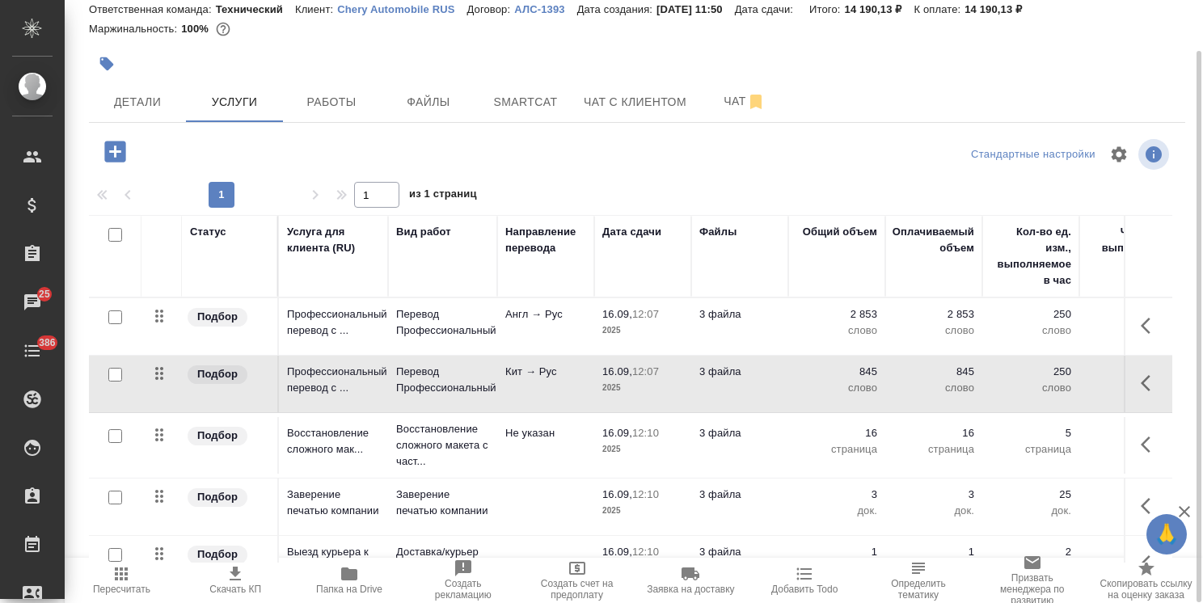
scroll to position [41, 0]
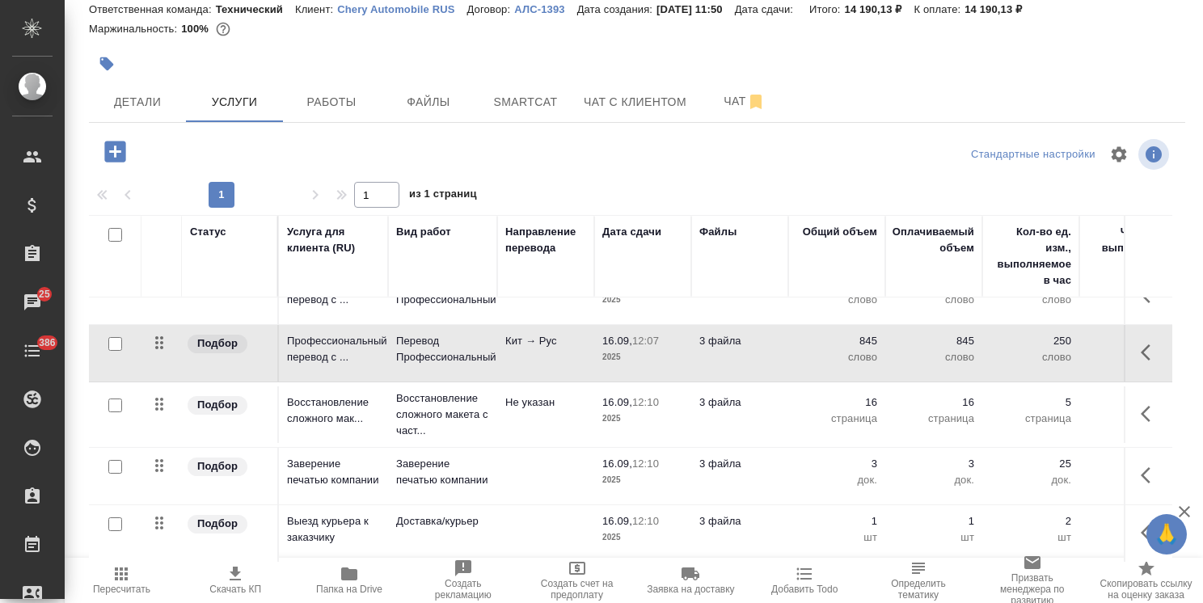
click at [1185, 508] on icon "button" at bounding box center [1183, 511] width 19 height 19
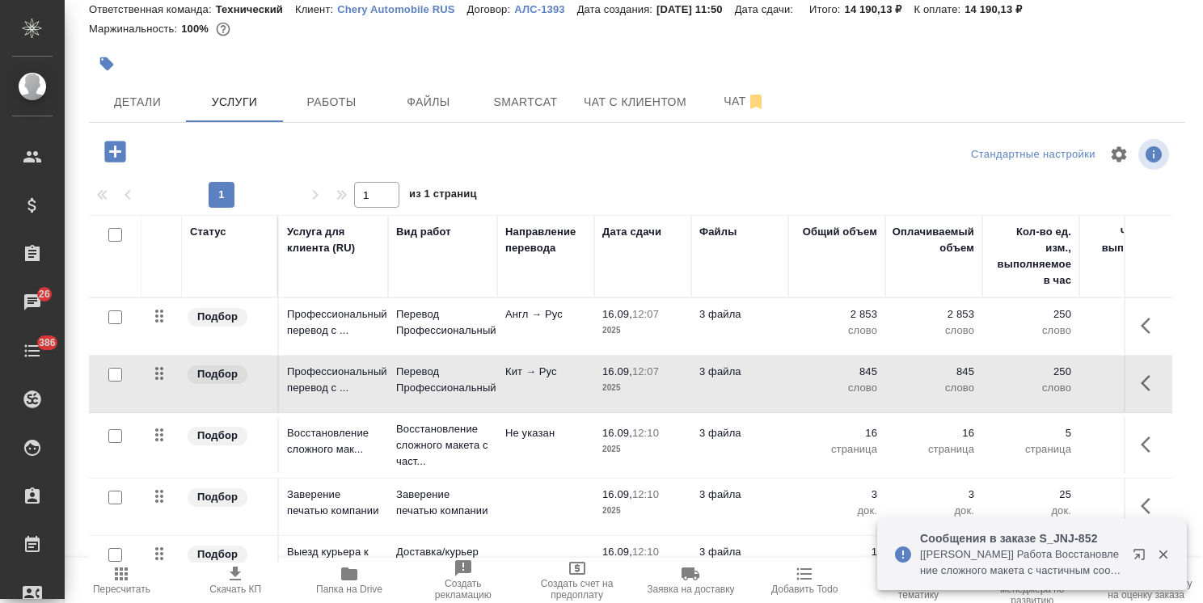
click at [1147, 552] on button "button" at bounding box center [1162, 554] width 33 height 15
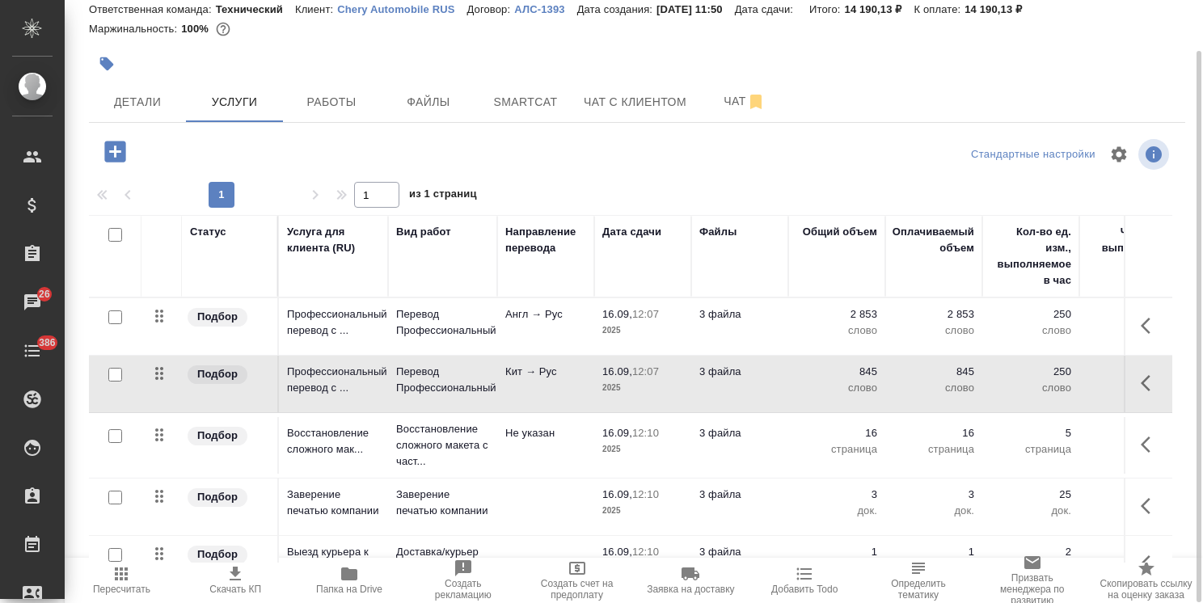
click at [1140, 327] on icon "button" at bounding box center [1145, 326] width 10 height 16
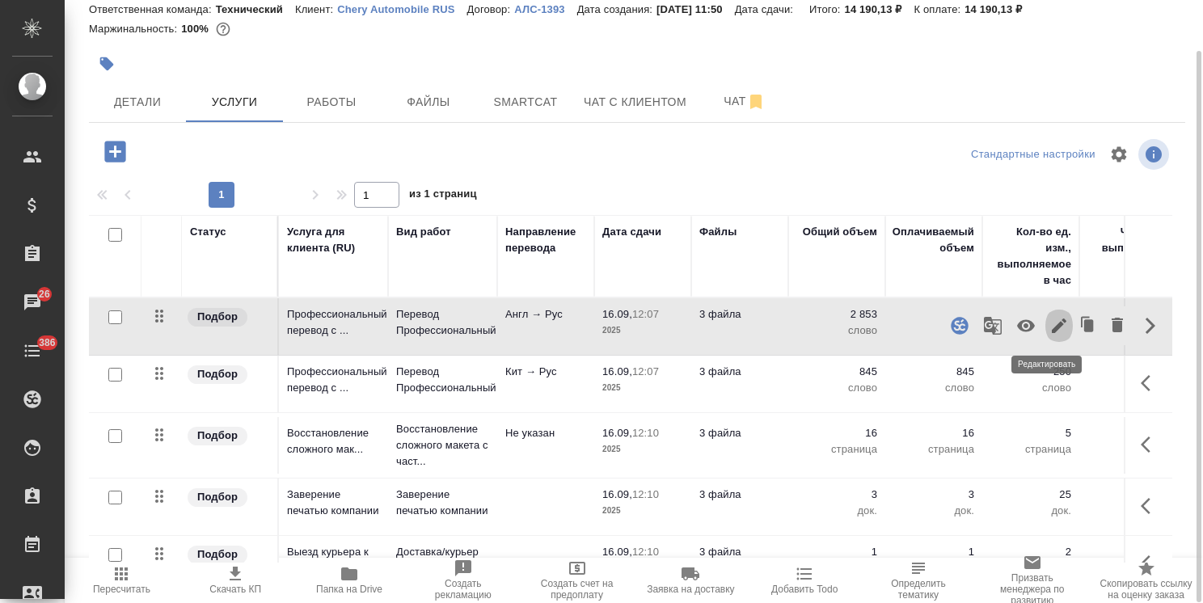
click at [1051, 325] on icon "button" at bounding box center [1058, 325] width 15 height 15
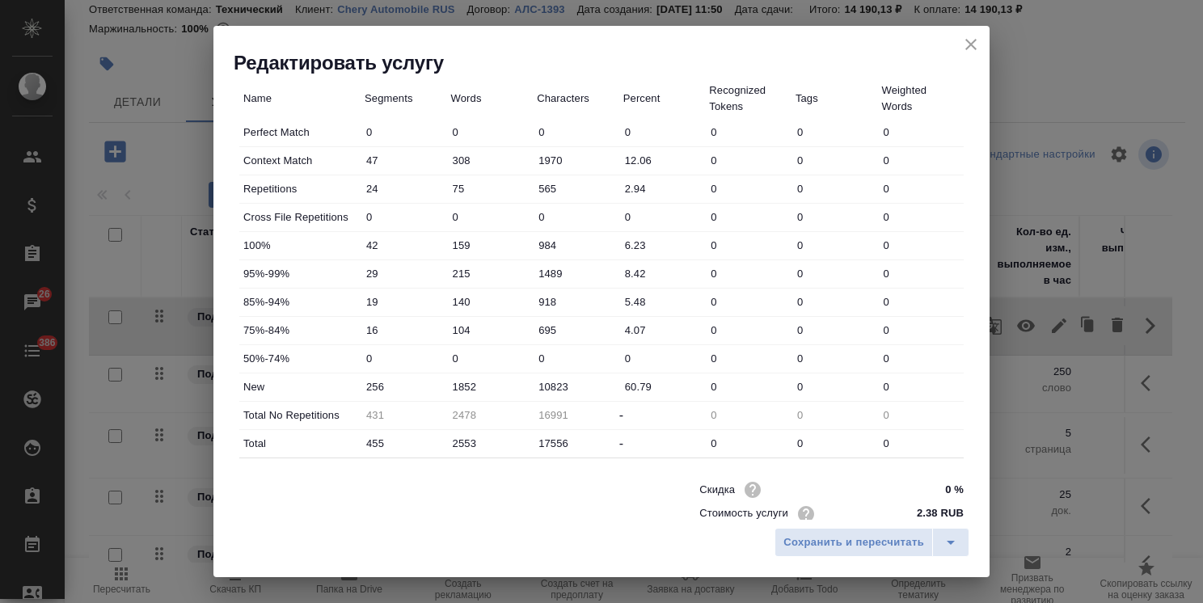
scroll to position [496, 0]
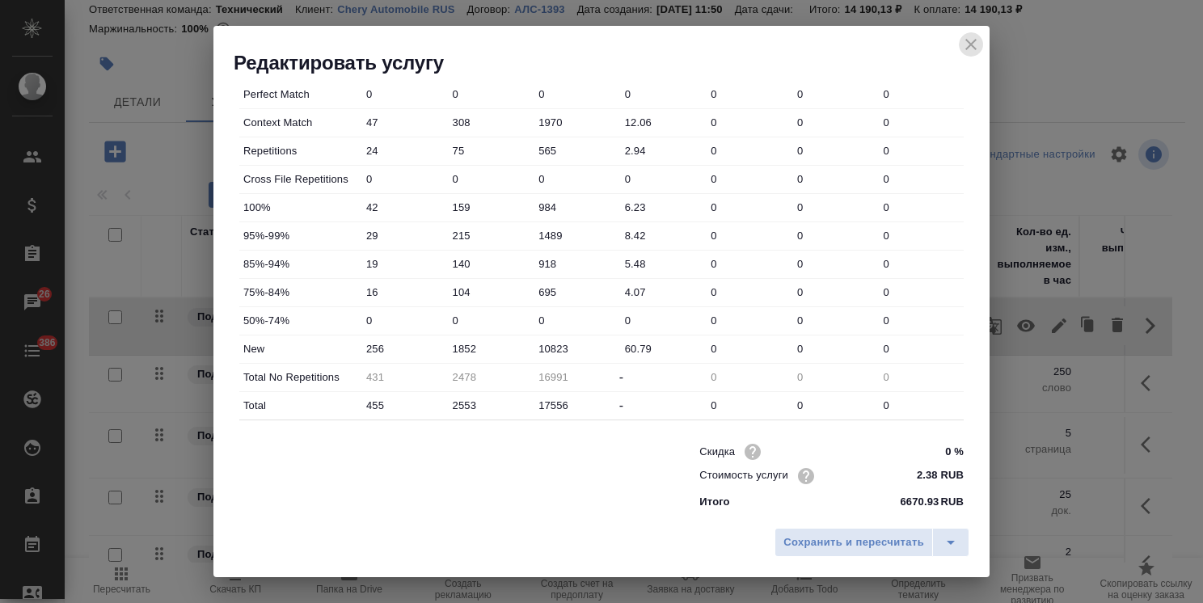
click at [967, 47] on icon "close" at bounding box center [970, 44] width 11 height 11
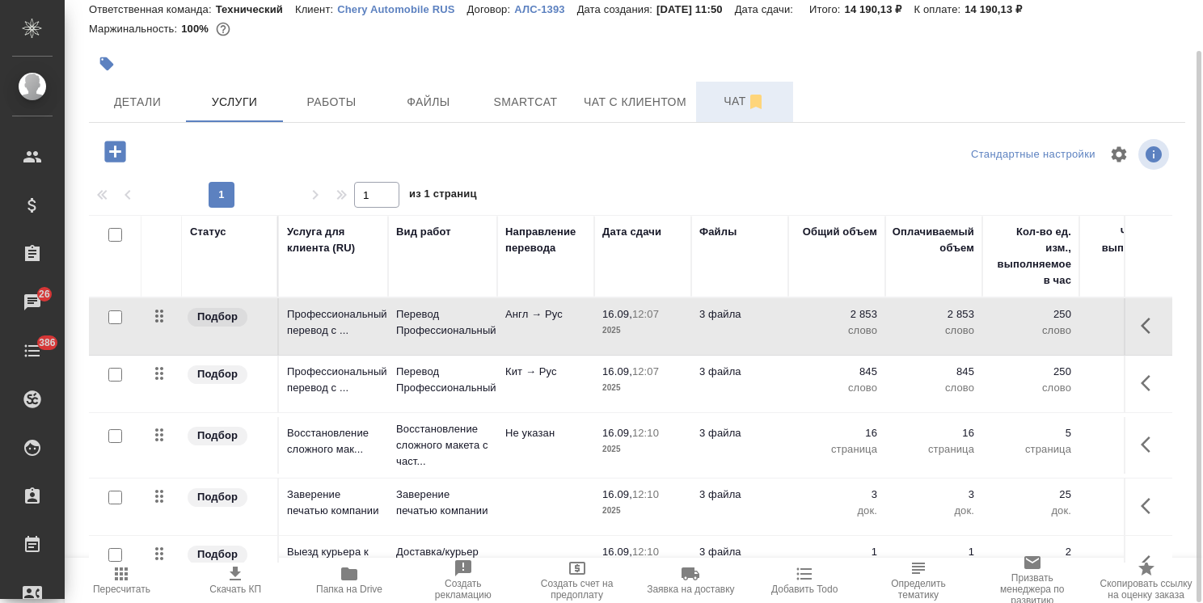
click at [723, 116] on button "Чат" at bounding box center [744, 102] width 97 height 40
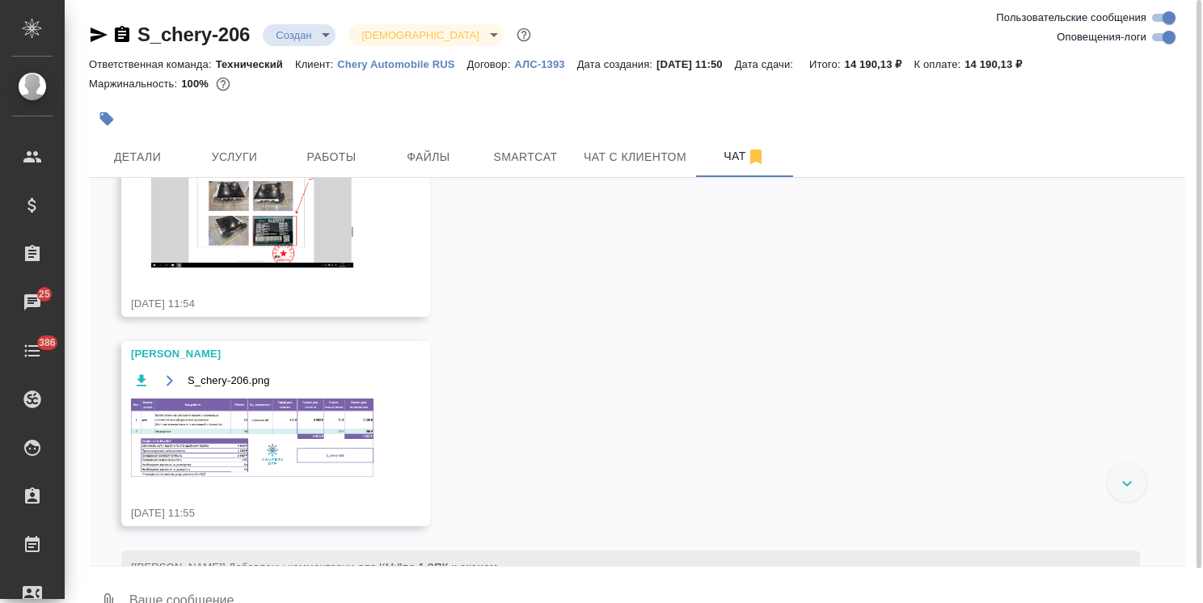
scroll to position [658, 0]
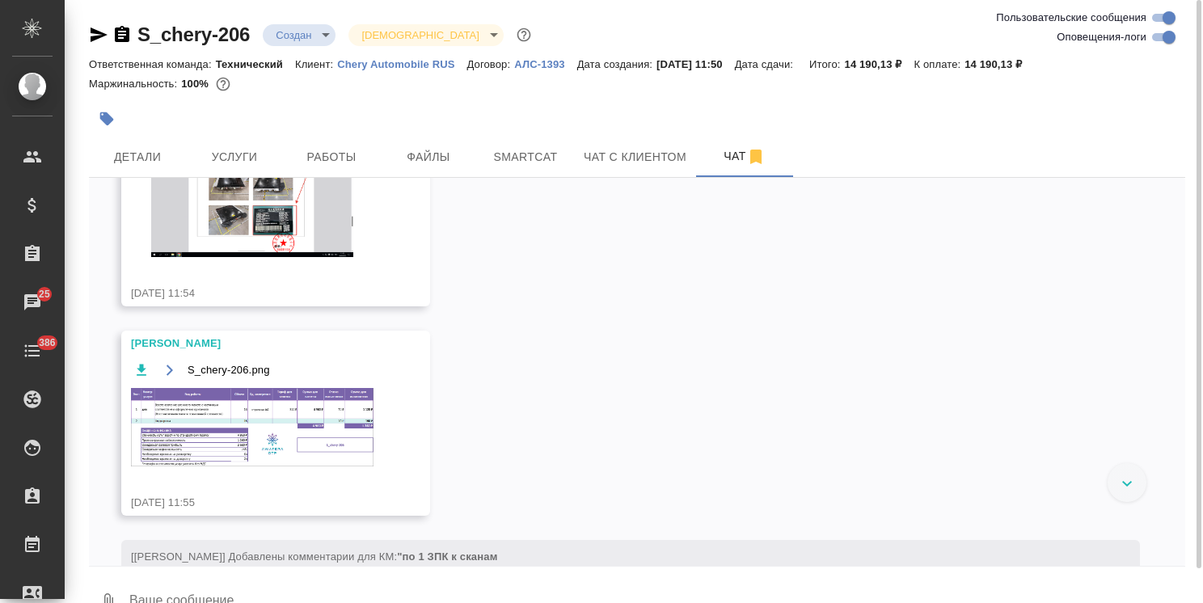
click at [291, 436] on img at bounding box center [252, 427] width 242 height 78
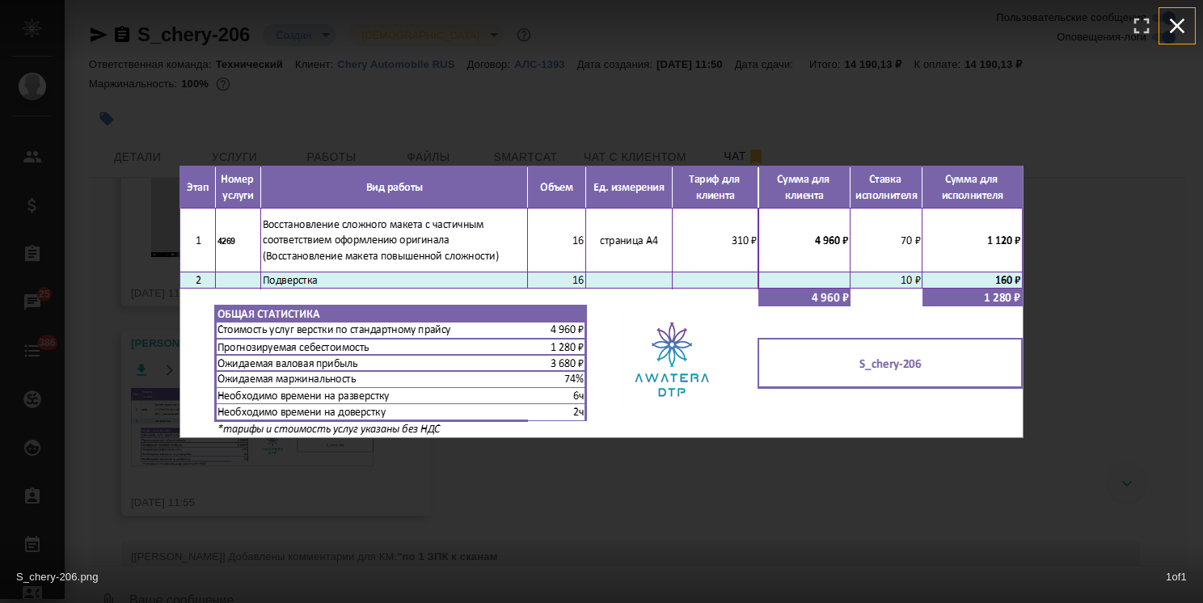
click at [1184, 25] on icon "button" at bounding box center [1177, 26] width 26 height 26
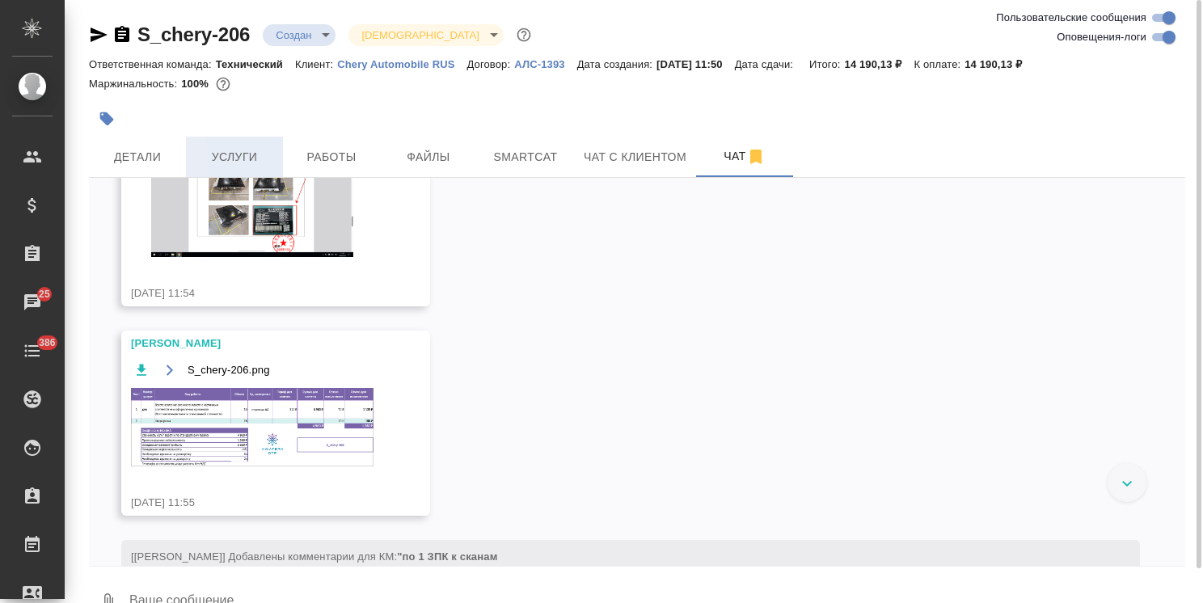
click at [216, 156] on span "Услуги" at bounding box center [235, 157] width 78 height 20
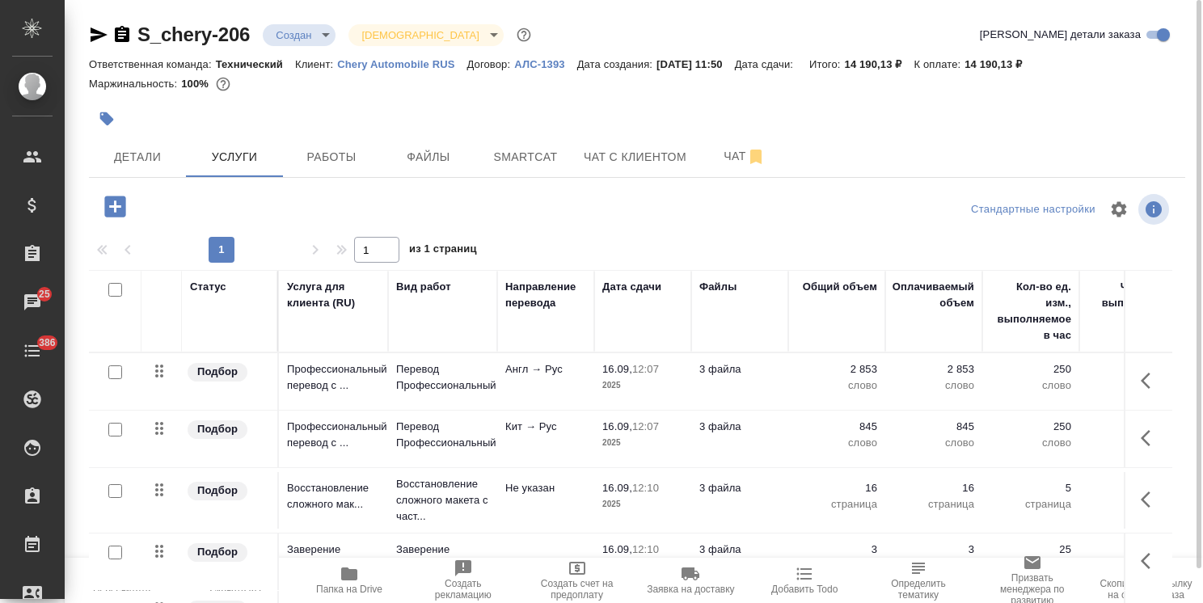
click at [1140, 388] on icon "button" at bounding box center [1149, 380] width 19 height 19
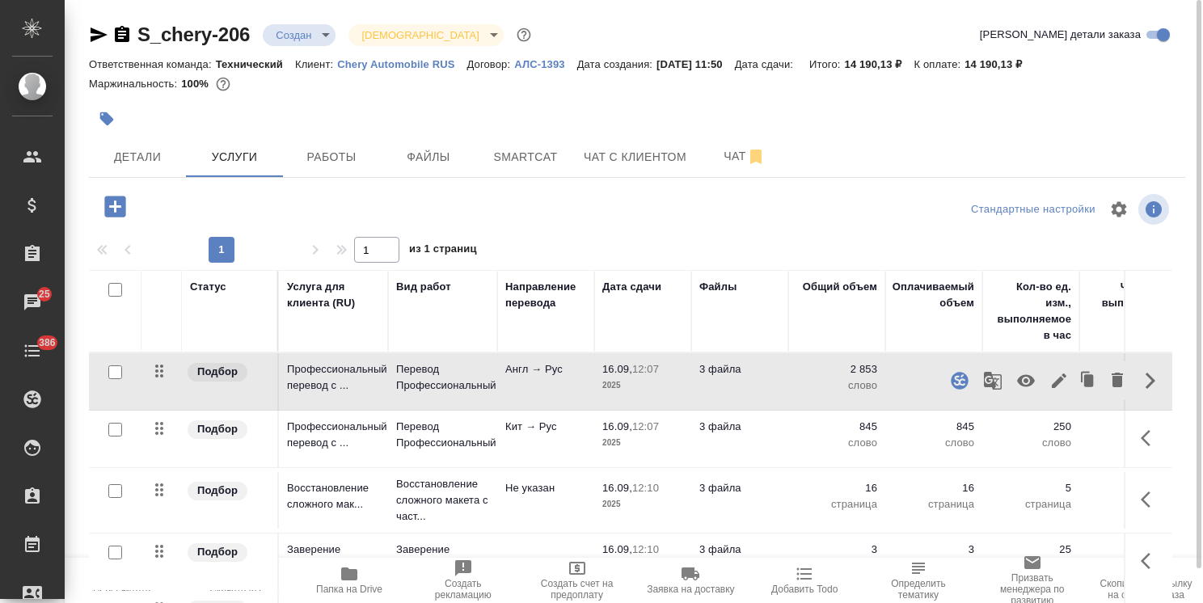
click at [1052, 383] on icon "button" at bounding box center [1058, 380] width 19 height 19
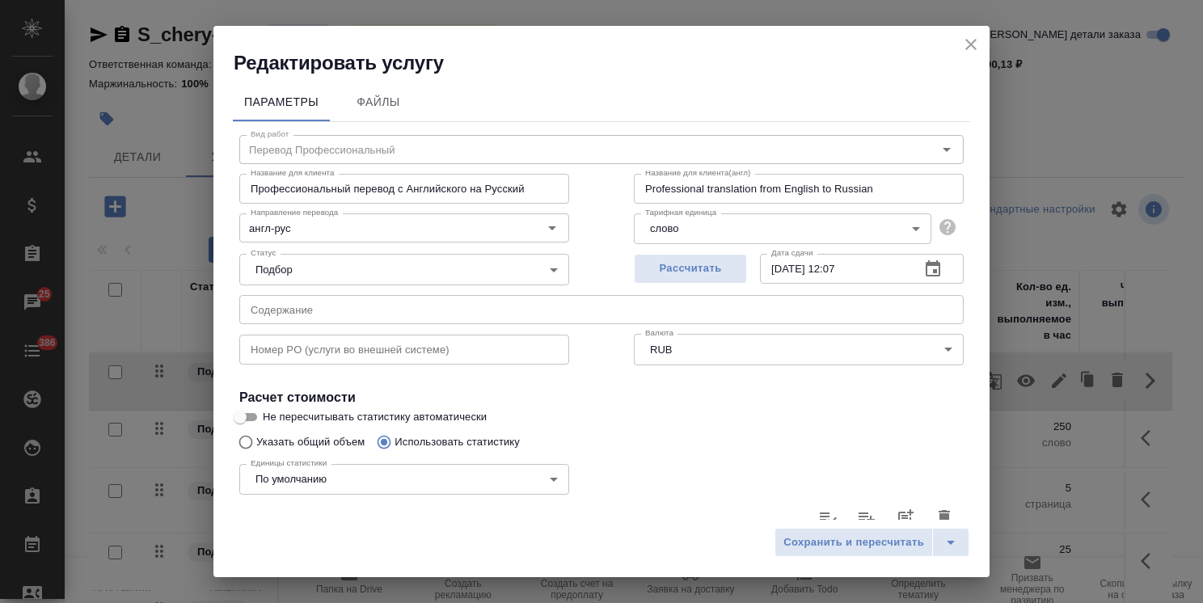
click at [968, 42] on icon "close" at bounding box center [970, 44] width 11 height 11
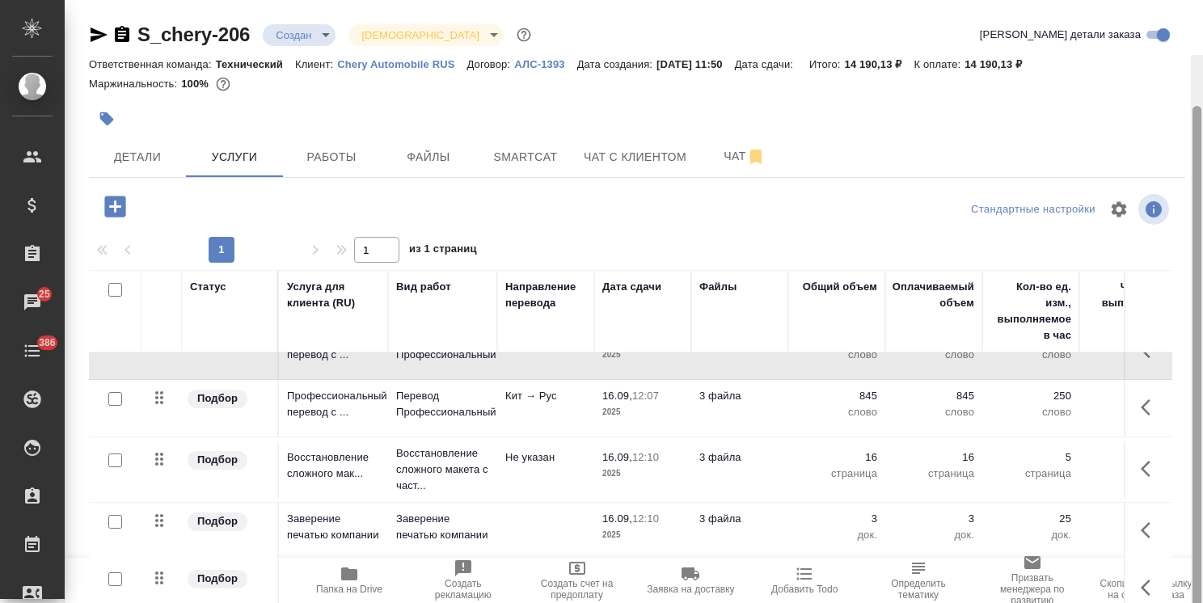
scroll to position [55, 0]
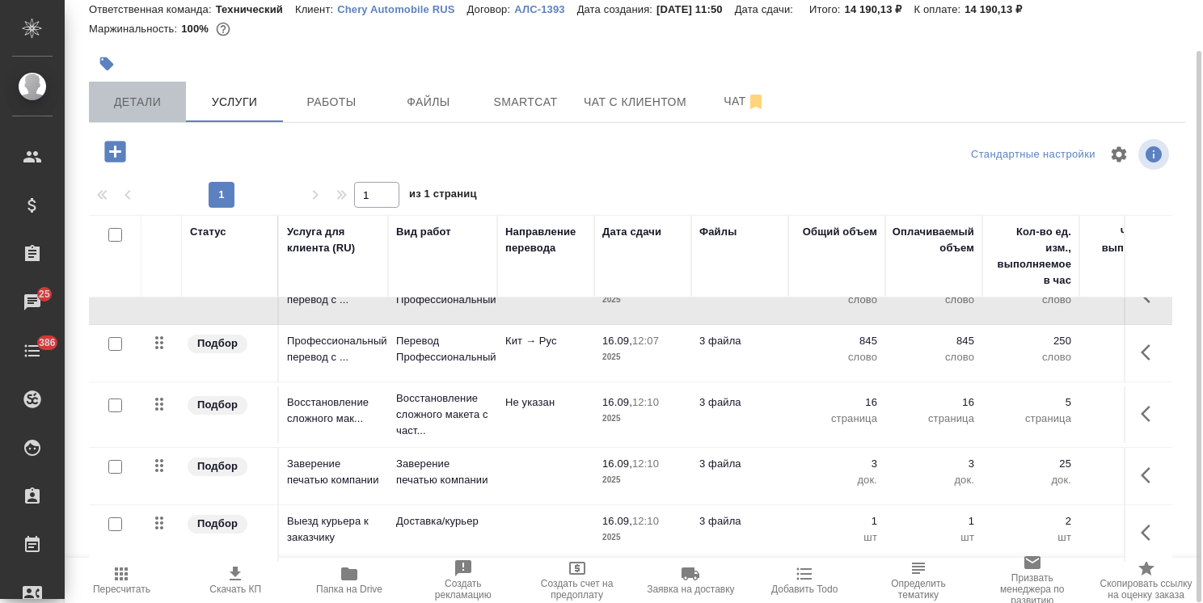
click at [128, 99] on span "Детали" at bounding box center [138, 102] width 78 height 20
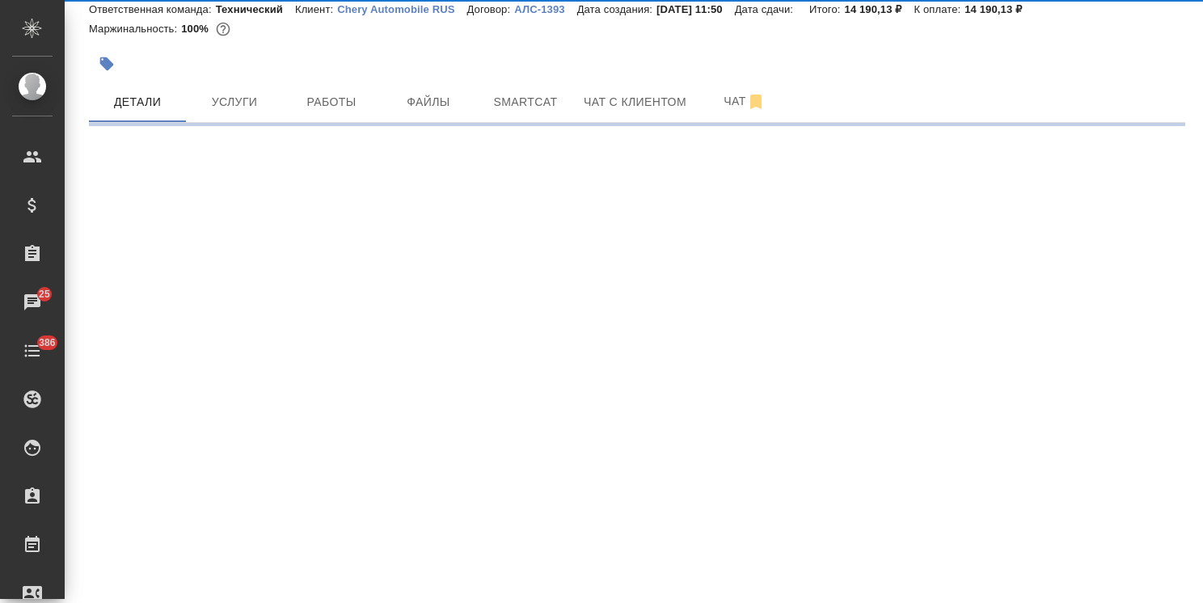
select select "RU"
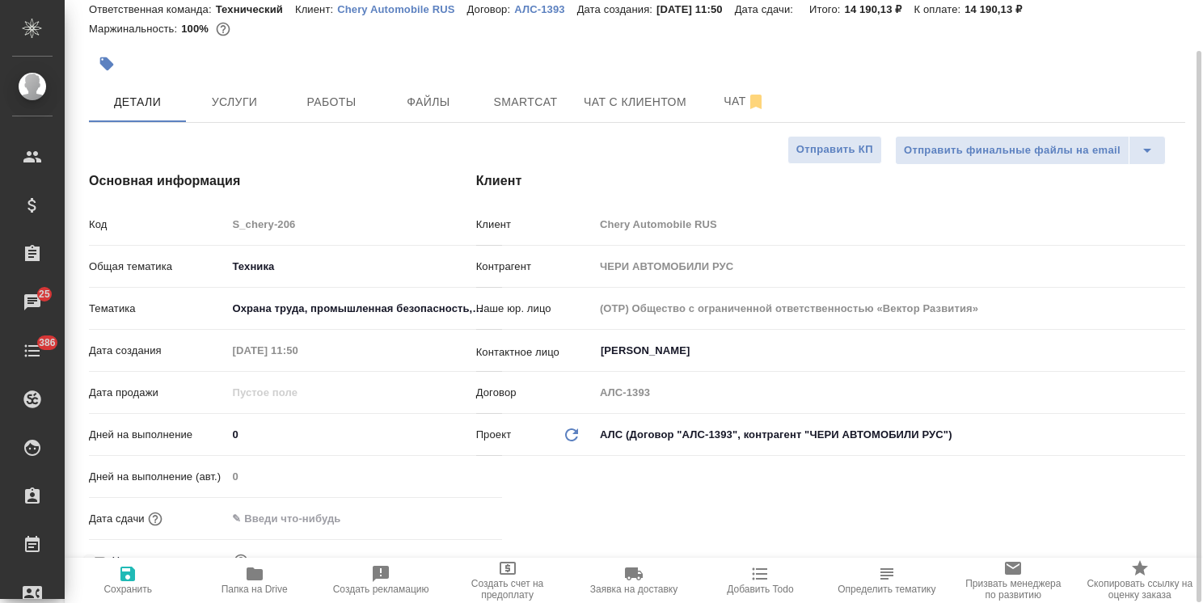
type textarea "x"
drag, startPoint x: 255, startPoint y: 432, endPoint x: 159, endPoint y: 422, distance: 95.9
click at [159, 422] on div "Дней на выполнение 0" at bounding box center [295, 434] width 413 height 28
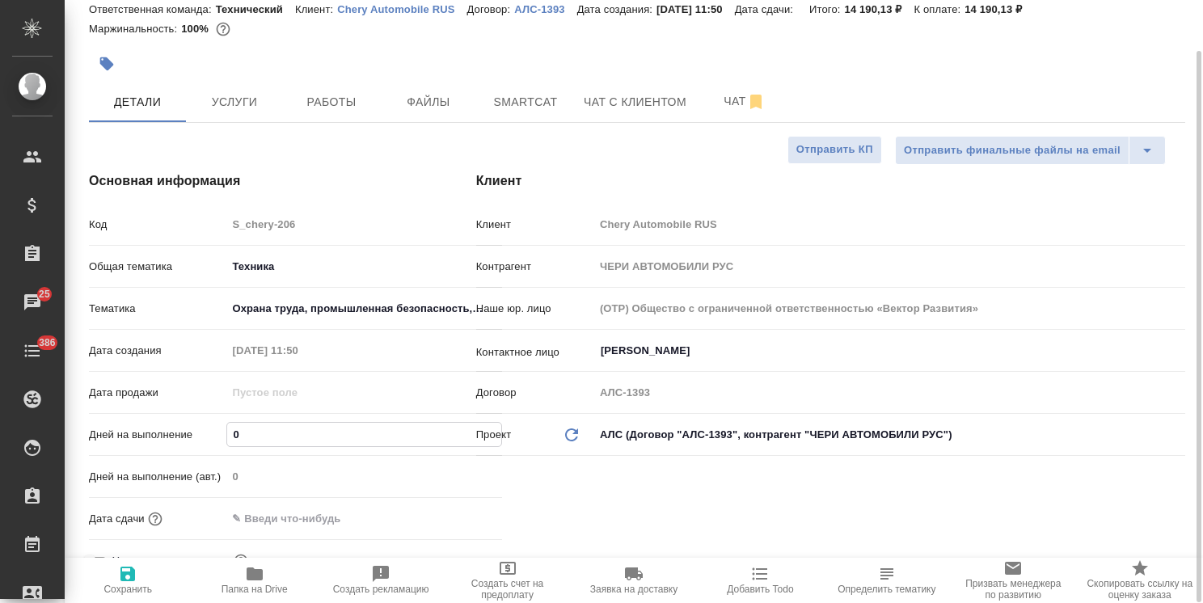
type input "5"
type textarea "x"
type input "5"
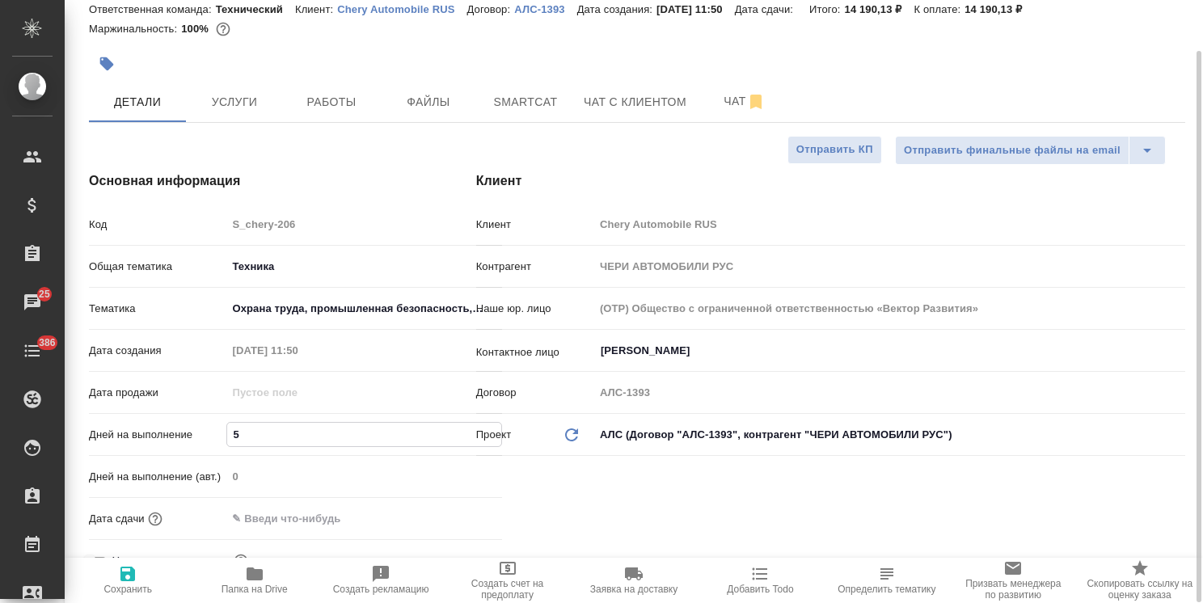
click at [145, 564] on span "Сохранить" at bounding box center [127, 579] width 107 height 31
type textarea "x"
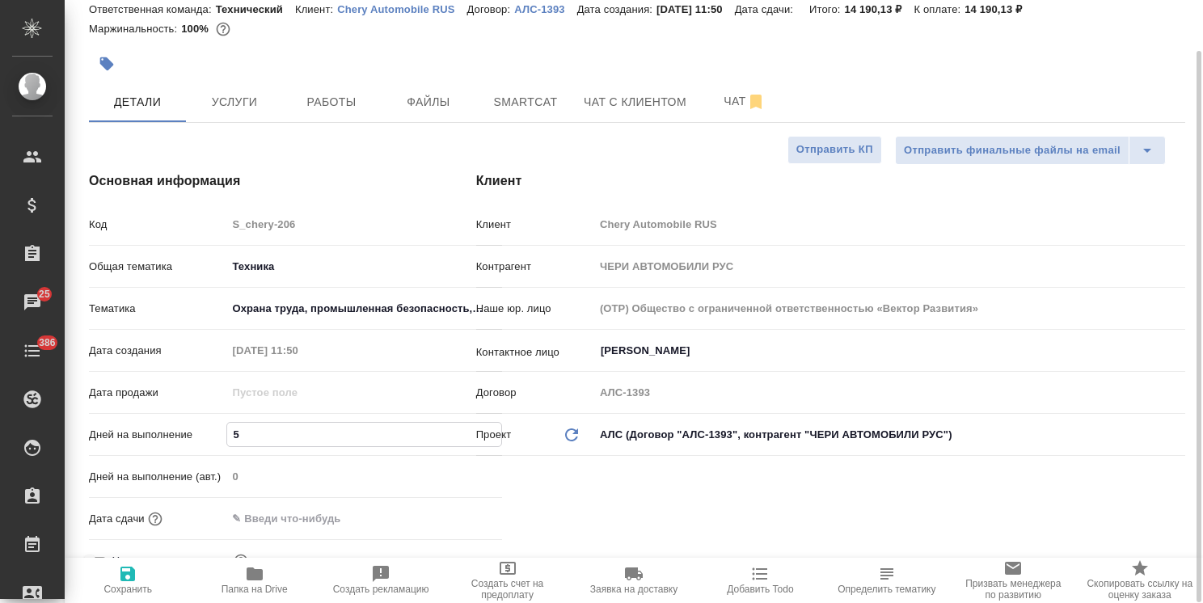
type textarea "x"
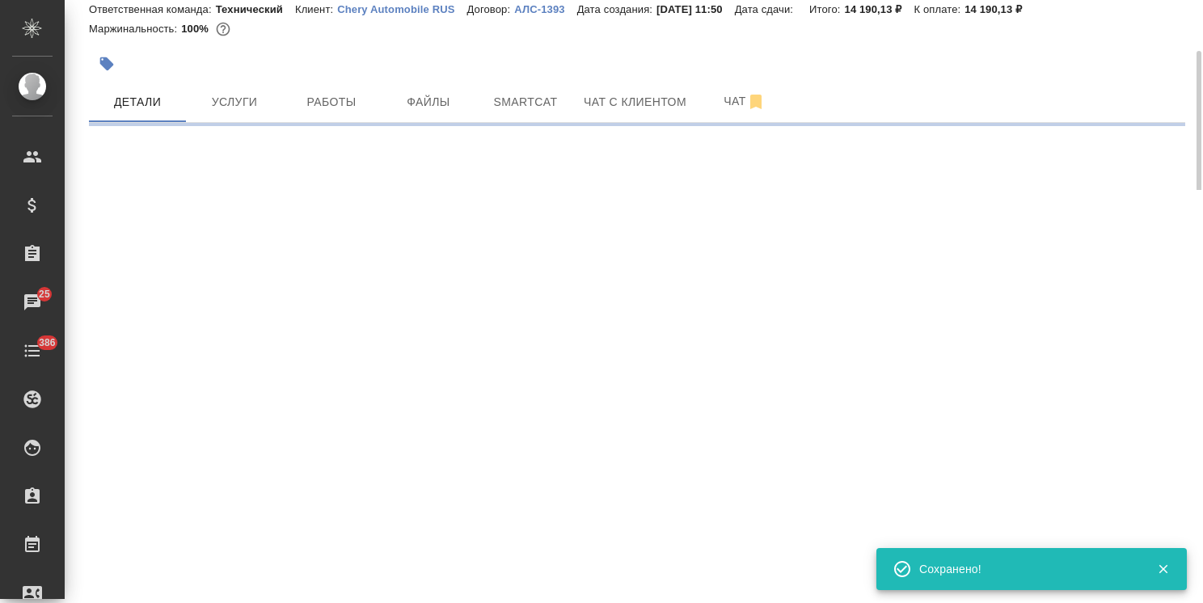
select select "RU"
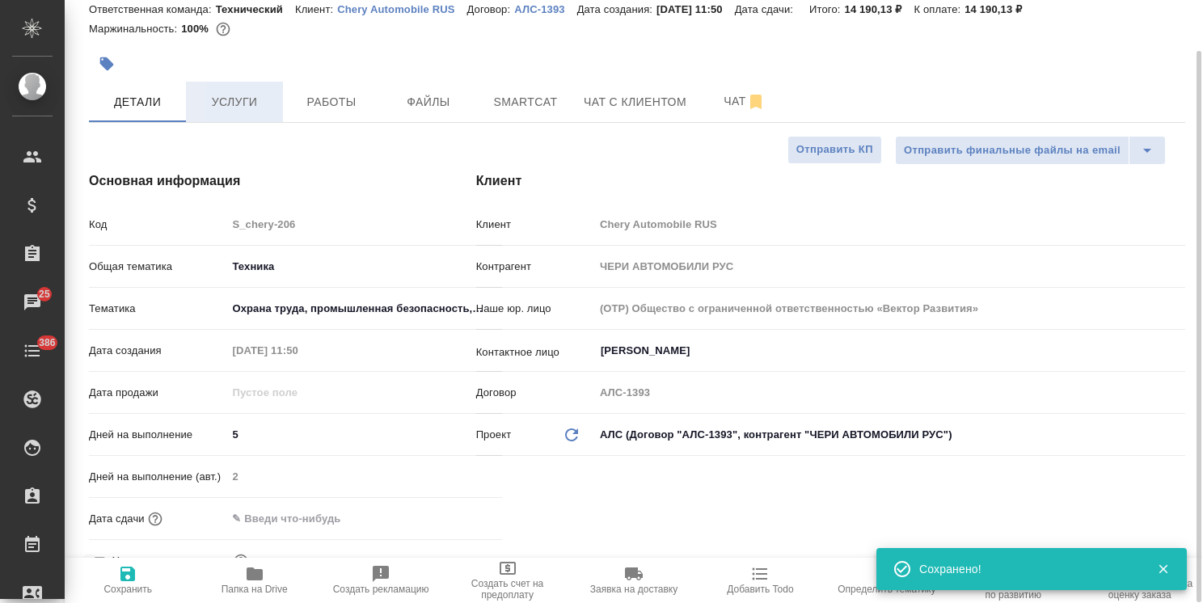
click at [246, 103] on span "Услуги" at bounding box center [235, 102] width 78 height 20
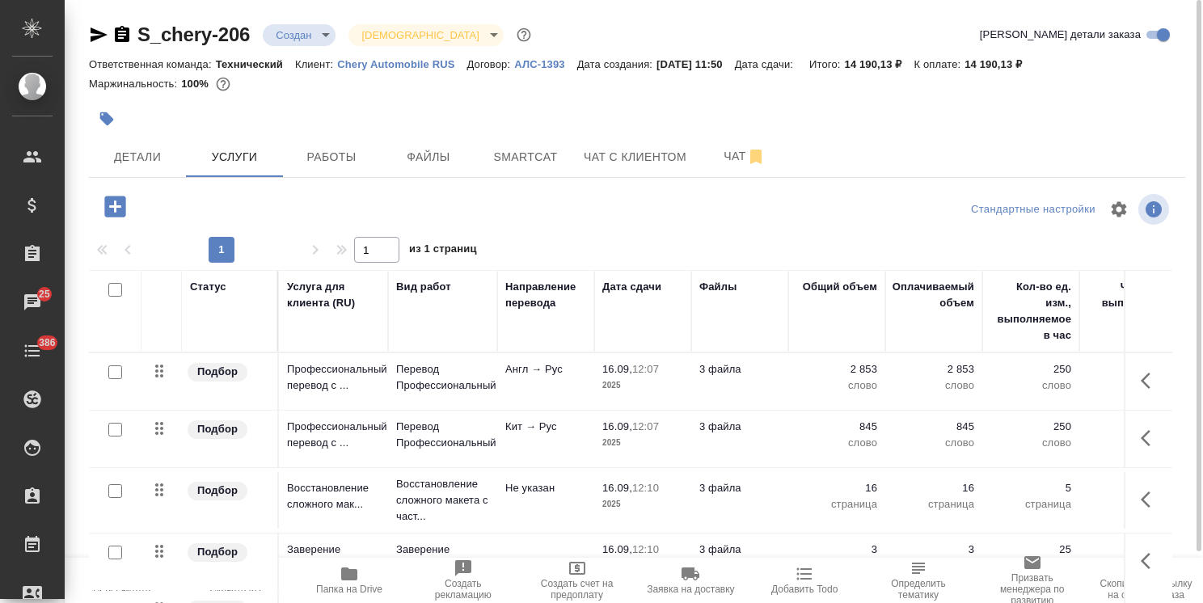
click at [650, 380] on p "2025" at bounding box center [642, 385] width 81 height 16
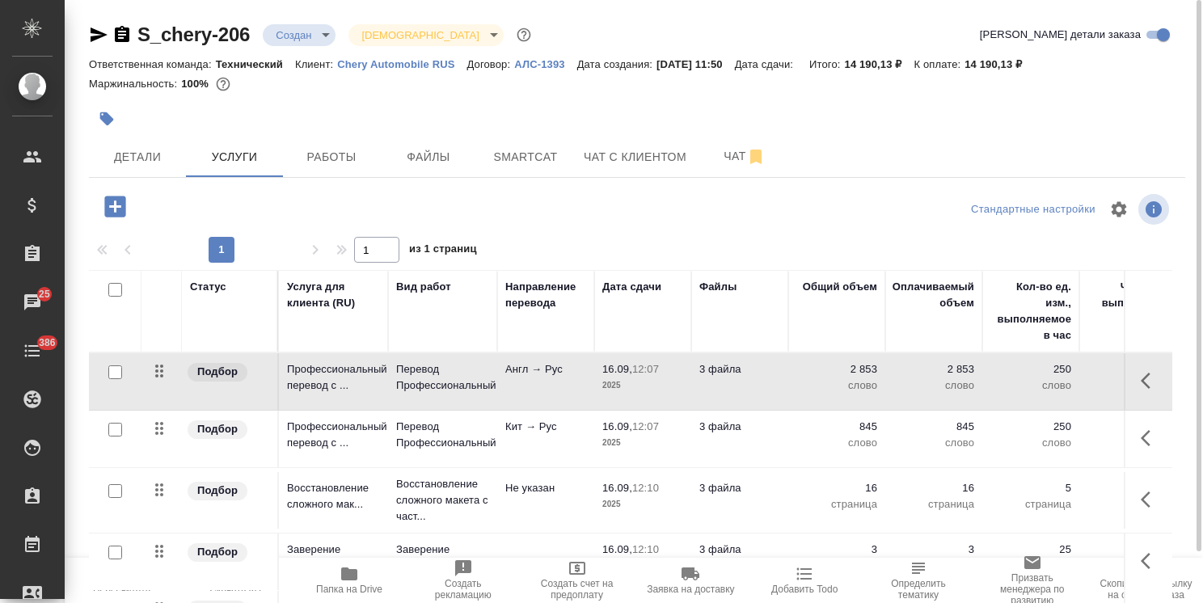
click at [650, 380] on p "2025" at bounding box center [642, 385] width 81 height 16
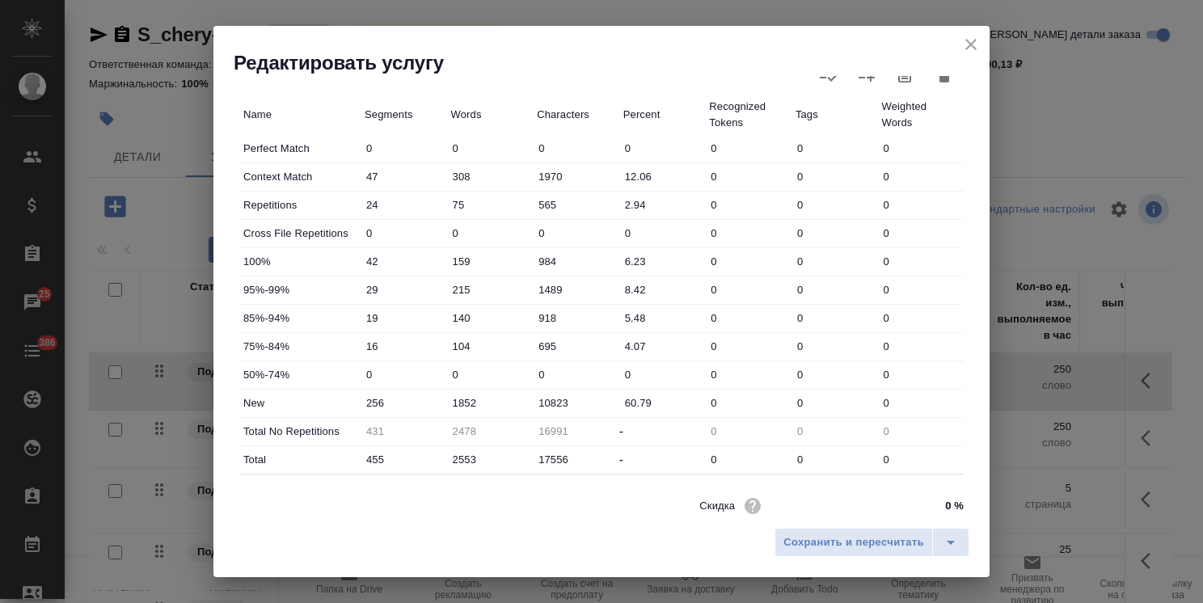
scroll to position [496, 0]
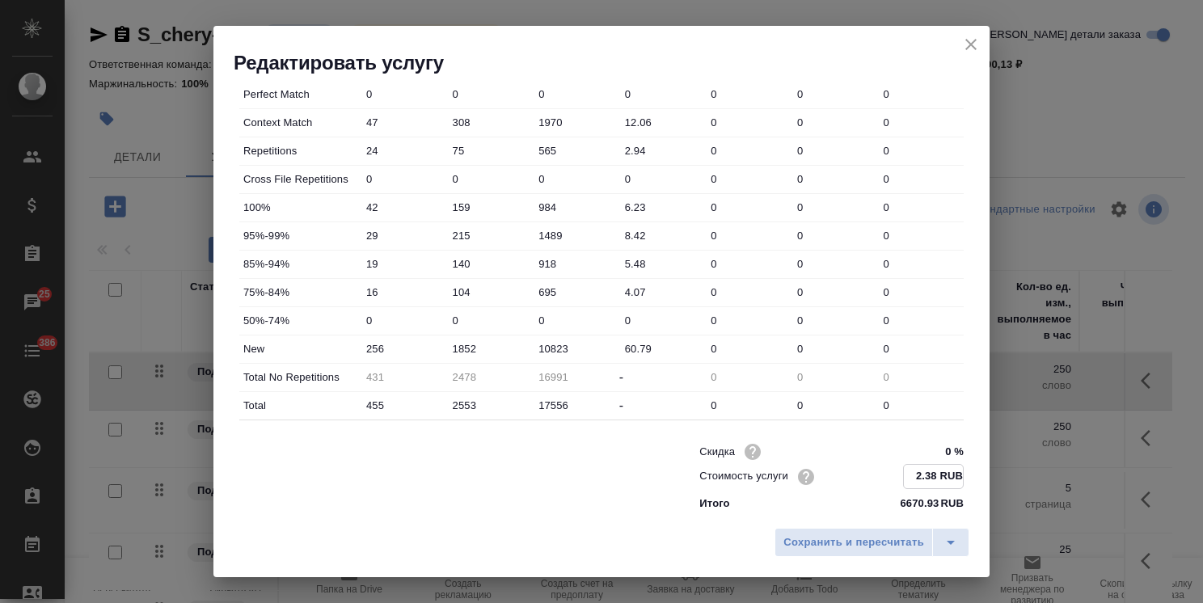
drag, startPoint x: 908, startPoint y: 472, endPoint x: 900, endPoint y: 474, distance: 8.2
click at [904, 474] on input "2.38 RUB" at bounding box center [933, 476] width 59 height 23
click at [905, 473] on input "2.38 RUB" at bounding box center [933, 476] width 59 height 23
drag, startPoint x: 909, startPoint y: 472, endPoint x: 899, endPoint y: 475, distance: 11.0
click at [904, 475] on input "2.38 RUB" at bounding box center [933, 476] width 59 height 23
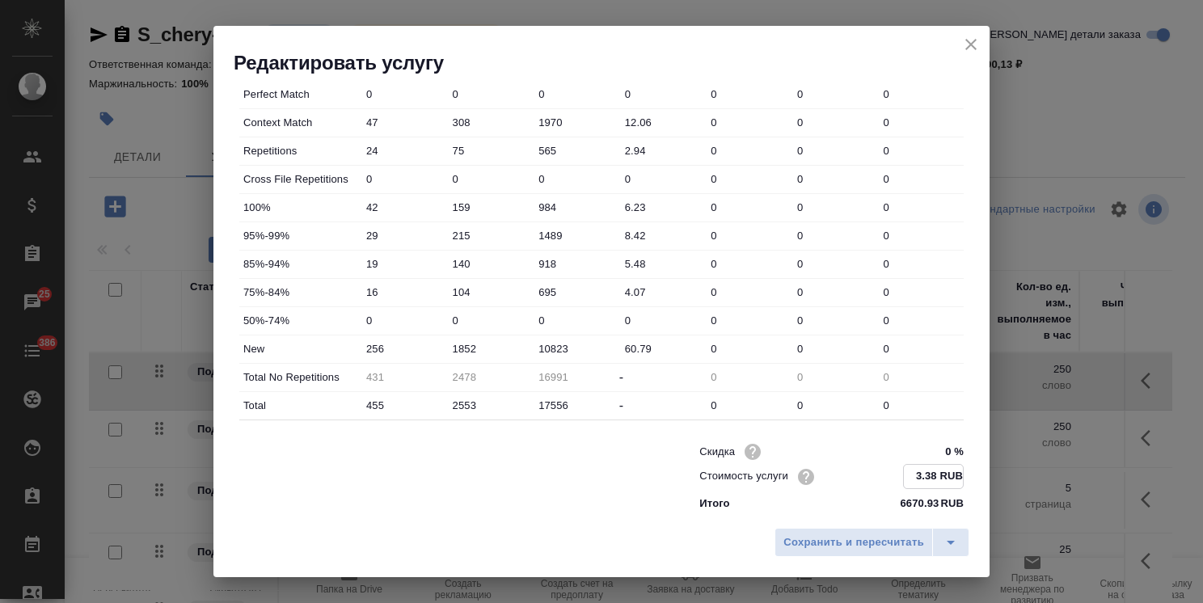
drag, startPoint x: 925, startPoint y: 477, endPoint x: 912, endPoint y: 478, distance: 13.8
click at [912, 478] on input "3.38 RUB" at bounding box center [933, 476] width 59 height 23
type input "3.4 RUB"
click at [892, 542] on span "Сохранить и пересчитать" at bounding box center [853, 542] width 141 height 19
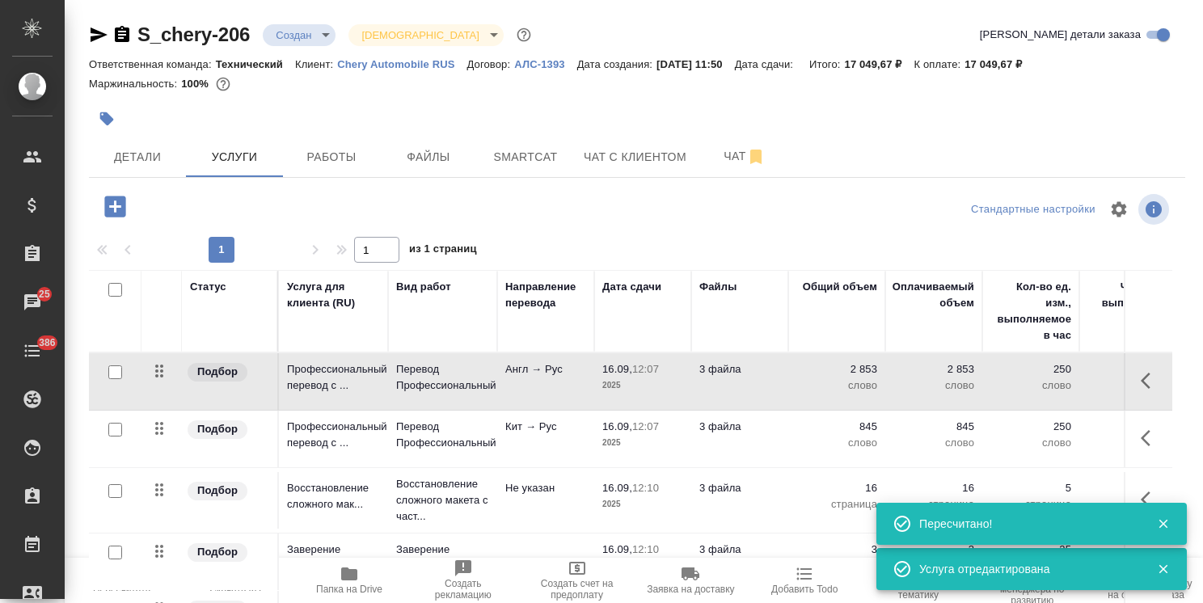
click at [742, 428] on p "3 файла" at bounding box center [739, 427] width 81 height 16
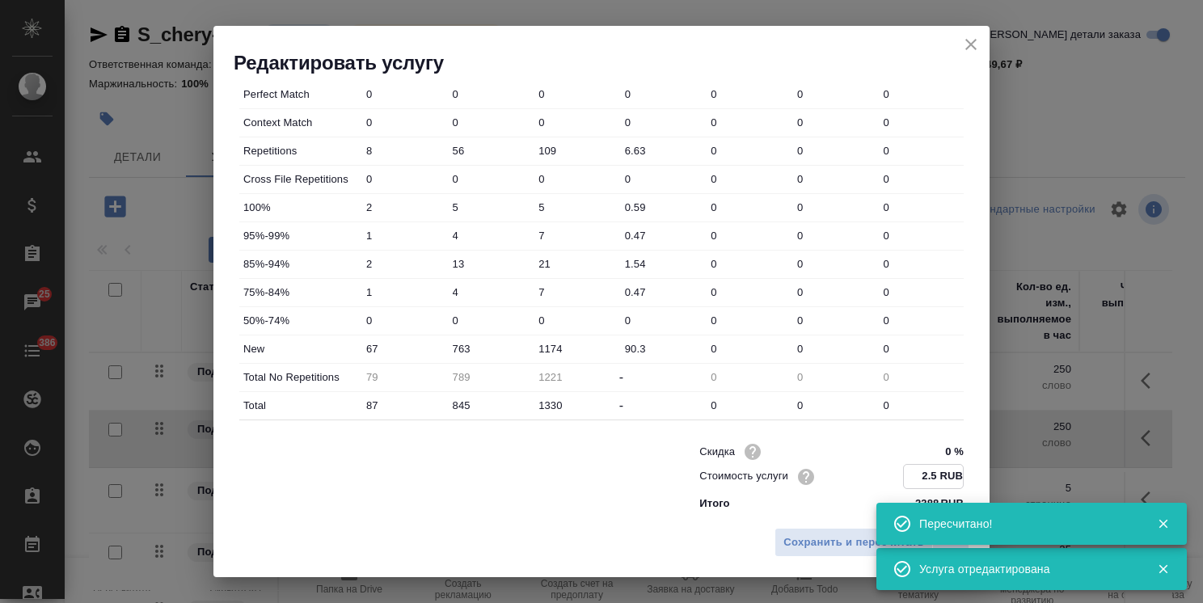
drag, startPoint x: 908, startPoint y: 474, endPoint x: 889, endPoint y: 477, distance: 19.7
click at [889, 477] on div "Стоимость услуги 2.5 RUB" at bounding box center [831, 476] width 264 height 25
type input "3.5 RUB"
click at [867, 528] on button "Сохранить и пересчитать" at bounding box center [853, 542] width 158 height 29
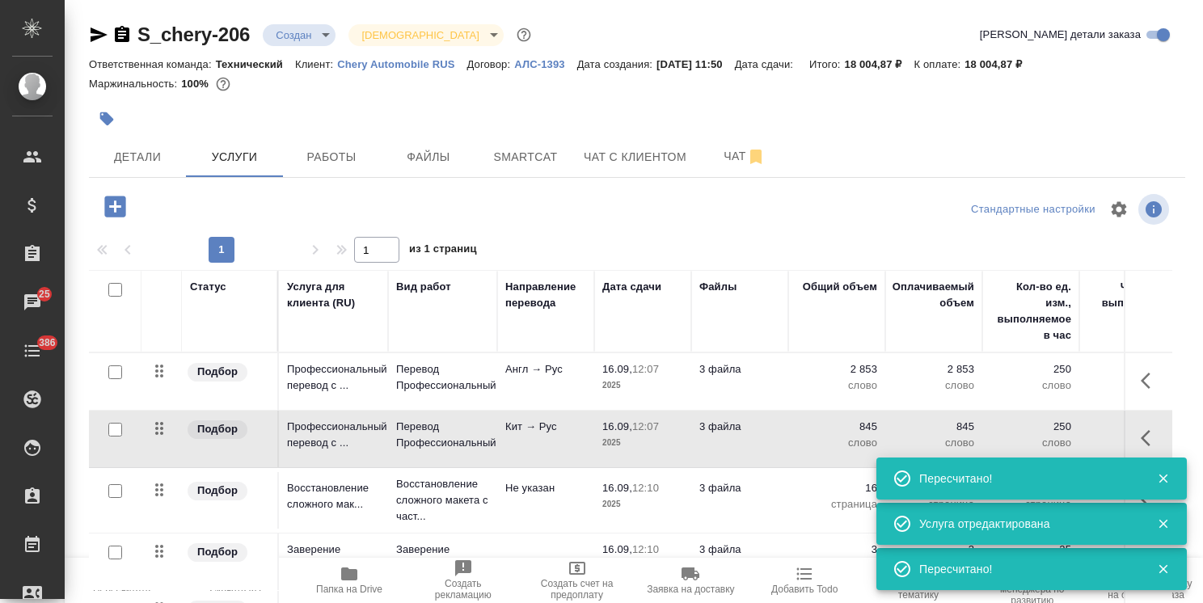
click at [782, 375] on td "3 файла" at bounding box center [739, 381] width 97 height 57
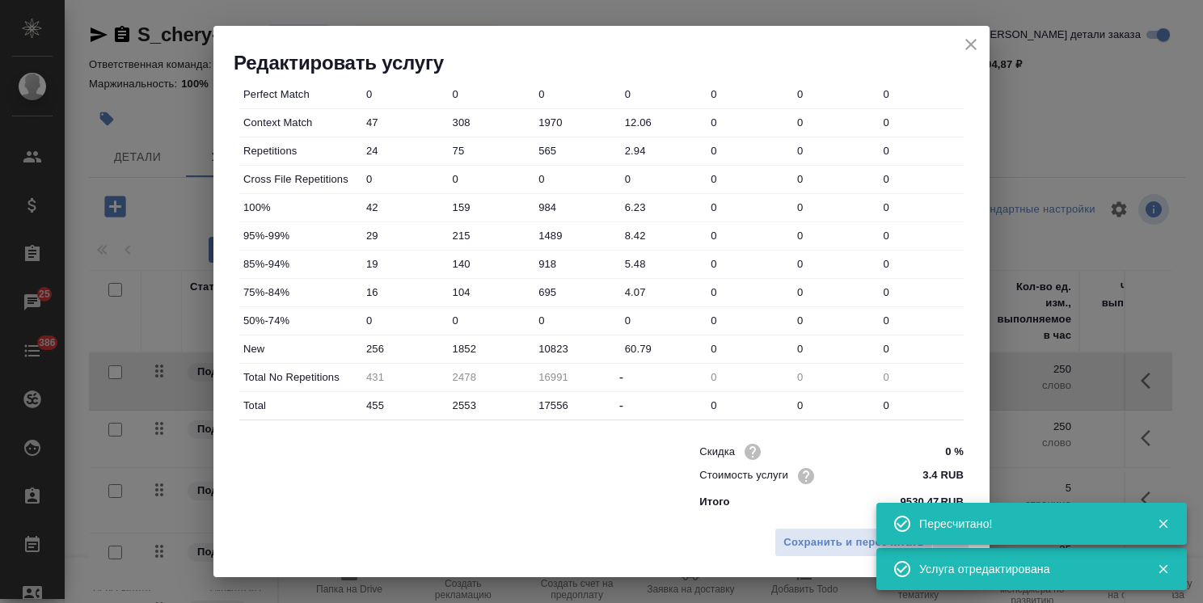
click at [970, 43] on icon "close" at bounding box center [970, 44] width 19 height 19
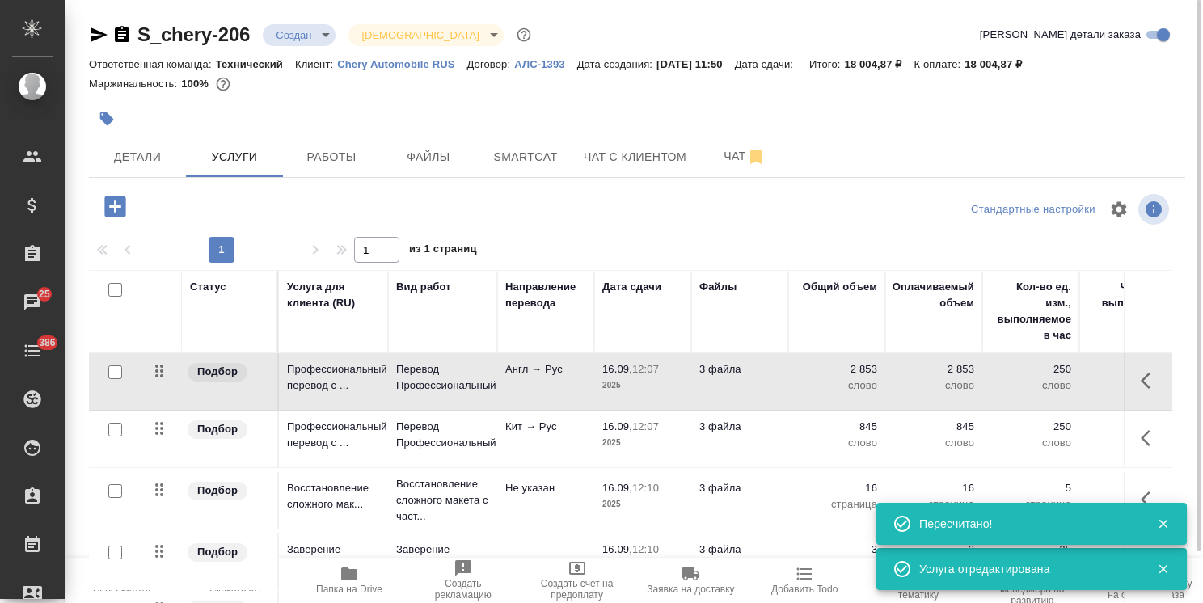
click at [779, 424] on p "3 файла" at bounding box center [739, 427] width 81 height 16
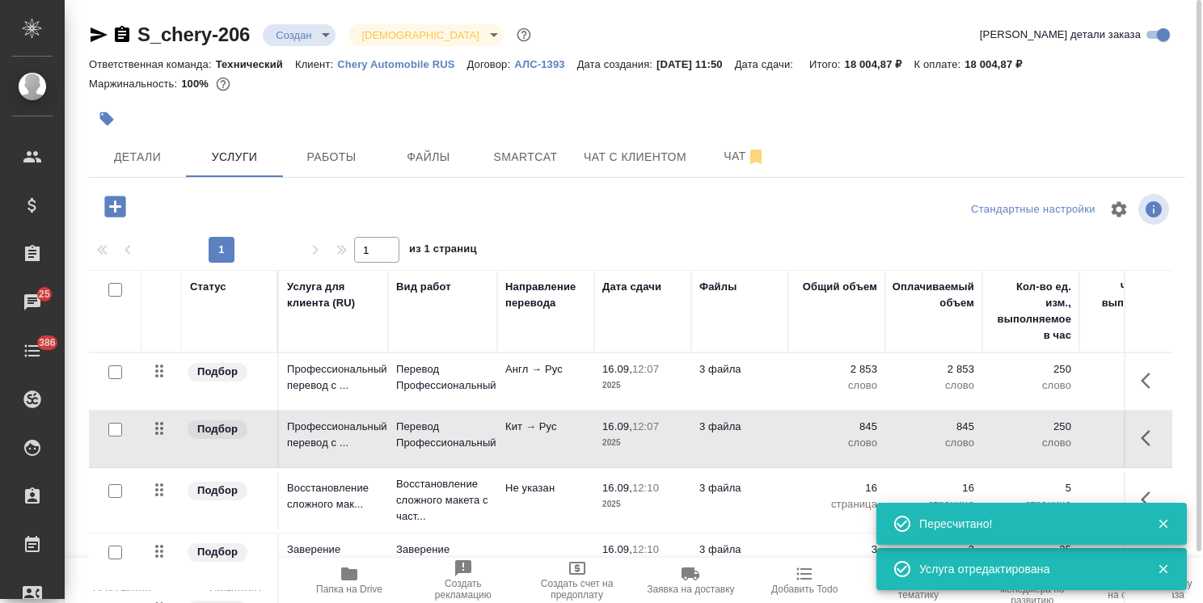
click at [779, 424] on p "3 файла" at bounding box center [739, 427] width 81 height 16
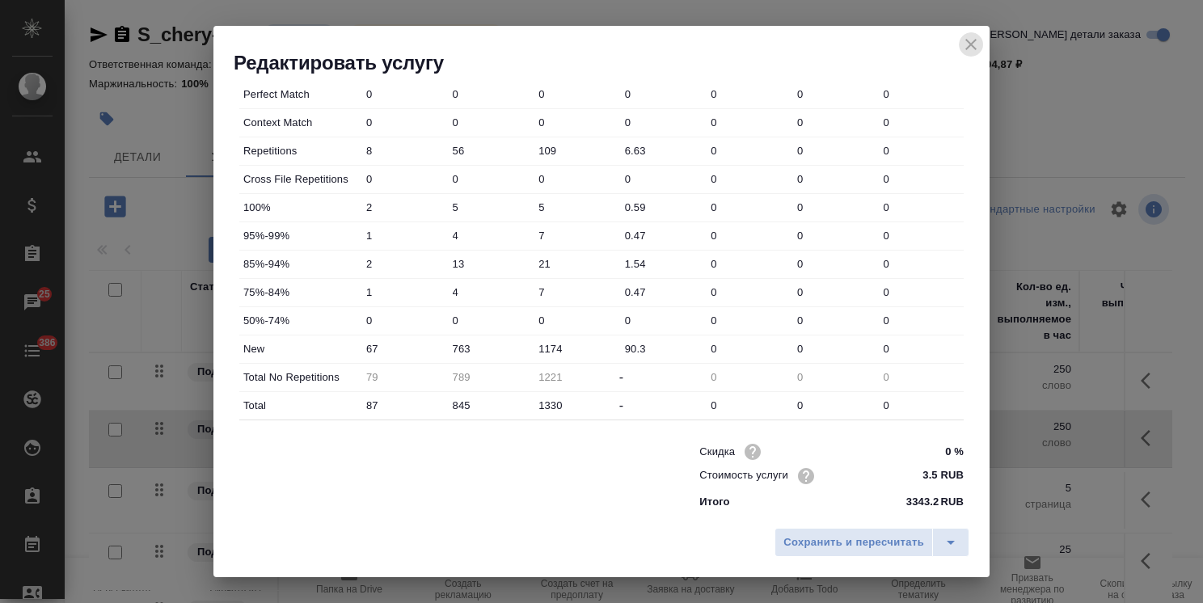
click at [974, 50] on icon "close" at bounding box center [970, 44] width 19 height 19
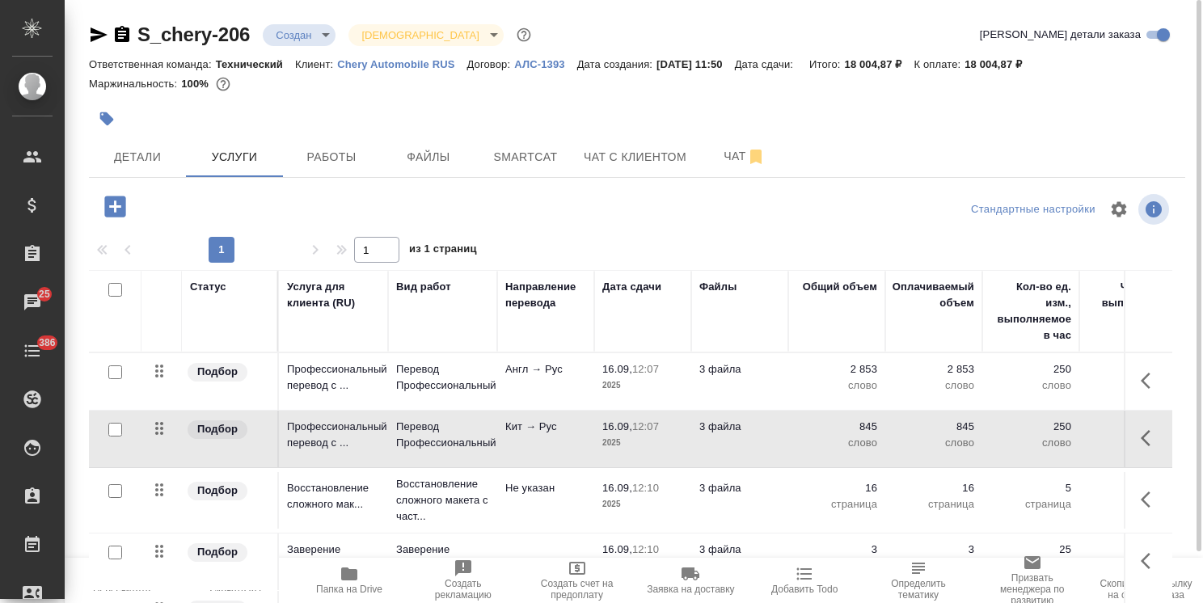
click at [546, 492] on p "Не указан" at bounding box center [545, 488] width 81 height 16
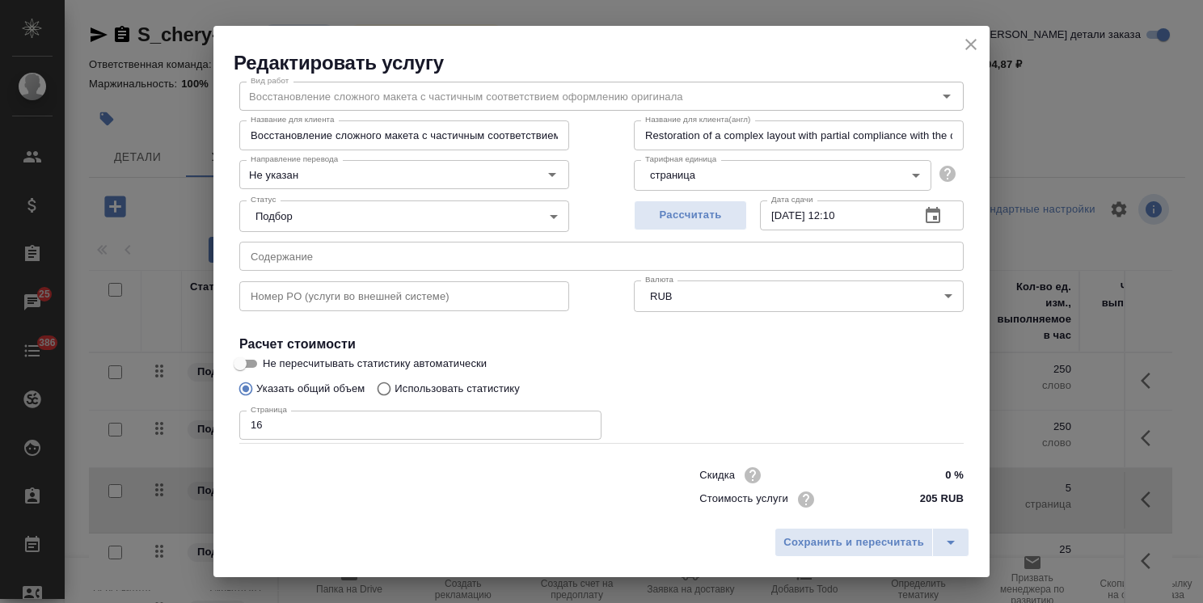
scroll to position [78, 0]
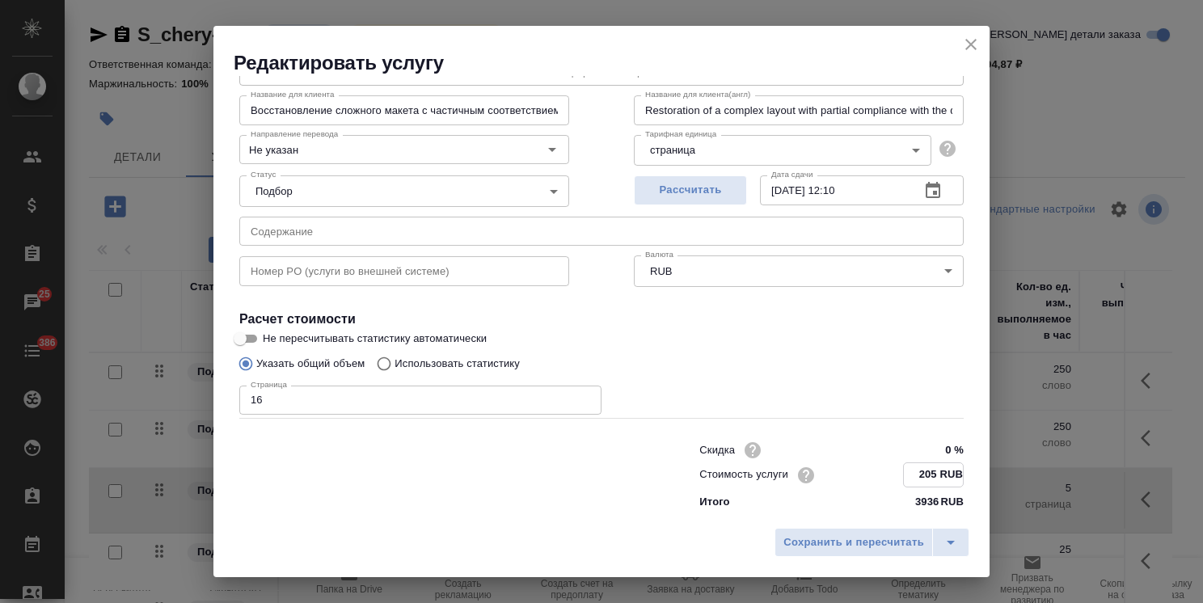
drag, startPoint x: 922, startPoint y: 477, endPoint x: 914, endPoint y: 479, distance: 8.4
click at [914, 479] on input "205 RUB" at bounding box center [933, 474] width 59 height 23
type input "270 RUB"
click at [862, 545] on span "Сохранить и пересчитать" at bounding box center [853, 542] width 141 height 19
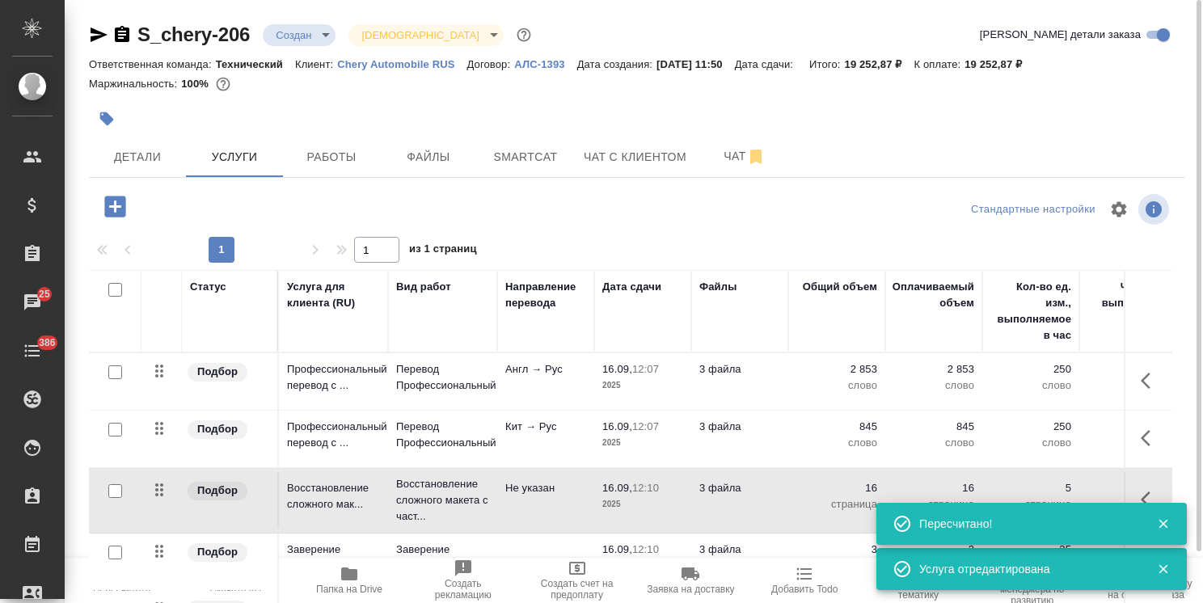
scroll to position [0, 0]
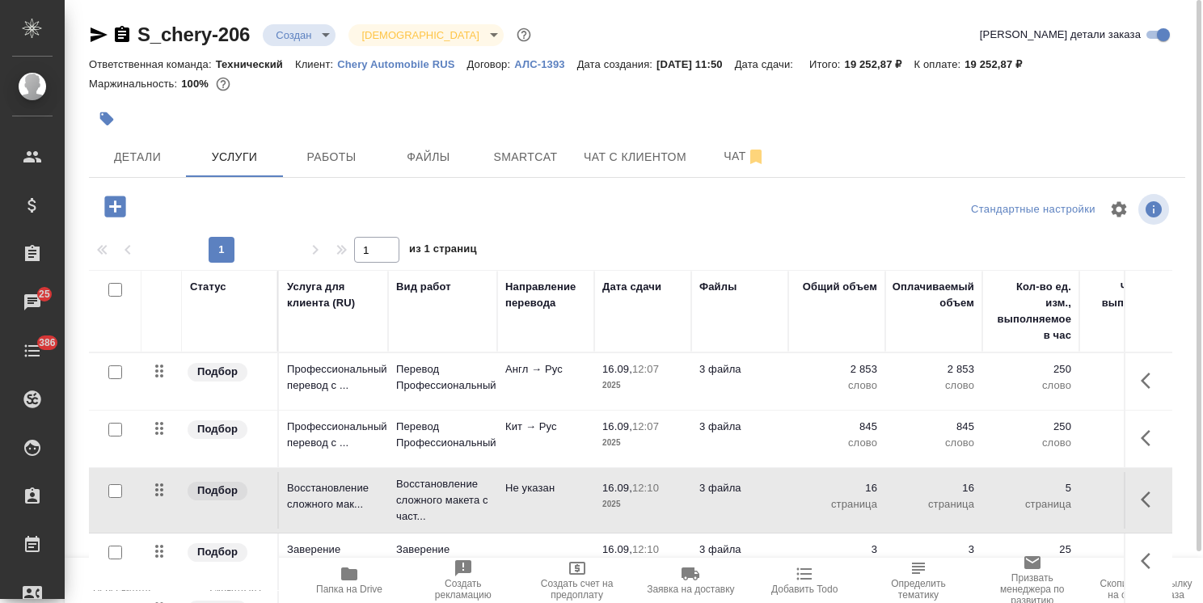
click at [301, 27] on body ".cls-1 fill:#fff; AWATERA Usmanova Olga Клиенты Спецификации Заказы 25 Чаты 386…" at bounding box center [601, 301] width 1203 height 603
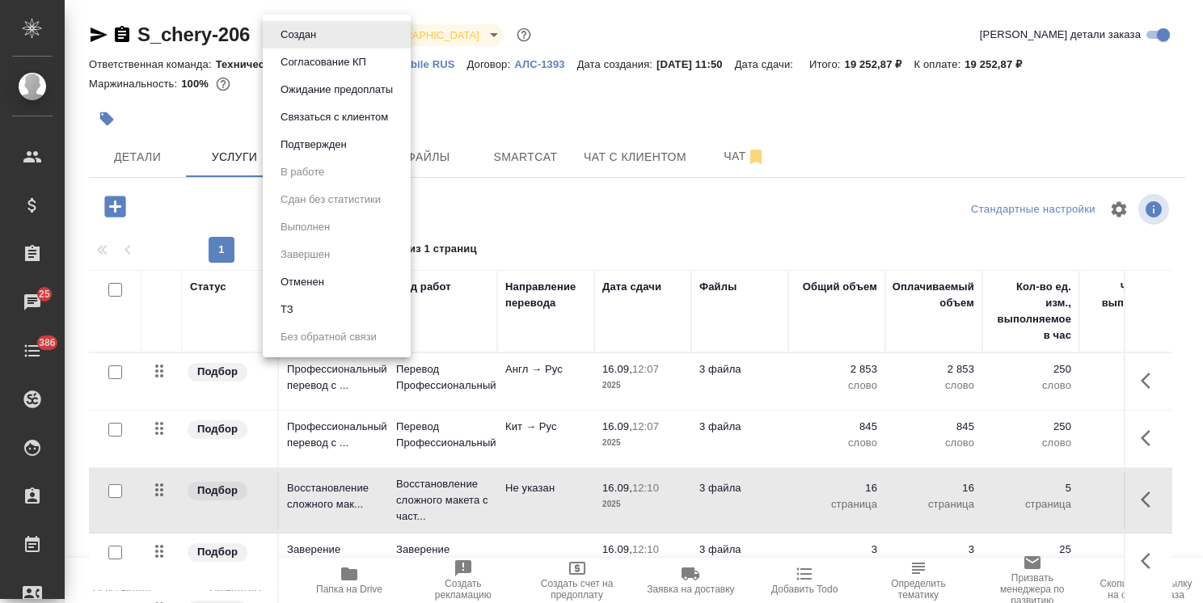
click at [307, 61] on button "Согласование КП" at bounding box center [323, 62] width 95 height 18
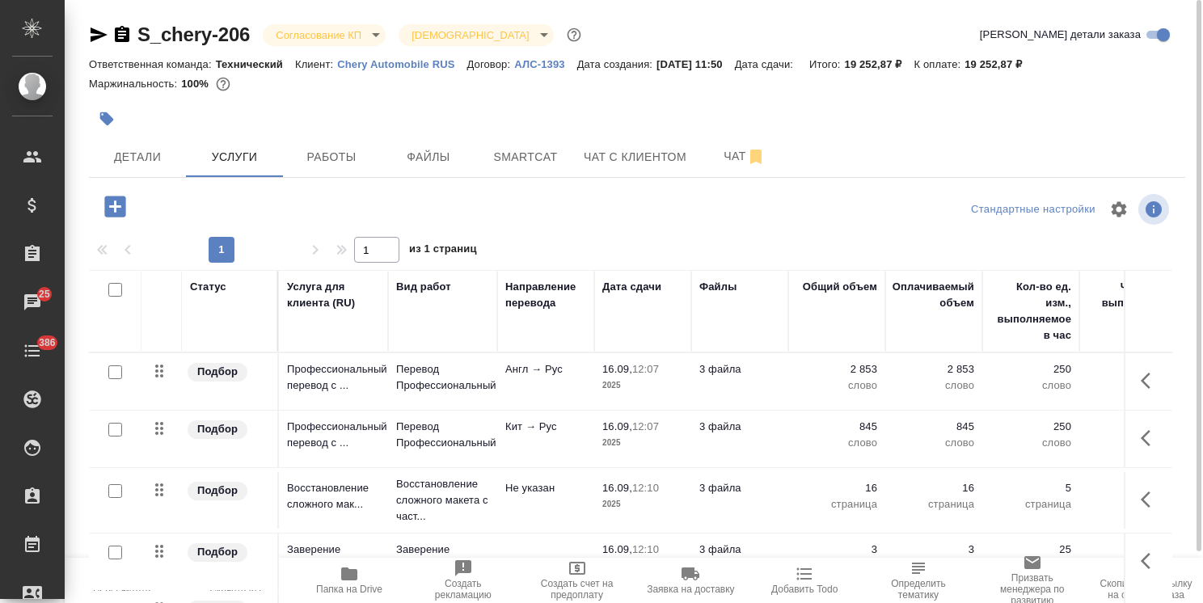
scroll to position [55, 0]
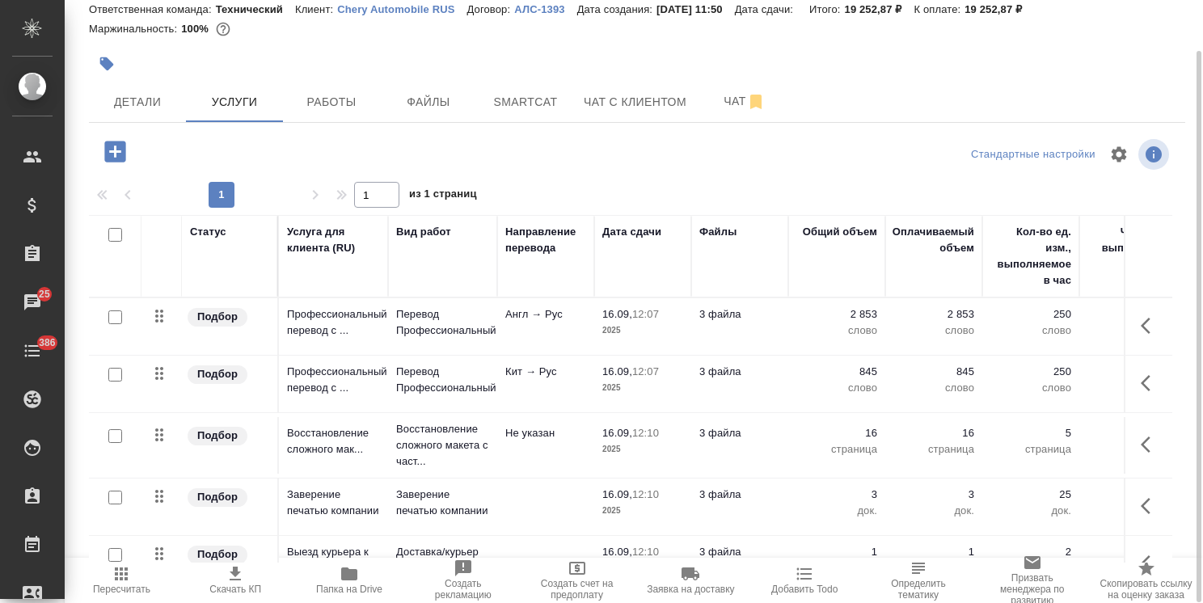
click at [238, 580] on icon "button" at bounding box center [235, 574] width 11 height 14
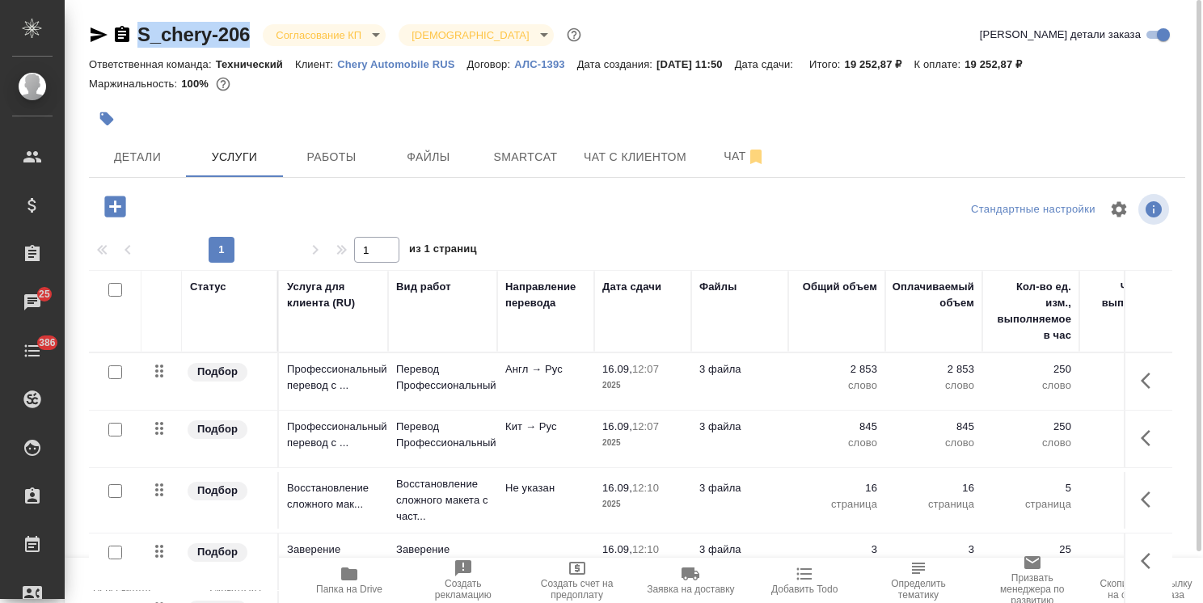
drag, startPoint x: 253, startPoint y: 23, endPoint x: 106, endPoint y: 19, distance: 147.2
click at [114, 24] on div "S_chery-206 Согласование КП kpNegotiation Святая троица holyTrinity" at bounding box center [336, 35] width 495 height 26
copy link "S_chery-206"
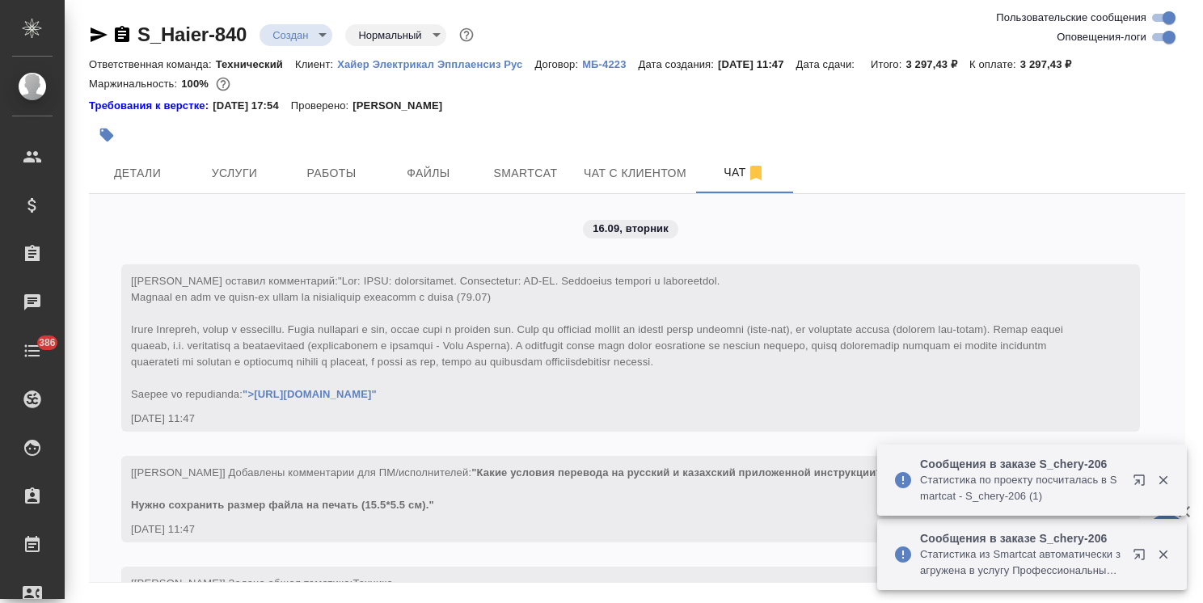
scroll to position [1087, 0]
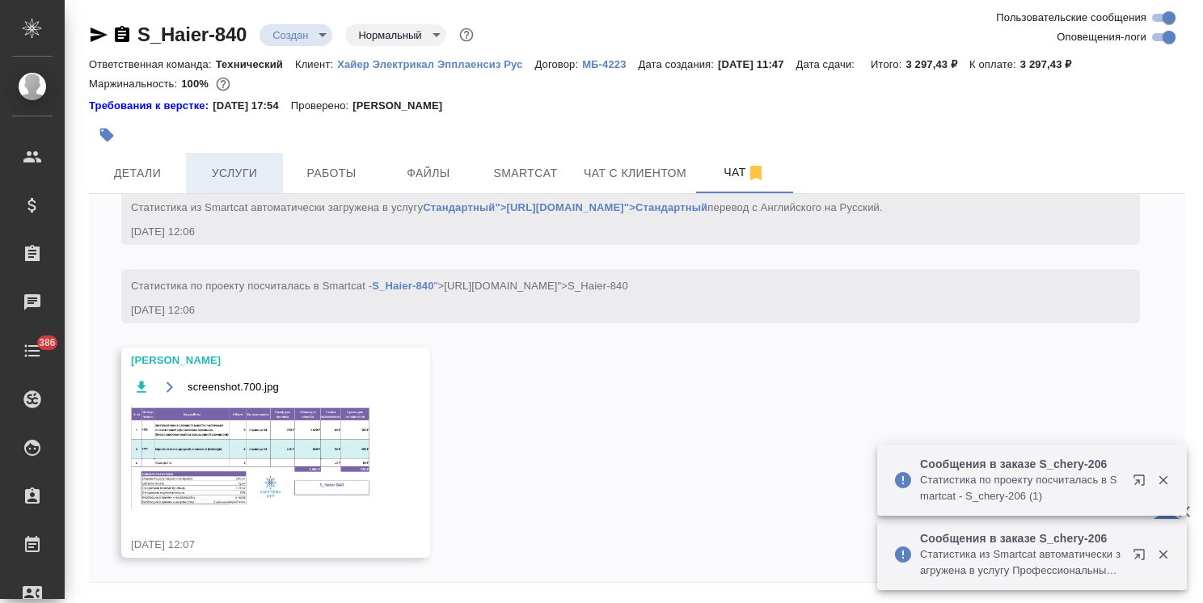
click at [236, 157] on button "Услуги" at bounding box center [234, 173] width 97 height 40
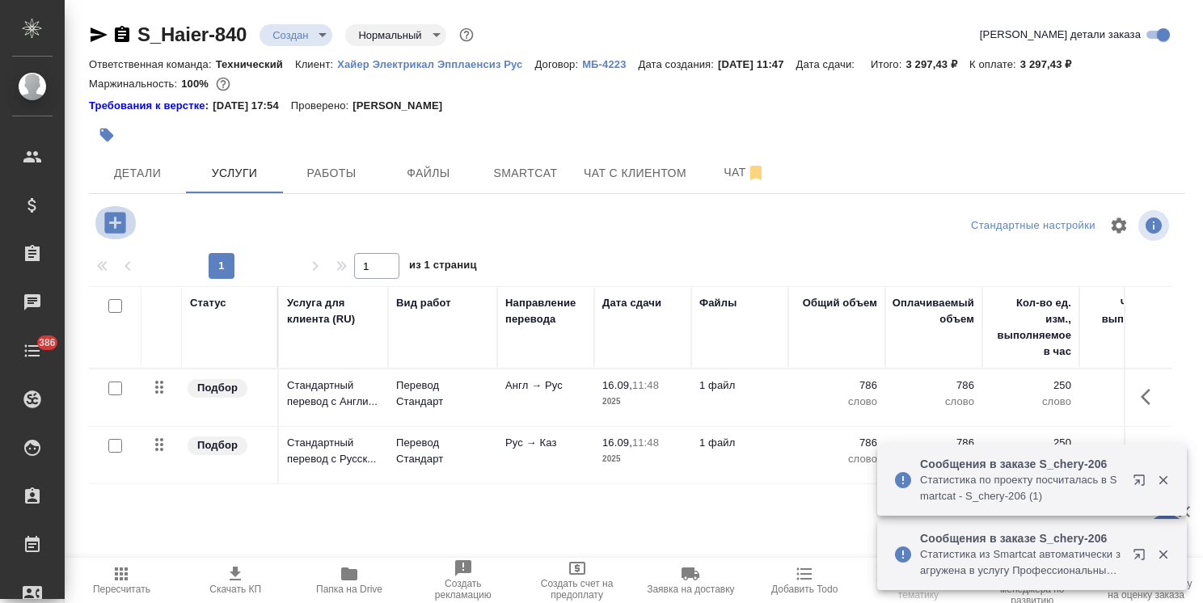
click at [105, 225] on icon "button" at bounding box center [114, 222] width 21 height 21
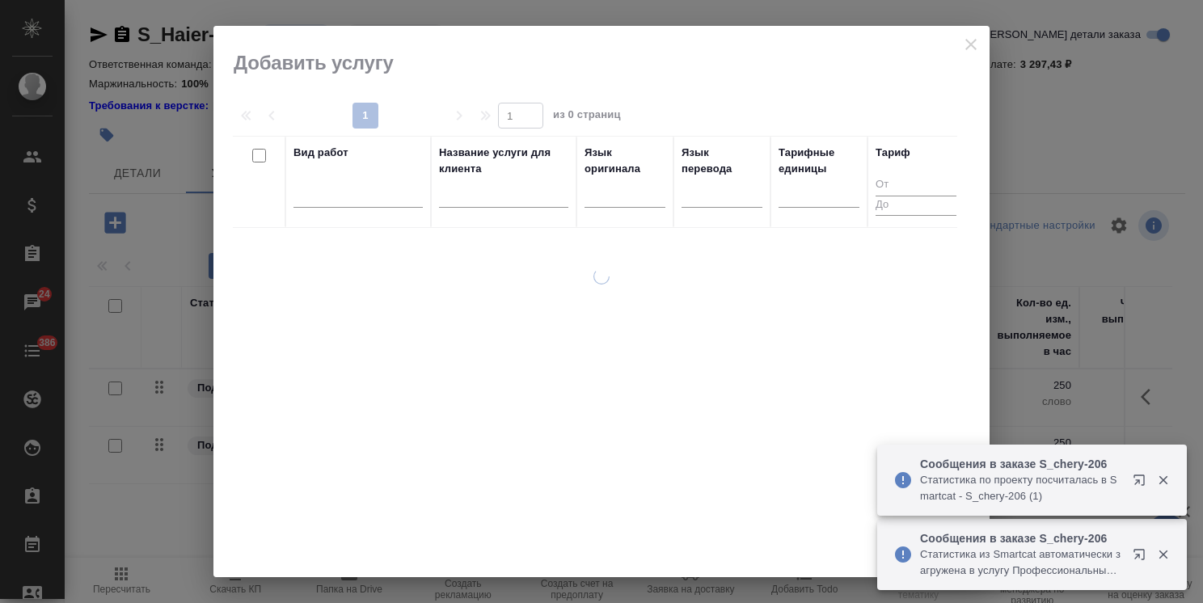
click at [470, 211] on div at bounding box center [503, 199] width 129 height 40
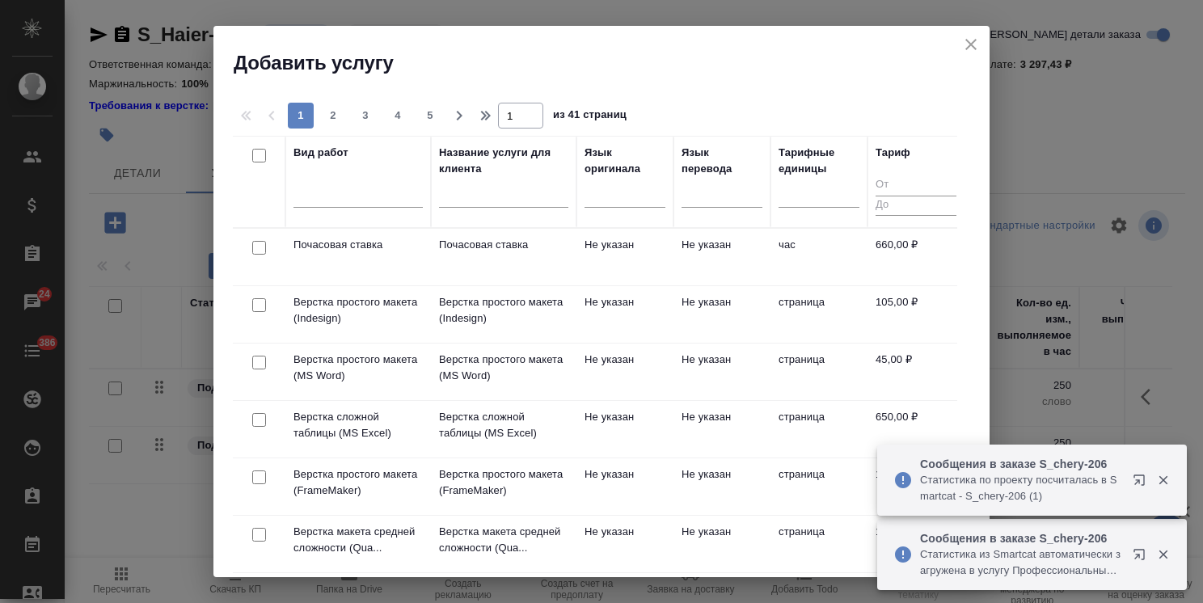
click at [470, 198] on input "text" at bounding box center [503, 197] width 129 height 20
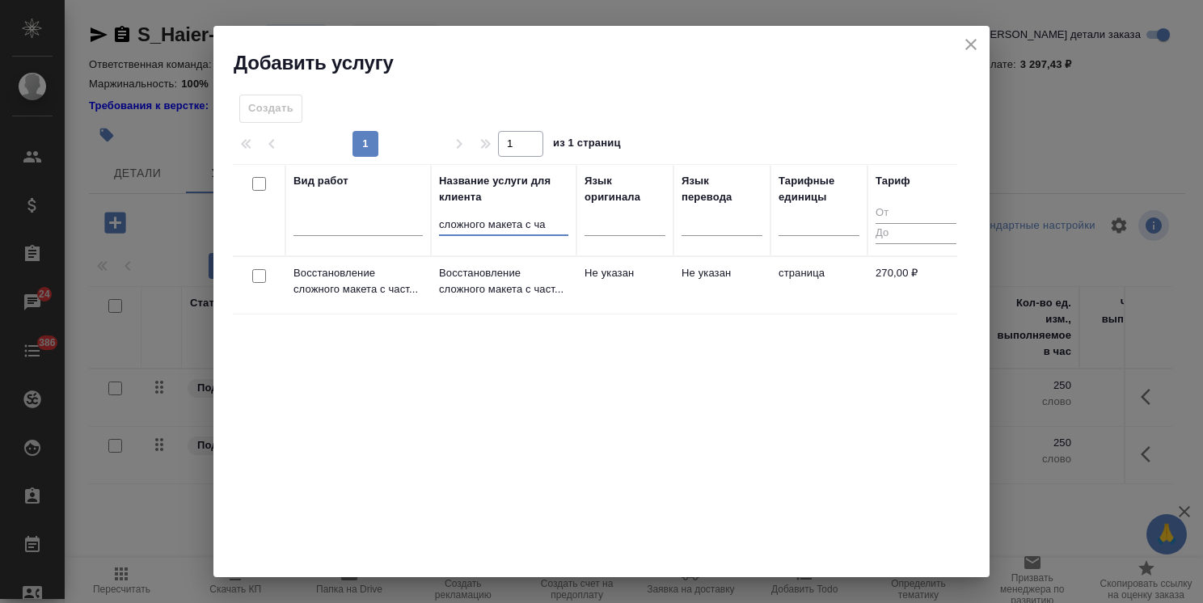
type input "сложного макета с ча"
click at [259, 269] on input "checkbox" at bounding box center [259, 276] width 14 height 14
checkbox input "true"
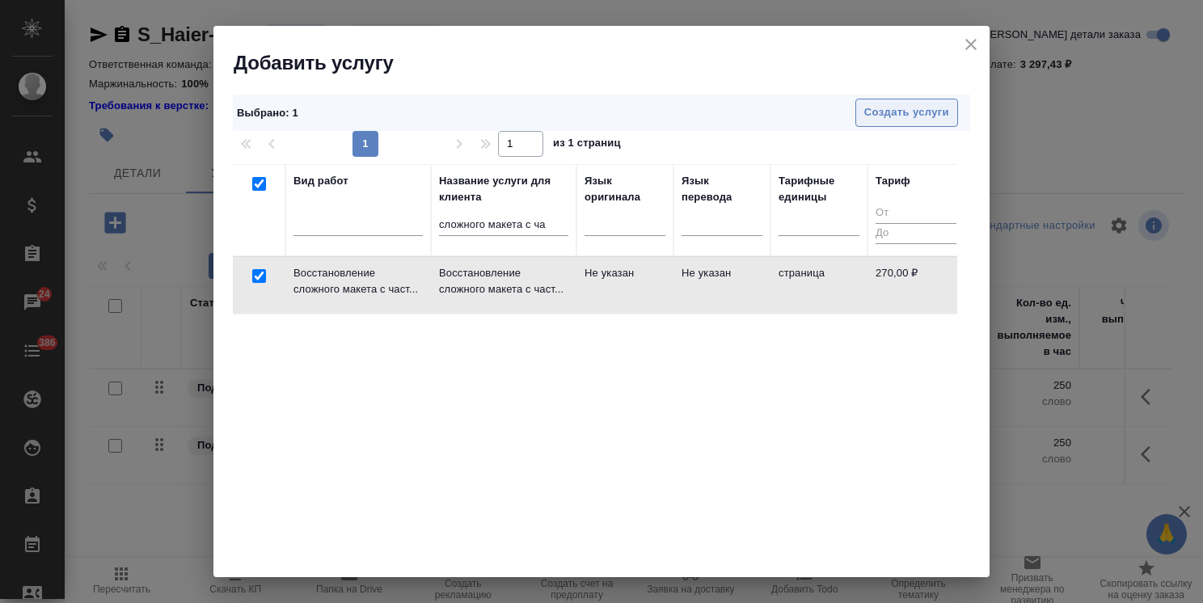
click at [883, 104] on span "Создать услуги" at bounding box center [906, 112] width 85 height 19
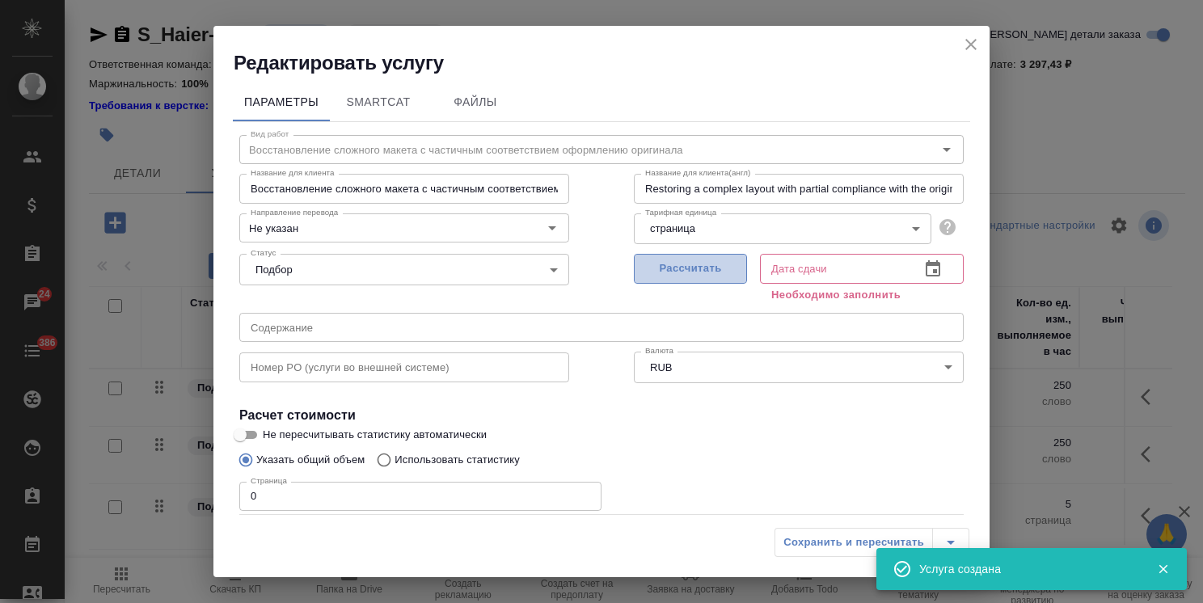
click at [685, 267] on span "Рассчитать" at bounding box center [690, 268] width 95 height 19
type input "16.09.2025 12:11"
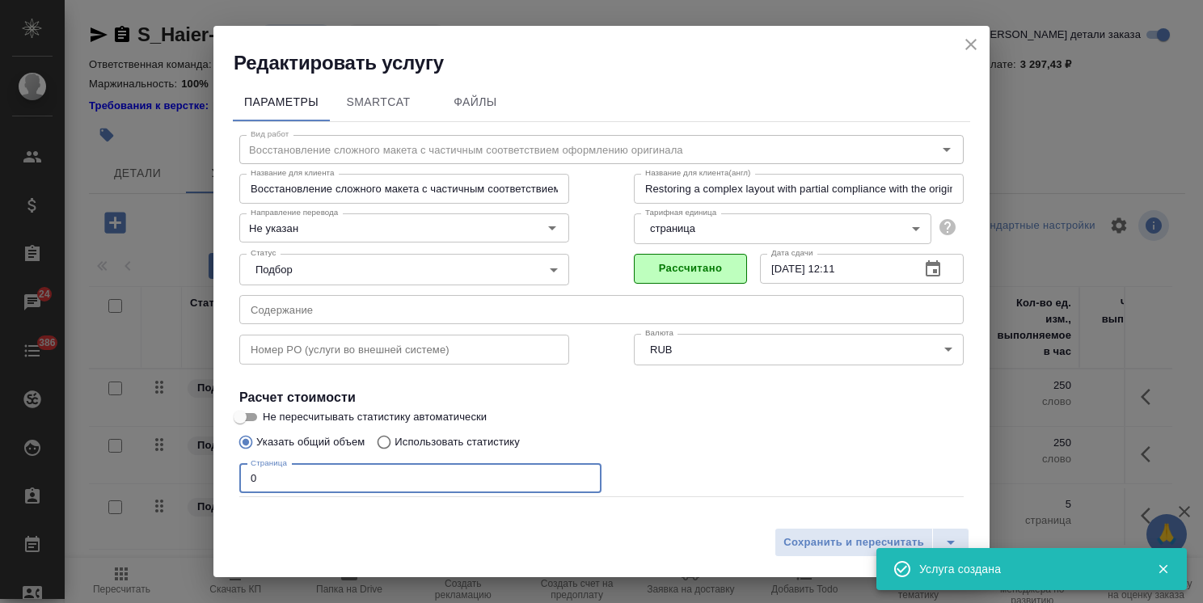
drag, startPoint x: 273, startPoint y: 489, endPoint x: 209, endPoint y: 475, distance: 66.1
click at [209, 475] on div "Редактировать услугу Параметры SmartCat Файлы Вид работ Восстановление сложного…" at bounding box center [601, 301] width 1203 height 603
type input "6"
click at [810, 544] on span "Сохранить и пересчитать" at bounding box center [853, 542] width 141 height 19
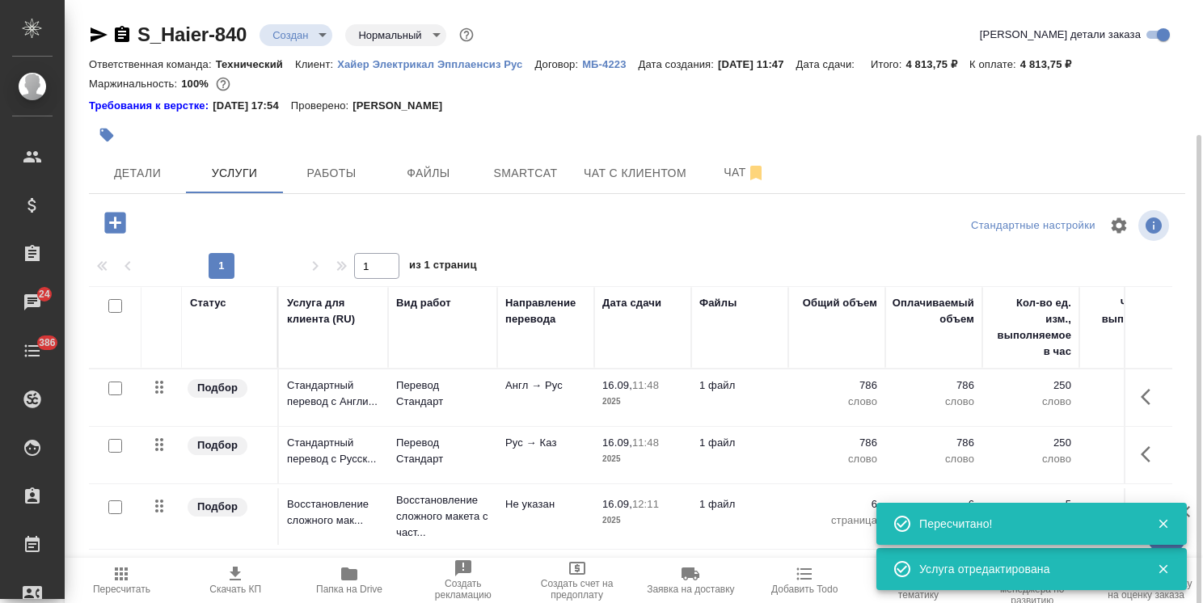
scroll to position [71, 0]
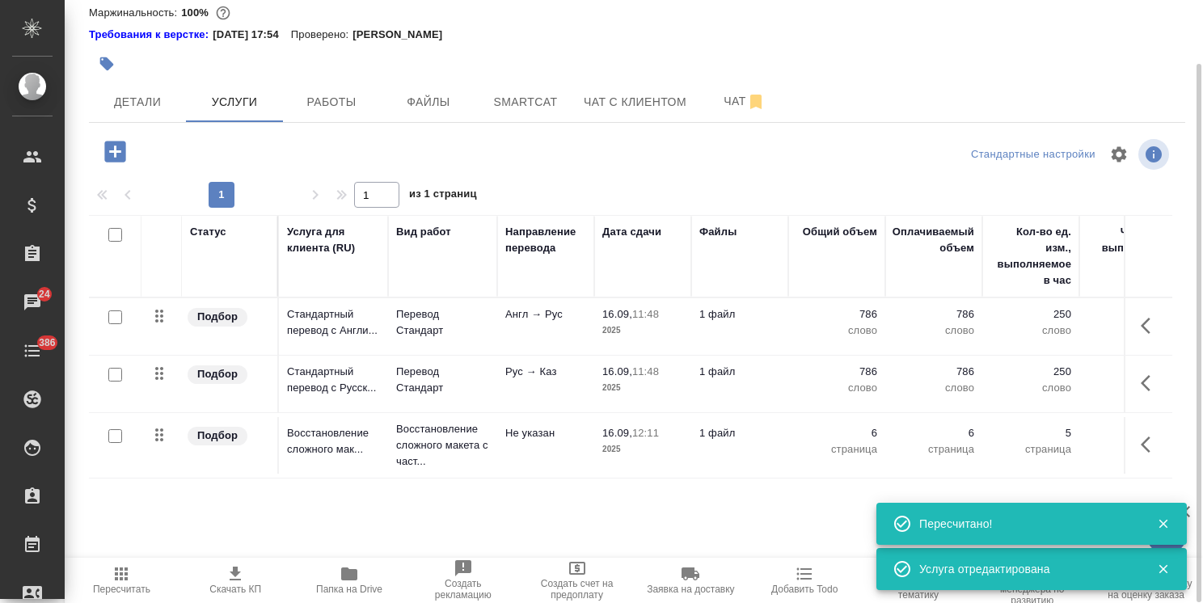
click at [113, 145] on icon "button" at bounding box center [114, 151] width 21 height 21
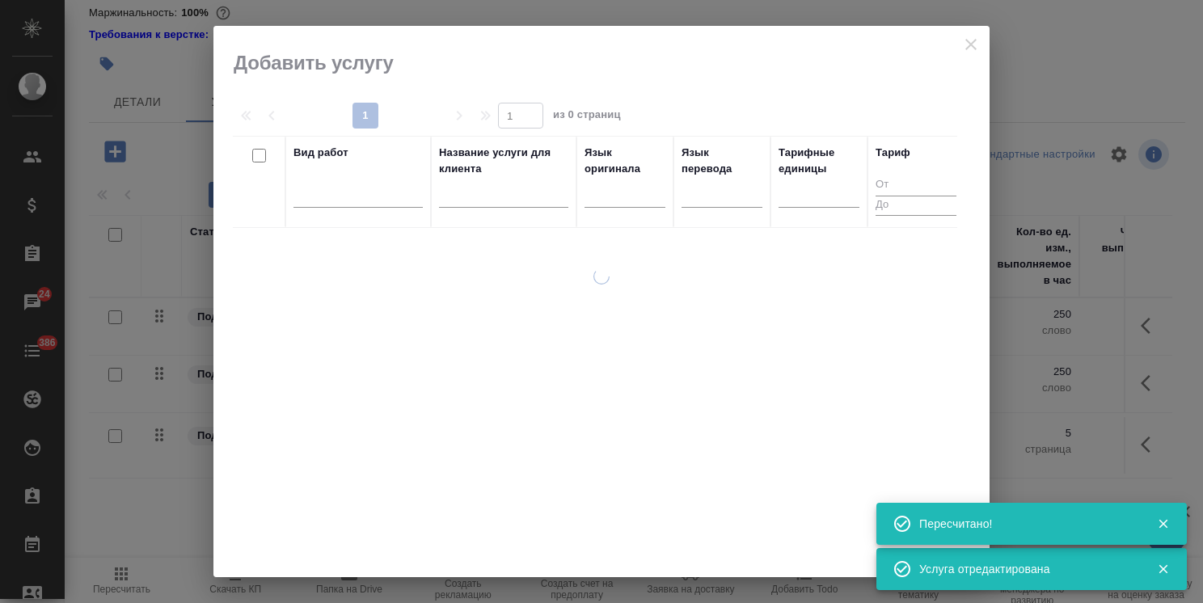
click at [506, 187] on input "text" at bounding box center [503, 197] width 129 height 20
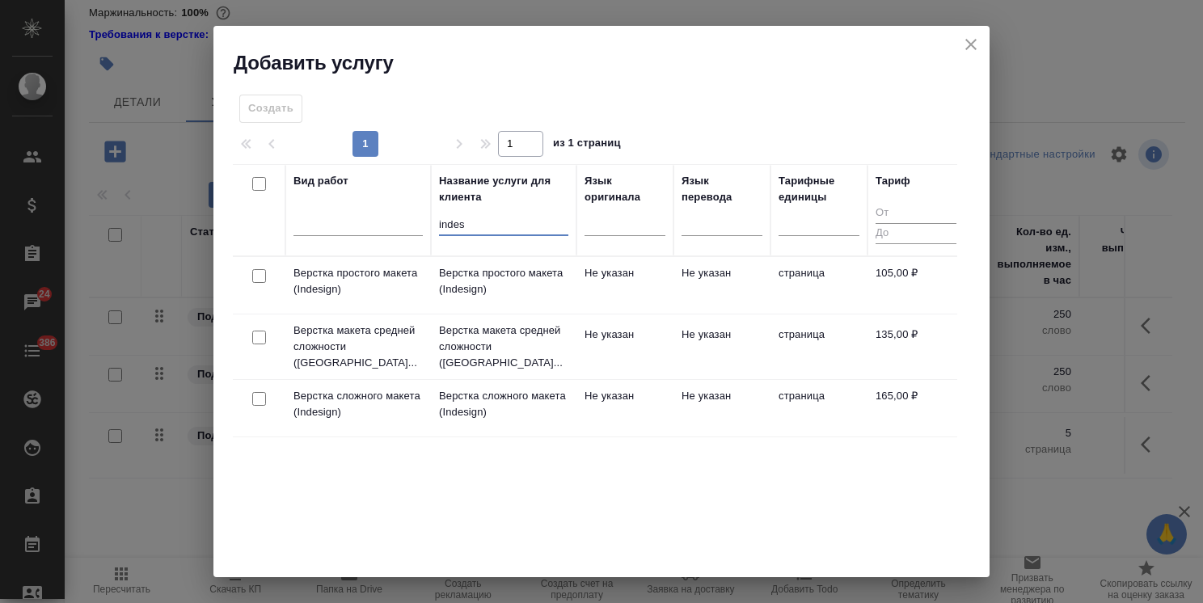
type input "indes"
click at [254, 335] on input "checkbox" at bounding box center [259, 338] width 14 height 14
checkbox input "true"
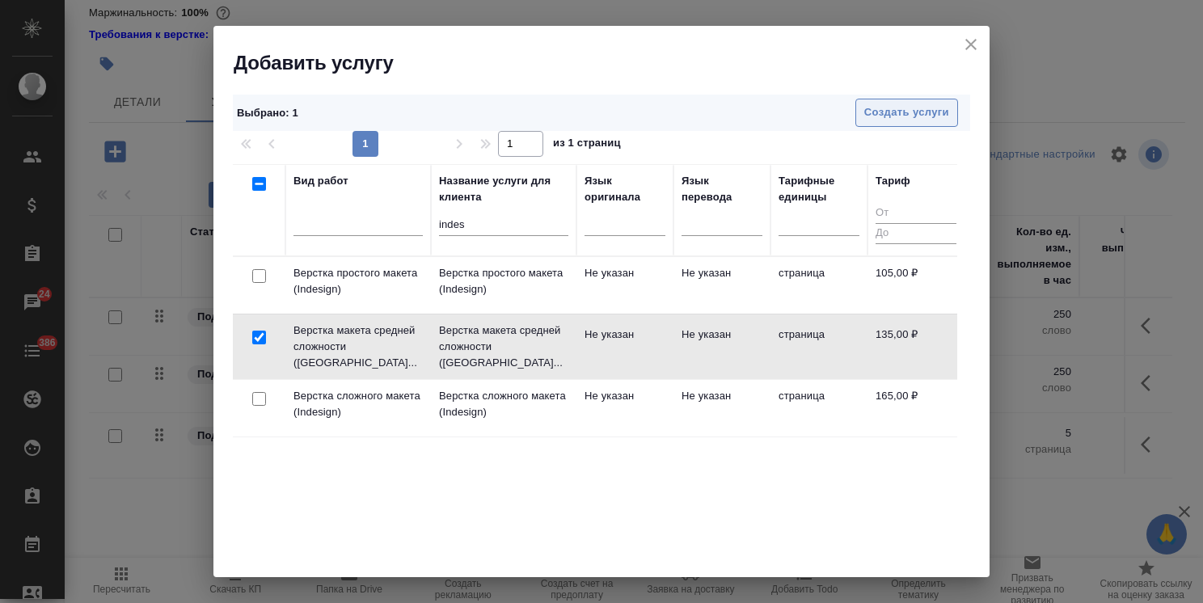
click at [903, 115] on span "Создать услуги" at bounding box center [906, 112] width 85 height 19
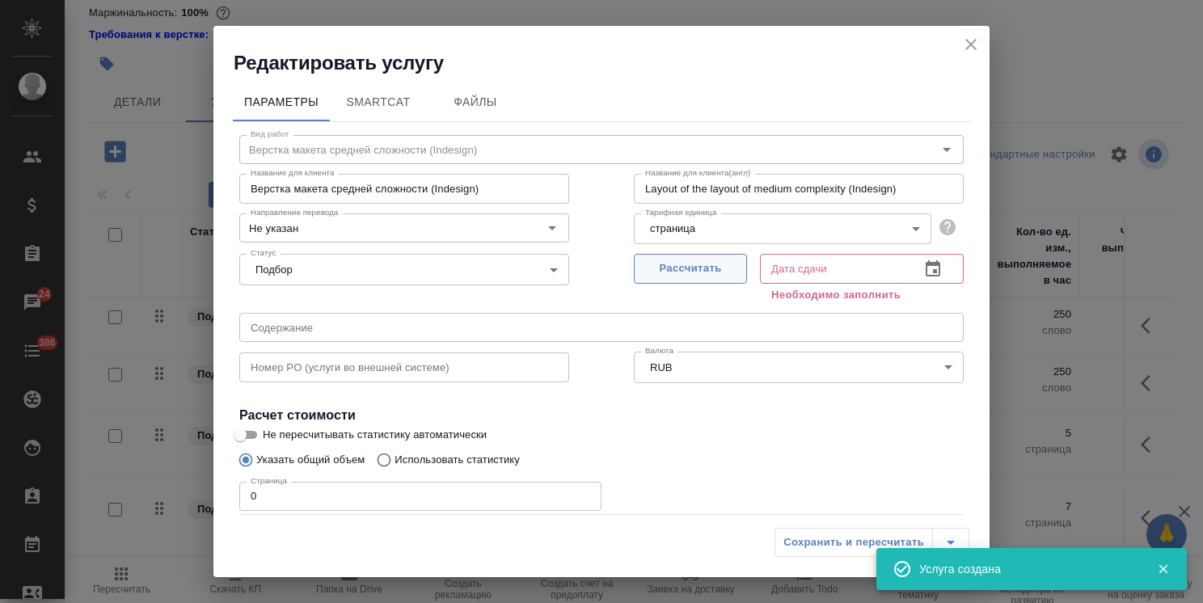
click at [689, 272] on span "Рассчитать" at bounding box center [690, 268] width 95 height 19
type input "16.09.2025 12:11"
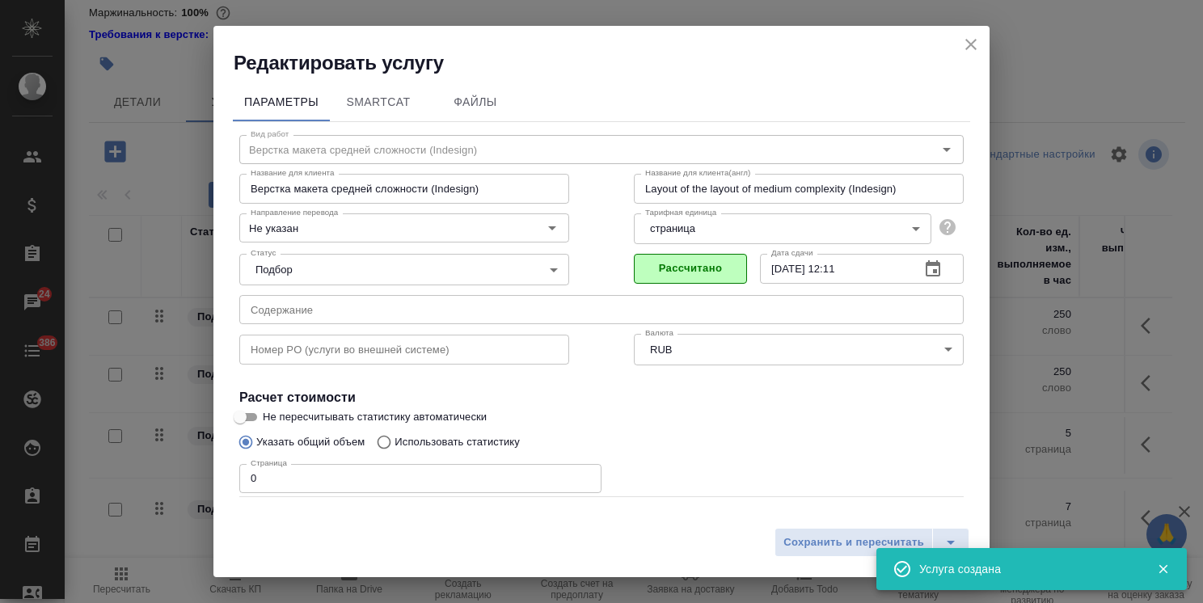
drag, startPoint x: 187, startPoint y: 480, endPoint x: 161, endPoint y: 483, distance: 26.9
click at [168, 483] on div "Редактировать услугу Параметры SmartCat Файлы Вид работ Верстка макета средней …" at bounding box center [601, 301] width 1203 height 603
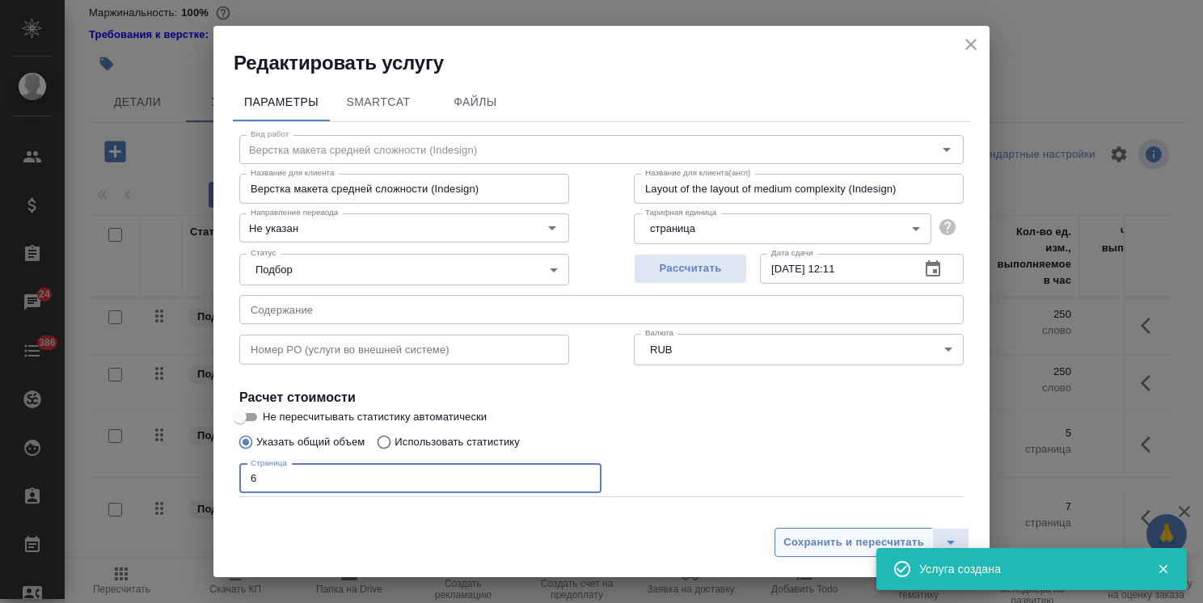
type input "6"
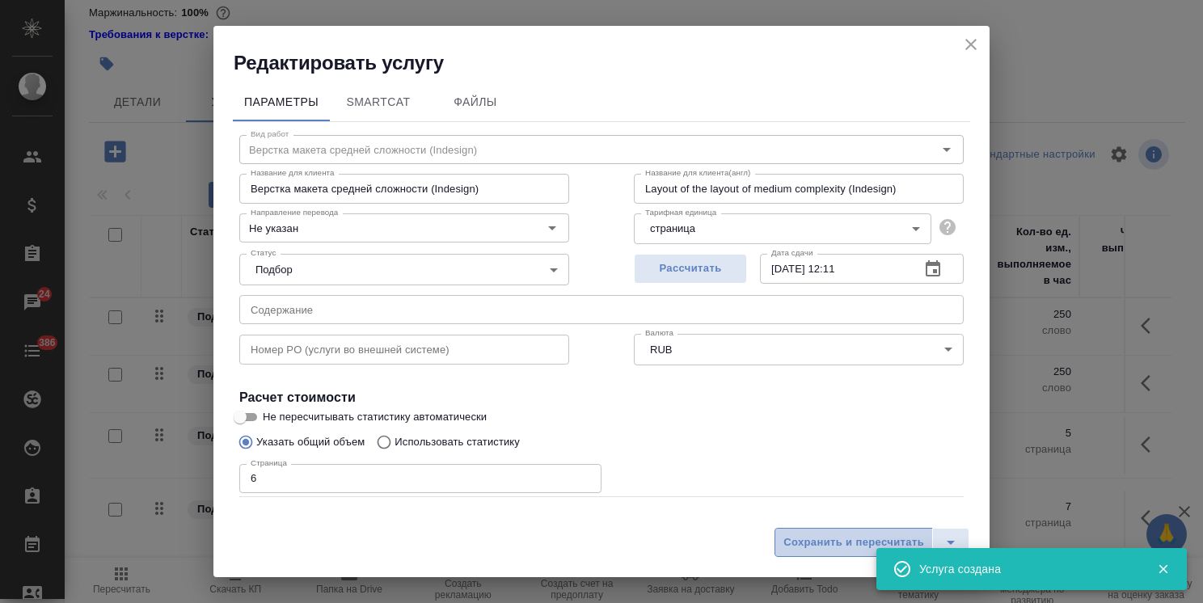
click at [821, 550] on span "Сохранить и пересчитать" at bounding box center [853, 542] width 141 height 19
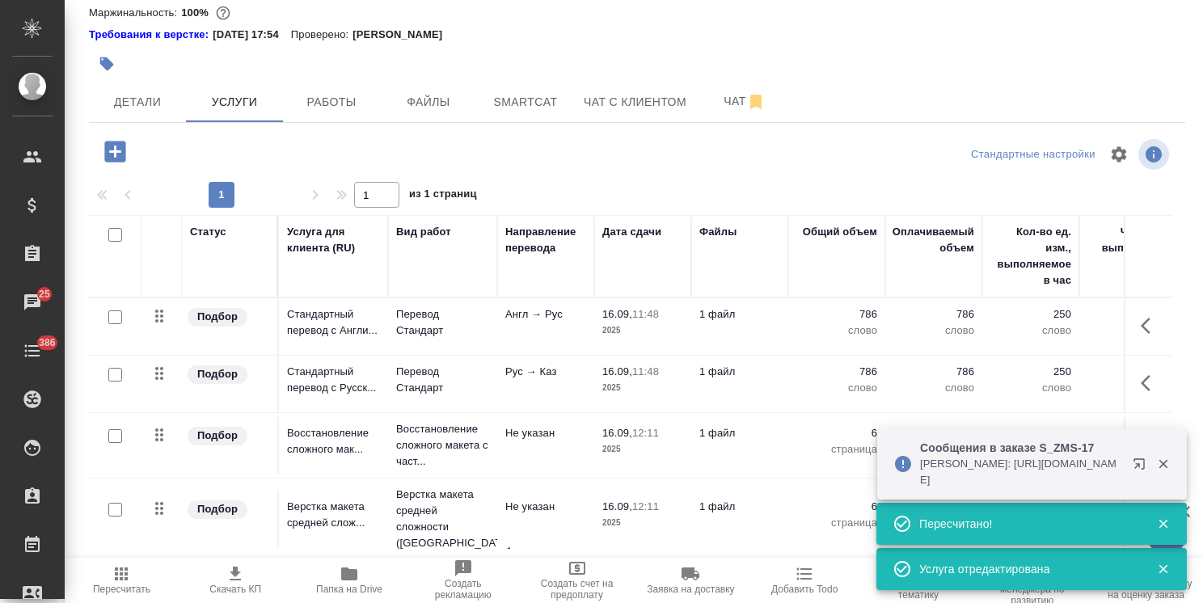
click at [1163, 464] on icon "button" at bounding box center [1162, 464] width 9 height 9
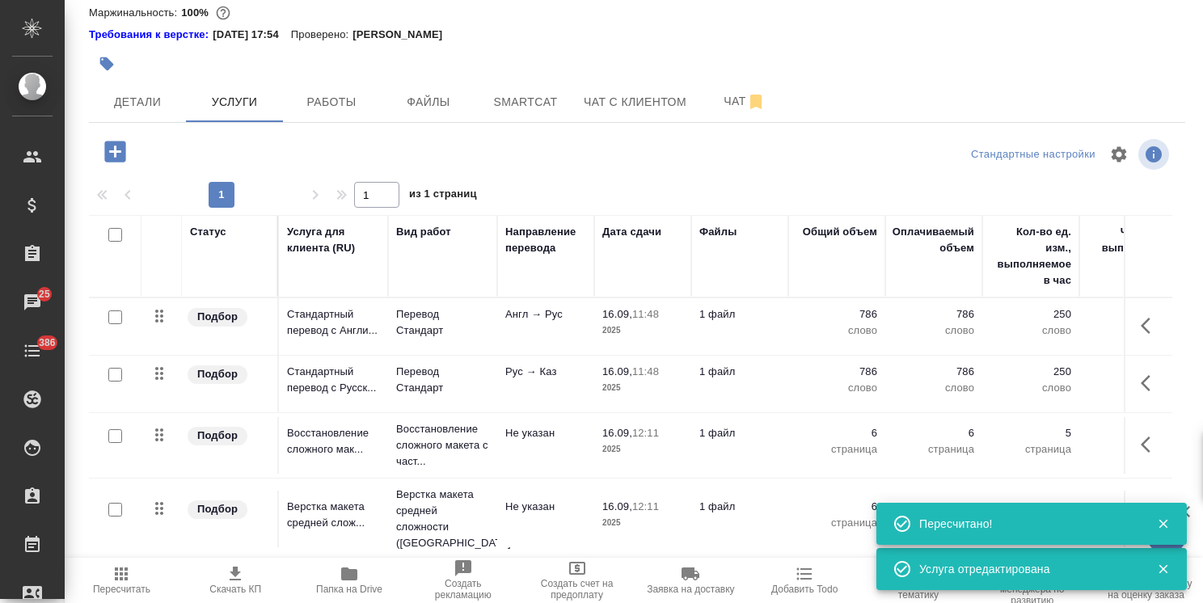
click at [1166, 524] on icon "button" at bounding box center [1163, 523] width 15 height 15
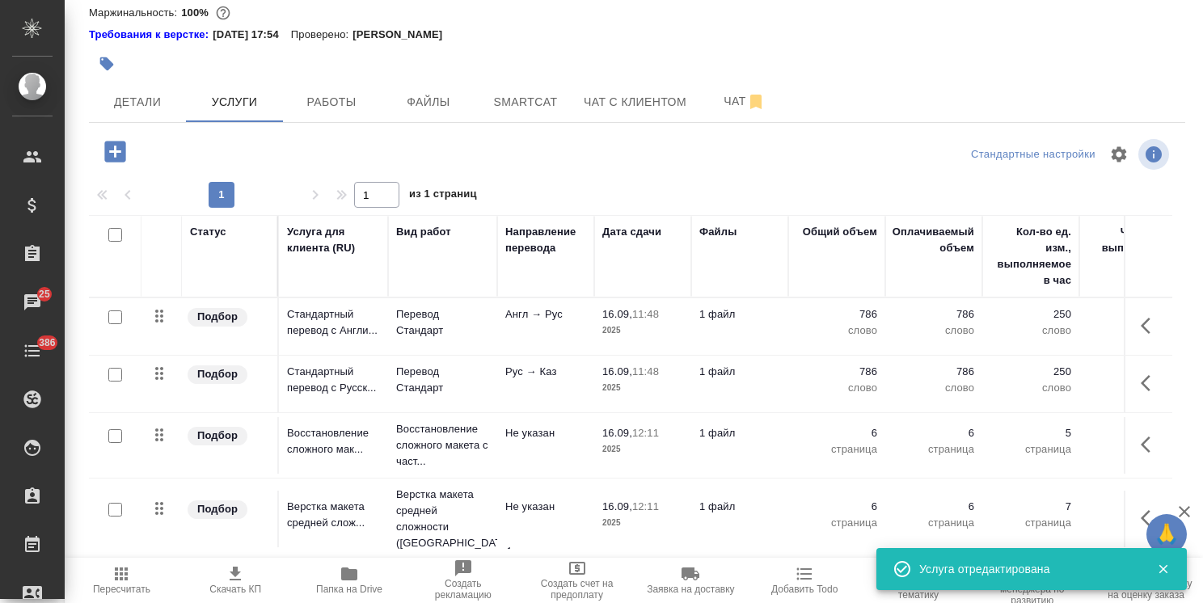
click at [1164, 563] on icon "button" at bounding box center [1163, 569] width 15 height 15
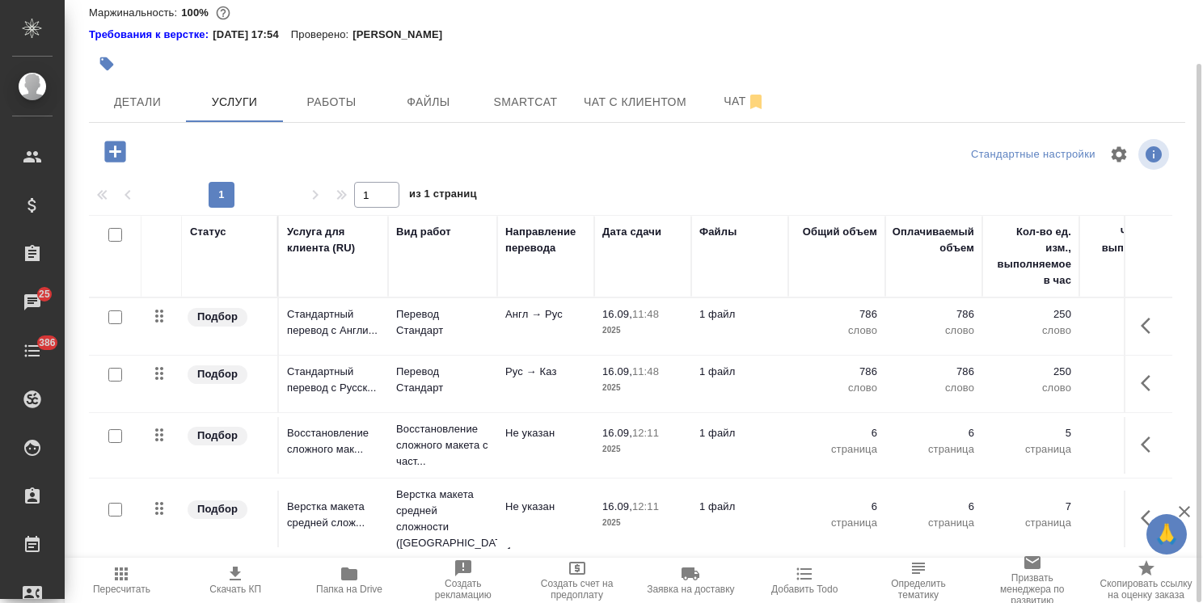
click at [124, 580] on icon "button" at bounding box center [121, 573] width 19 height 19
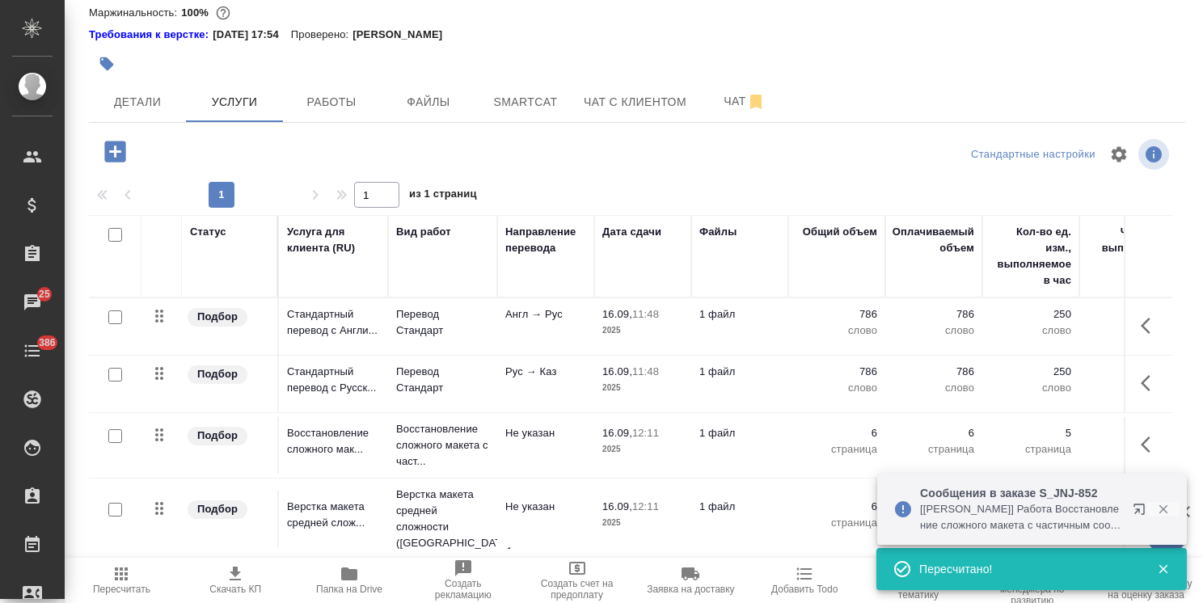
click at [1160, 508] on icon "button" at bounding box center [1163, 509] width 15 height 15
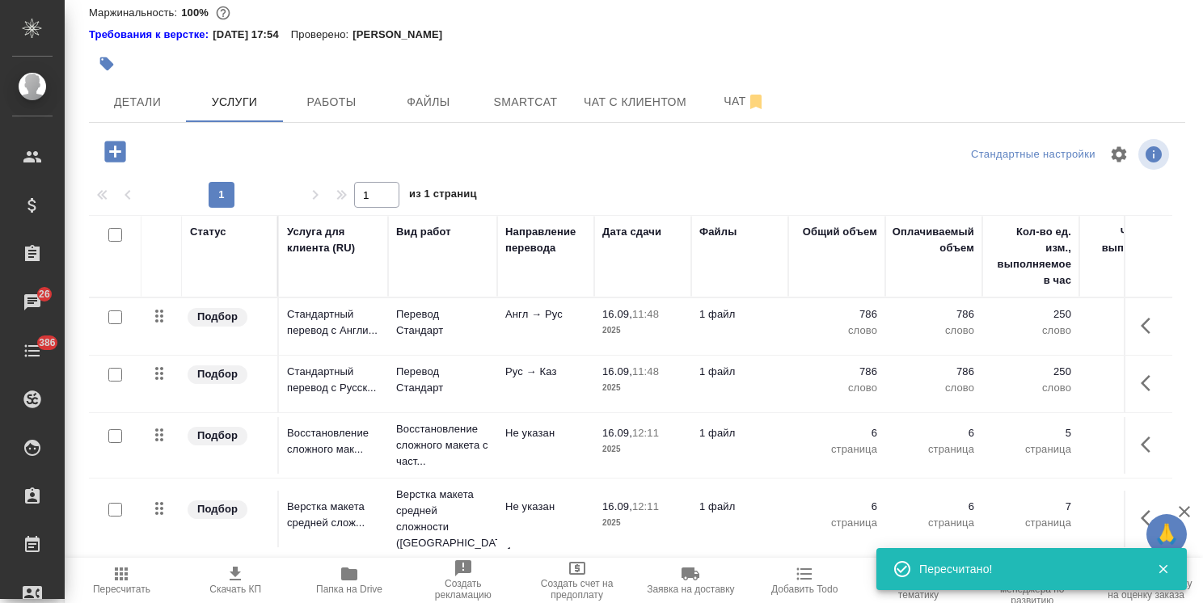
click at [1161, 569] on icon "button" at bounding box center [1163, 569] width 15 height 15
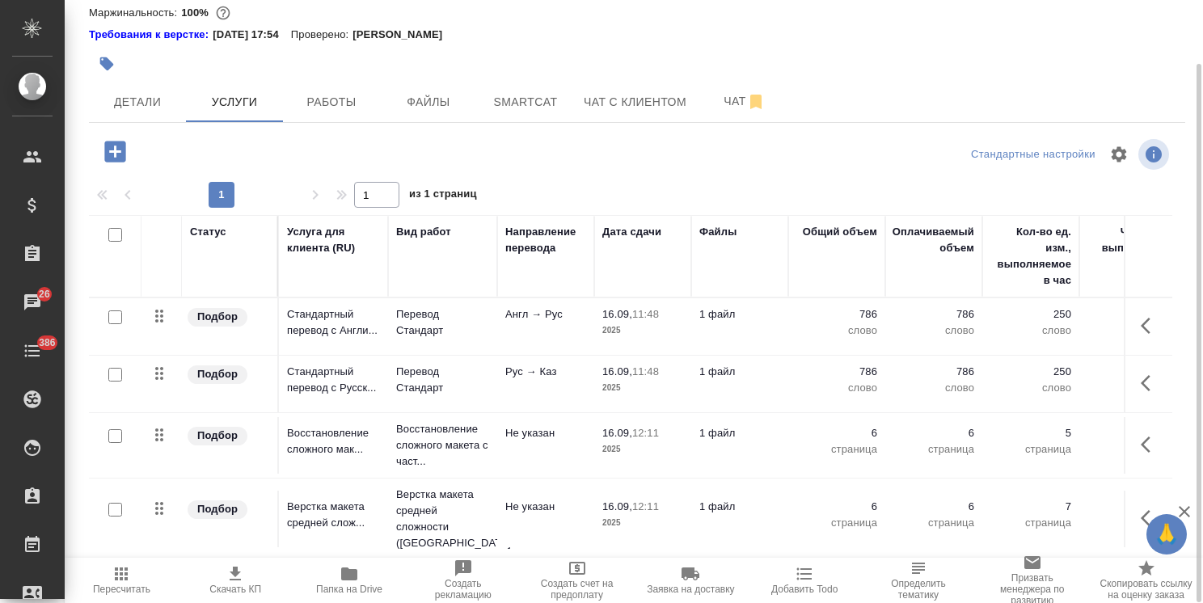
click at [1131, 325] on button "button" at bounding box center [1150, 325] width 39 height 39
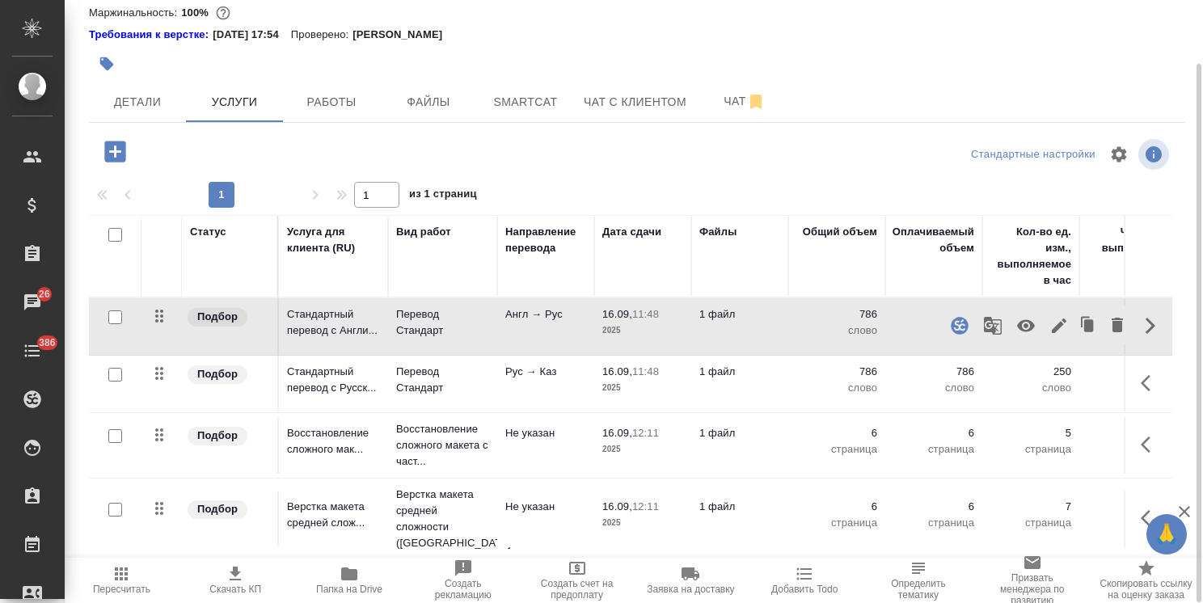
click at [1052, 326] on icon "button" at bounding box center [1058, 325] width 19 height 19
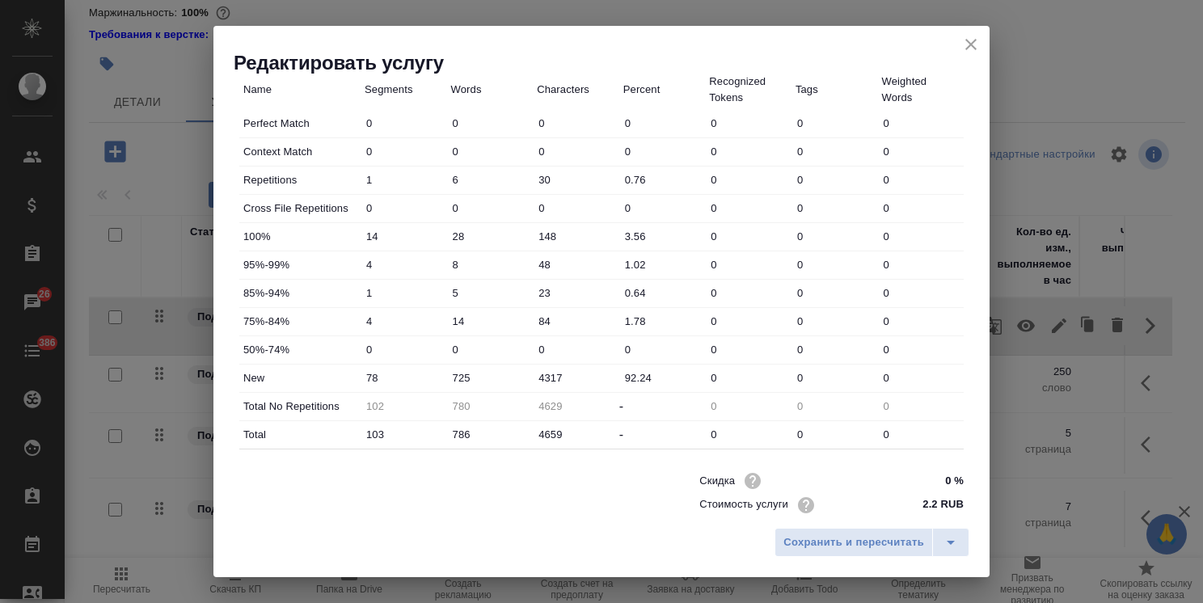
scroll to position [496, 0]
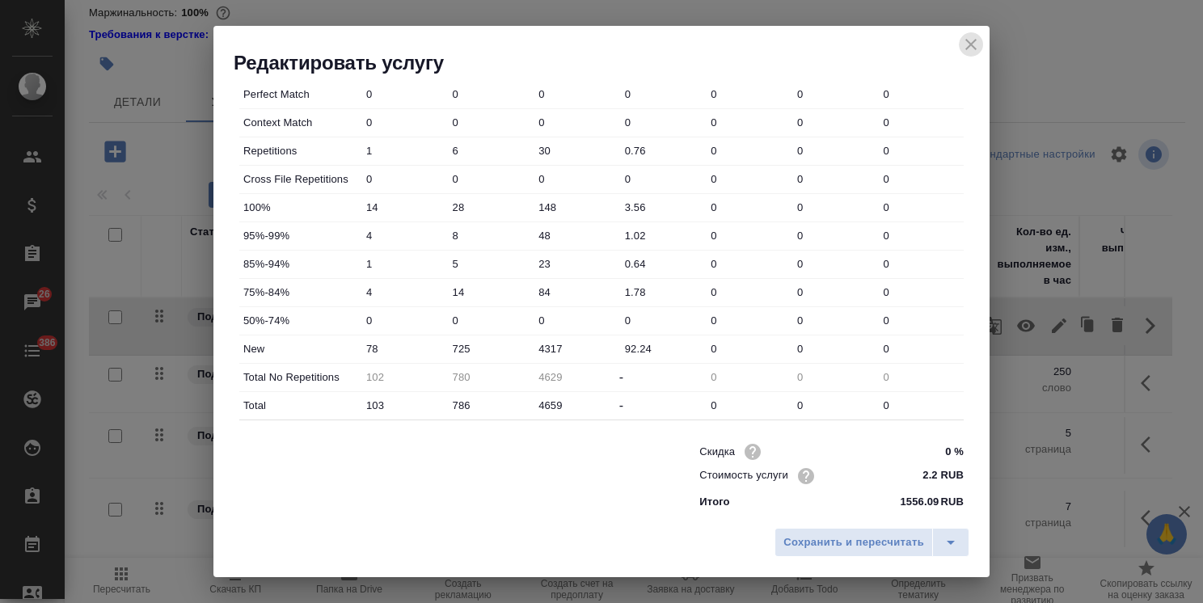
click at [963, 48] on icon "close" at bounding box center [970, 44] width 19 height 19
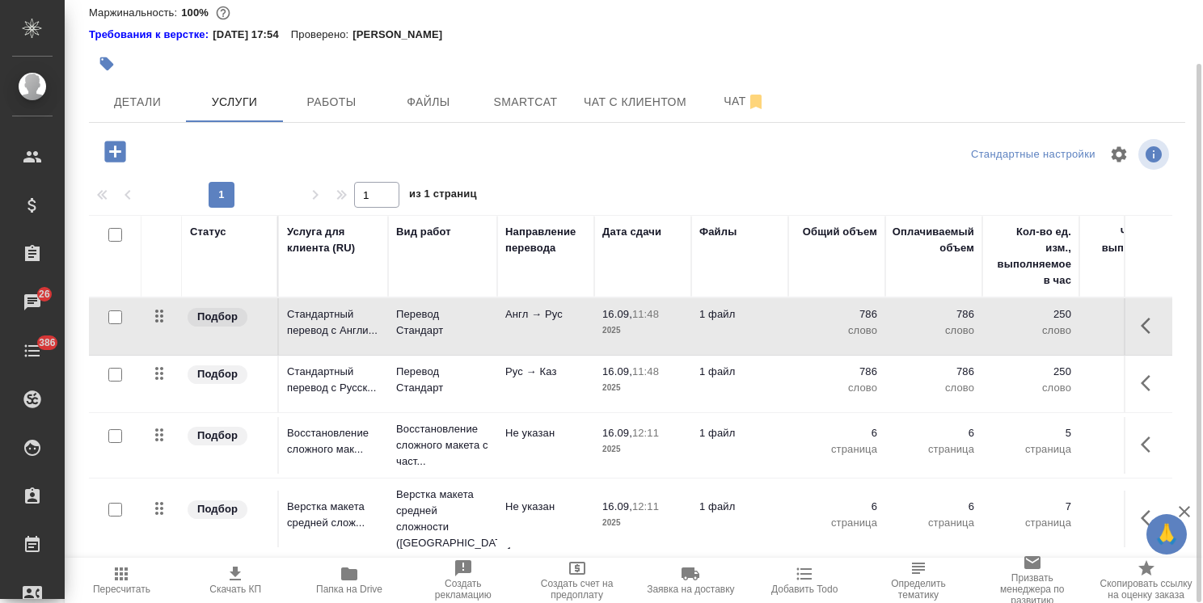
scroll to position [0, 0]
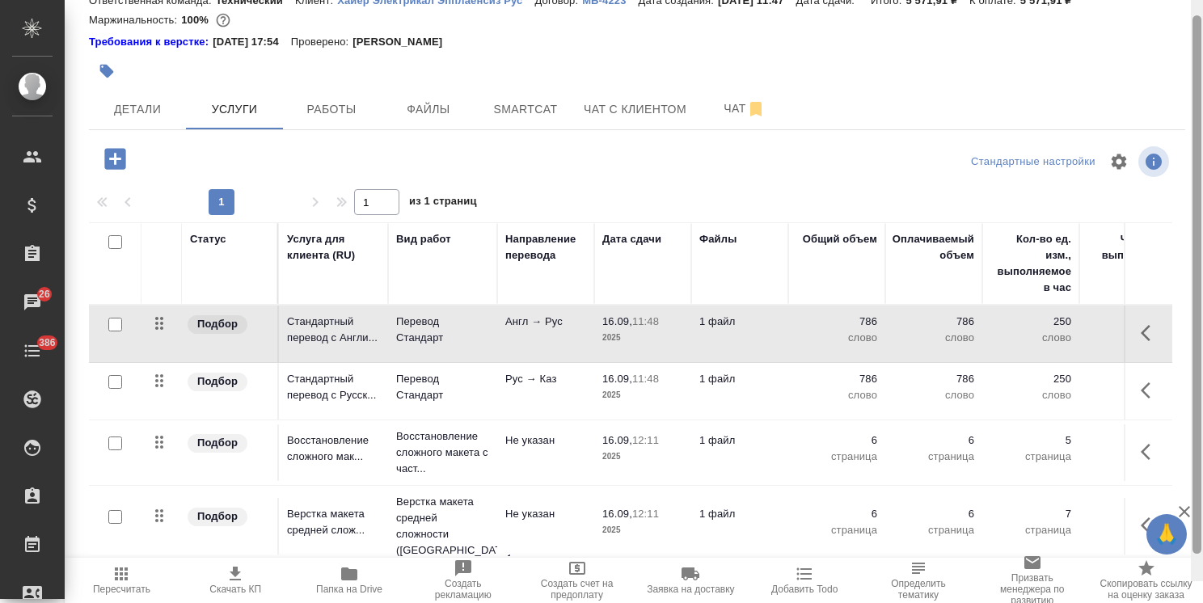
drag, startPoint x: 1192, startPoint y: 466, endPoint x: 1164, endPoint y: 491, distance: 37.8
click at [1186, 487] on div "S_Haier-840 Создан new Нормальный normal Кратко детали заказа Ответственная ком…" at bounding box center [634, 301] width 1138 height 603
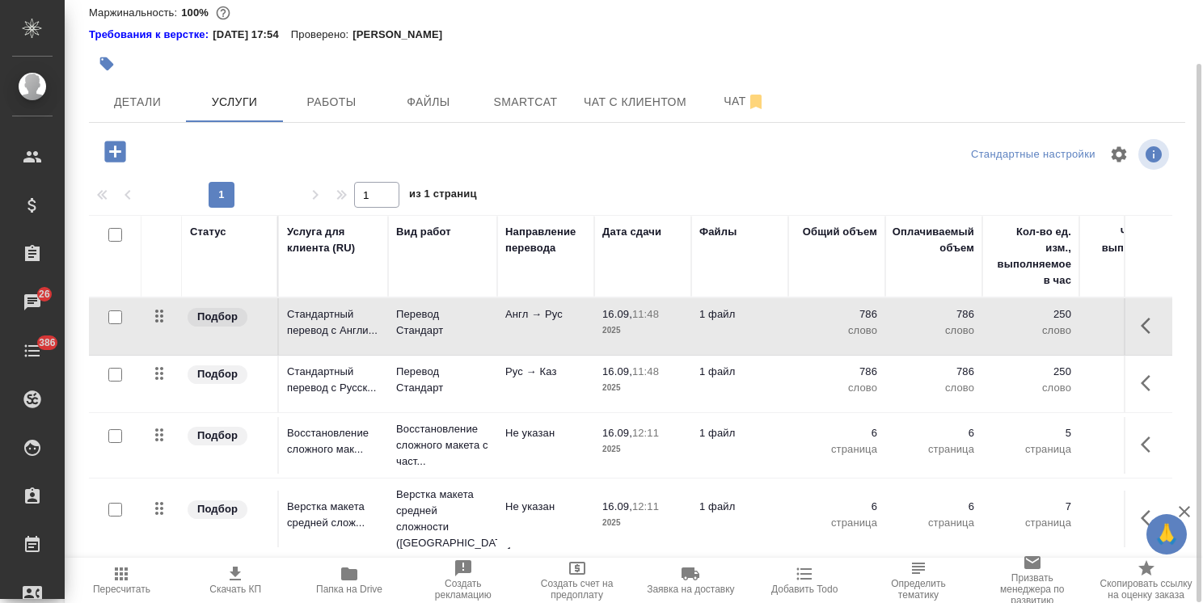
scroll to position [71, 0]
click at [1185, 507] on icon "button" at bounding box center [1183, 511] width 19 height 19
drag, startPoint x: 1196, startPoint y: 443, endPoint x: 1190, endPoint y: 491, distance: 48.1
click at [1192, 489] on div at bounding box center [1196, 333] width 9 height 538
click at [718, 89] on button "Чат" at bounding box center [744, 102] width 97 height 40
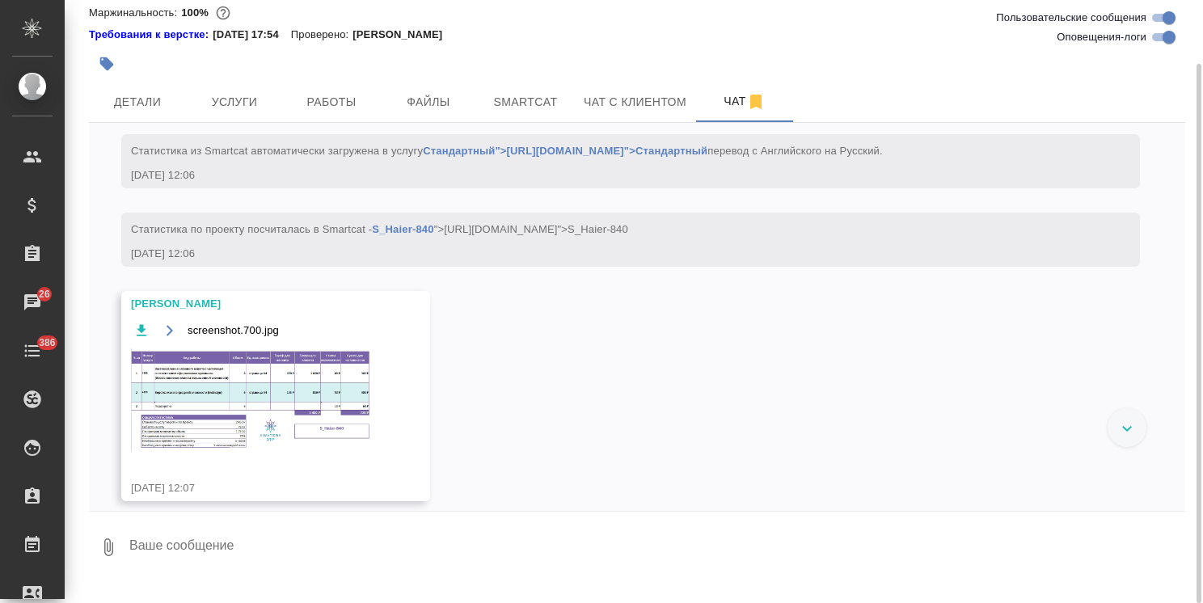
scroll to position [1087, 0]
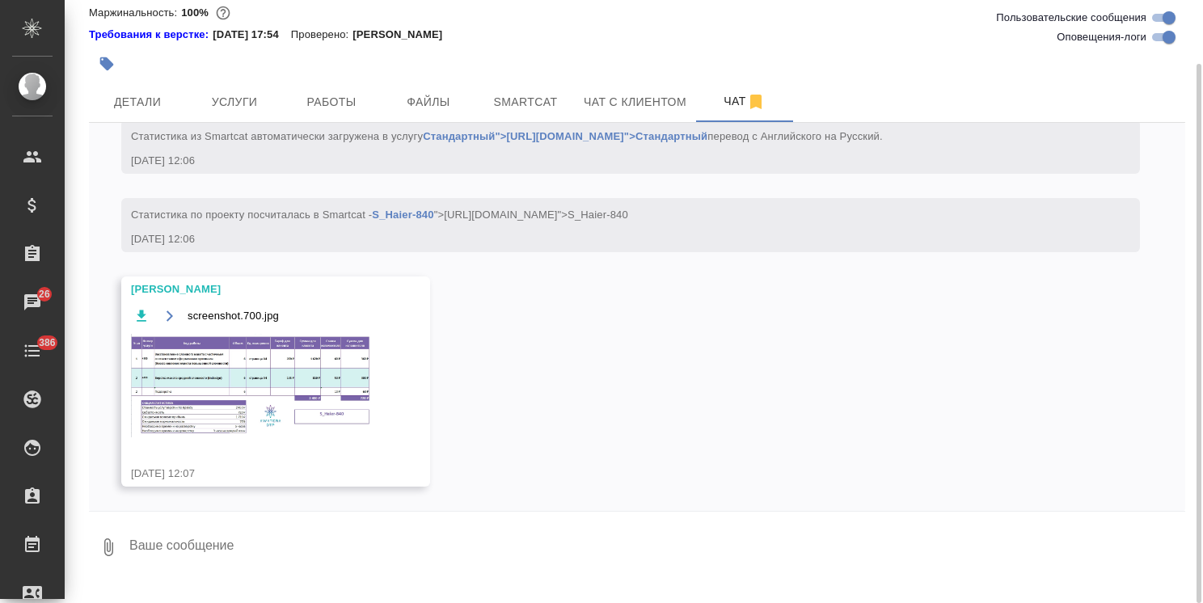
click at [225, 377] on img at bounding box center [252, 385] width 242 height 103
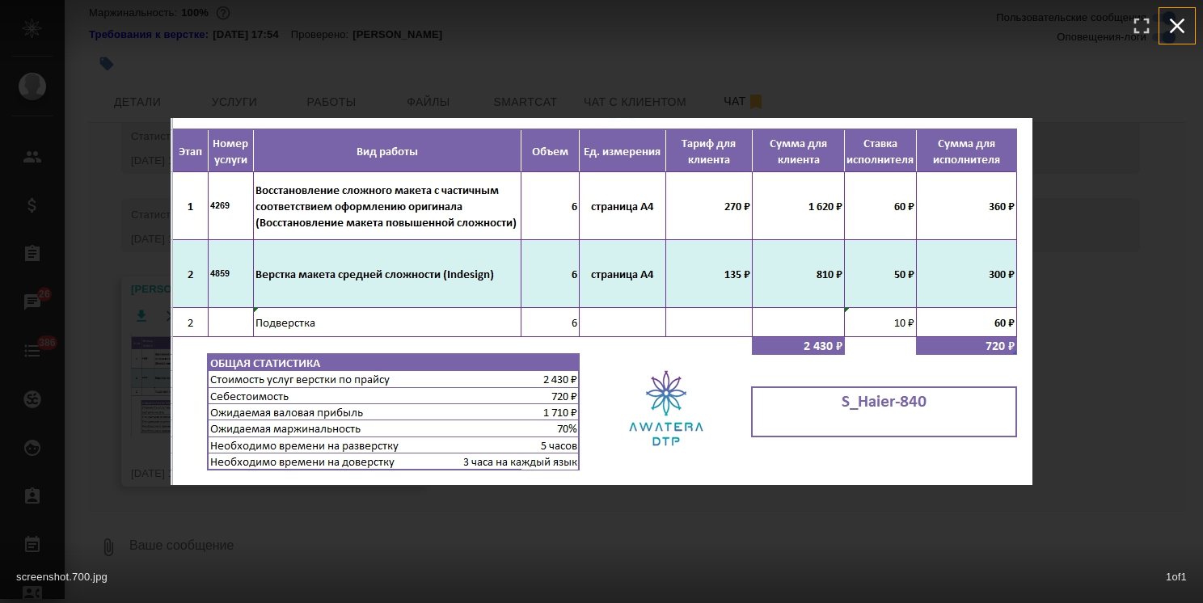
click at [1161, 25] on button "button" at bounding box center [1177, 26] width 36 height 36
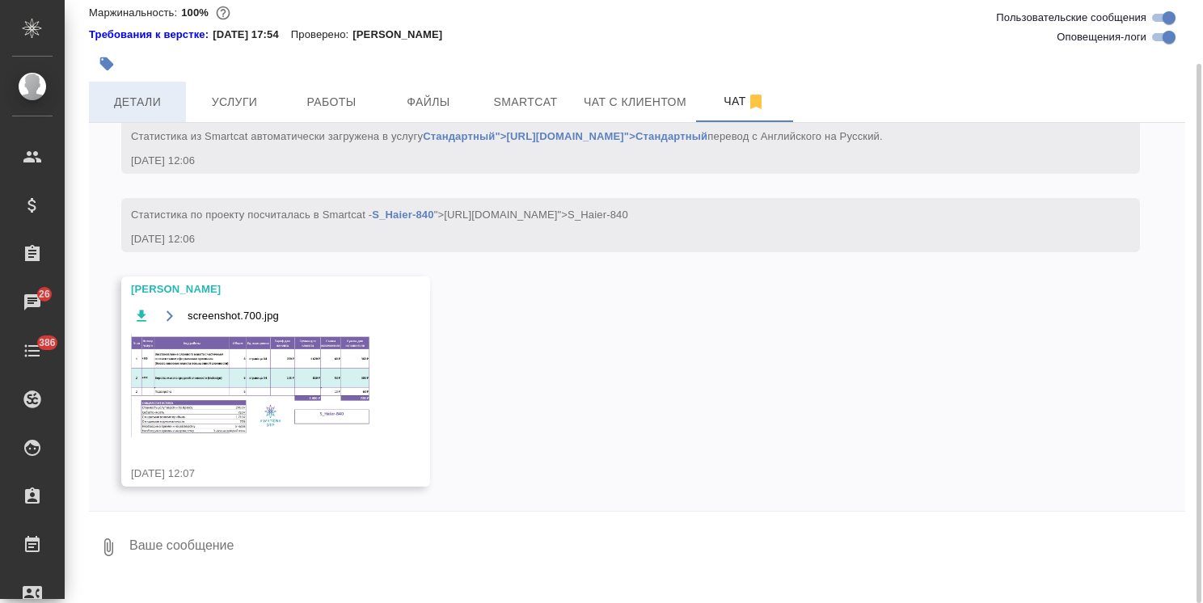
click at [178, 92] on button "Детали" at bounding box center [137, 102] width 97 height 40
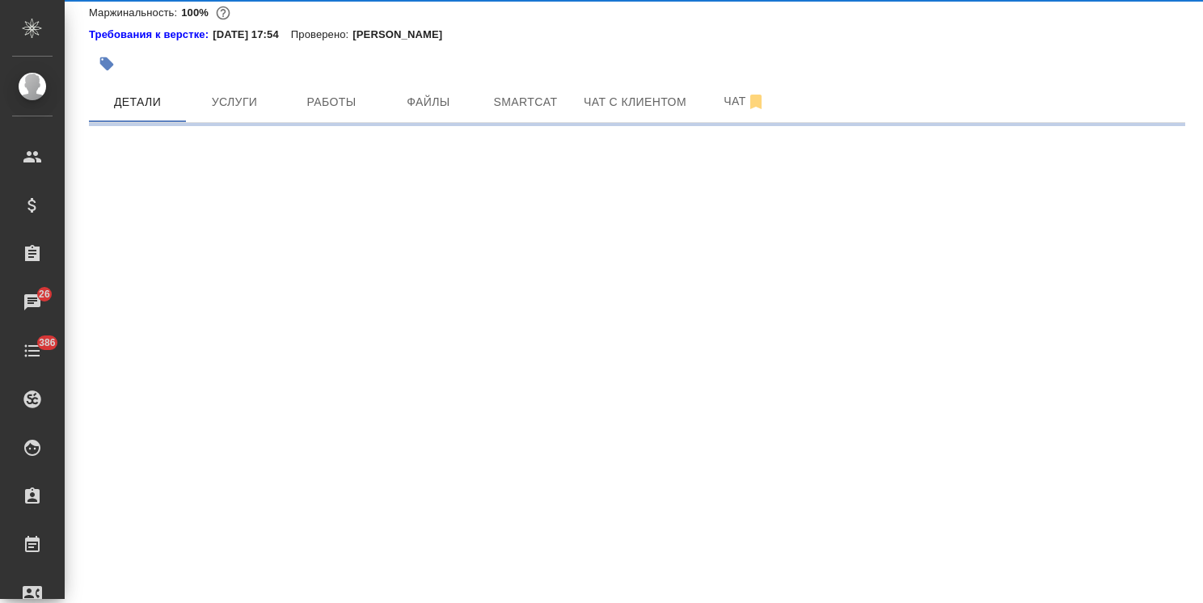
select select "RU"
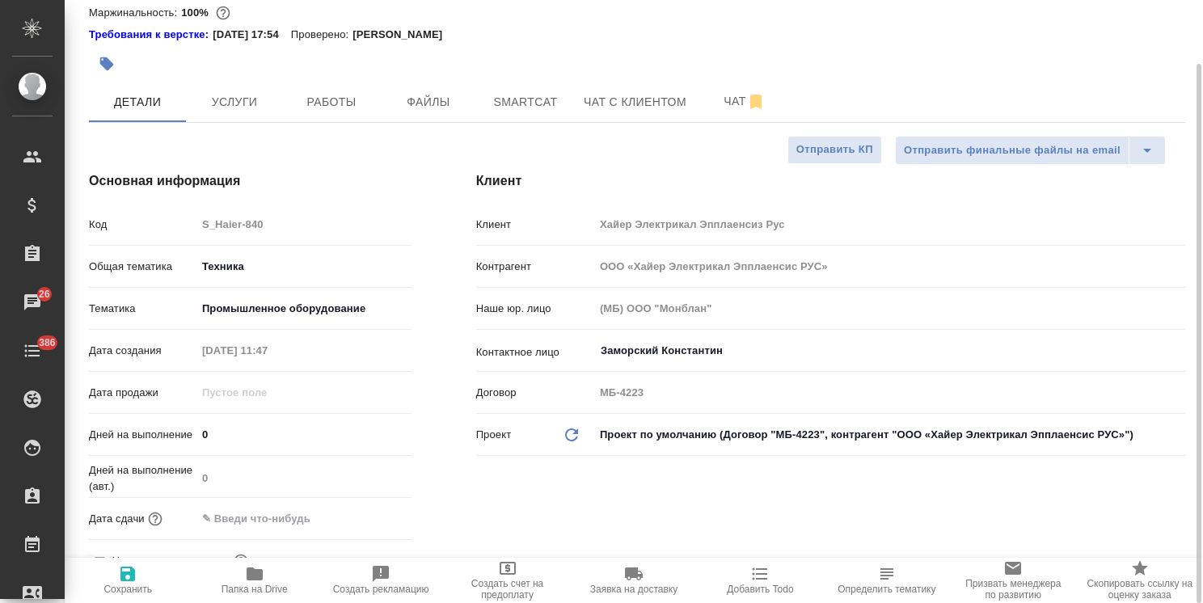
type textarea "x"
drag, startPoint x: 251, startPoint y: 430, endPoint x: 127, endPoint y: 440, distance: 124.0
click at [127, 440] on div "Дней на выполнение 0" at bounding box center [250, 434] width 322 height 28
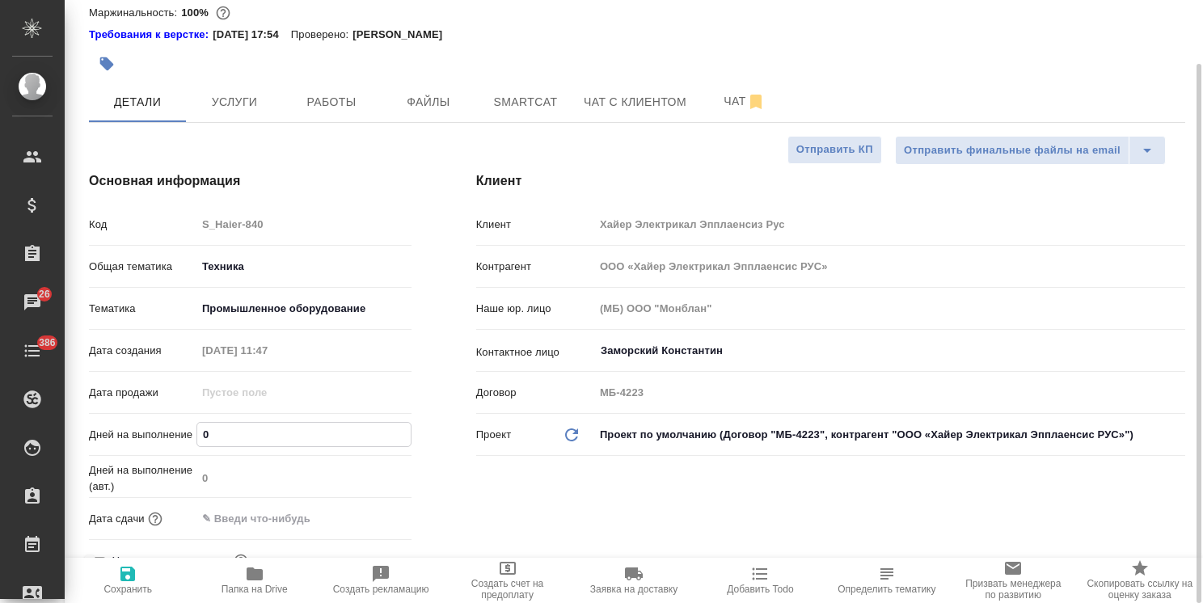
type input "3"
type textarea "x"
type input "3"
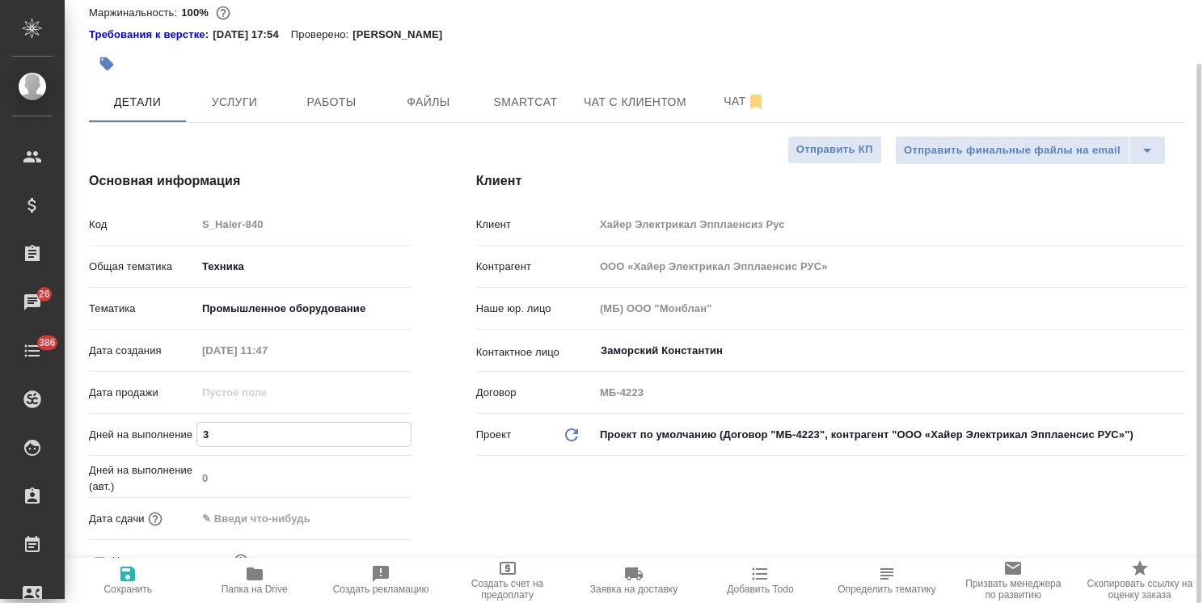
click at [129, 575] on icon "button" at bounding box center [127, 574] width 15 height 15
type textarea "x"
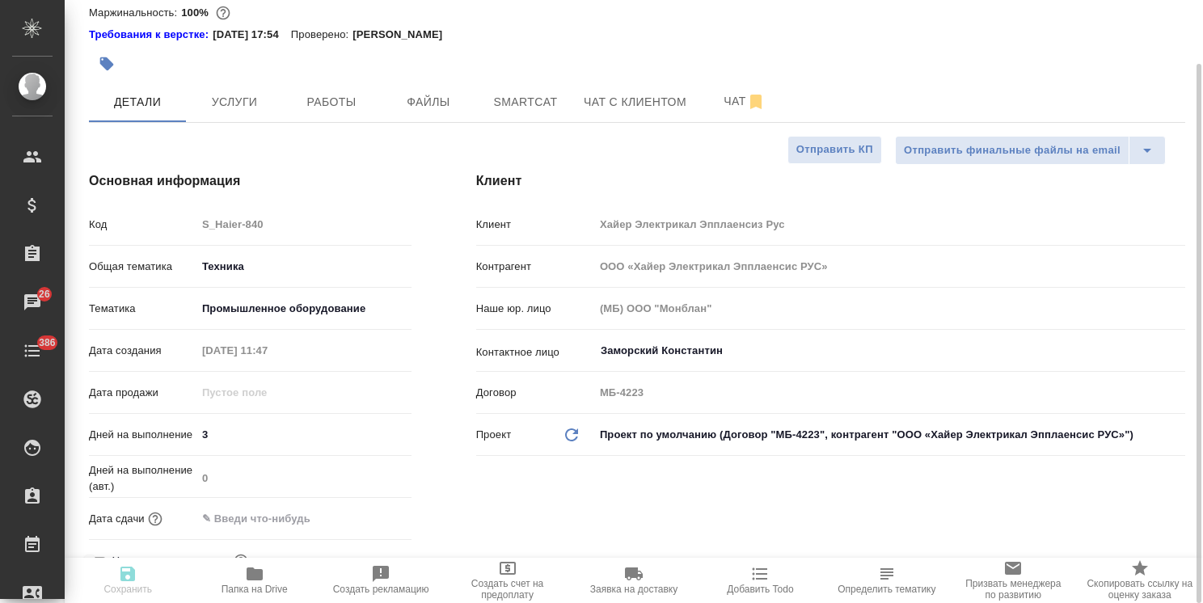
type textarea "x"
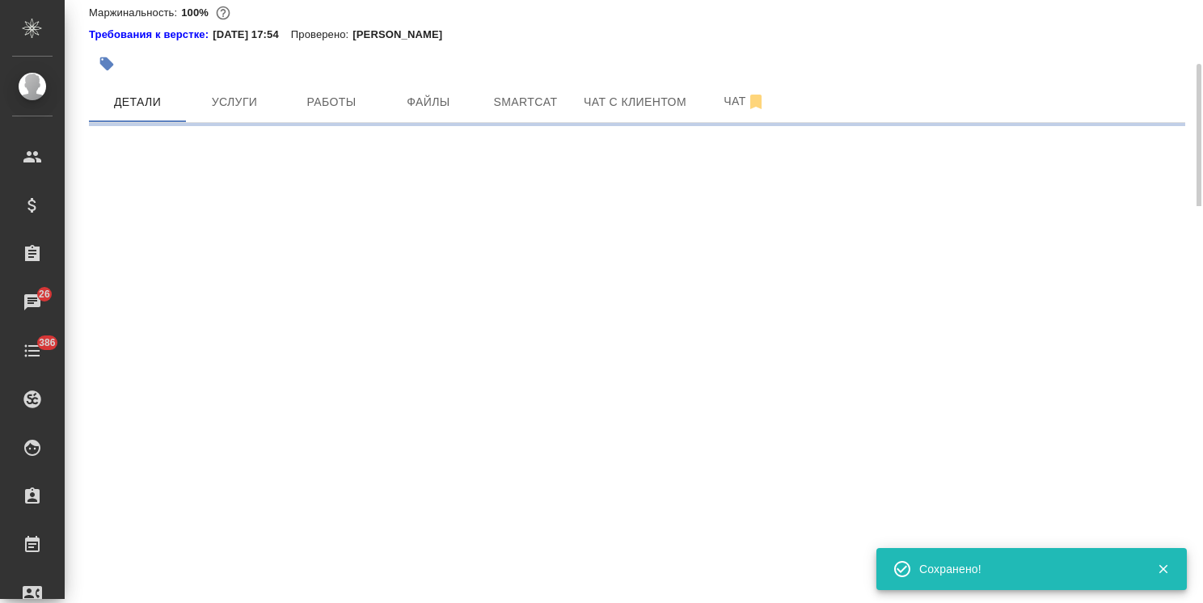
select select "RU"
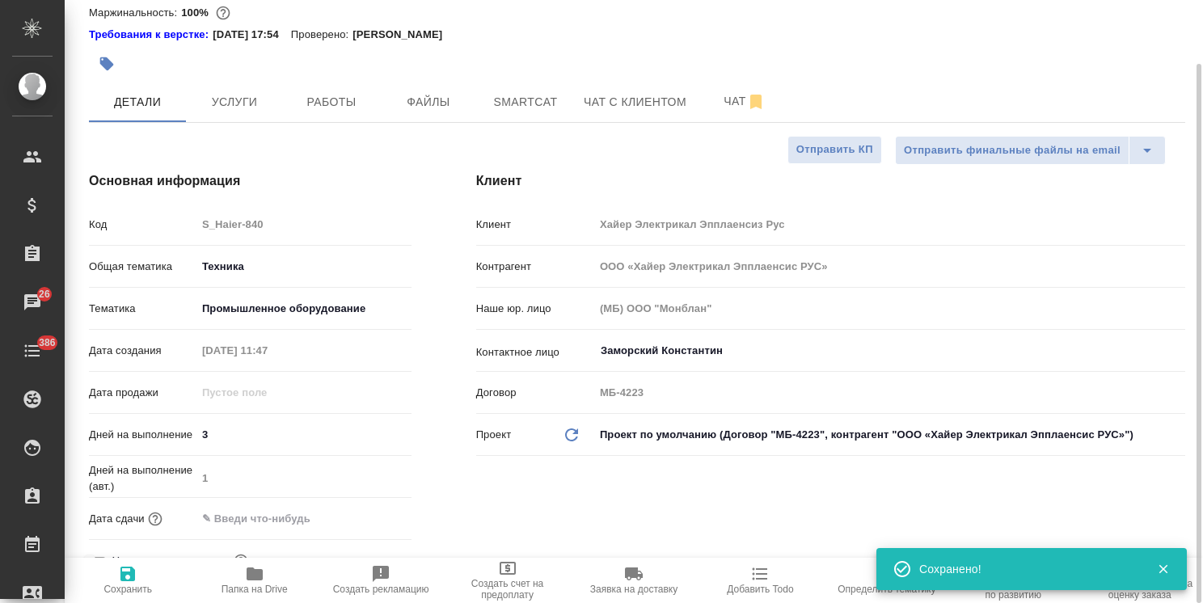
type textarea "x"
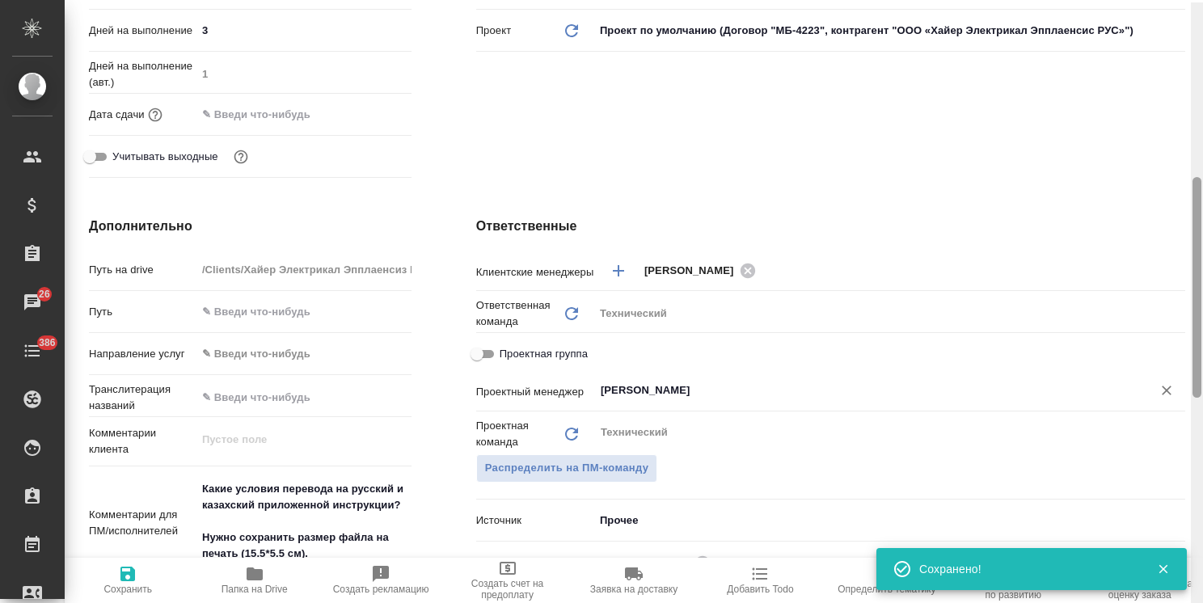
drag, startPoint x: 1199, startPoint y: 251, endPoint x: 1163, endPoint y: 373, distance: 128.1
click at [1164, 373] on div "S_Haier-840 Создан new Нормальный normal Кратко детали заказа Ответственная ком…" at bounding box center [634, 301] width 1138 height 603
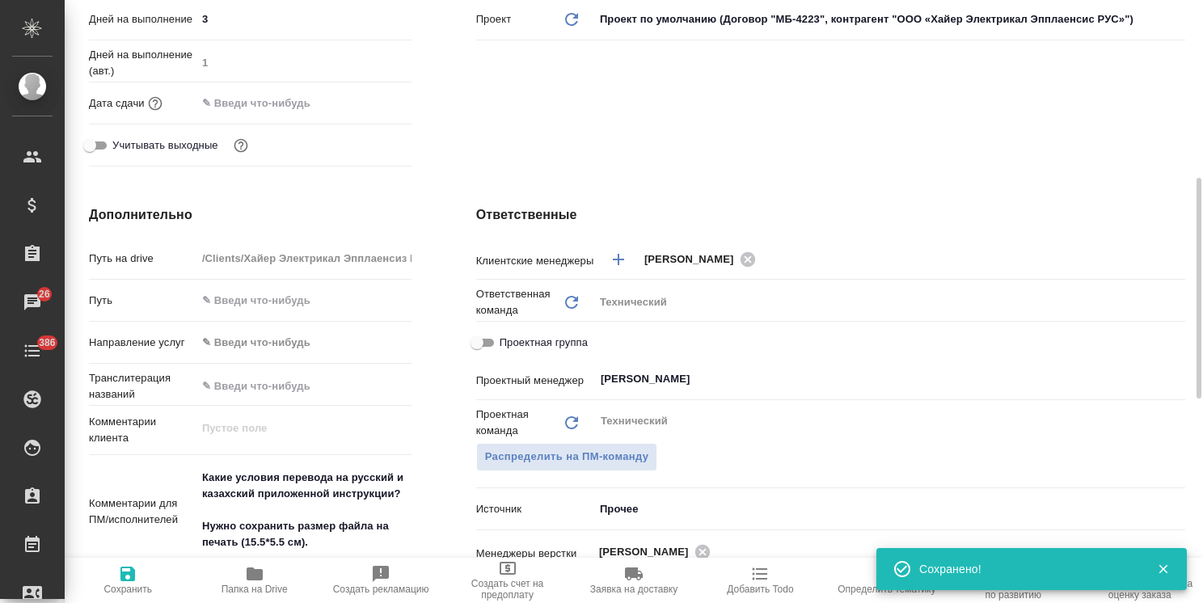
type textarea "x"
click at [200, 478] on textarea "Какие условия перевода на русский и казахский приложенной инструкции? Нужно сох…" at bounding box center [303, 510] width 215 height 92
type textarea "x"
type textarea "Какие условия перевода на русский и казахский приложенной инструкции? Нужно сох…"
type textarea "x"
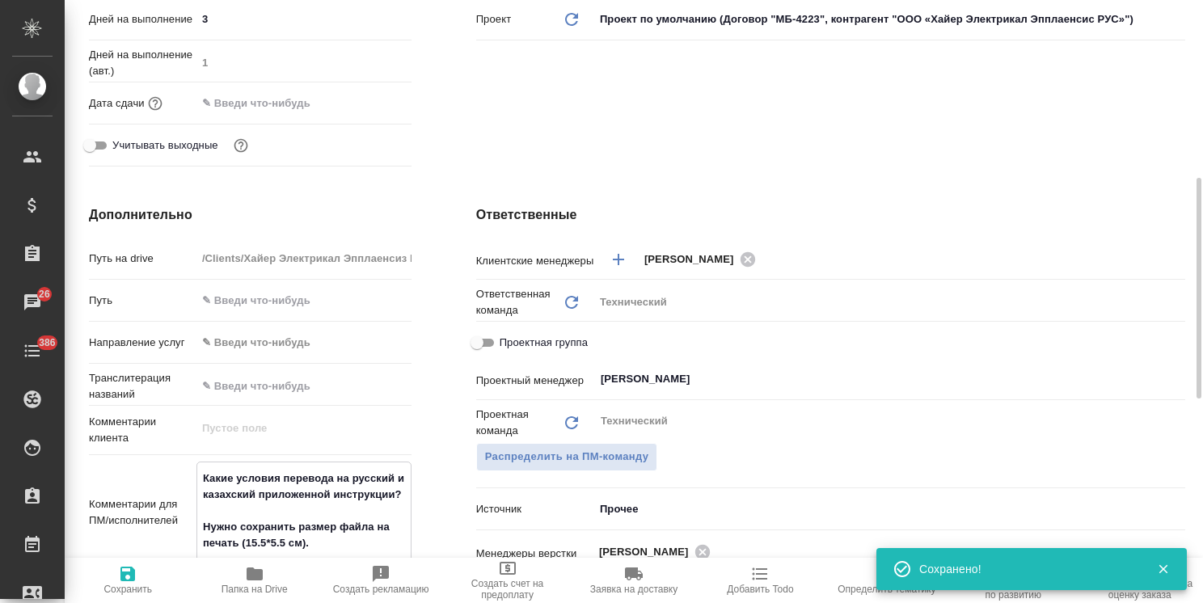
type textarea "x"
type textarea "Какие условия перевода на русский и казахский приложенной инструкции? Нужно сох…"
type textarea "x"
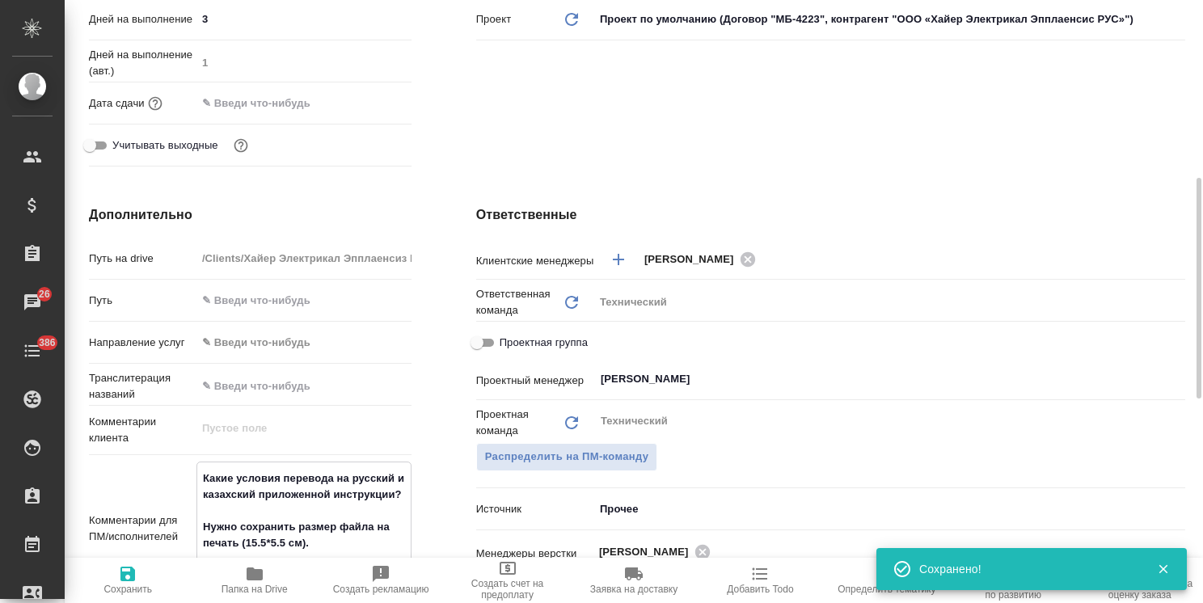
click at [221, 466] on textarea "Какие условия перевода на русский и казахский приложенной инструкции? Нужно сох…" at bounding box center [303, 527] width 213 height 124
type textarea "x"
type textarea "2 Какие условия перевода на русский и казахский приложенной инструкции? Нужно с…"
type textarea "x"
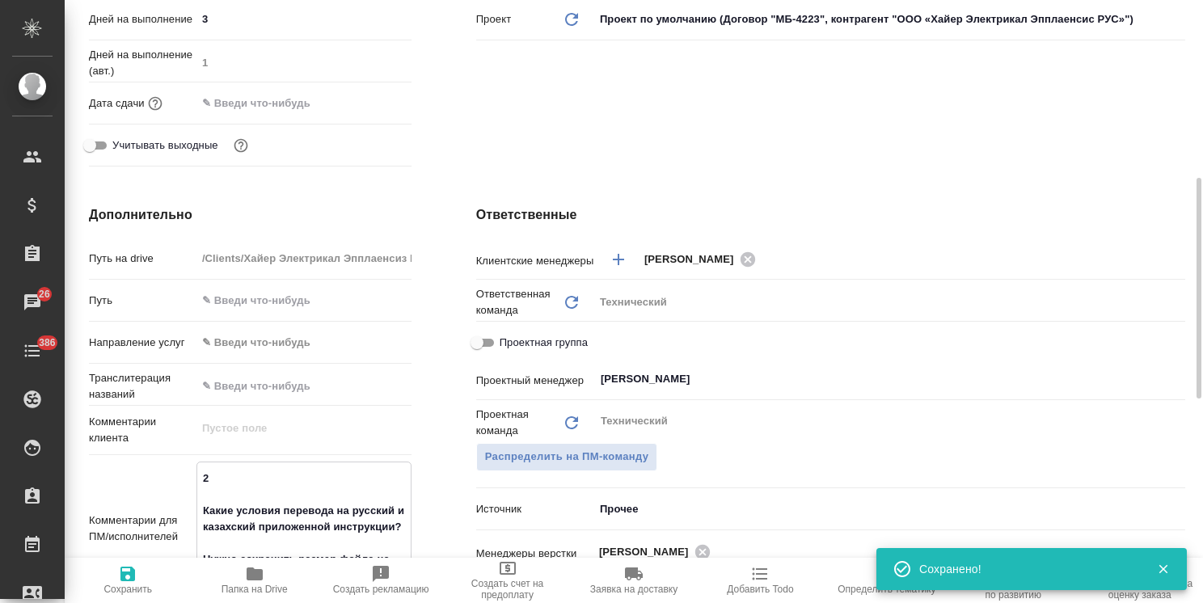
type textarea "x"
type textarea "2 Какие условия перевода на русский и казахский приложенной инструкции? Нужно с…"
type textarea "x"
type textarea "2 р Какие условия перевода на русский и казахский приложенной инструкции? Нужно…"
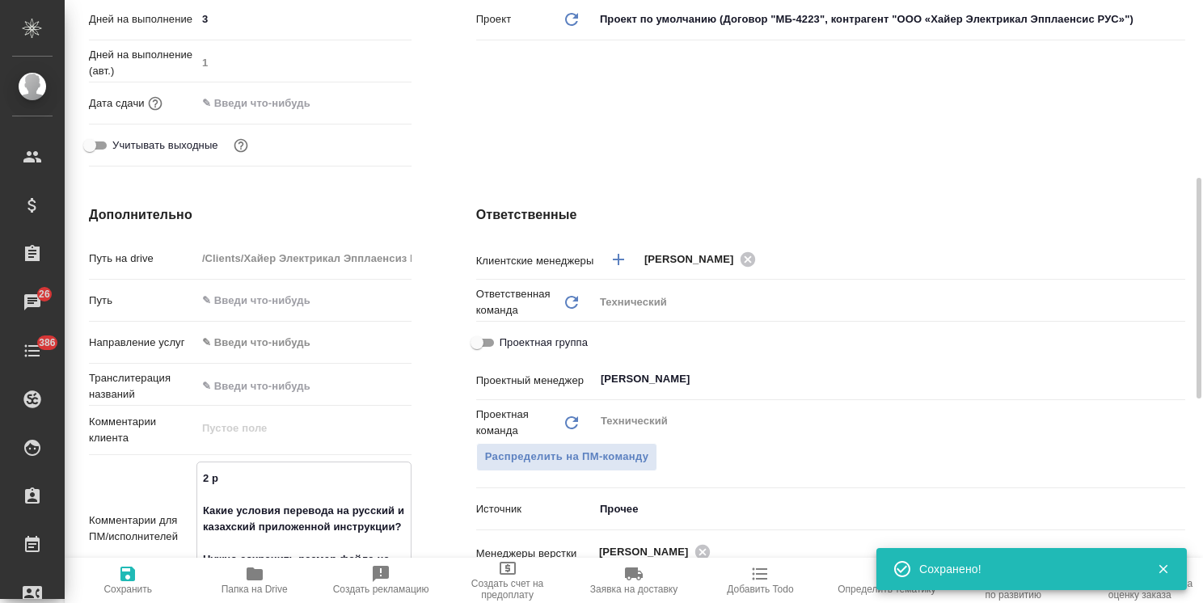
type textarea "x"
type textarea "2 рд Какие условия перевода на русский и казахский приложенной инструкции? Нужн…"
type textarea "x"
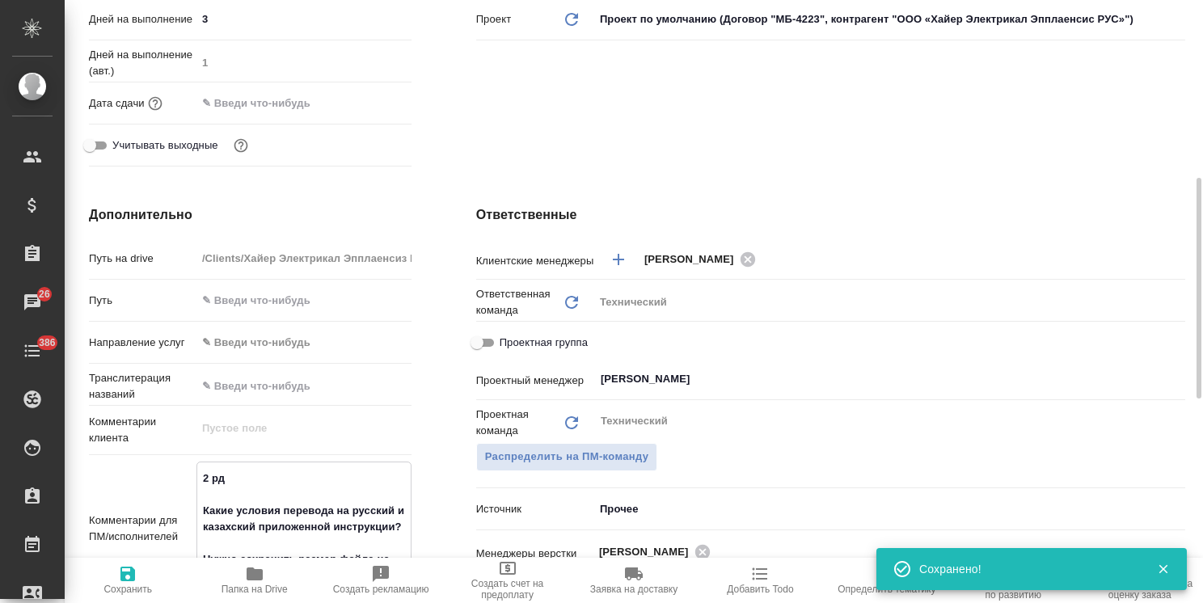
type textarea "x"
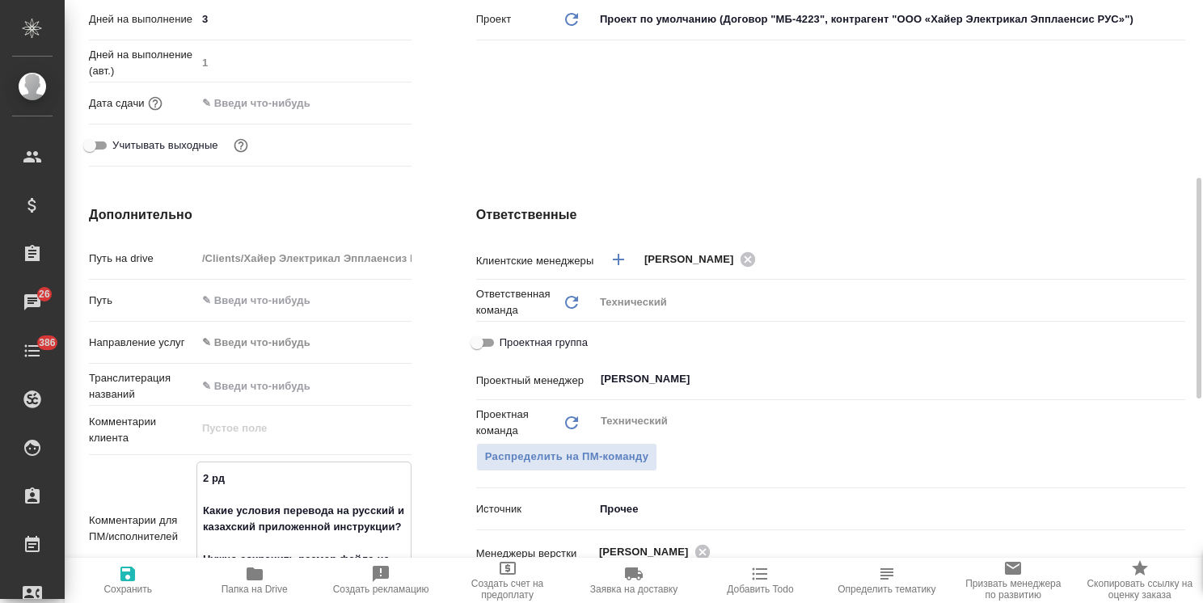
type textarea "x"
type textarea "2 рд Какие условия перевода на русский и казахский приложенной инструкции? Нужн…"
type textarea "x"
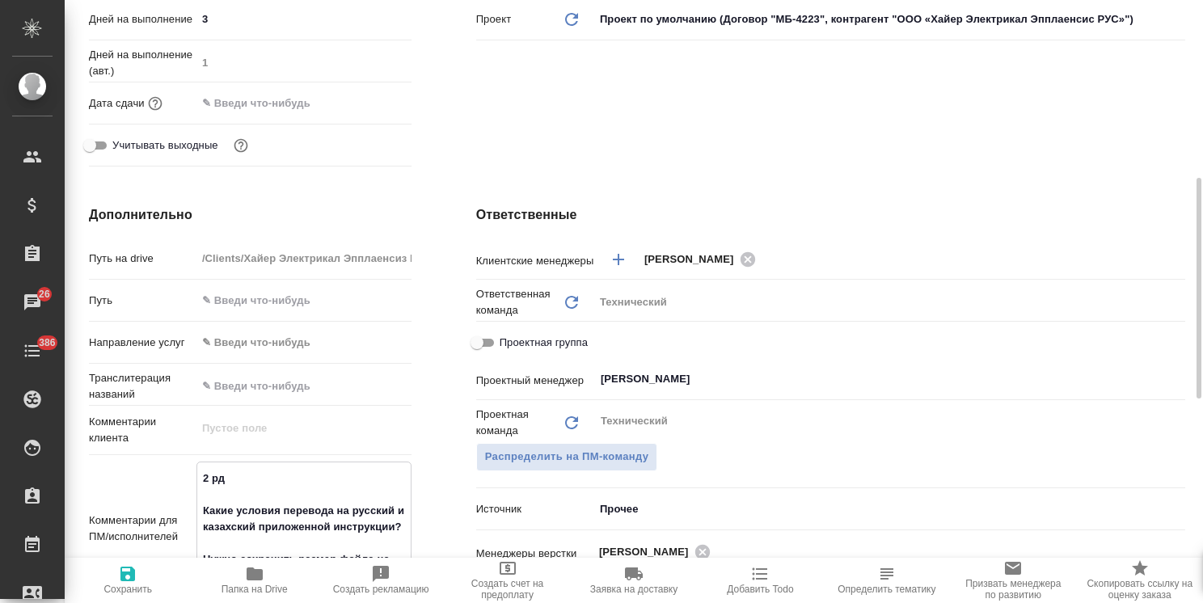
type textarea "2 рд а Какие условия перевода на русский и казахский приложенной инструкции? Ну…"
type textarea "x"
type textarea "2 рд ан Какие условия перевода на русский и казахский приложенной инструкции? Н…"
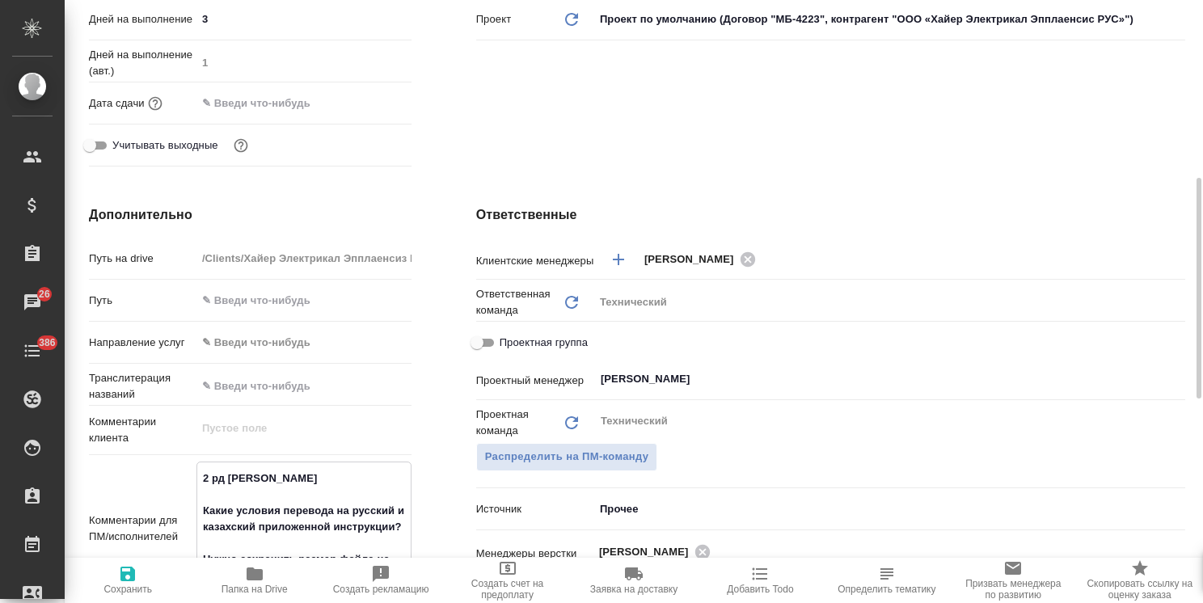
type textarea "x"
type textarea "2 рд анг Какие условия перевода на русский и казахский приложенной инструкции? …"
type textarea "x"
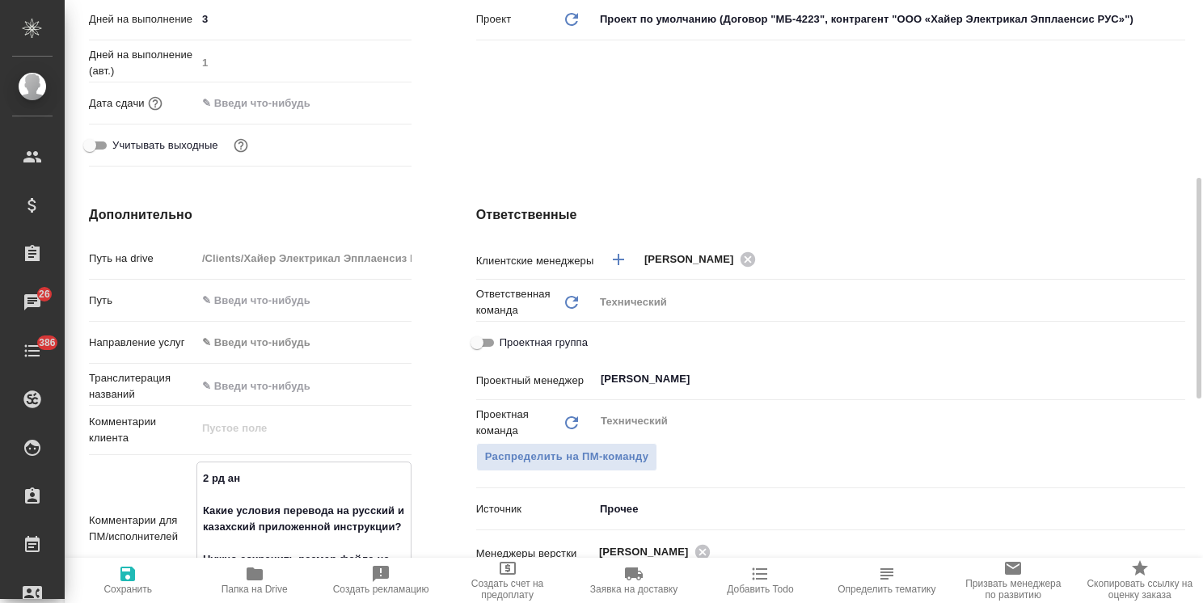
type textarea "x"
type textarea "2 рд англ Какие условия перевода на русский и казахский приложенной инструкции?…"
type textarea "x"
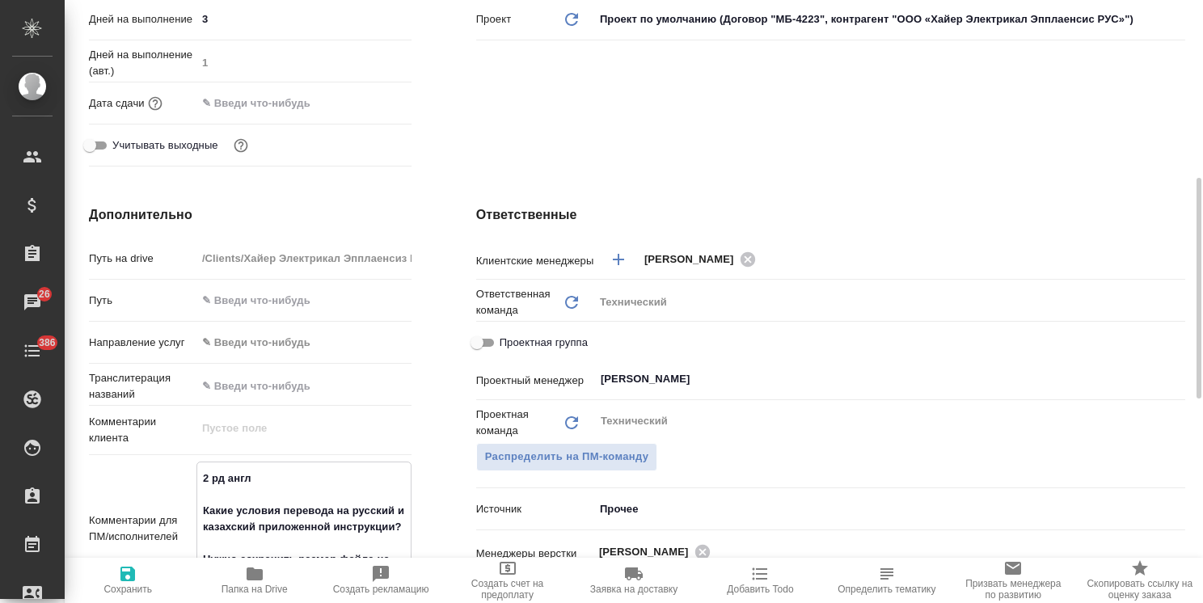
type textarea "2 рд англ- Какие условия перевода на русский и казахский приложенной инструкции…"
type textarea "x"
type textarea "2 рд англ-р Какие условия перевода на русский и казахский приложенной инструкци…"
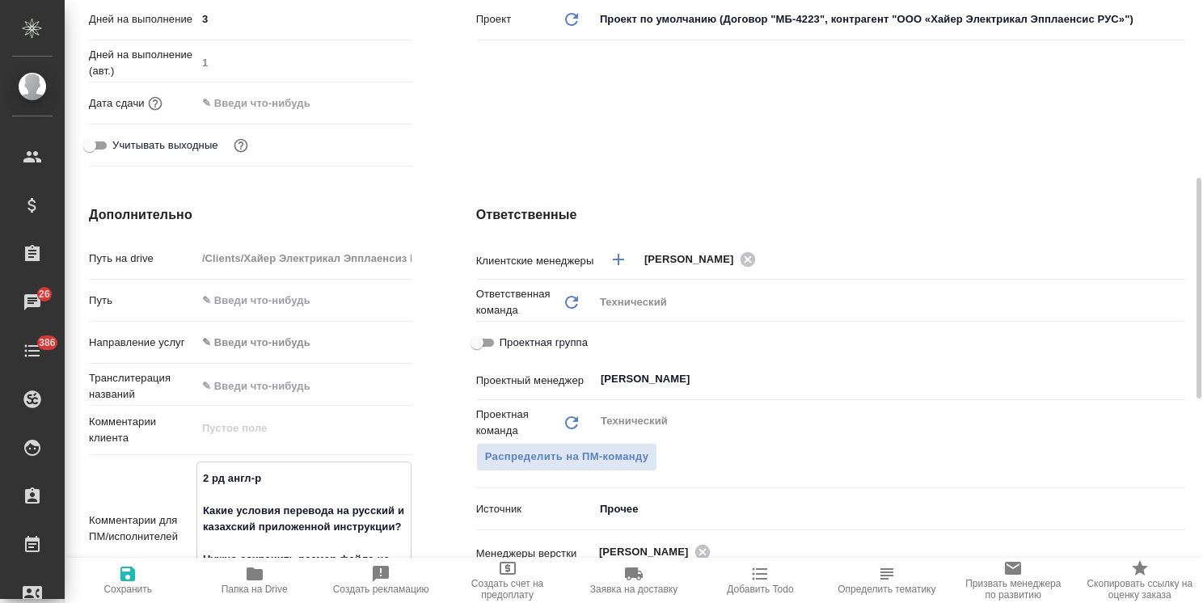
type textarea "x"
type textarea "2 рд англ-ру Какие условия перевода на русский и казахский приложенной инструкц…"
type textarea "x"
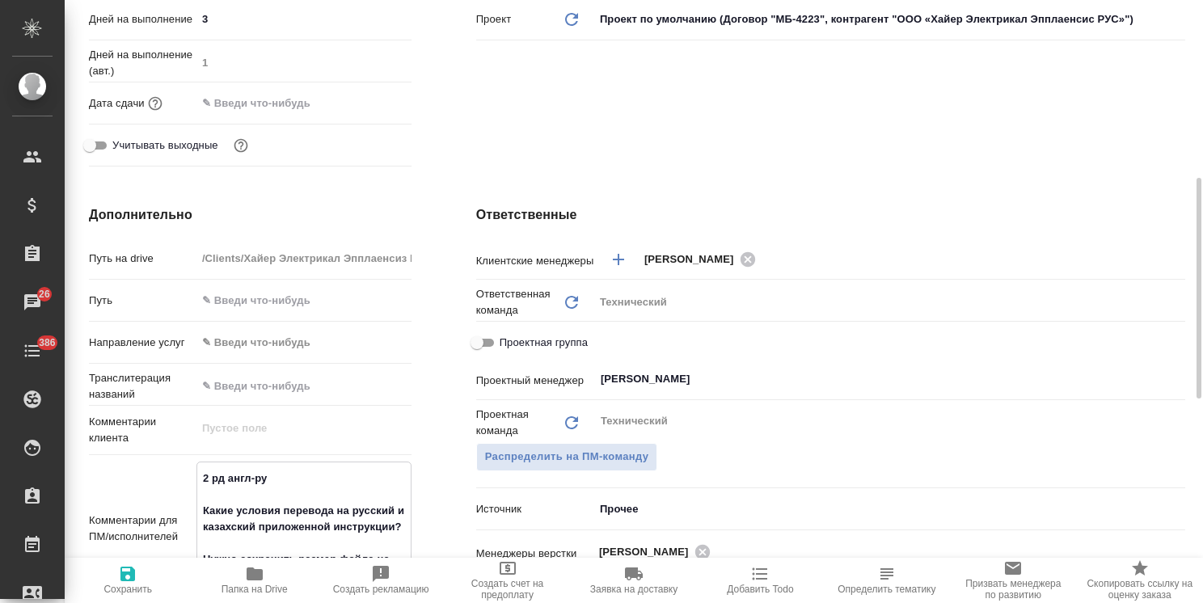
type textarea "x"
type textarea "2 рд англ-рус Какие условия перевода на русский и казахский приложенной инструк…"
type textarea "x"
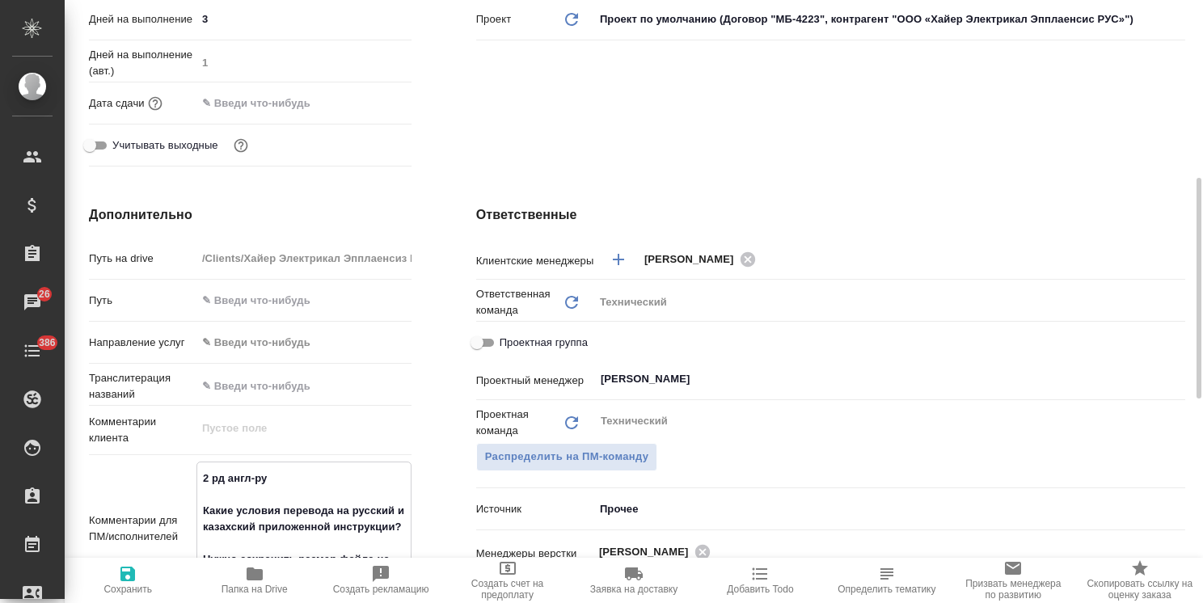
type textarea "x"
type textarea "2 рд англ-рус Какие условия перевода на русский и казахский приложенной инструк…"
type textarea "x"
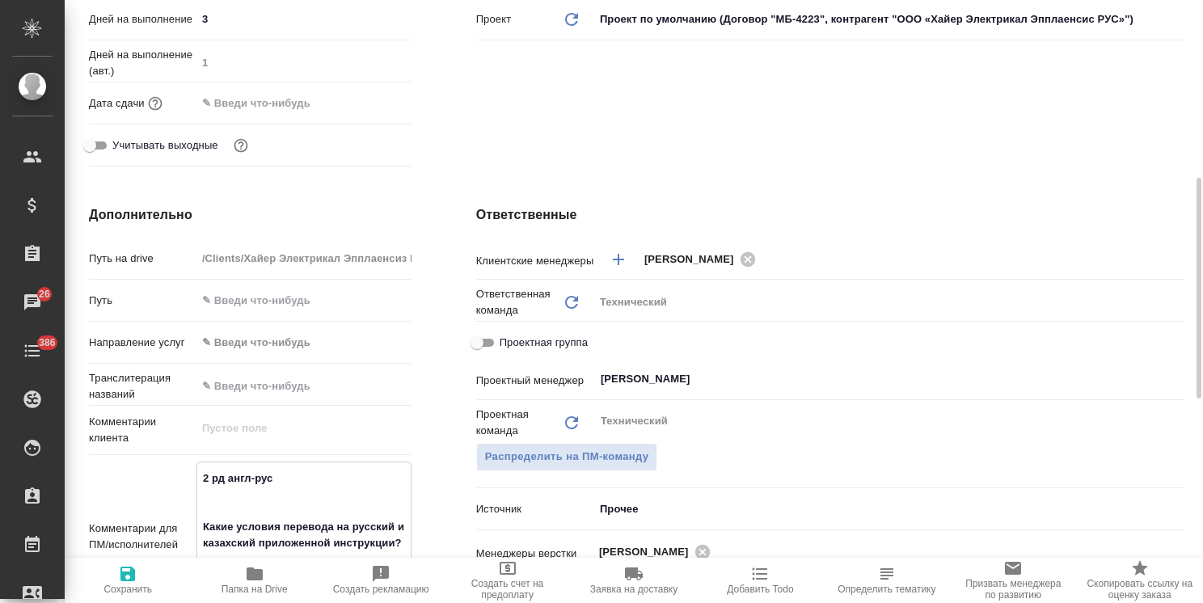
type textarea "2 рд англ-рус + Какие условия перевода на русский и казахский приложенной инстр…"
type textarea "x"
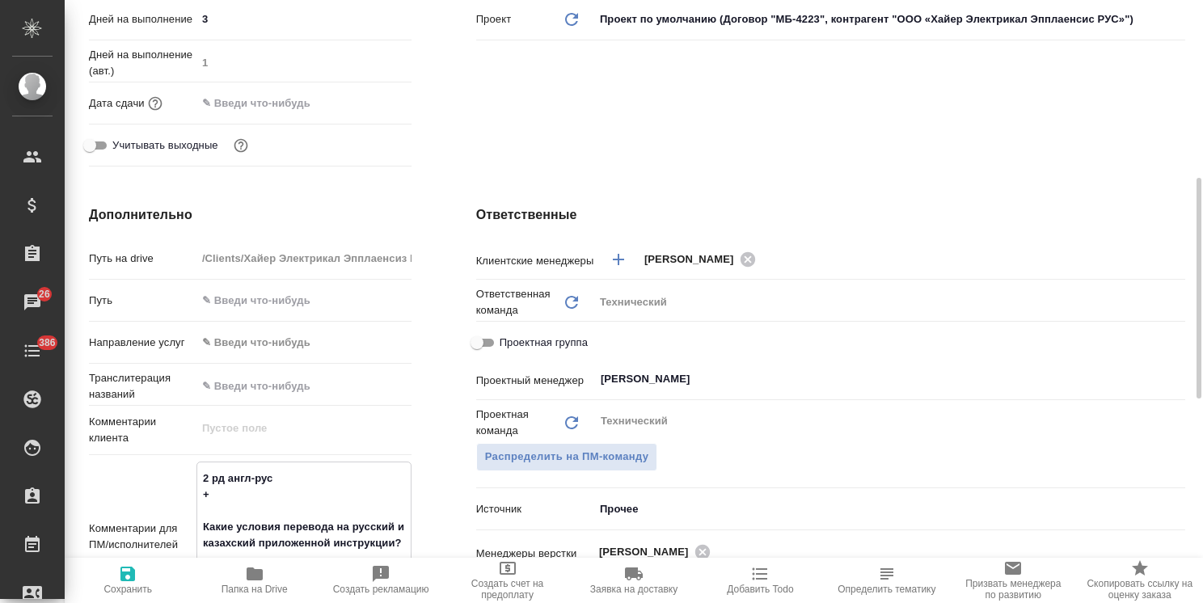
type textarea "2 рд англ-рус + Какие условия перевода на русский и казахский приложенной инстр…"
type textarea "x"
type textarea "2 рд англ-рус + 1 Какие условия перевода на русский и казахский приложенной инс…"
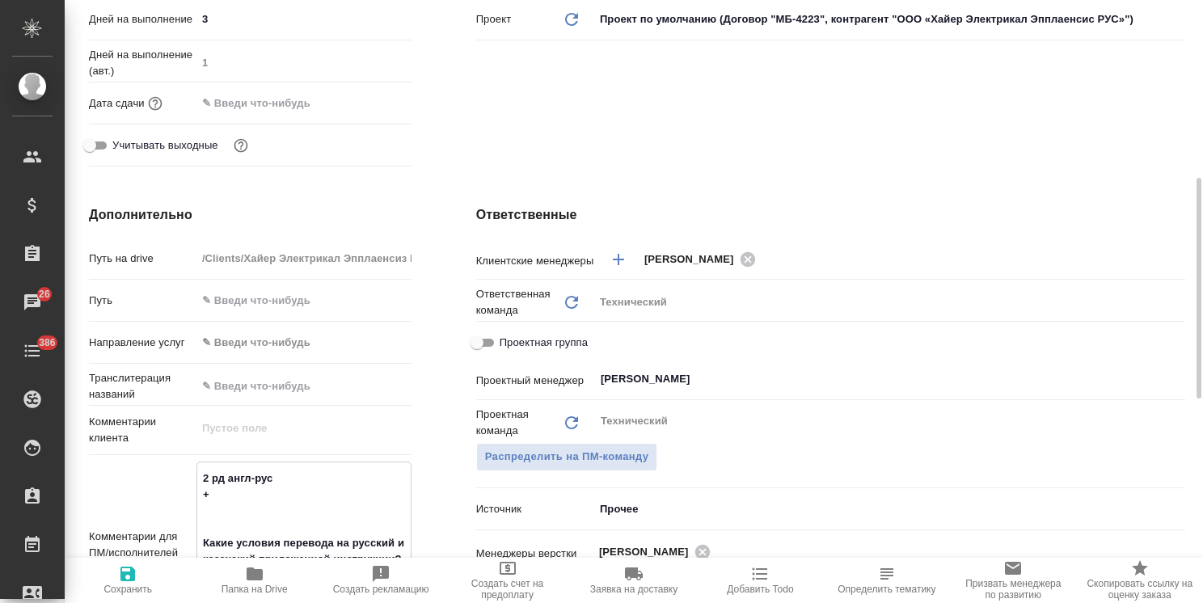
type textarea "x"
type textarea "2 рд англ-рус + 1 Какие условия перевода на русский и казахский приложенной инс…"
type textarea "x"
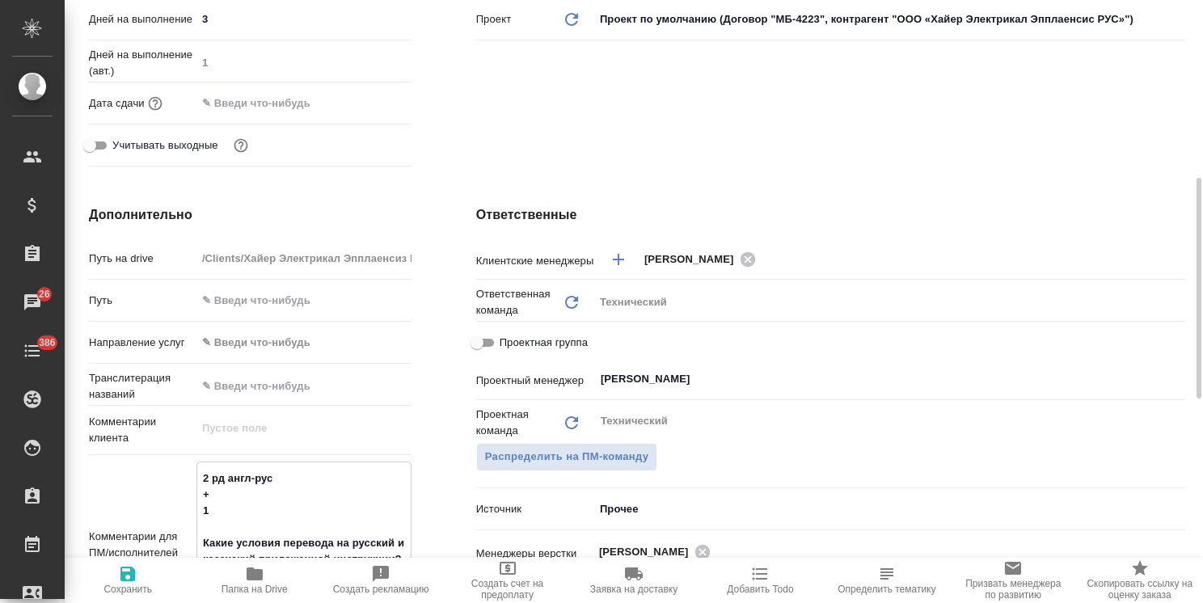
type textarea "x"
type textarea "2 рд англ-рус + 1 р Какие условия перевода на русский и казахский приложенной и…"
type textarea "x"
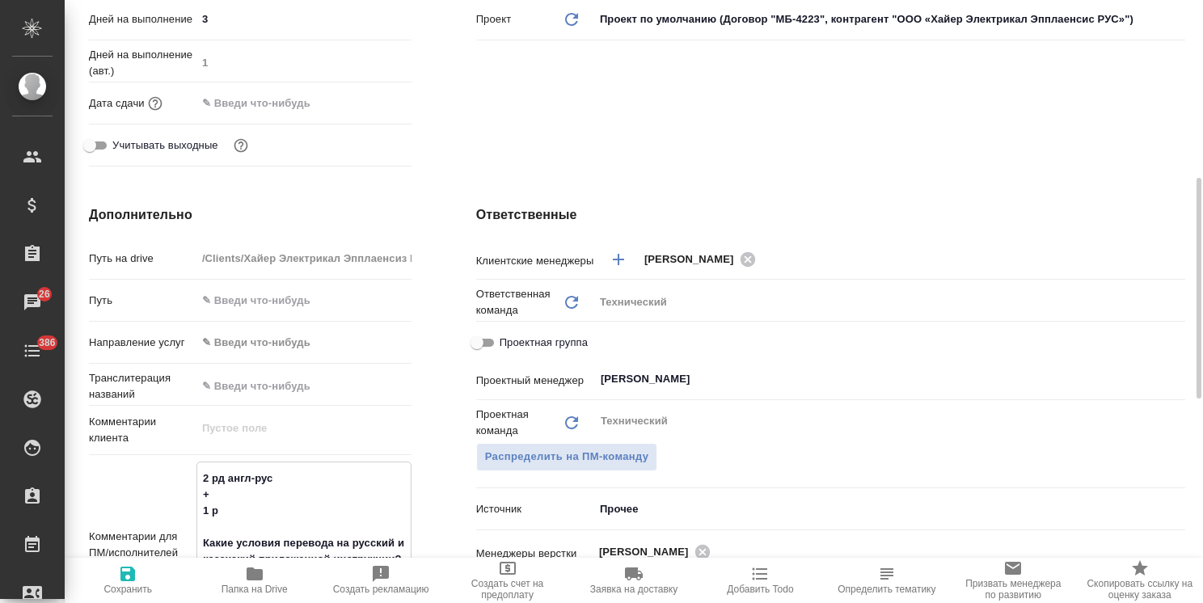
type textarea "x"
type textarea "2 рд англ-рус + 1 рд Какие условия перевода на русский и казахский приложенной …"
type textarea "x"
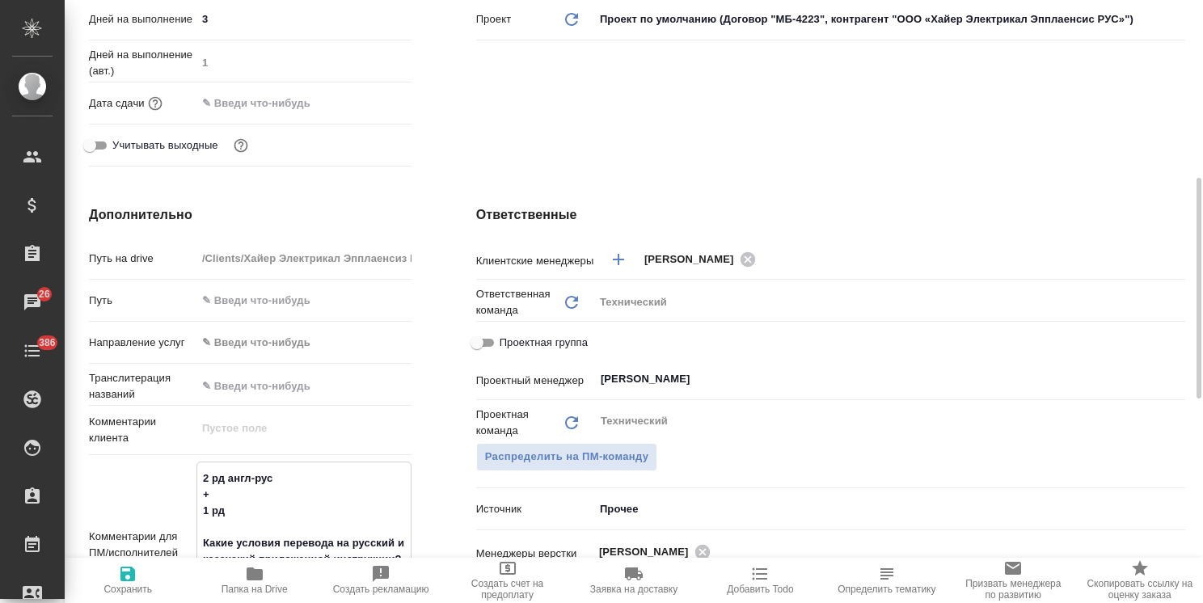
type textarea "2 рд англ-рус + 1 рд Какие условия перевода на русский и казахский приложенной …"
type textarea "x"
type textarea "2 рд англ-рус + 1 рд р Какие условия перевода на русский и казахский приложенно…"
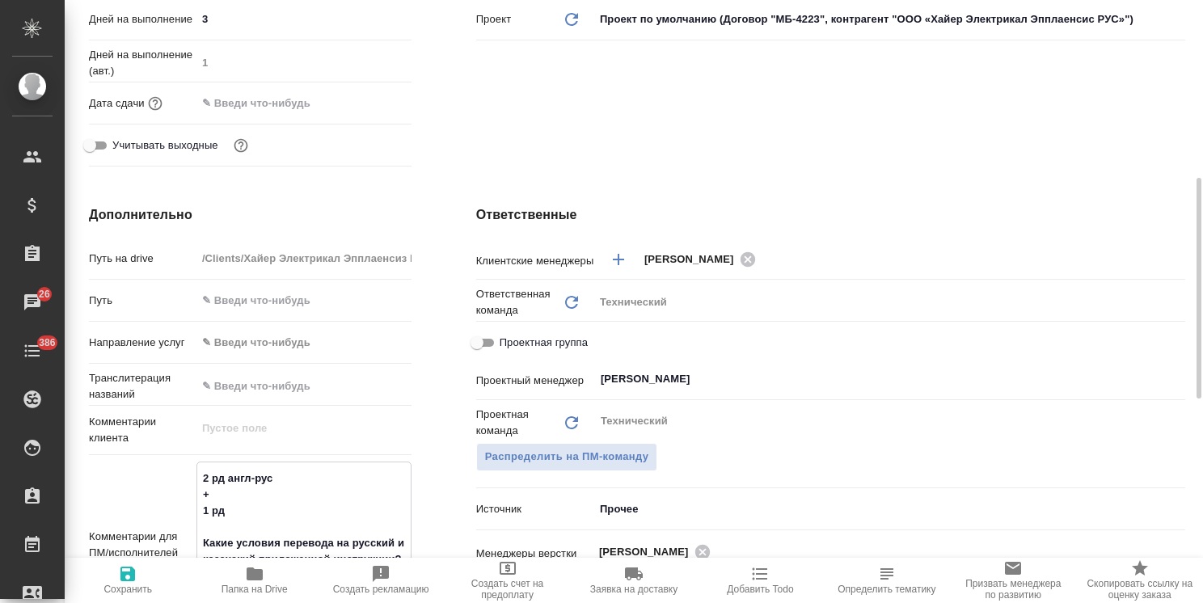
type textarea "x"
type textarea "2 рд англ-рус + 1 рд ру Какие условия перевода на русский и казахский приложенн…"
type textarea "x"
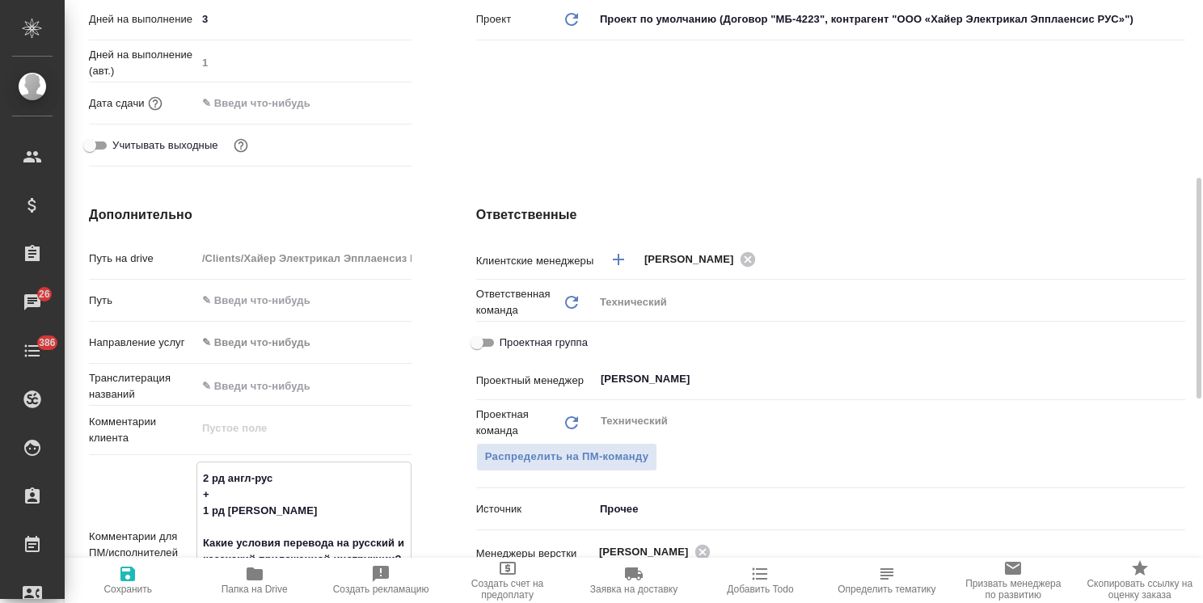
type textarea "x"
type textarea "2 рд англ-рус + 1 рд рус Какие условия перевода на русский и казахский приложен…"
type textarea "x"
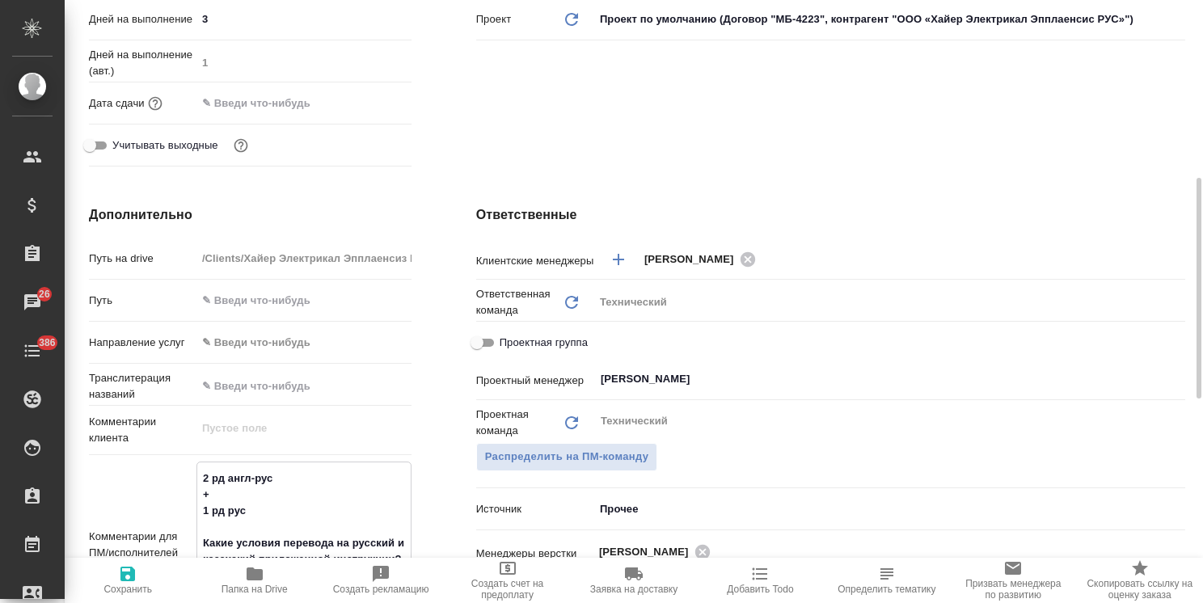
type textarea "2 рд англ-рус + 1 рд рус- Какие условия перевода на русский и казахский приложе…"
type textarea "x"
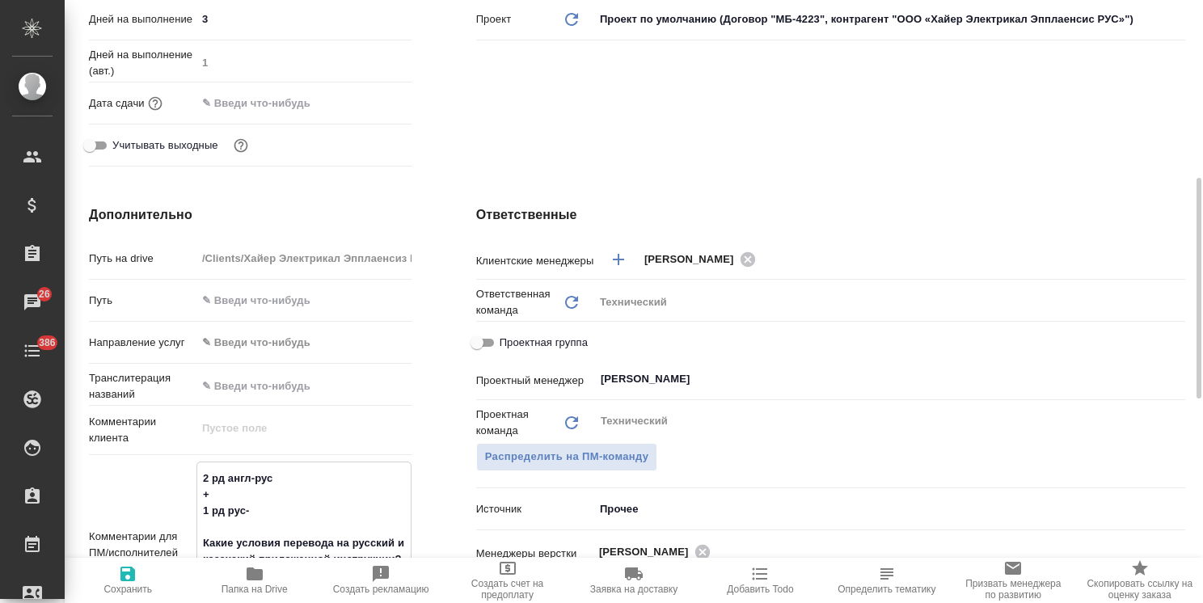
type textarea "2 рд англ-рус + 1 рд рус-к Какие условия перевода на русский и казахский прилож…"
type textarea "x"
type textarea "2 рд англ-рус + 1 рд рус-ка Какие условия перевода на русский и казахский прило…"
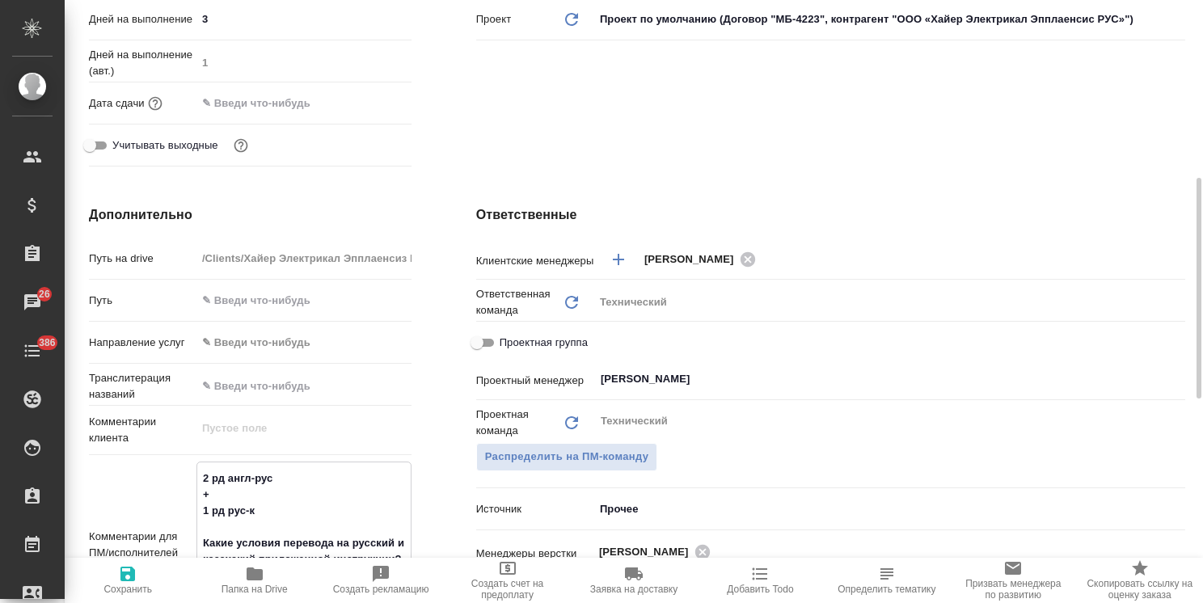
type textarea "x"
type textarea "2 рд англ-рус + 1 рд рус-каз Какие условия перевода на русский и казахский прил…"
type textarea "x"
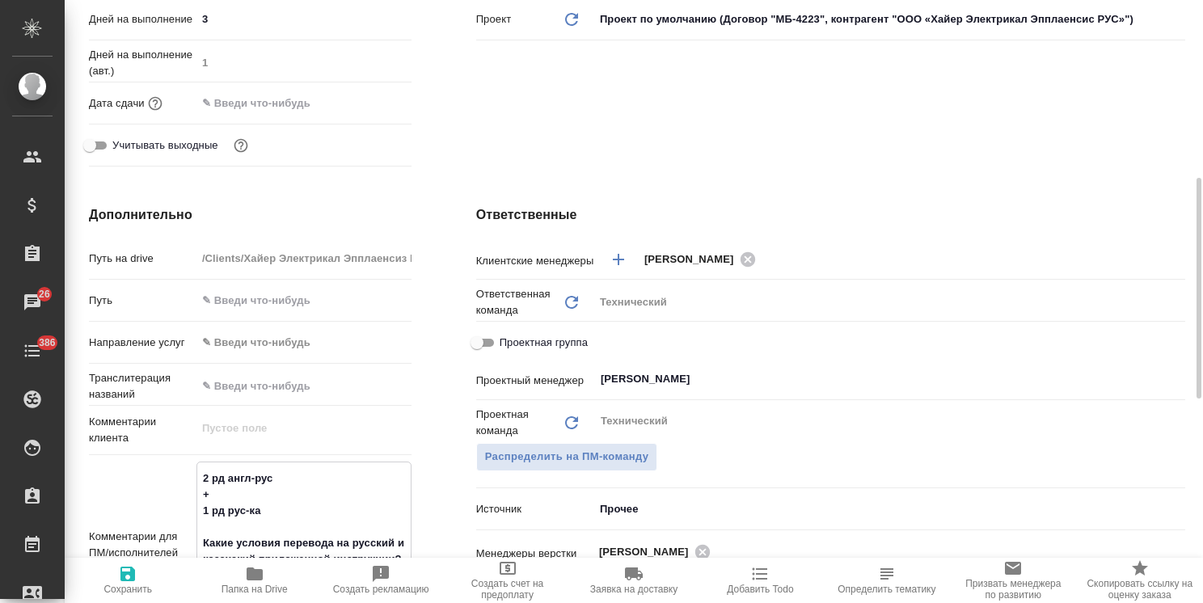
type textarea "x"
type textarea "2 рд англ-рус + 1 рд рус-каз Какие условия перевода на русский и казахский прил…"
type textarea "x"
click at [132, 590] on span "Сохранить" at bounding box center [127, 589] width 48 height 11
type textarea "x"
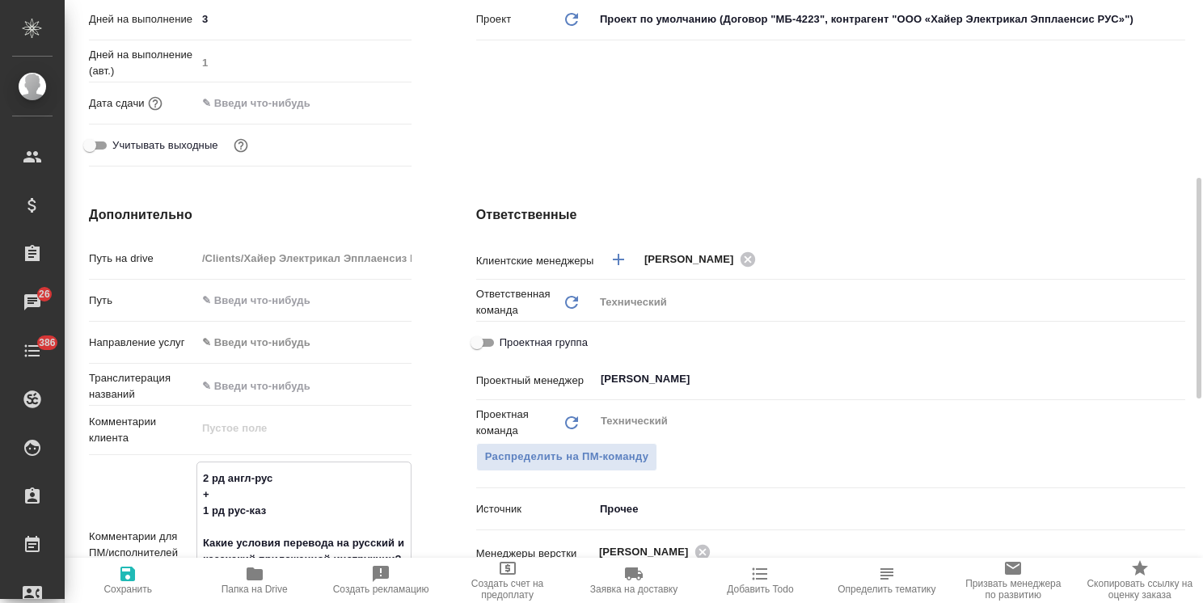
type textarea "x"
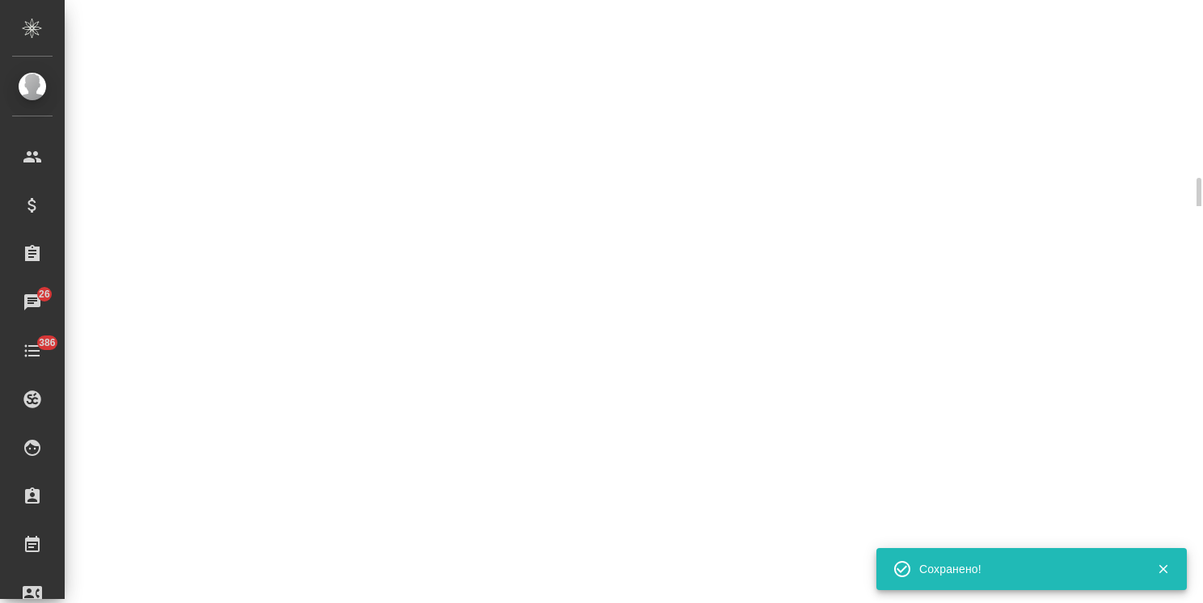
select select "RU"
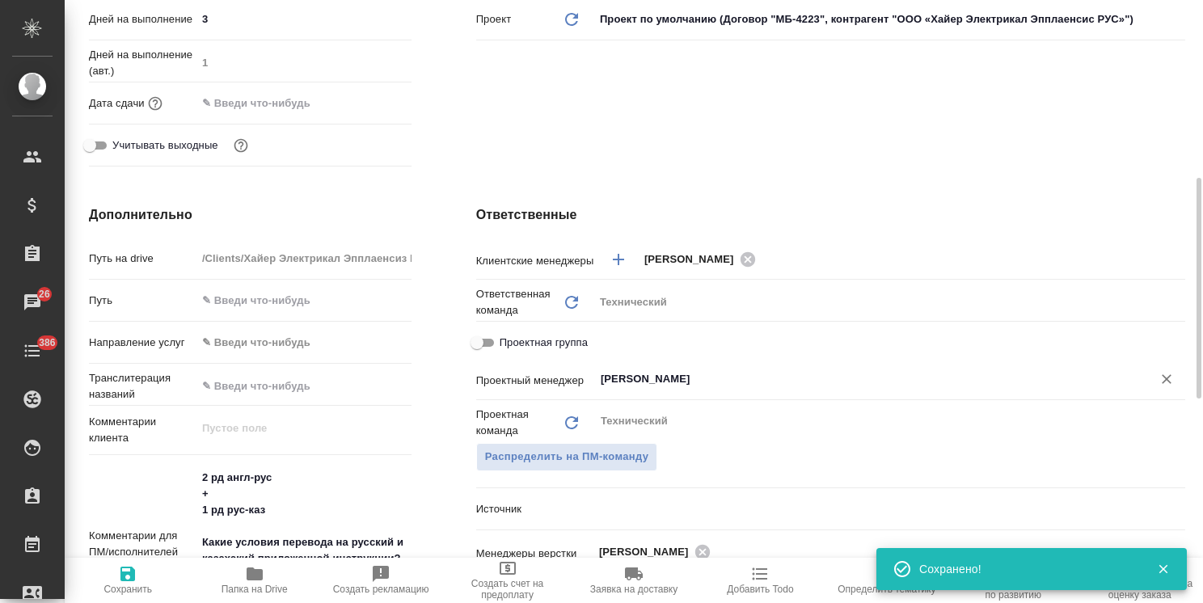
type textarea "x"
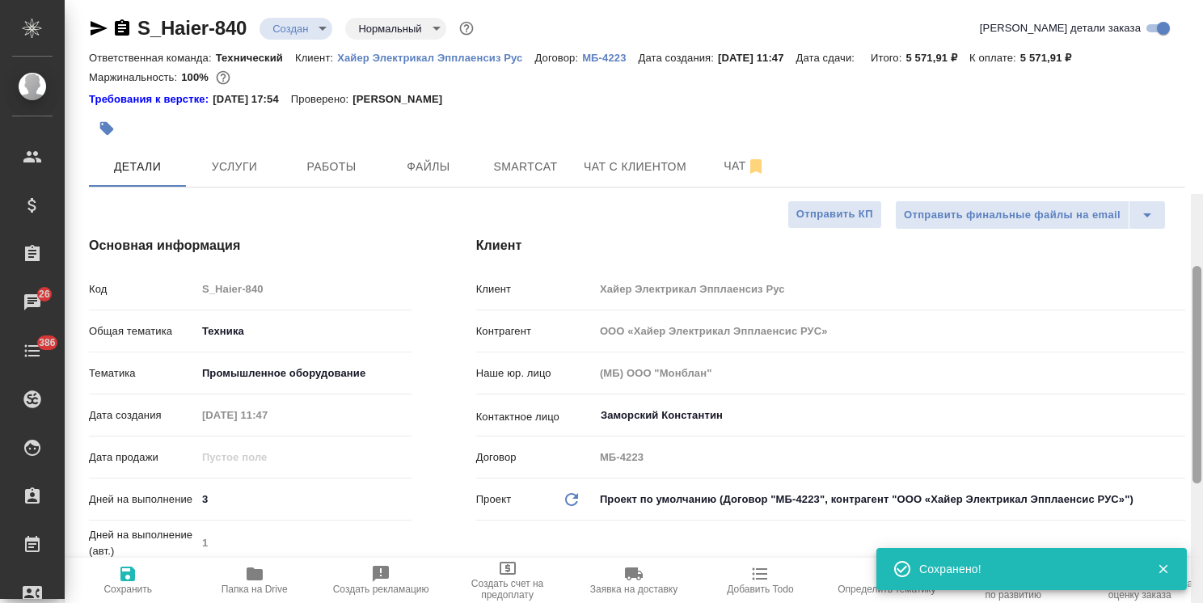
scroll to position [0, 0]
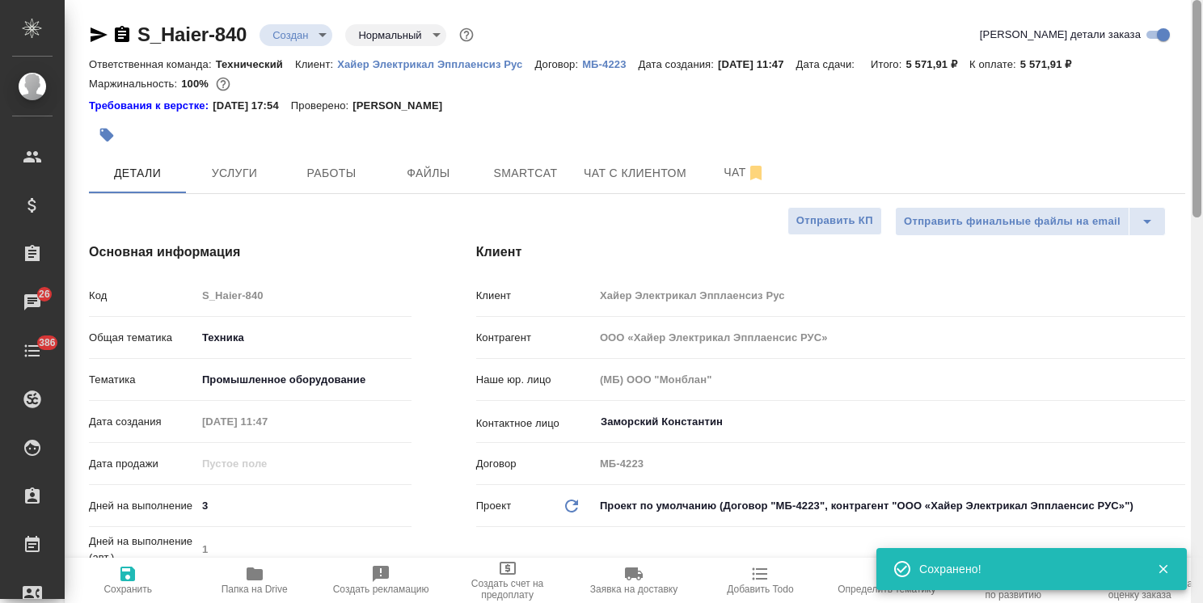
drag, startPoint x: 1196, startPoint y: 314, endPoint x: 1152, endPoint y: 88, distance: 229.7
click at [1157, 89] on div "S_Haier-840 Создан new Нормальный normal Кратко детали заказа Ответственная ком…" at bounding box center [634, 301] width 1138 height 603
type textarea "x"
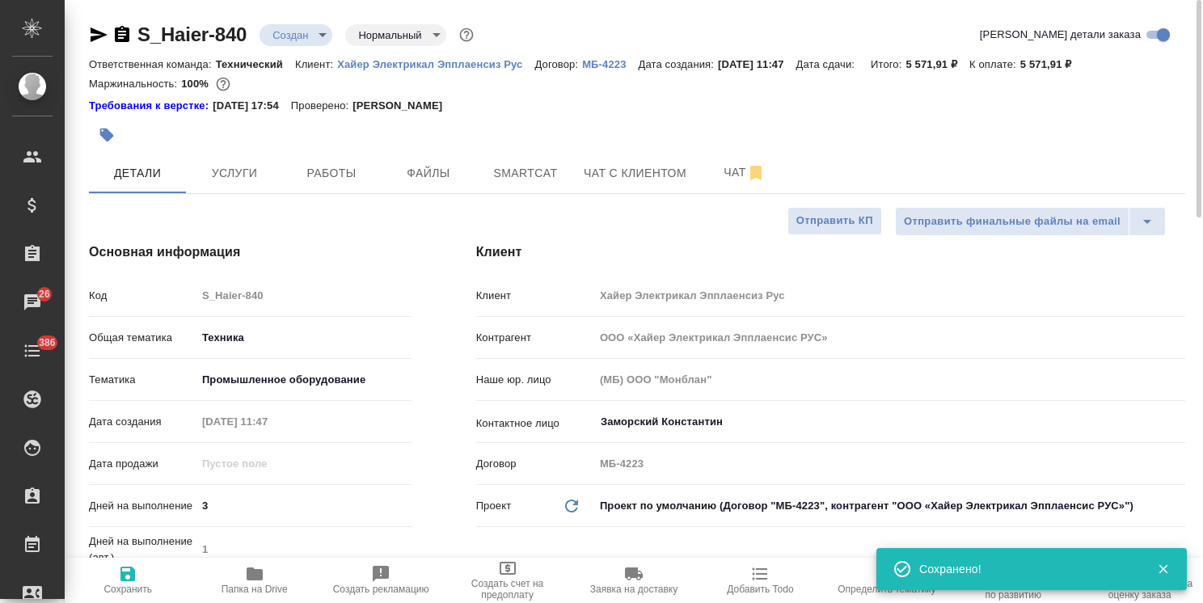
type textarea "x"
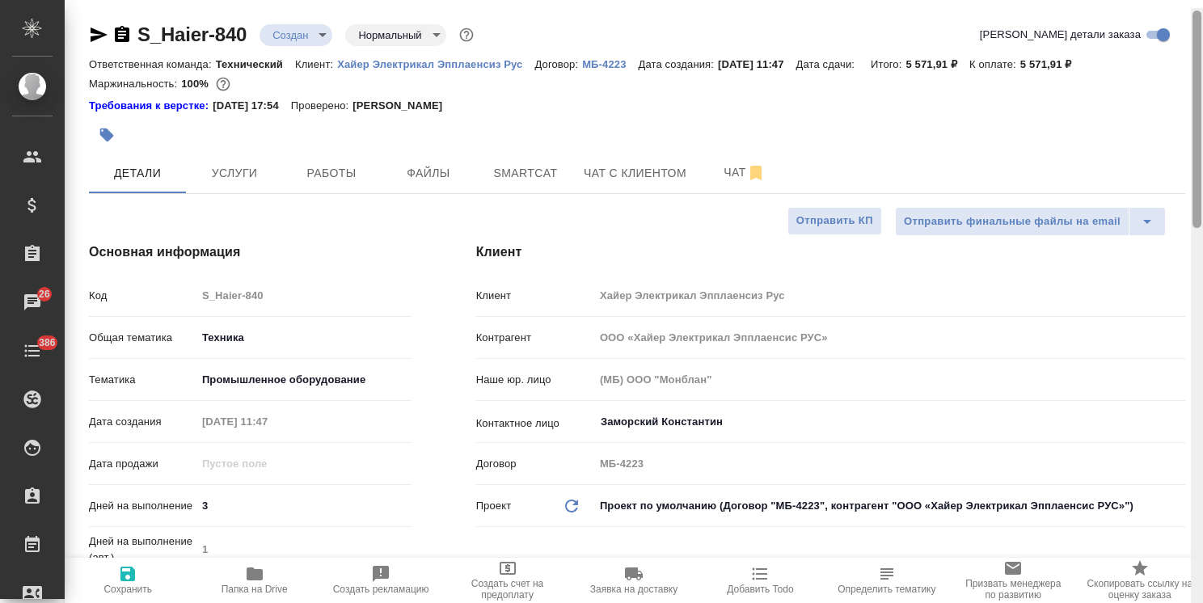
drag, startPoint x: 1199, startPoint y: 245, endPoint x: 1055, endPoint y: 141, distance: 178.3
click at [1182, 141] on div "S_Haier-840 Создан new Нормальный normal Кратко детали заказа Ответственная ком…" at bounding box center [634, 301] width 1138 height 603
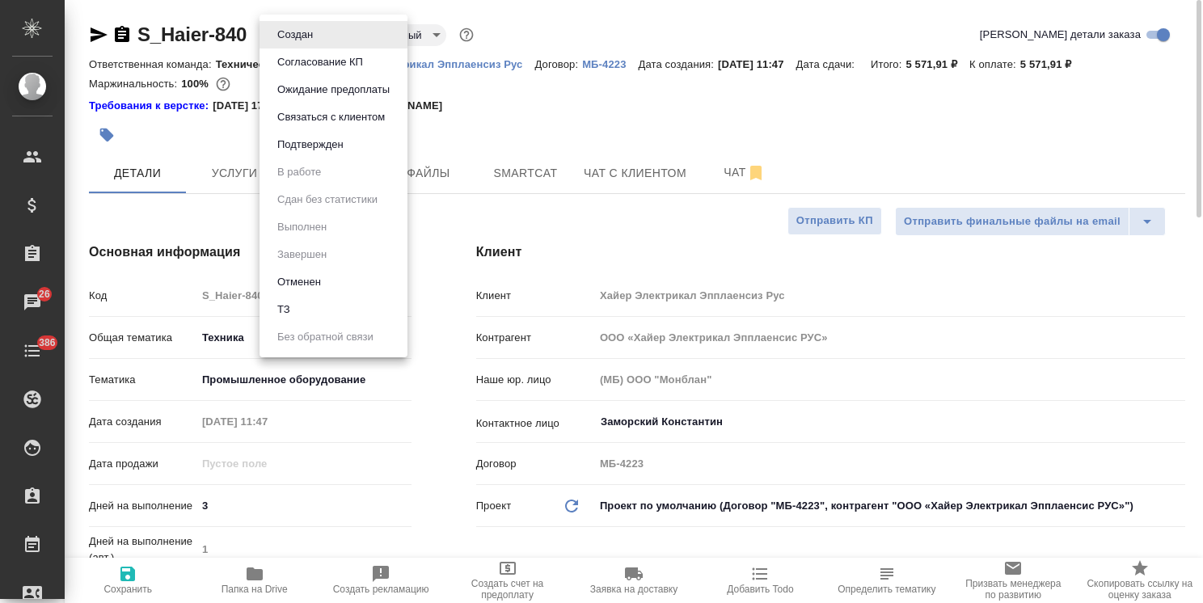
click at [301, 36] on body ".cls-1 fill:#fff; AWATERA Usmanova Olga Клиенты Спецификации Заказы 26 Чаты 386…" at bounding box center [601, 301] width 1203 height 603
click at [314, 61] on button "Согласование КП" at bounding box center [319, 62] width 95 height 18
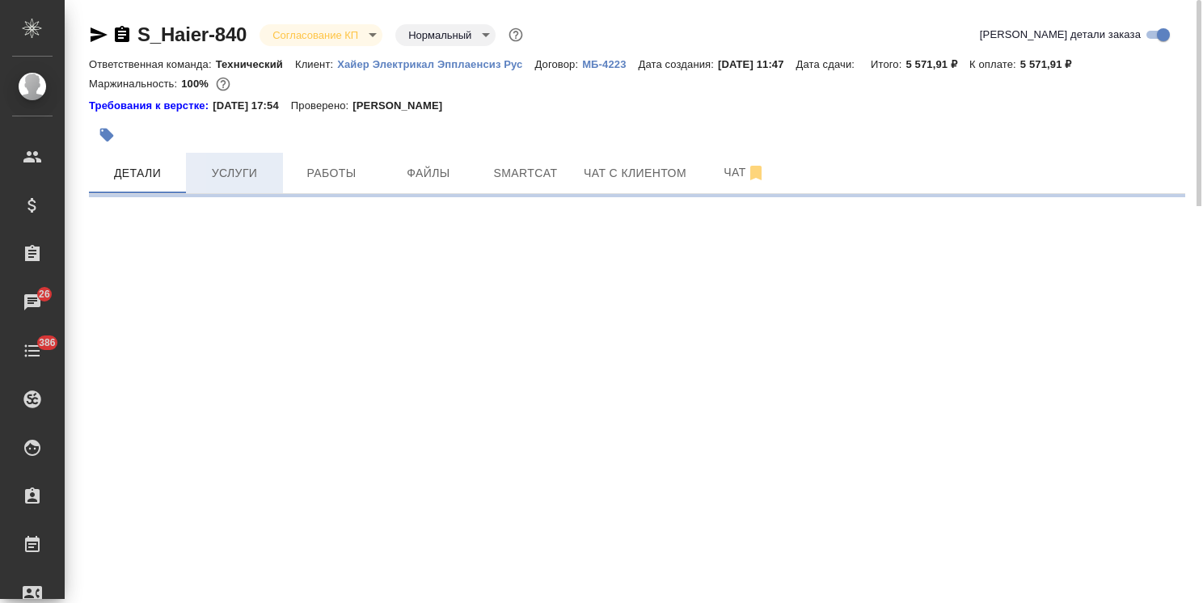
click at [246, 181] on span "Услуги" at bounding box center [235, 173] width 78 height 20
select select "RU"
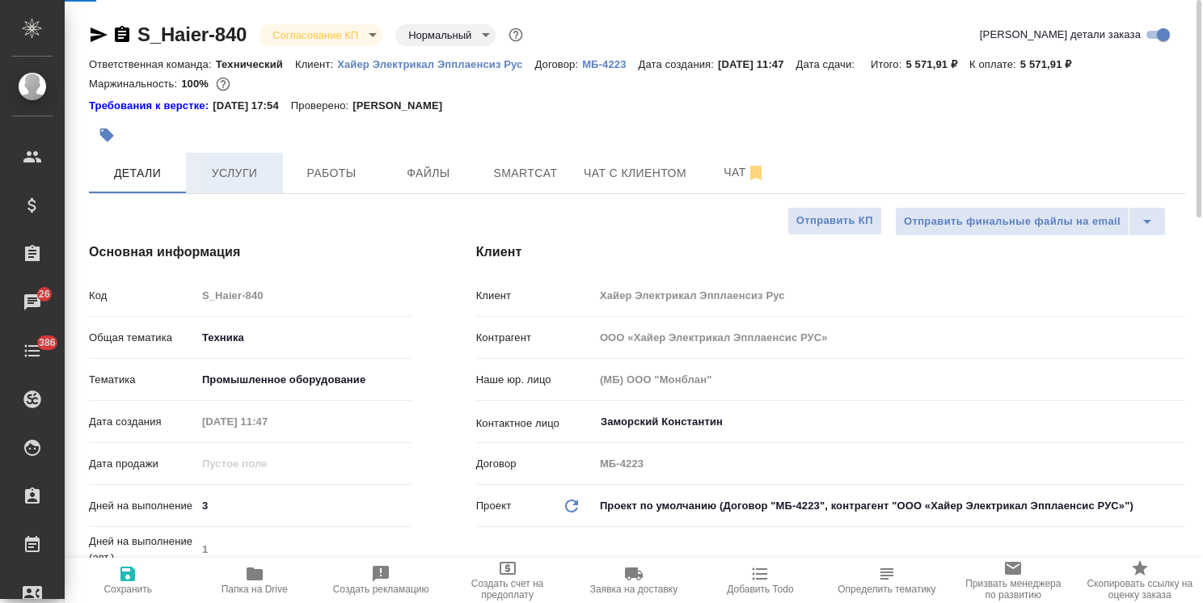
type textarea "x"
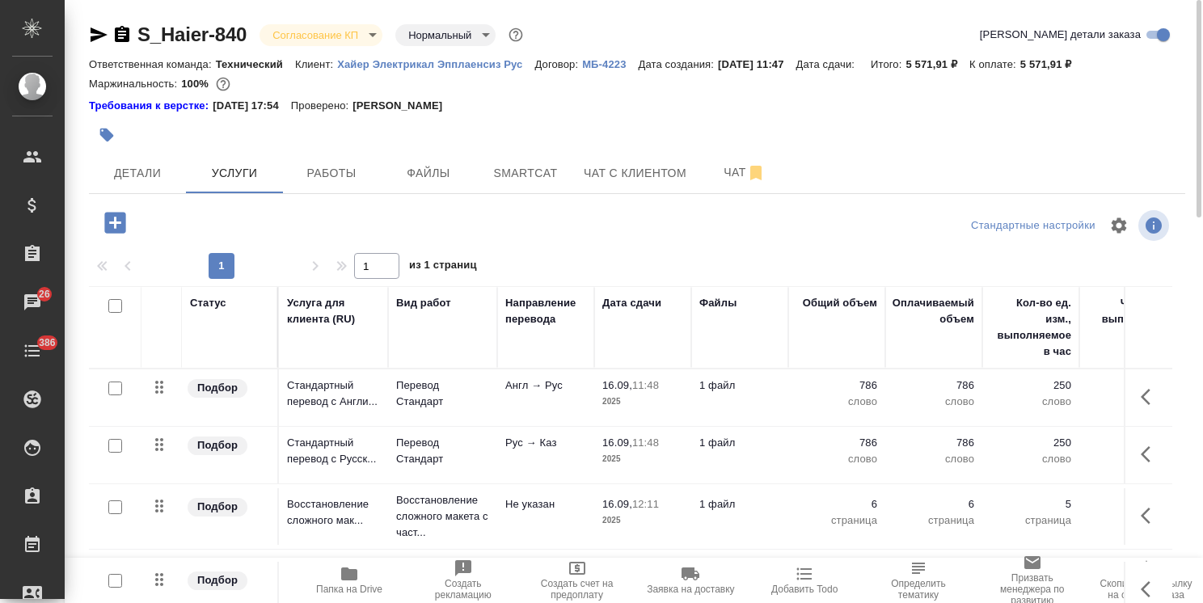
scroll to position [71, 0]
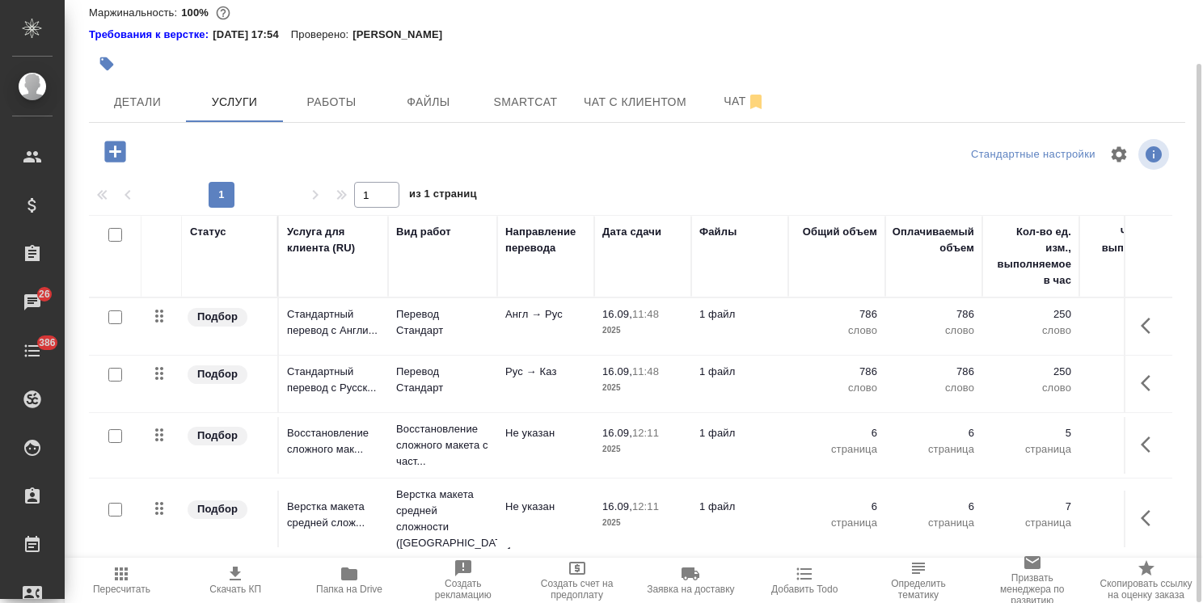
click at [245, 567] on span "Скачать КП" at bounding box center [235, 579] width 95 height 31
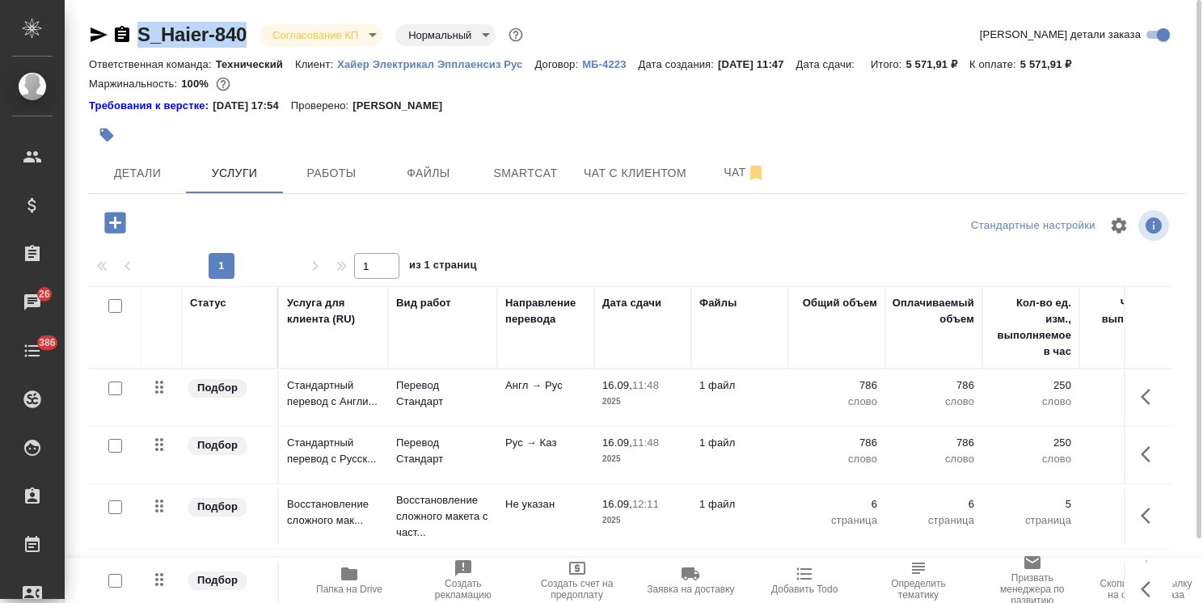
drag, startPoint x: 251, startPoint y: 16, endPoint x: 120, endPoint y: 1, distance: 132.6
click at [121, 5] on div "S_Haier-840 Согласование КП kpNegotiation Нормальный normal Кратко детали заказ…" at bounding box center [637, 337] width 1114 height 675
copy link "S_Haier-840"
drag, startPoint x: 1106, startPoint y: 65, endPoint x: 1034, endPoint y: 69, distance: 71.2
click at [1034, 69] on div "Ответственная команда: Технический Клиент: Хайер Электрикал Эпплаенсиз Рус Дого…" at bounding box center [637, 63] width 1096 height 19
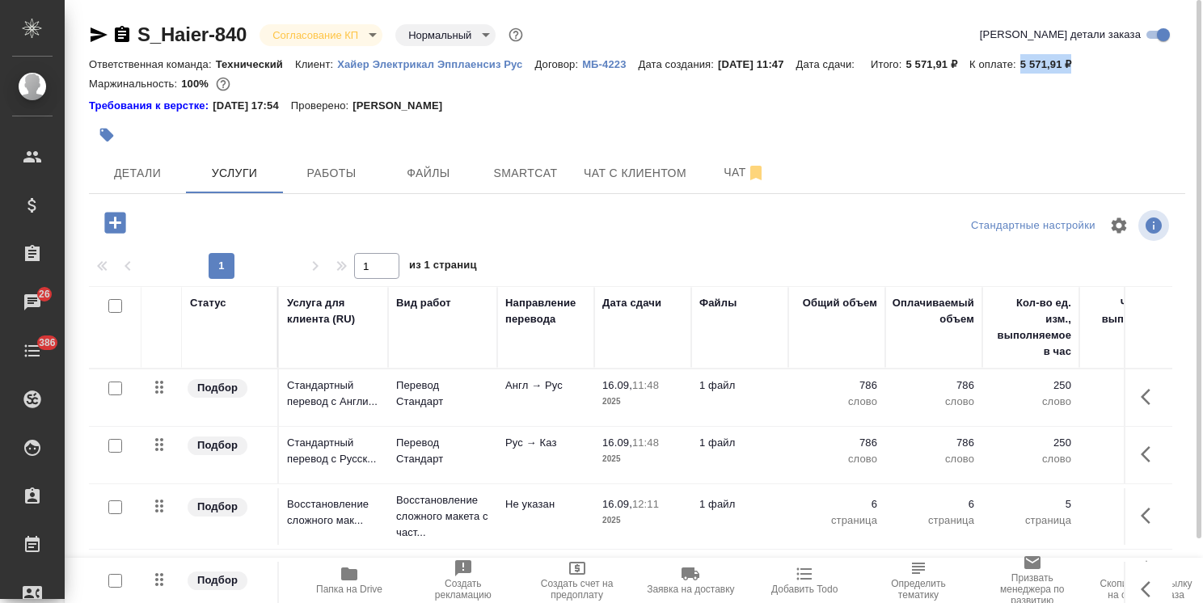
copy p "5 571,91 ₽"
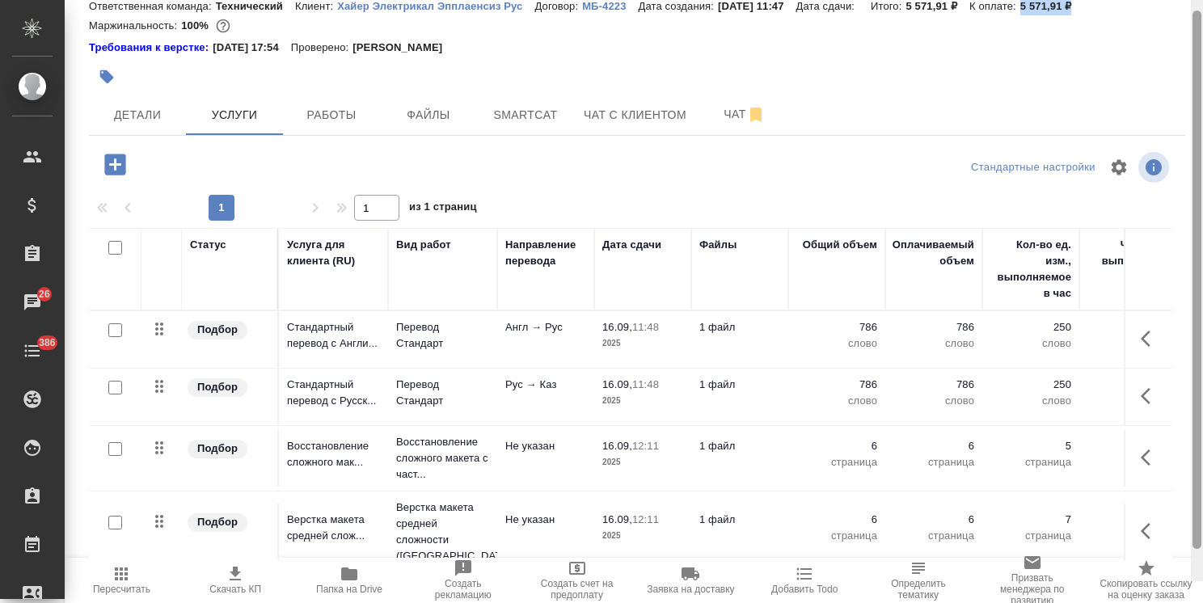
scroll to position [71, 0]
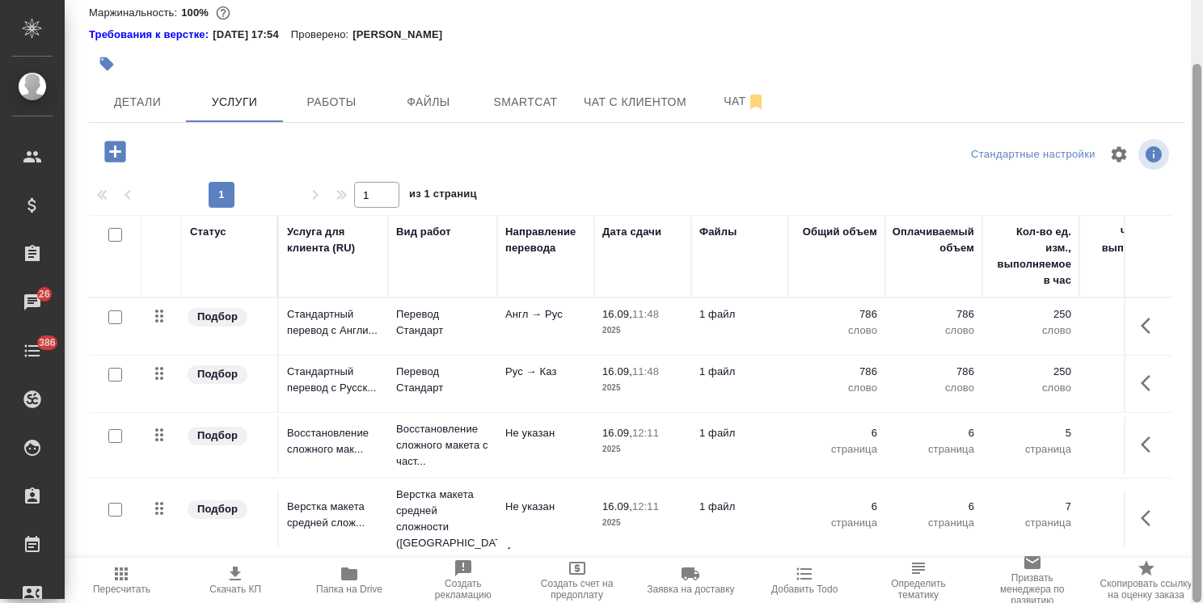
drag, startPoint x: 1193, startPoint y: 395, endPoint x: 1057, endPoint y: 518, distance: 183.1
click at [1183, 510] on div "S_Haier-840 Согласование КП kpNegotiation Нормальный normal Кратко детали заказ…" at bounding box center [634, 301] width 1138 height 603
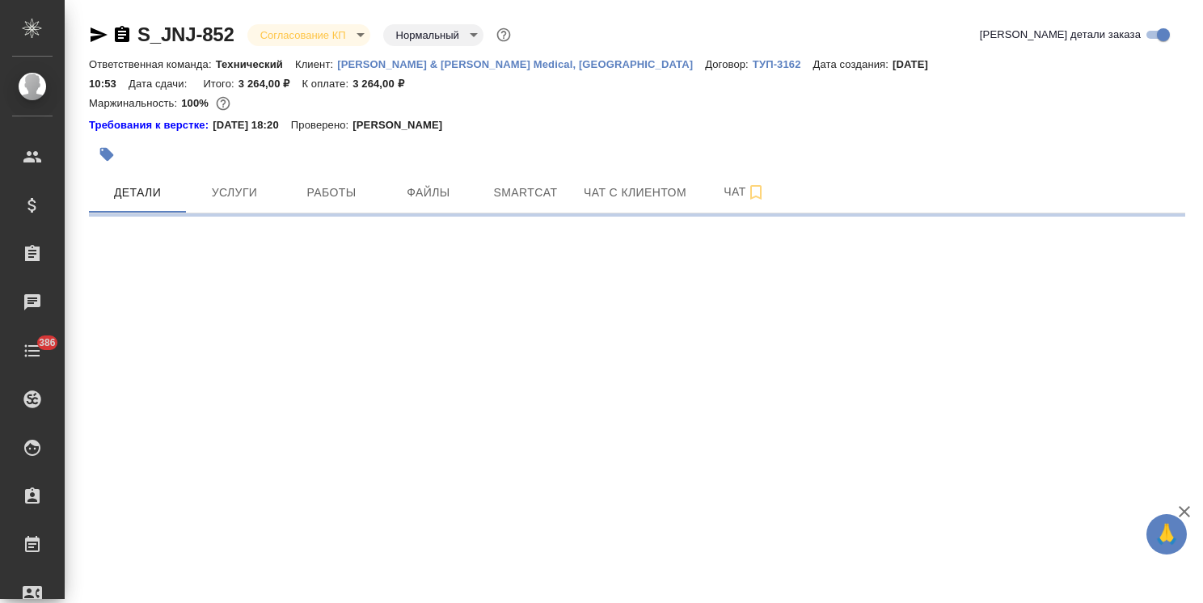
select select "RU"
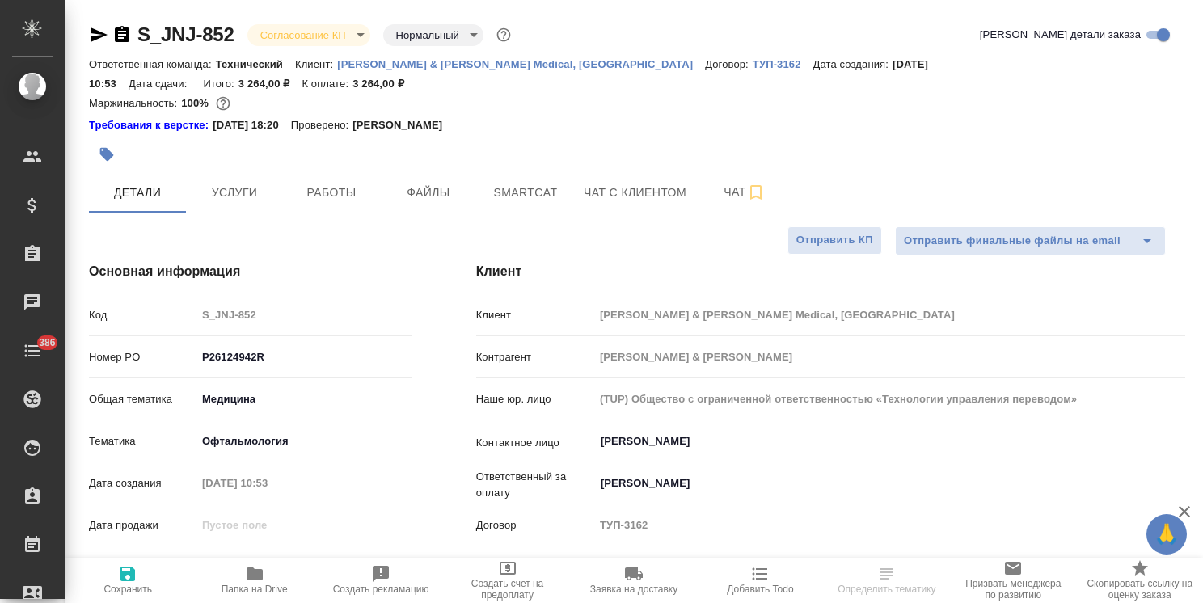
type textarea "x"
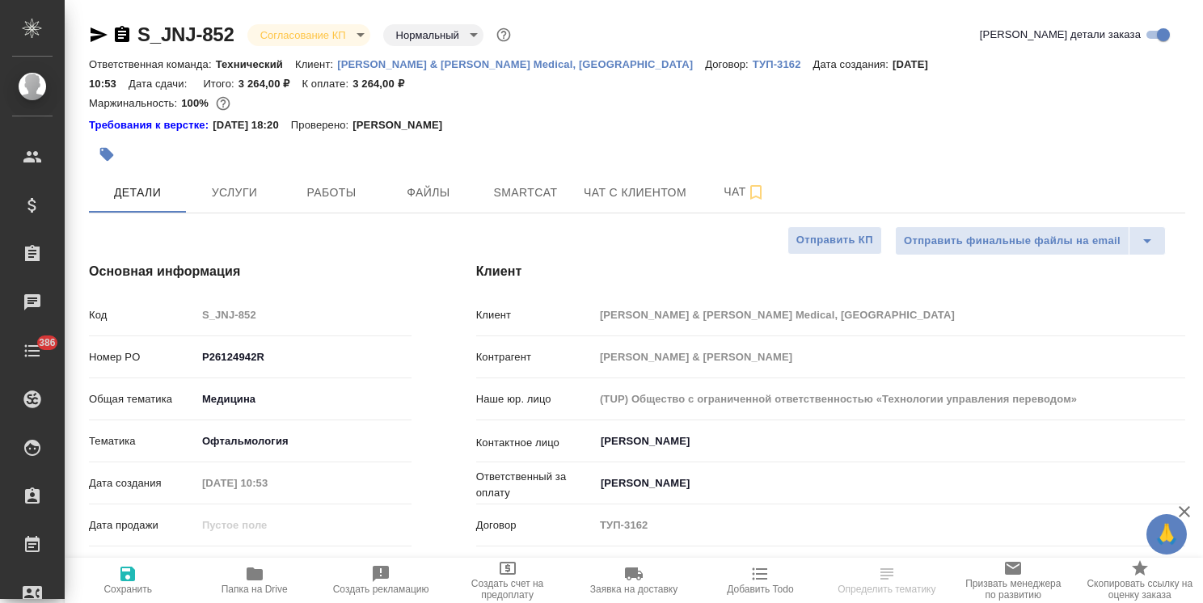
type textarea "x"
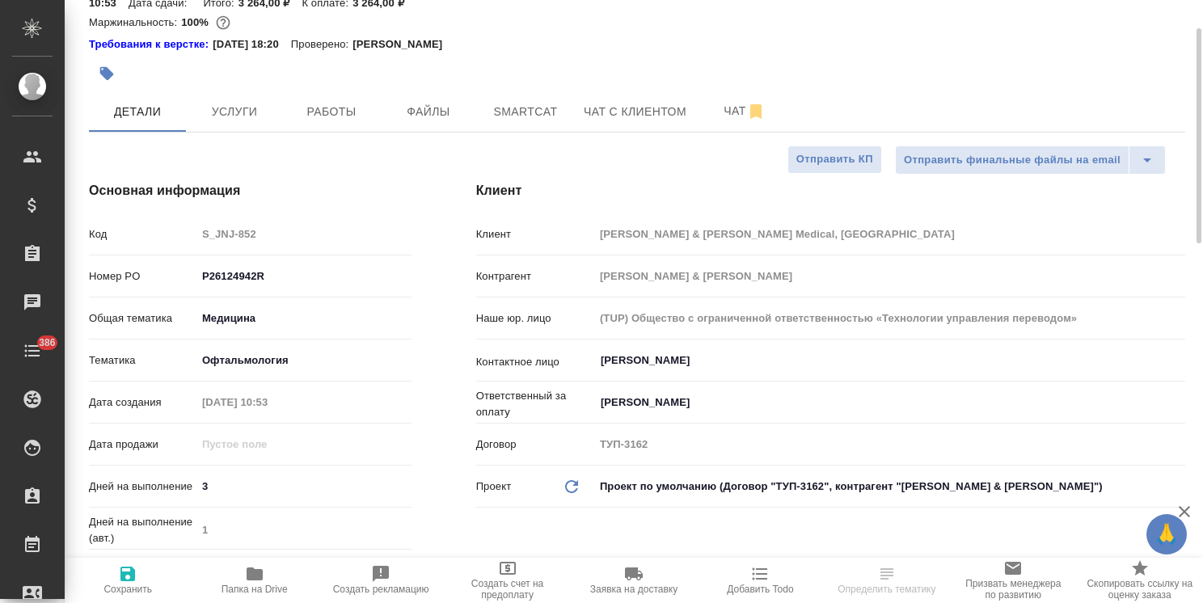
scroll to position [162, 0]
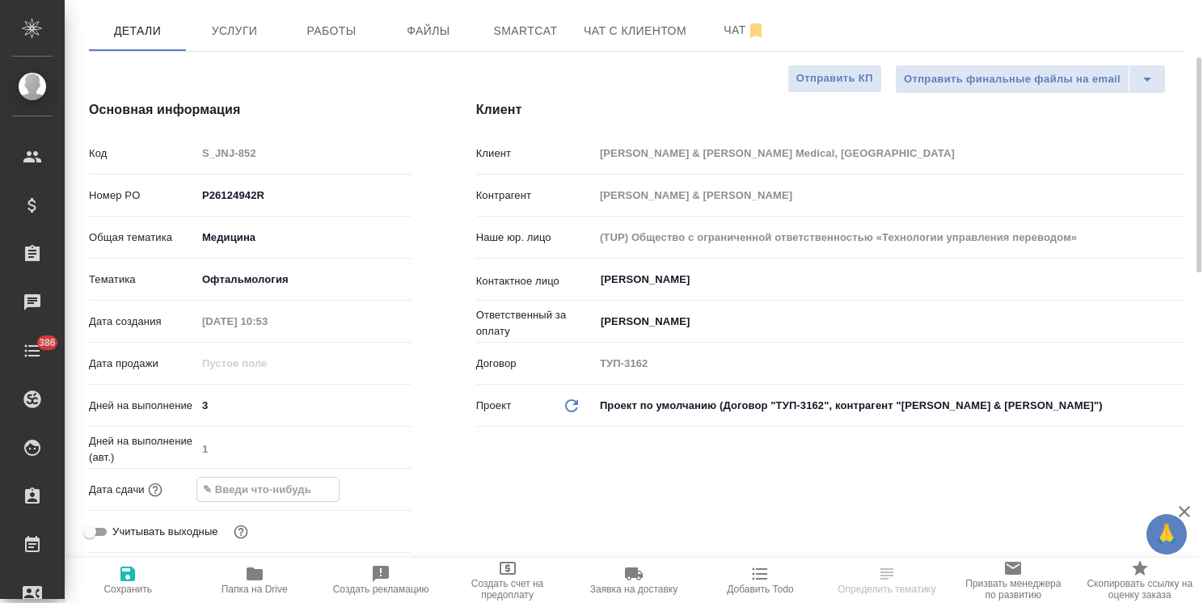
click at [291, 478] on input "text" at bounding box center [267, 489] width 141 height 23
click at [372, 478] on icon "button" at bounding box center [364, 487] width 19 height 19
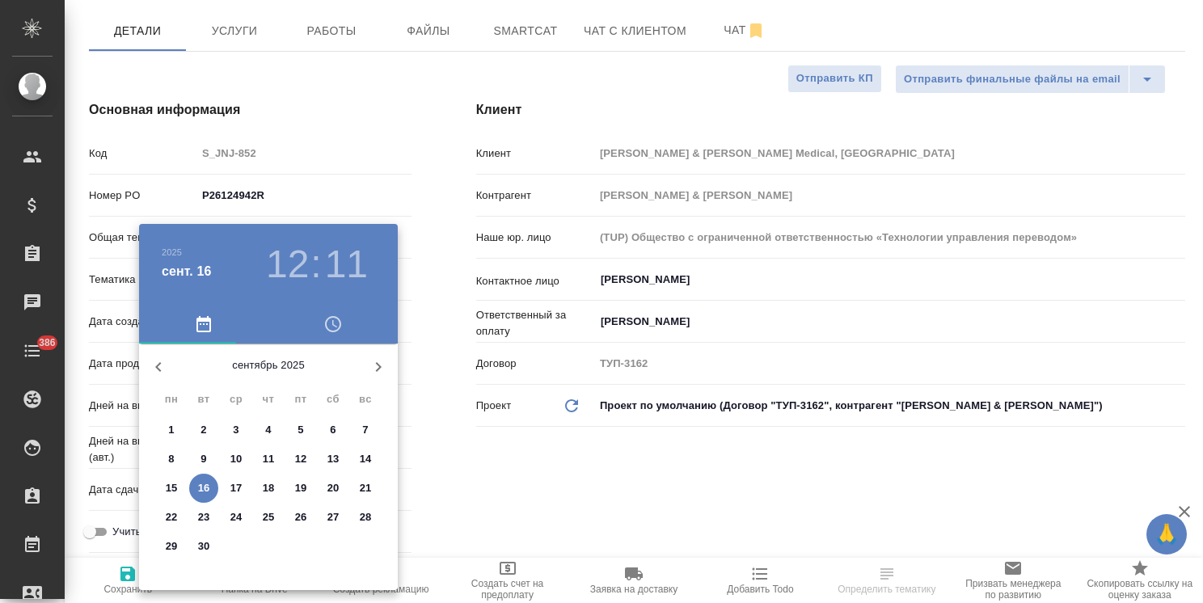
click at [235, 484] on p "17" at bounding box center [236, 488] width 12 height 16
type input "17.09.2025 12:11"
type textarea "x"
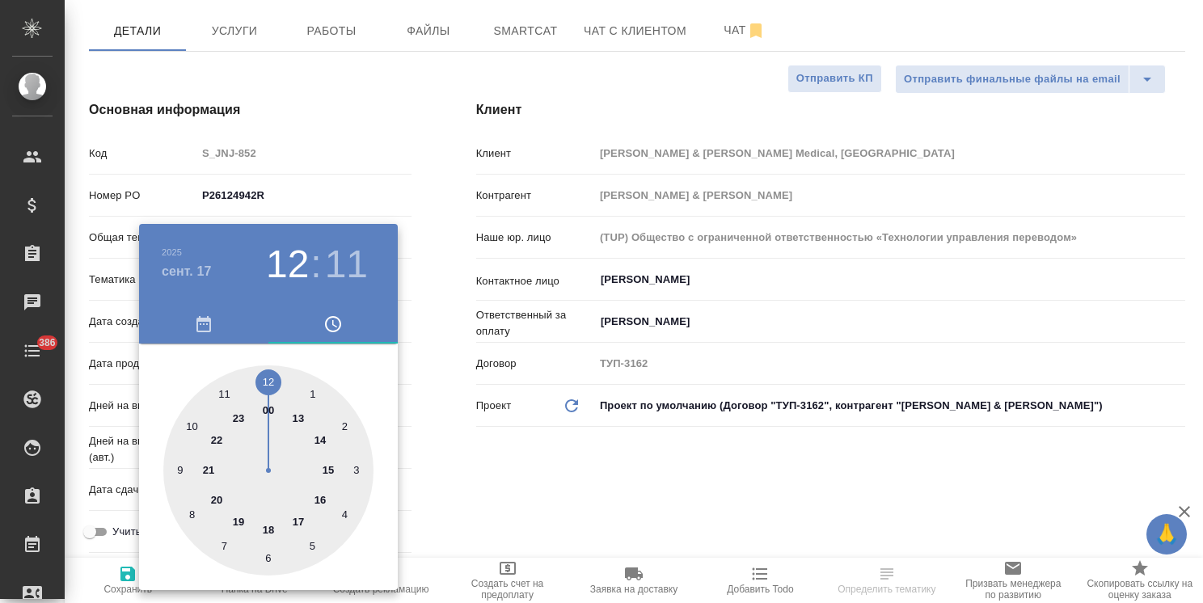
click at [461, 495] on div at bounding box center [601, 301] width 1203 height 603
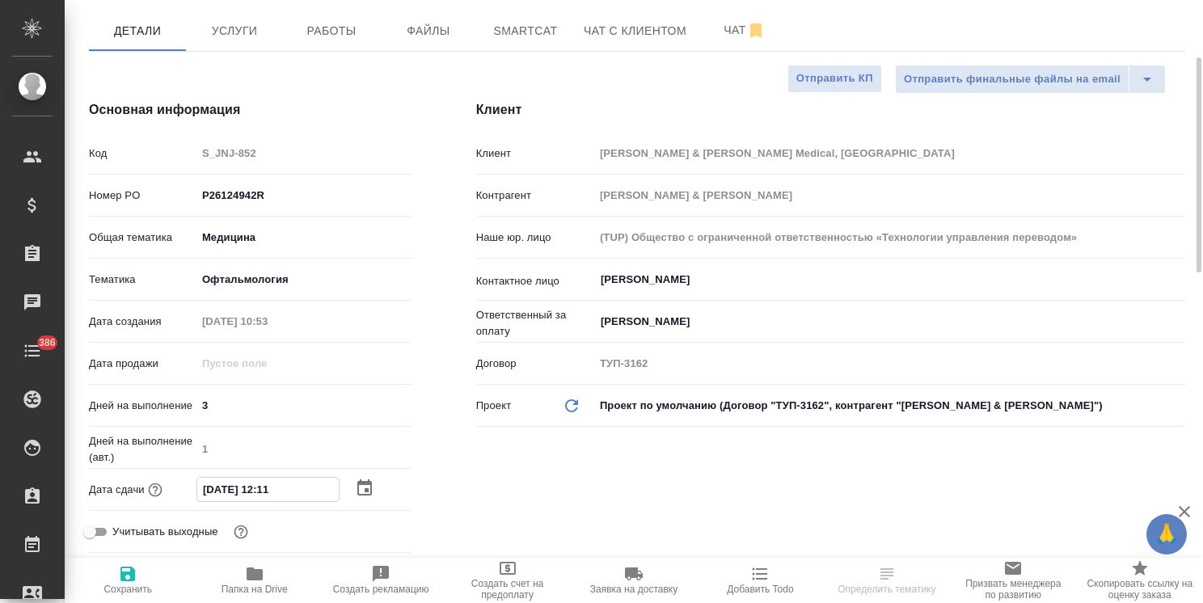
drag, startPoint x: 294, startPoint y: 467, endPoint x: 273, endPoint y: 477, distance: 23.1
click at [273, 478] on input "17.09.2025 12:11" at bounding box center [267, 489] width 141 height 23
type input "17.09.2025 12:0_"
type textarea "x"
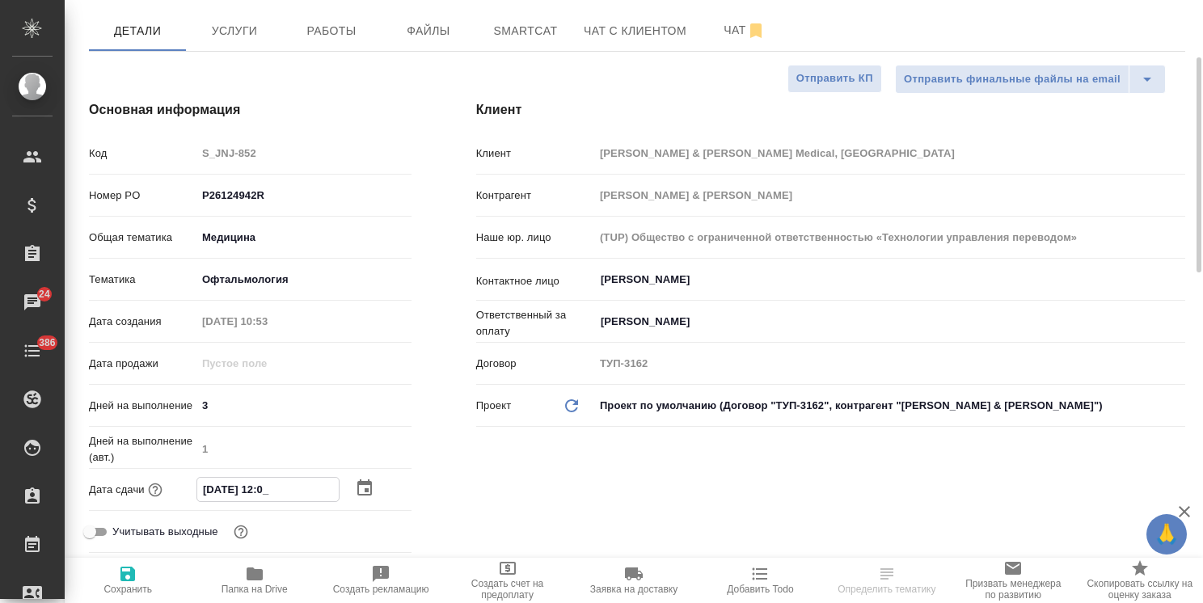
type textarea "x"
type input "17.09.2025 12:00"
type textarea "x"
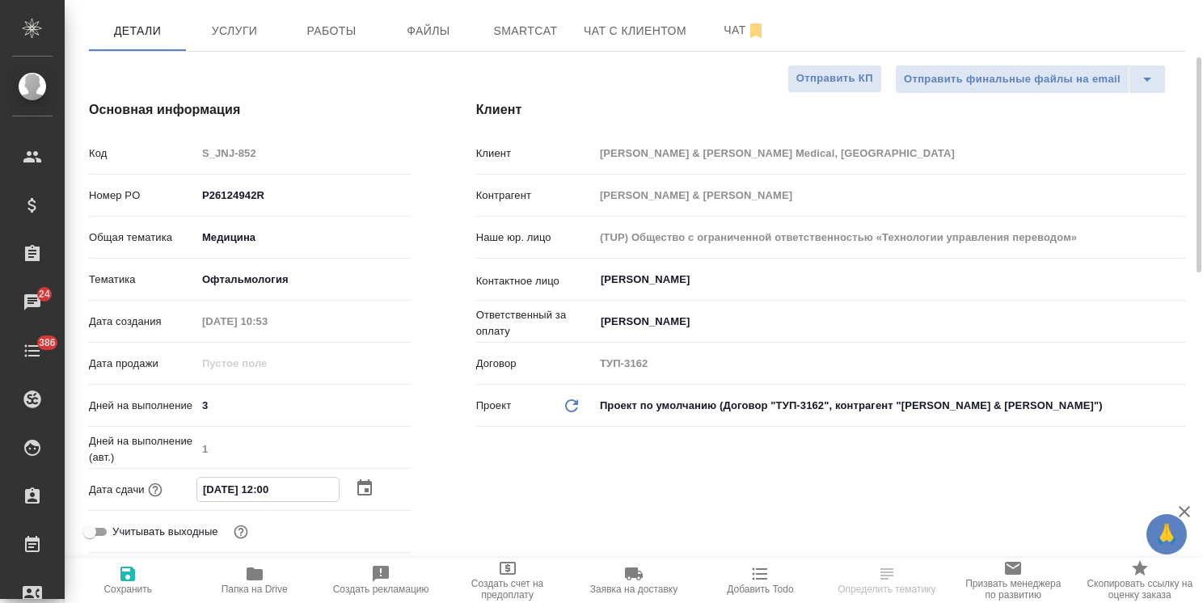
type input "17.09.2025 12:00"
click at [133, 590] on span "Сохранить" at bounding box center [127, 589] width 48 height 11
type textarea "x"
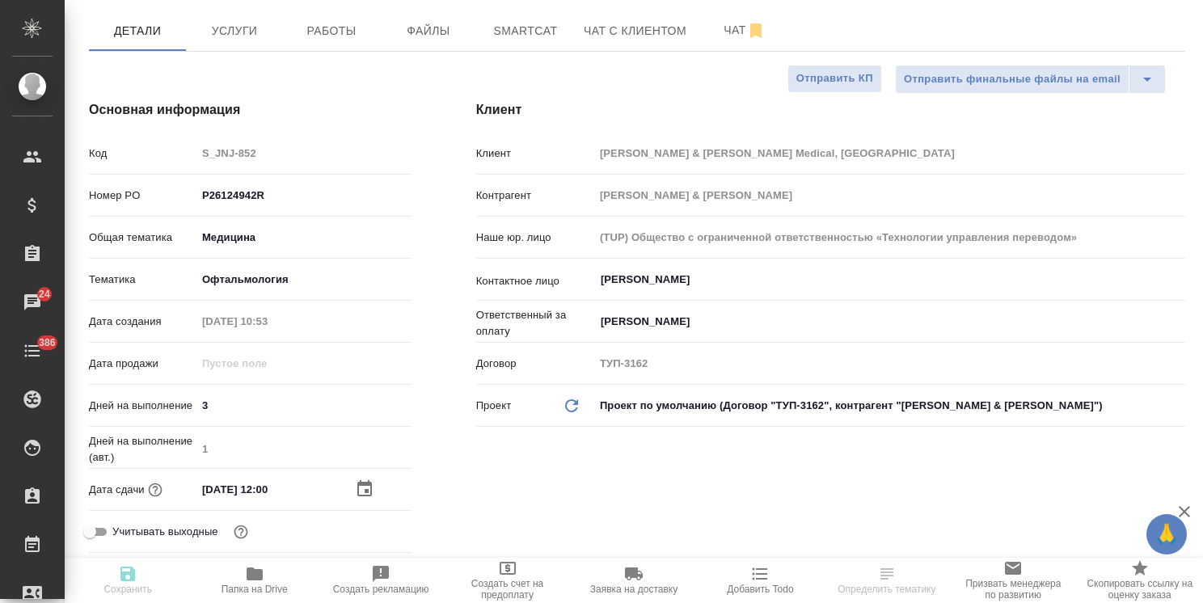
type textarea "x"
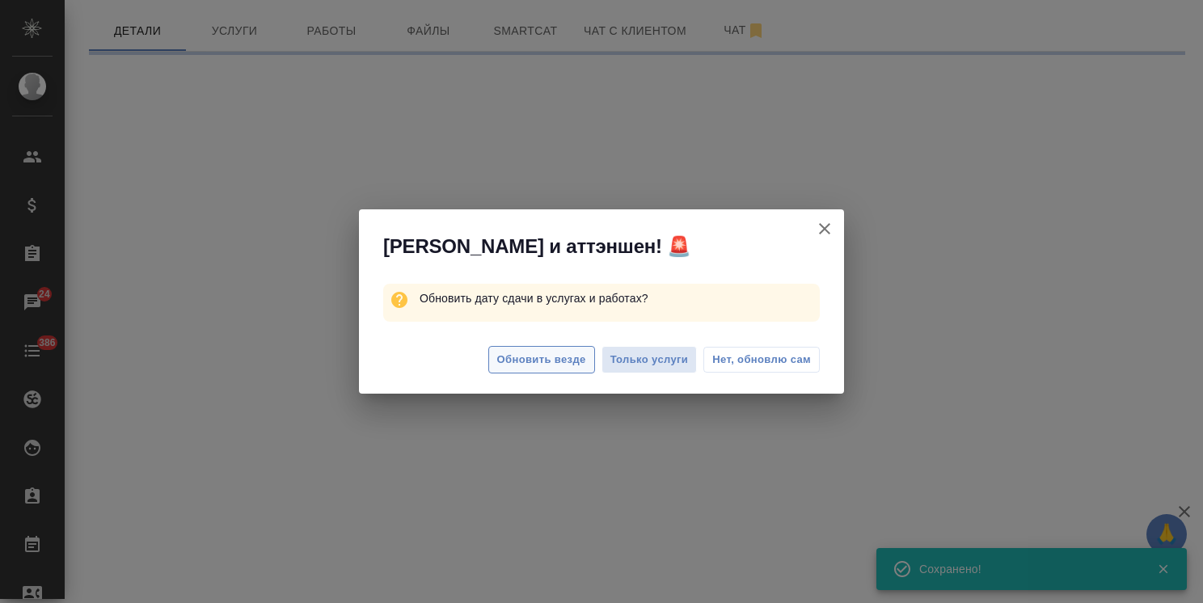
click at [568, 359] on span "Обновить везде" at bounding box center [541, 360] width 89 height 19
select select "RU"
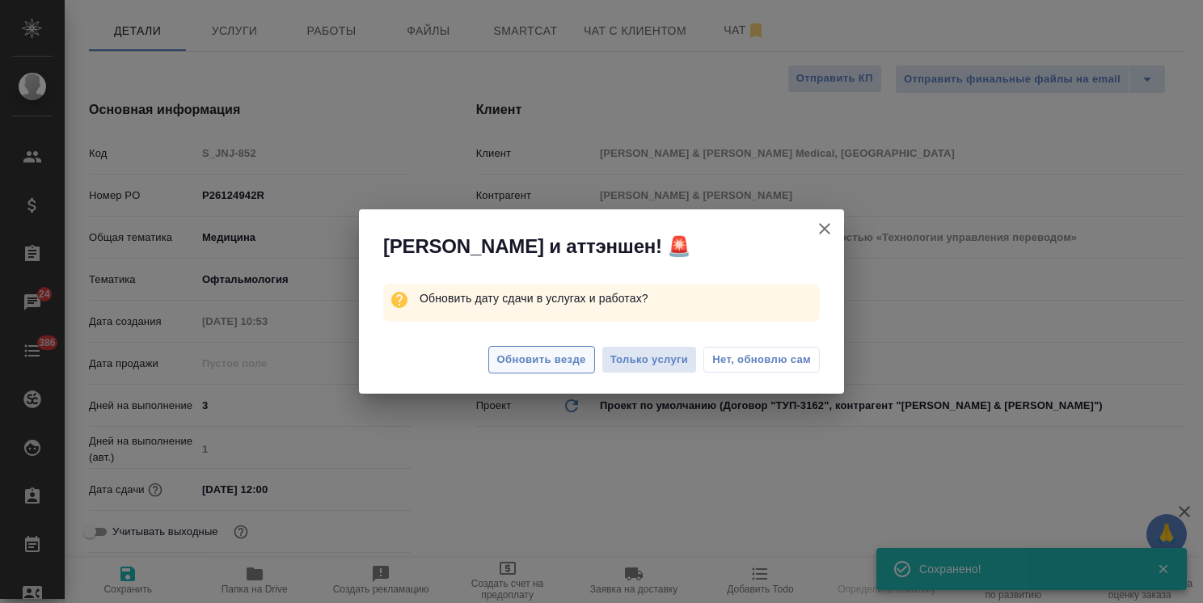
type textarea "x"
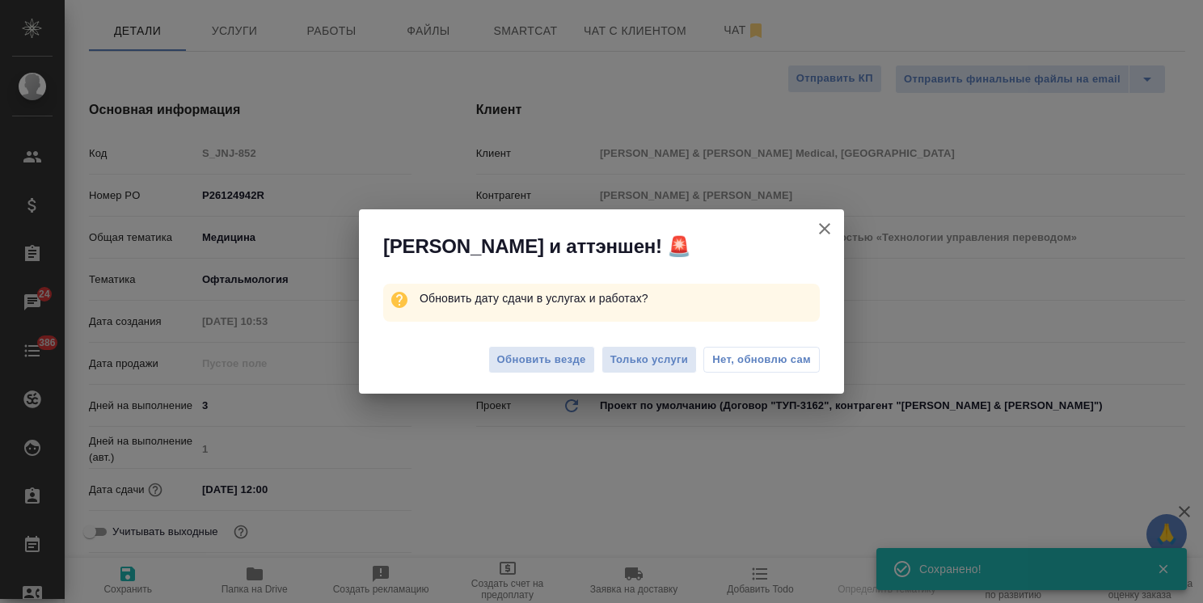
type textarea "x"
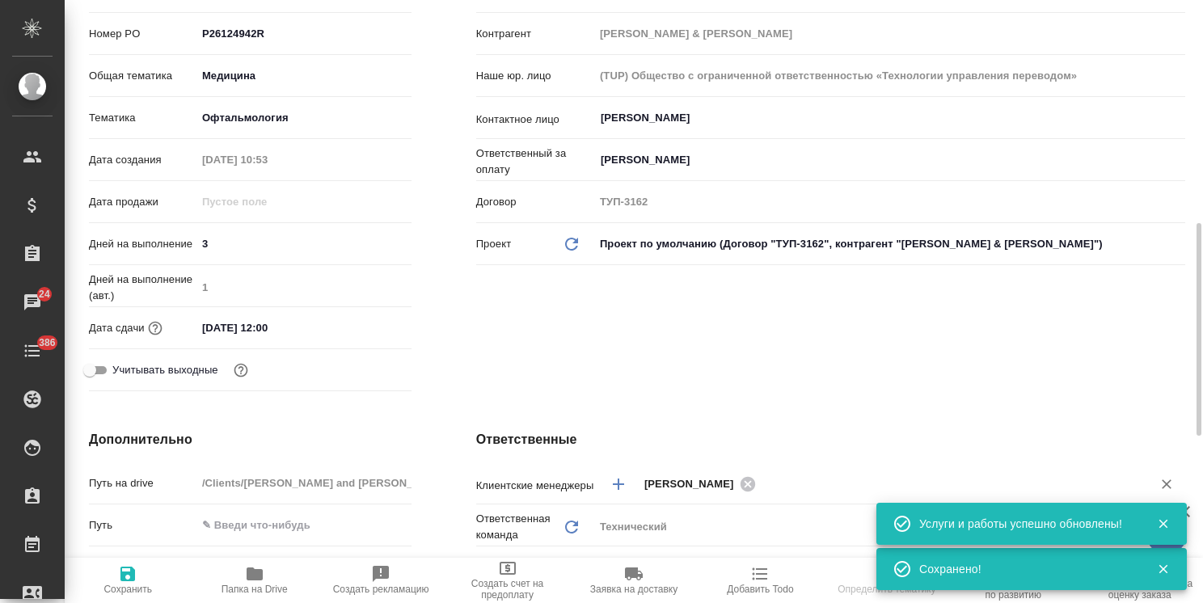
scroll to position [404, 0]
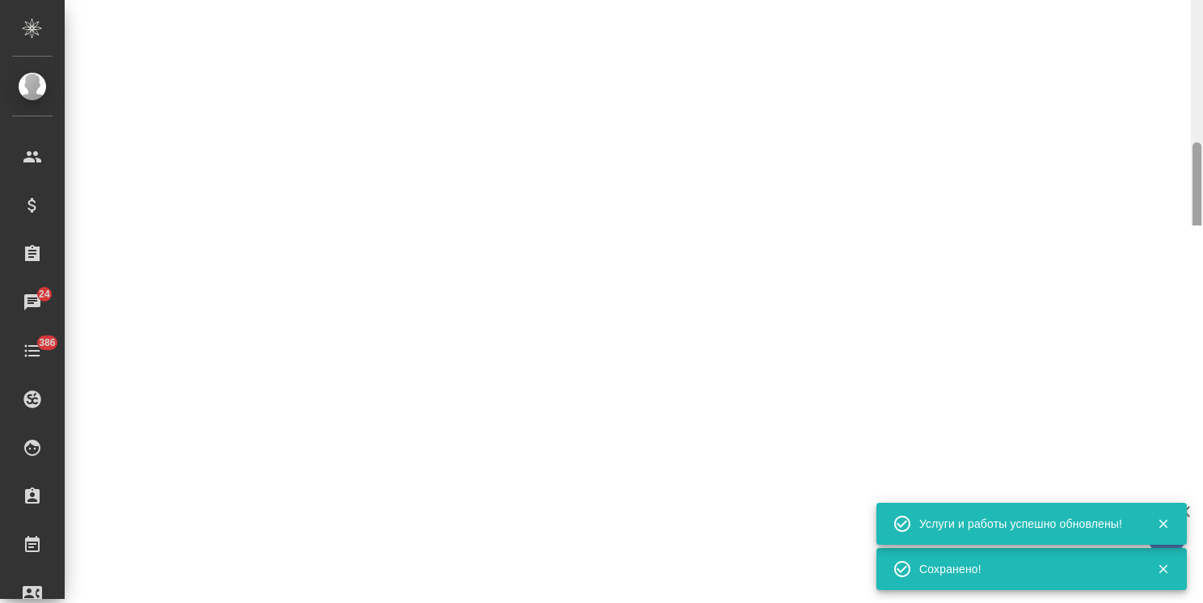
drag, startPoint x: 1194, startPoint y: 301, endPoint x: 1197, endPoint y: 367, distance: 66.3
click at [1190, 406] on div ".cls-1 fill:#fff; AWATERA Usmanova Olga Клиенты Спецификации Заказы 24 Чаты 386…" at bounding box center [601, 301] width 1203 height 603
select select "RU"
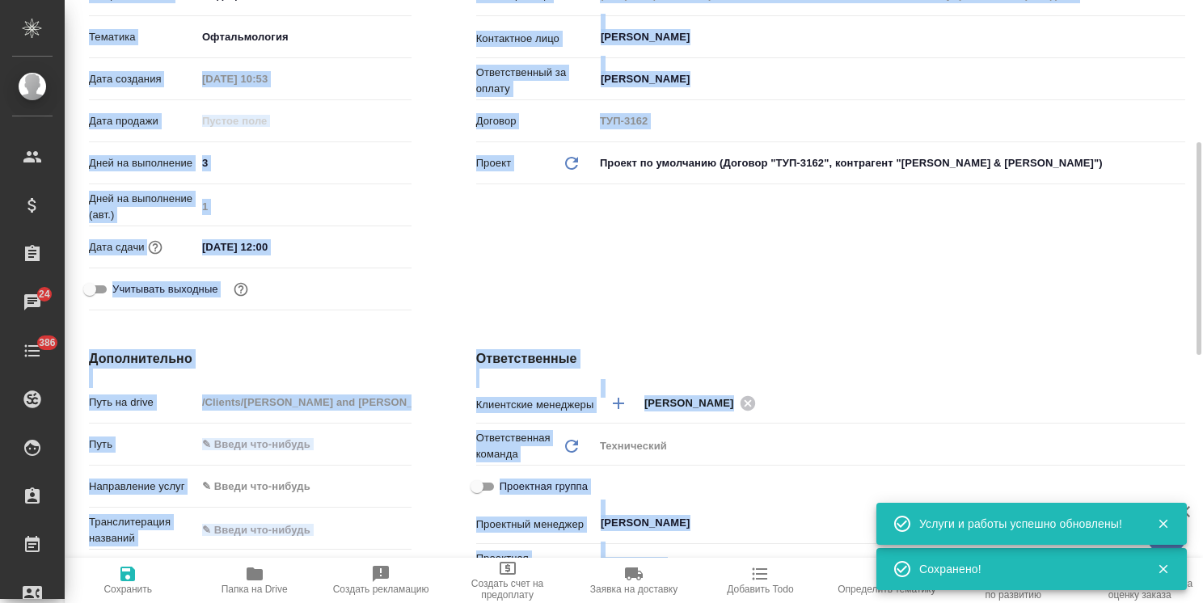
click at [1118, 287] on div "Клиент Клиент Johnson & Johnson Medical, Russia Контрагент Джонсон & Джонсон На…" at bounding box center [830, 87] width 773 height 524
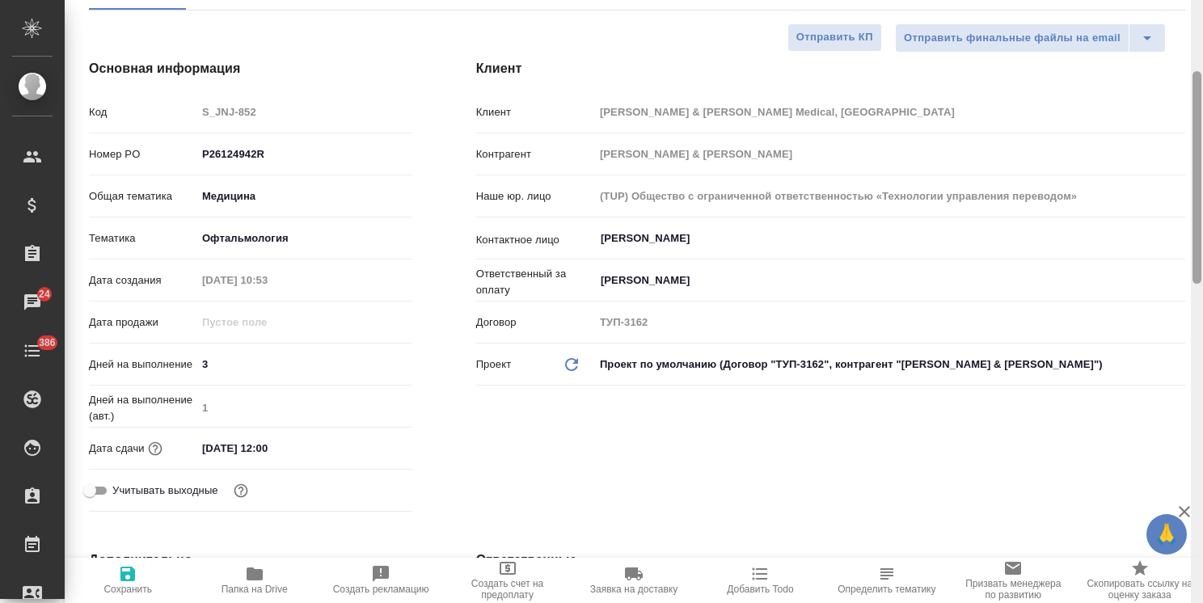
scroll to position [187, 0]
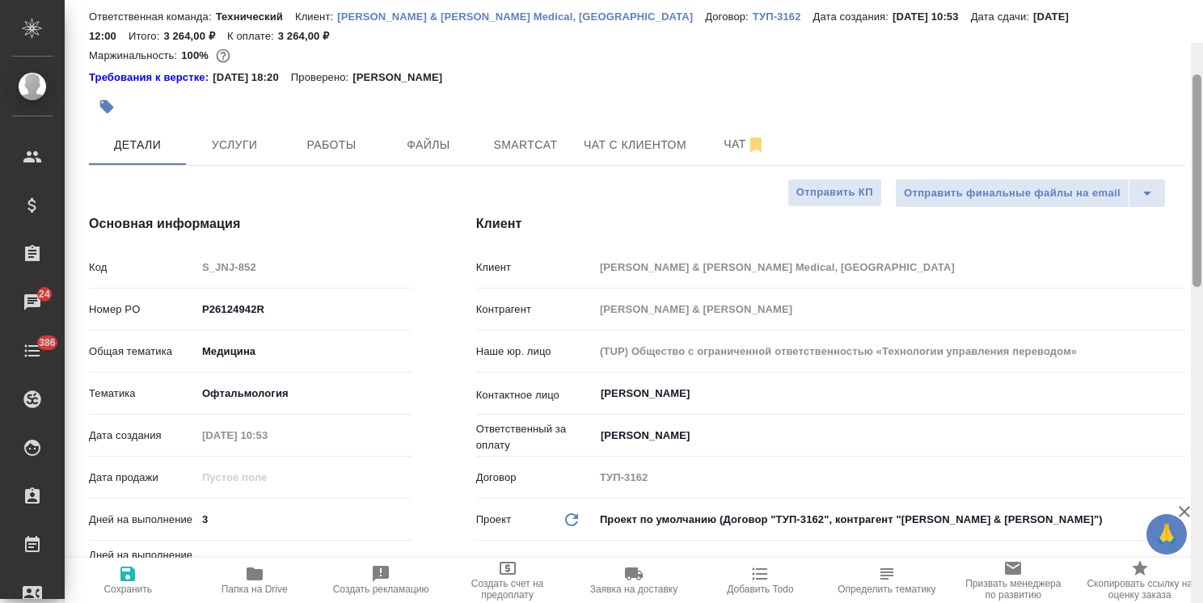
drag, startPoint x: 1195, startPoint y: 293, endPoint x: 1170, endPoint y: 146, distance: 148.4
click at [1183, 163] on div "S_JNJ-852 Согласование КП kpNegotiation Нормальный normal Кратко детали заказа …" at bounding box center [634, 301] width 1138 height 603
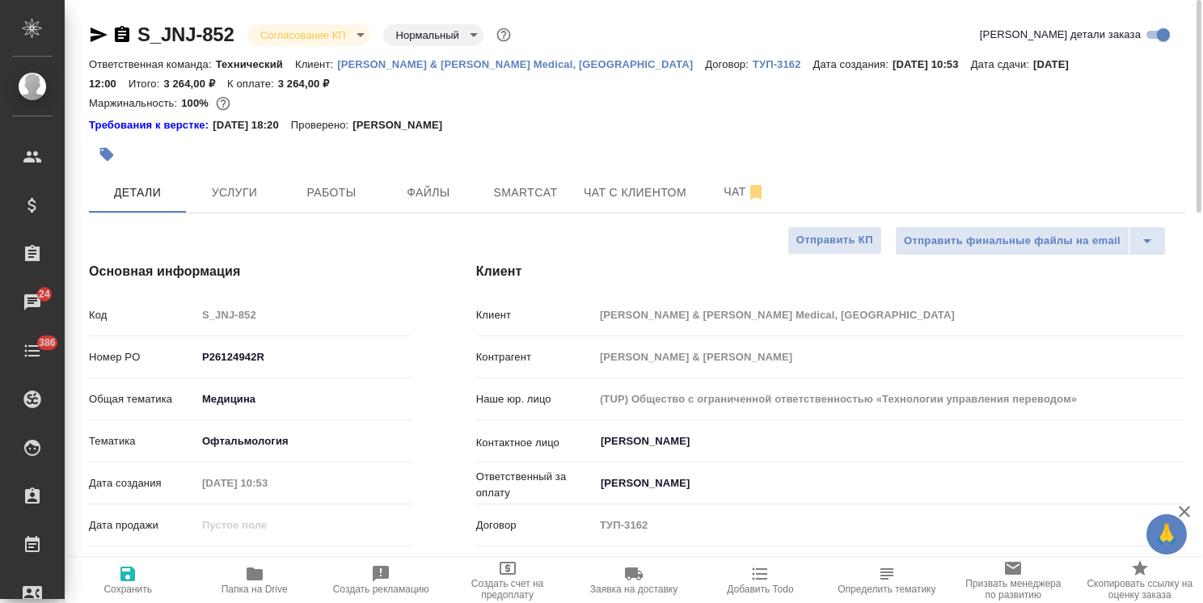
scroll to position [81, 0]
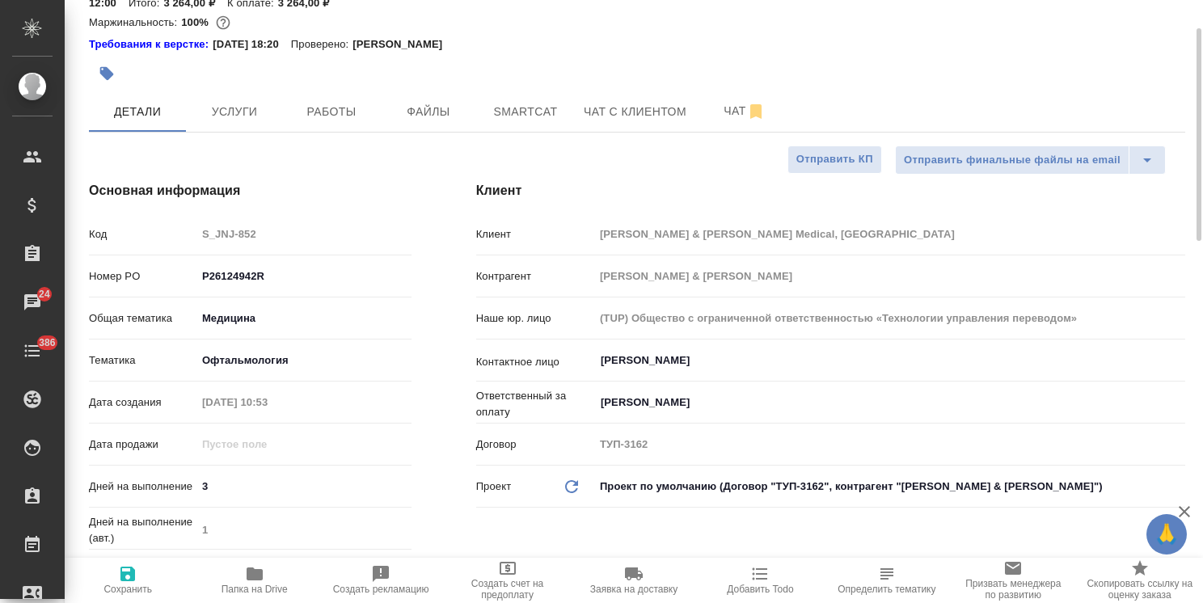
click at [339, 29] on div "Маржинальность: 100%" at bounding box center [637, 22] width 1096 height 21
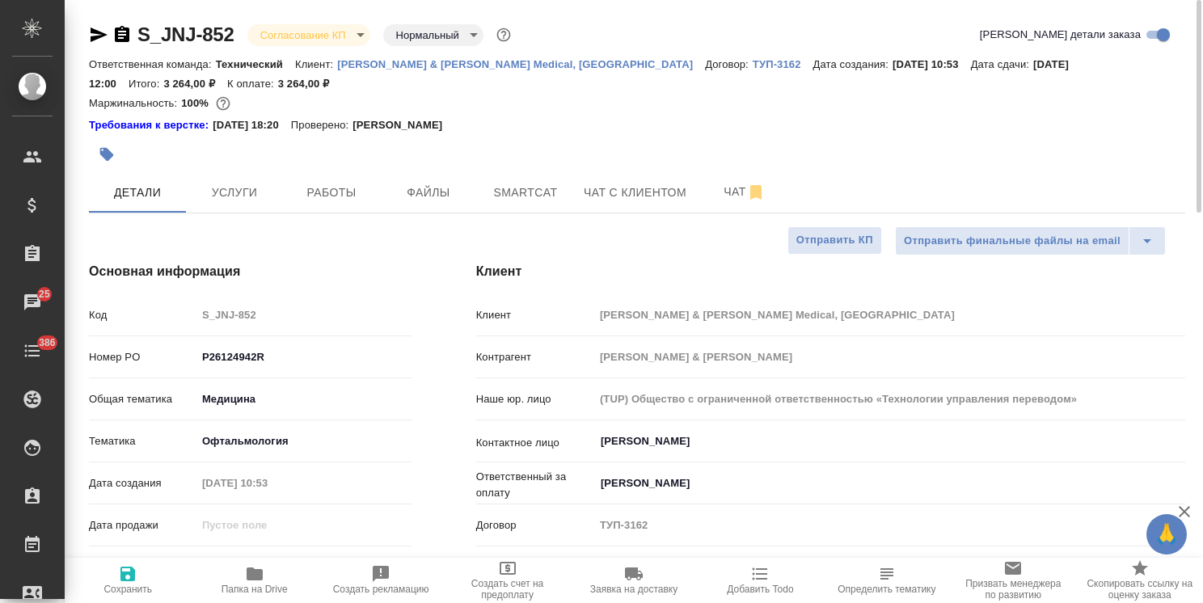
drag, startPoint x: 743, startPoint y: 562, endPoint x: 899, endPoint y: 544, distance: 157.0
click at [935, 550] on div "Клиент Johnson & Johnson Medical, Russia Контрагент Джонсон & Джонсон Наше юр. …" at bounding box center [830, 448] width 709 height 294
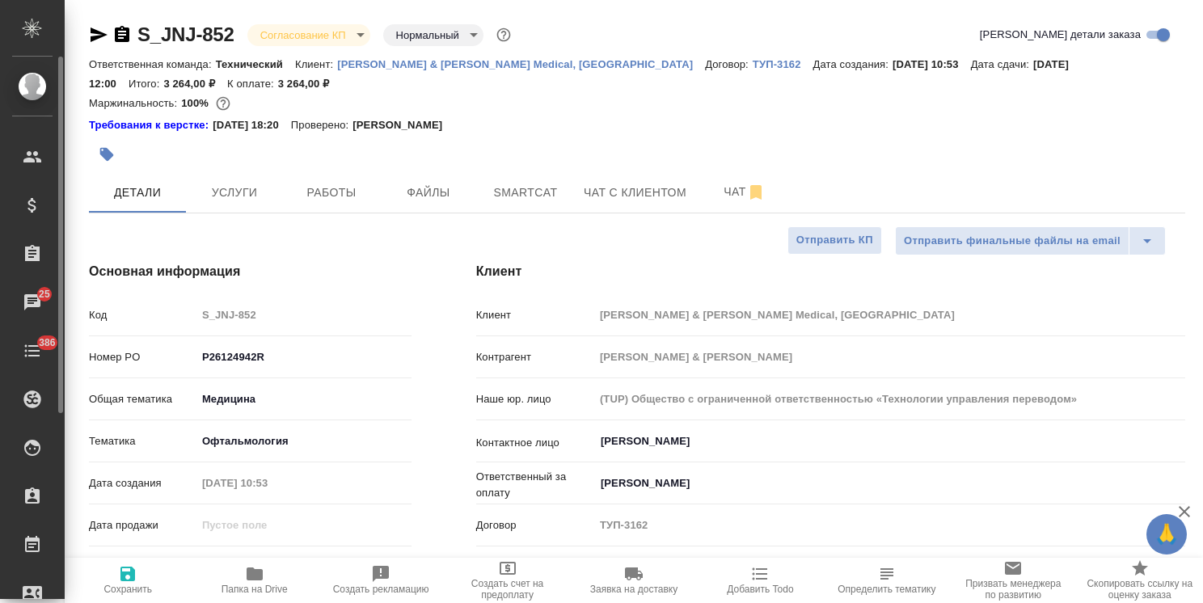
type textarea "x"
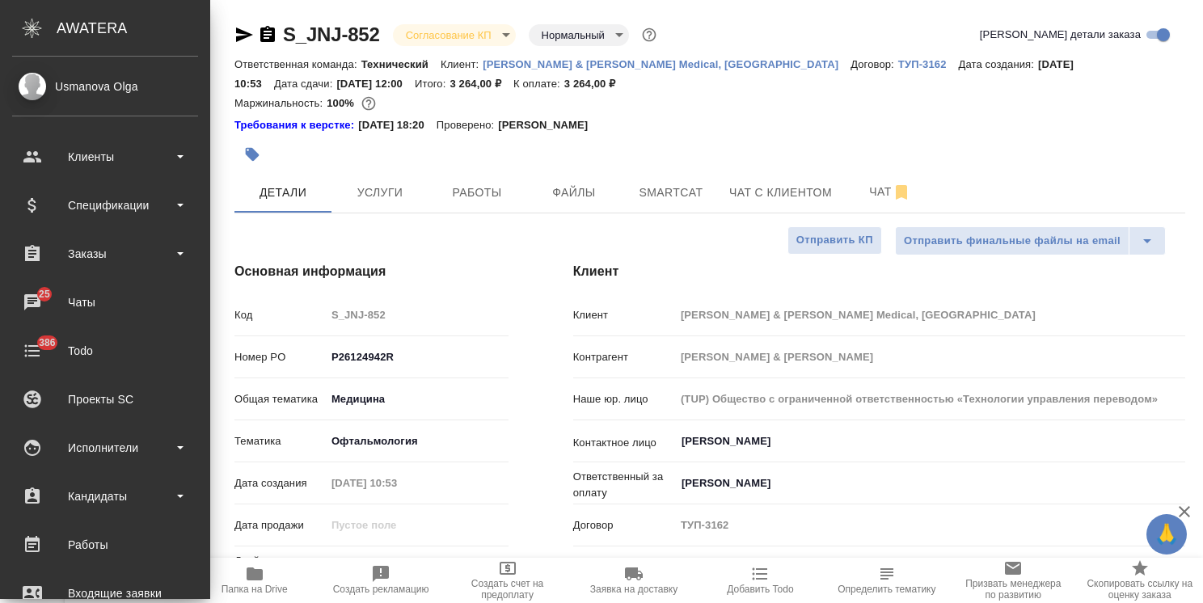
type textarea "x"
drag, startPoint x: 0, startPoint y: 559, endPoint x: 408, endPoint y: 638, distance: 415.6
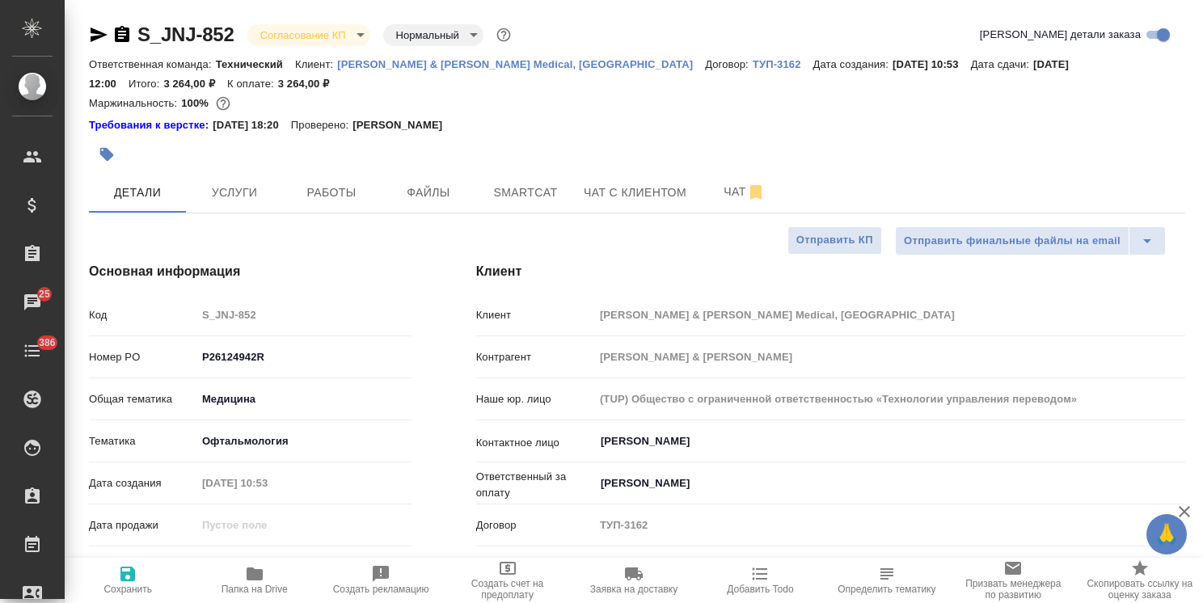
drag, startPoint x: 408, startPoint y: 638, endPoint x: 349, endPoint y: 78, distance: 562.4
click at [321, 65] on p "Клиент:" at bounding box center [316, 64] width 42 height 12
click at [304, 44] on body "🙏 .cls-1 fill:#fff; AWATERA Usmanova Olga Клиенты Спецификации Заказы 25 Чаты 3…" at bounding box center [601, 301] width 1203 height 603
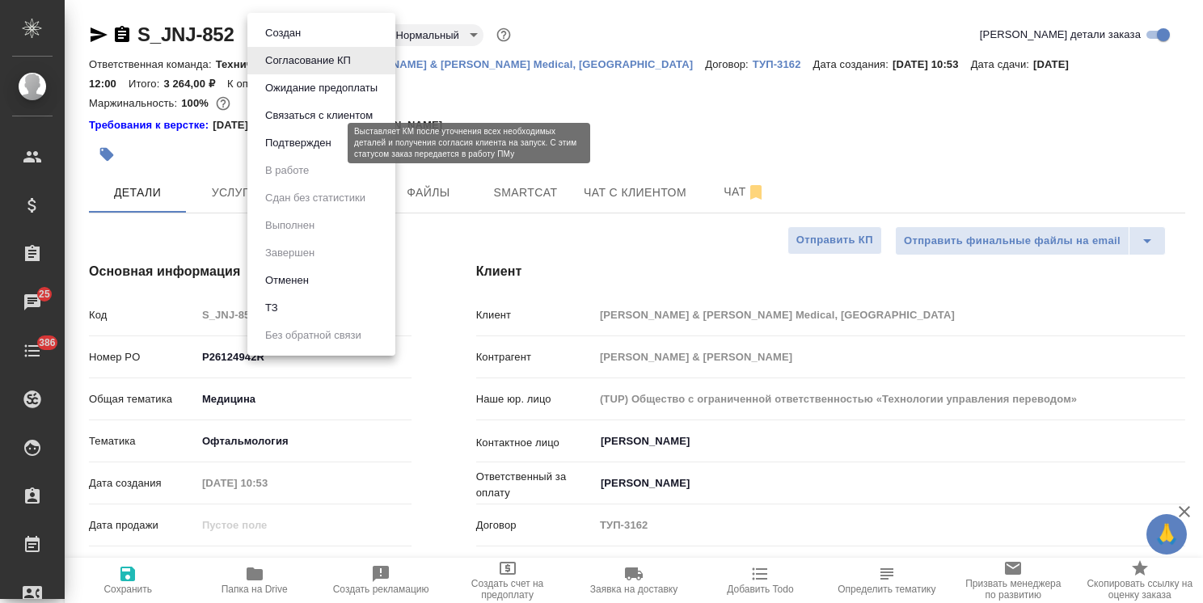
click at [311, 148] on button "Подтвержден" at bounding box center [298, 143] width 76 height 18
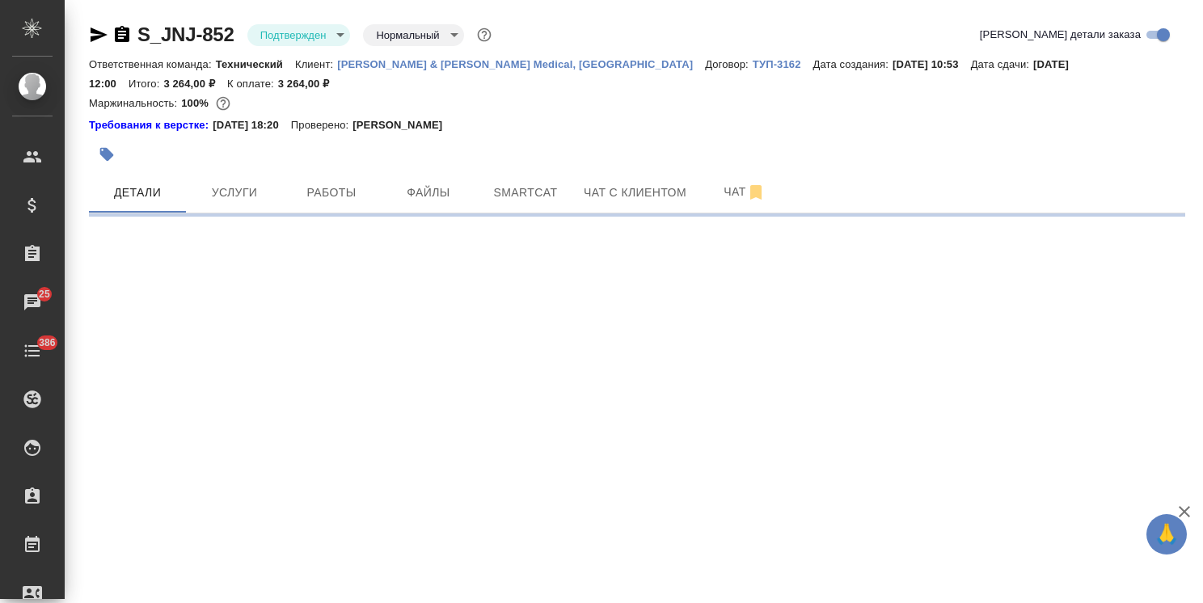
select select "RU"
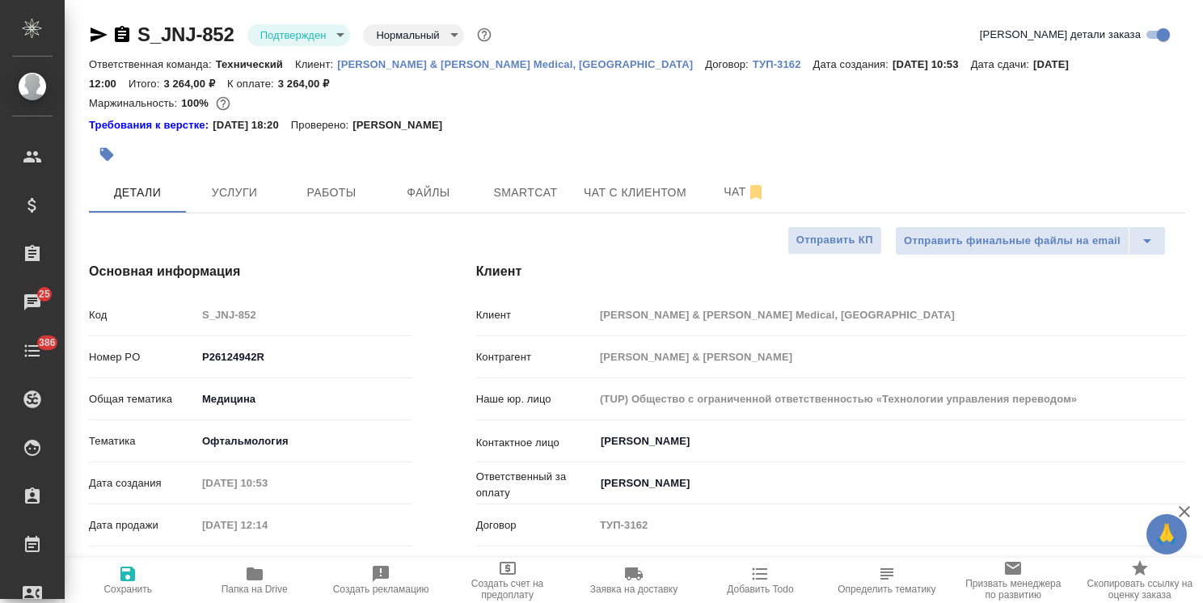
type textarea "x"
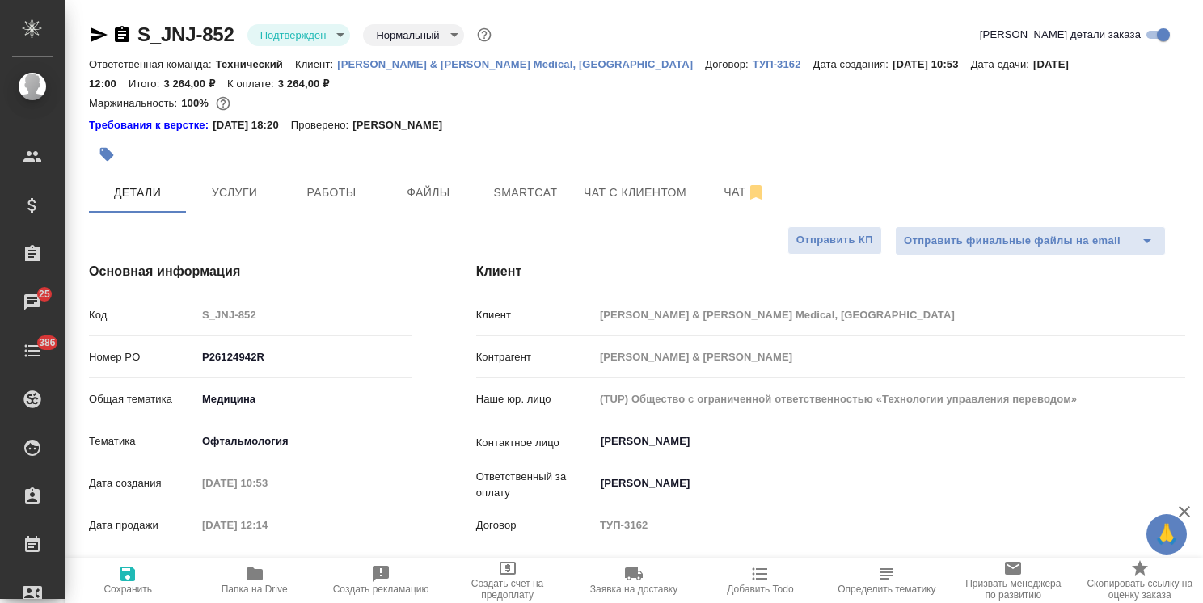
type textarea "x"
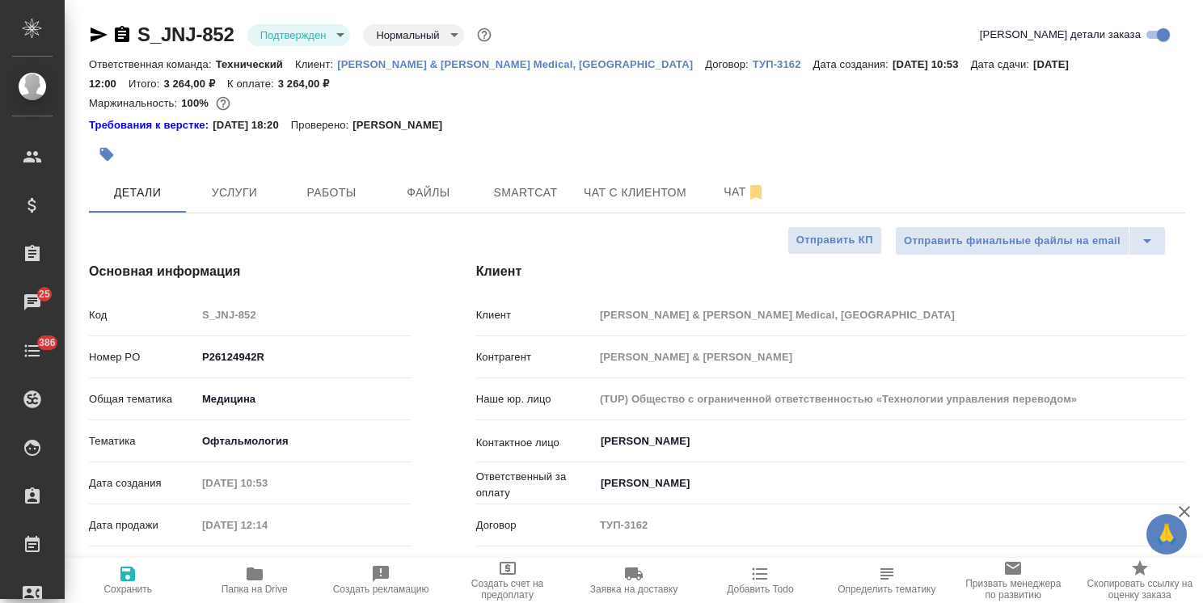
type textarea "x"
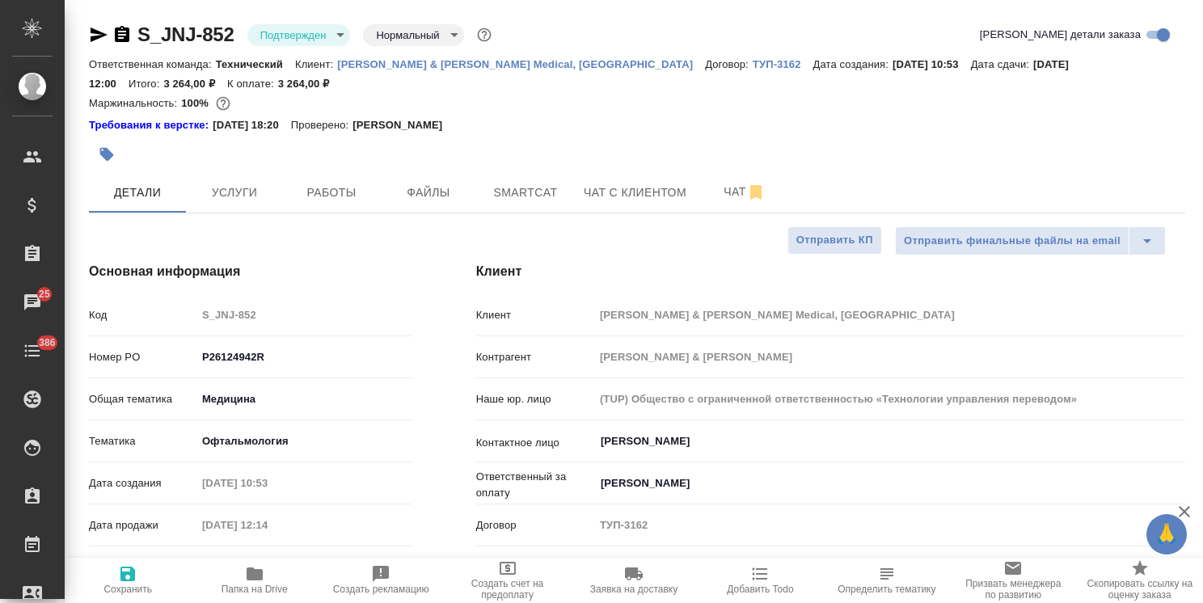
click at [622, 582] on span "Заявка на доставку" at bounding box center [633, 579] width 107 height 31
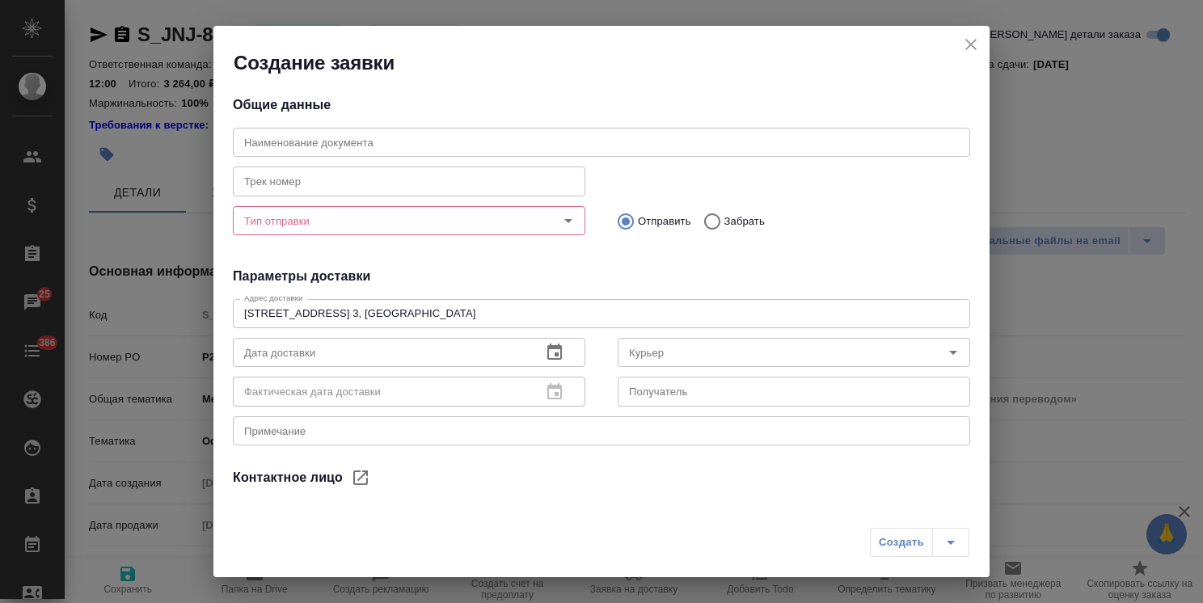
type input "Рыбакова Анастасия"
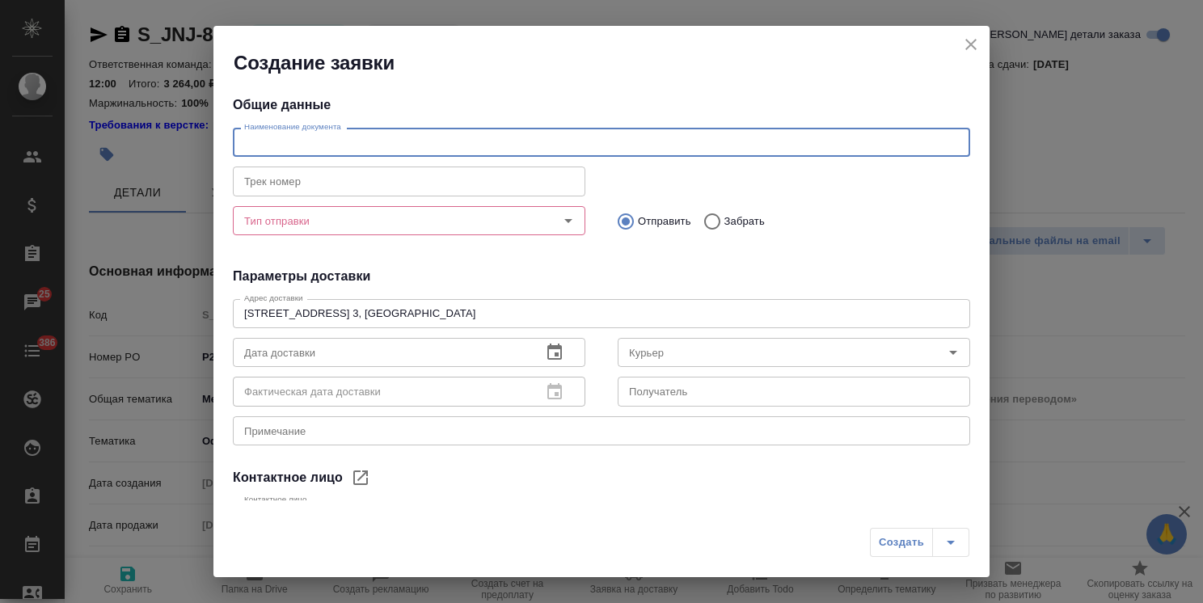
click at [336, 146] on input "text" at bounding box center [601, 142] width 737 height 29
type input "1 оригинал"
click at [327, 225] on input "Тип отправки" at bounding box center [382, 220] width 289 height 19
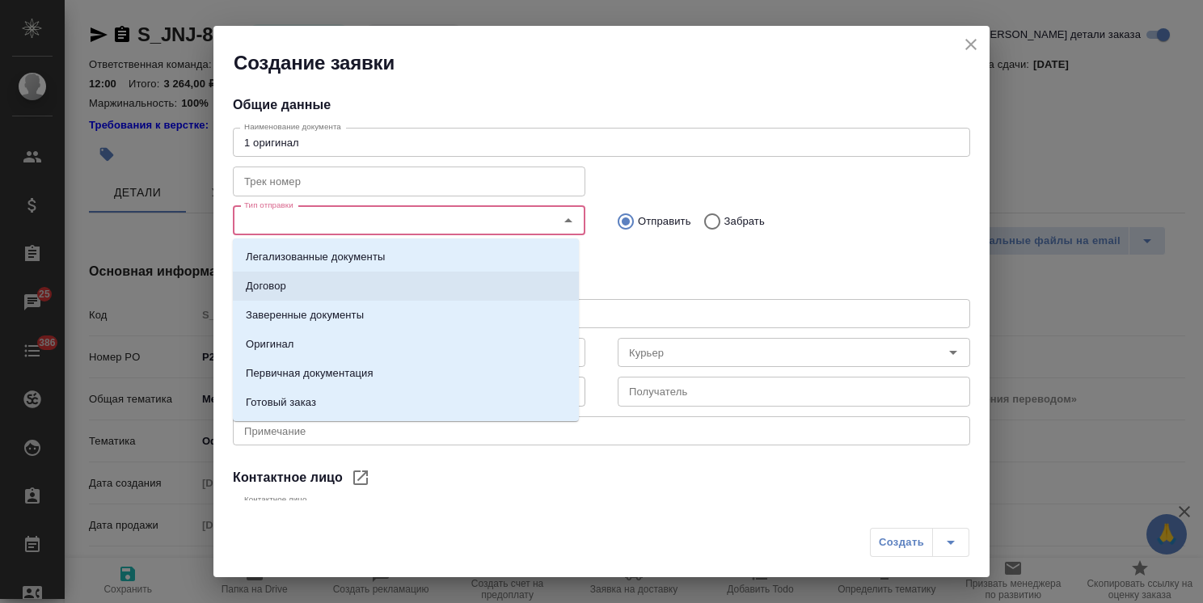
click at [305, 293] on li "Договор" at bounding box center [406, 286] width 346 height 29
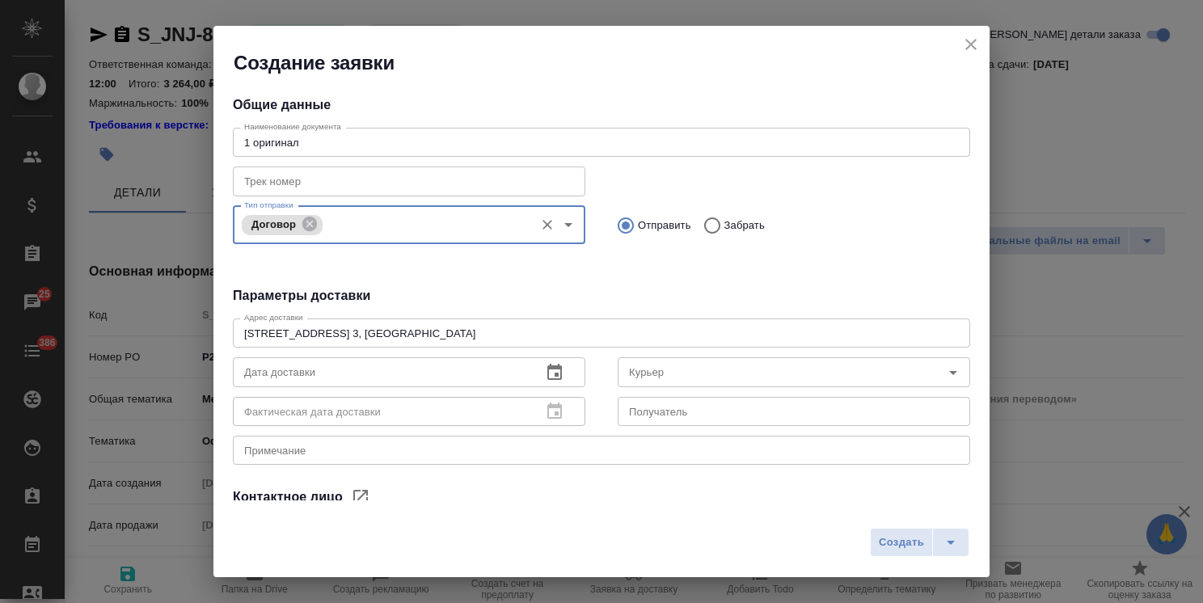
click at [339, 232] on input "Тип отправки" at bounding box center [427, 224] width 200 height 19
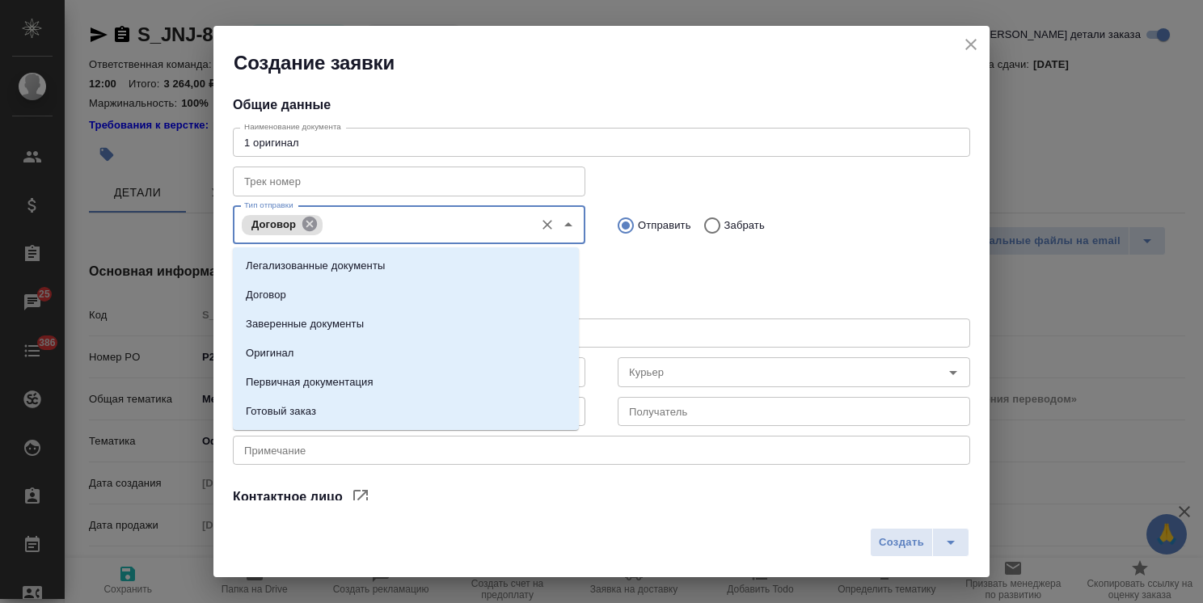
click at [316, 228] on icon at bounding box center [310, 224] width 18 height 18
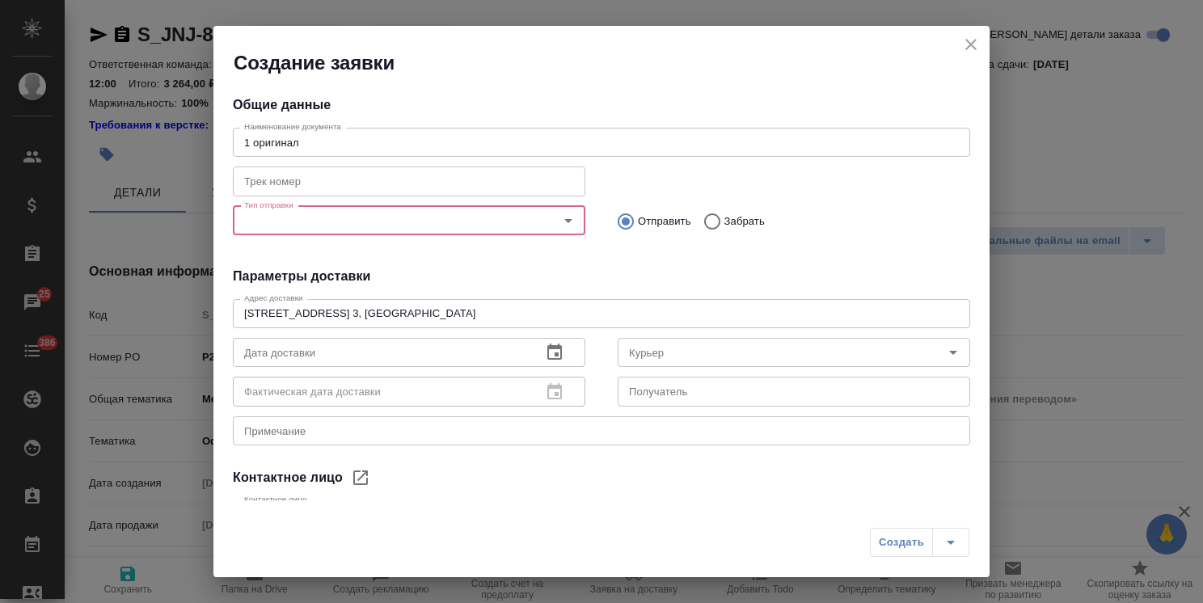
click at [322, 226] on input "Тип отправки" at bounding box center [382, 220] width 289 height 19
click at [317, 230] on input "Тип отправки" at bounding box center [382, 220] width 289 height 19
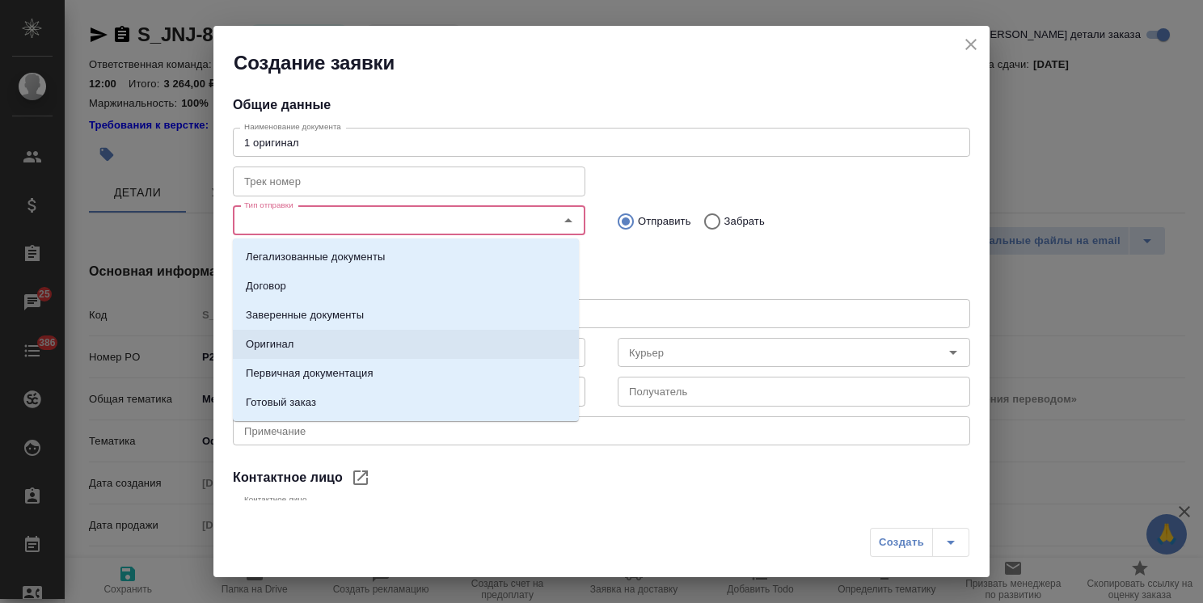
click at [291, 352] on p "Оригинал" at bounding box center [270, 344] width 48 height 16
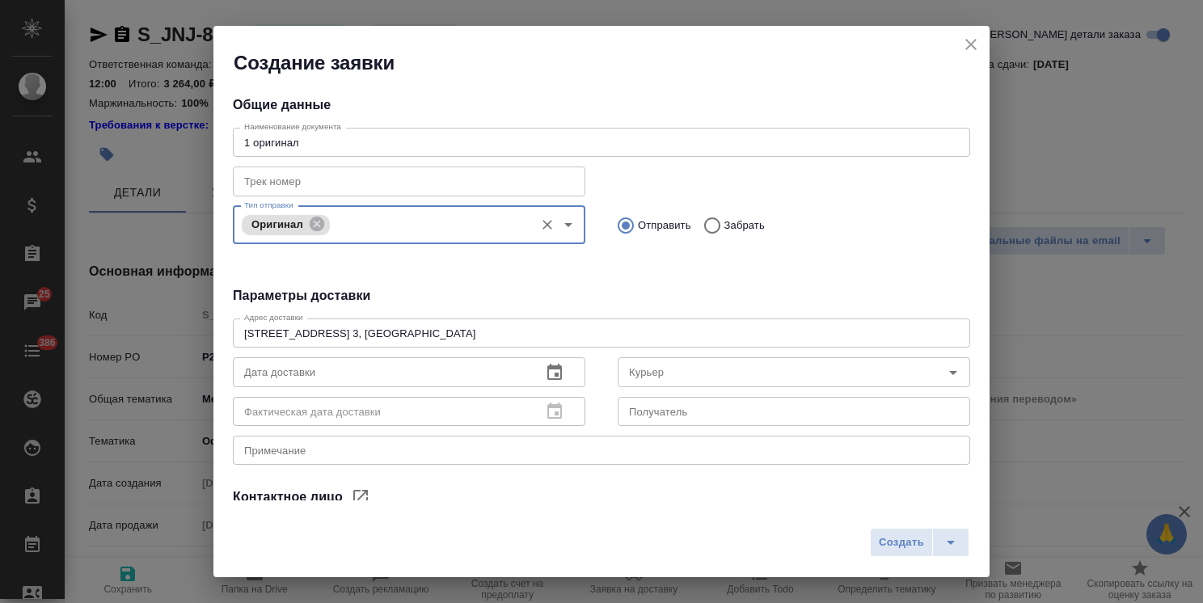
click at [708, 229] on input "Забрать" at bounding box center [709, 226] width 29 height 34
radio input "true"
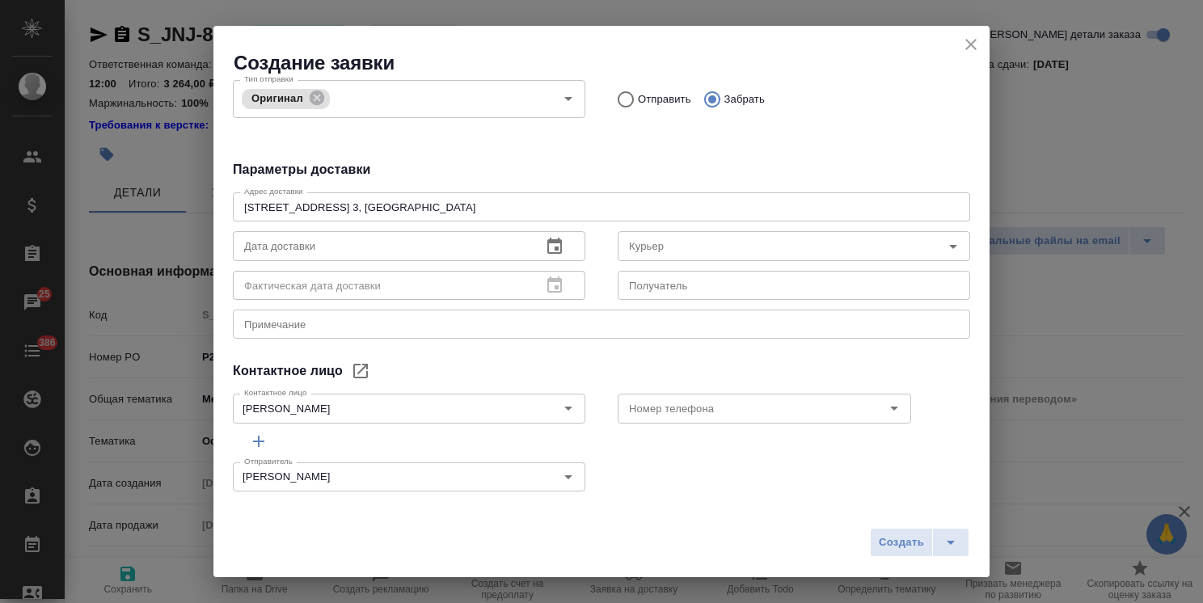
scroll to position [136, 0]
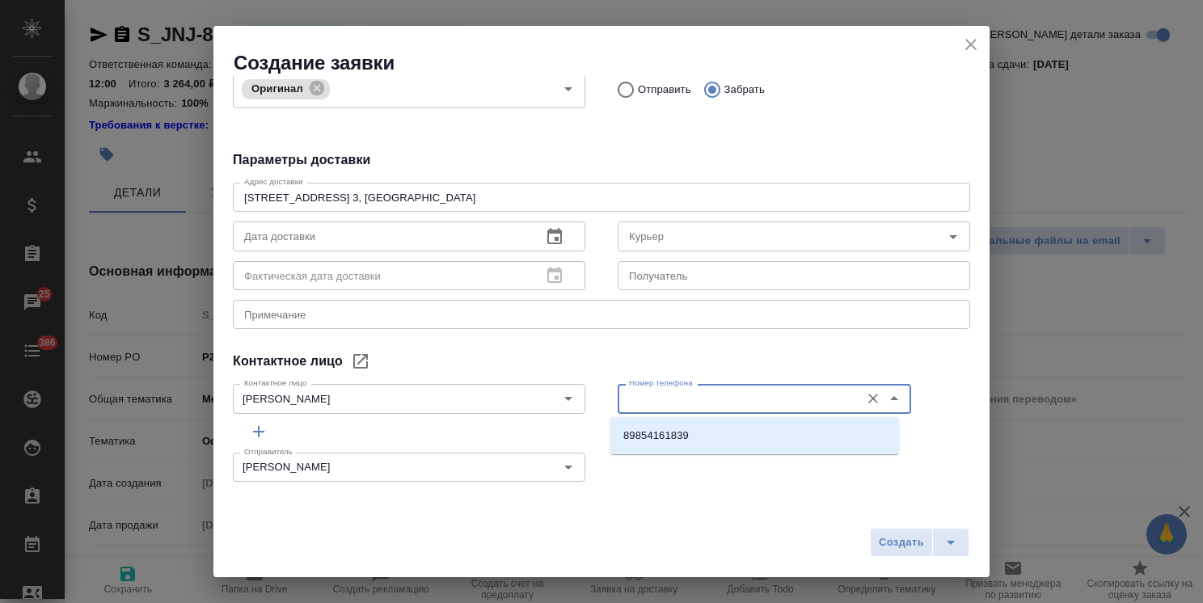
click at [663, 396] on input "Номер телефона" at bounding box center [737, 398] width 230 height 19
click at [667, 436] on p "89854161839" at bounding box center [655, 436] width 65 height 16
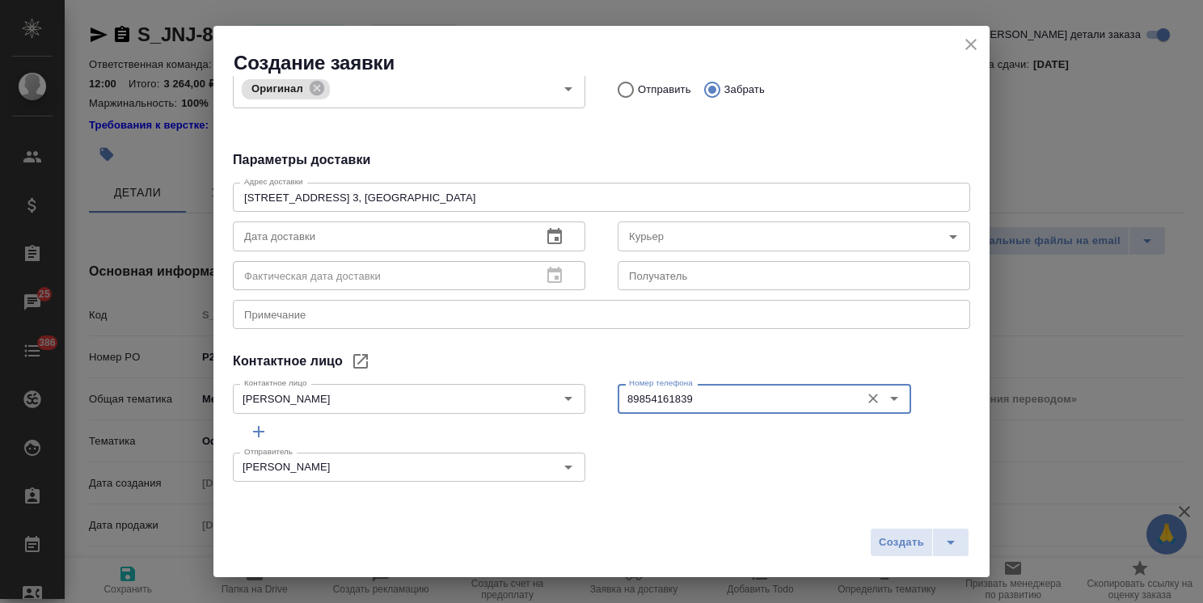
type input "89854161839"
click at [548, 237] on icon "button" at bounding box center [554, 236] width 15 height 16
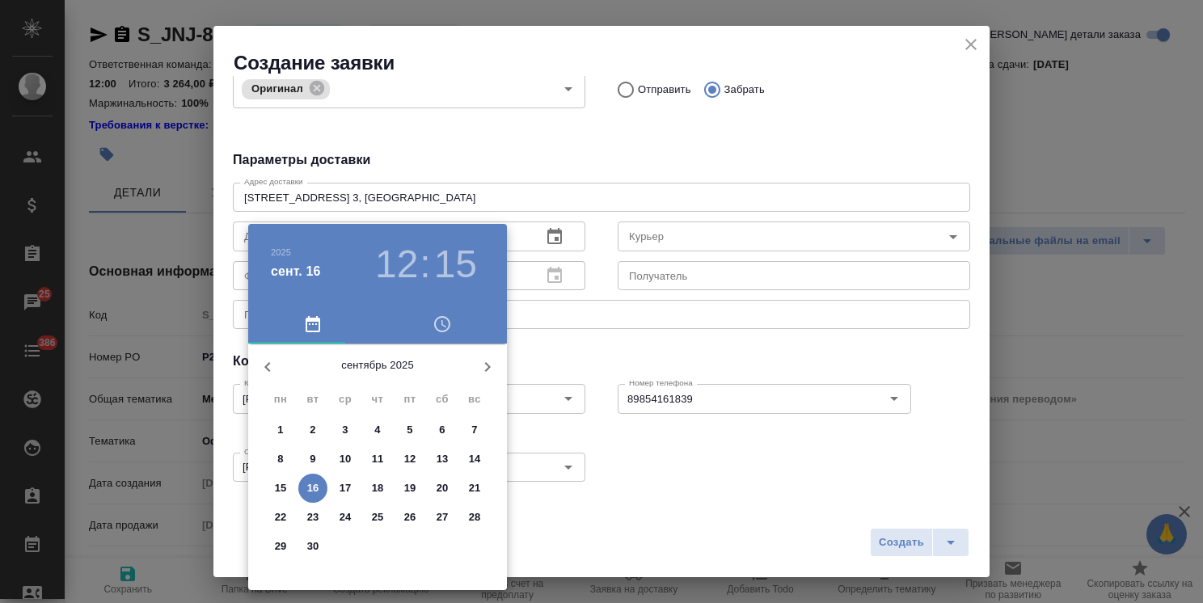
click at [348, 487] on p "17" at bounding box center [345, 488] width 12 height 16
type input "17.09.2025 12:15"
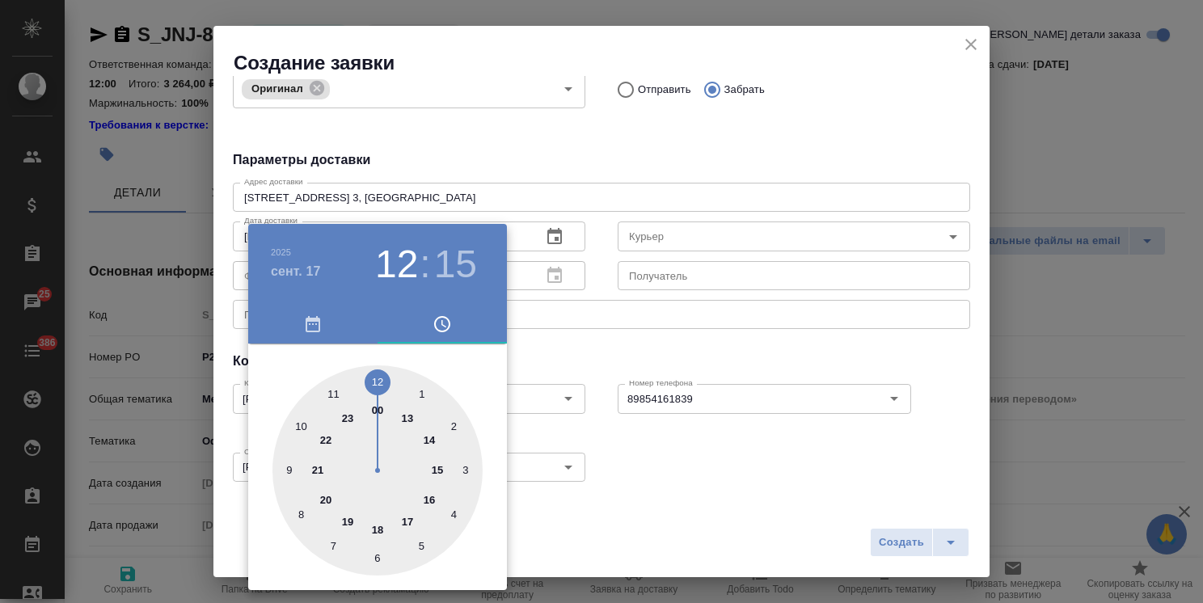
click at [601, 336] on div at bounding box center [601, 301] width 1203 height 603
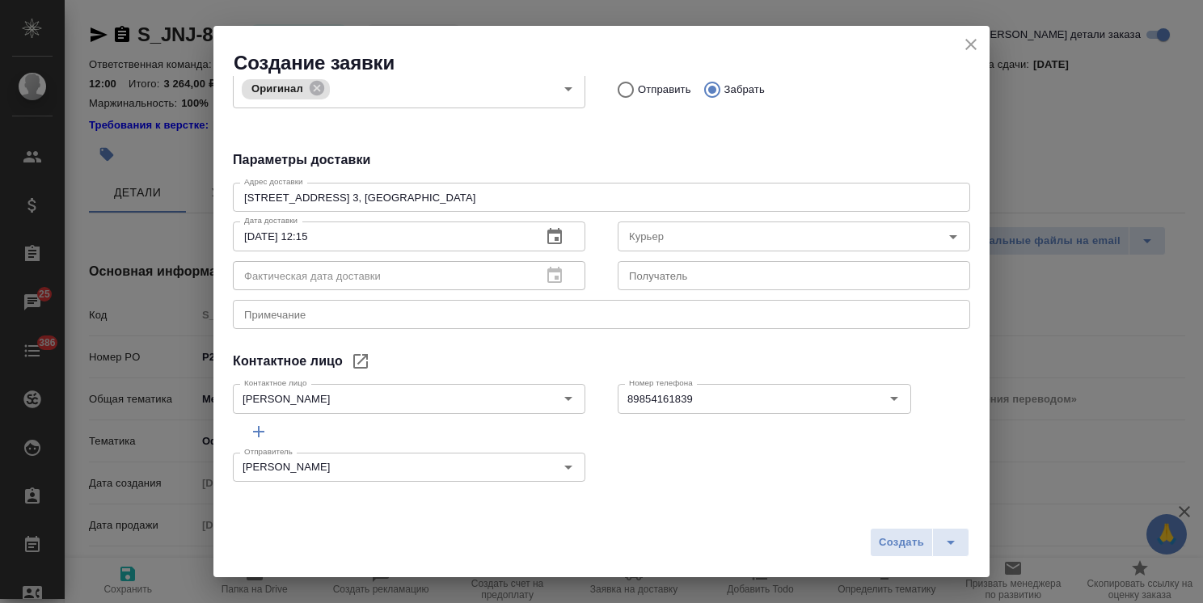
click at [304, 315] on textarea at bounding box center [601, 315] width 714 height 12
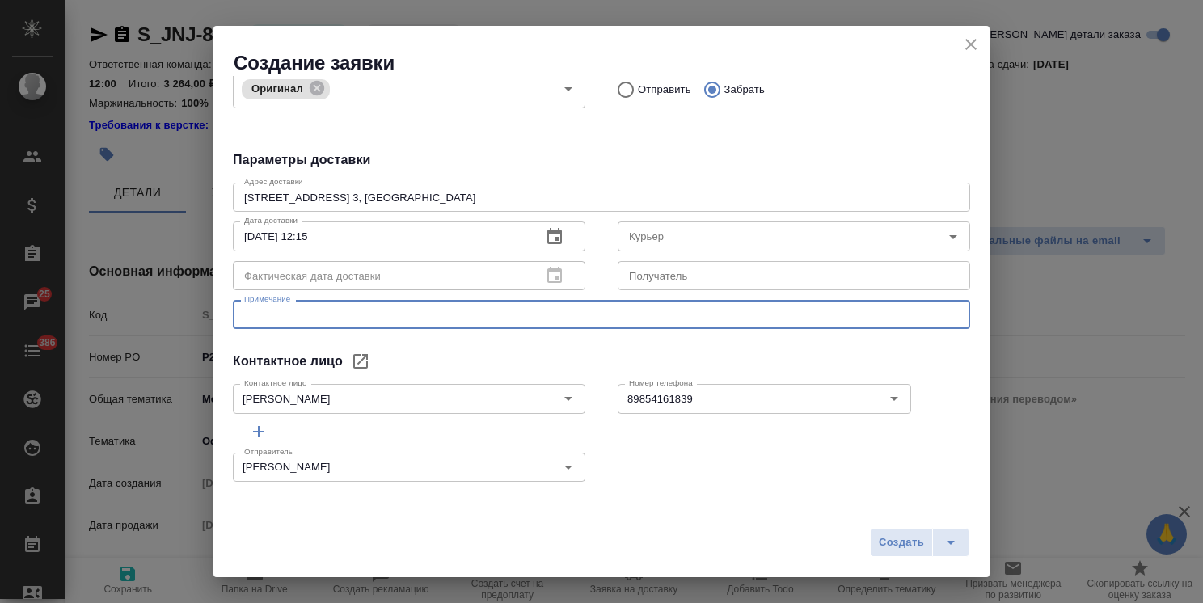
click at [304, 315] on textarea at bounding box center [601, 315] width 714 height 12
type textarea "Забрать в почтовой комнате клиента, привезти в Сертифай."
click at [899, 550] on span "Создать" at bounding box center [900, 542] width 45 height 19
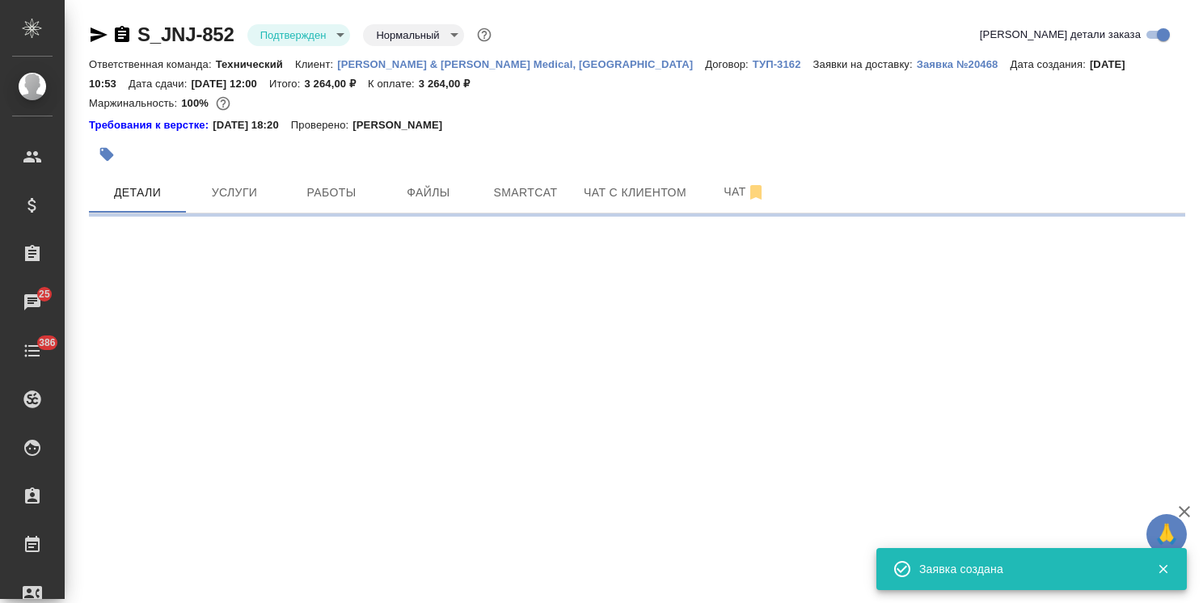
select select "RU"
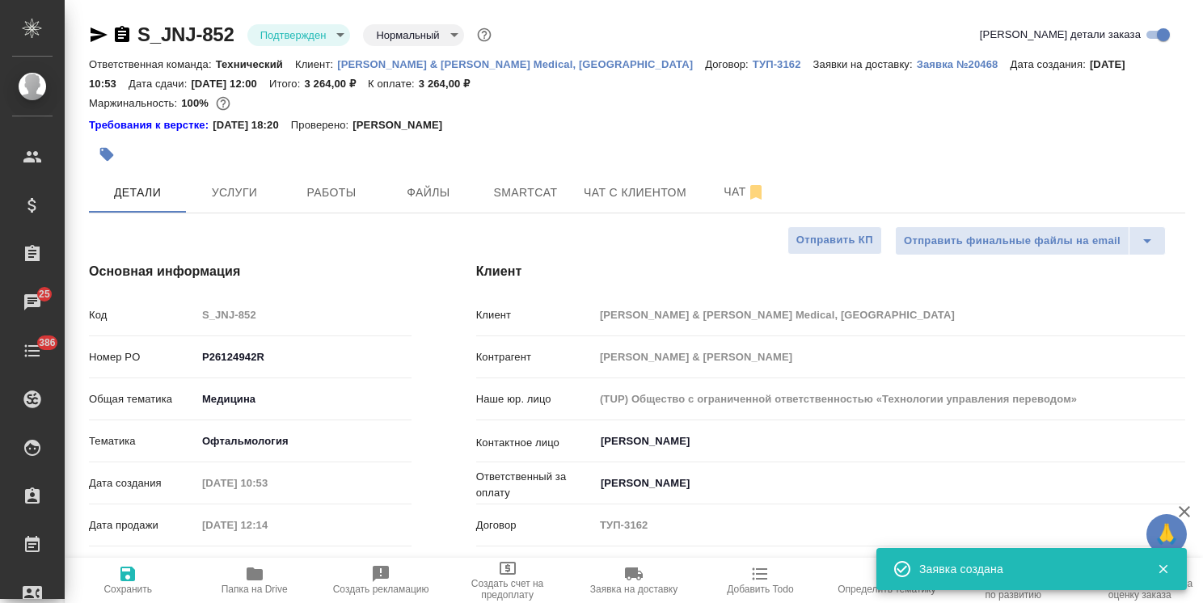
type textarea "x"
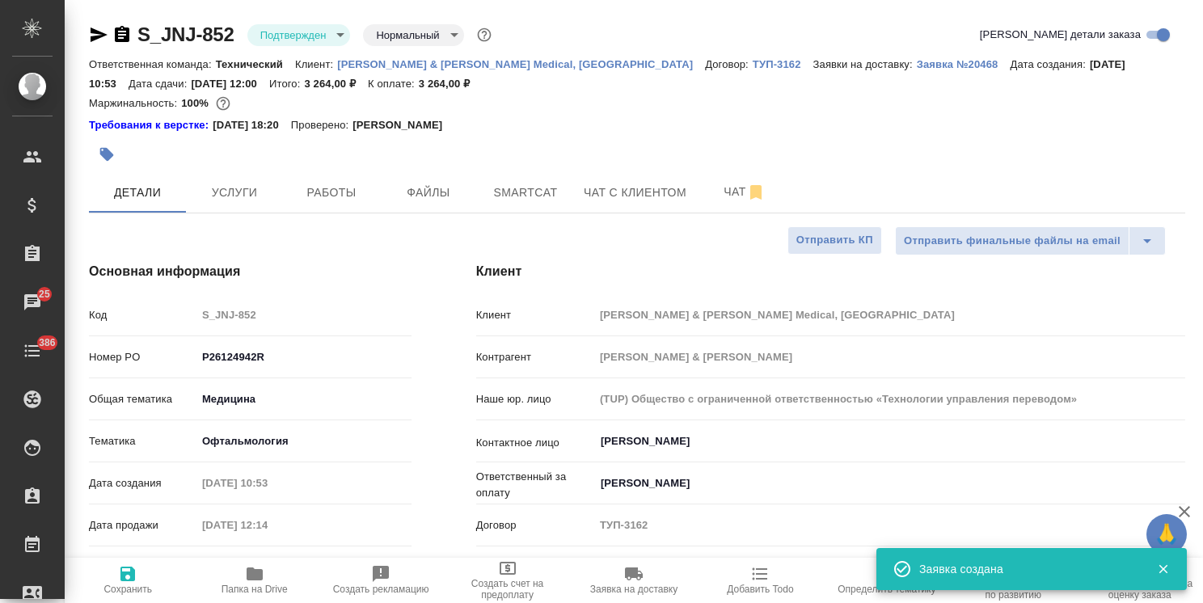
type textarea "x"
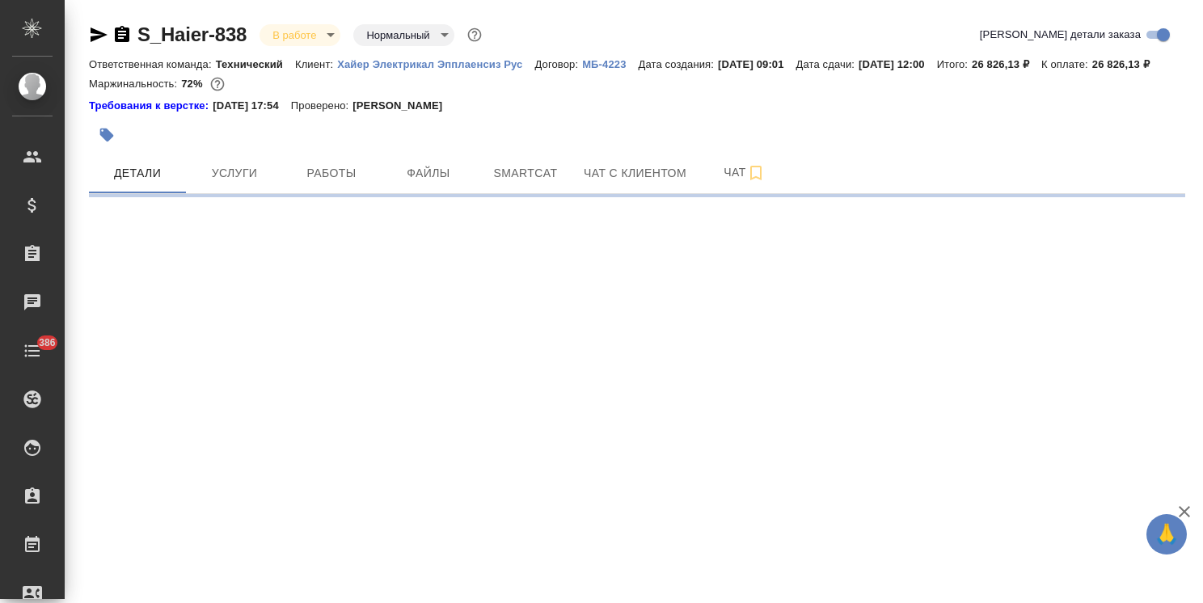
select select "RU"
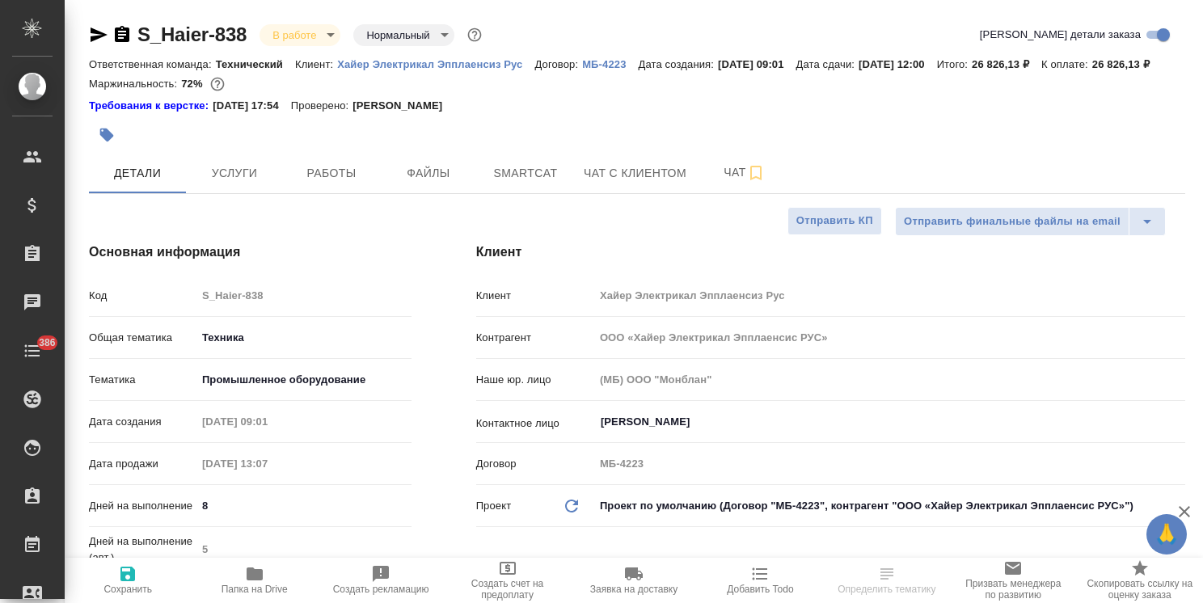
type textarea "x"
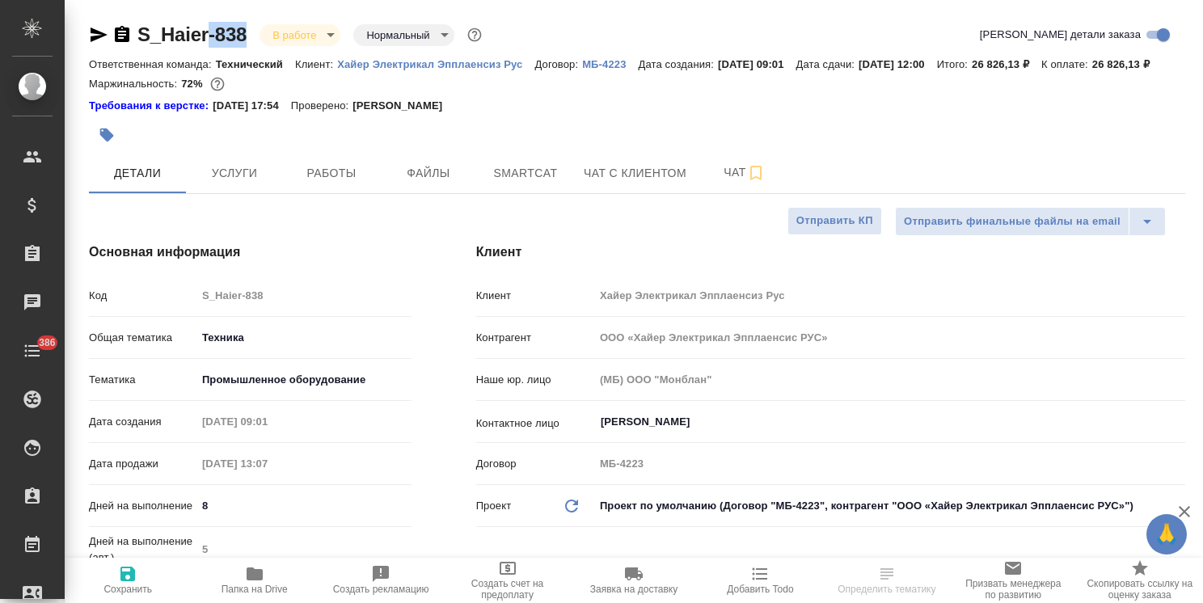
type textarea "x"
drag, startPoint x: 246, startPoint y: 21, endPoint x: 130, endPoint y: 22, distance: 115.6
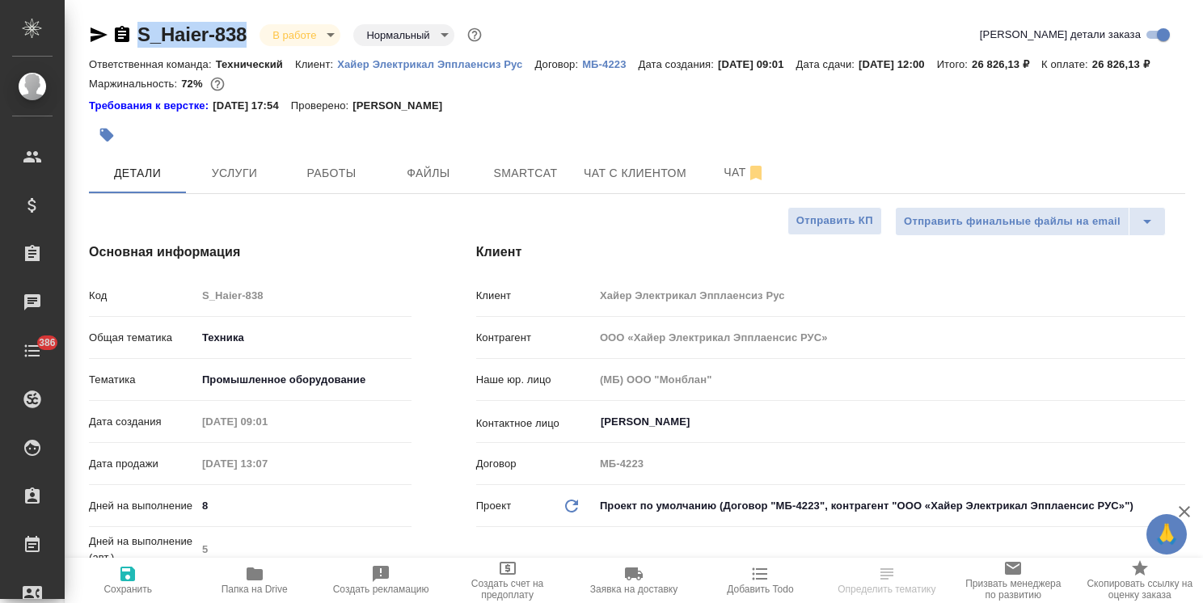
click at [130, 22] on div "S_Haier-838 В работе inProgress Нормальный normal" at bounding box center [287, 35] width 396 height 26
type textarea "x"
select select "RU"
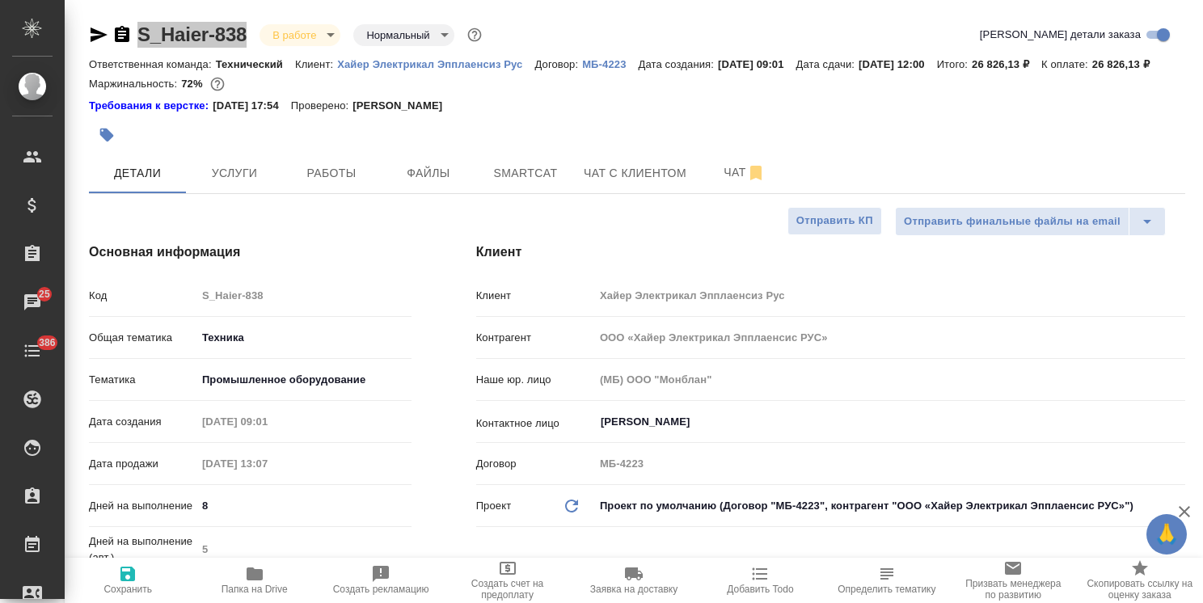
type textarea "x"
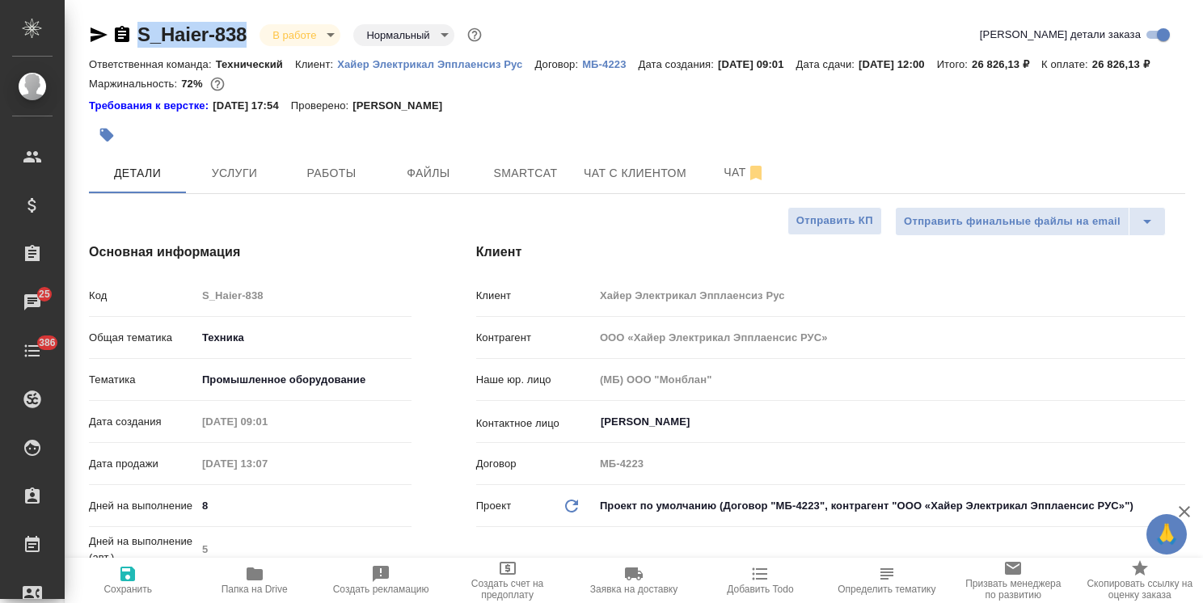
type textarea "x"
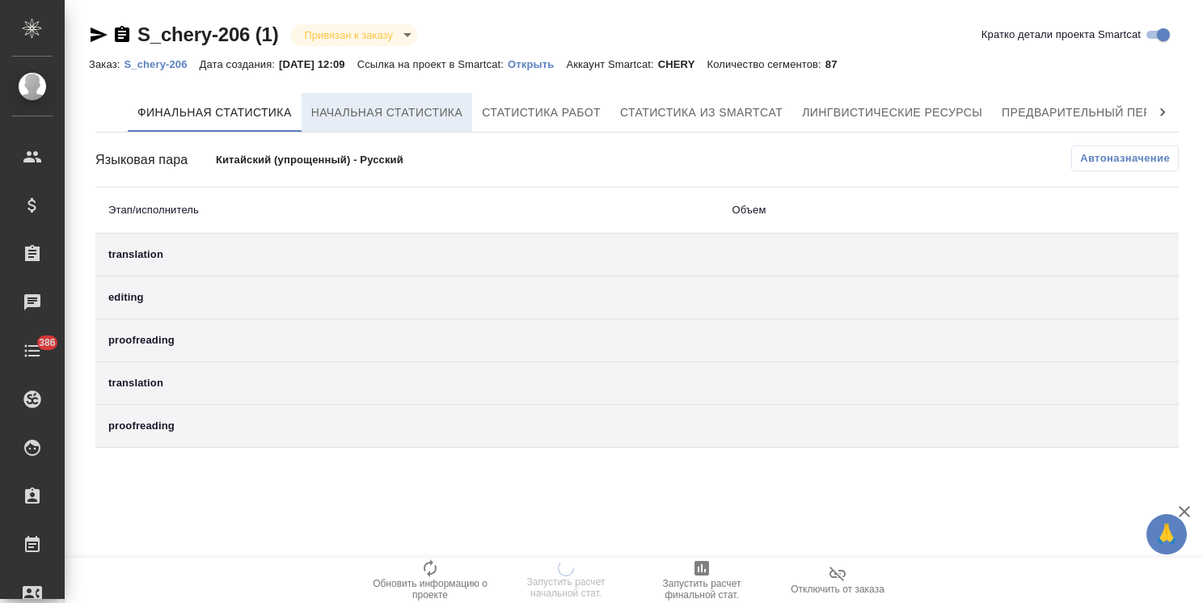
click at [363, 119] on span "Начальная статистика" at bounding box center [387, 113] width 152 height 20
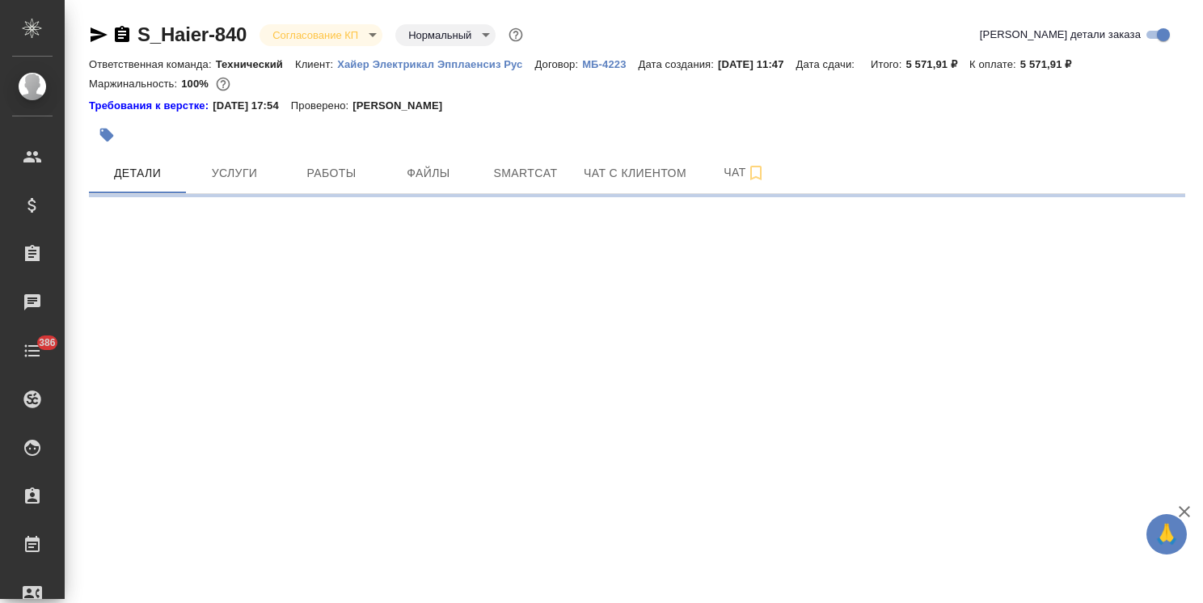
select select "RU"
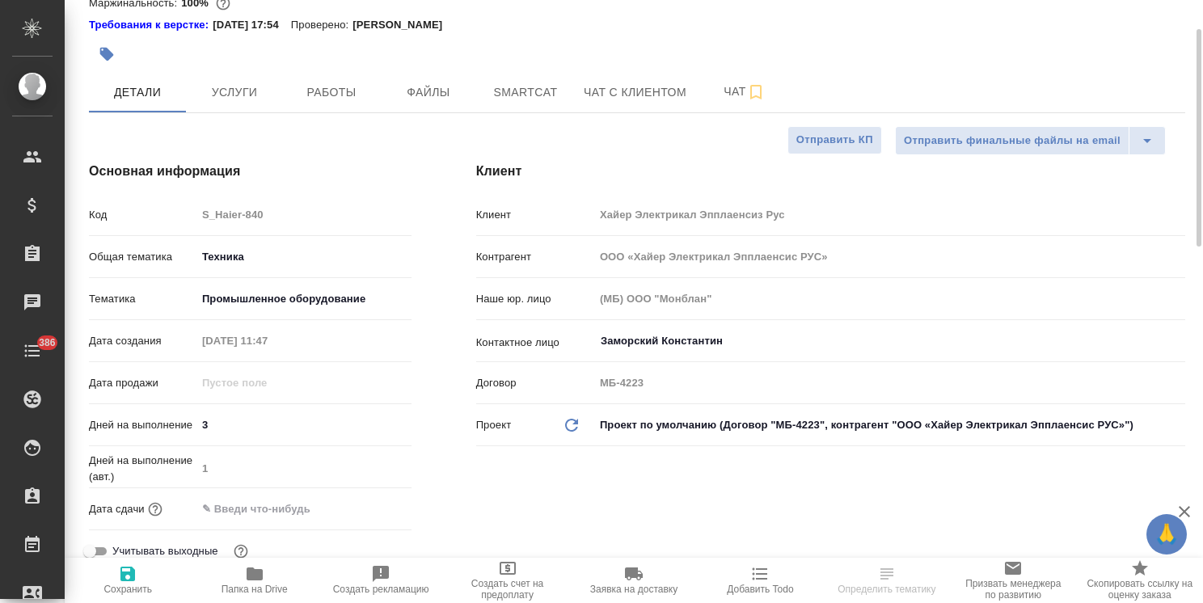
type textarea "x"
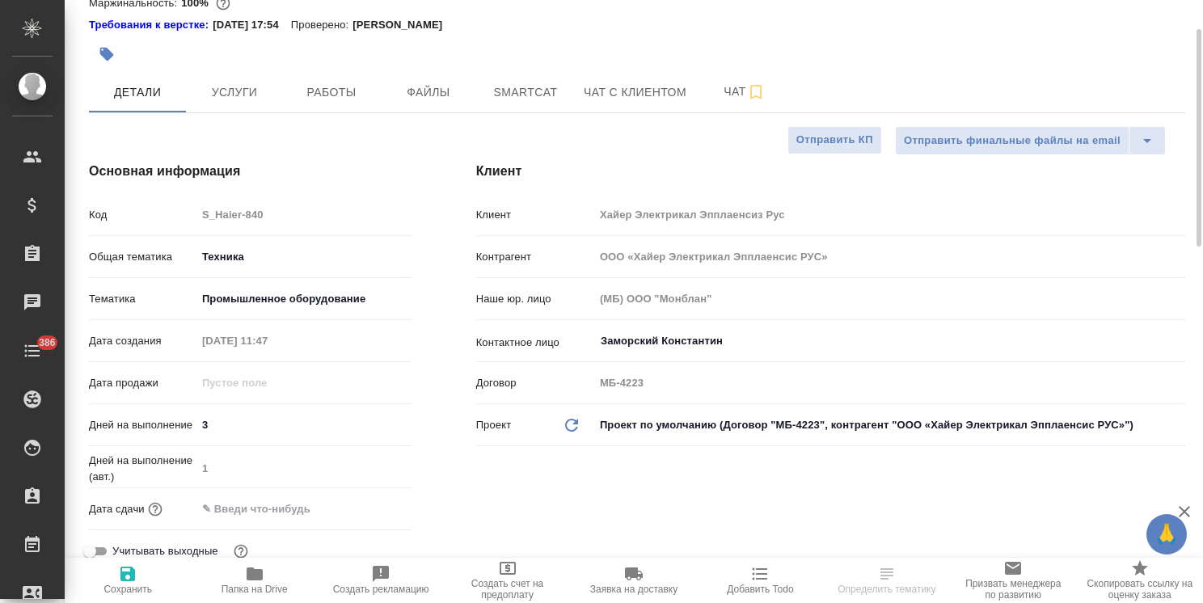
type textarea "x"
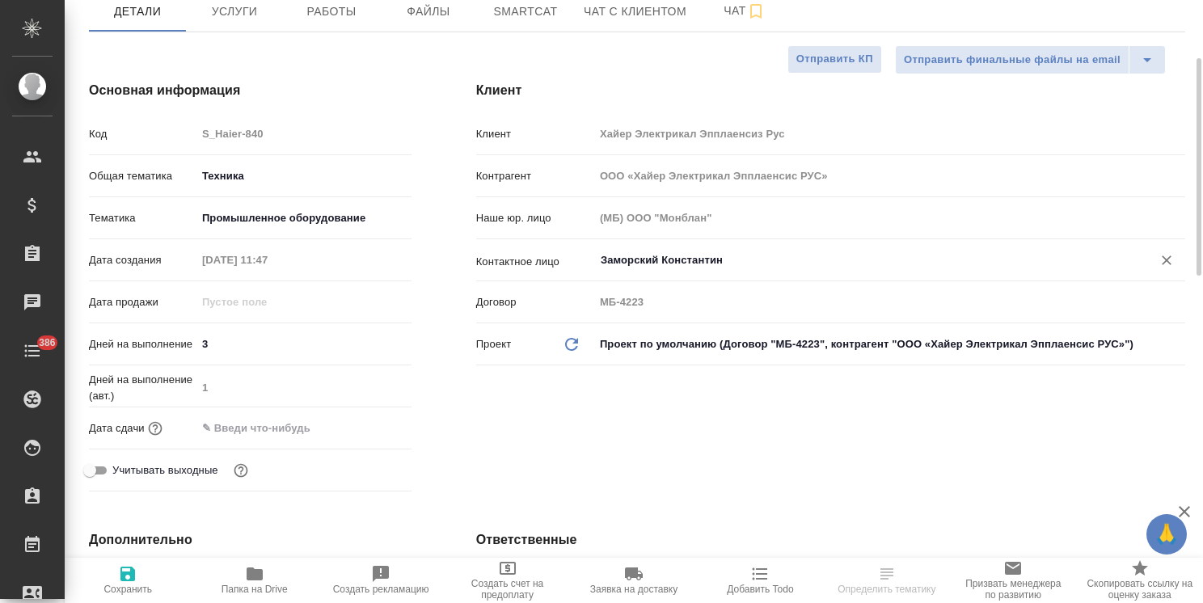
type textarea "x"
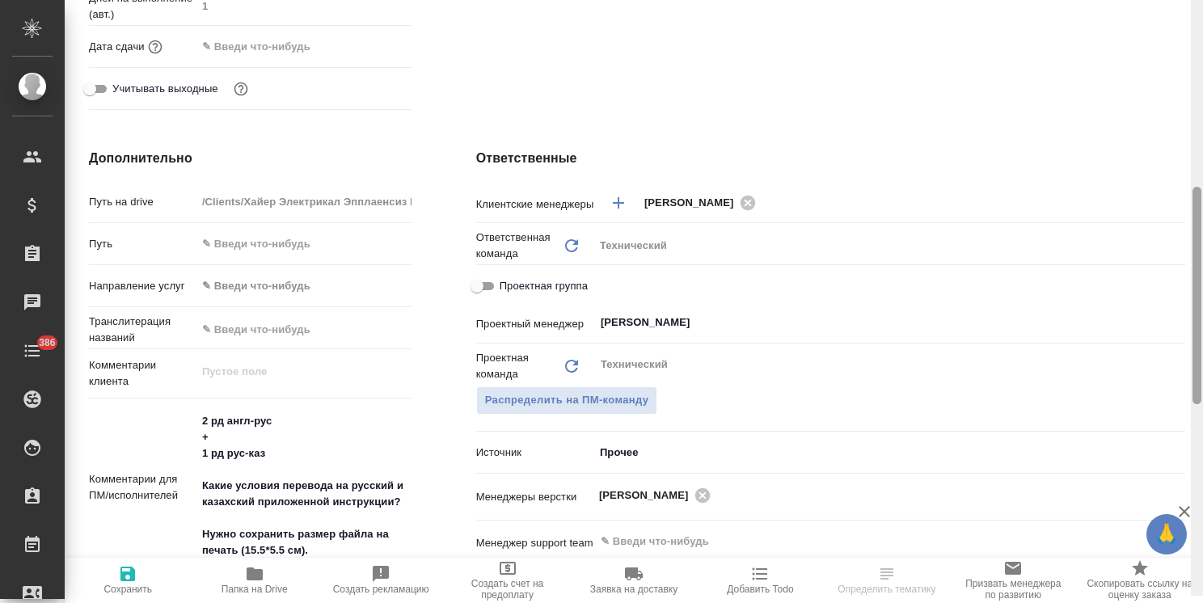
scroll to position [558, 0]
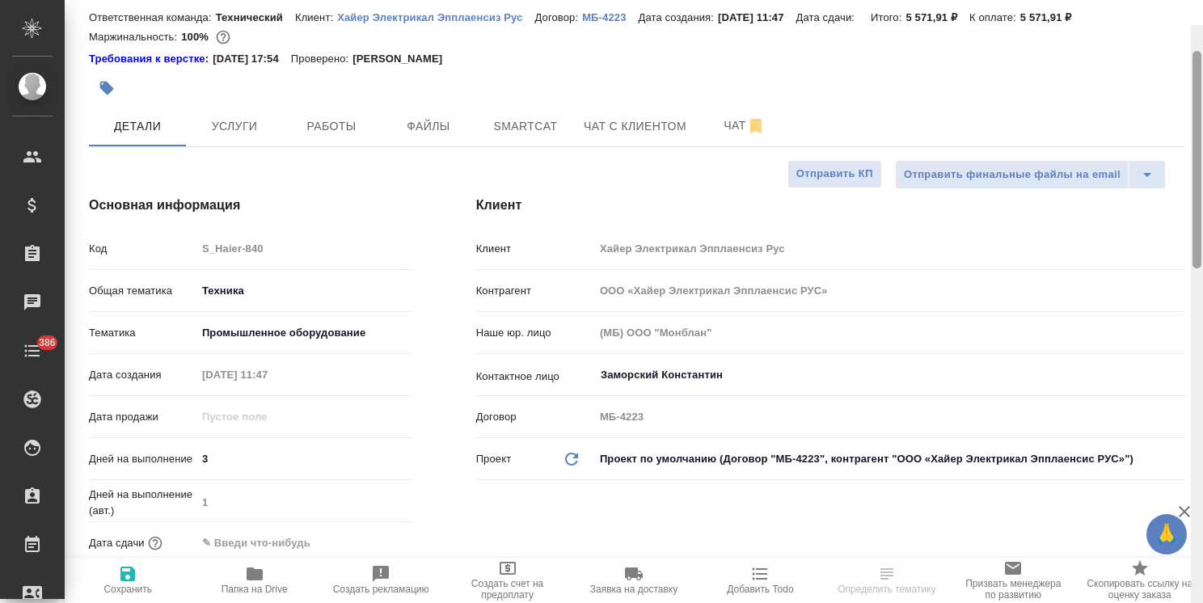
drag, startPoint x: 1199, startPoint y: 242, endPoint x: 983, endPoint y: 213, distance: 217.7
click at [1167, 195] on div "S_Haier-840 Согласование КП kpNegotiation Нормальный normal Кратко детали заказ…" at bounding box center [634, 301] width 1138 height 603
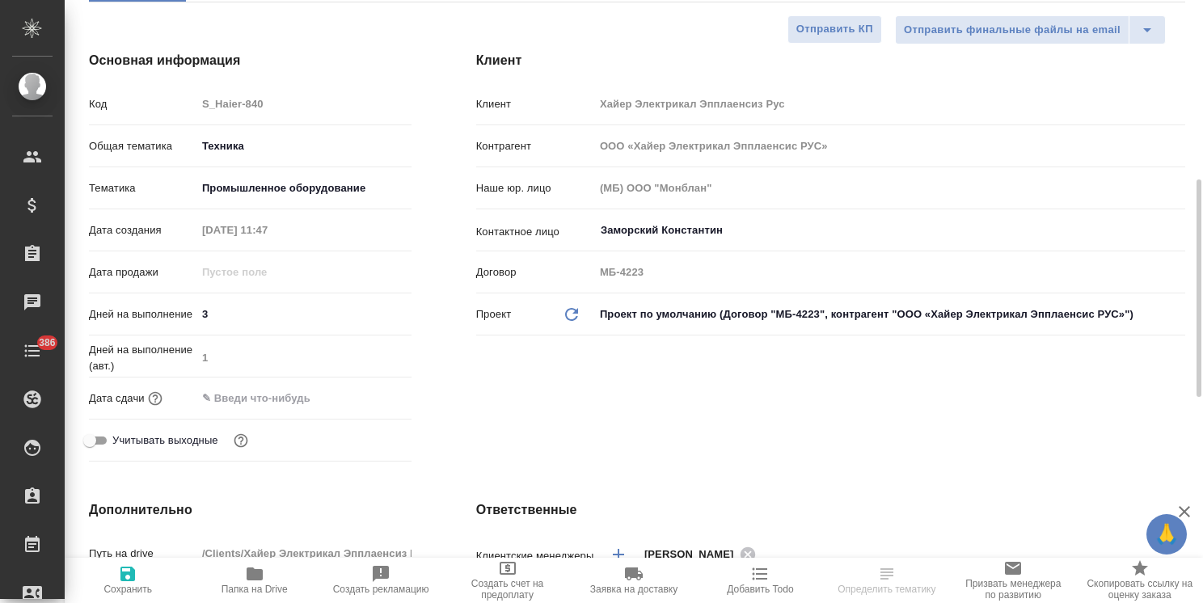
scroll to position [272, 0]
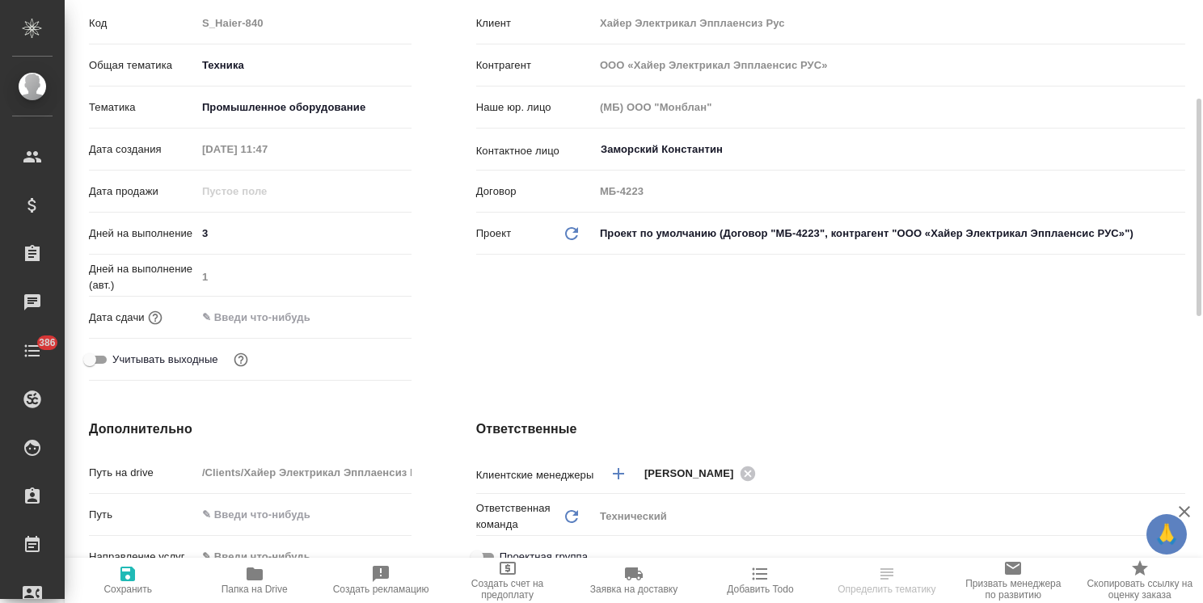
click at [300, 310] on input "text" at bounding box center [266, 316] width 141 height 23
click at [359, 306] on icon "button" at bounding box center [364, 315] width 19 height 19
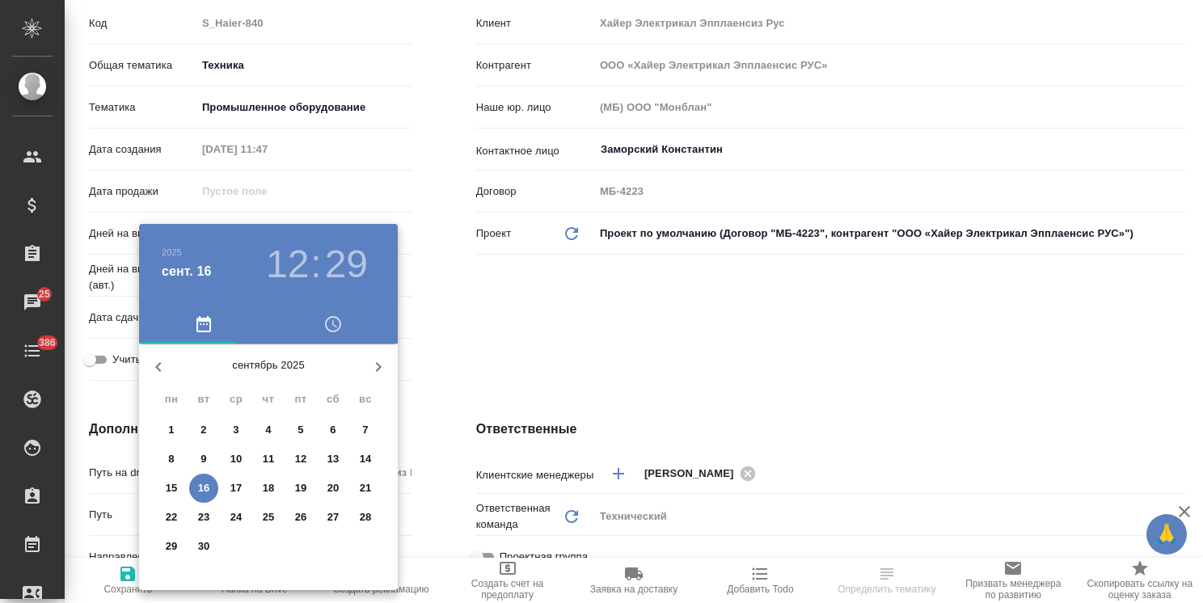
click at [270, 493] on p "18" at bounding box center [269, 488] width 12 height 16
type input "18.09.2025 12:29"
type textarea "x"
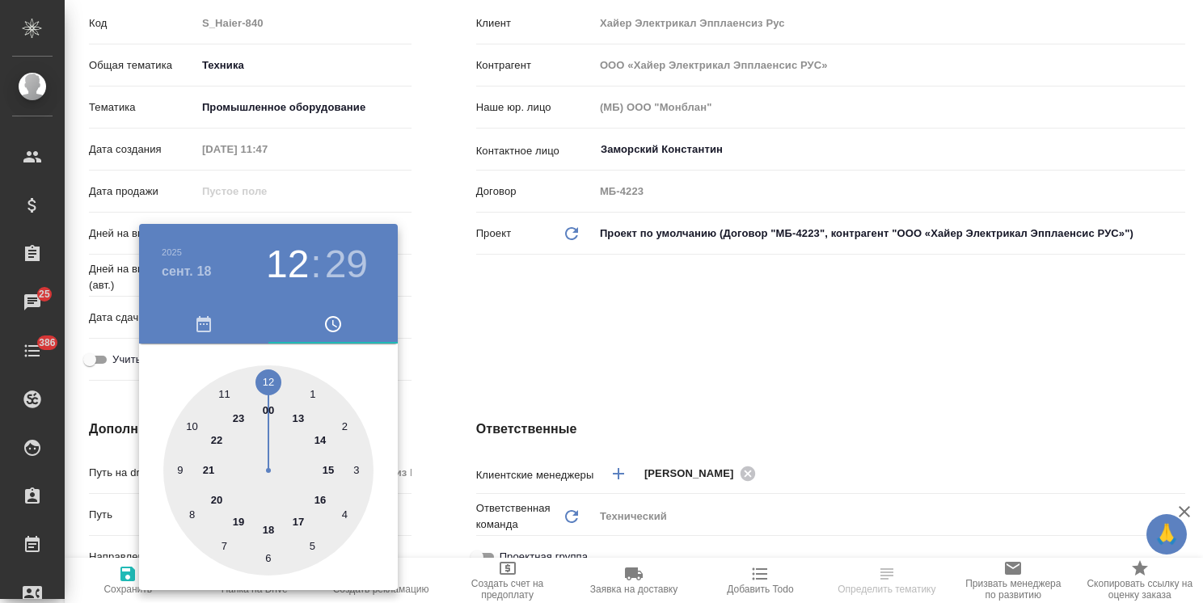
click at [482, 415] on div at bounding box center [601, 301] width 1203 height 603
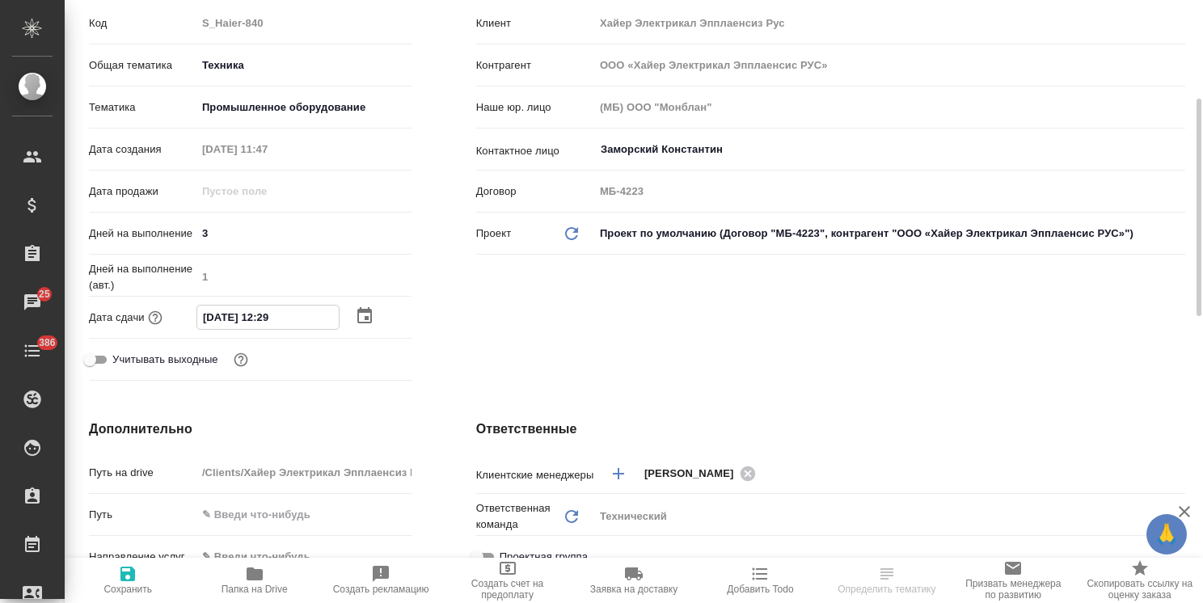
click at [266, 324] on input "18.09.2025 12:29" at bounding box center [267, 316] width 141 height 23
type input "18.09.2025 11:29"
type textarea "x"
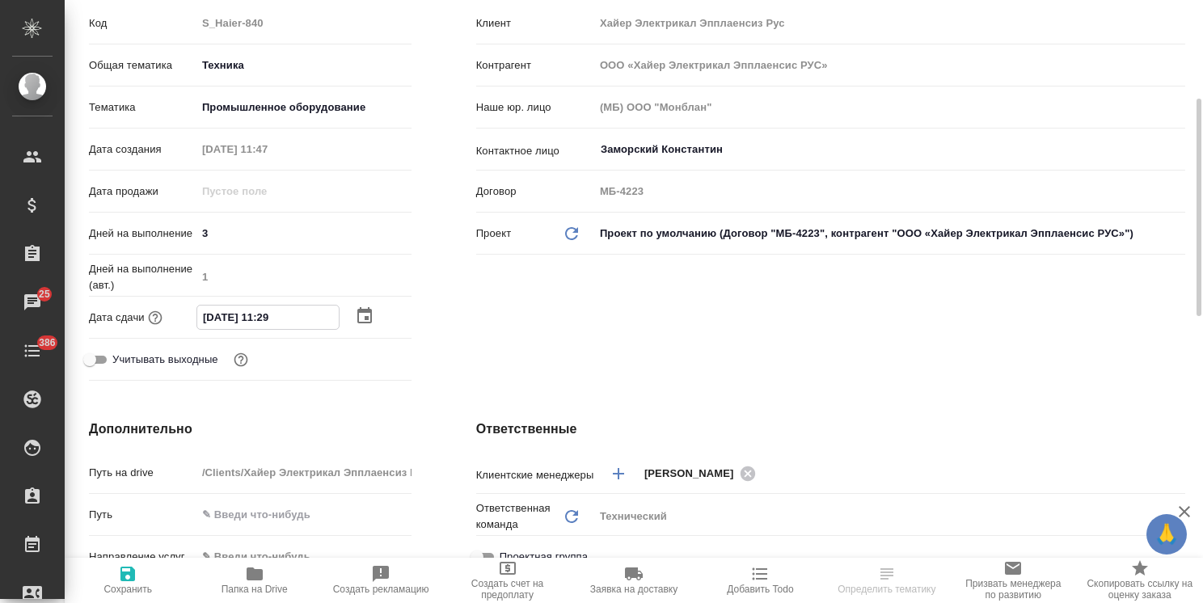
drag, startPoint x: 284, startPoint y: 318, endPoint x: 272, endPoint y: 322, distance: 12.8
click at [272, 322] on input "18.09.2025 11:29" at bounding box center [267, 316] width 141 height 23
type input "18.09.2025 11:0_"
type textarea "x"
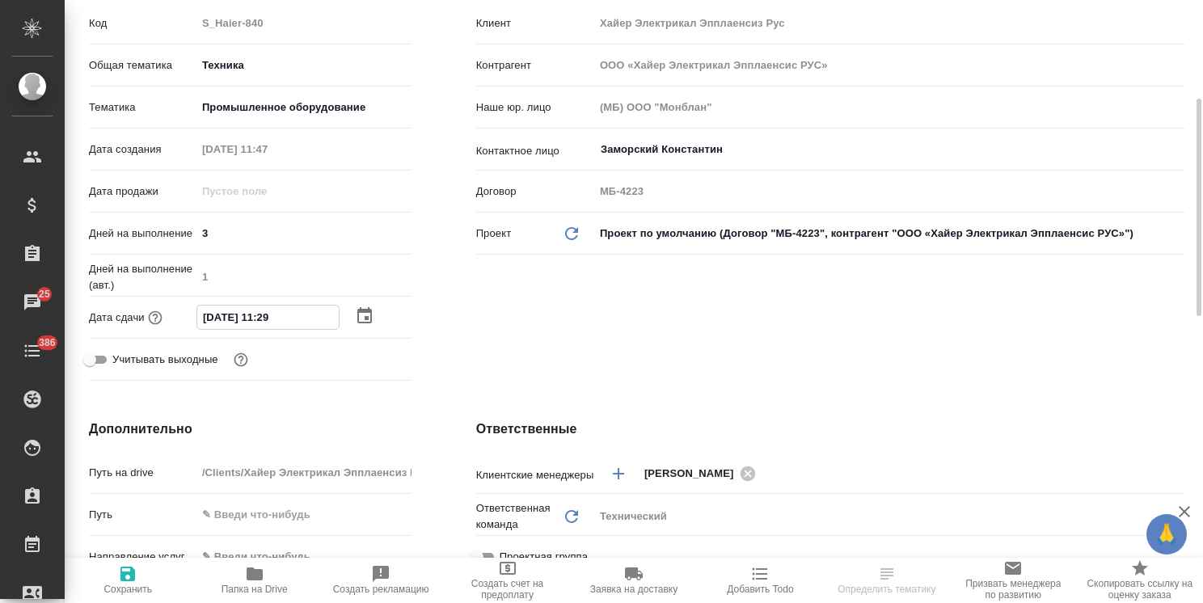
type textarea "x"
type input "18.09.2025 11:00"
type textarea "x"
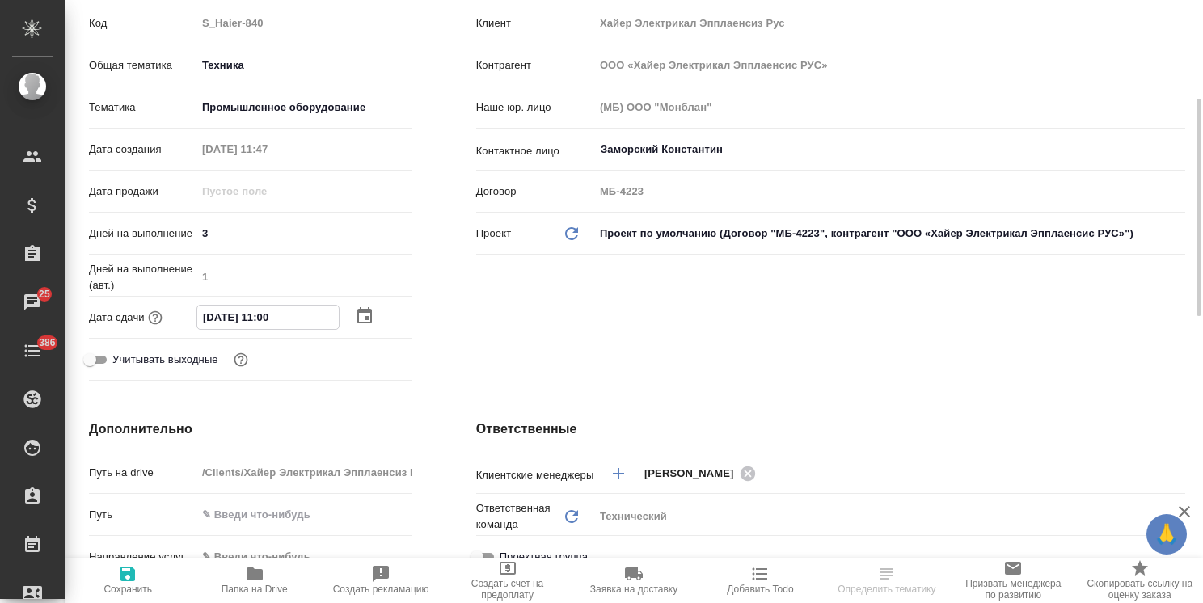
type input "18.09.2025 11:00"
click at [133, 562] on button "Сохранить" at bounding box center [128, 580] width 126 height 45
type textarea "x"
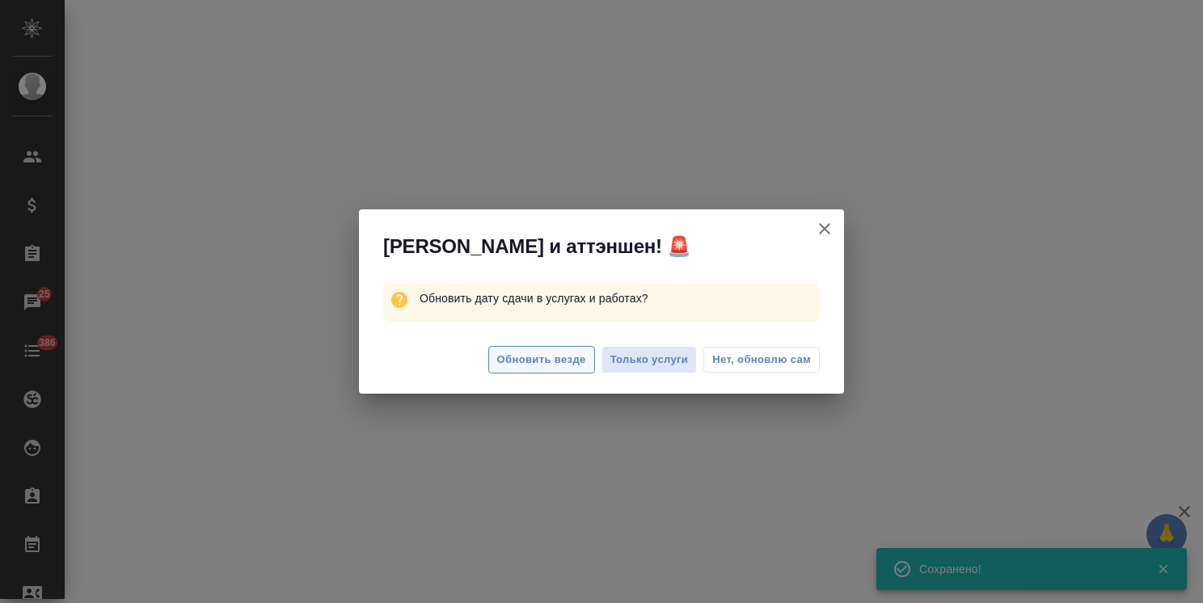
click at [584, 357] on span "Обновить везде" at bounding box center [541, 360] width 89 height 19
select select "RU"
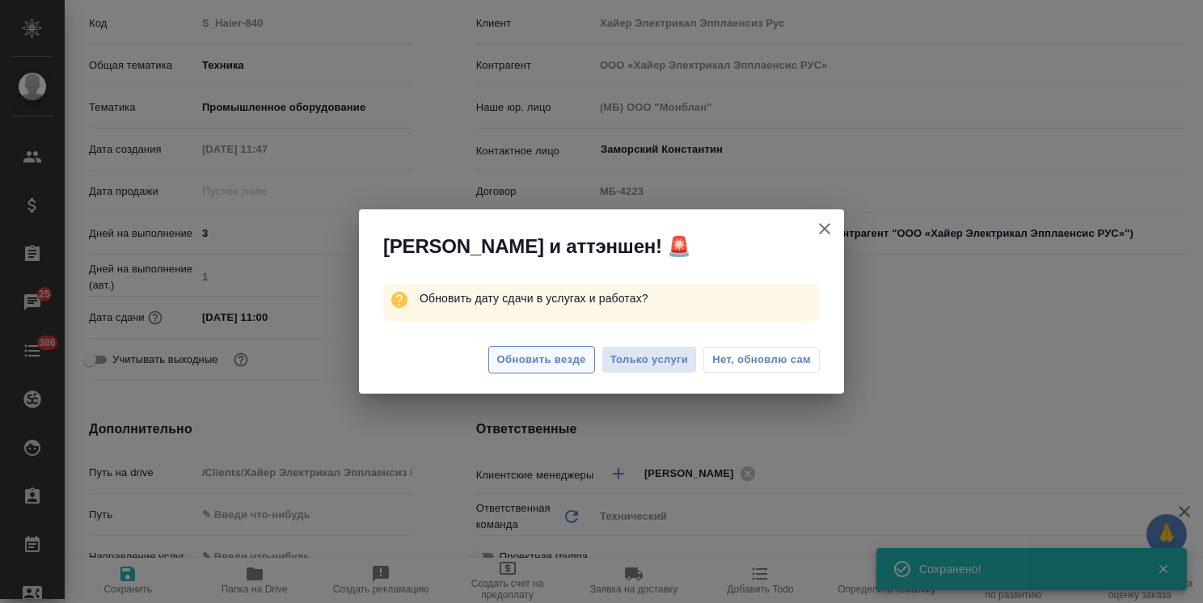
type textarea "x"
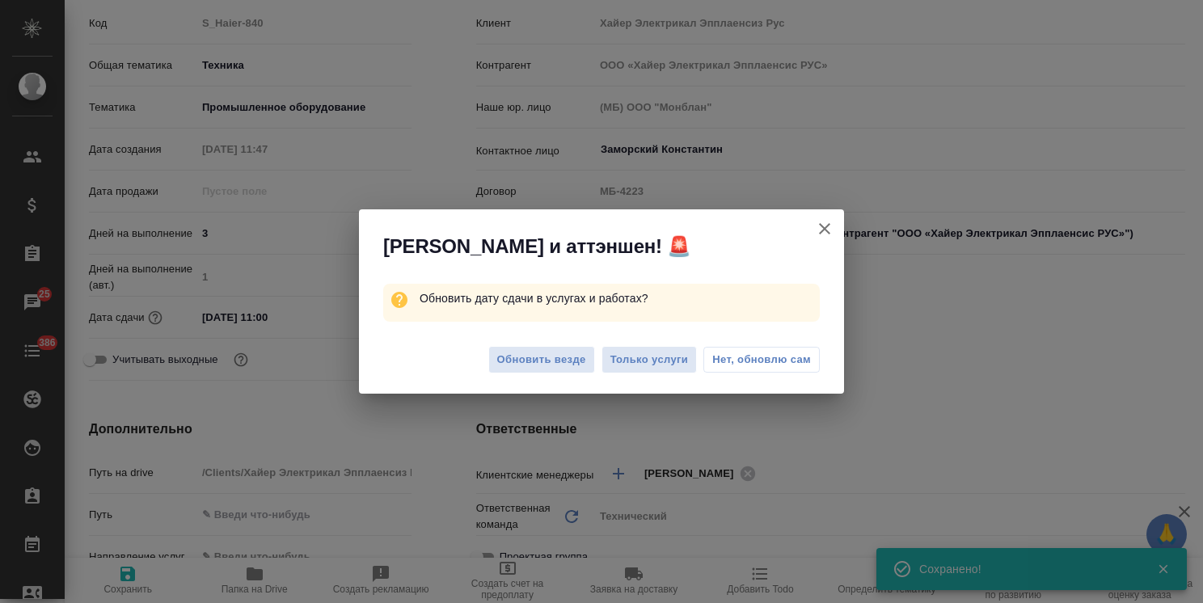
type textarea "x"
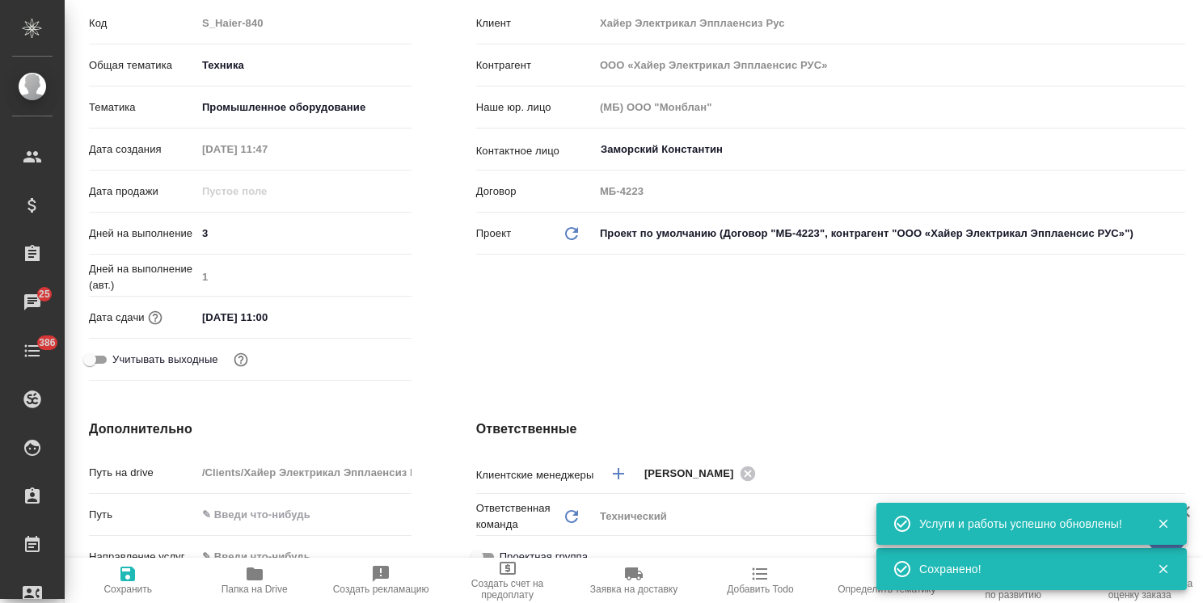
click at [292, 329] on input "18.09.2025 11:00" at bounding box center [266, 316] width 141 height 23
click at [365, 326] on icon "button" at bounding box center [364, 315] width 19 height 19
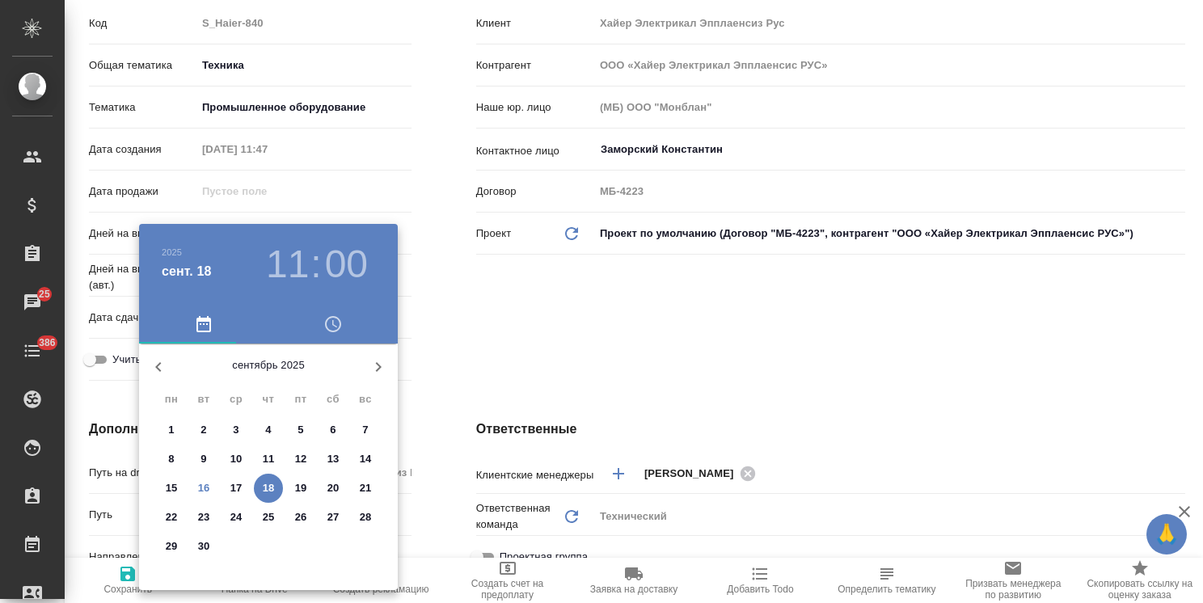
click at [514, 358] on div at bounding box center [601, 301] width 1203 height 603
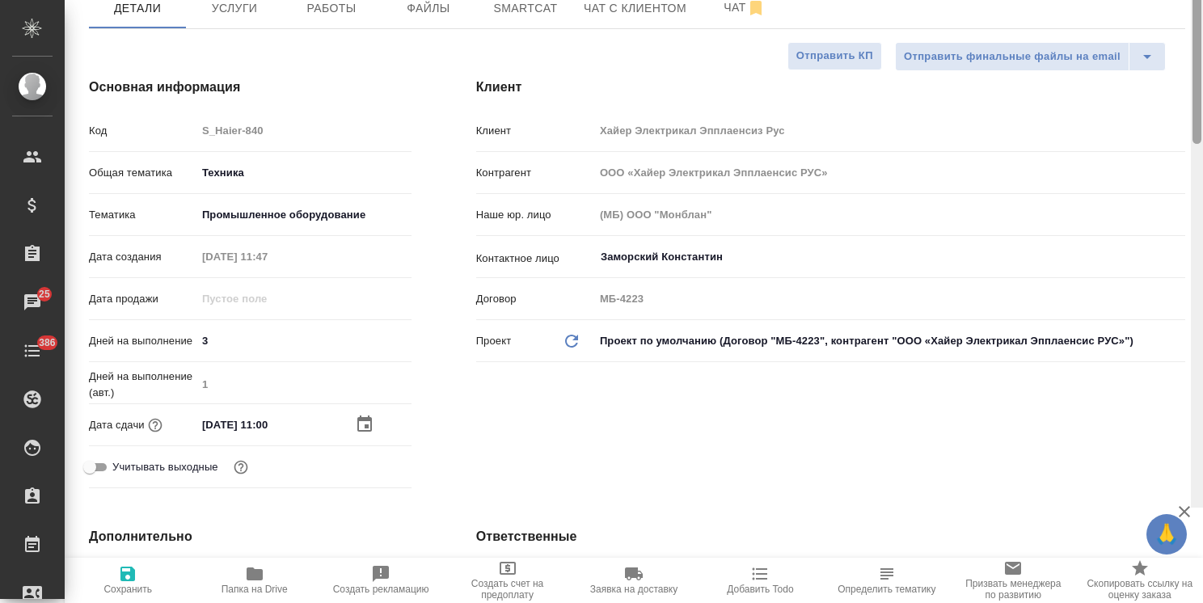
scroll to position [27, 0]
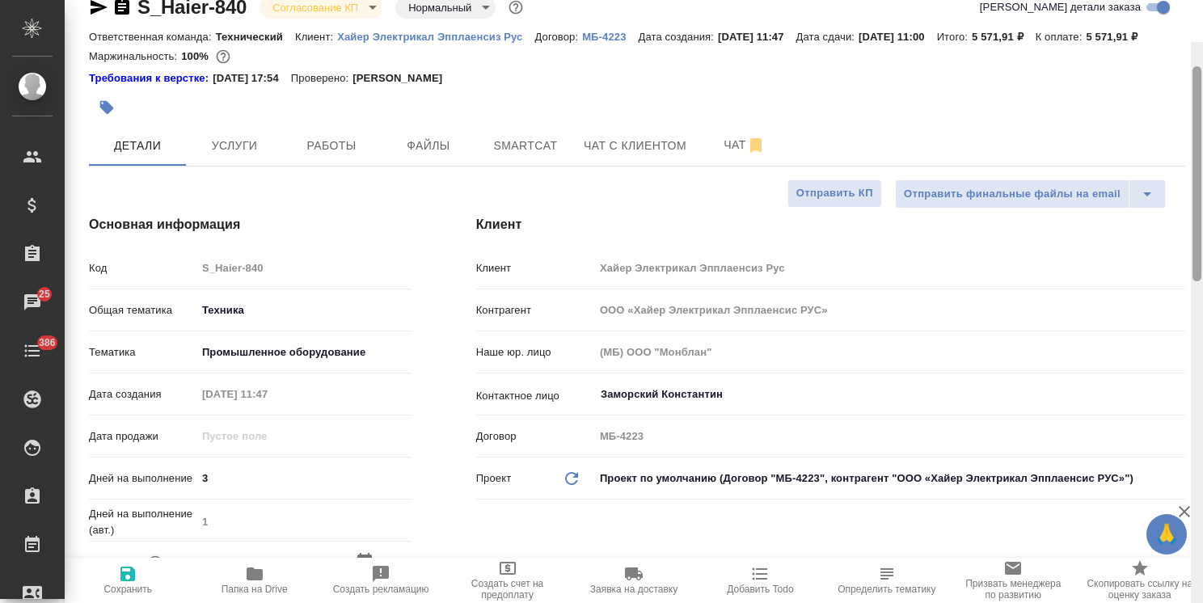
drag, startPoint x: 1198, startPoint y: 276, endPoint x: 1178, endPoint y: 153, distance: 124.5
click at [1180, 154] on div "S_Haier-840 Согласование КП kpNegotiation Нормальный normal Кратко детали заказ…" at bounding box center [634, 301] width 1138 height 603
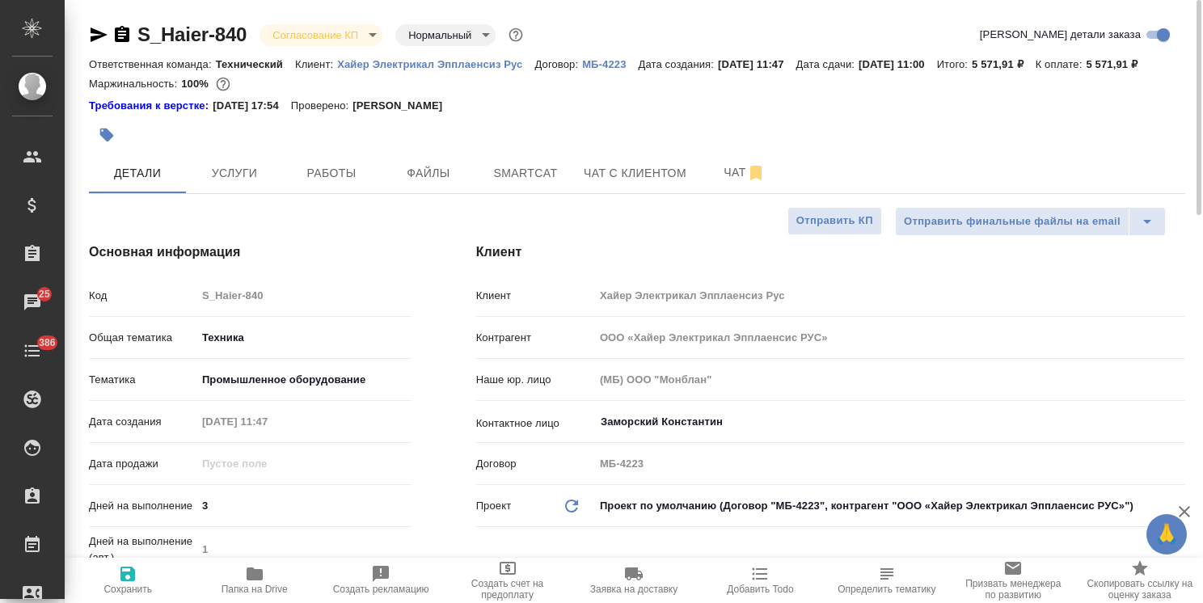
click at [310, 34] on body "🙏 .cls-1 fill:#fff; AWATERA Usmanova Olga Клиенты Спецификации Заказы 25 Чаты 3…" at bounding box center [601, 301] width 1203 height 603
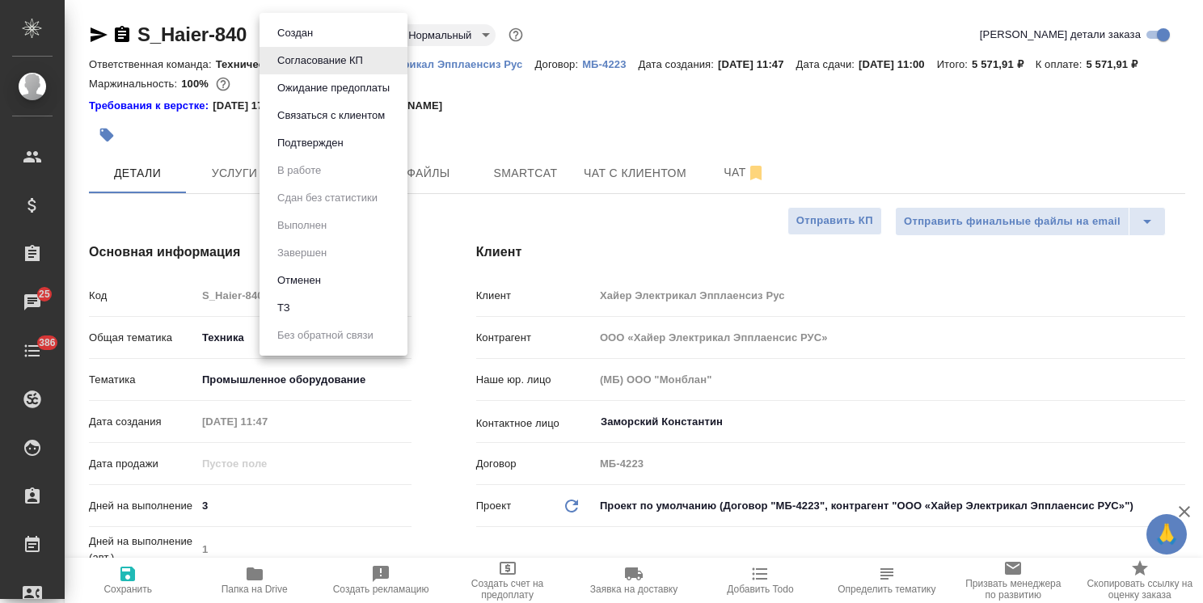
click at [310, 141] on button "Подтвержден" at bounding box center [310, 143] width 76 height 18
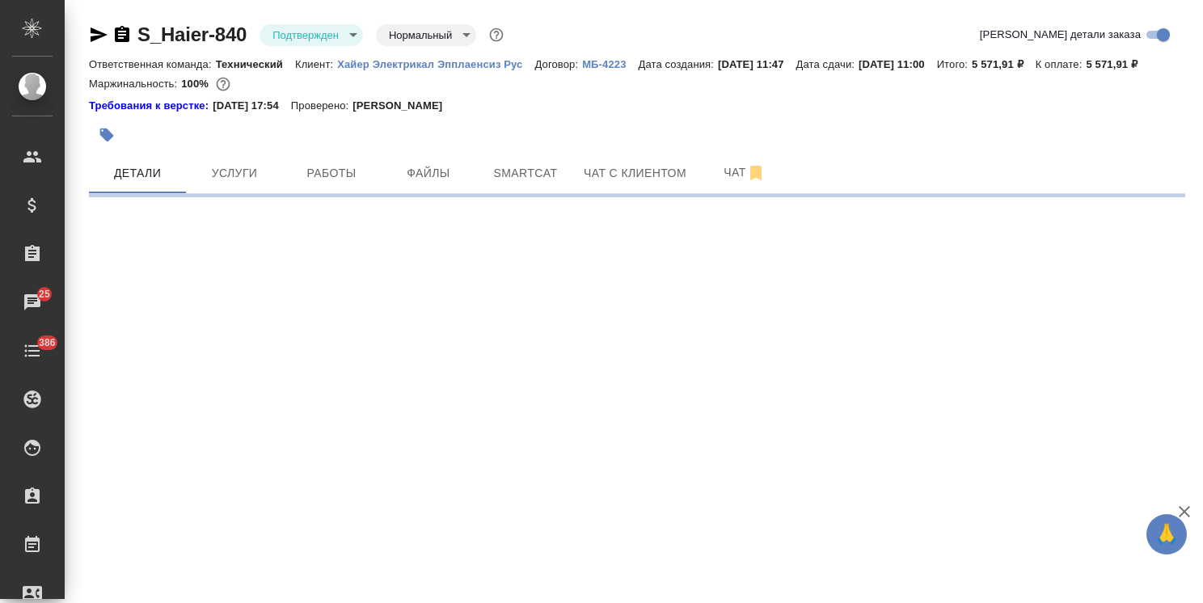
select select "RU"
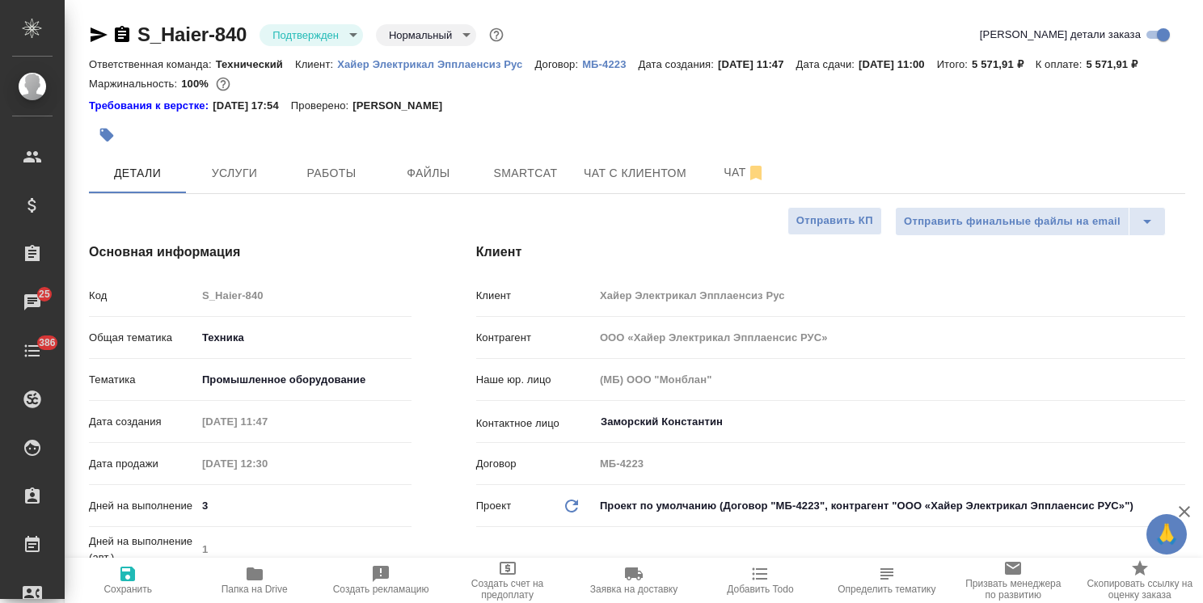
type textarea "x"
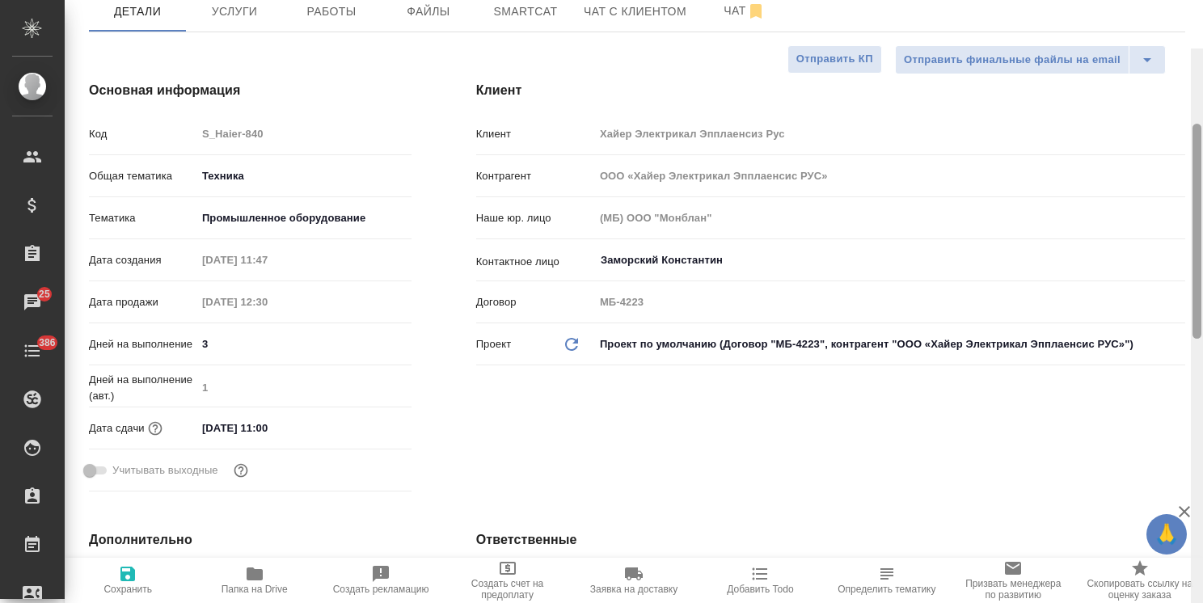
scroll to position [210, 0]
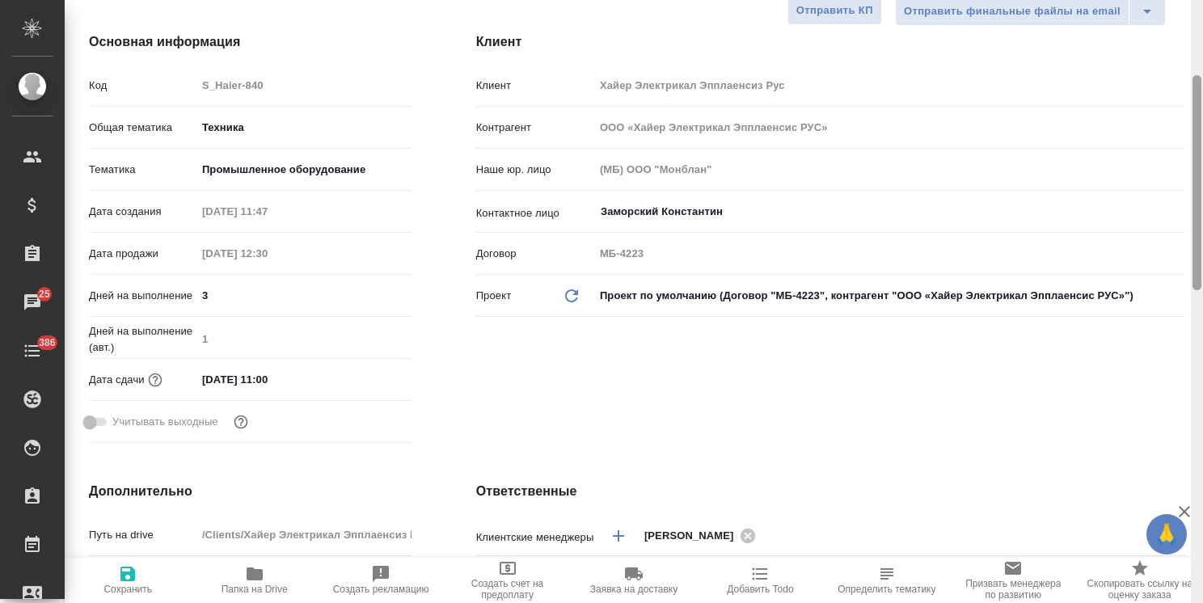
drag, startPoint x: 1196, startPoint y: 175, endPoint x: 1191, endPoint y: 251, distance: 75.3
click at [1192, 251] on div at bounding box center [1196, 182] width 9 height 215
click at [541, 430] on div "Клиент Клиент Хайер Электрикал Эпплаенсиз Рус Контрагент ООО «Хайер Электрикал …" at bounding box center [830, 241] width 773 height 482
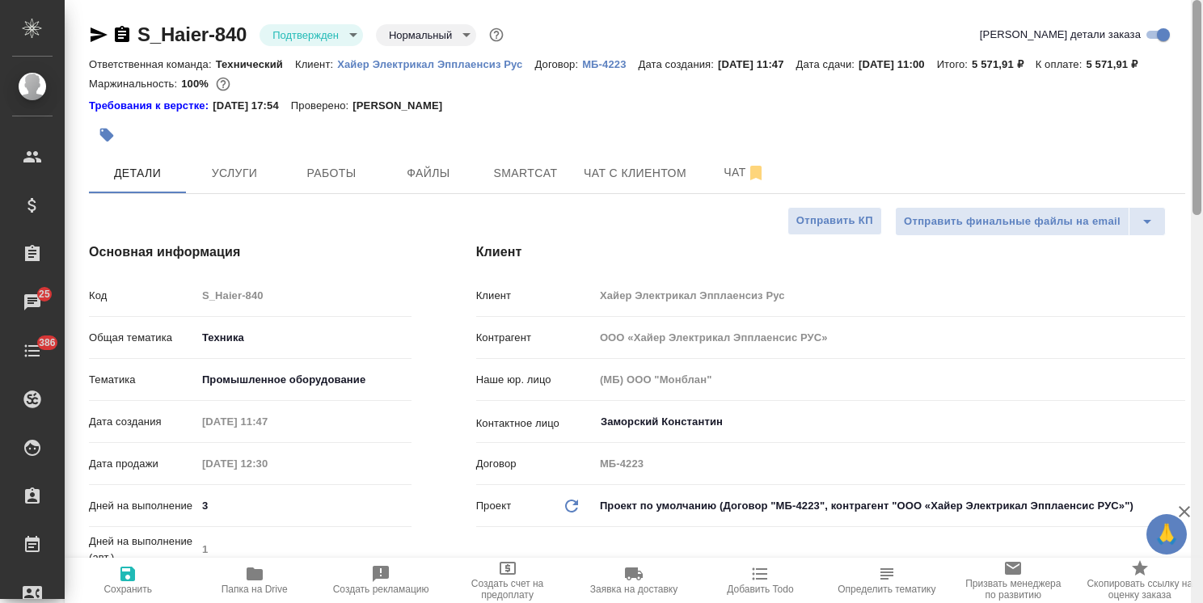
drag, startPoint x: 1196, startPoint y: 260, endPoint x: 1063, endPoint y: 109, distance: 201.6
click at [1190, 92] on div "S_Haier-840 Подтвержден confirmed Нормальный normal Кратко детали заказа Ответс…" at bounding box center [634, 301] width 1138 height 603
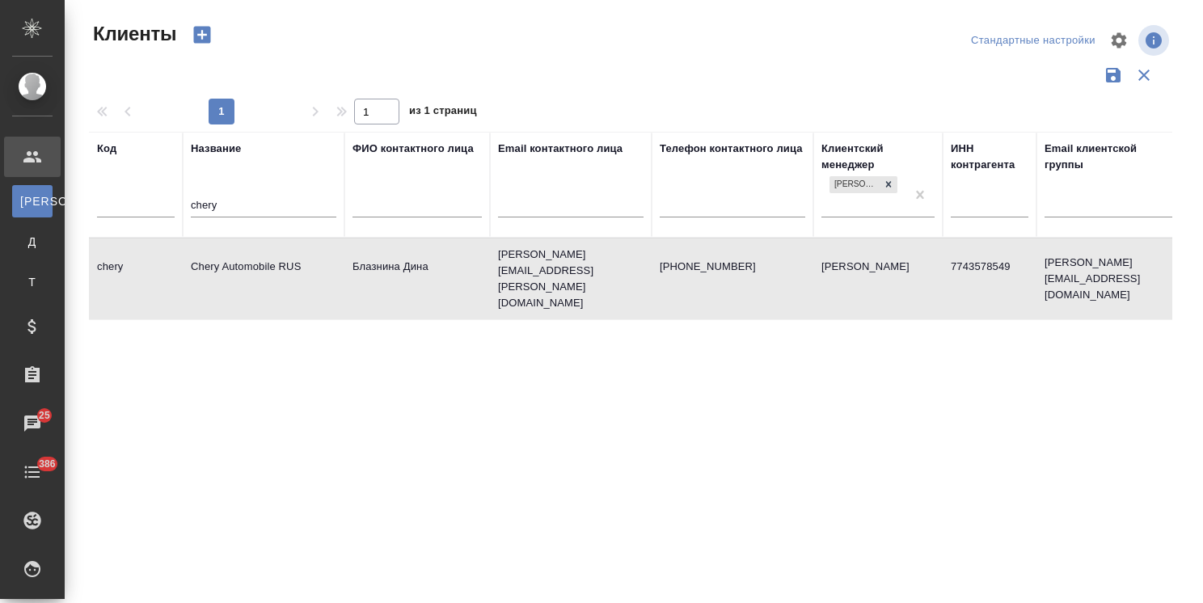
select select "RU"
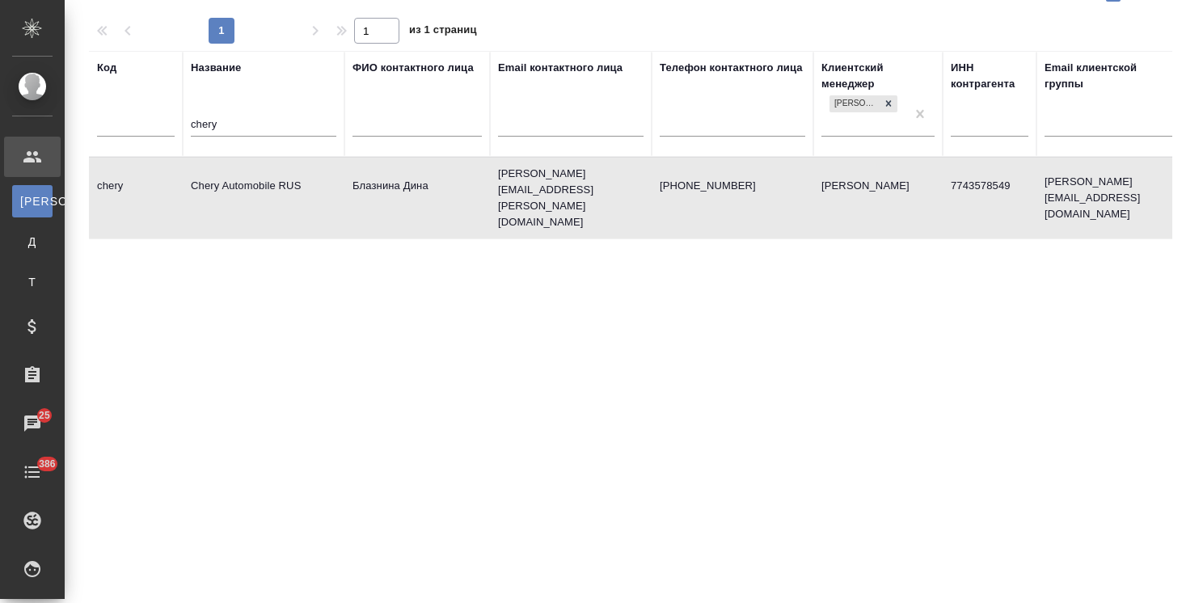
drag, startPoint x: 178, startPoint y: 124, endPoint x: 126, endPoint y: 124, distance: 51.7
click at [126, 124] on tr "Код Название chery ФИО контактного лица Email контактного лица Телефон контактн…" at bounding box center [700, 104] width 1222 height 106
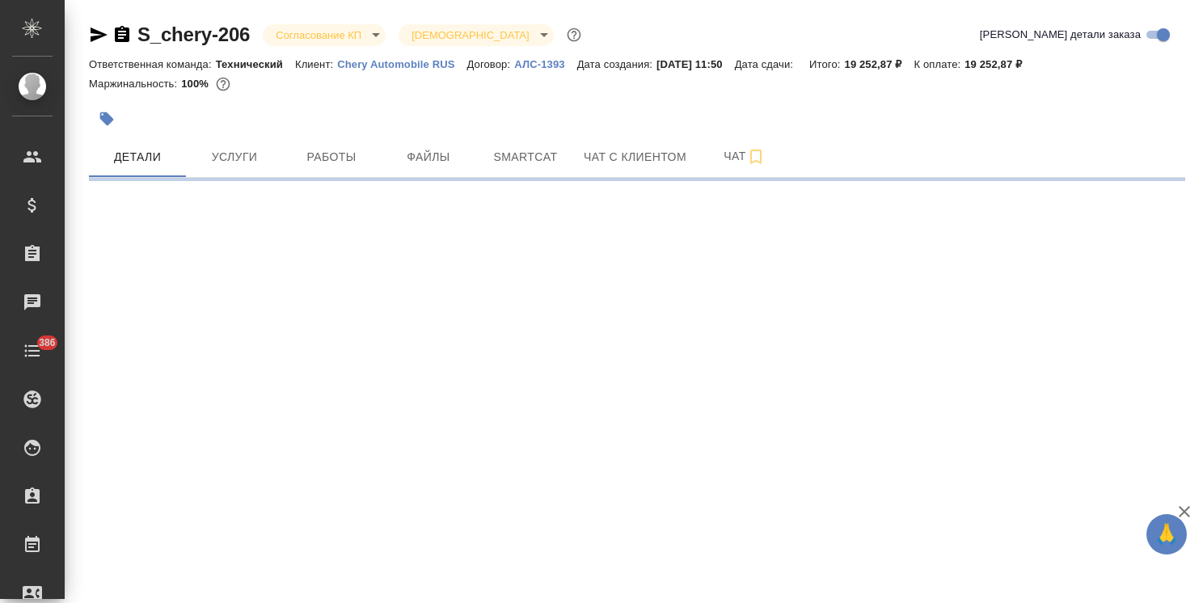
select select "RU"
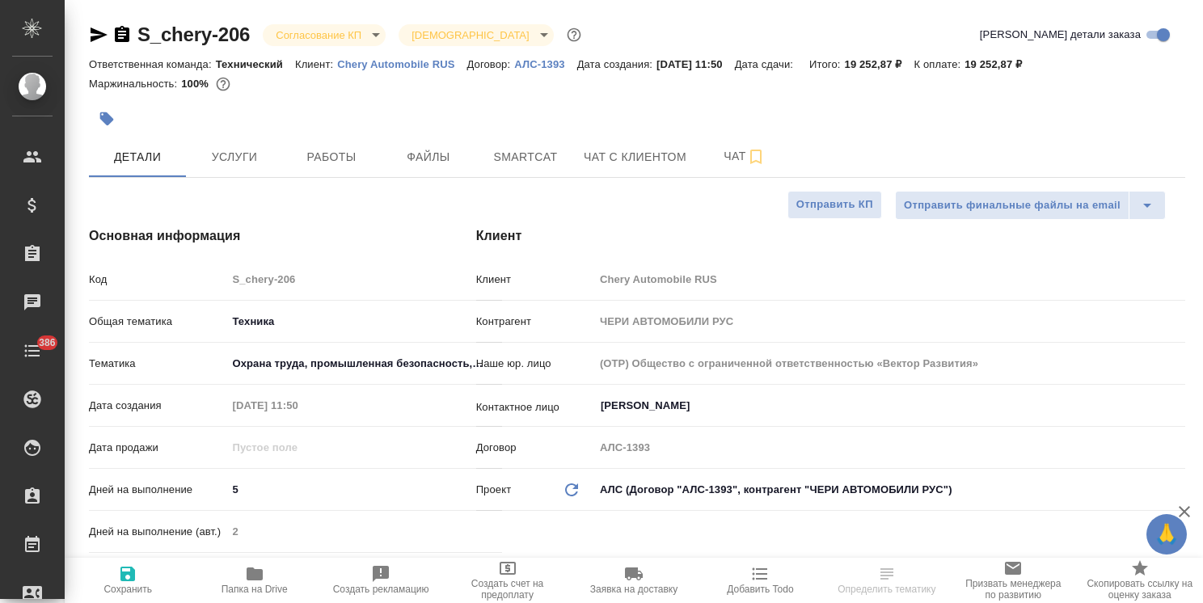
type textarea "x"
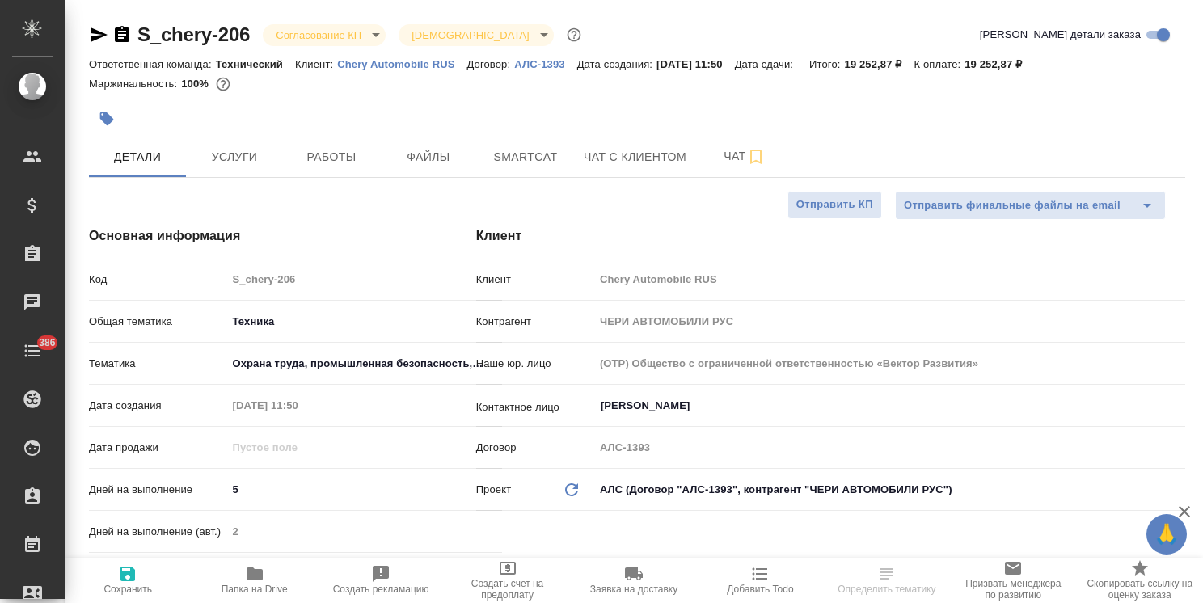
type textarea "x"
type input "[PERSON_NAME]"
type textarea "x"
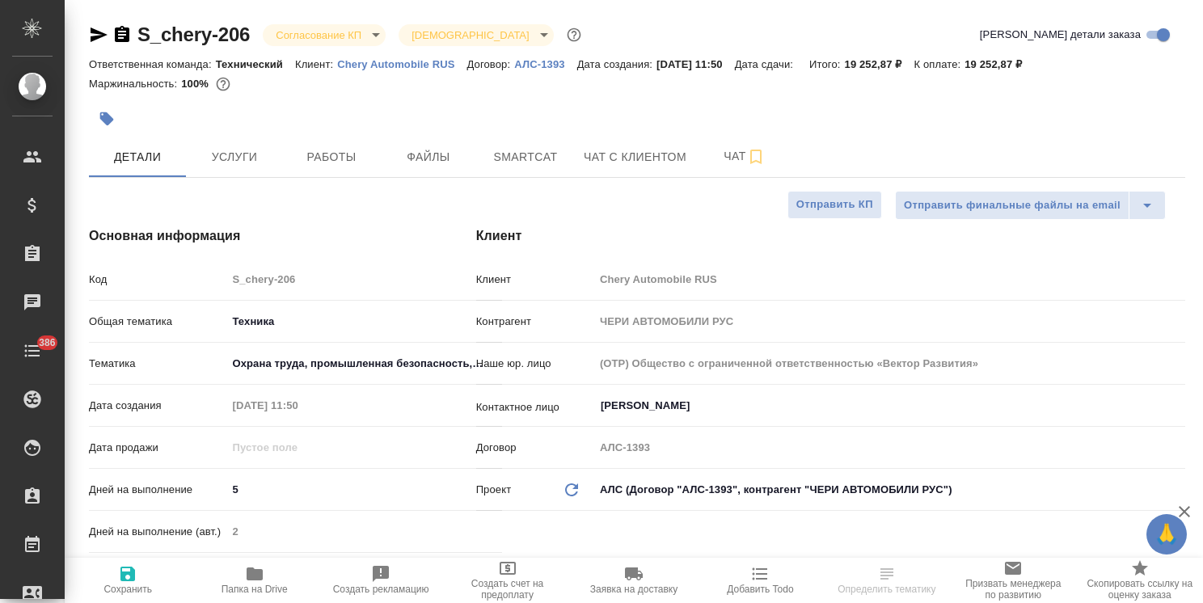
type textarea "x"
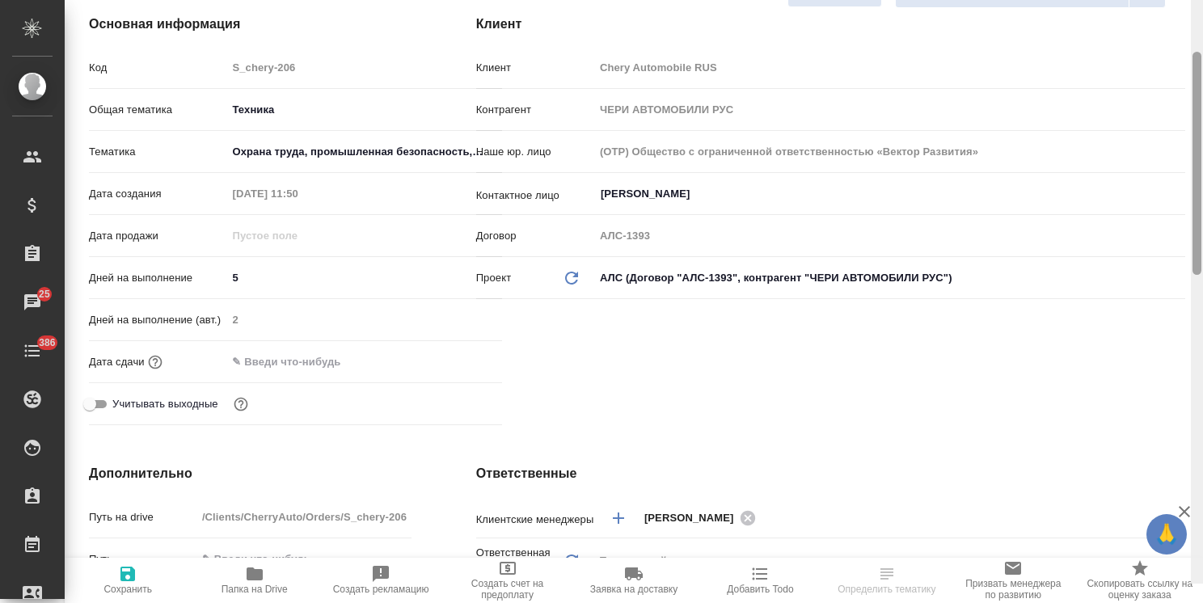
scroll to position [192, 0]
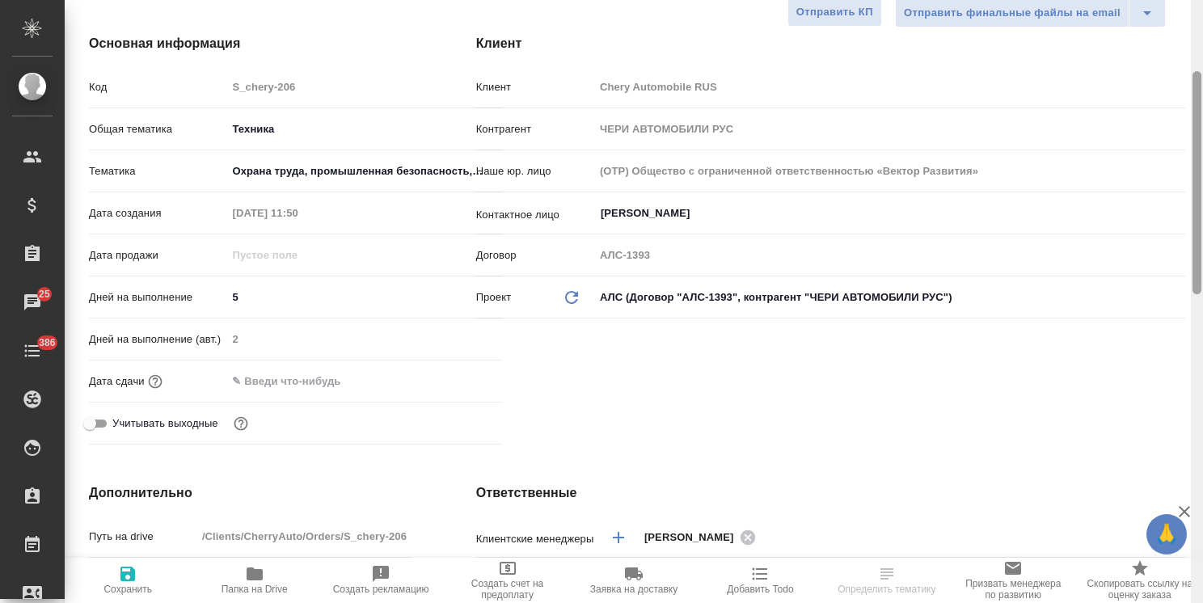
drag, startPoint x: 1193, startPoint y: 273, endPoint x: 1202, endPoint y: 195, distance: 78.9
click at [1202, 195] on div at bounding box center [1196, 301] width 12 height 603
type textarea "x"
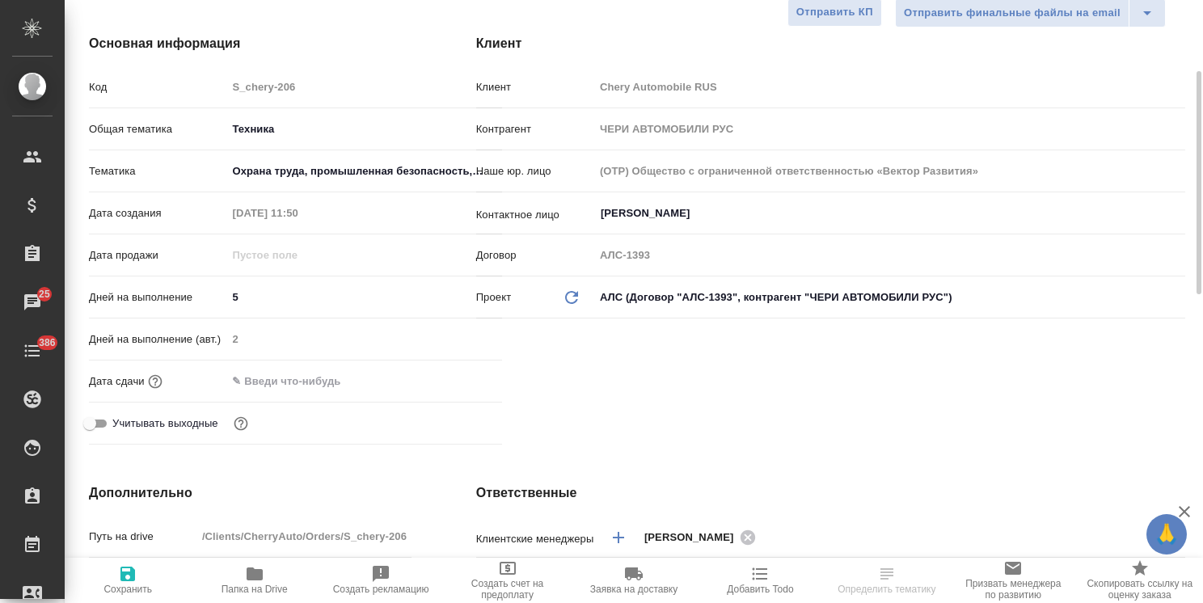
select select "RU"
type textarea "x"
click at [325, 374] on input "text" at bounding box center [296, 380] width 141 height 23
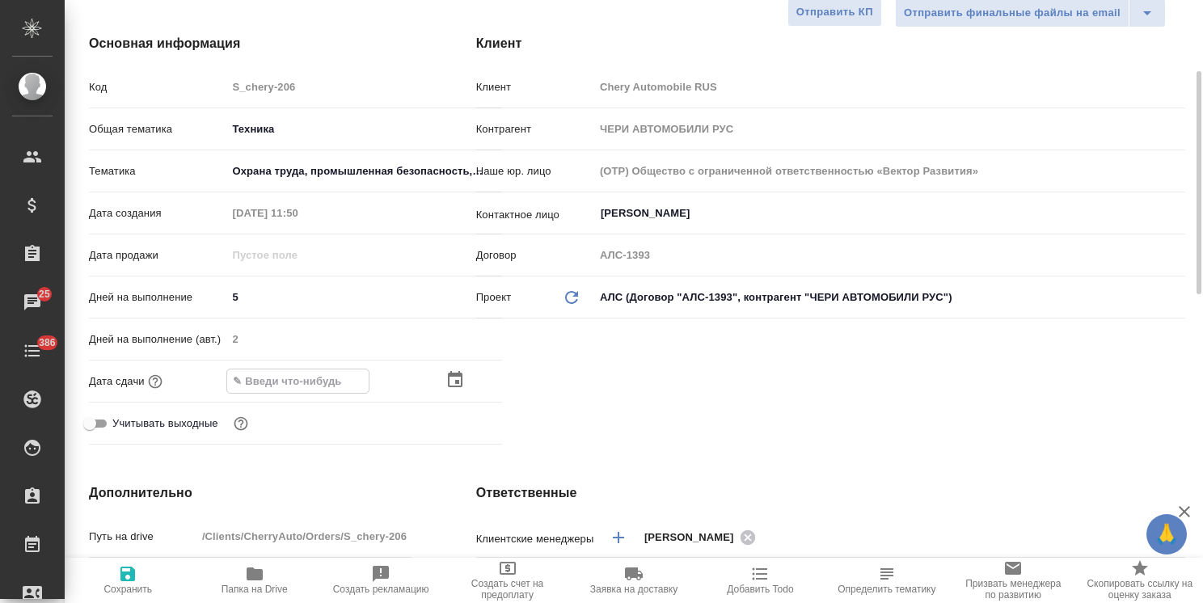
click at [460, 381] on icon "button" at bounding box center [454, 379] width 19 height 19
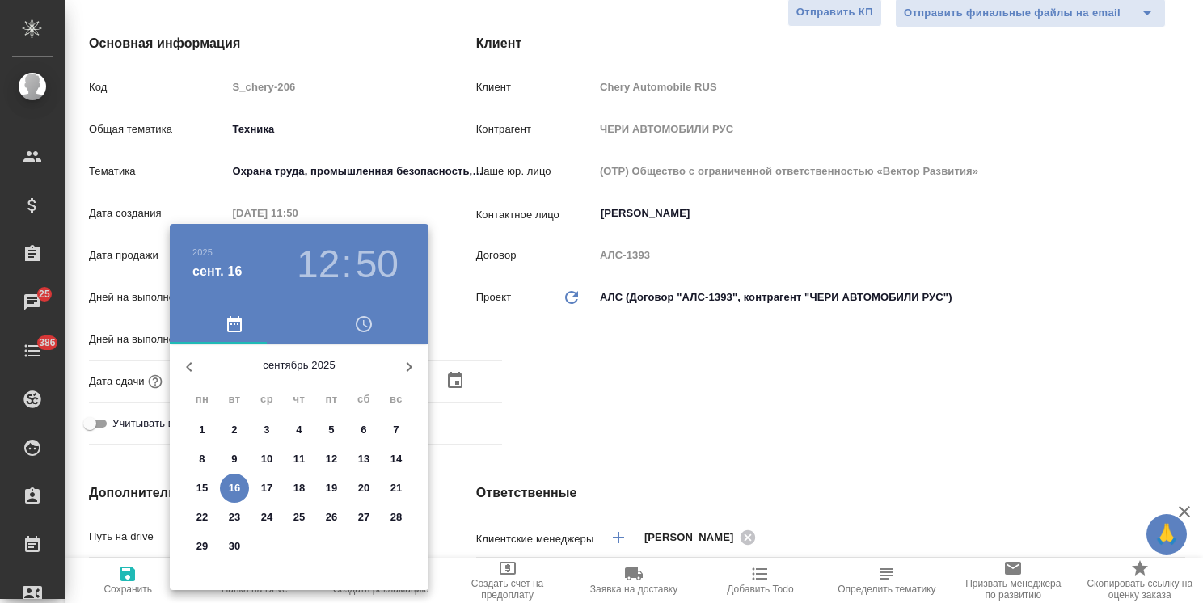
click at [299, 487] on p "18" at bounding box center [299, 488] width 12 height 16
type input "[DATE] 12:50"
type textarea "x"
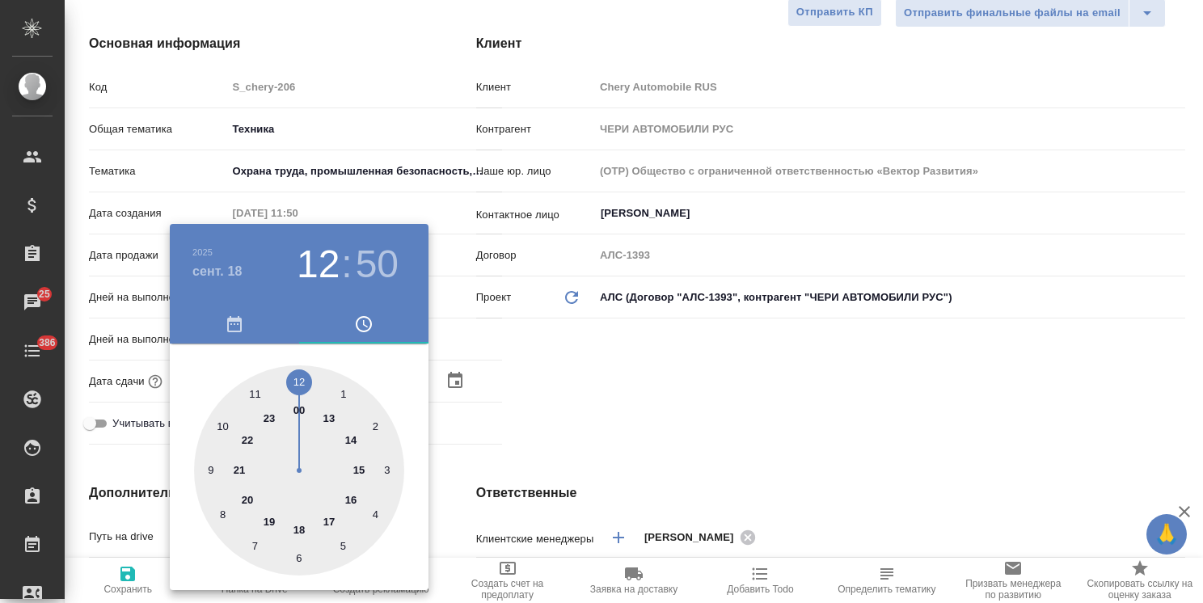
click at [553, 487] on div at bounding box center [601, 301] width 1203 height 603
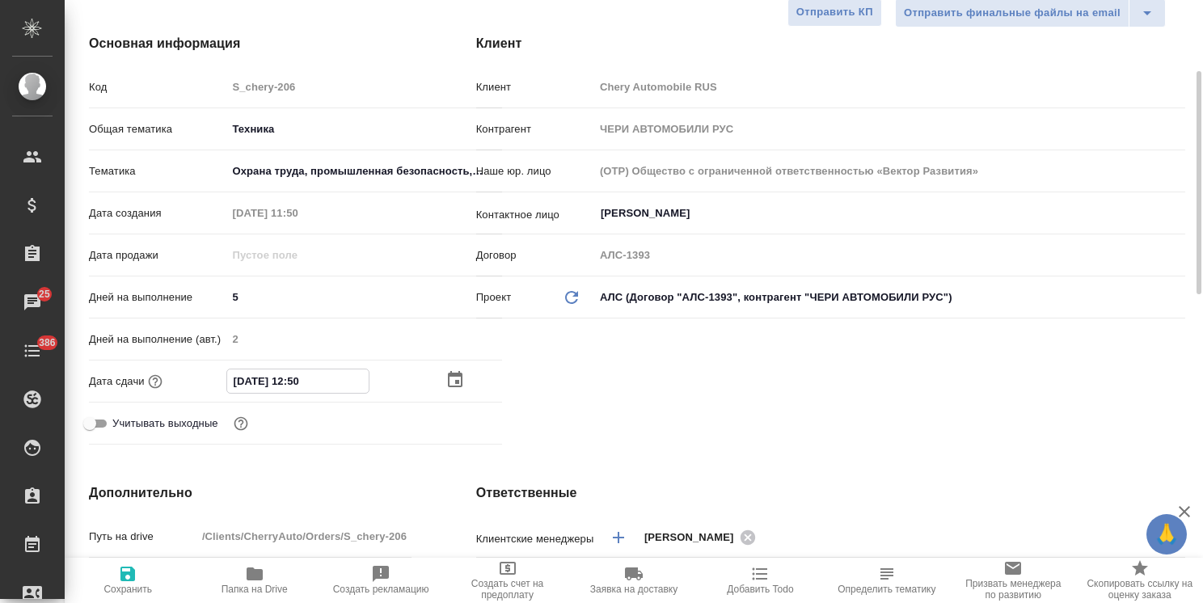
drag, startPoint x: 320, startPoint y: 380, endPoint x: 307, endPoint y: 384, distance: 13.5
click at [307, 384] on input "[DATE] 12:50" at bounding box center [297, 380] width 141 height 23
type input "[DATE] 12:0_"
type textarea "x"
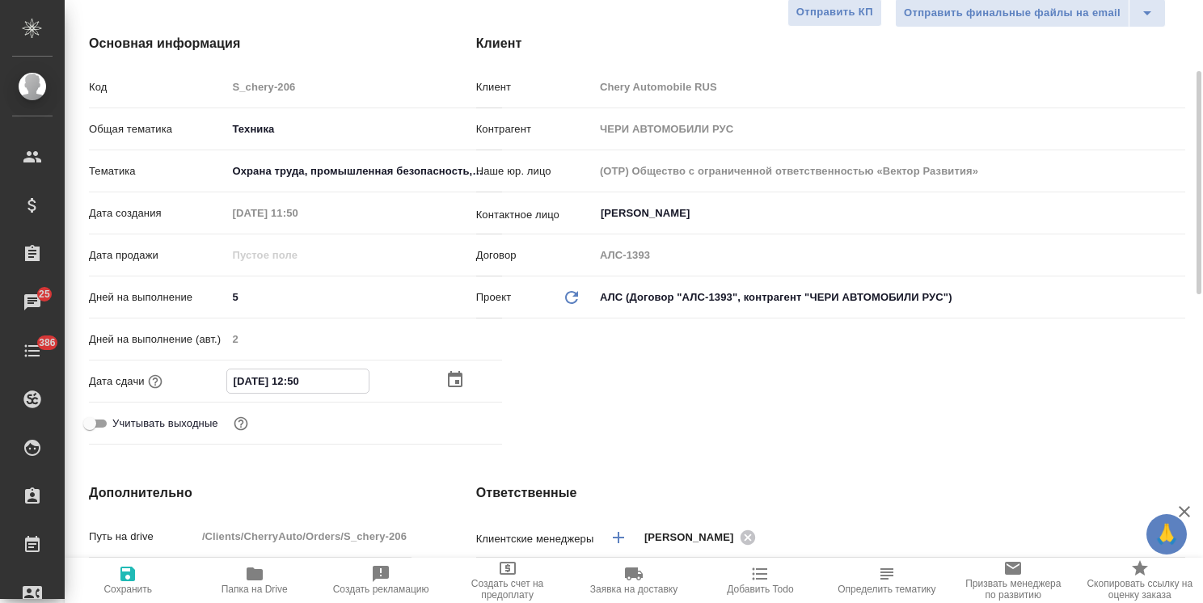
type textarea "x"
type input "[DATE] 12:00"
type textarea "x"
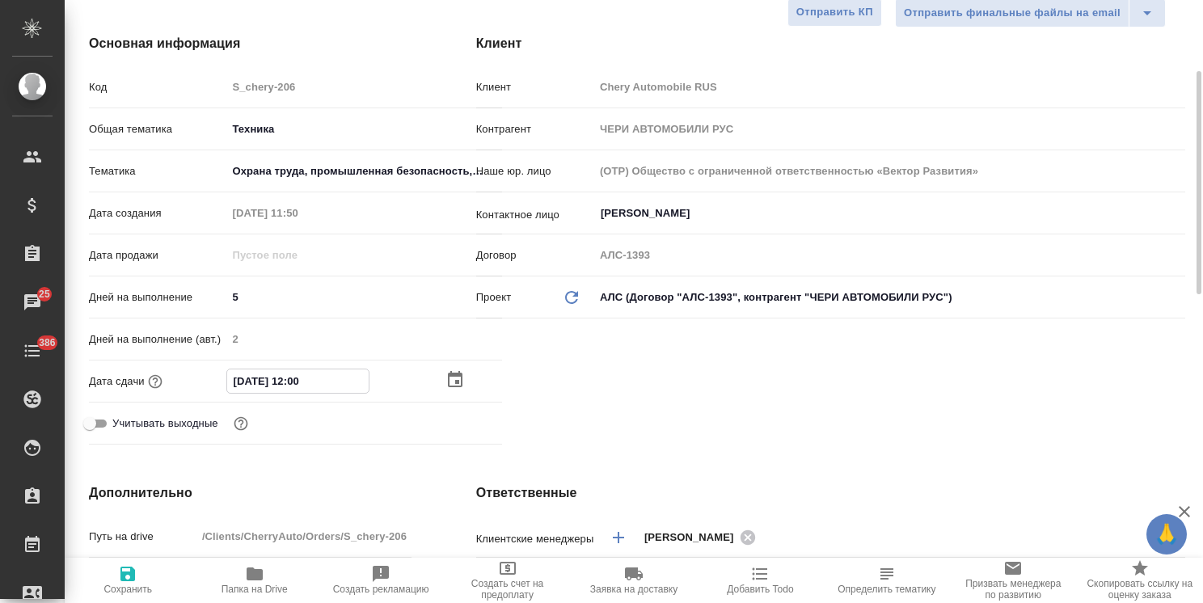
type input "[DATE] 12:00"
click at [150, 579] on span "Сохранить" at bounding box center [127, 579] width 107 height 31
type textarea "x"
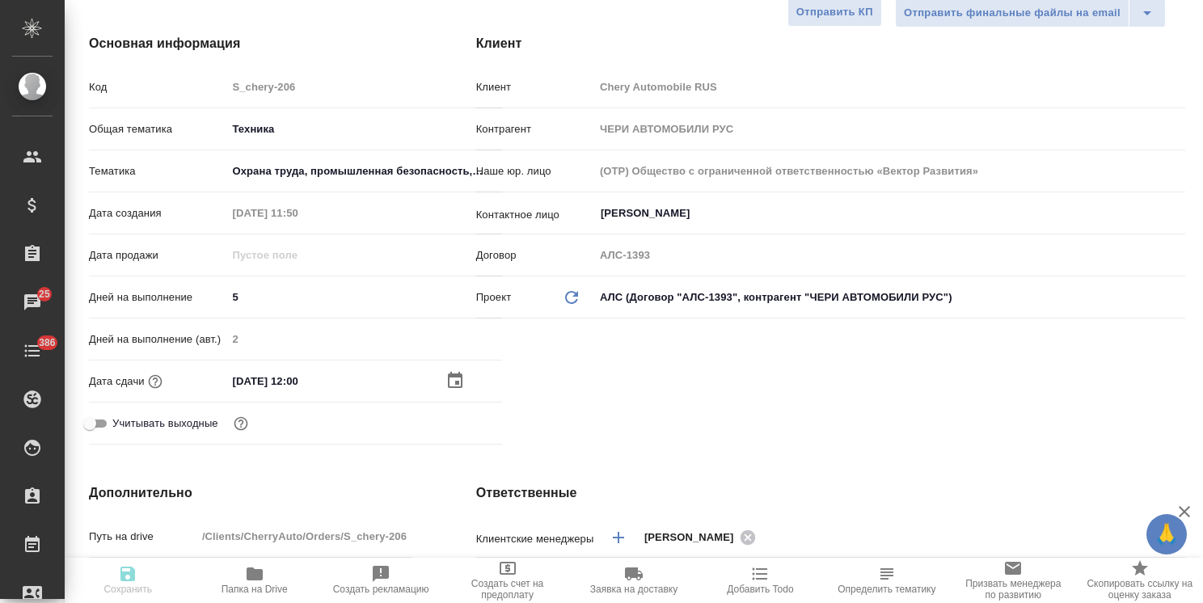
type textarea "x"
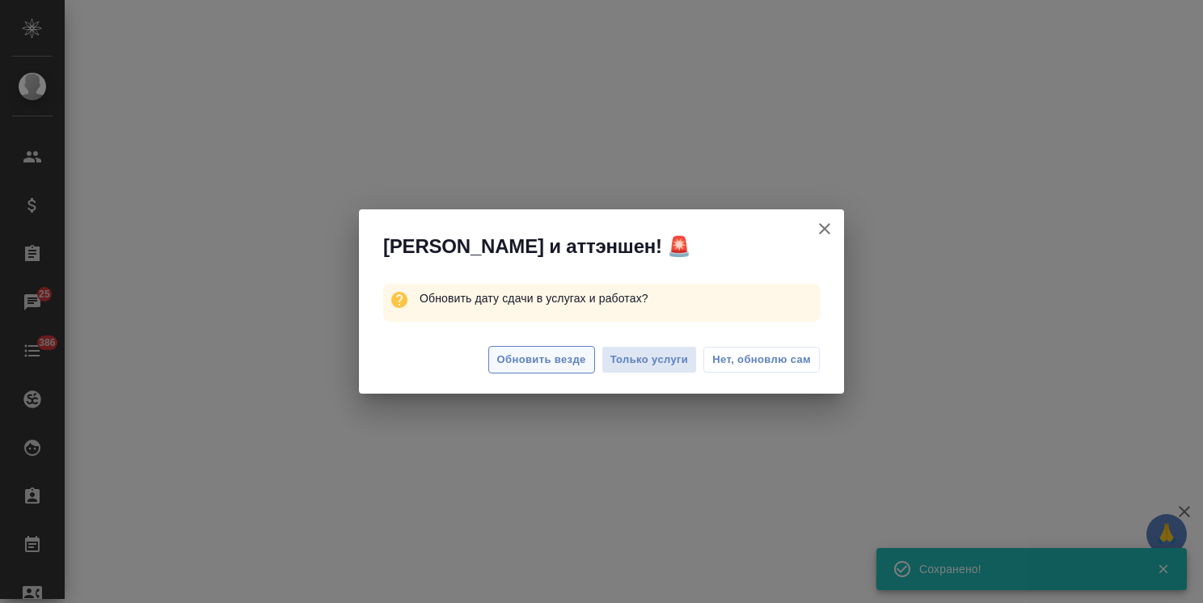
select select "RU"
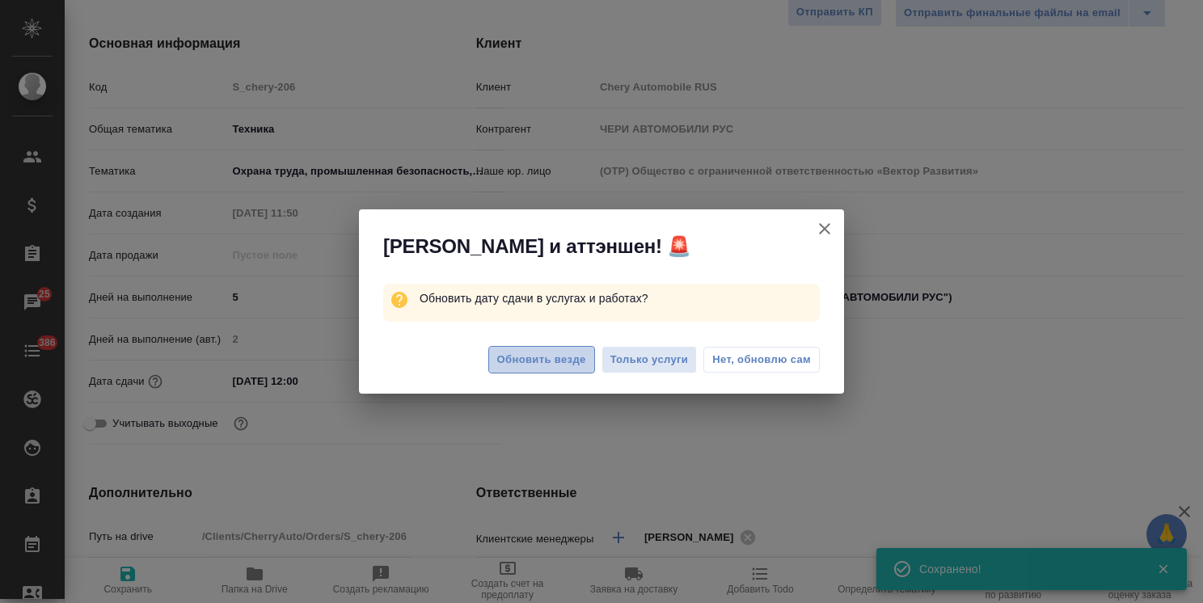
type textarea "x"
click at [582, 353] on span "Обновить везде" at bounding box center [541, 360] width 89 height 19
type textarea "x"
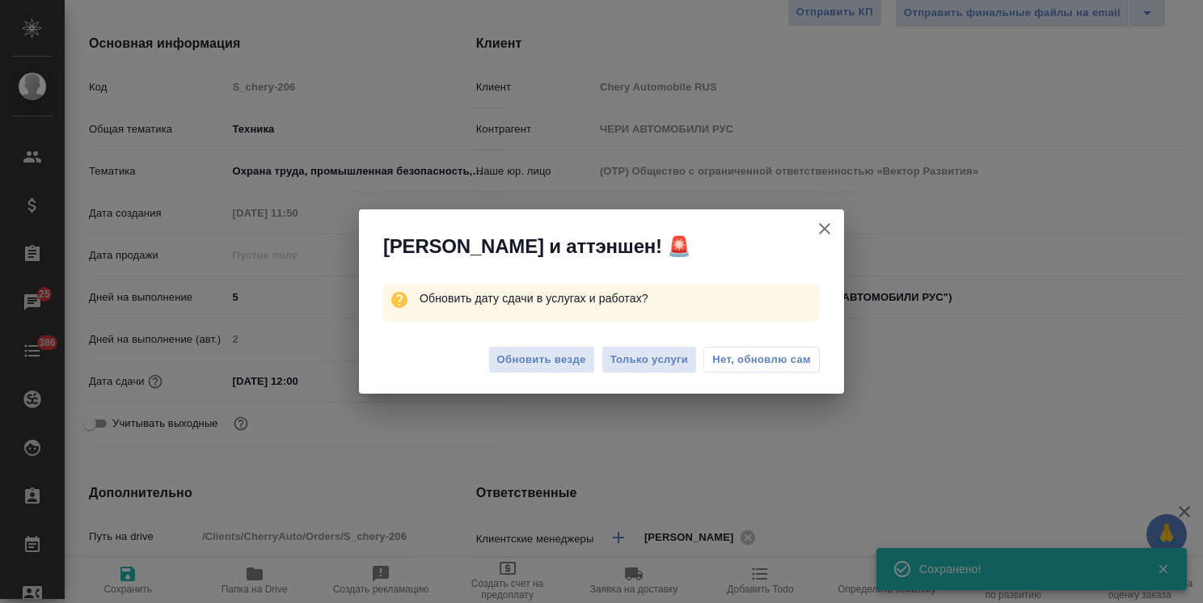
type textarea "x"
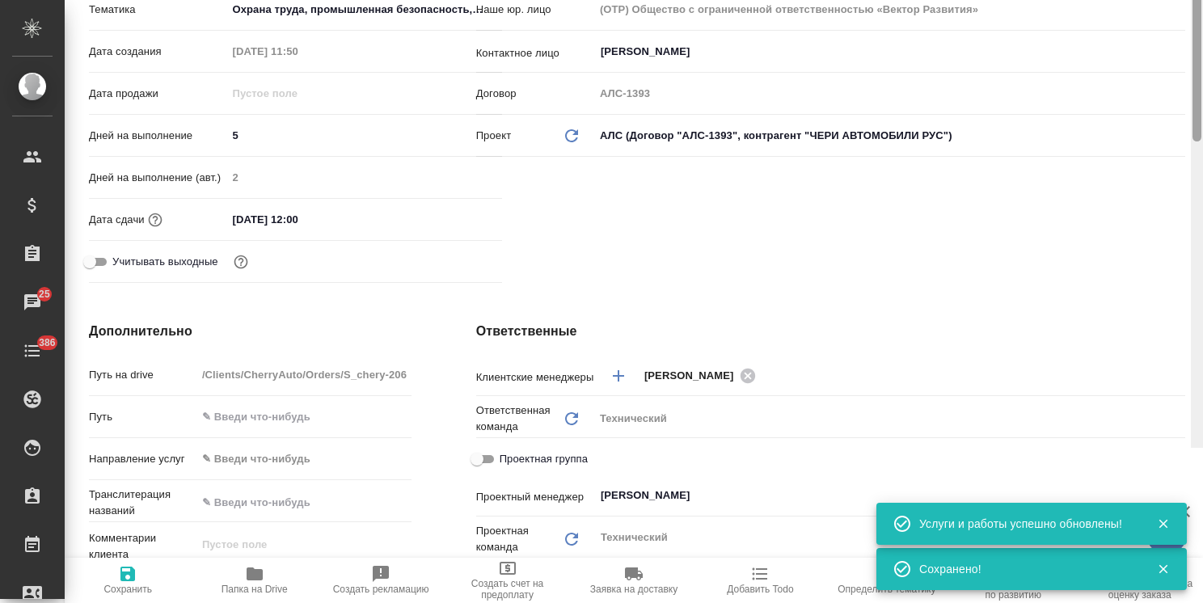
scroll to position [0, 0]
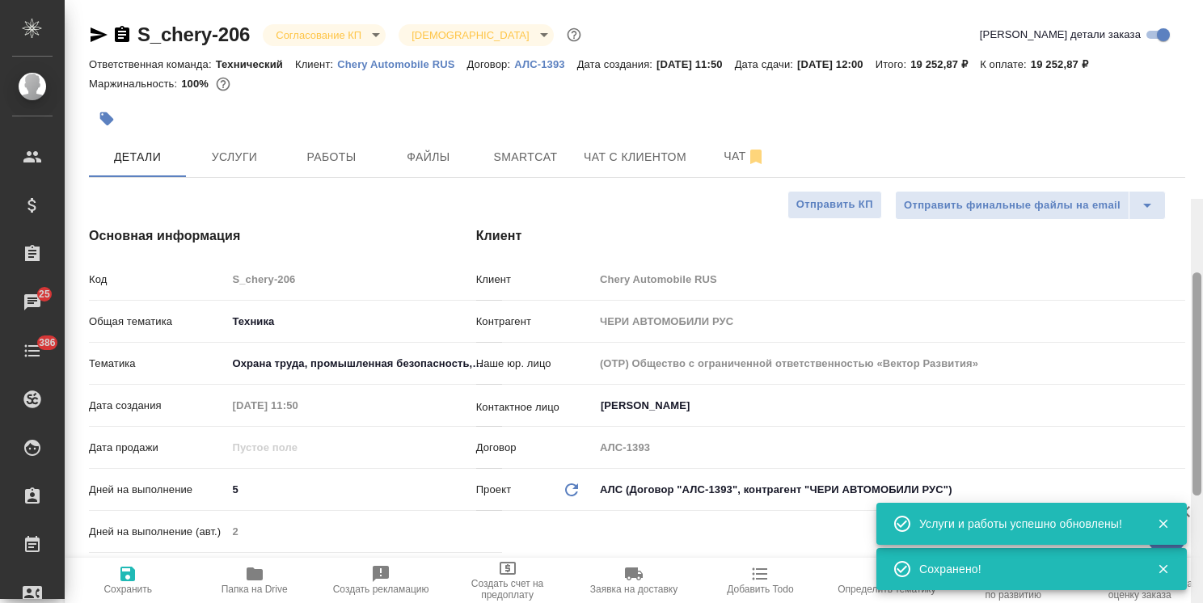
drag, startPoint x: 1193, startPoint y: 310, endPoint x: 852, endPoint y: 62, distance: 421.3
click at [1190, 199] on div at bounding box center [1196, 500] width 12 height 603
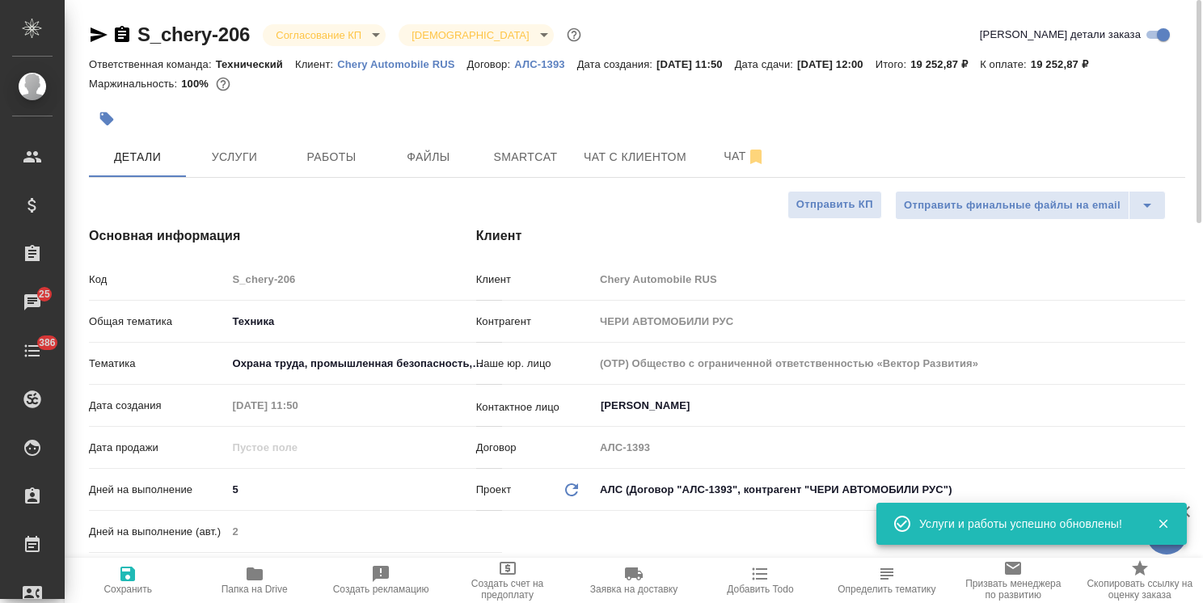
click at [340, 26] on body "🙏 .cls-1 fill:#fff; AWATERA [PERSON_NAME] Спецификации Заказы 25 Чаты 386 Todo …" at bounding box center [601, 301] width 1203 height 603
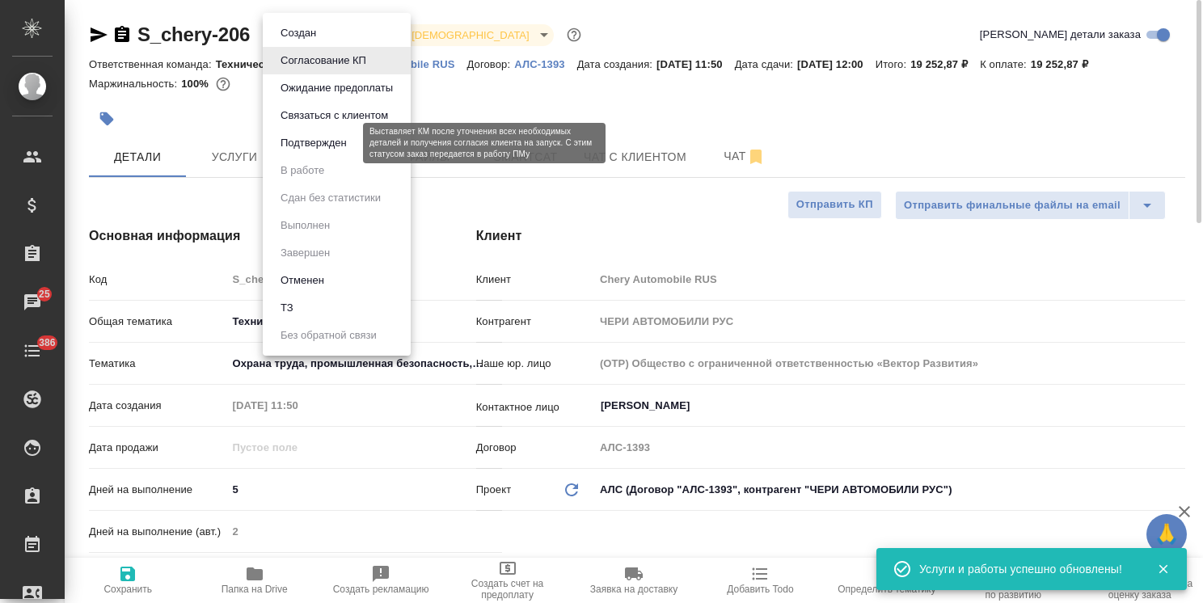
click at [329, 143] on button "Подтвержден" at bounding box center [314, 143] width 76 height 18
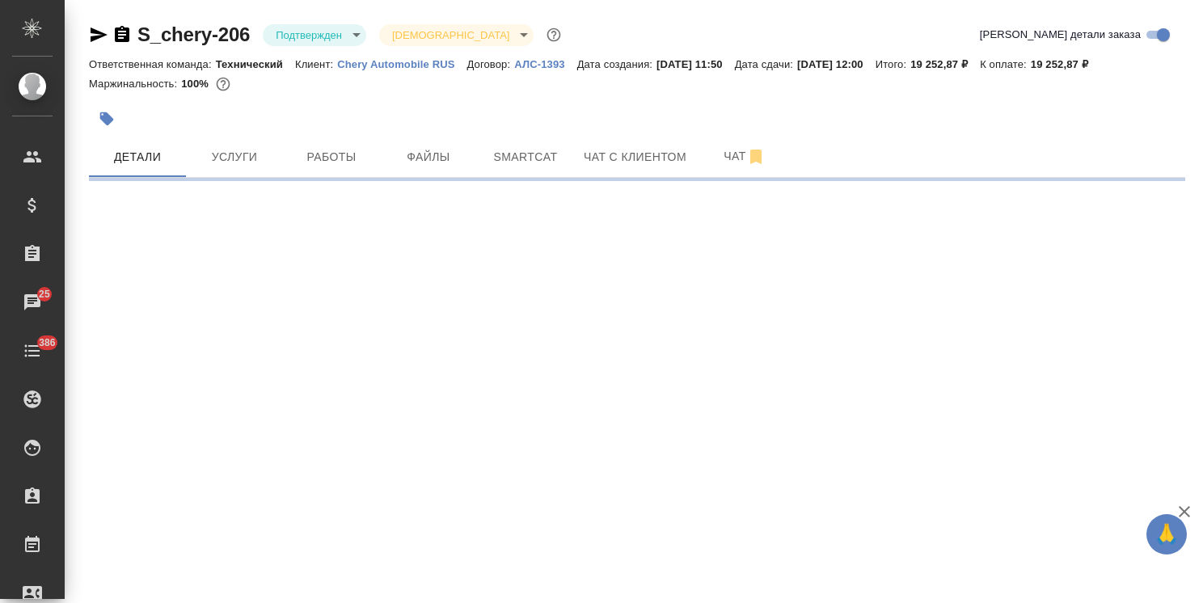
select select "RU"
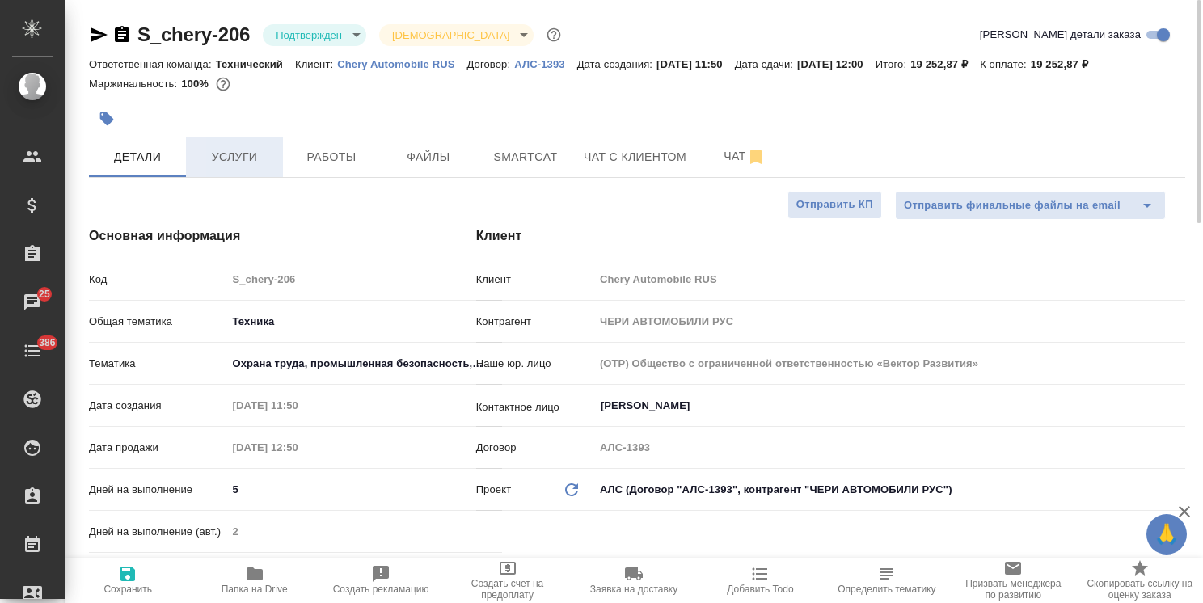
type textarea "x"
click at [236, 150] on span "Услуги" at bounding box center [235, 157] width 78 height 20
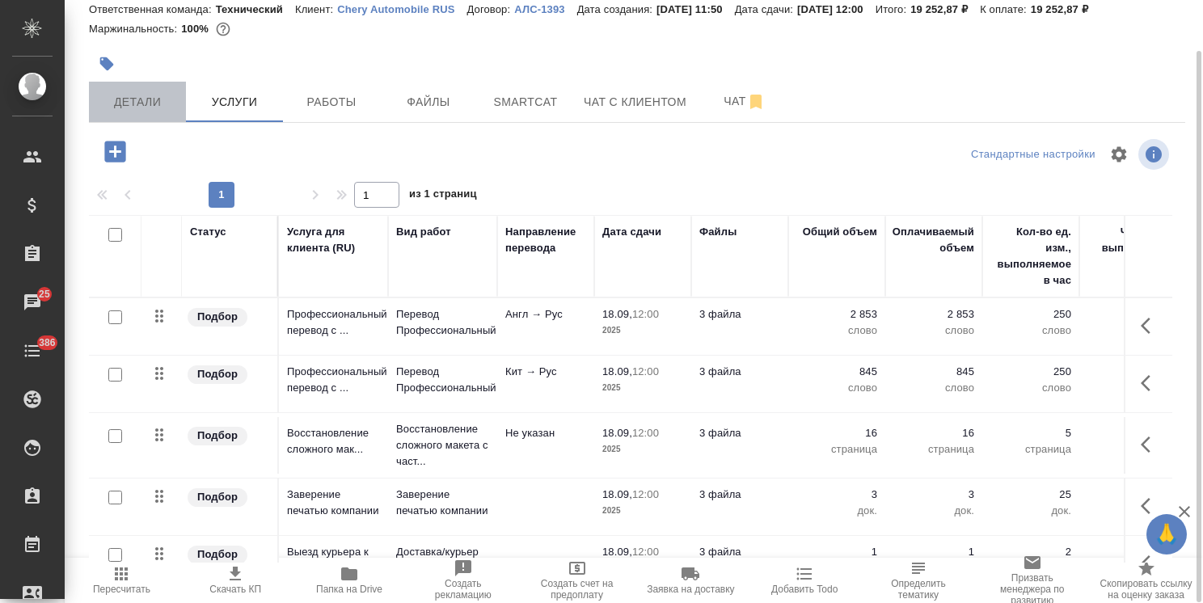
click at [154, 107] on span "Детали" at bounding box center [138, 102] width 78 height 20
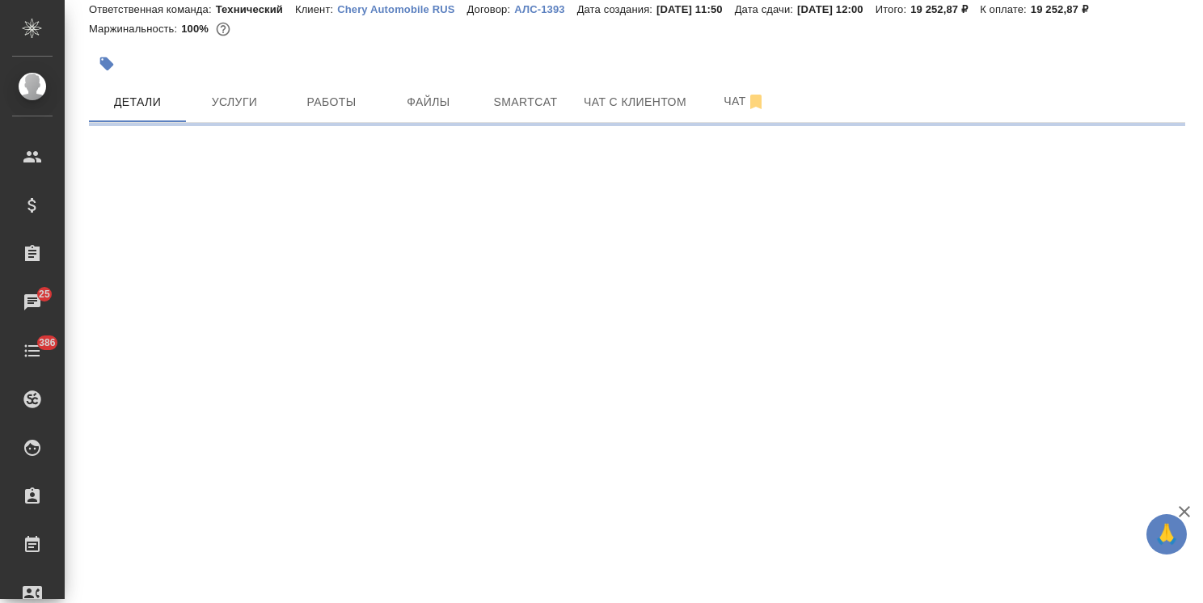
select select "RU"
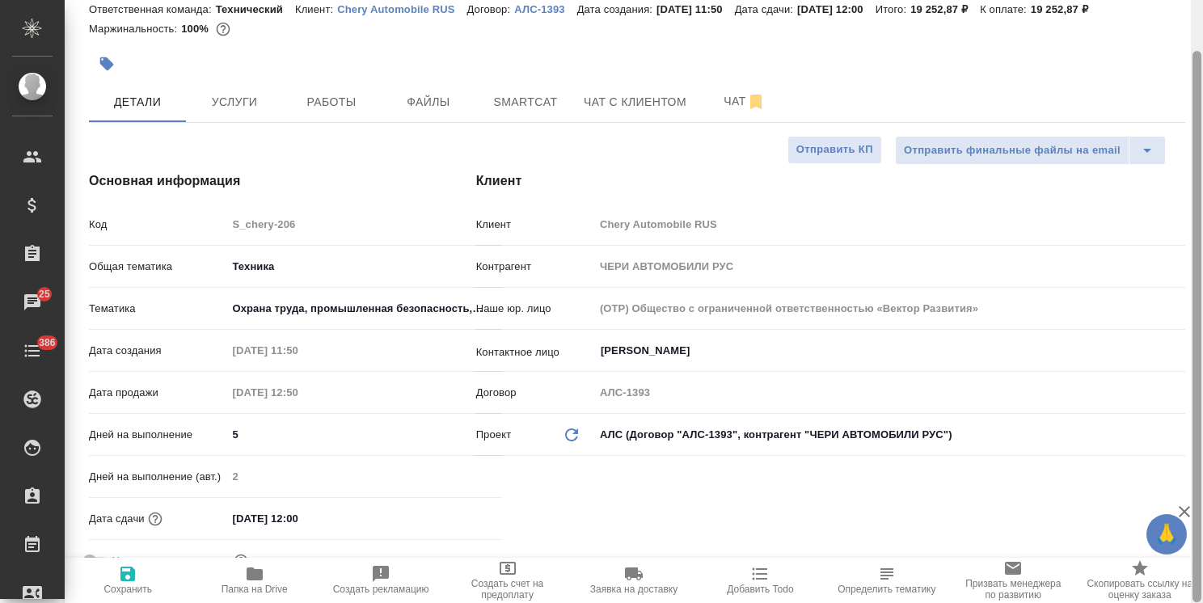
type textarea "x"
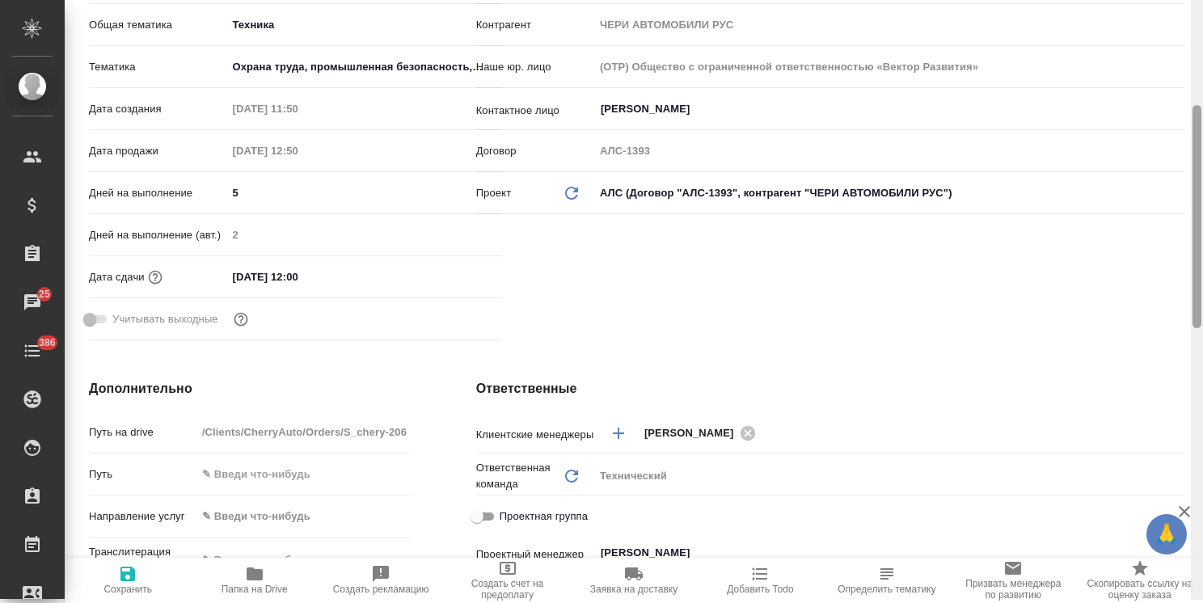
drag, startPoint x: 1198, startPoint y: 359, endPoint x: 1176, endPoint y: 579, distance: 221.7
click at [1176, 581] on div "S_chery-206 Подтвержден confirmed Святая троица holyTrinity Кратко детали заказ…" at bounding box center [634, 301] width 1138 height 603
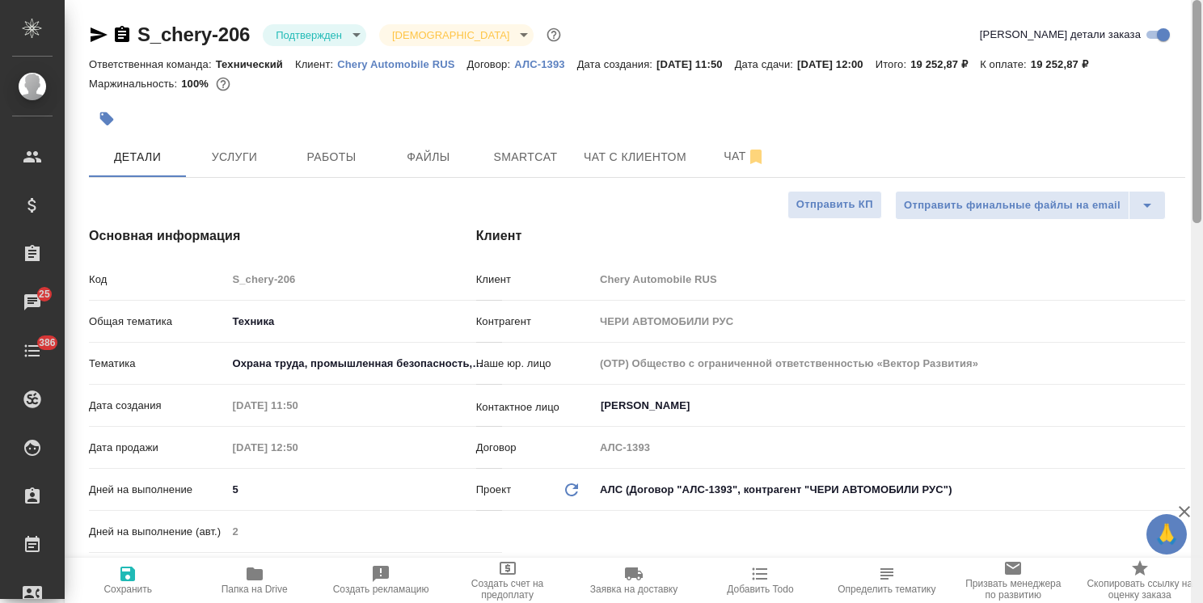
drag, startPoint x: 1195, startPoint y: 305, endPoint x: 1046, endPoint y: 8, distance: 332.9
click at [1202, 129] on html "🙏 .cls-1 fill:#fff; AWATERA [PERSON_NAME] Спецификации Заказы 25 Чаты 386 Todo …" at bounding box center [601, 301] width 1203 height 603
